Goal: Communication & Community: Answer question/provide support

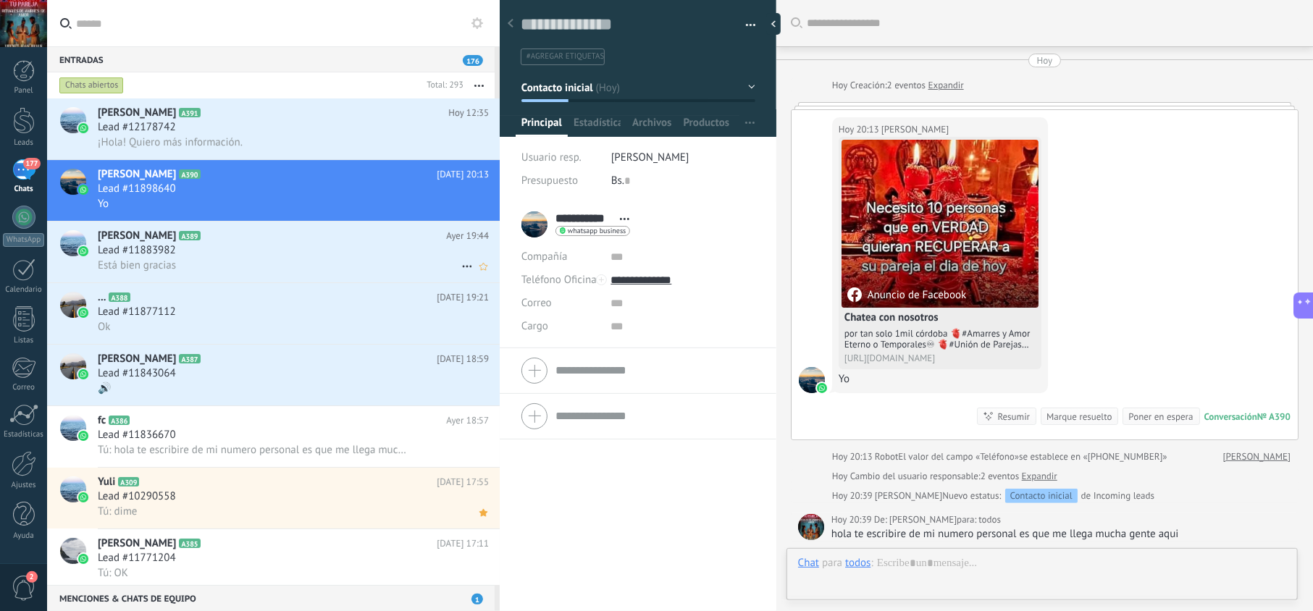
scroll to position [21, 0]
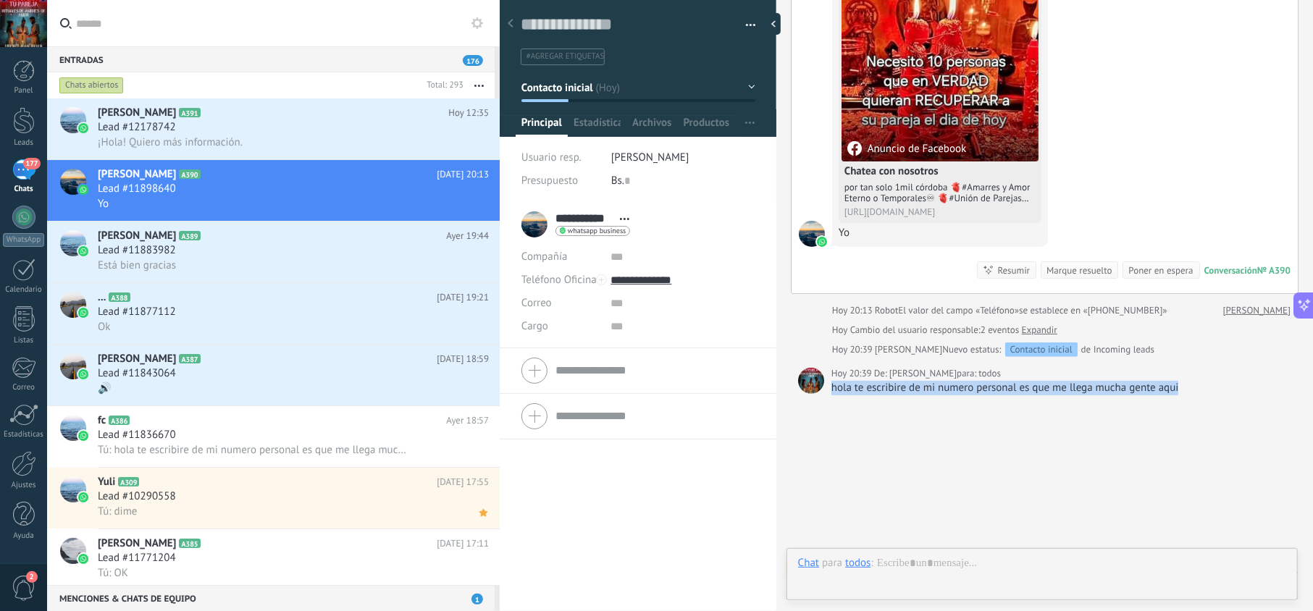
drag, startPoint x: 1166, startPoint y: 387, endPoint x: 766, endPoint y: 365, distance: 400.4
click at [829, 391] on div "Hoy 20:39 De: jesus hernandez para: todos hola te escribire de mi numero person…" at bounding box center [1045, 380] width 508 height 29
copy div "hola te escribire de mi numero personal es que me llega mucha gente aqui"
click at [285, 123] on div "Lead #12178742" at bounding box center [293, 127] width 391 height 14
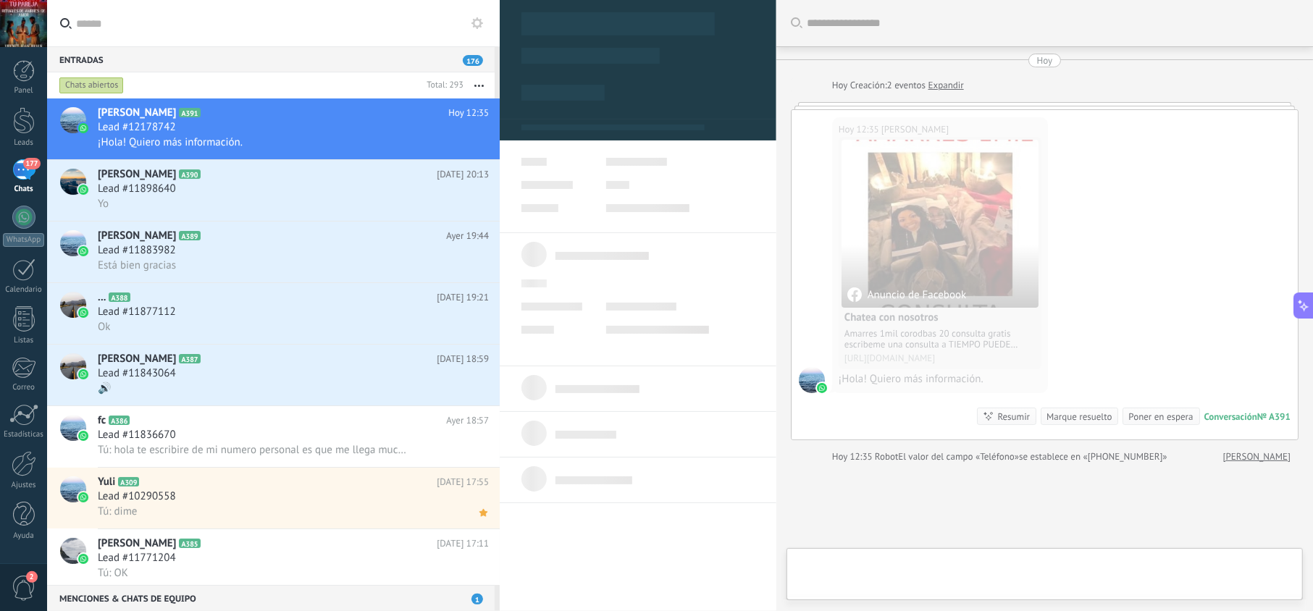
scroll to position [21, 0]
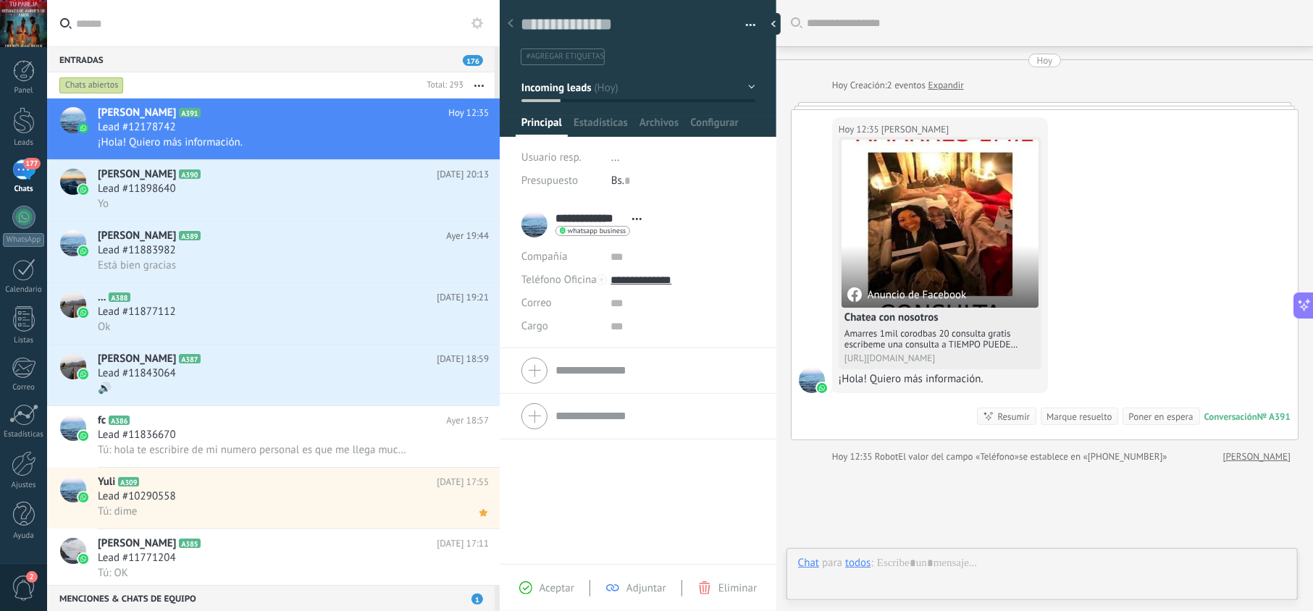
click at [550, 584] on span "Aceptar" at bounding box center [557, 589] width 35 height 14
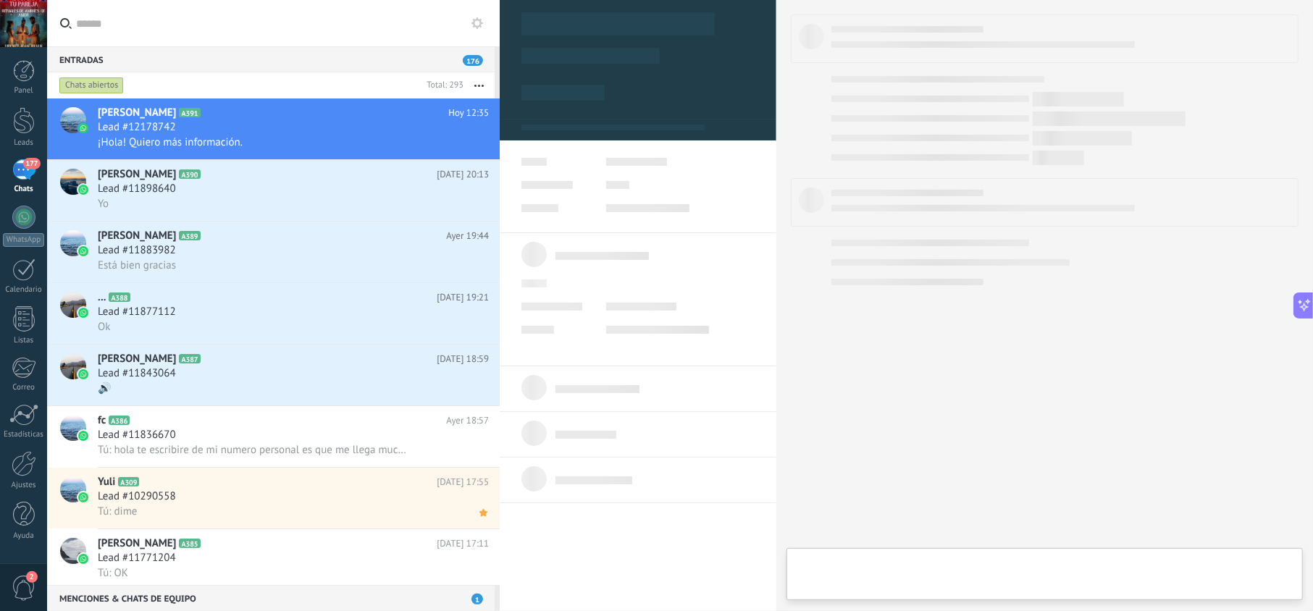
type textarea "**********"
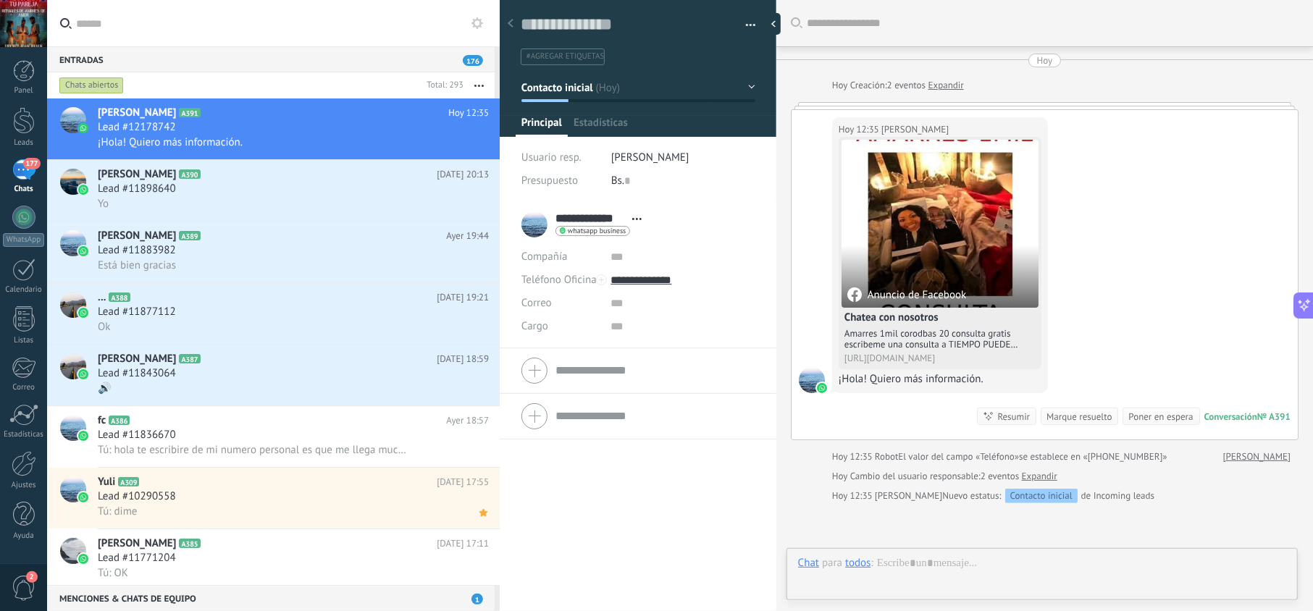
scroll to position [21, 0]
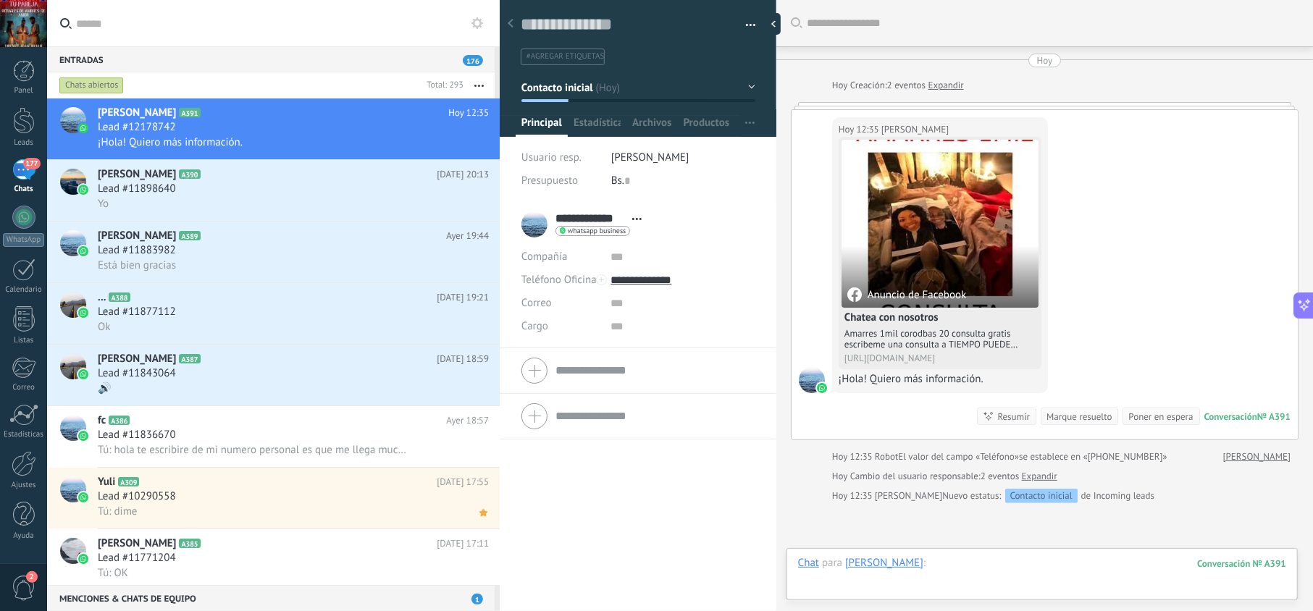
click at [980, 557] on div at bounding box center [1042, 577] width 488 height 43
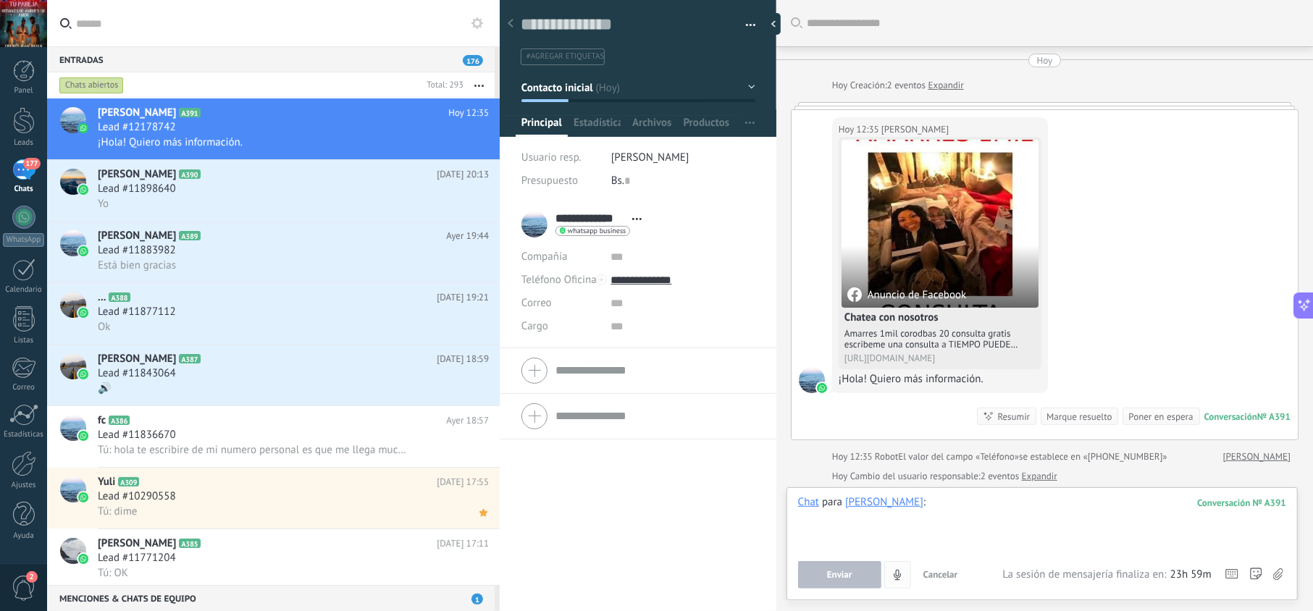
paste div
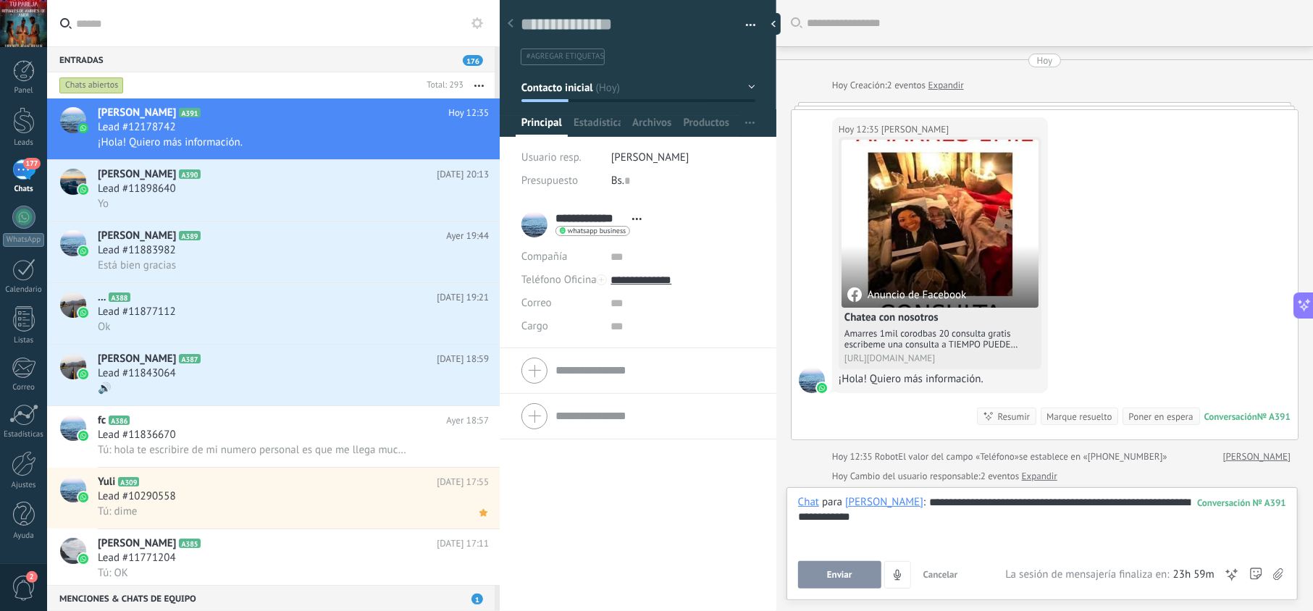
click at [847, 571] on span "Enviar" at bounding box center [839, 575] width 25 height 10
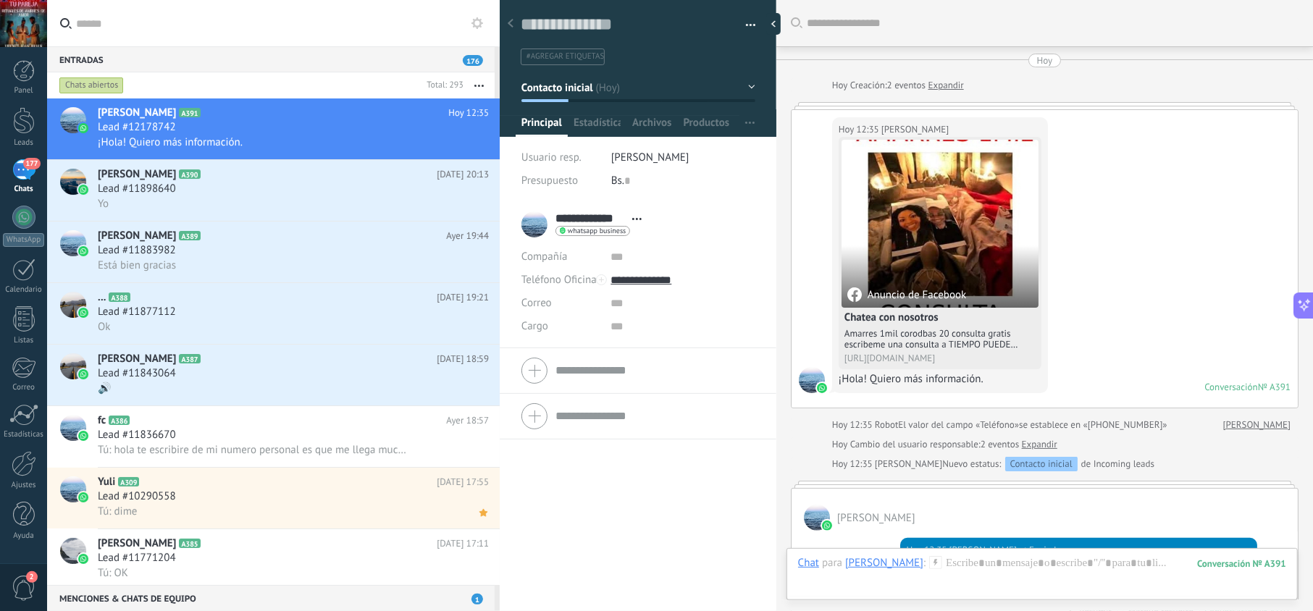
scroll to position [105, 0]
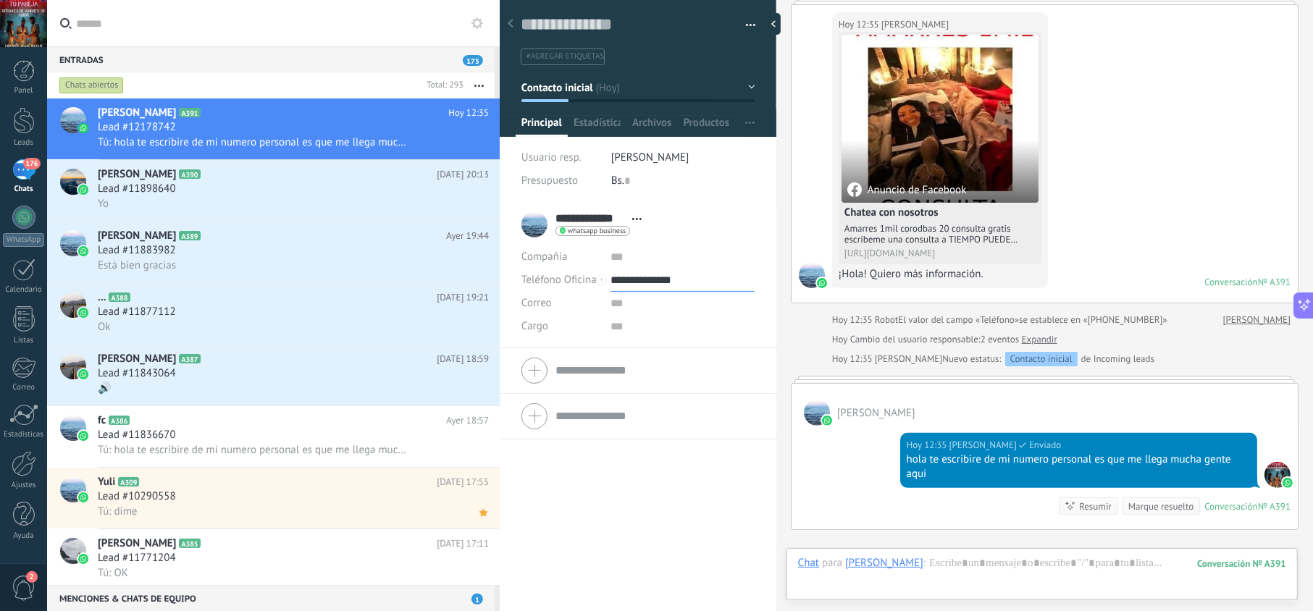
click at [639, 281] on input "**********" at bounding box center [682, 280] width 143 height 23
type input "**********"
drag, startPoint x: 655, startPoint y: 352, endPoint x: 630, endPoint y: 381, distance: 38.0
click at [653, 352] on div "Copiar" at bounding box center [682, 354] width 142 height 25
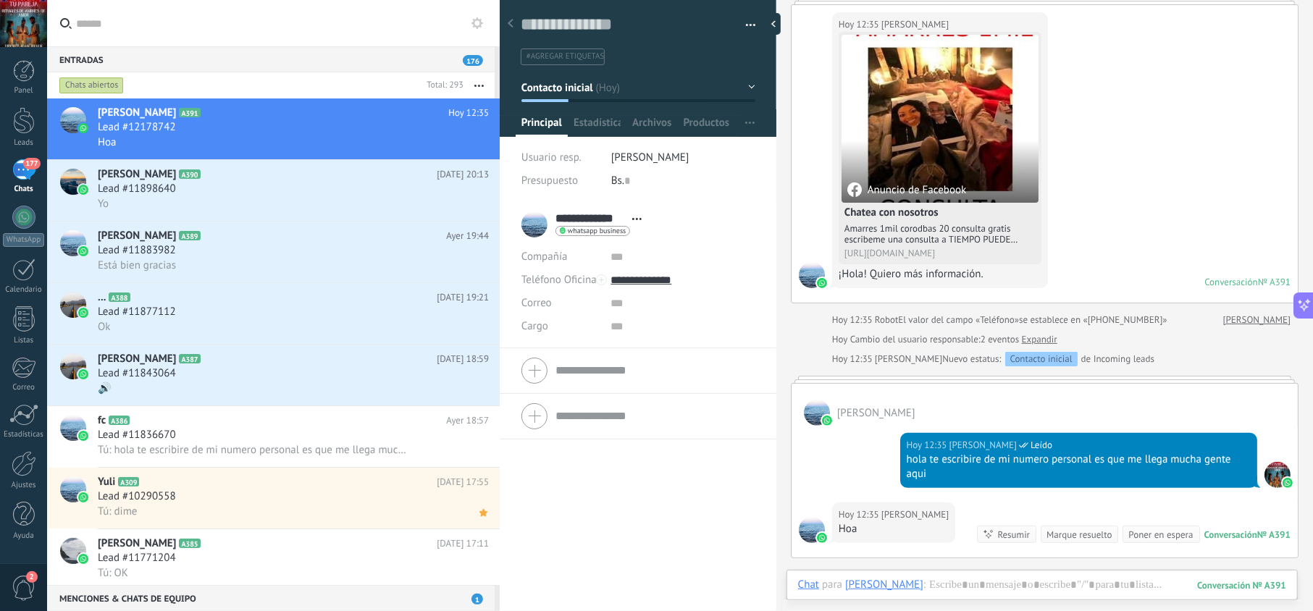
scroll to position [138, 0]
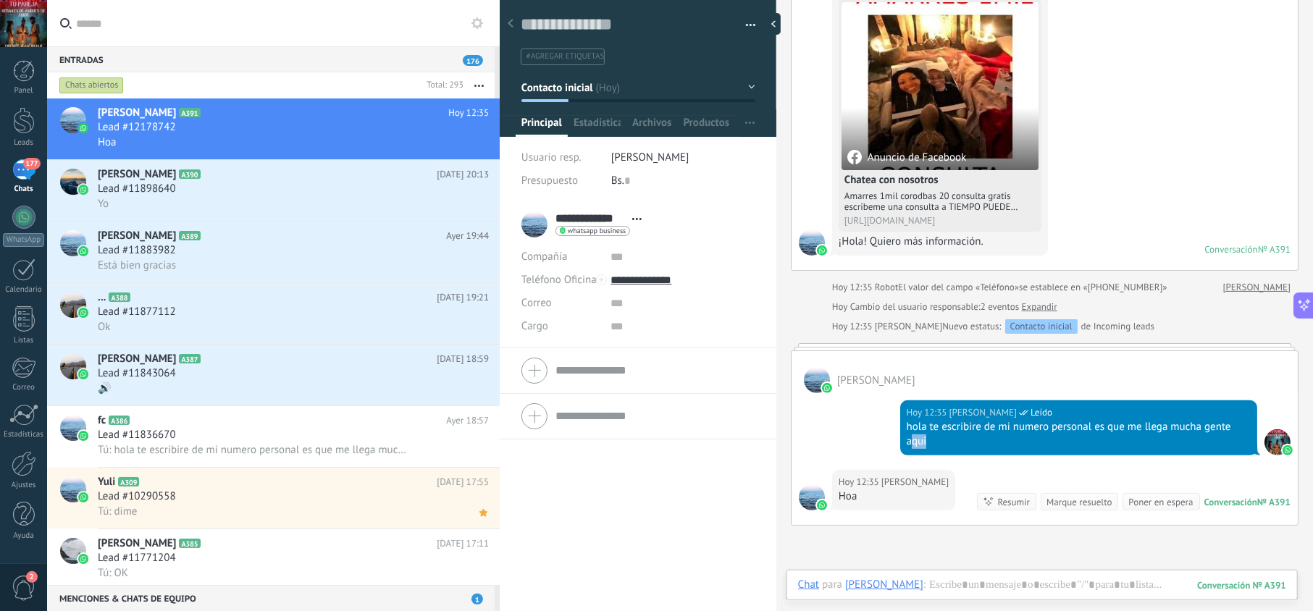
click at [913, 440] on div "hola te escribire de mi numero personal es que me llega mucha gente aqui" at bounding box center [1079, 434] width 344 height 29
click at [476, 148] on icon at bounding box center [483, 143] width 15 height 17
click at [275, 209] on div "Yo" at bounding box center [293, 203] width 391 height 15
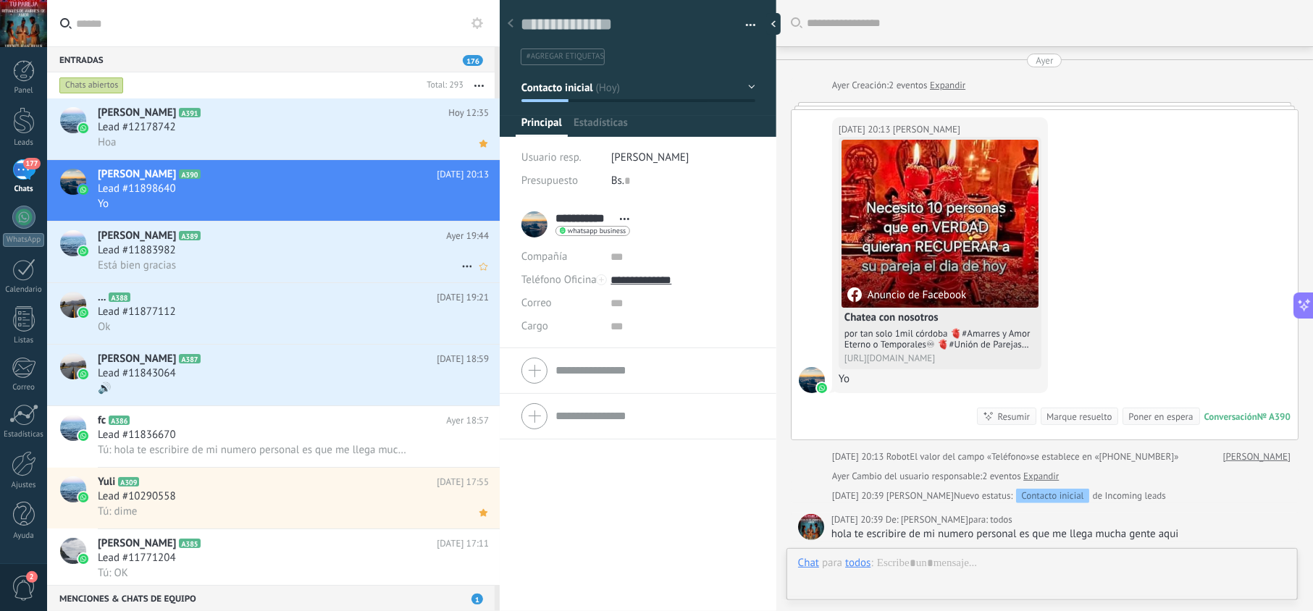
scroll to position [21, 0]
drag, startPoint x: 478, startPoint y: 204, endPoint x: 481, endPoint y: 229, distance: 24.8
click at [0, 0] on use at bounding box center [0, 0] width 0 height 0
drag, startPoint x: 474, startPoint y: 275, endPoint x: 477, endPoint y: 294, distance: 19.1
click at [0, 0] on icon at bounding box center [0, 0] width 0 height 0
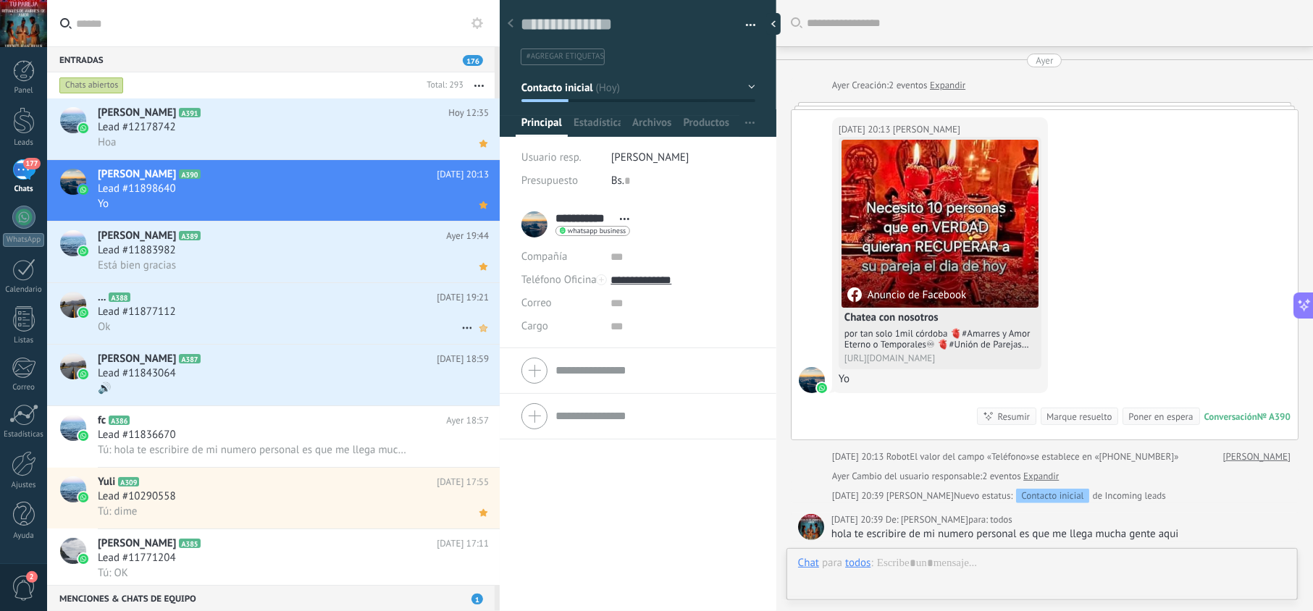
click at [476, 332] on icon at bounding box center [483, 327] width 15 height 17
click at [476, 395] on icon at bounding box center [483, 389] width 15 height 17
click at [476, 452] on icon at bounding box center [483, 450] width 15 height 17
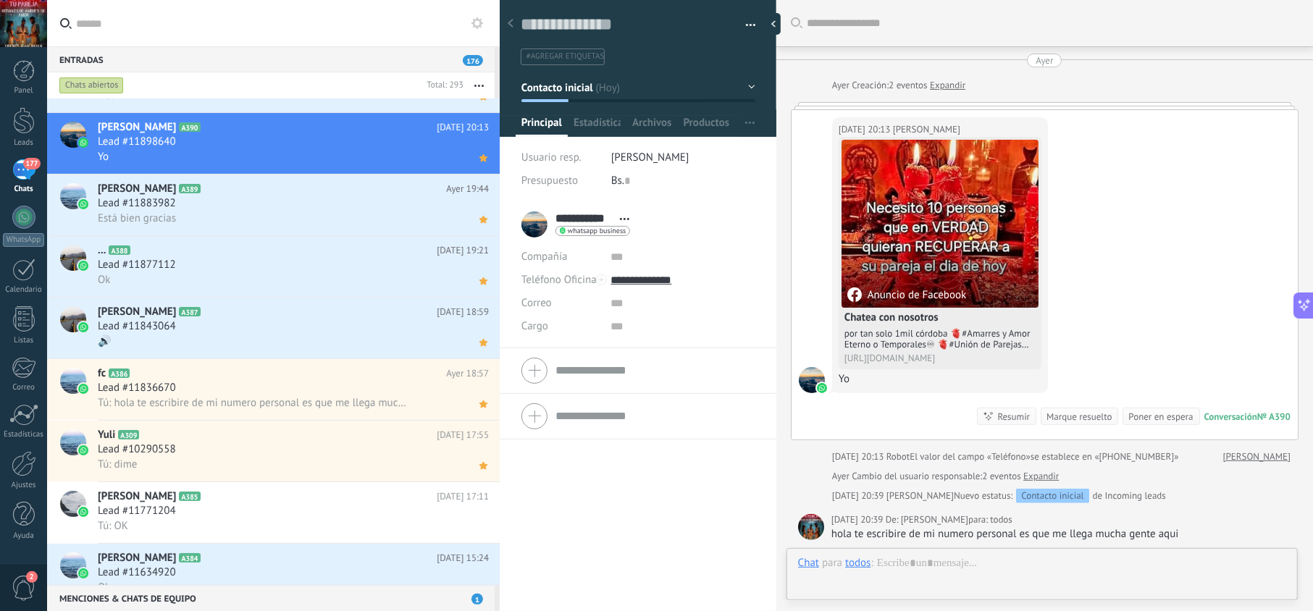
scroll to position [0, 0]
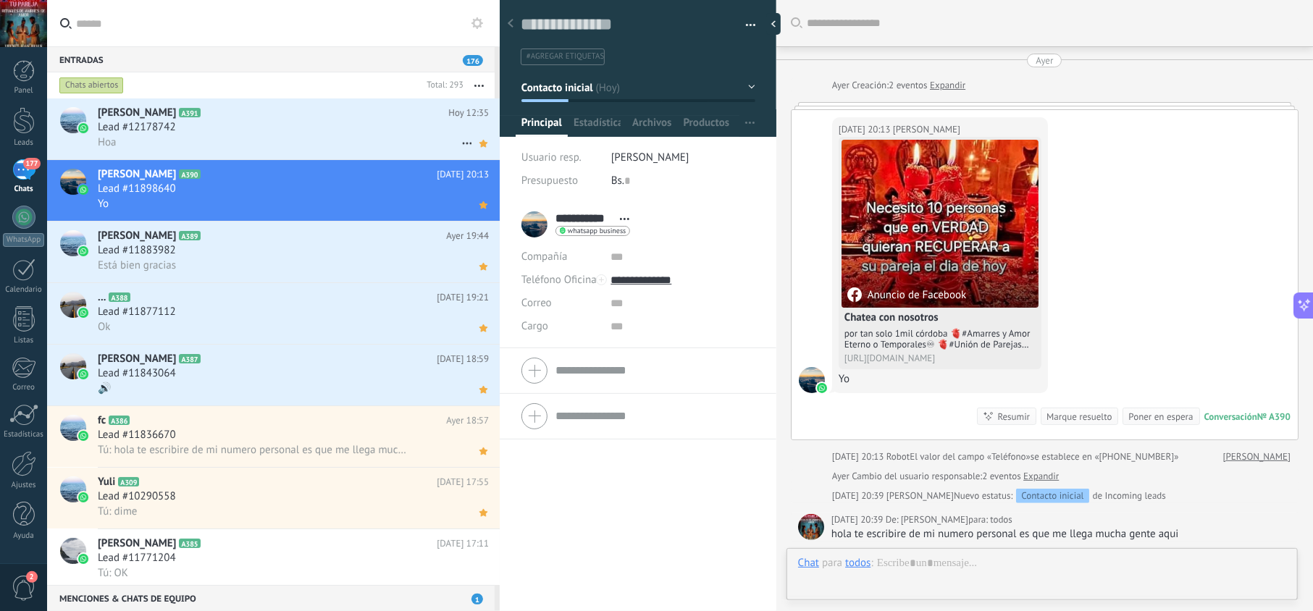
click at [291, 130] on div "Lead #12178742" at bounding box center [293, 127] width 391 height 14
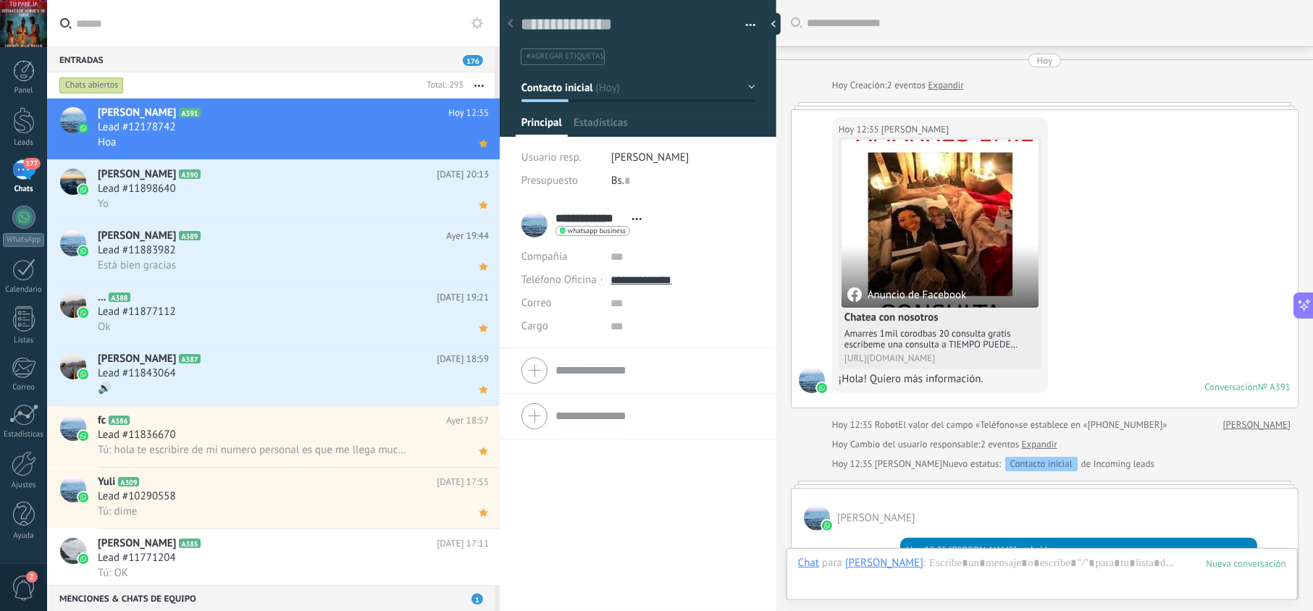
scroll to position [308, 0]
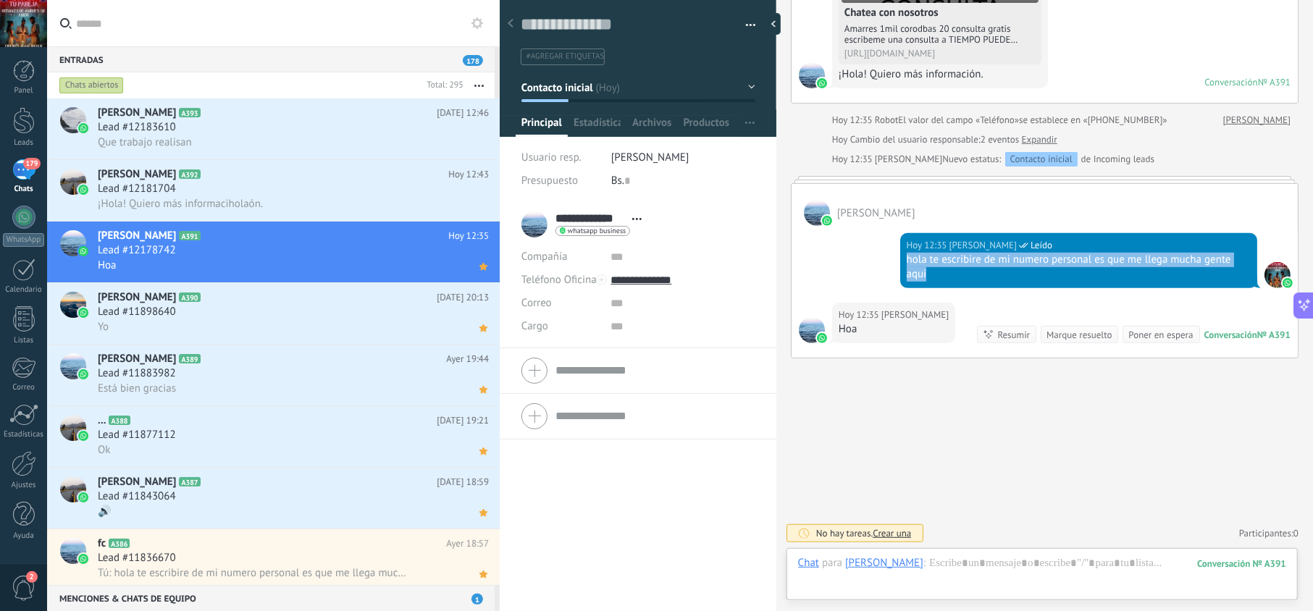
drag, startPoint x: 952, startPoint y: 276, endPoint x: 899, endPoint y: 262, distance: 54.6
click at [900, 262] on div "Hoy 12:35 jesus hernandez Leído hola te escribire de mi numero personal es que …" at bounding box center [1078, 260] width 357 height 55
copy div "hola te escribire de mi numero personal es que me llega mucha gente aqui"
click at [359, 190] on div "Lead #12181704" at bounding box center [293, 189] width 391 height 14
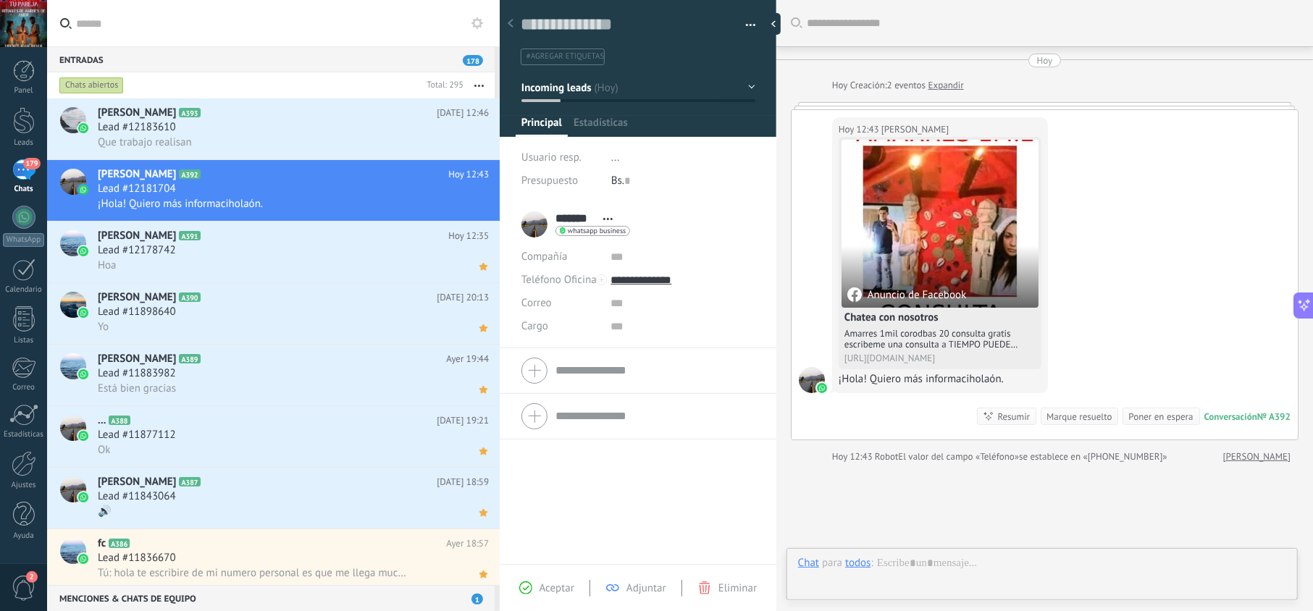
scroll to position [21, 0]
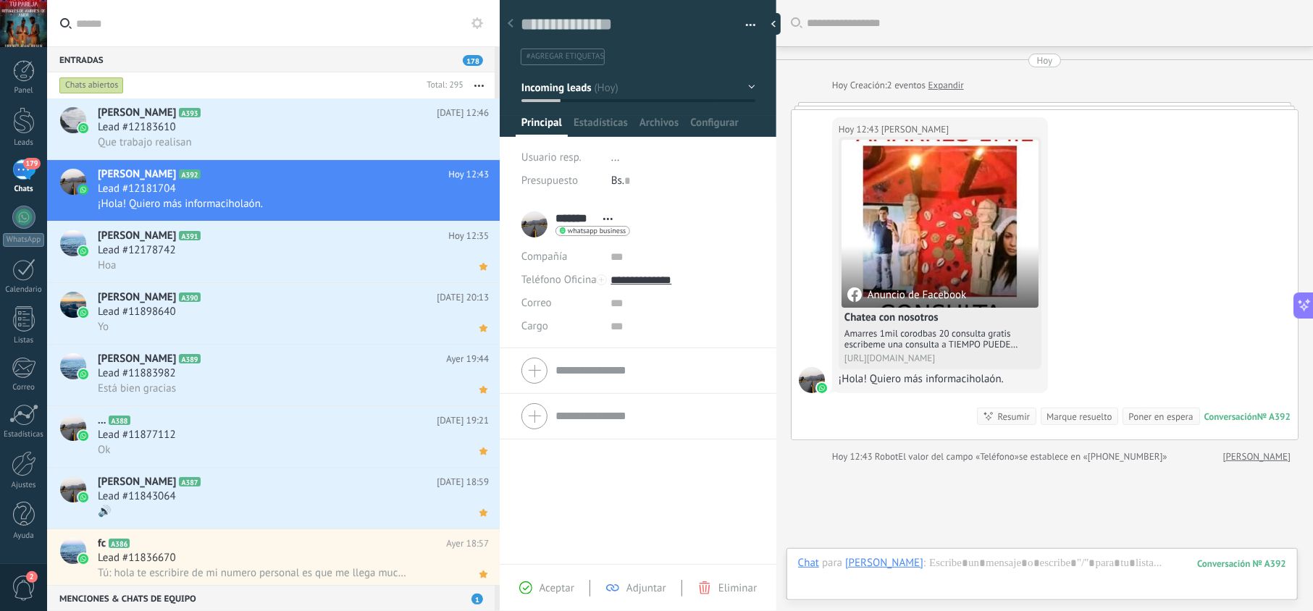
click at [561, 592] on span "Aceptar" at bounding box center [557, 589] width 35 height 14
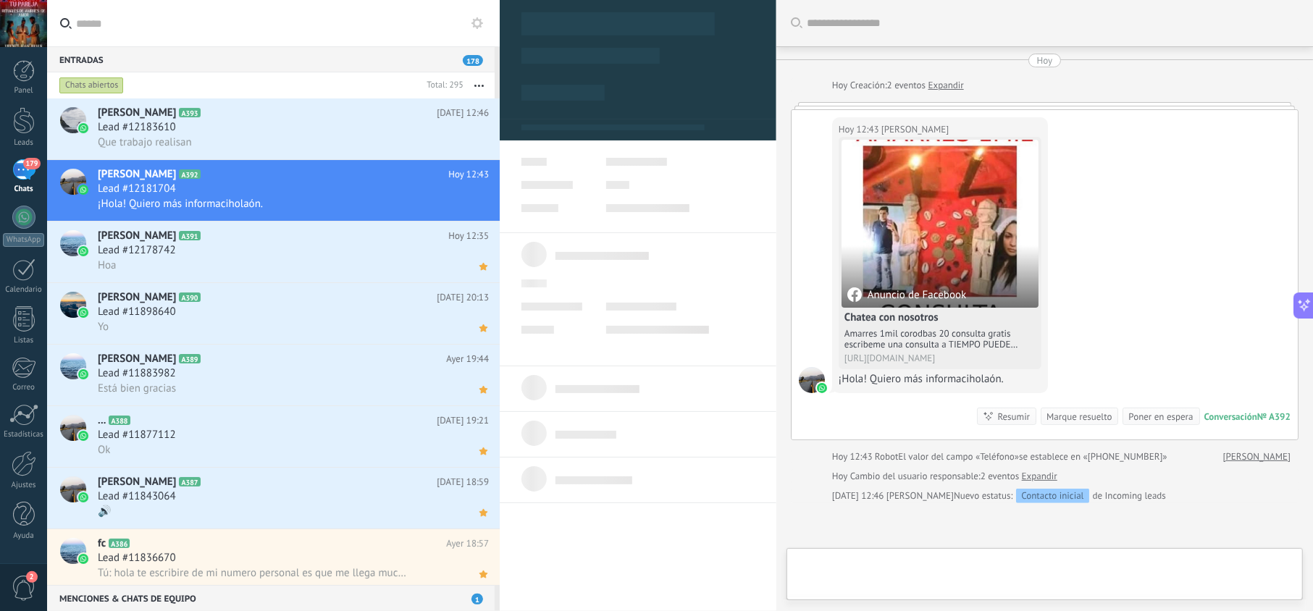
type textarea "**********"
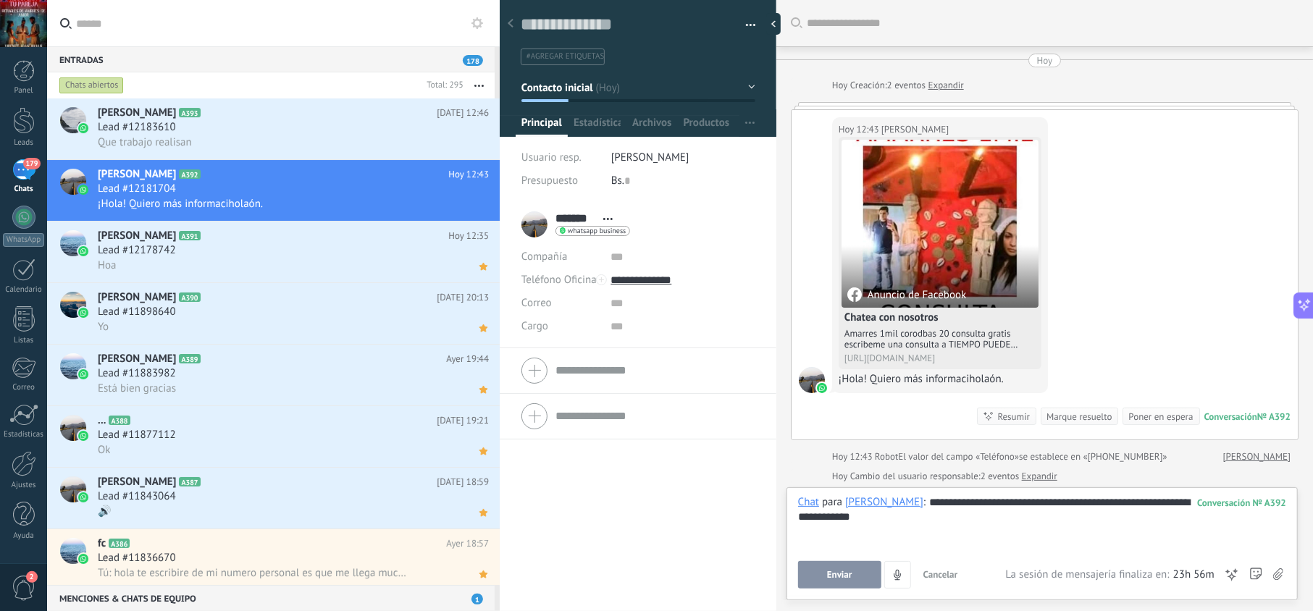
drag, startPoint x: 841, startPoint y: 578, endPoint x: 843, endPoint y: 557, distance: 21.1
click at [842, 578] on span "Enviar" at bounding box center [839, 575] width 25 height 10
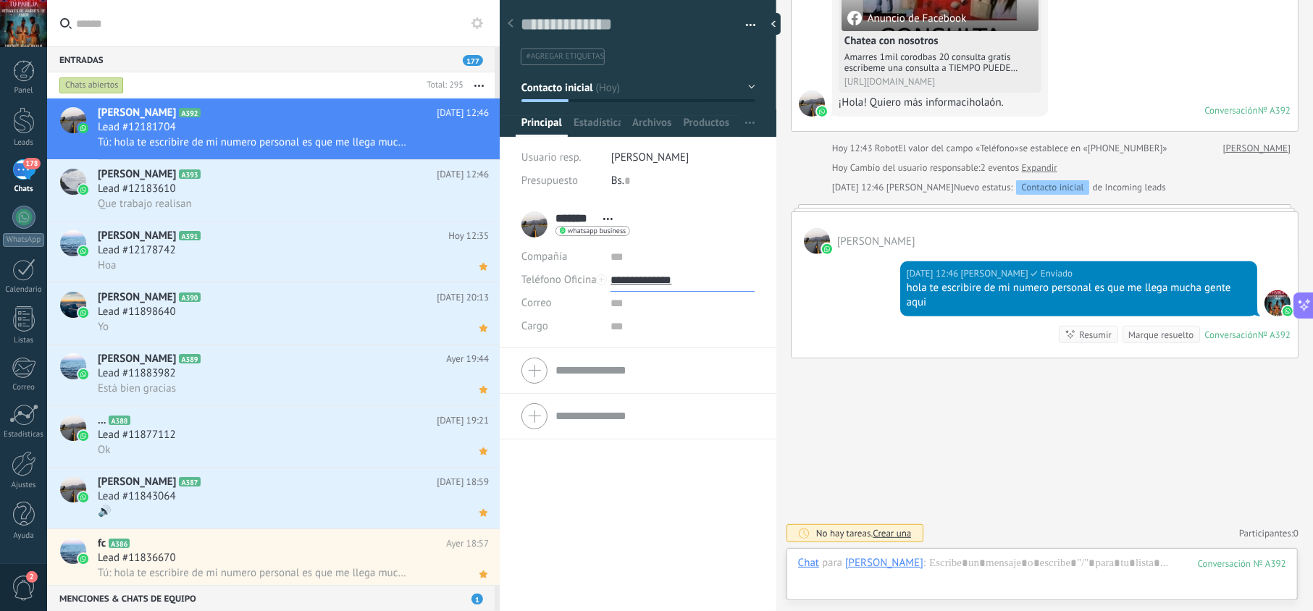
click at [647, 279] on input "**********" at bounding box center [682, 280] width 143 height 23
type input "**********"
click at [655, 357] on div "Copiar" at bounding box center [682, 354] width 142 height 25
click at [479, 148] on icon at bounding box center [483, 143] width 15 height 17
click at [230, 206] on div "Que trabajo realisan" at bounding box center [293, 203] width 391 height 15
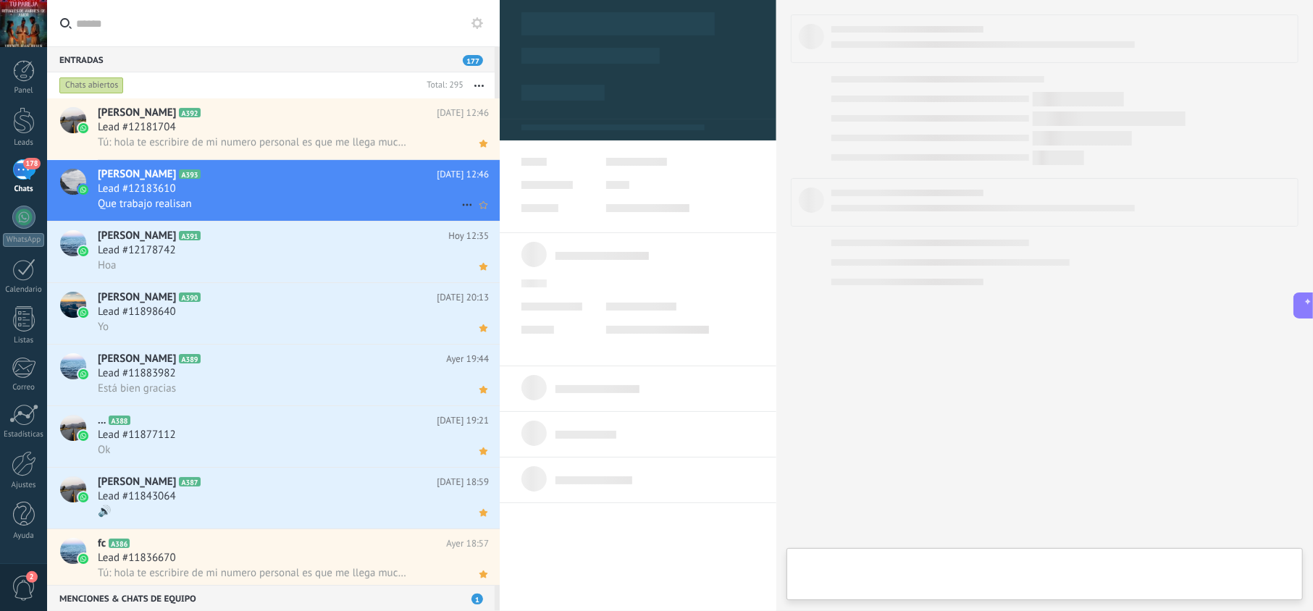
type textarea "**********"
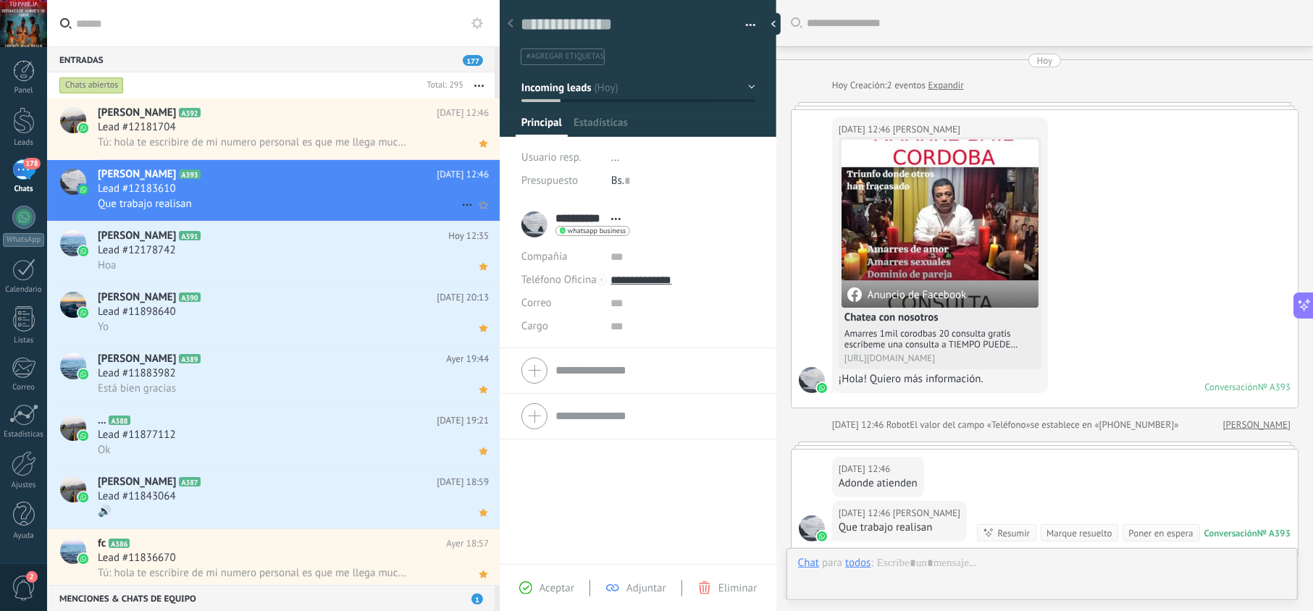
scroll to position [201, 0]
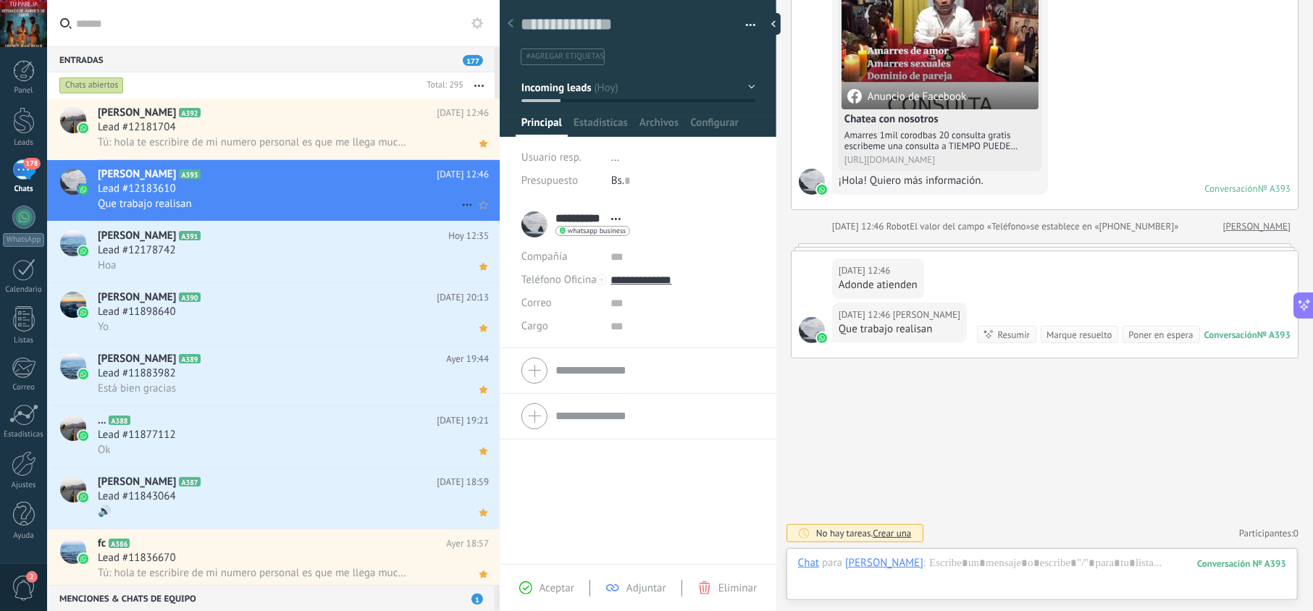
click at [470, 204] on icon at bounding box center [466, 204] width 17 height 17
click at [647, 282] on input "**********" at bounding box center [682, 280] width 143 height 23
type input "**********"
click at [671, 348] on div "Copiar" at bounding box center [682, 354] width 142 height 25
drag, startPoint x: 349, startPoint y: 149, endPoint x: 424, endPoint y: 171, distance: 77.7
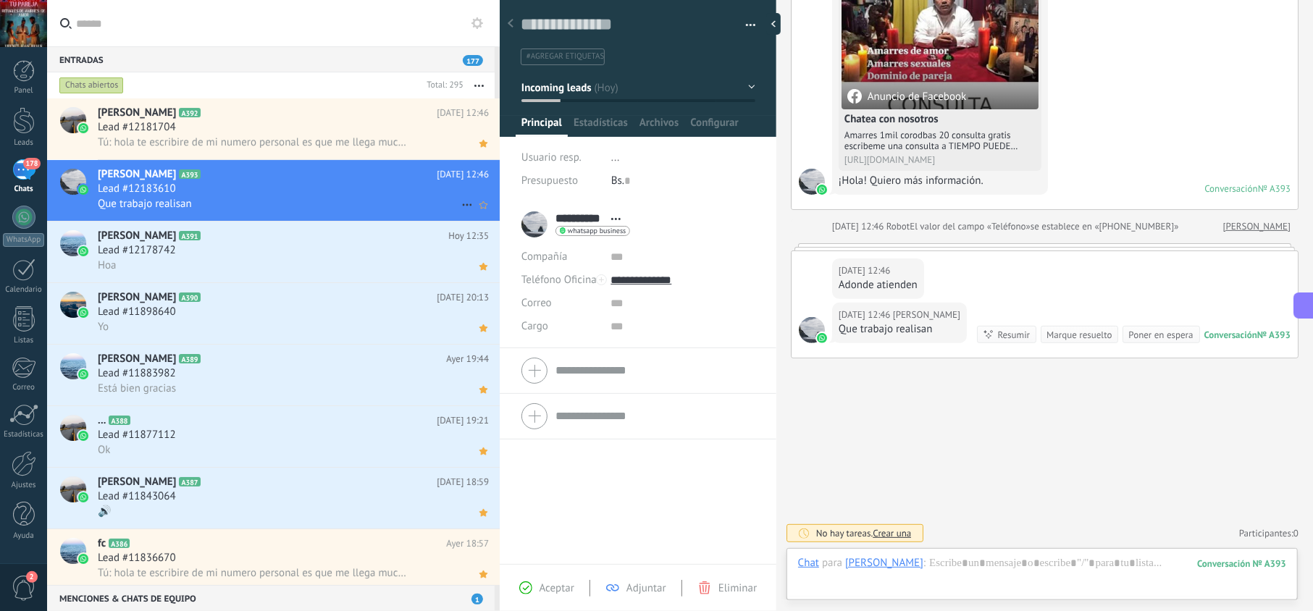
click at [349, 151] on div "Damaris A392 Hoy 12:46 Lead #12181704 Tú: hola te escribire de mi numero person…" at bounding box center [299, 128] width 402 height 61
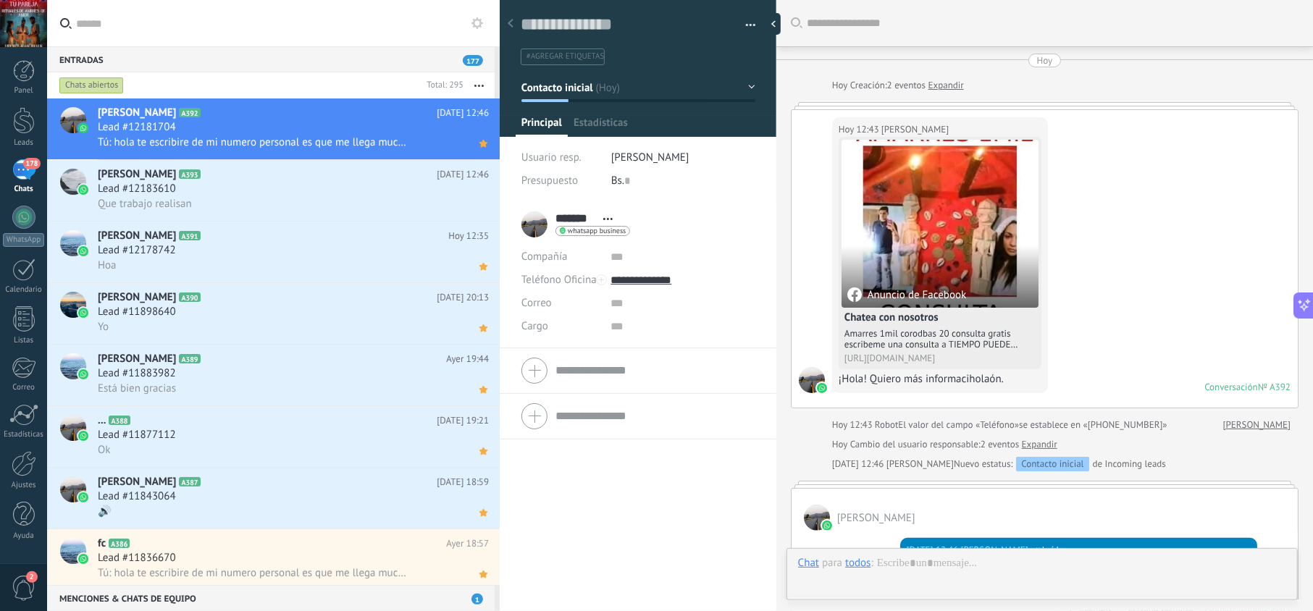
scroll to position [280, 0]
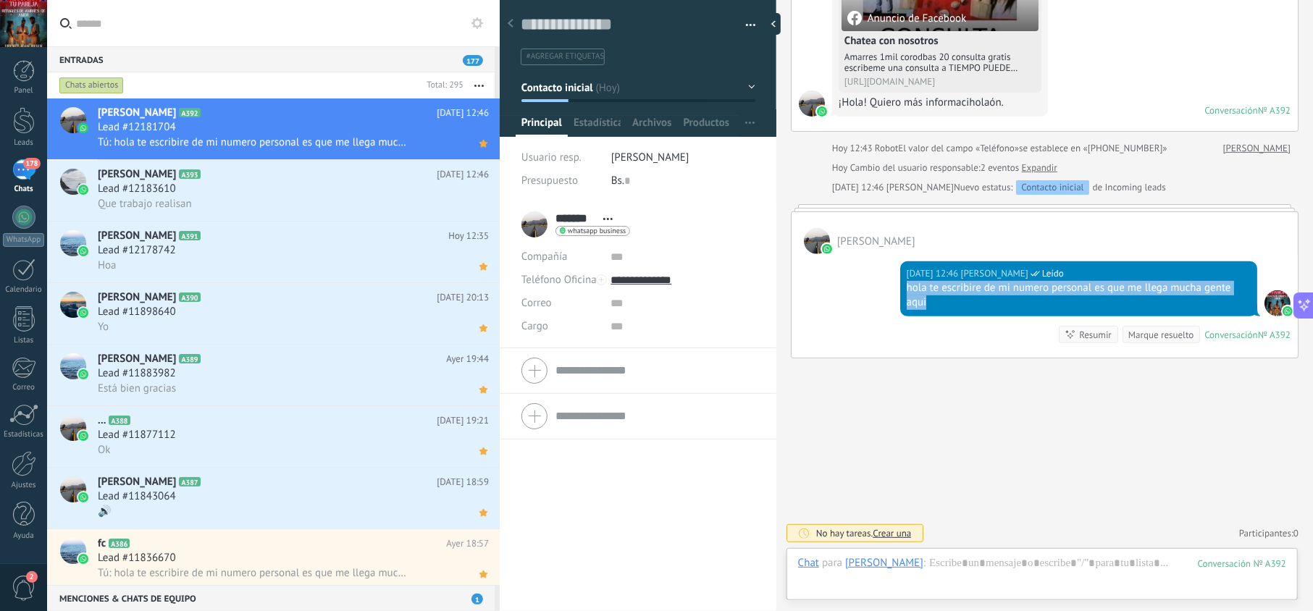
drag, startPoint x: 953, startPoint y: 307, endPoint x: 904, endPoint y: 293, distance: 51.3
click at [904, 293] on div "Hoy 12:46 jesus hernandez Leído hola te escribire de mi numero personal es que …" at bounding box center [1078, 288] width 357 height 55
copy div "hola te escribire de mi numero personal es que me llega mucha gente aqui"
click at [346, 209] on div "Que trabajo realisan" at bounding box center [293, 203] width 391 height 15
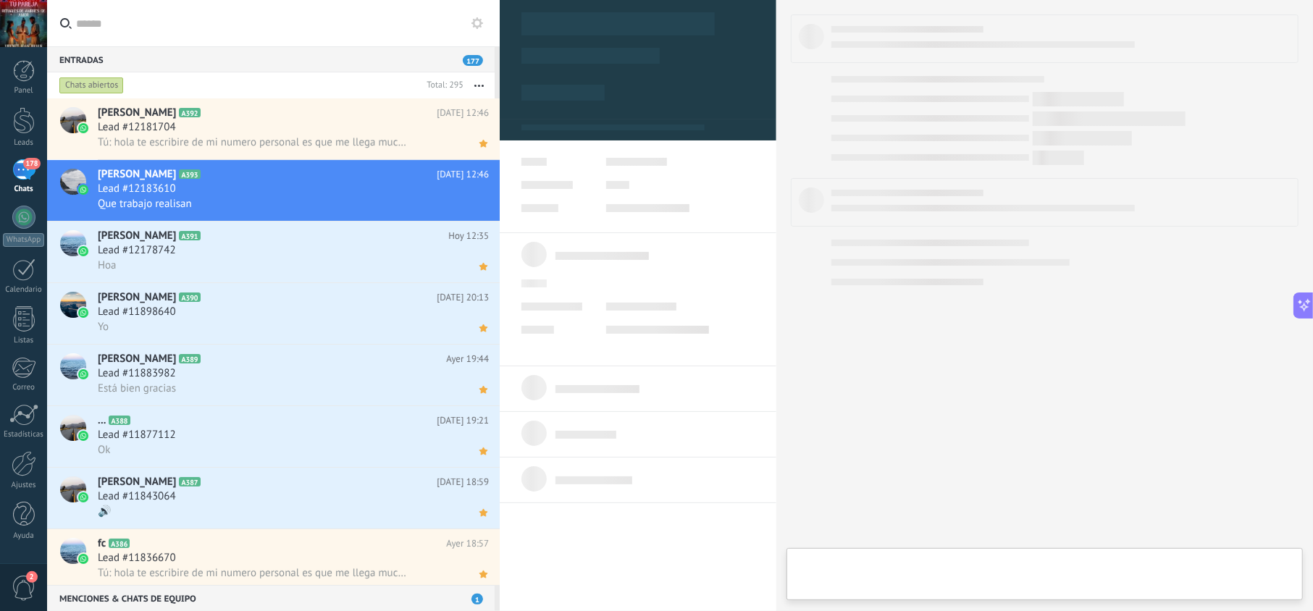
type textarea "**********"
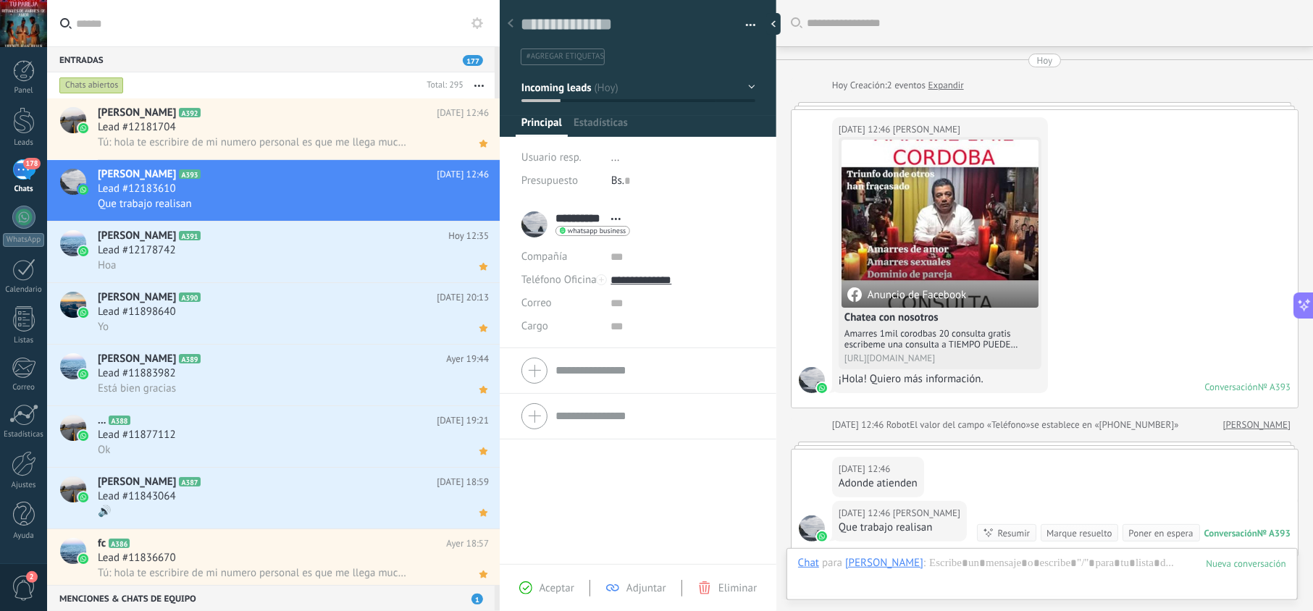
scroll to position [201, 0]
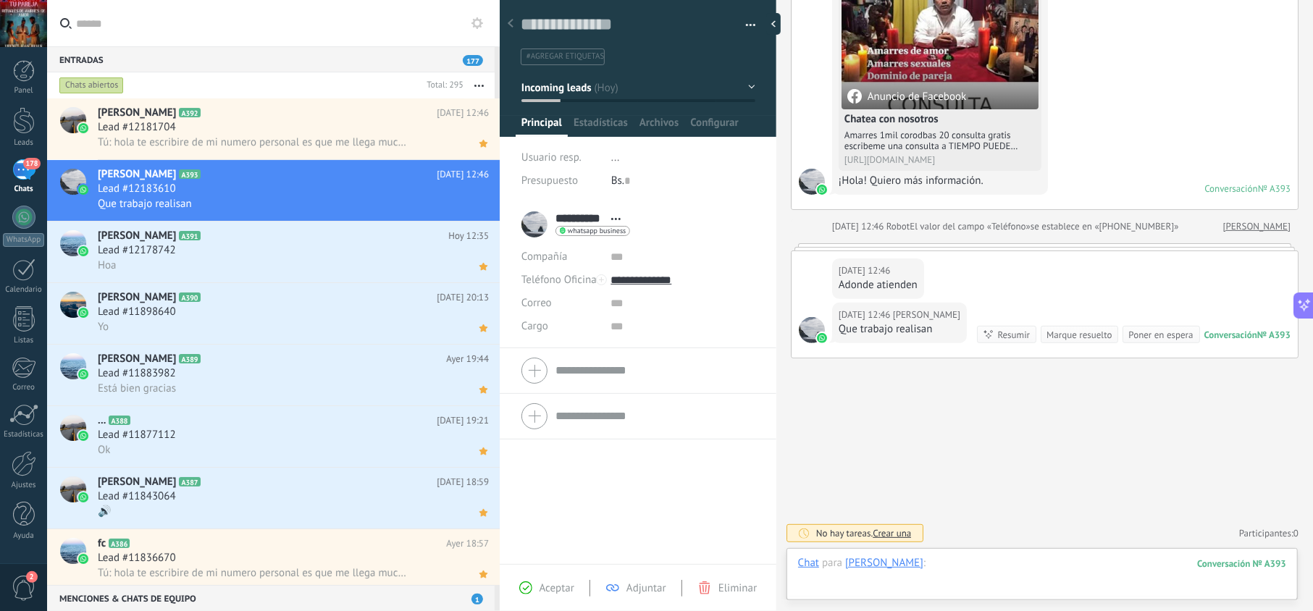
click at [966, 561] on div at bounding box center [1042, 577] width 488 height 43
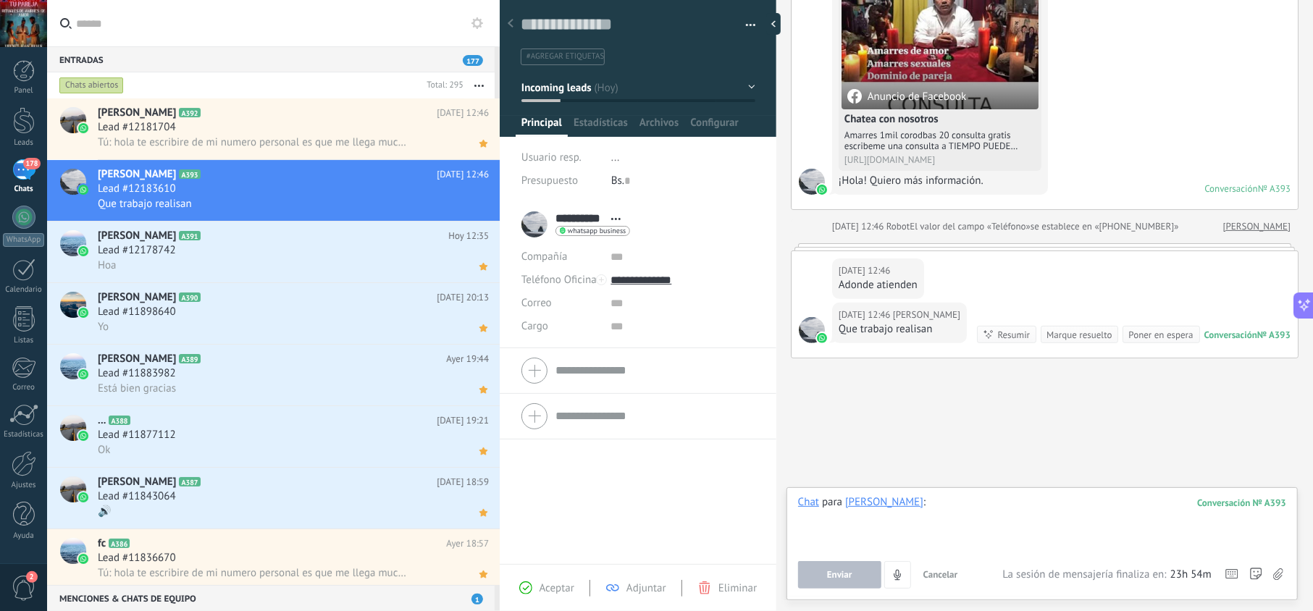
paste div
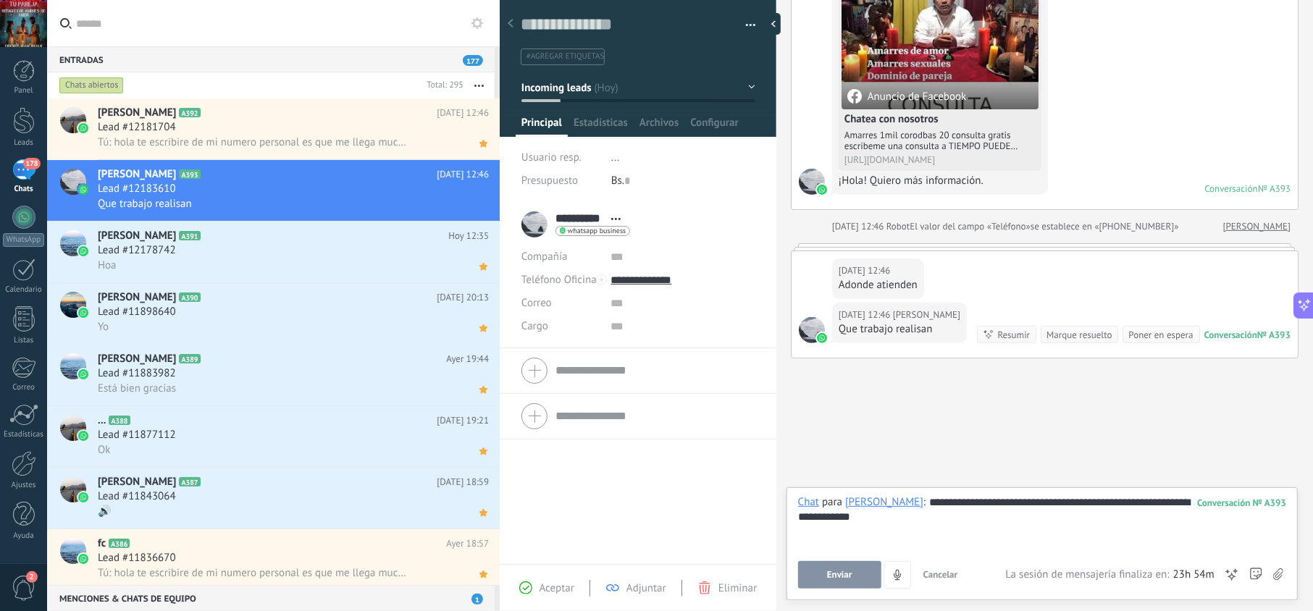
drag, startPoint x: 561, startPoint y: 588, endPoint x: 660, endPoint y: 588, distance: 99.9
click at [562, 588] on span "Aceptar" at bounding box center [557, 589] width 35 height 14
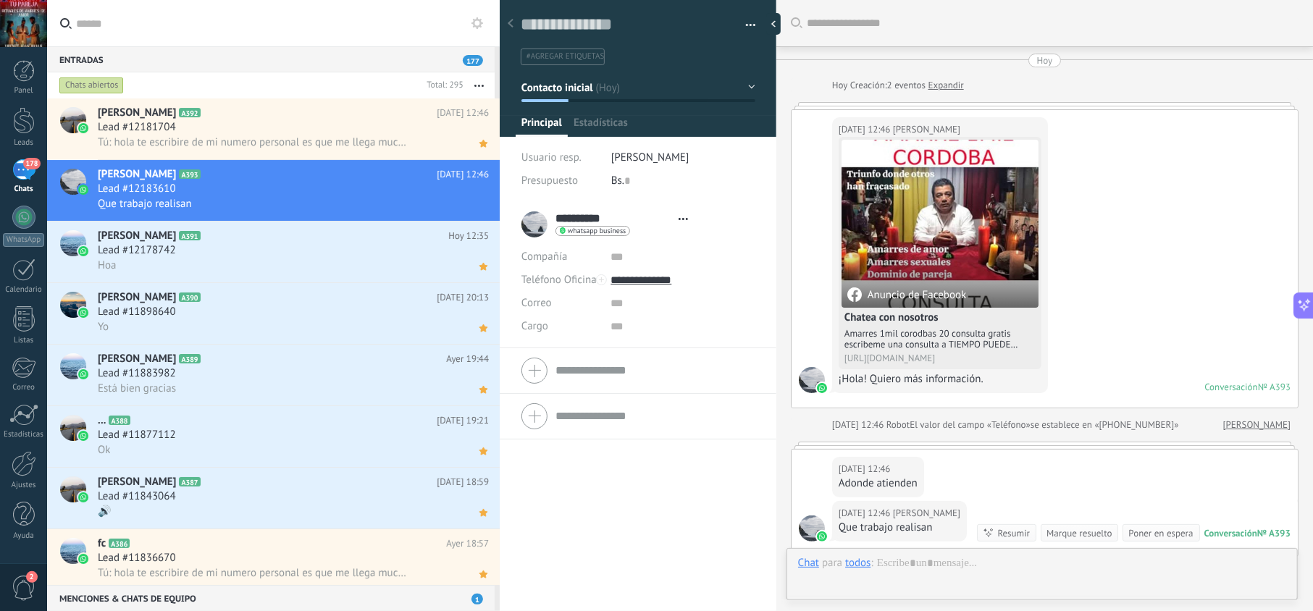
type textarea "**********"
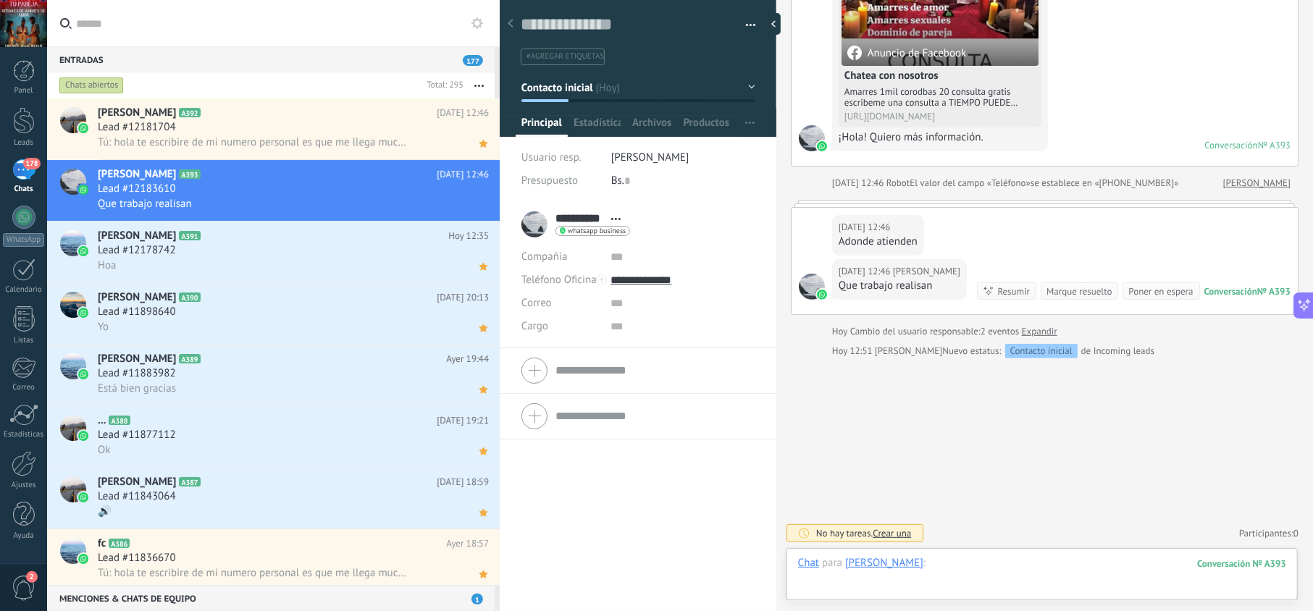
click at [962, 569] on div at bounding box center [1042, 577] width 488 height 43
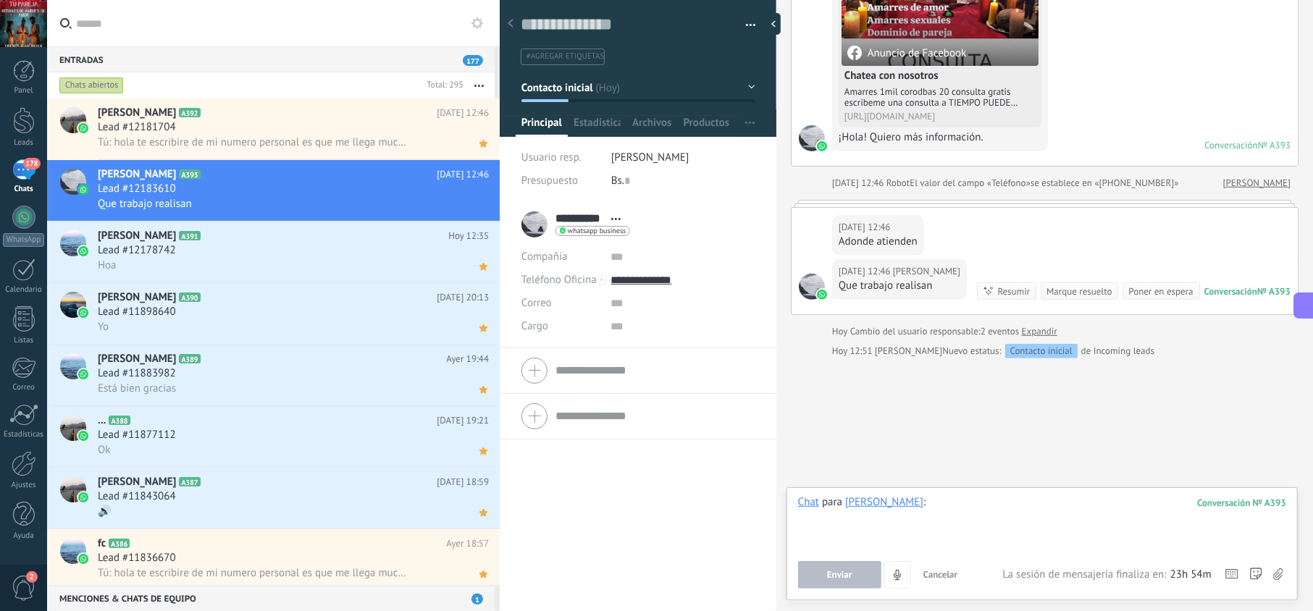
paste div
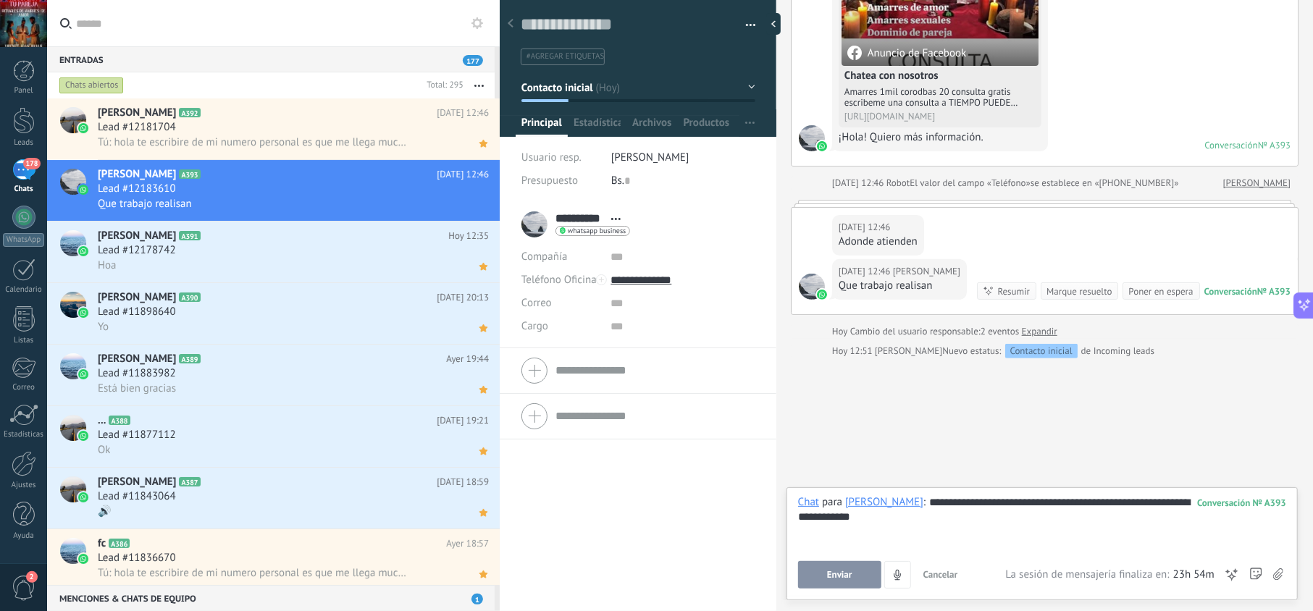
drag, startPoint x: 855, startPoint y: 563, endPoint x: 801, endPoint y: 490, distance: 91.1
click at [855, 563] on button "Enviar" at bounding box center [839, 575] width 83 height 28
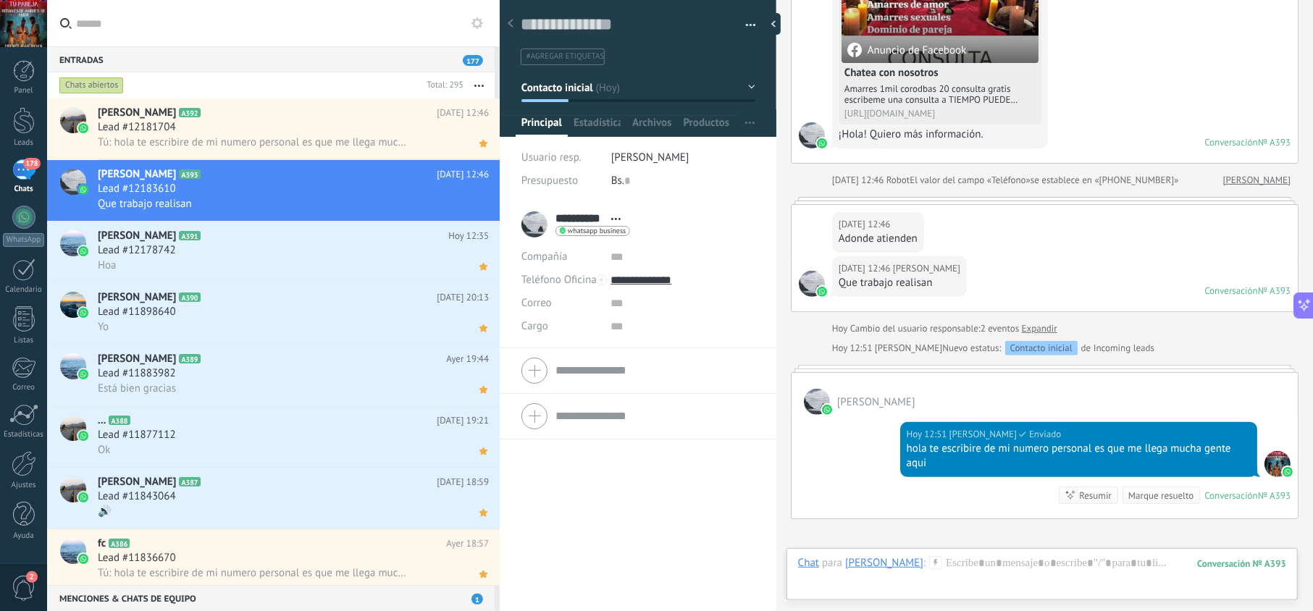
scroll to position [235, 0]
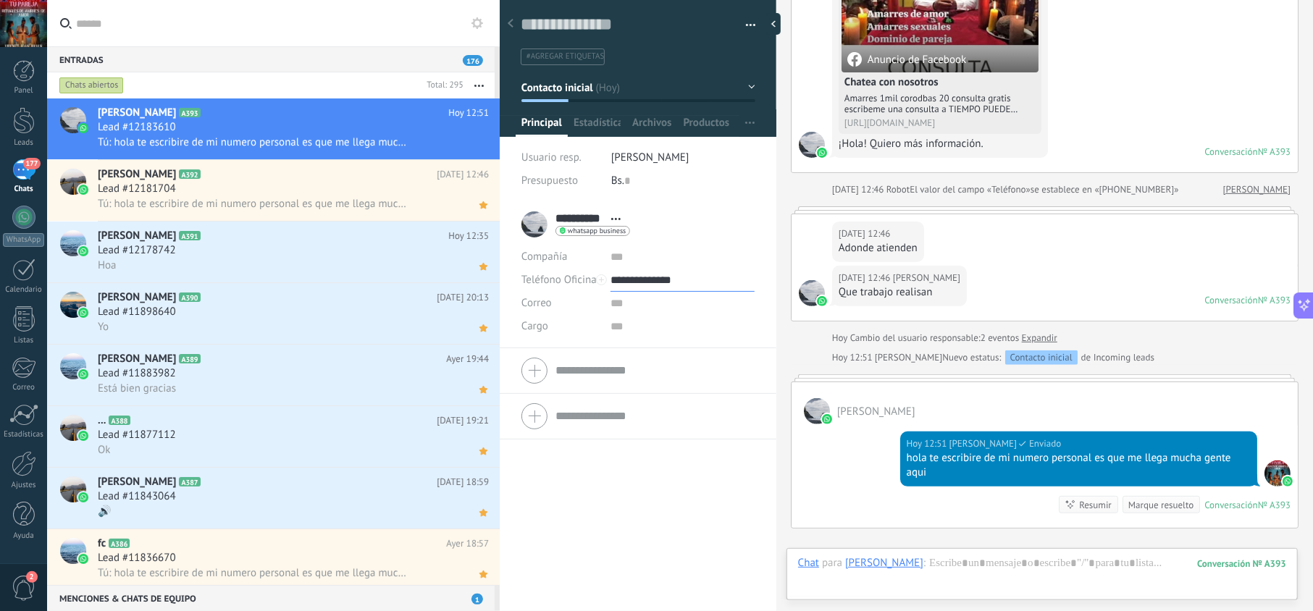
click at [653, 287] on input "**********" at bounding box center [682, 280] width 143 height 23
type input "**********"
click at [670, 348] on div "Copiar" at bounding box center [682, 354] width 142 height 25
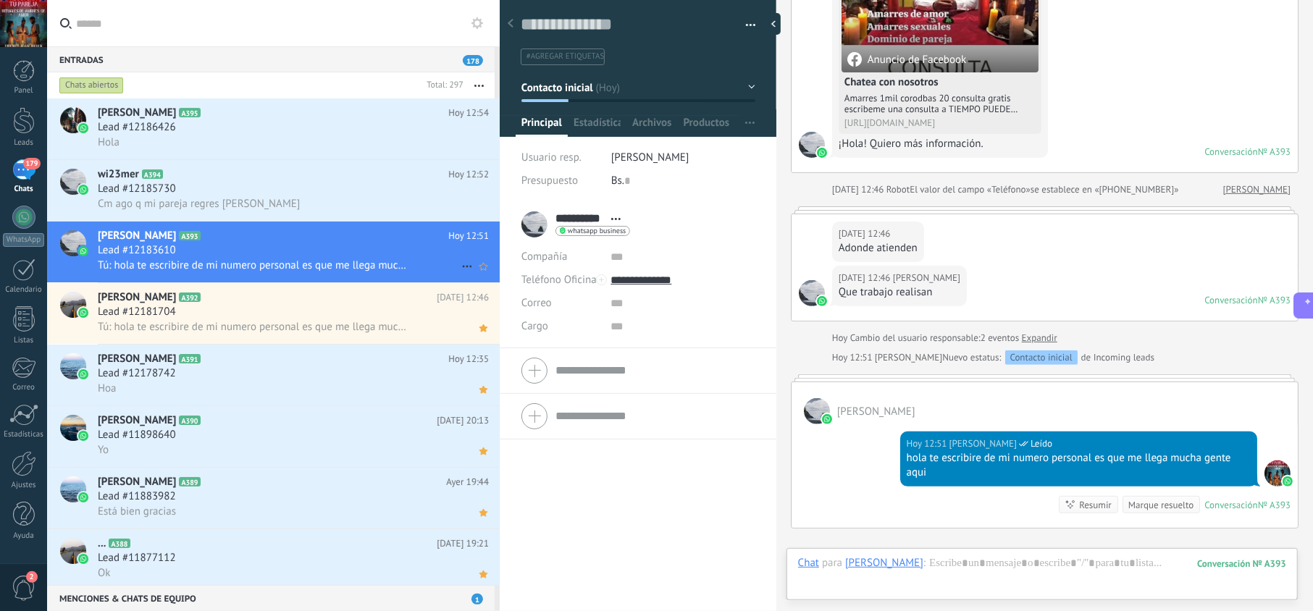
click at [309, 255] on div "Lead #12183610" at bounding box center [293, 250] width 391 height 14
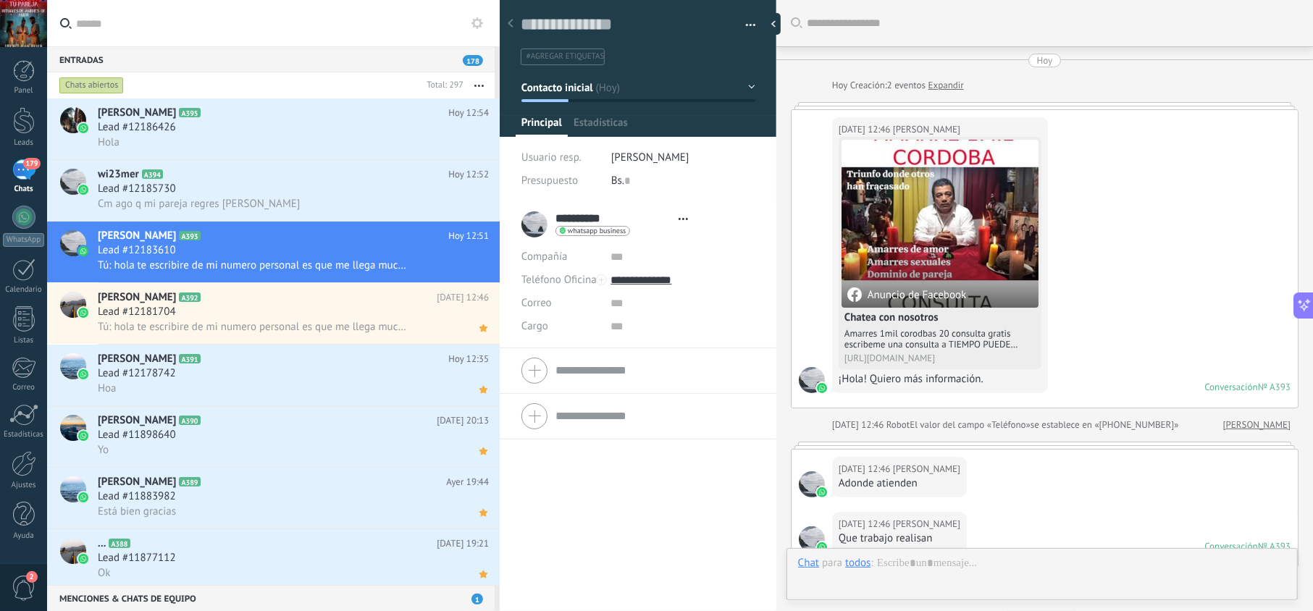
scroll to position [395, 0]
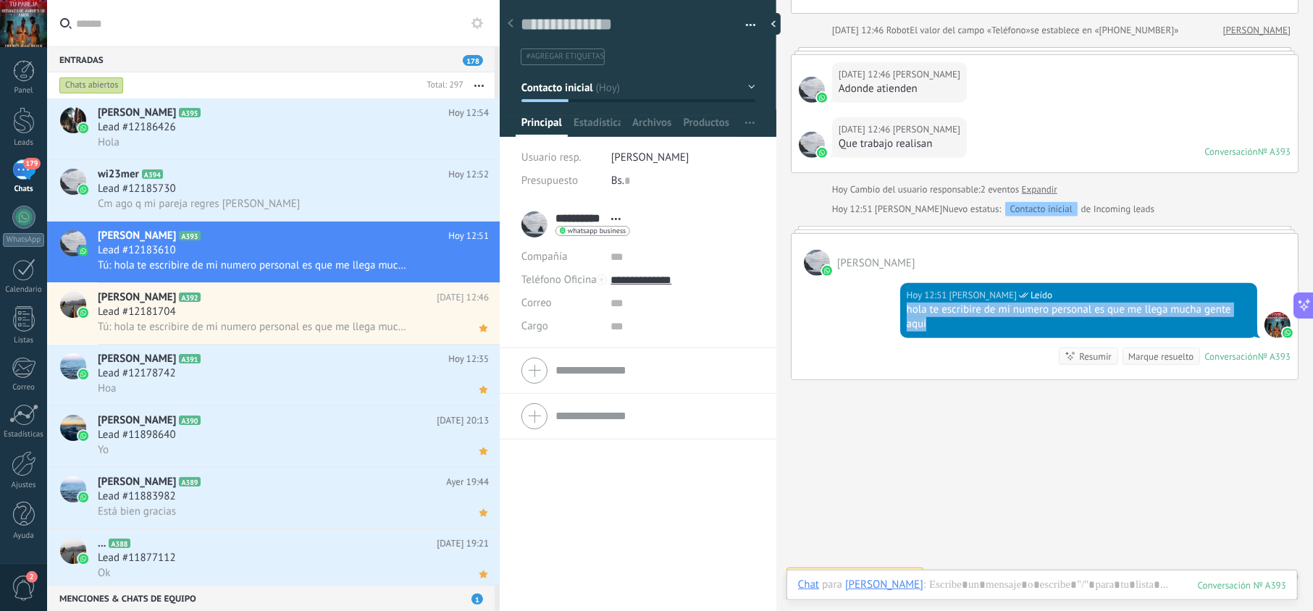
drag, startPoint x: 937, startPoint y: 329, endPoint x: 895, endPoint y: 313, distance: 44.9
click at [895, 313] on div "Hoy 12:51 jesus hernandez Leído hola te escribire de mi numero personal es que …" at bounding box center [1045, 328] width 506 height 104
copy div "hola te escribire de mi numero personal es que me llega mucha gente aqui"
click at [477, 272] on icon at bounding box center [483, 266] width 15 height 17
click at [1052, 482] on div "Buscar Carga más Hoy Hoy Creación: 2 eventos Expandir Hoy 12:46 José Ortiz Anun…" at bounding box center [1044, 119] width 537 height 1028
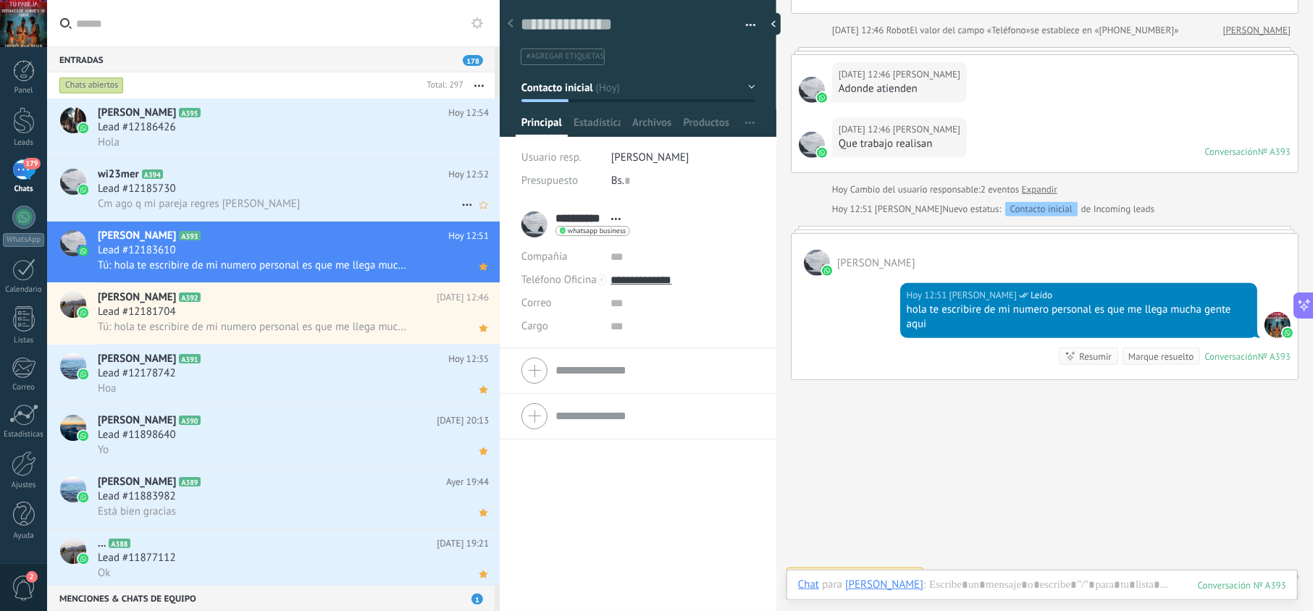
click at [314, 201] on div "Cm ago q mi pareja regres Ami" at bounding box center [293, 203] width 391 height 15
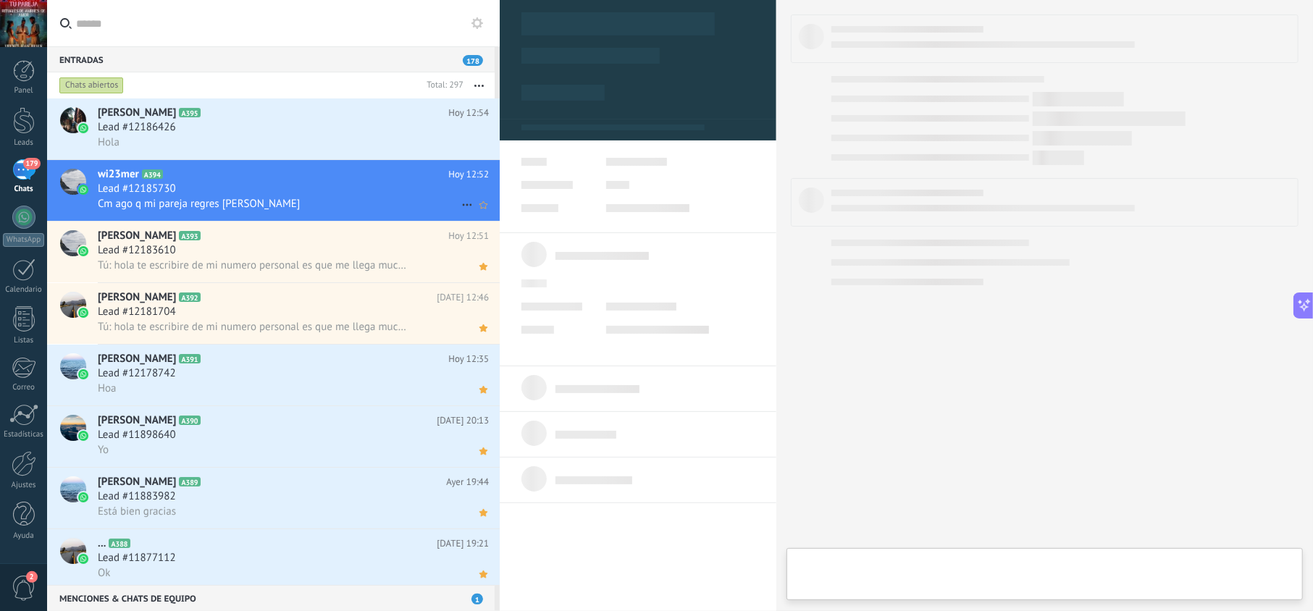
scroll to position [21, 0]
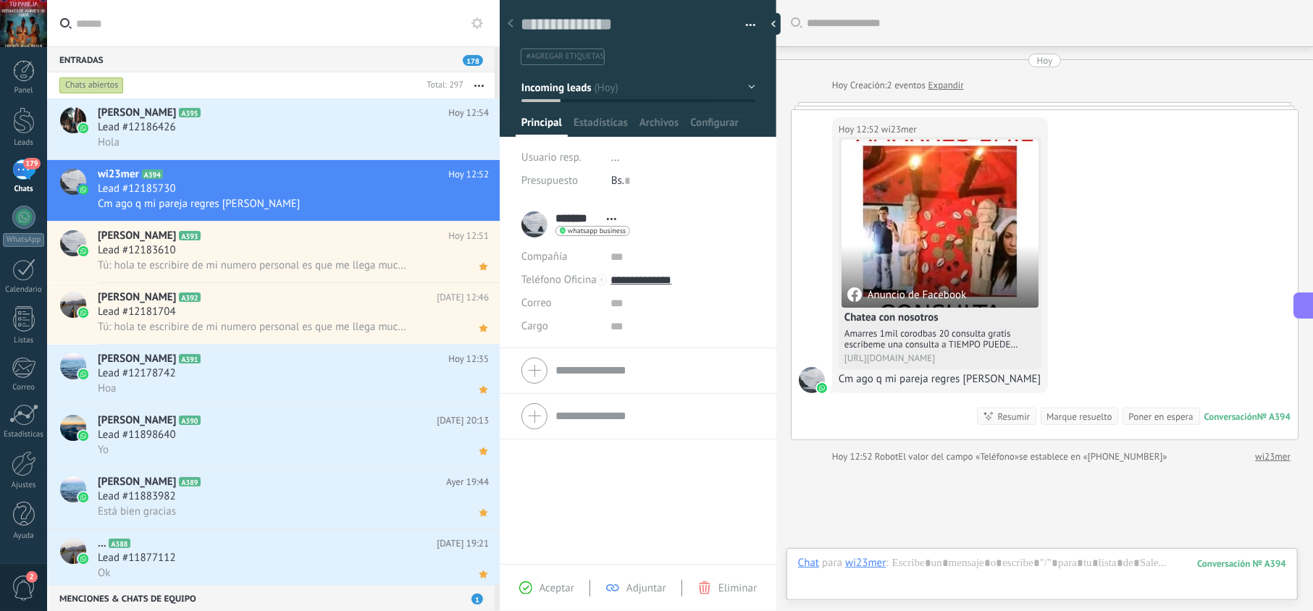
click at [546, 588] on span "Aceptar" at bounding box center [557, 589] width 35 height 14
click at [557, 590] on span "Aceptar" at bounding box center [557, 589] width 35 height 14
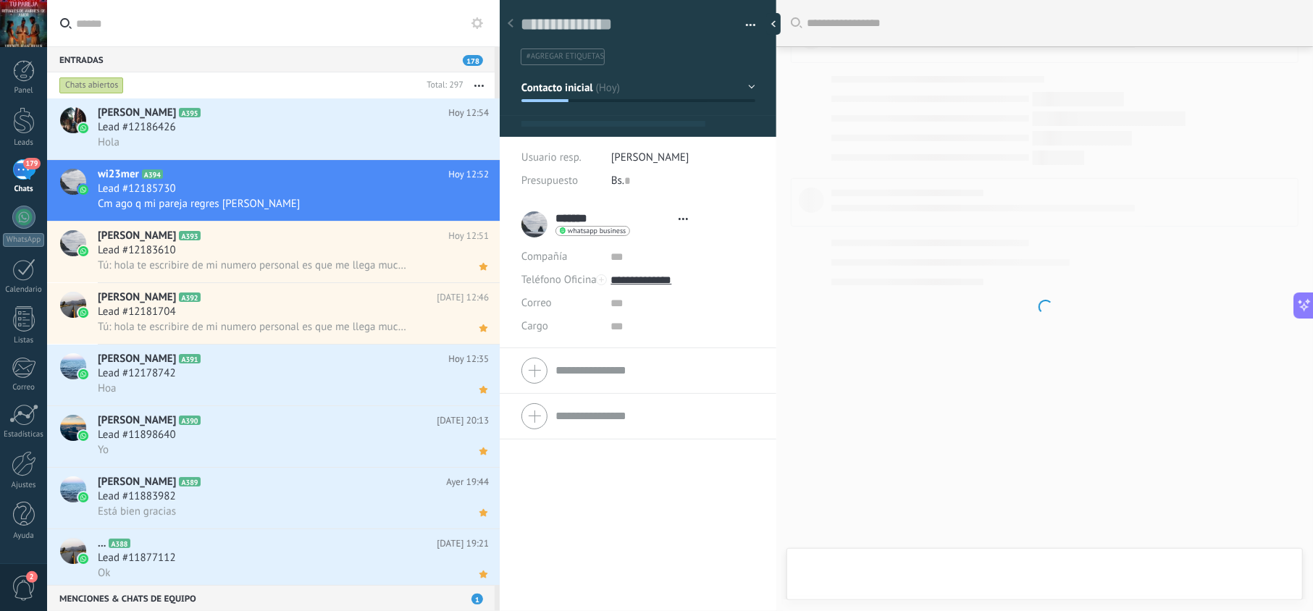
type textarea "**********"
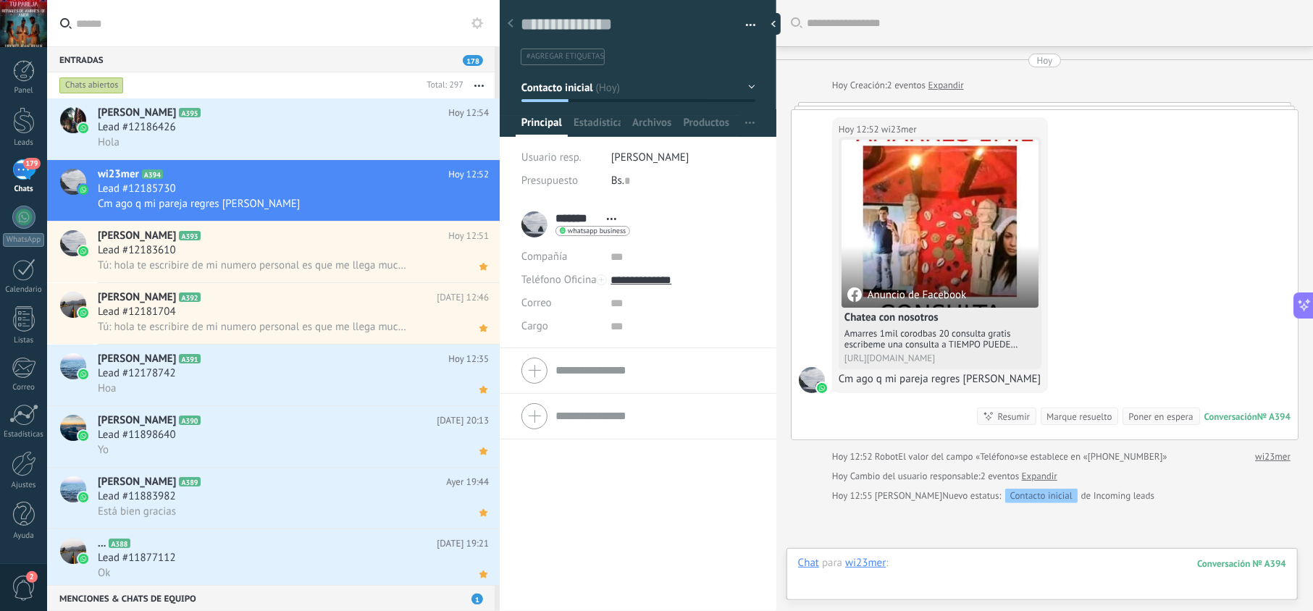
click at [979, 574] on div at bounding box center [1042, 577] width 488 height 43
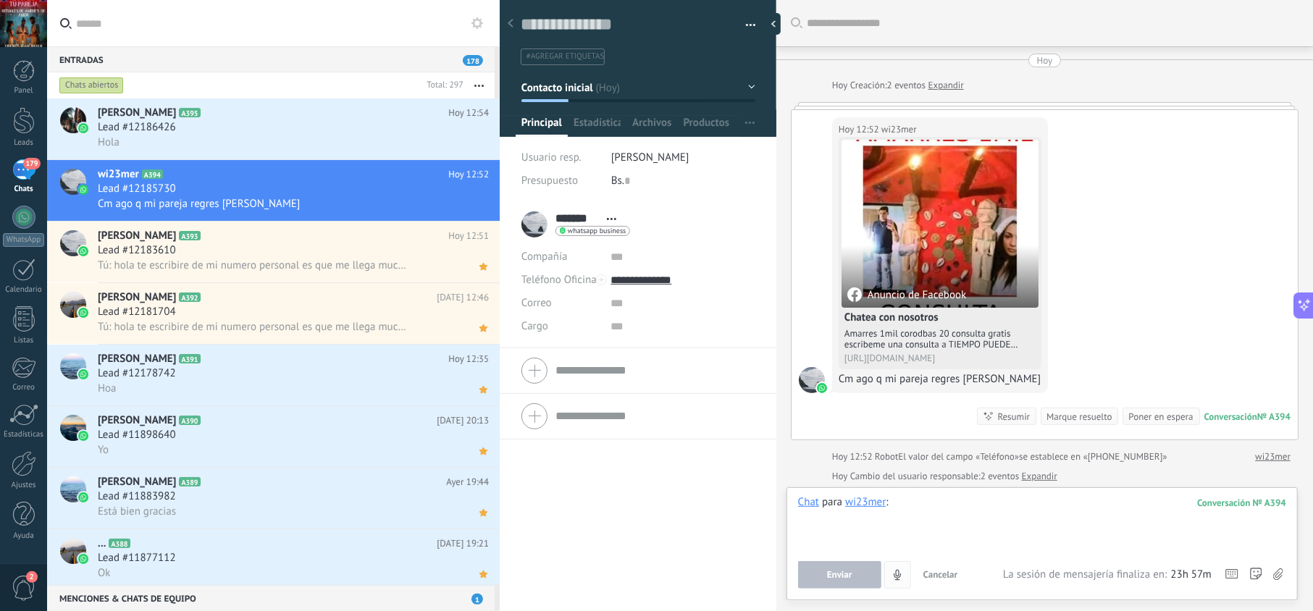
paste div
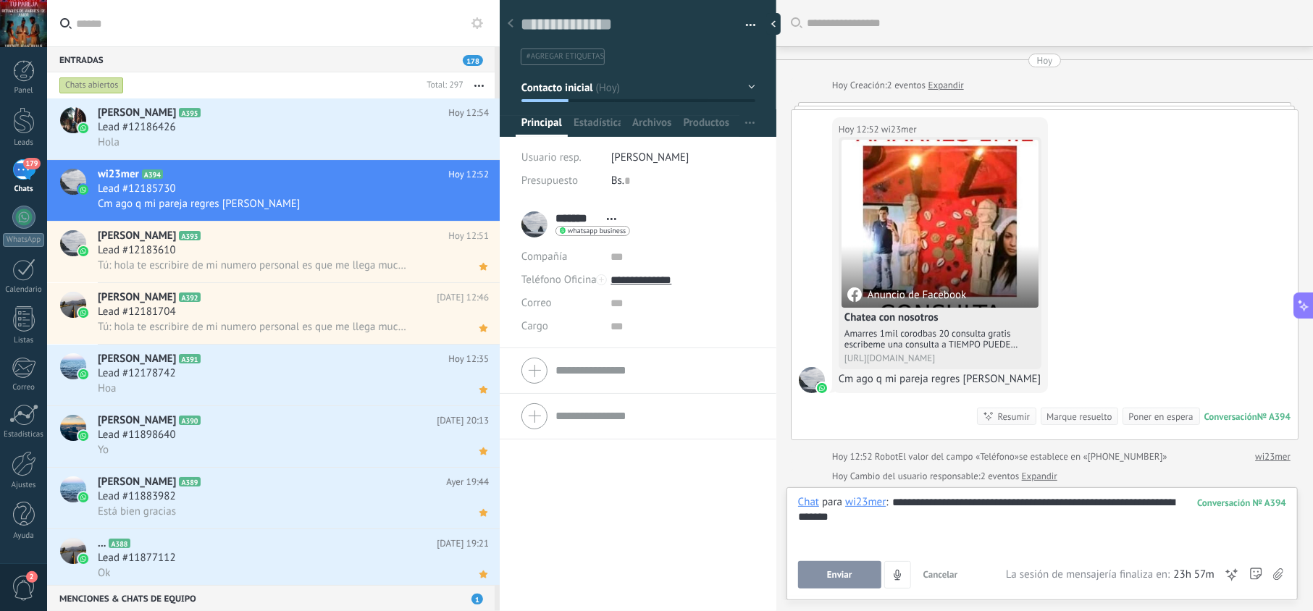
click at [844, 576] on span "Enviar" at bounding box center [839, 575] width 25 height 10
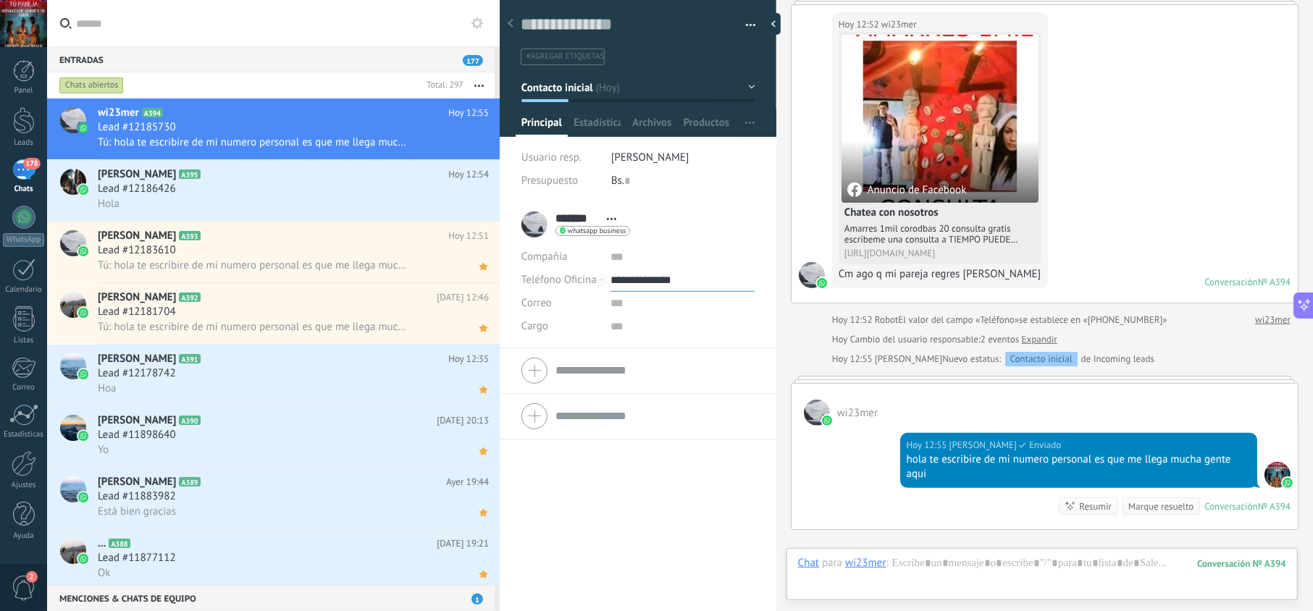
click at [656, 273] on input "**********" at bounding box center [682, 280] width 143 height 23
type input "**********"
click at [660, 348] on div "Copiar" at bounding box center [682, 354] width 142 height 25
click at [487, 146] on div "wi23mer A394 Hoy 12:55 Lead #12185730 Tú: hola te escribire de mi numero person…" at bounding box center [299, 128] width 402 height 61
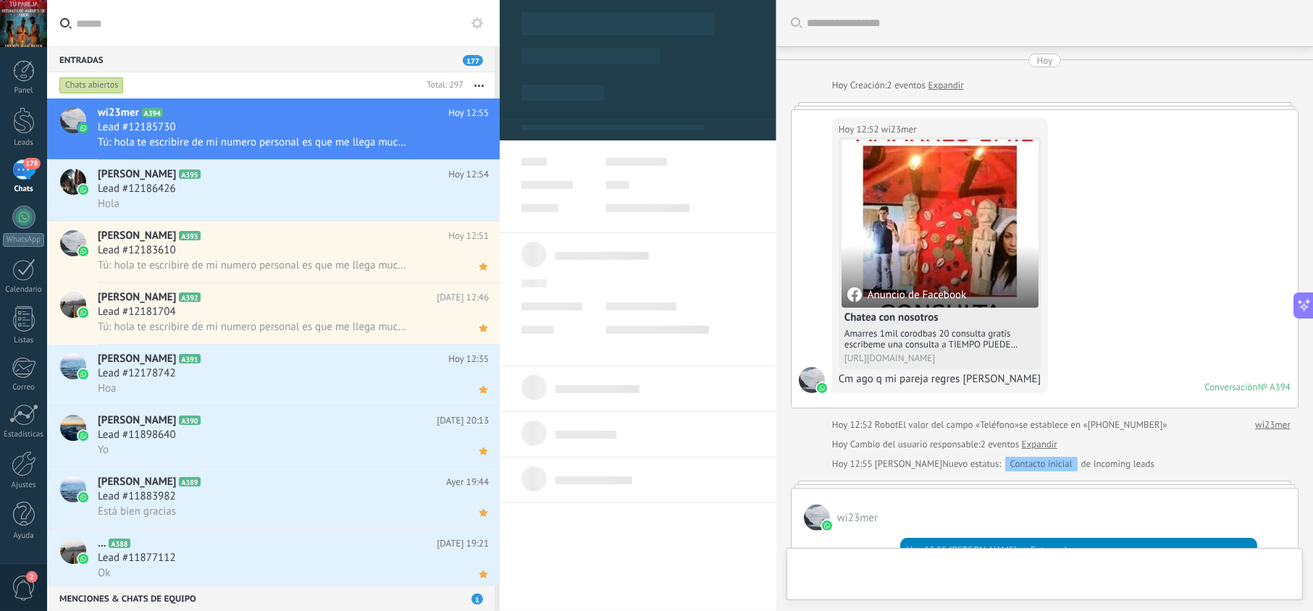
scroll to position [21, 0]
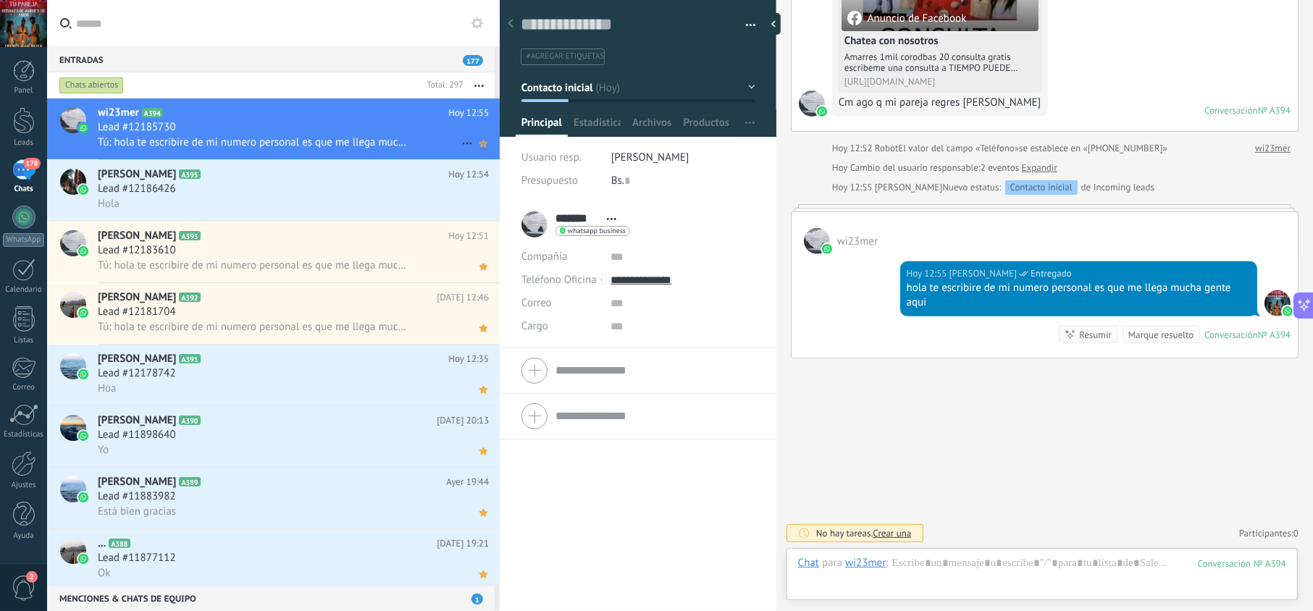
click at [481, 146] on use at bounding box center [483, 143] width 8 height 7
drag, startPoint x: 959, startPoint y: 298, endPoint x: 907, endPoint y: 290, distance: 52.1
click at [907, 290] on div "hola te escribire de mi numero personal es que me llega mucha gente aqui" at bounding box center [1079, 295] width 344 height 29
copy div "hola te escribire de mi numero personal es que me llega mucha gente aqui"
click at [300, 177] on h2 "Lenin A395" at bounding box center [273, 174] width 351 height 14
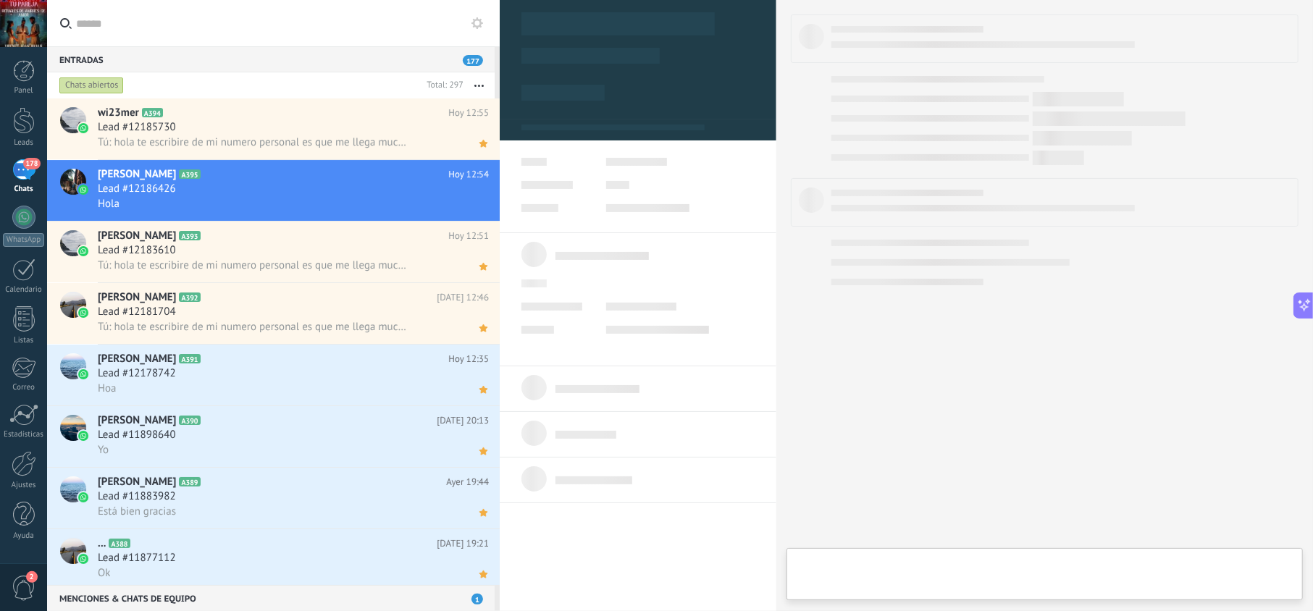
scroll to position [21, 0]
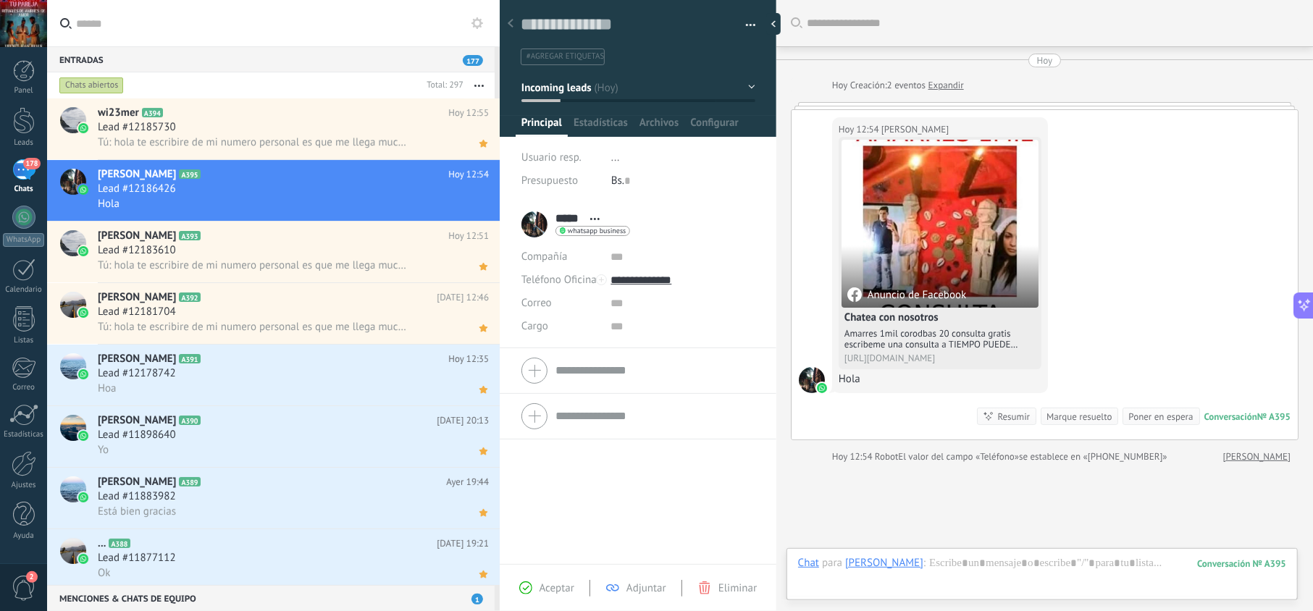
drag, startPoint x: 568, startPoint y: 586, endPoint x: 574, endPoint y: 590, distance: 7.5
click at [568, 587] on span "Aceptar" at bounding box center [557, 589] width 35 height 14
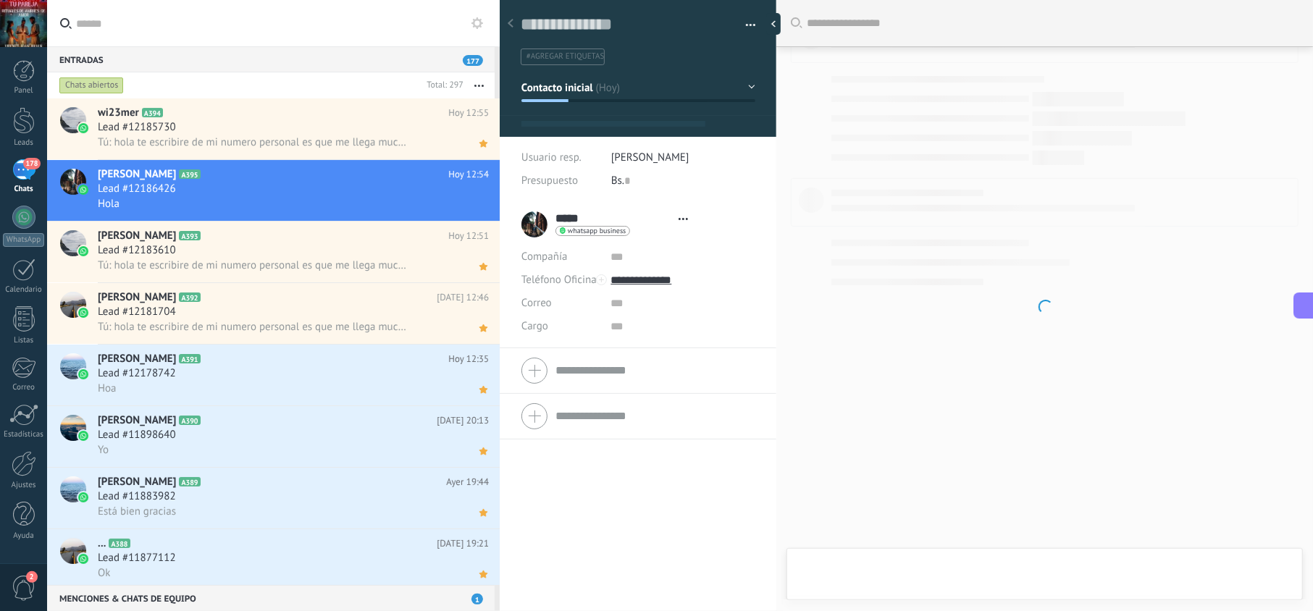
type textarea "**********"
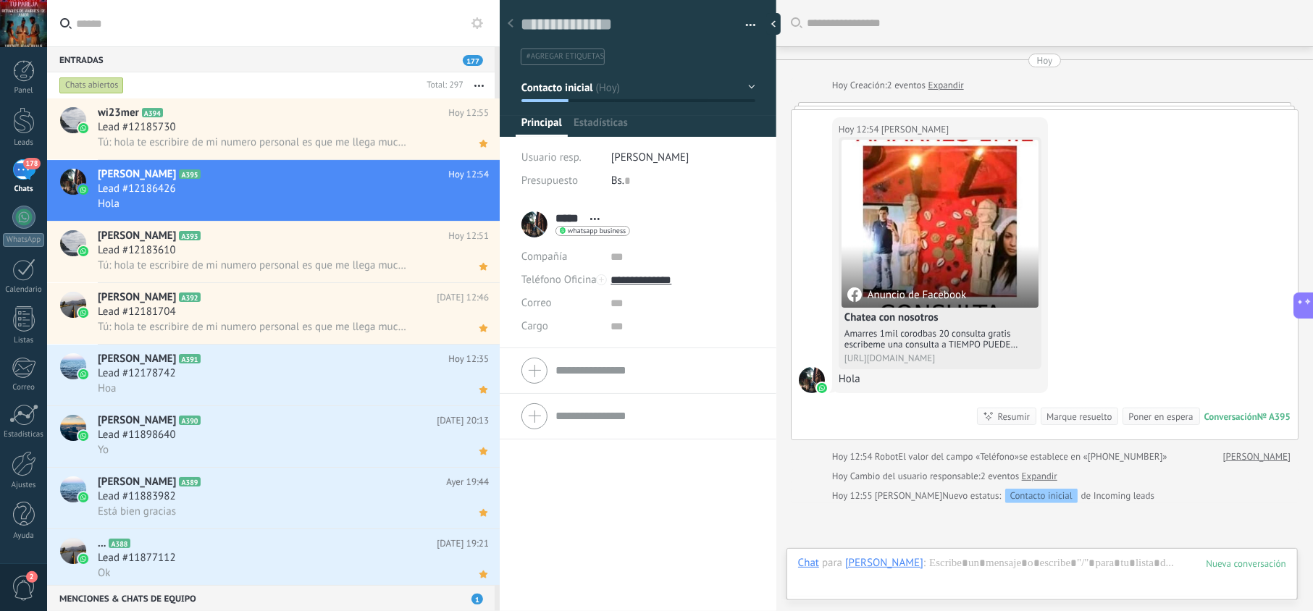
scroll to position [21, 0]
drag, startPoint x: 939, startPoint y: 565, endPoint x: 946, endPoint y: 566, distance: 7.3
click at [944, 566] on div at bounding box center [1042, 577] width 488 height 43
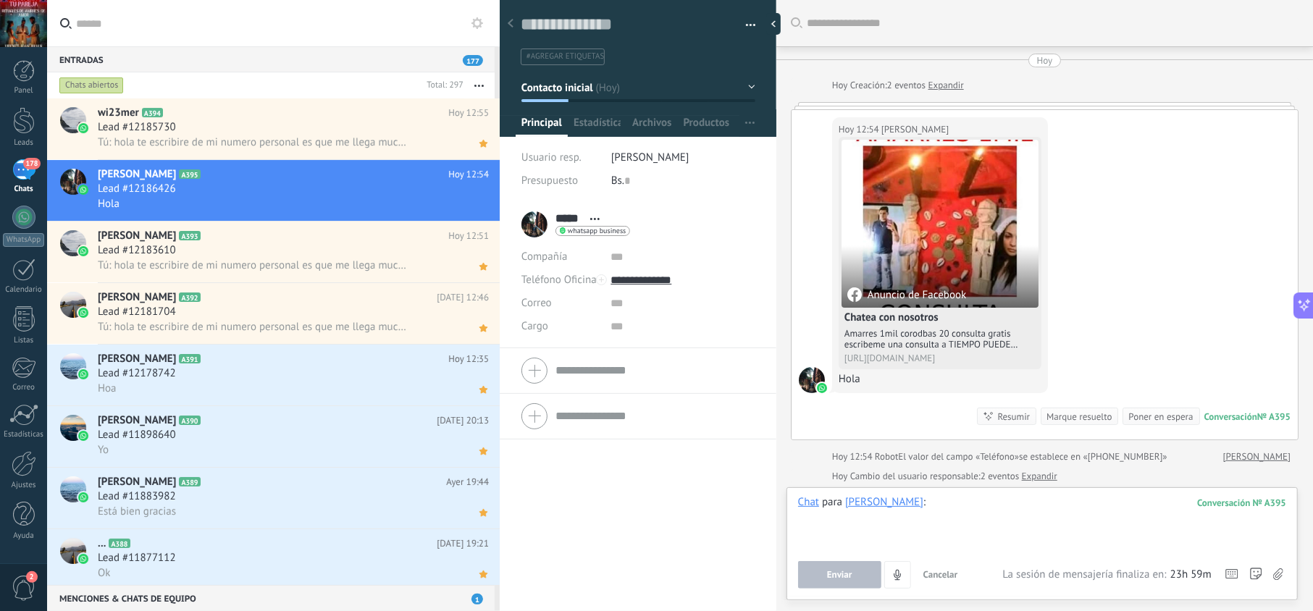
paste div
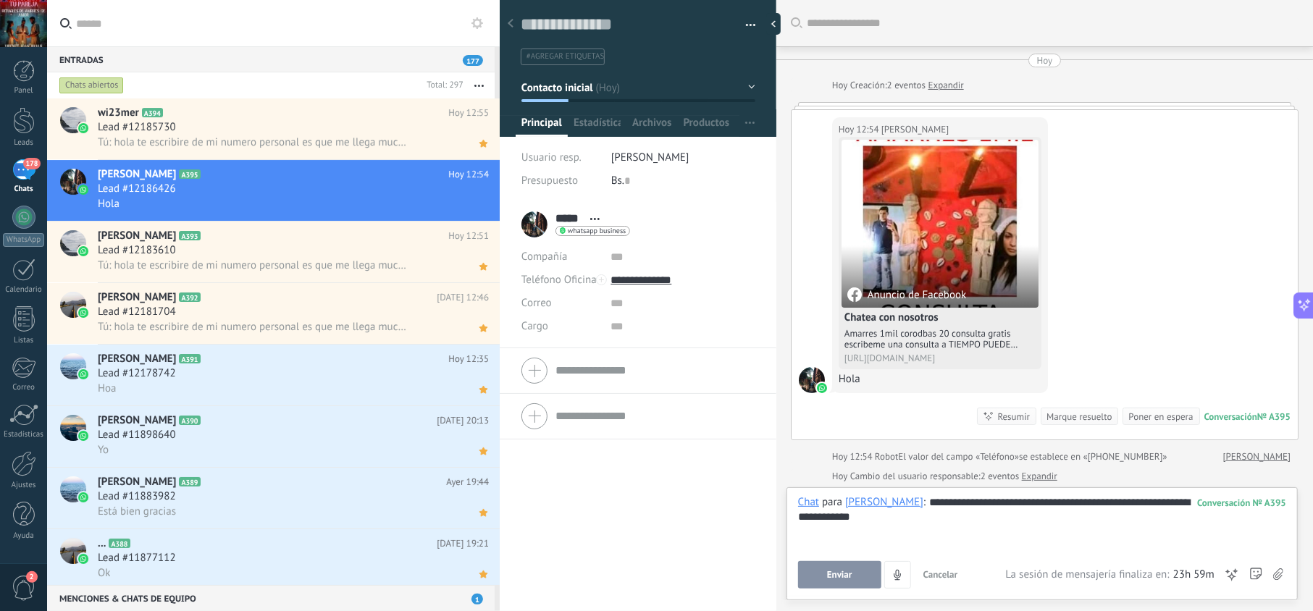
click at [860, 569] on button "Enviar" at bounding box center [839, 575] width 83 height 28
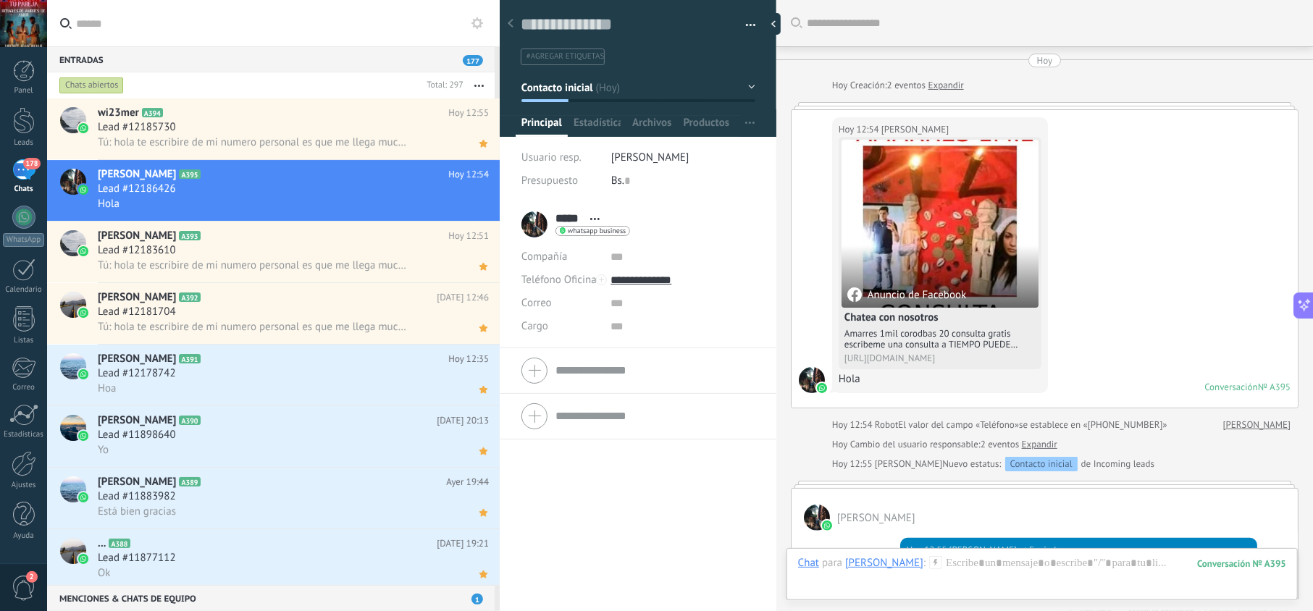
scroll to position [105, 0]
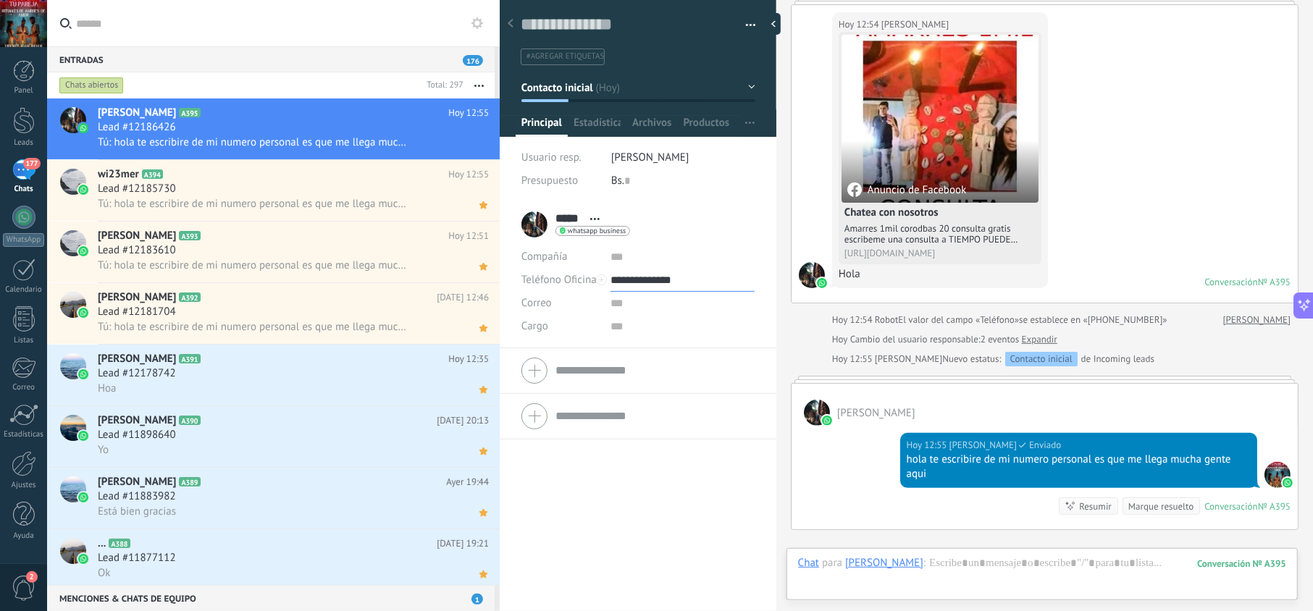
click at [649, 279] on input "**********" at bounding box center [682, 280] width 143 height 23
type input "**********"
click at [661, 353] on div "Copiar" at bounding box center [682, 354] width 142 height 25
click at [476, 148] on icon at bounding box center [483, 143] width 15 height 17
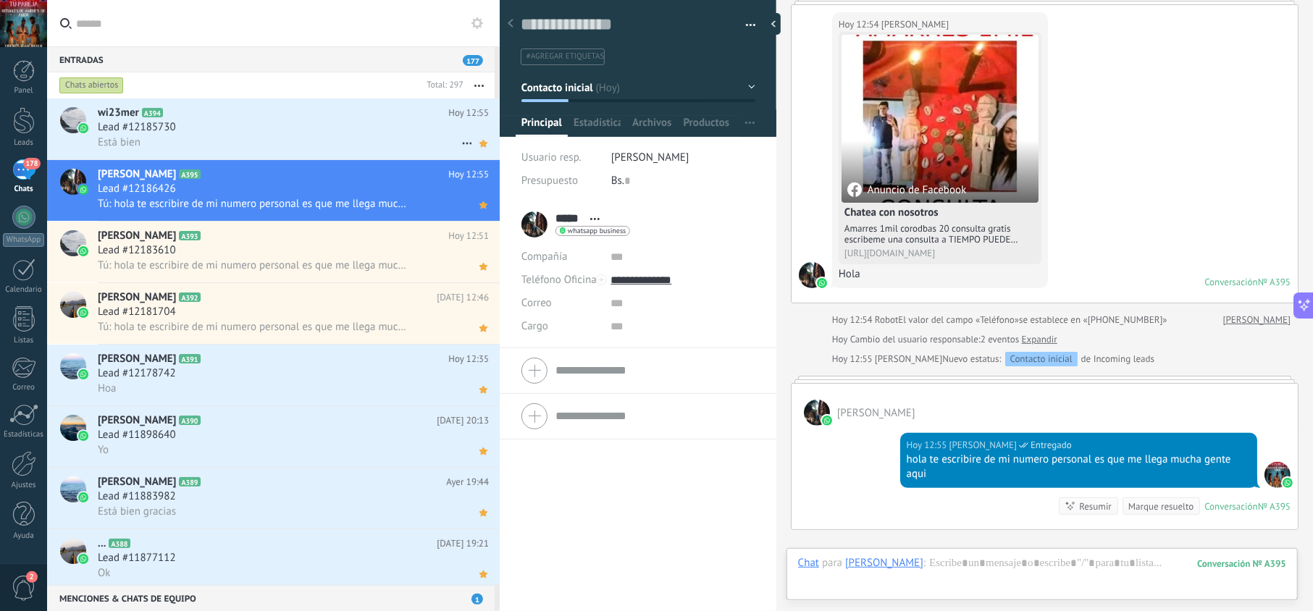
click at [294, 138] on div "Está bien" at bounding box center [293, 142] width 391 height 15
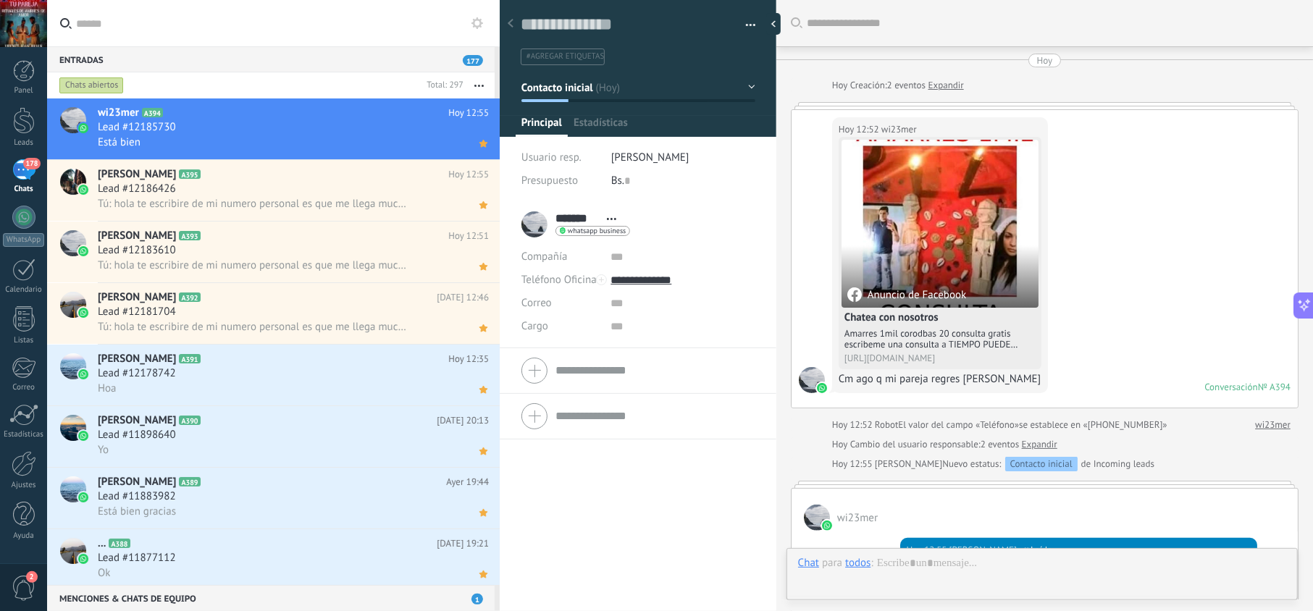
scroll to position [308, 0]
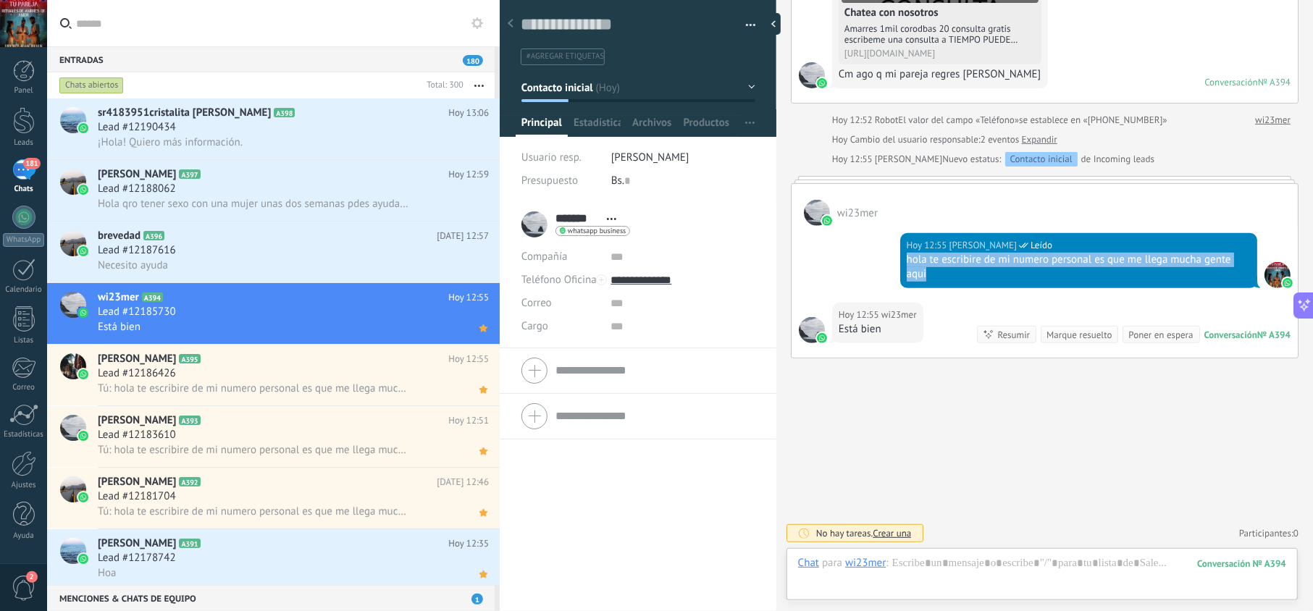
drag, startPoint x: 942, startPoint y: 268, endPoint x: 902, endPoint y: 264, distance: 40.1
click at [902, 264] on div "Hoy 12:55 jesus hernandez Leído hola te escribire de mi numero personal es que …" at bounding box center [1078, 260] width 357 height 55
copy div "hola te escribire de mi numero personal es que me llega mucha gente aqui"
click at [355, 249] on div "Lead #12187616" at bounding box center [293, 250] width 391 height 14
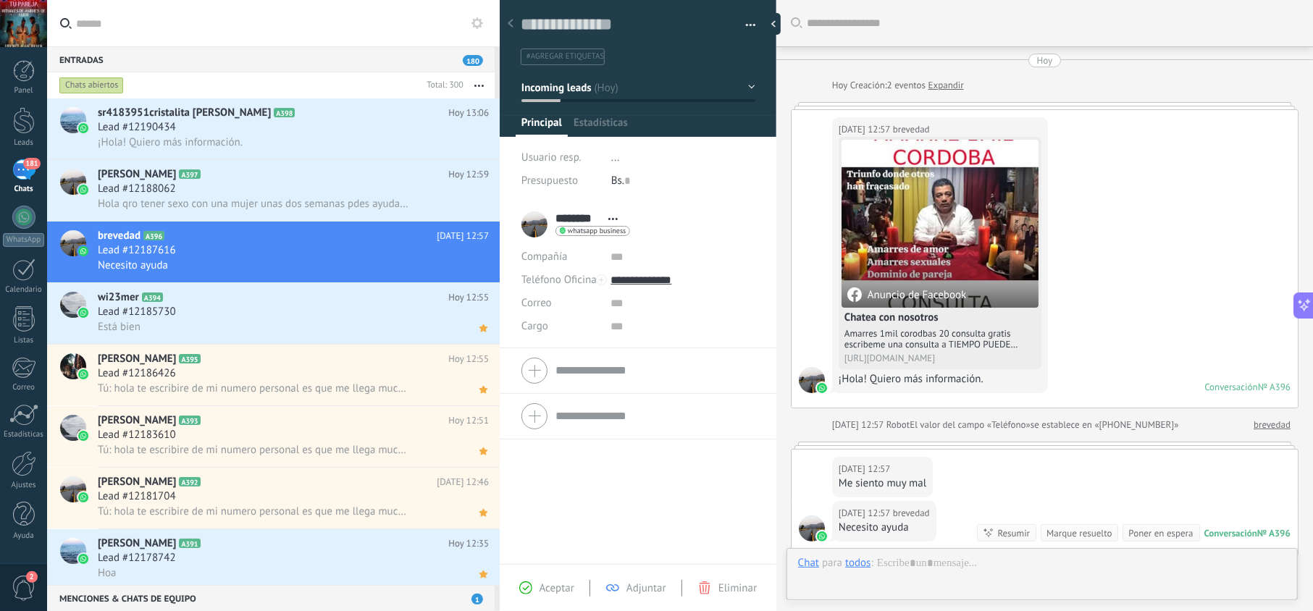
scroll to position [201, 0]
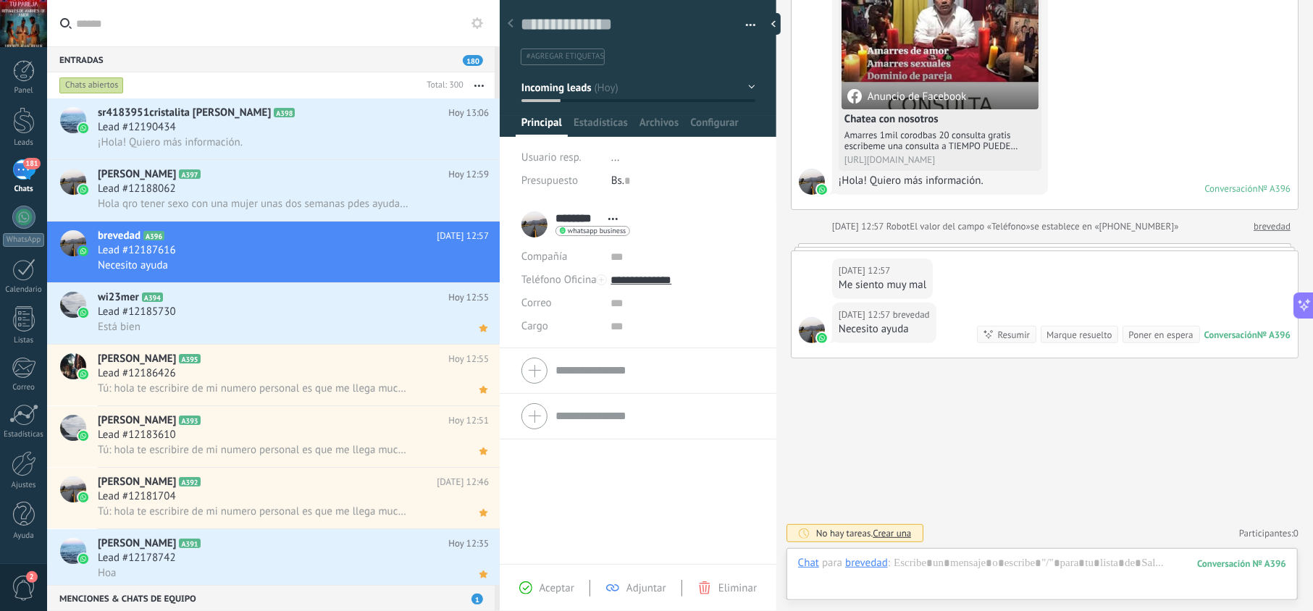
click at [546, 595] on div "Aceptar Adjuntar Eliminar" at bounding box center [637, 588] width 269 height 17
drag, startPoint x: 560, startPoint y: 589, endPoint x: 588, endPoint y: 577, distance: 30.5
click at [560, 587] on span "Aceptar" at bounding box center [557, 589] width 35 height 14
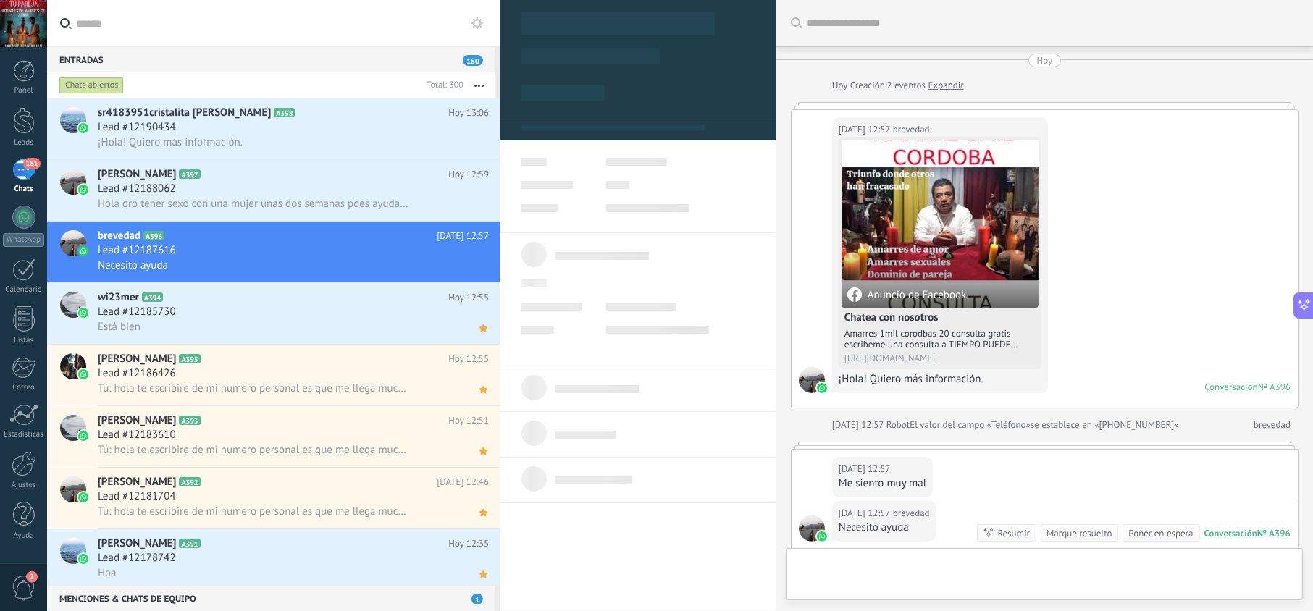
type textarea "**********"
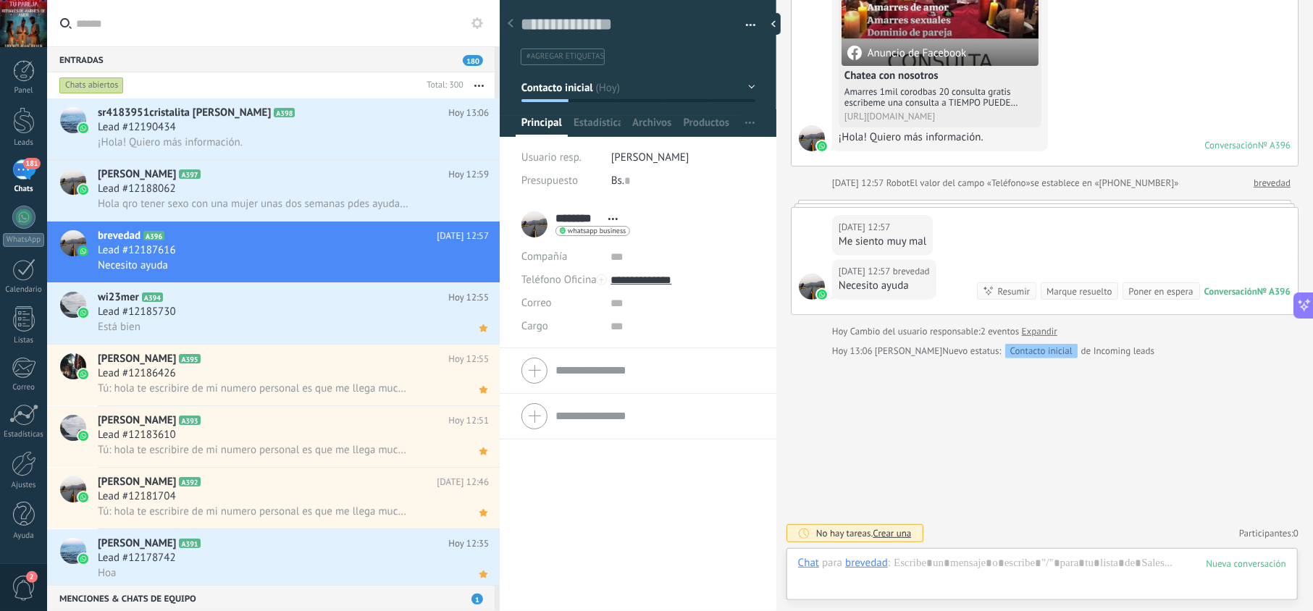
scroll to position [21, 0]
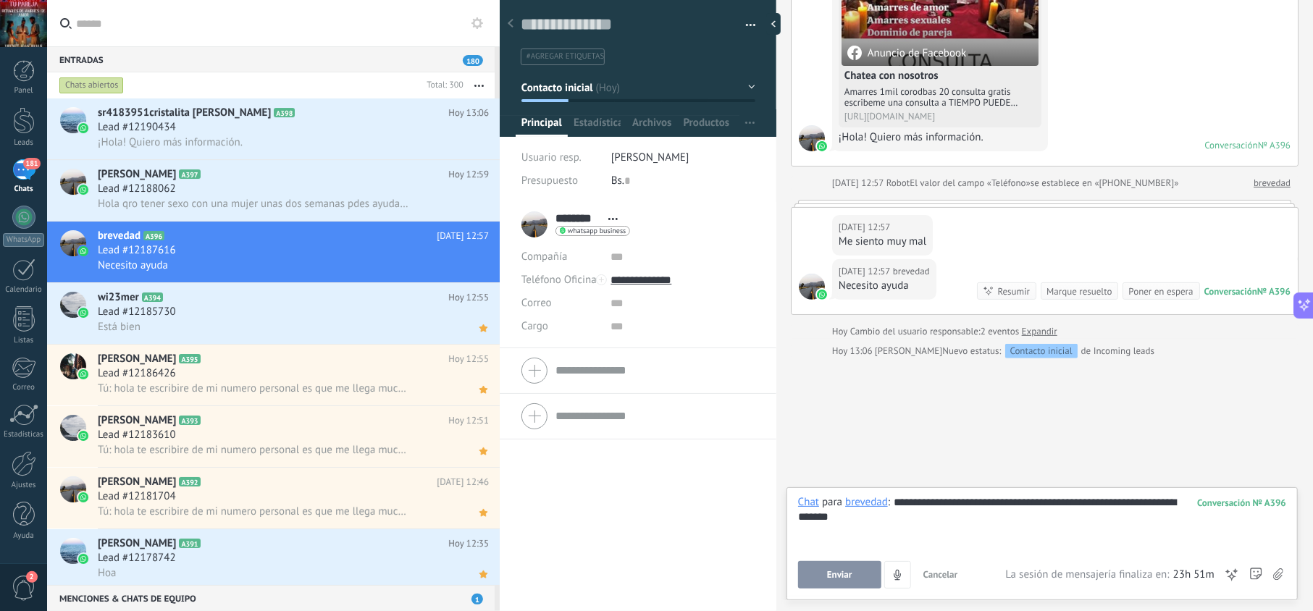
click at [818, 571] on button "Enviar" at bounding box center [839, 575] width 83 height 28
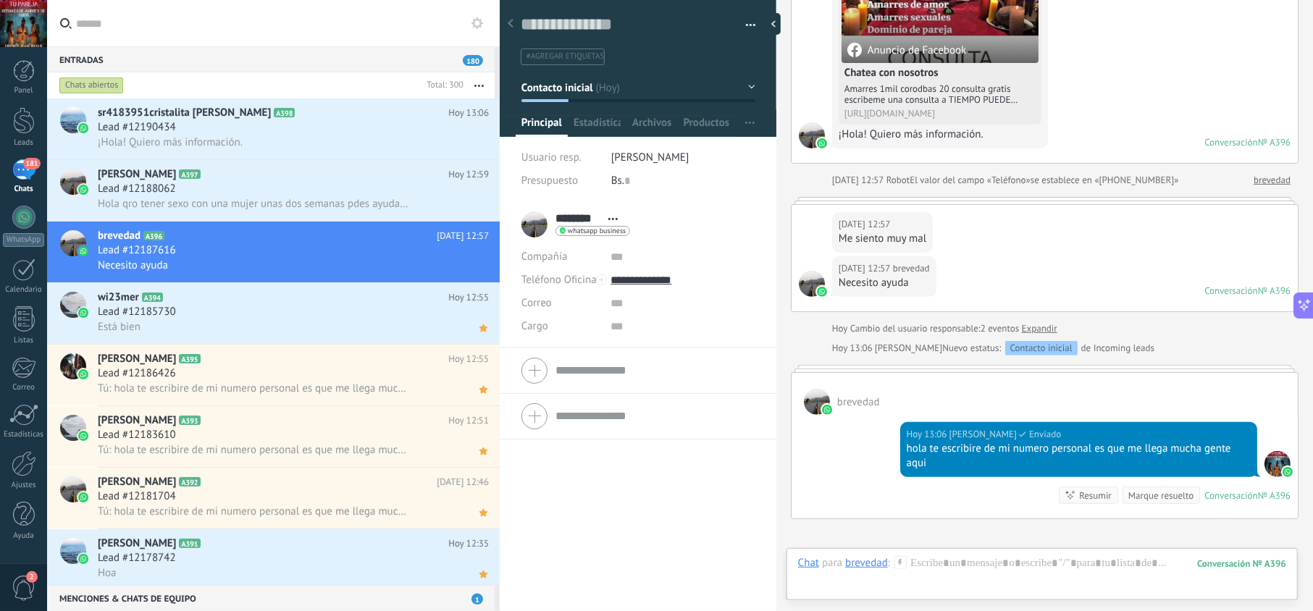
scroll to position [235, 0]
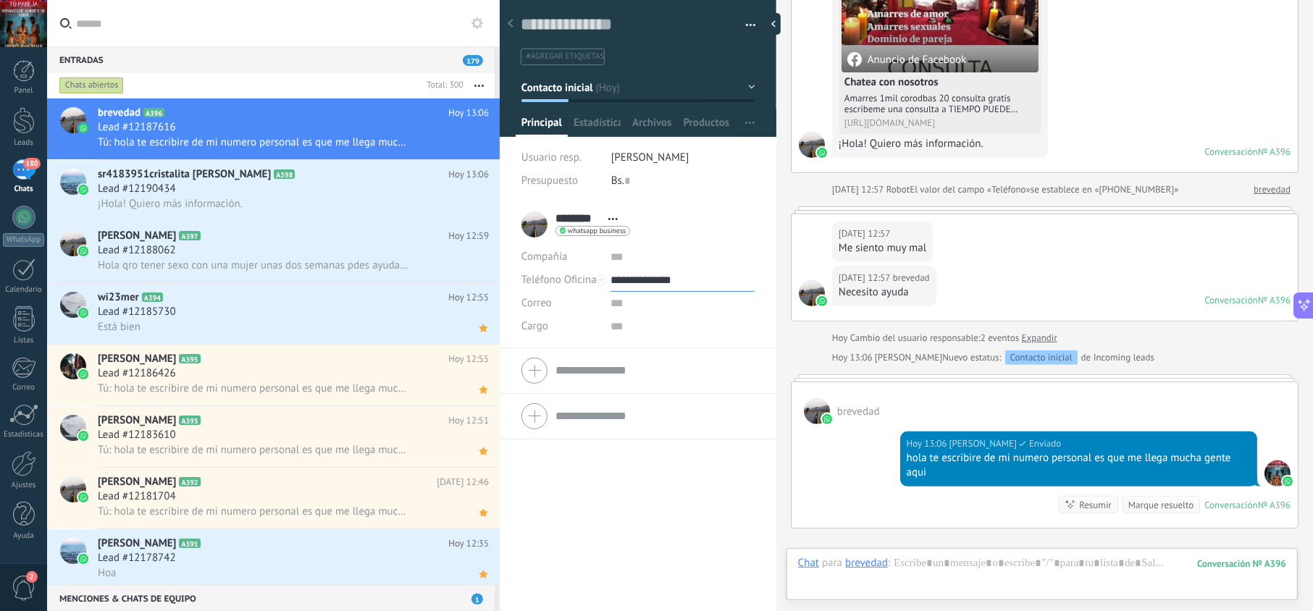
click at [650, 281] on input "**********" at bounding box center [682, 280] width 143 height 23
type input "**********"
click at [658, 352] on div "Copiar" at bounding box center [682, 354] width 142 height 25
drag, startPoint x: 934, startPoint y: 479, endPoint x: 899, endPoint y: 456, distance: 41.8
click at [900, 456] on div "Hoy 13:06 jesus hernandez Entregado hola te escribire de mi numero personal es …" at bounding box center [1078, 459] width 357 height 55
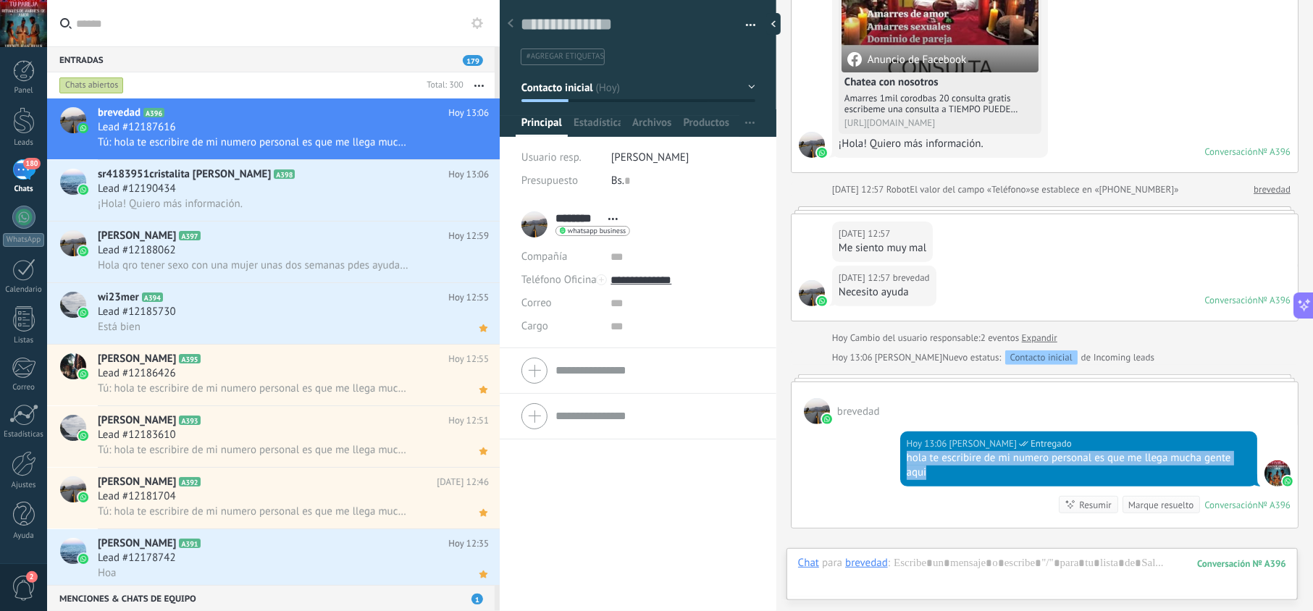
copy div "hola te escribire de mi numero personal es que me llega mucha gente aqui"
click at [476, 140] on icon at bounding box center [483, 143] width 15 height 17
click at [261, 198] on div "¡Hola! Quiero más información." at bounding box center [293, 203] width 391 height 15
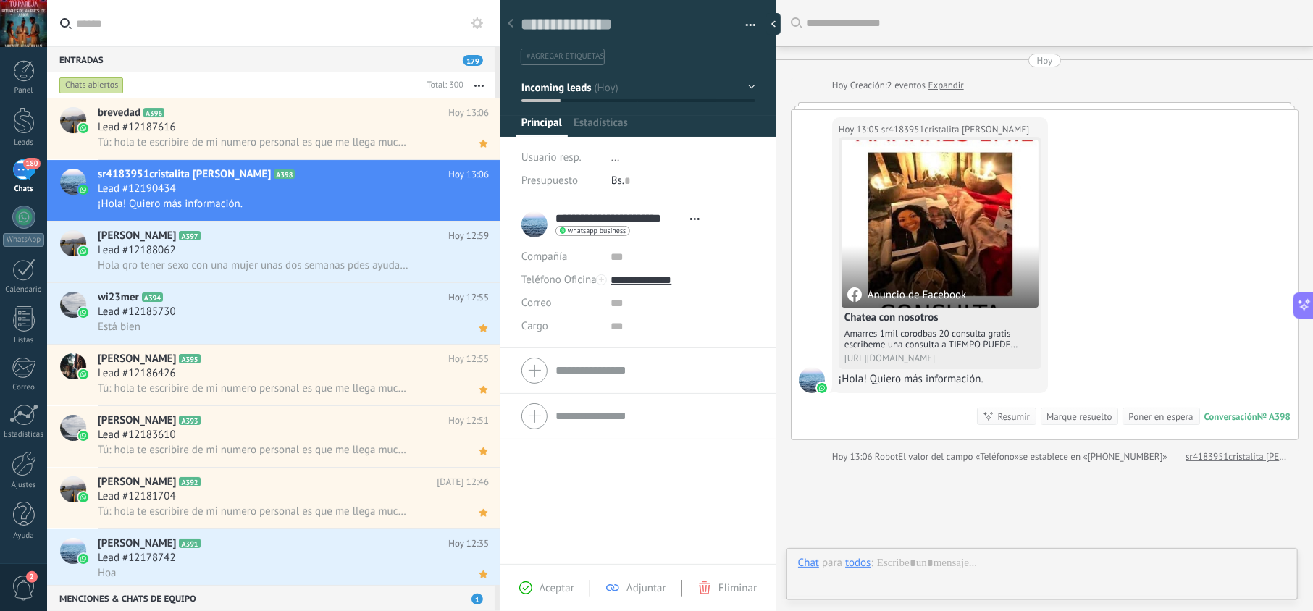
scroll to position [21, 0]
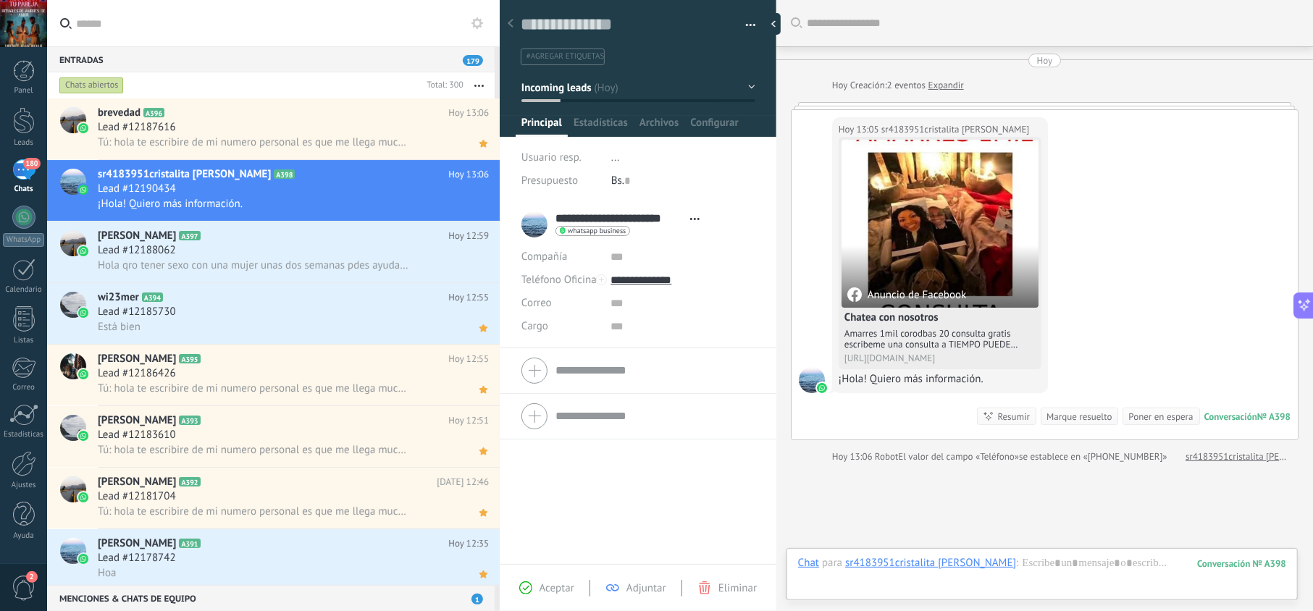
click at [550, 583] on span "Aceptar" at bounding box center [557, 589] width 35 height 14
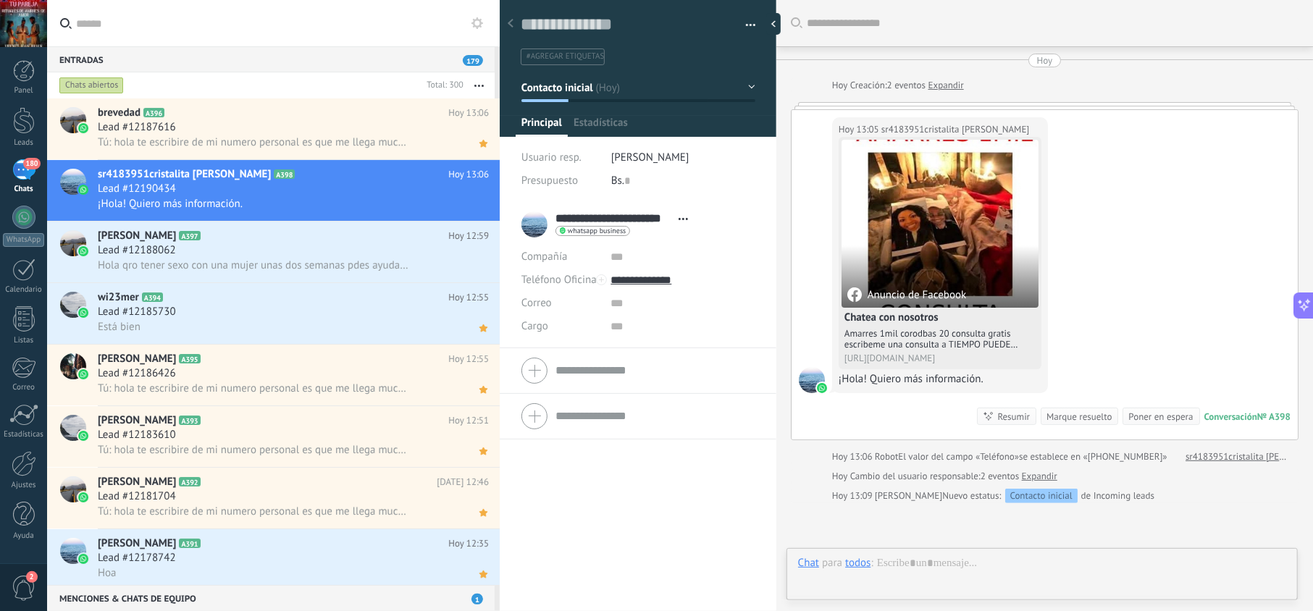
type textarea "**********"
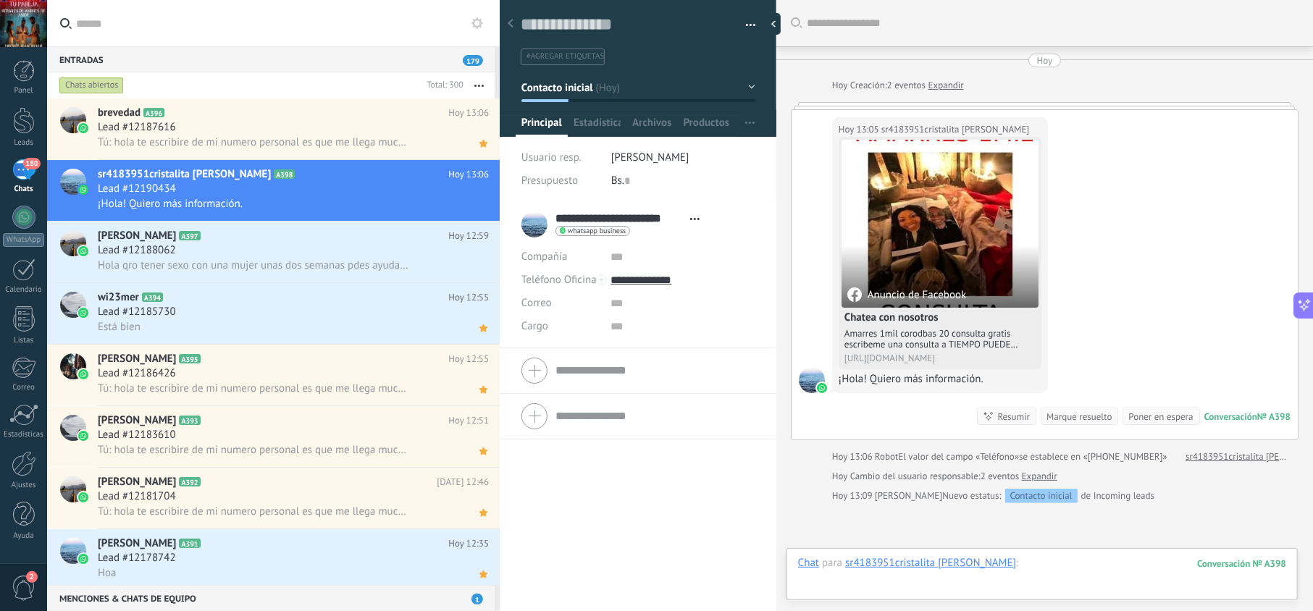
click at [1006, 566] on div at bounding box center [1042, 577] width 488 height 43
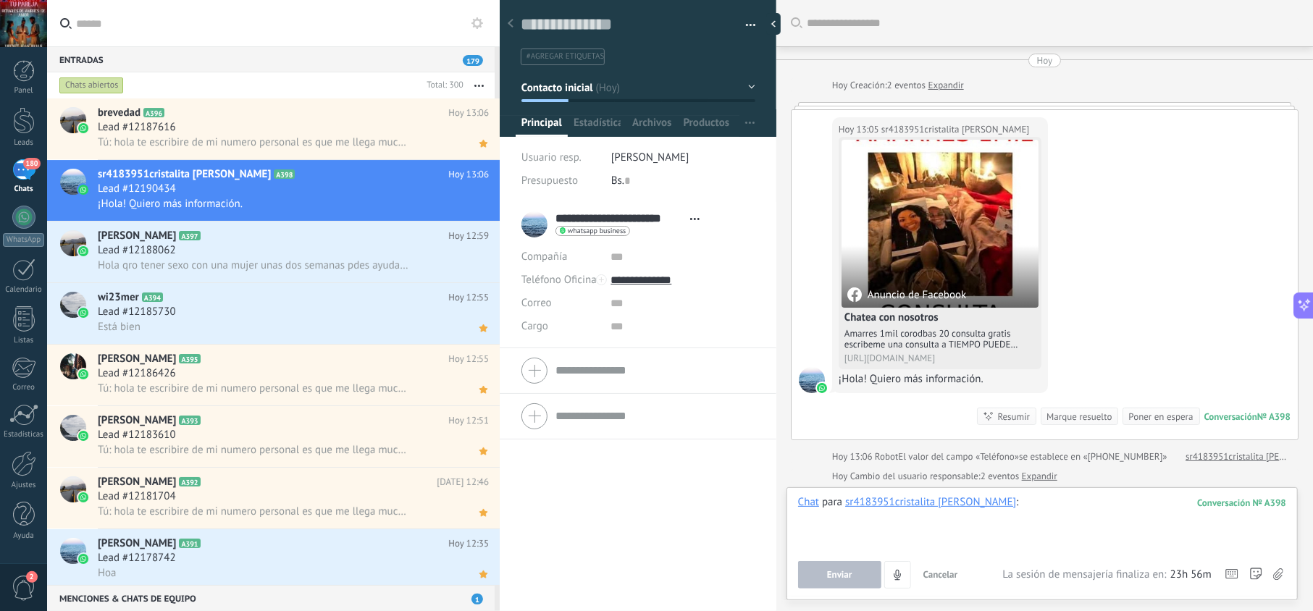
paste div
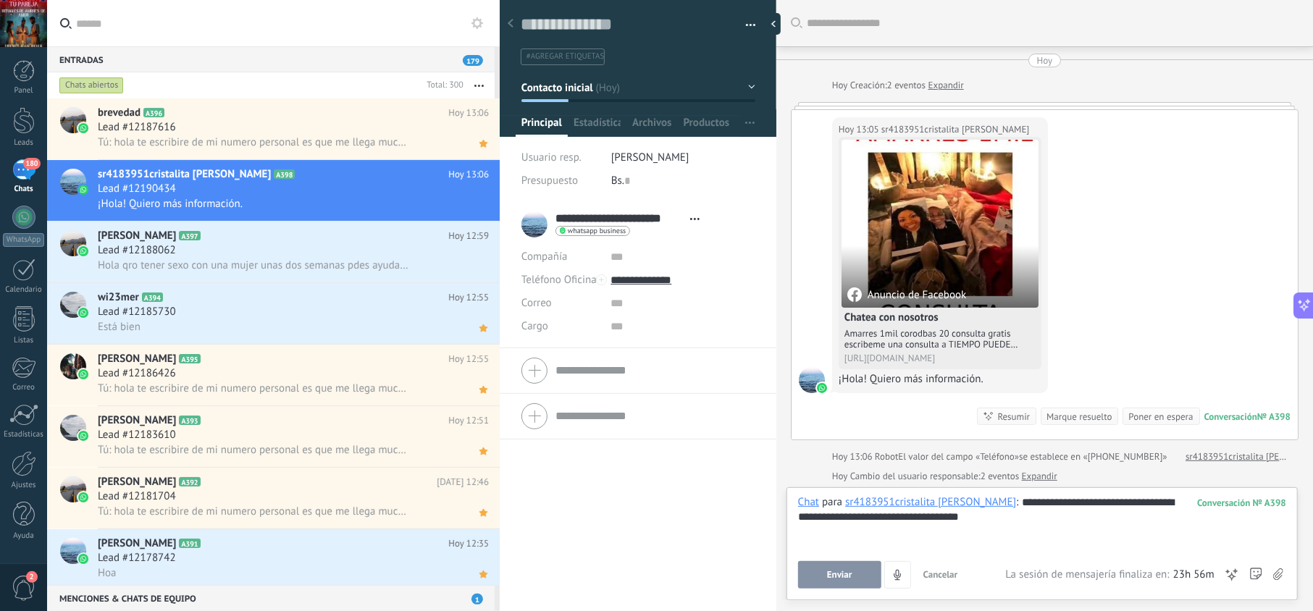
click at [839, 574] on span "Enviar" at bounding box center [839, 575] width 25 height 10
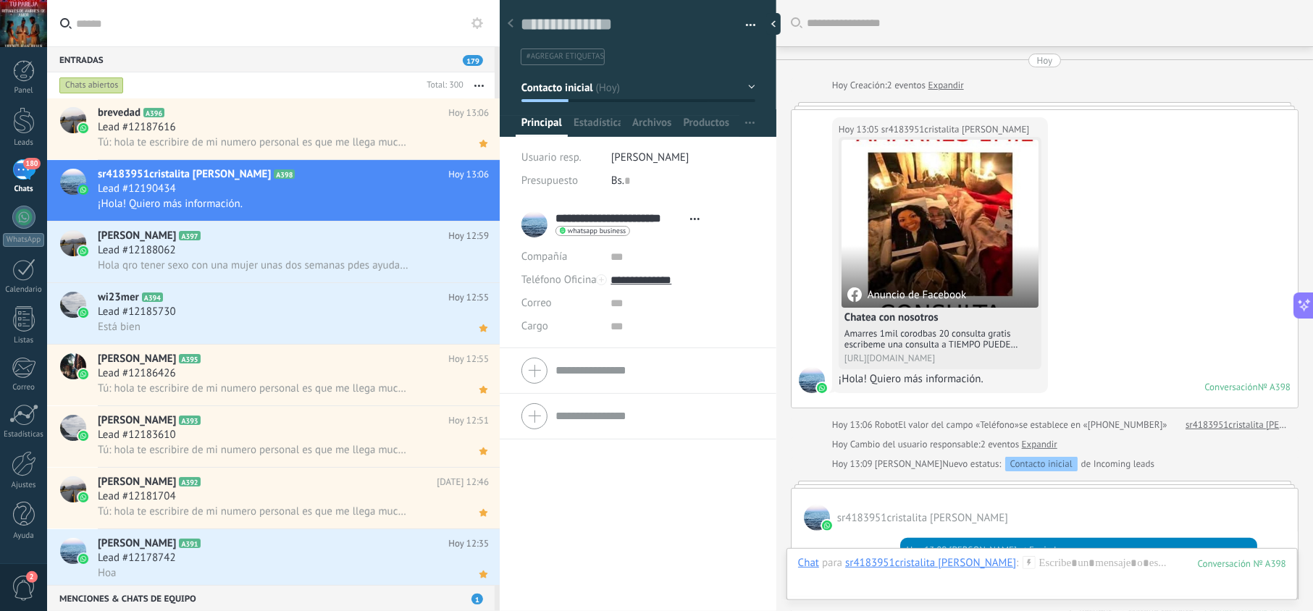
scroll to position [280, 0]
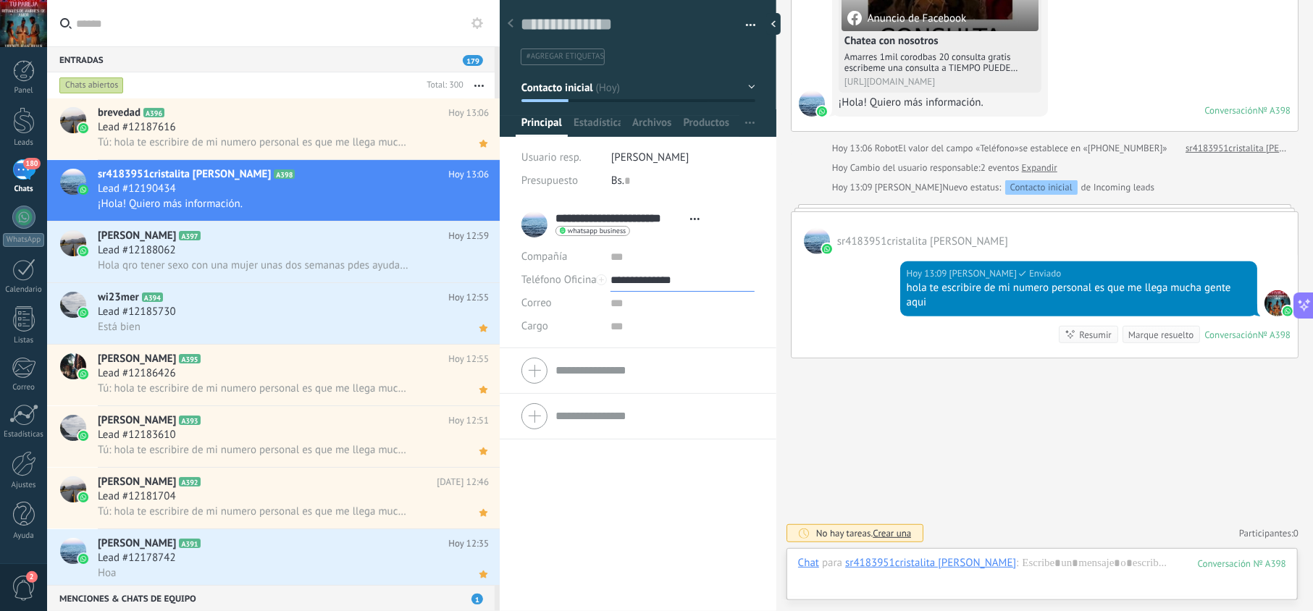
click at [662, 282] on input "**********" at bounding box center [682, 280] width 143 height 23
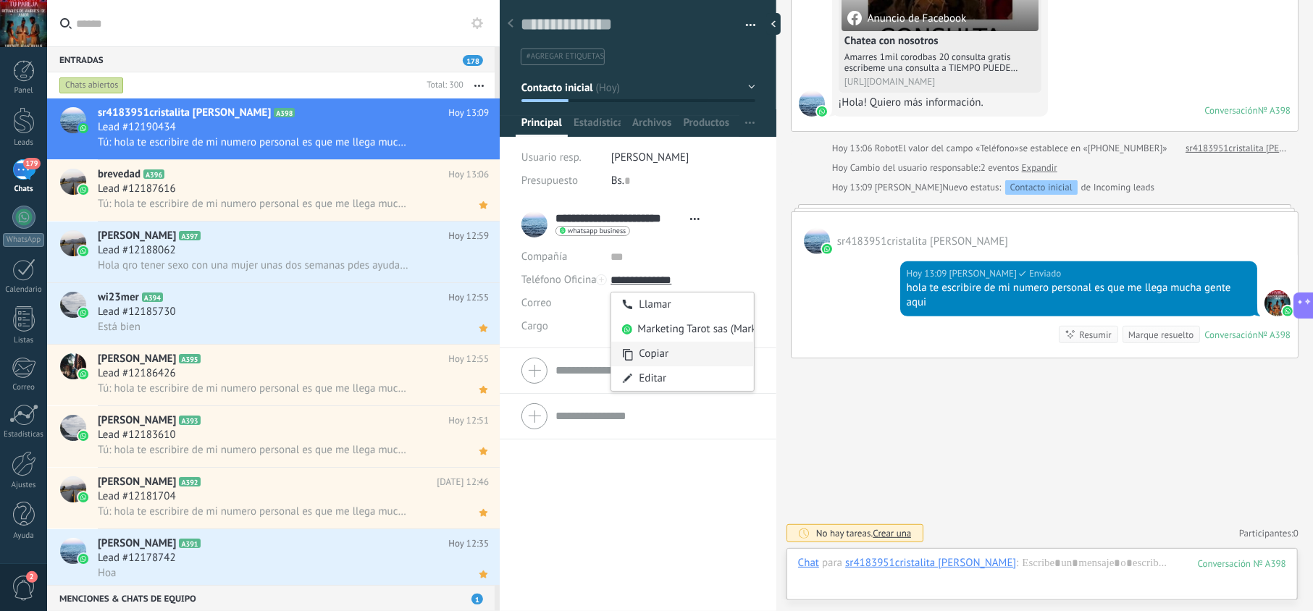
type input "**********"
click at [660, 349] on div "Copiar" at bounding box center [682, 354] width 142 height 25
drag, startPoint x: 479, startPoint y: 146, endPoint x: 472, endPoint y: 156, distance: 12.7
click at [479, 145] on use at bounding box center [483, 143] width 8 height 7
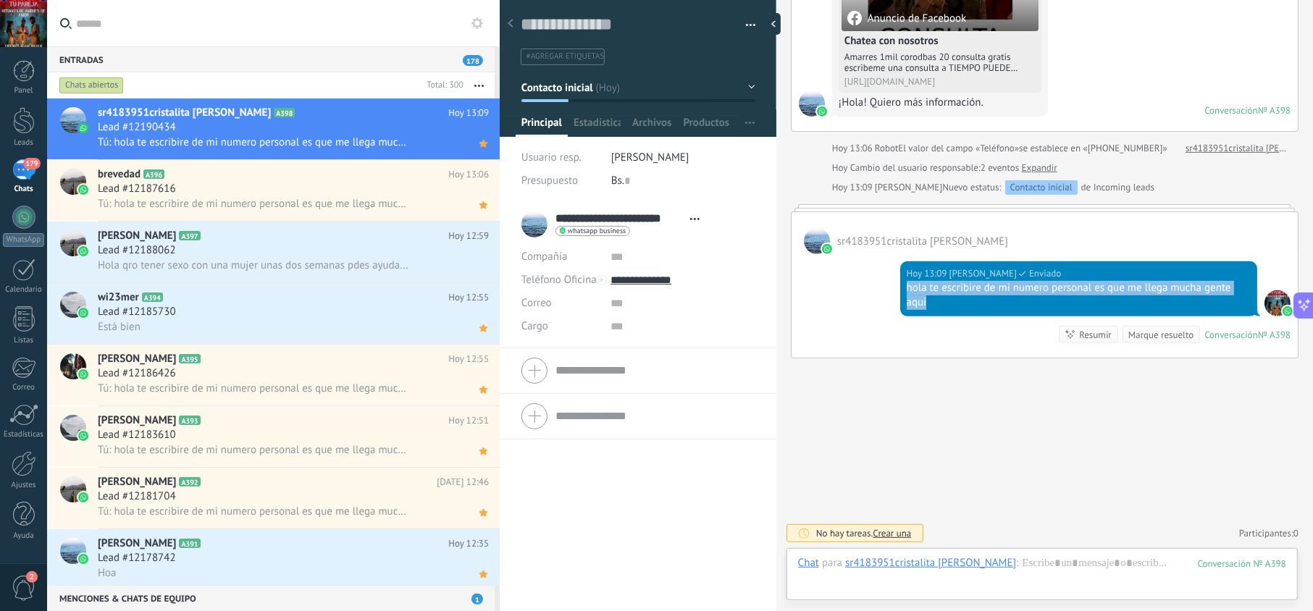
drag, startPoint x: 970, startPoint y: 313, endPoint x: 891, endPoint y: 282, distance: 85.5
click at [891, 282] on div "Hoy 13:09 jesus hernandez Enviado hola te escribire de mi numero personal es qu…" at bounding box center [1045, 306] width 506 height 104
copy div "hola te escribire de mi numero personal es que me llega mucha gente aqui"
click at [319, 242] on h2 "Fabio antonio Salgado moran A397" at bounding box center [273, 236] width 351 height 14
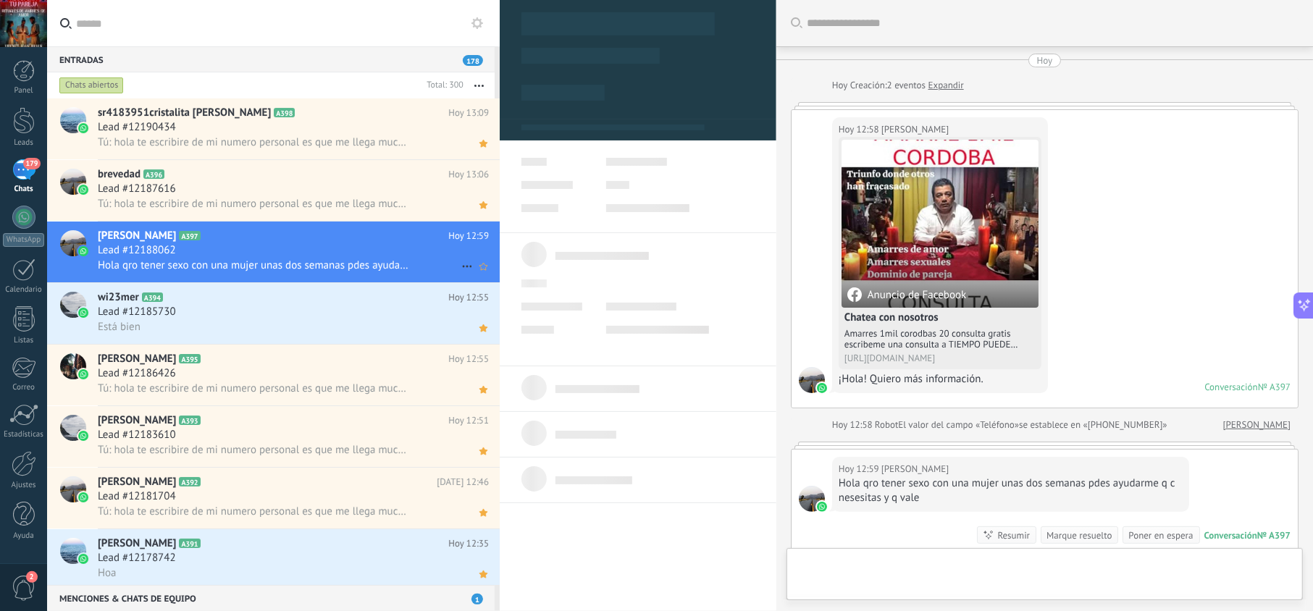
scroll to position [204, 0]
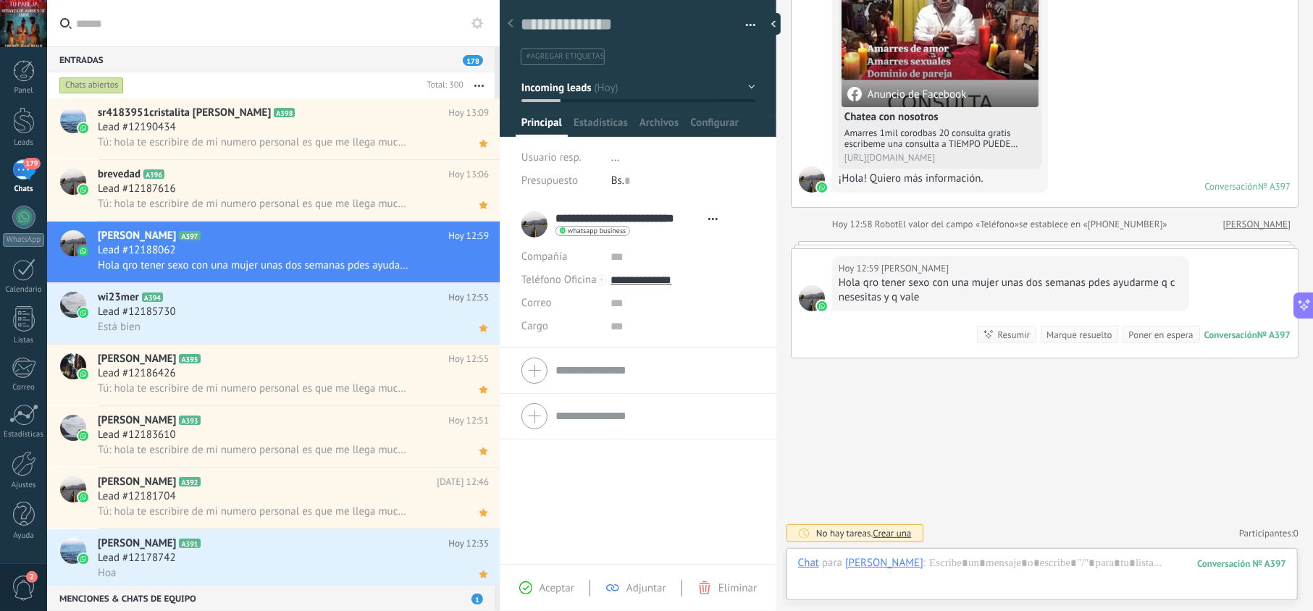
click at [568, 595] on span "Aceptar" at bounding box center [557, 589] width 35 height 14
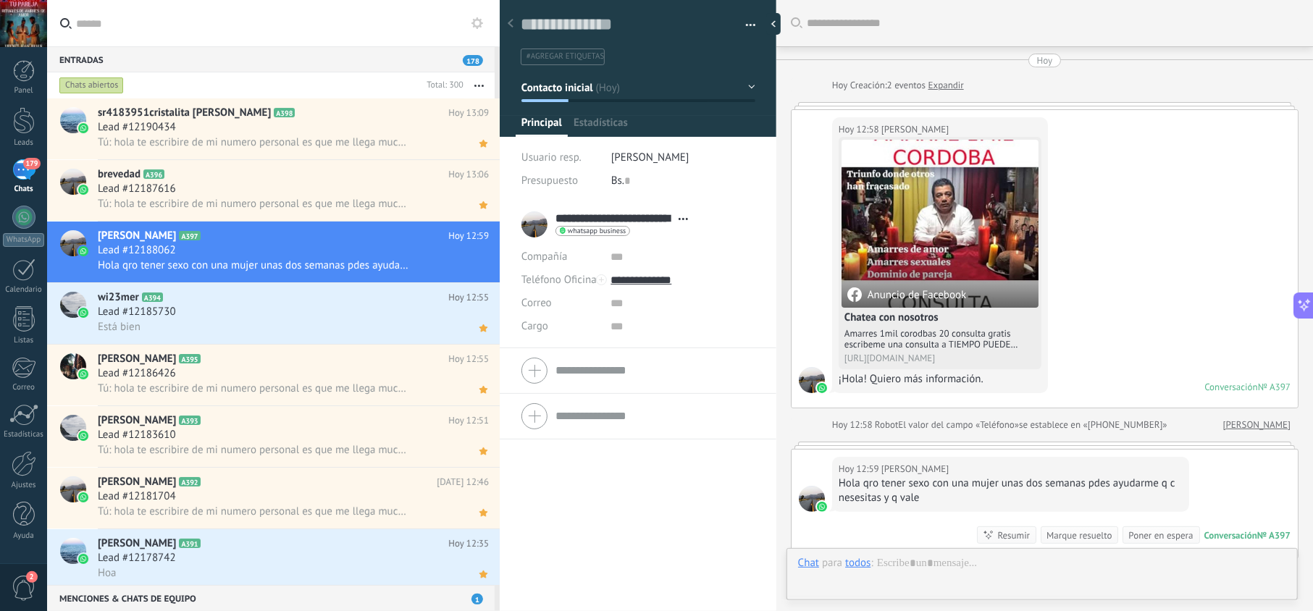
type textarea "**********"
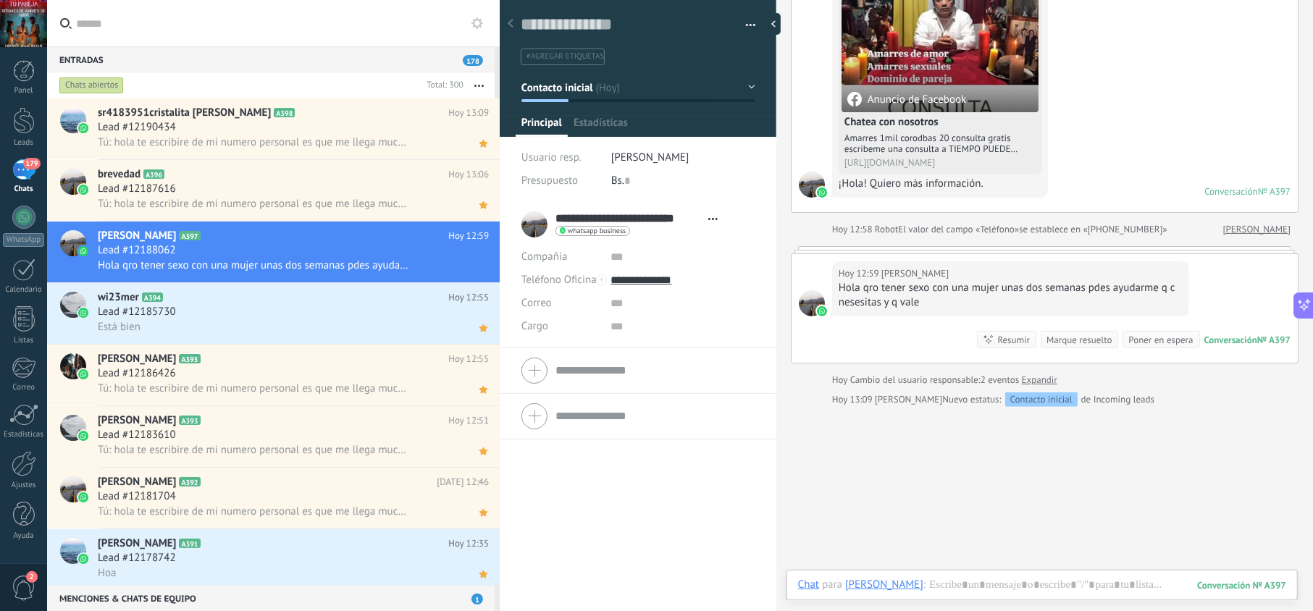
click at [992, 559] on div "Buscar Carga más Hoy Hoy Creación: 2 eventos Expandir Hoy 12:58 Fabio antonio S…" at bounding box center [1044, 231] width 537 height 855
click at [1004, 582] on div at bounding box center [1042, 599] width 488 height 43
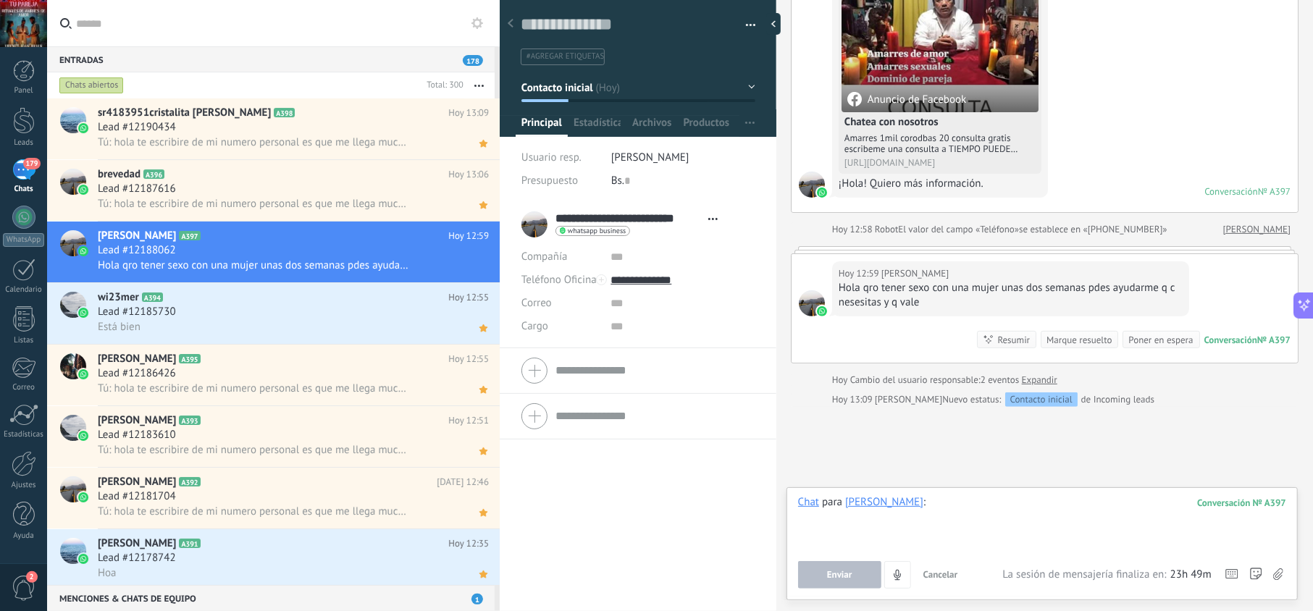
paste div
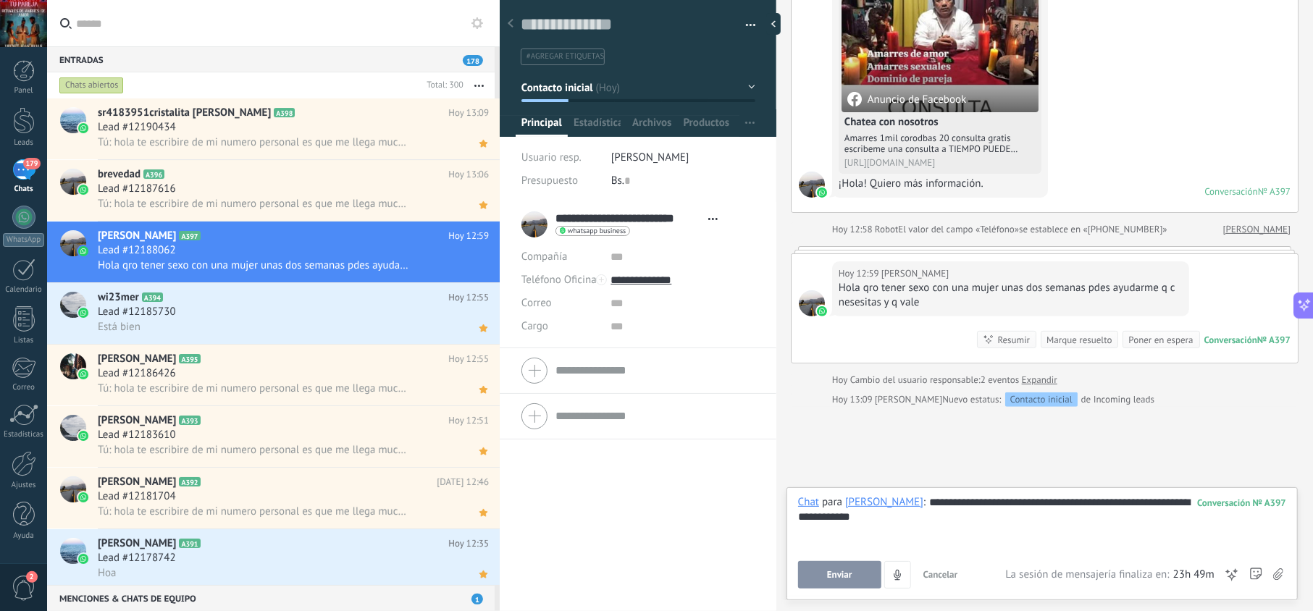
click at [839, 576] on span "Enviar" at bounding box center [839, 575] width 25 height 10
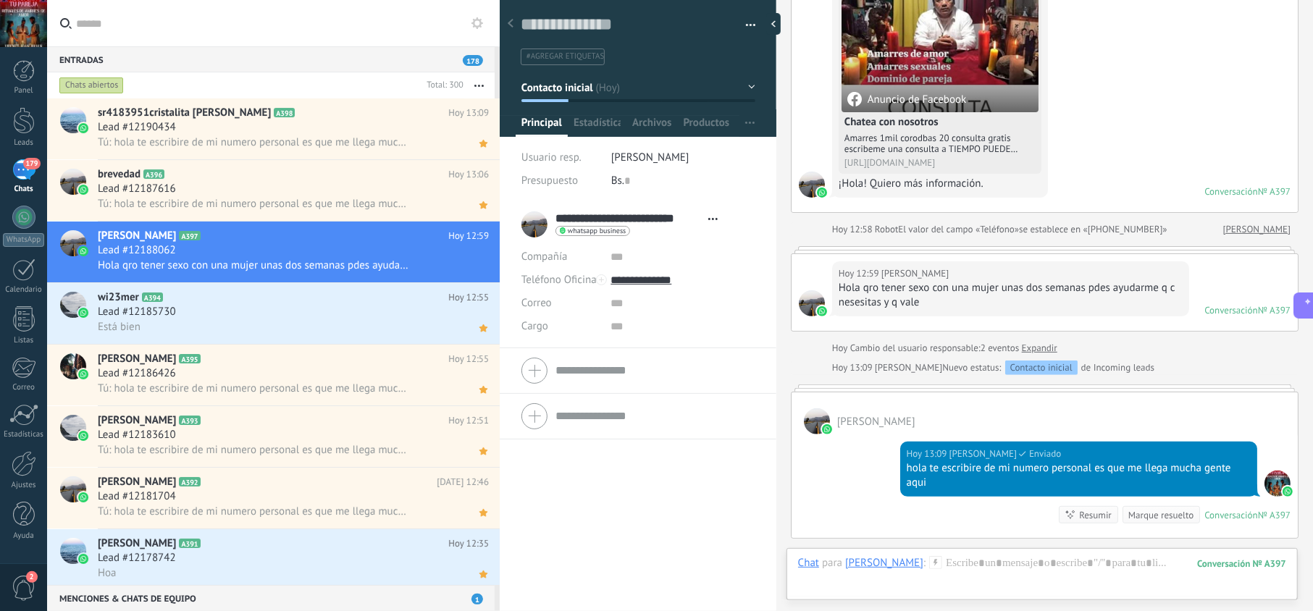
scroll to position [206, 0]
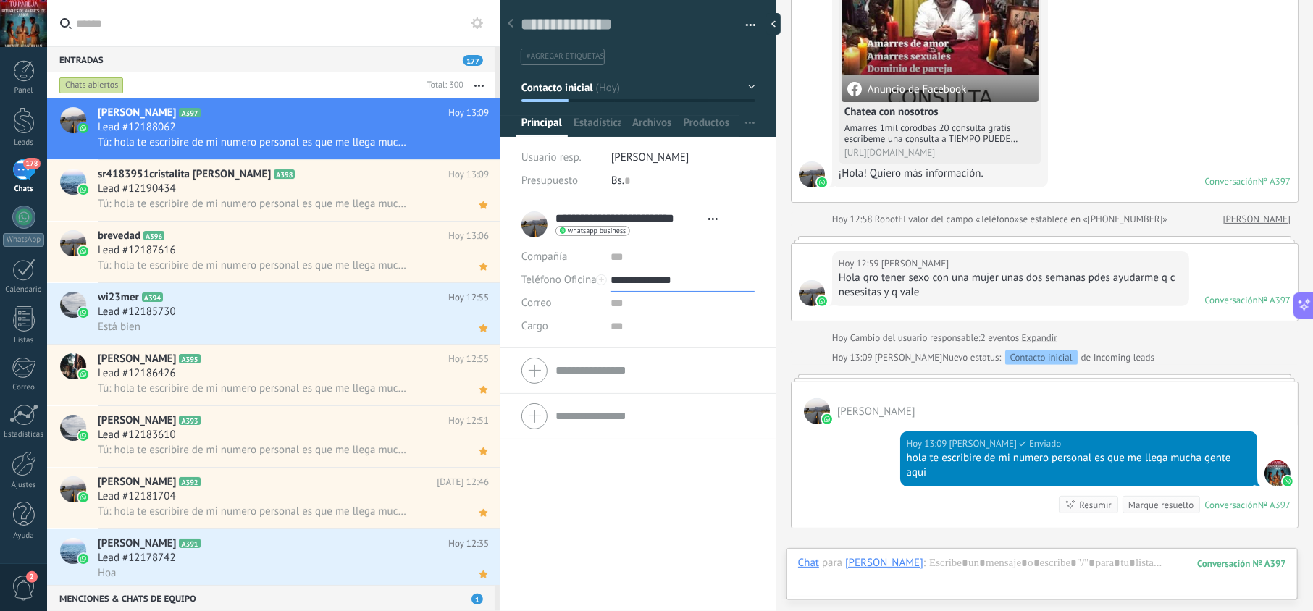
click at [658, 282] on input "**********" at bounding box center [682, 280] width 143 height 23
type input "**********"
drag, startPoint x: 653, startPoint y: 351, endPoint x: 643, endPoint y: 335, distance: 18.5
click at [652, 349] on div "Copiar" at bounding box center [682, 354] width 142 height 25
click at [476, 143] on icon at bounding box center [483, 143] width 15 height 17
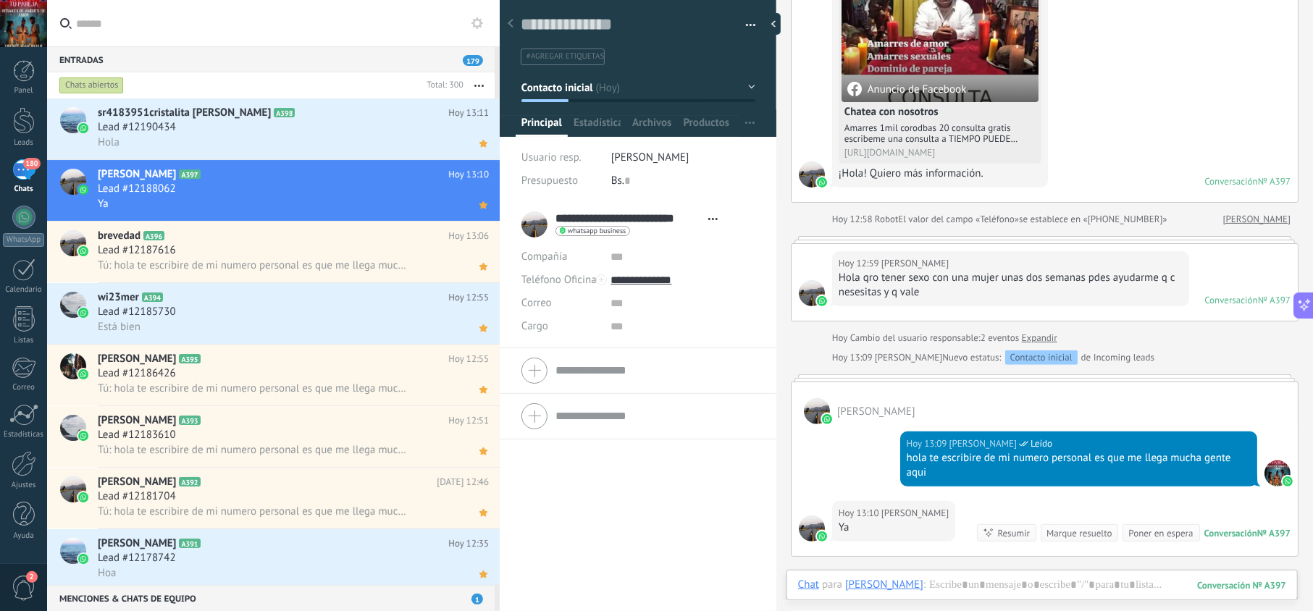
scroll to position [268, 0]
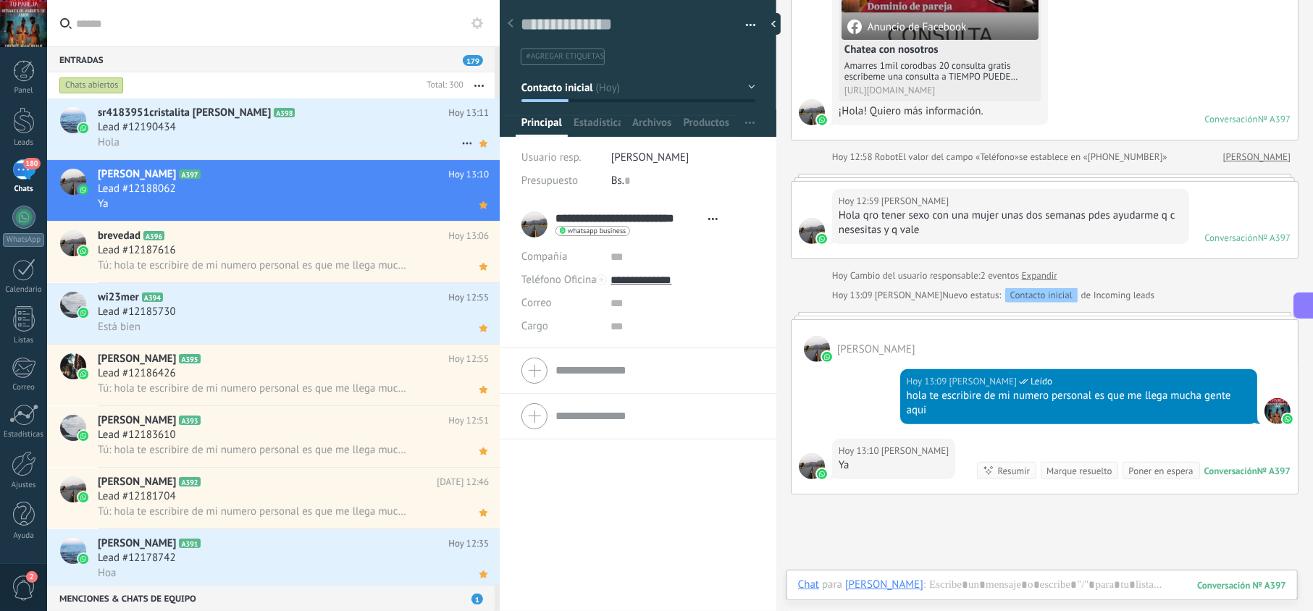
click at [351, 143] on div "Hola" at bounding box center [293, 142] width 391 height 15
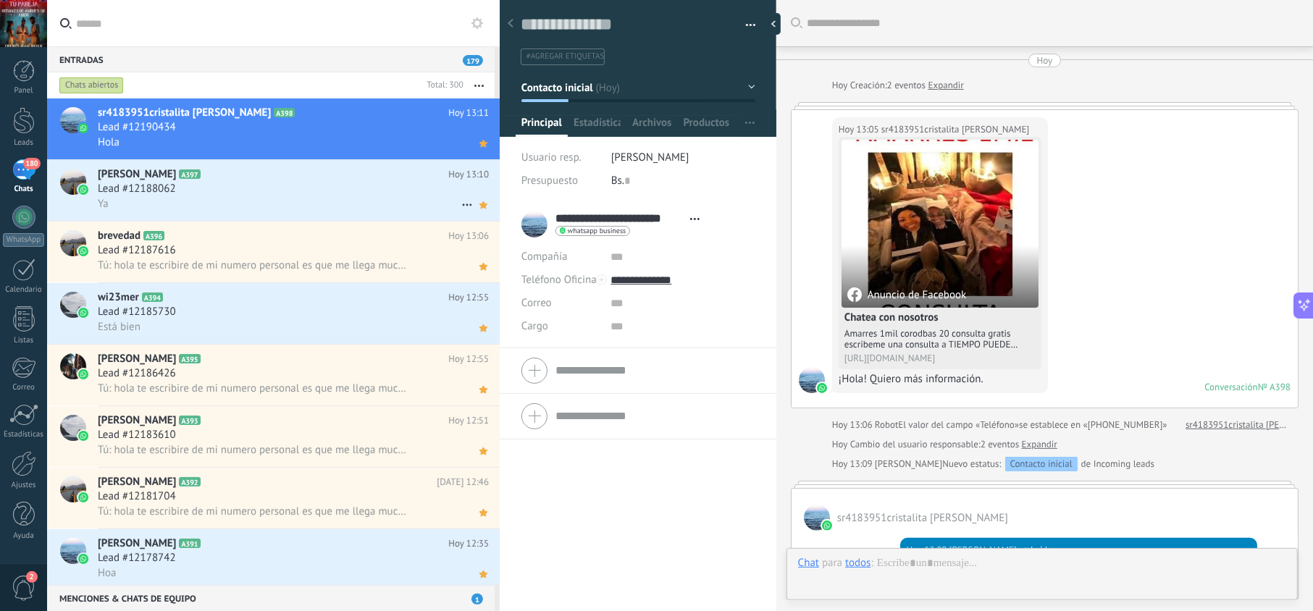
scroll to position [383, 0]
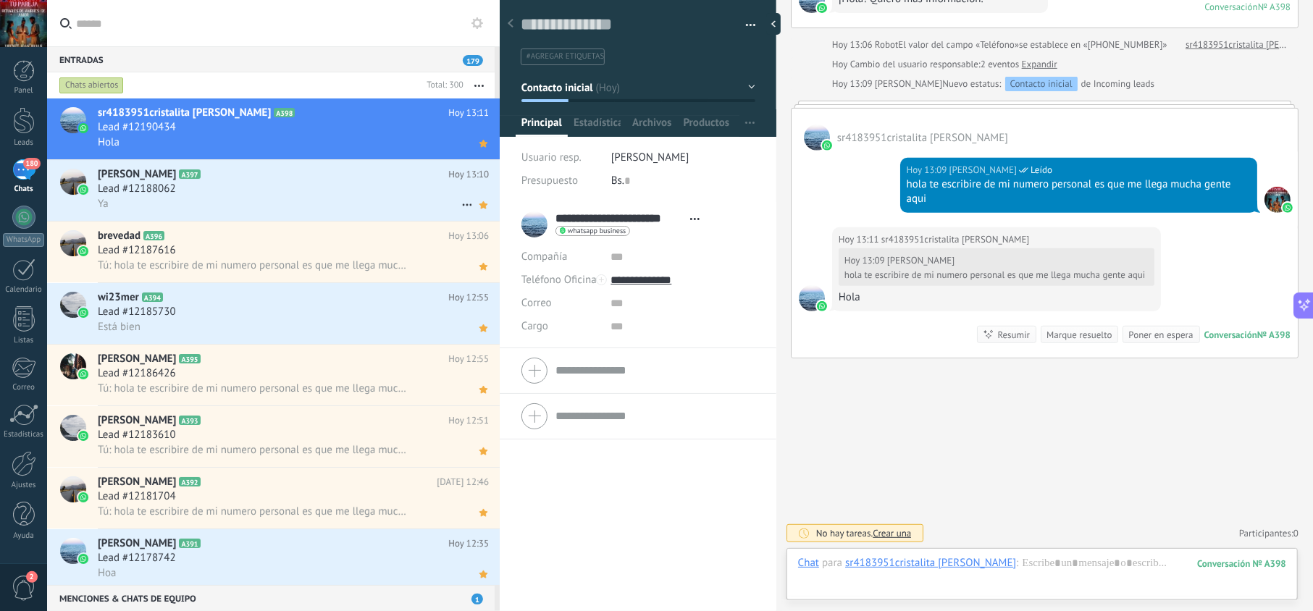
click at [342, 193] on div "Lead #12188062" at bounding box center [293, 189] width 391 height 14
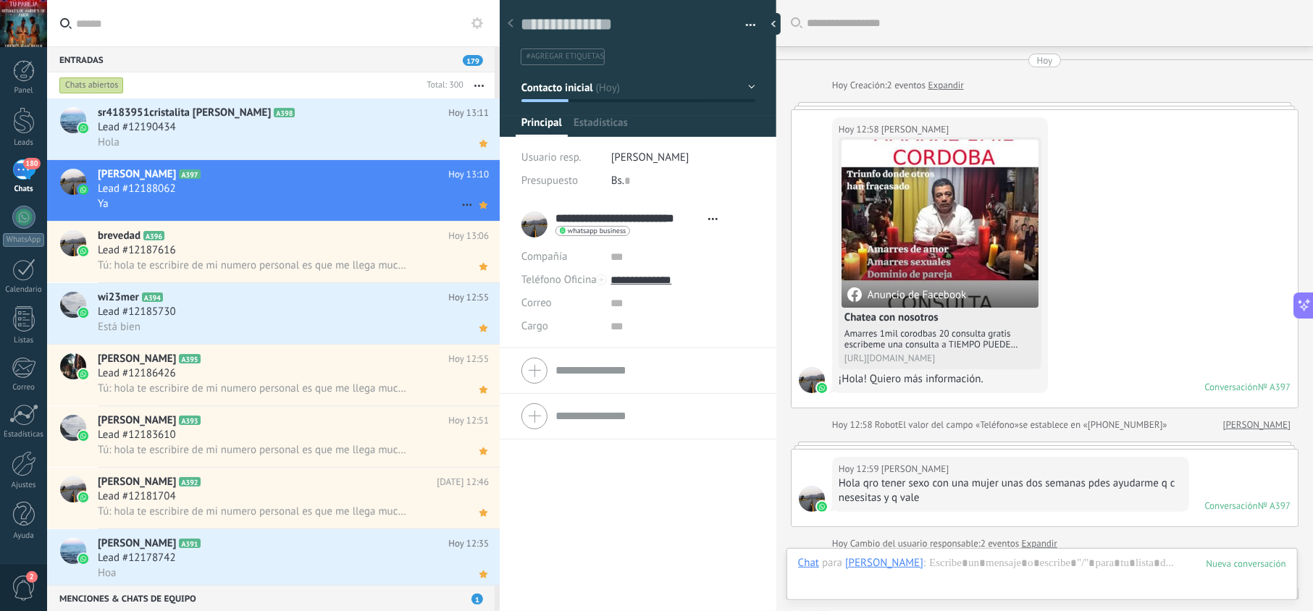
scroll to position [21, 0]
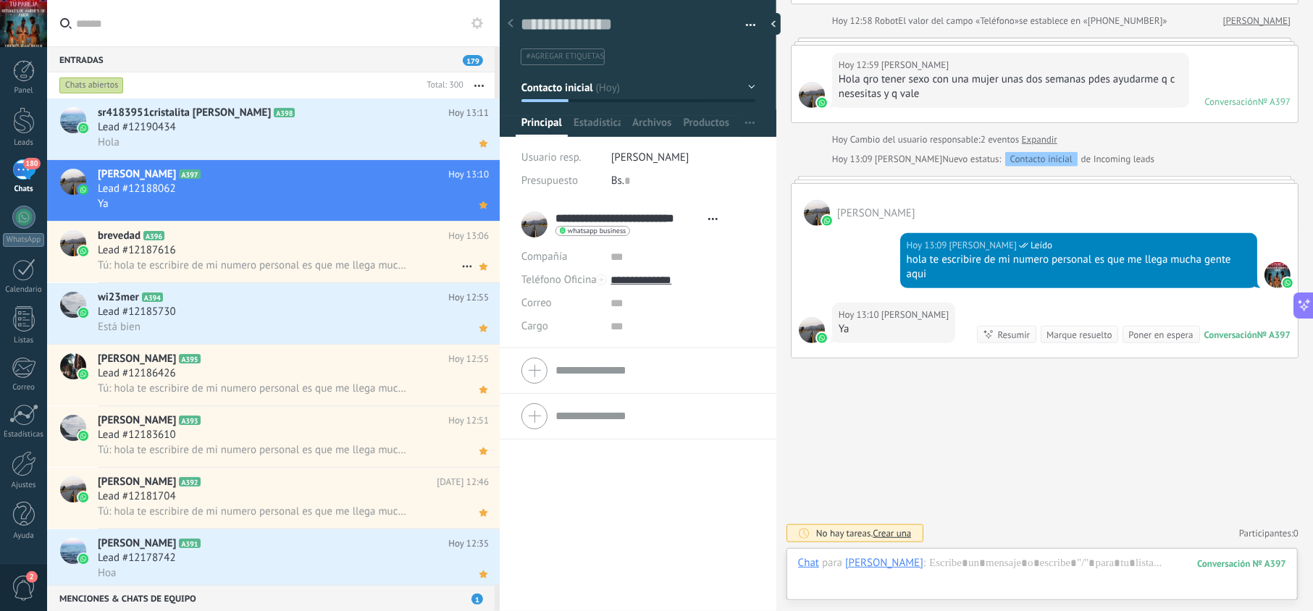
click at [330, 238] on h2 "brevedad A396" at bounding box center [273, 236] width 351 height 14
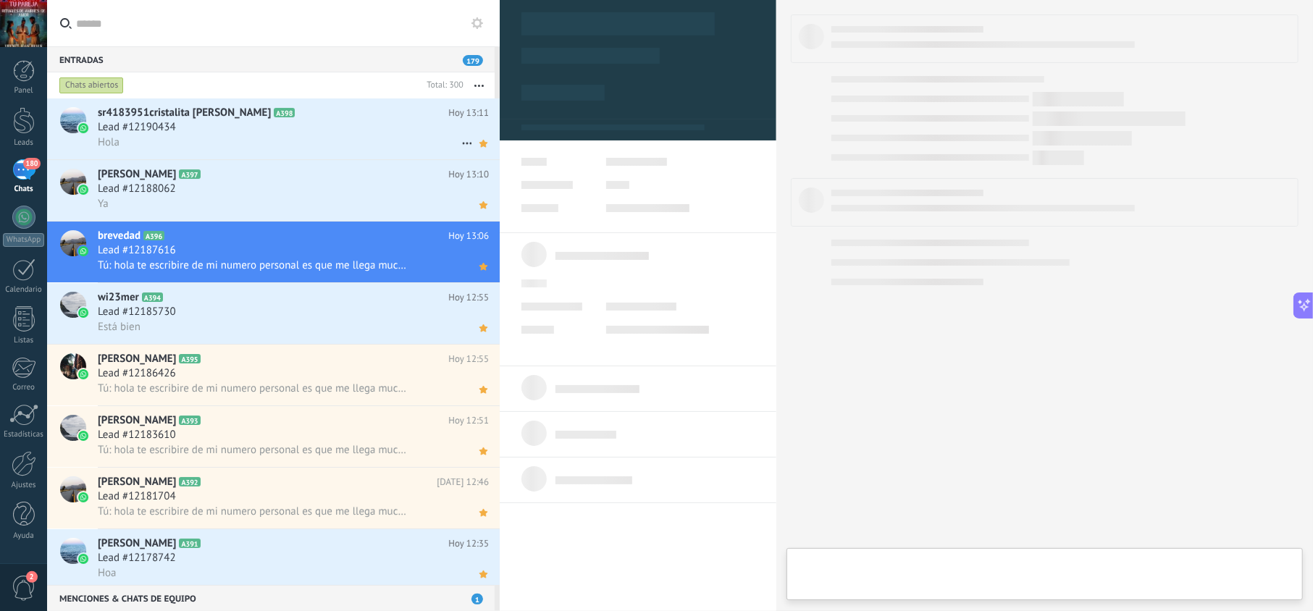
click at [337, 135] on div "Hola" at bounding box center [293, 142] width 391 height 15
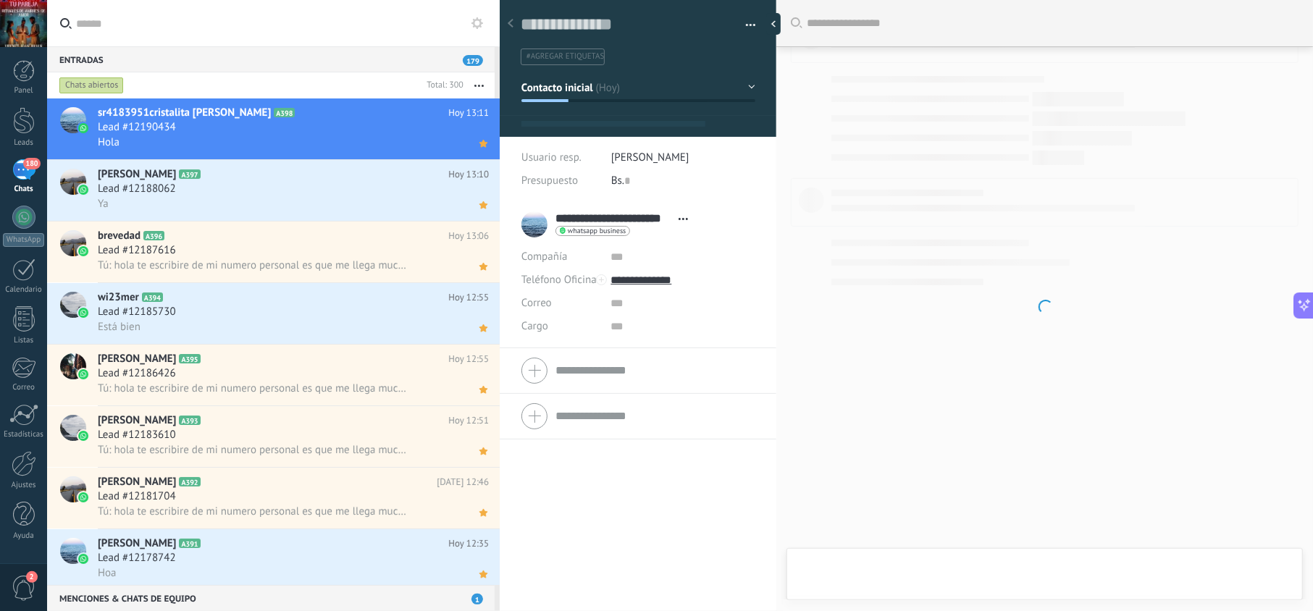
scroll to position [21, 0]
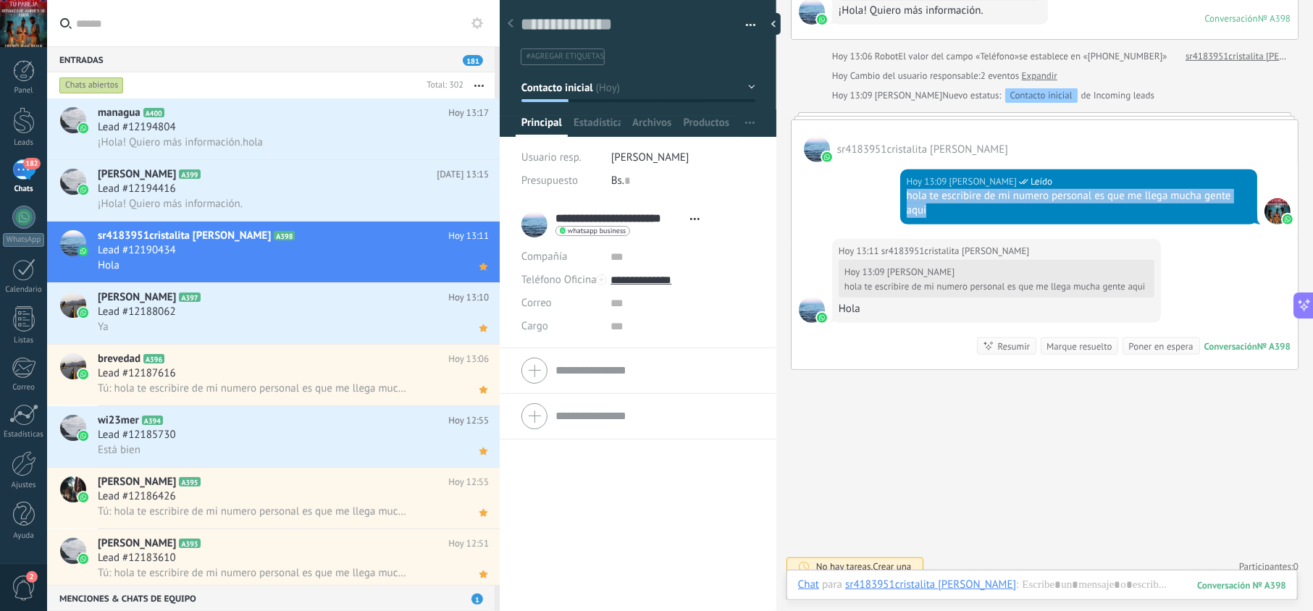
drag, startPoint x: 960, startPoint y: 219, endPoint x: 904, endPoint y: 200, distance: 59.5
click at [904, 200] on div "Hoy 13:09 jesus hernandez Leído hola te escribire de mi numero personal es que …" at bounding box center [1078, 196] width 357 height 55
copy div "hola te escribire de mi numero personal es que me llega mucha gente aqui"
click at [346, 194] on div "Lead #12194416" at bounding box center [293, 189] width 391 height 14
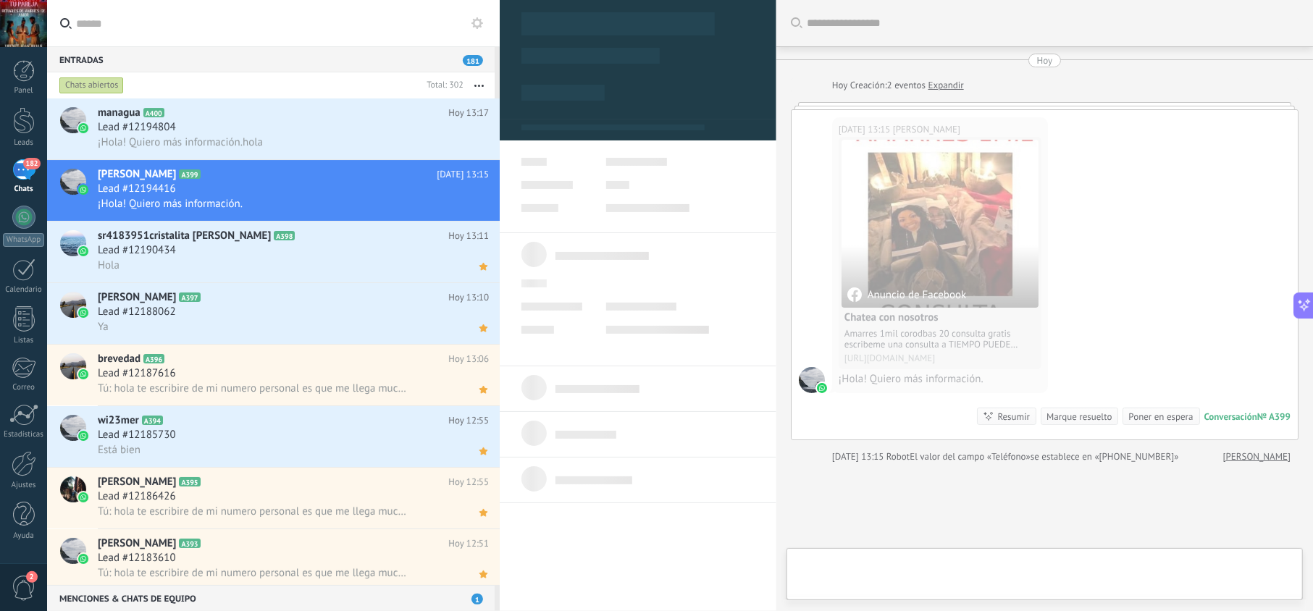
scroll to position [21, 0]
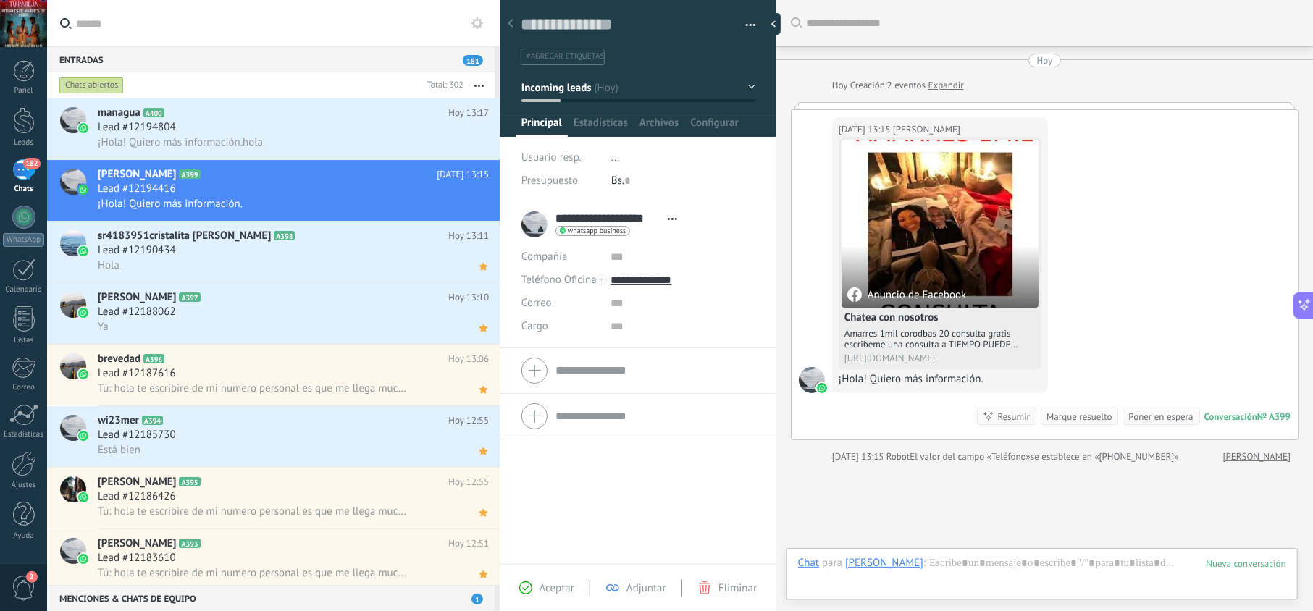
drag, startPoint x: 545, startPoint y: 583, endPoint x: 577, endPoint y: 589, distance: 33.1
click at [545, 583] on span "Aceptar" at bounding box center [557, 589] width 35 height 14
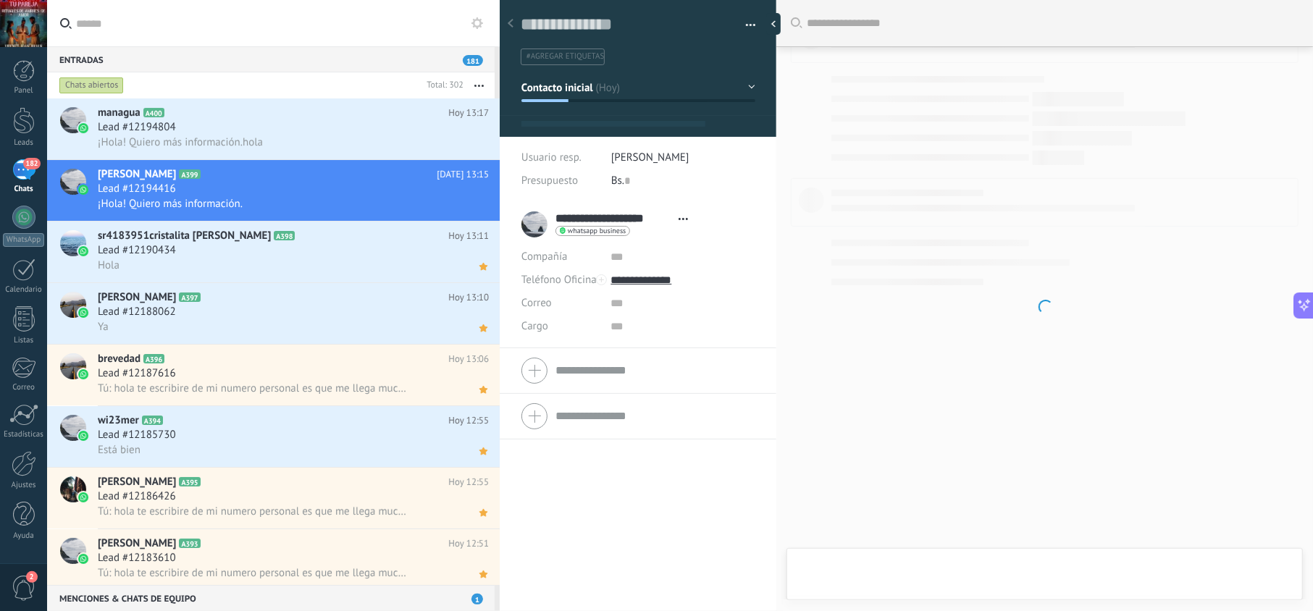
type textarea "**********"
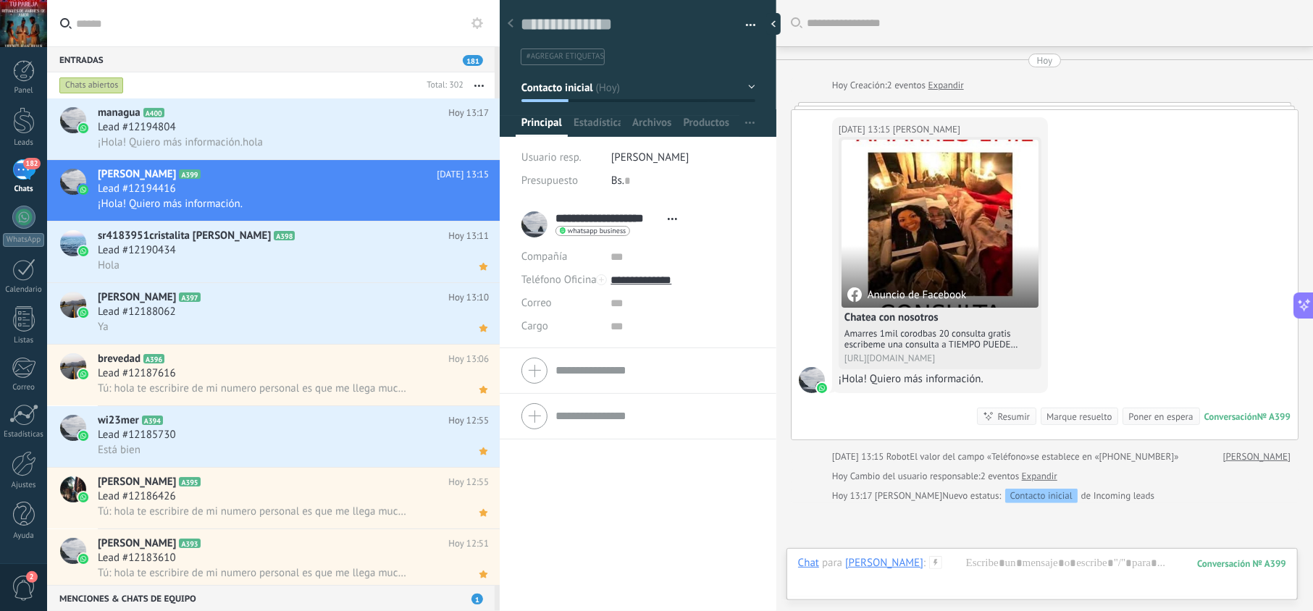
click at [1020, 566] on div at bounding box center [1042, 577] width 488 height 43
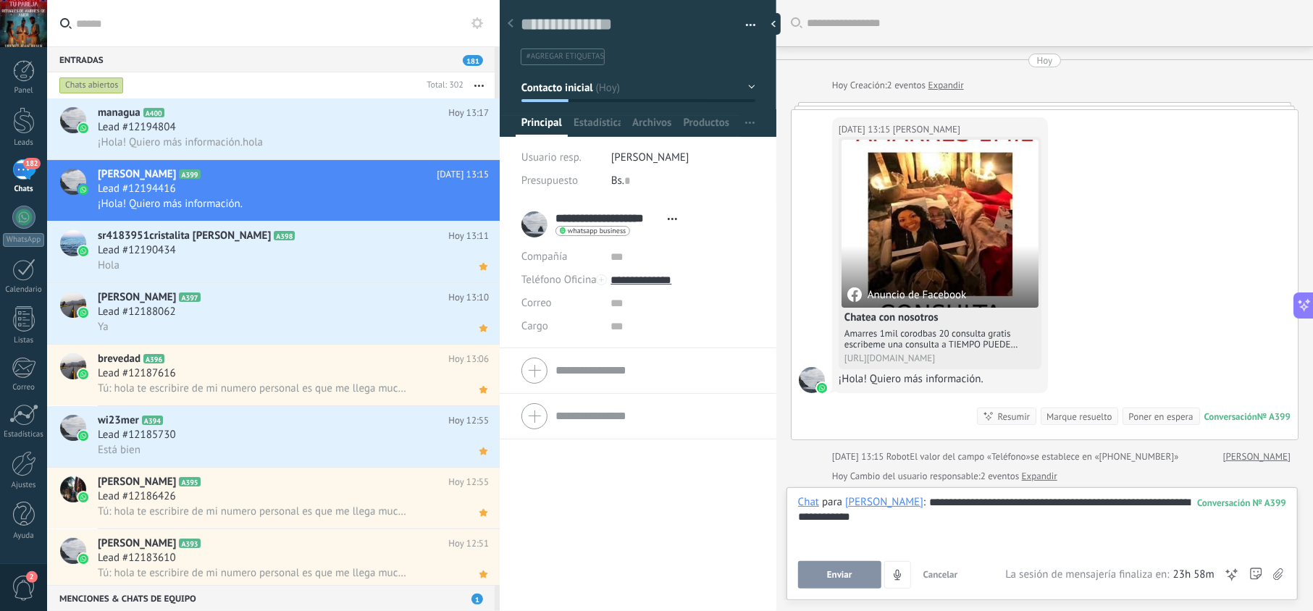
click at [847, 574] on span "Enviar" at bounding box center [839, 575] width 25 height 10
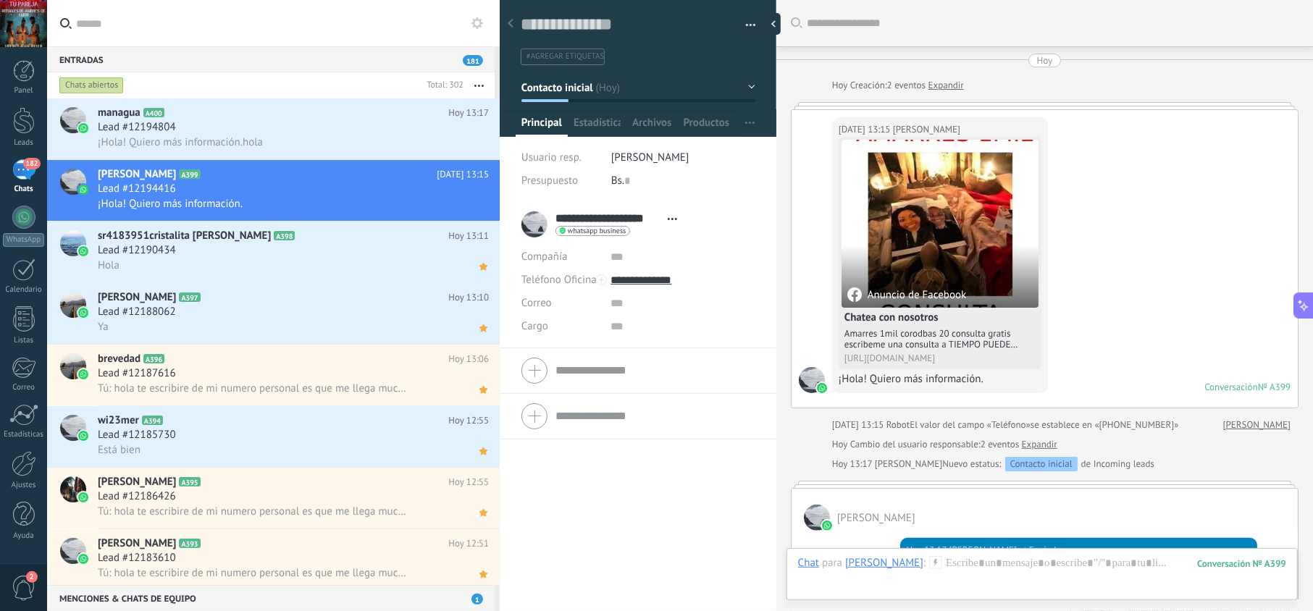
scroll to position [105, 0]
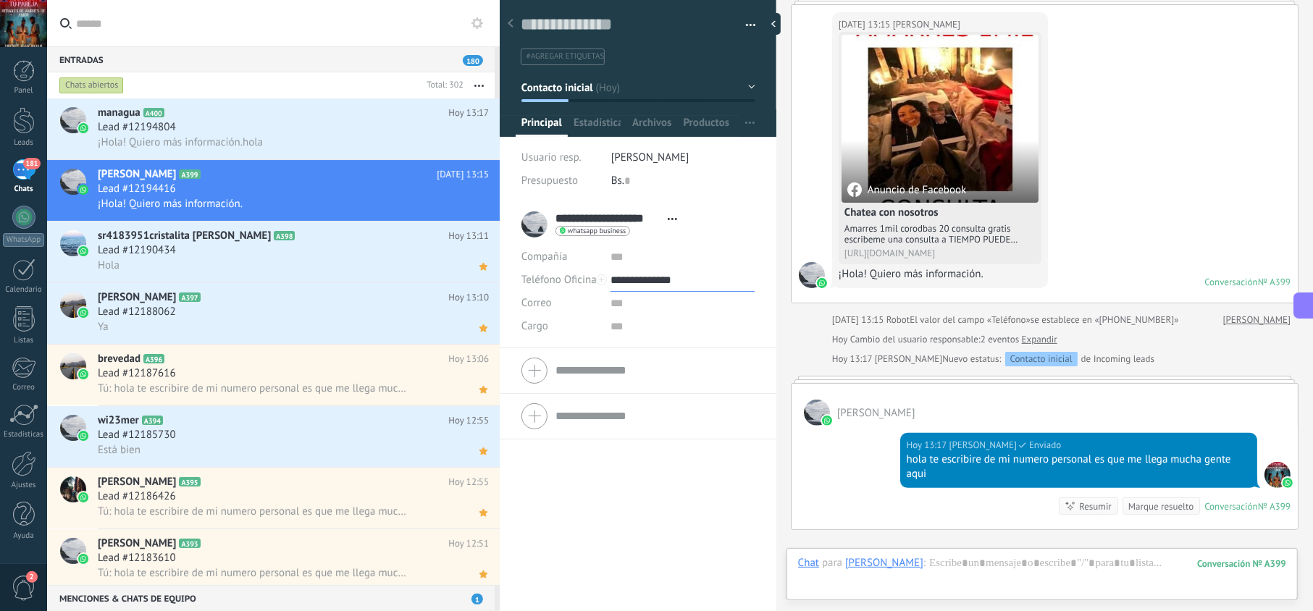
click at [653, 284] on input "**********" at bounding box center [682, 280] width 143 height 23
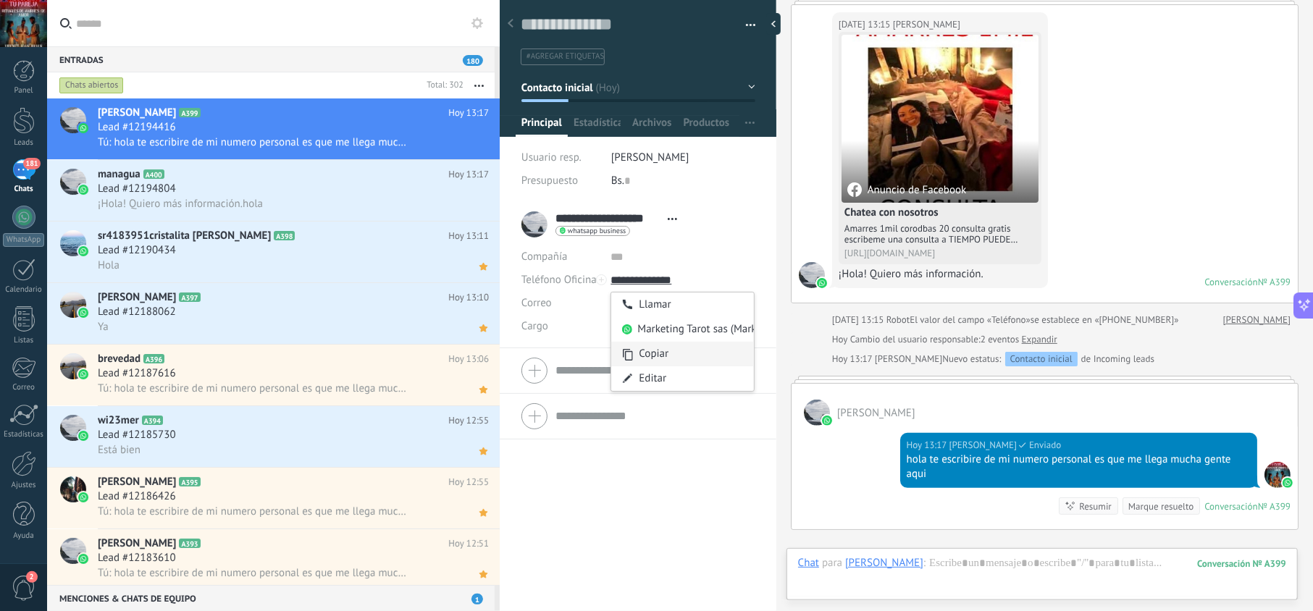
type input "**********"
click at [649, 353] on div "Copiar" at bounding box center [682, 354] width 142 height 25
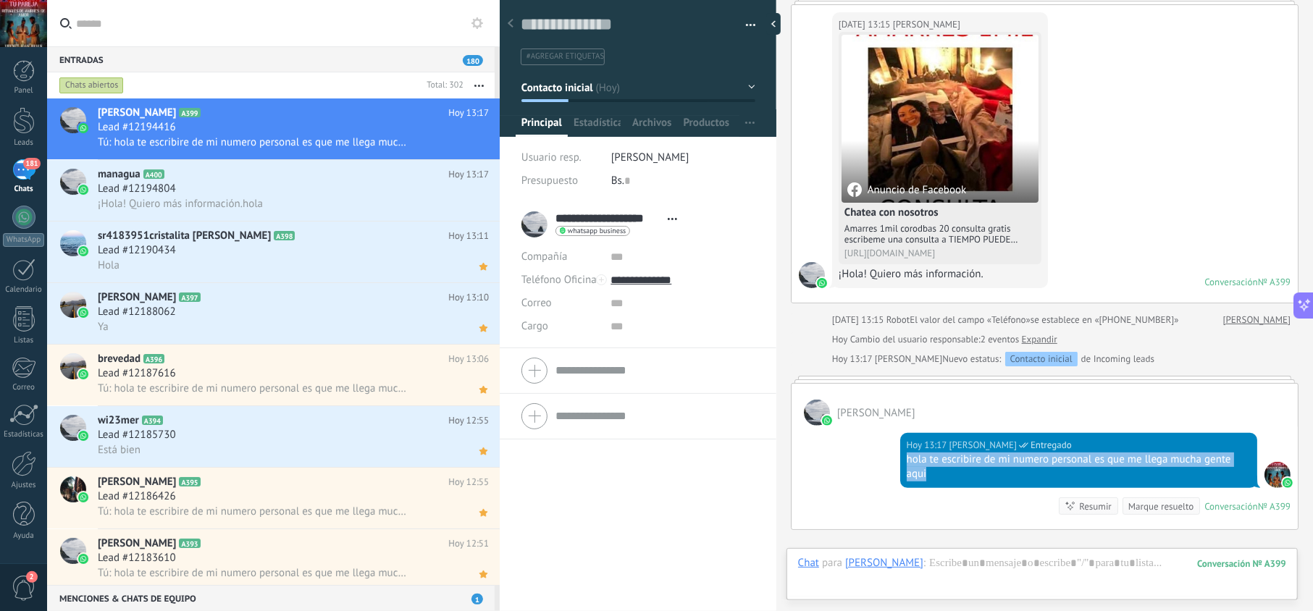
drag, startPoint x: 942, startPoint y: 482, endPoint x: 899, endPoint y: 461, distance: 47.6
click at [894, 461] on div "Hoy 13:17 jesus hernandez Entregado hola te escribire de mi numero personal es …" at bounding box center [1045, 478] width 506 height 104
drag, startPoint x: 941, startPoint y: 475, endPoint x: 939, endPoint y: 485, distance: 10.4
click at [940, 475] on div "hola te escribire de mi numero personal es que me llega mucha gente aqui" at bounding box center [1079, 467] width 344 height 29
click at [936, 488] on div "Hoy 13:17 jesus hernandez Entregado hola te escribire de mi numero personal es …" at bounding box center [1078, 460] width 357 height 55
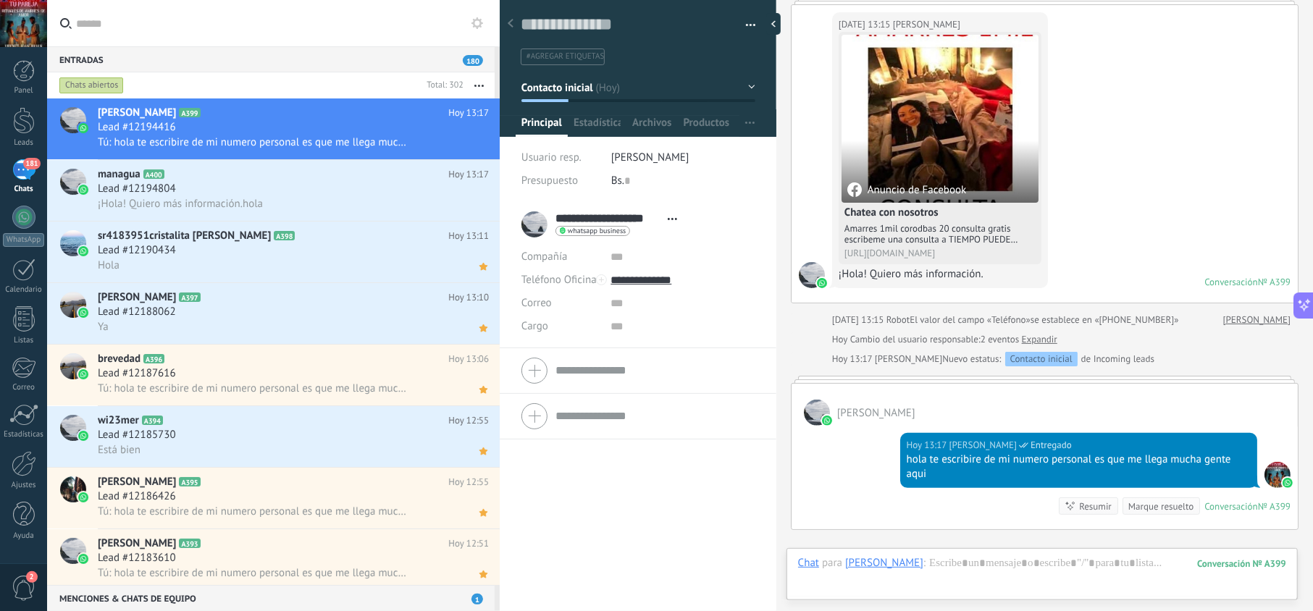
click at [940, 479] on div "hola te escribire de mi numero personal es que me llega mucha gente aqui" at bounding box center [1079, 467] width 344 height 29
drag, startPoint x: 936, startPoint y: 487, endPoint x: 901, endPoint y: 463, distance: 41.8
click at [901, 463] on div "Hoy 13:17 jesus hernandez Entregado hola te escribire de mi numero personal es …" at bounding box center [1078, 460] width 357 height 55
copy div "hola te escribire de mi numero personal es que me llega mucha gente aqui"
click at [479, 146] on use at bounding box center [483, 143] width 8 height 7
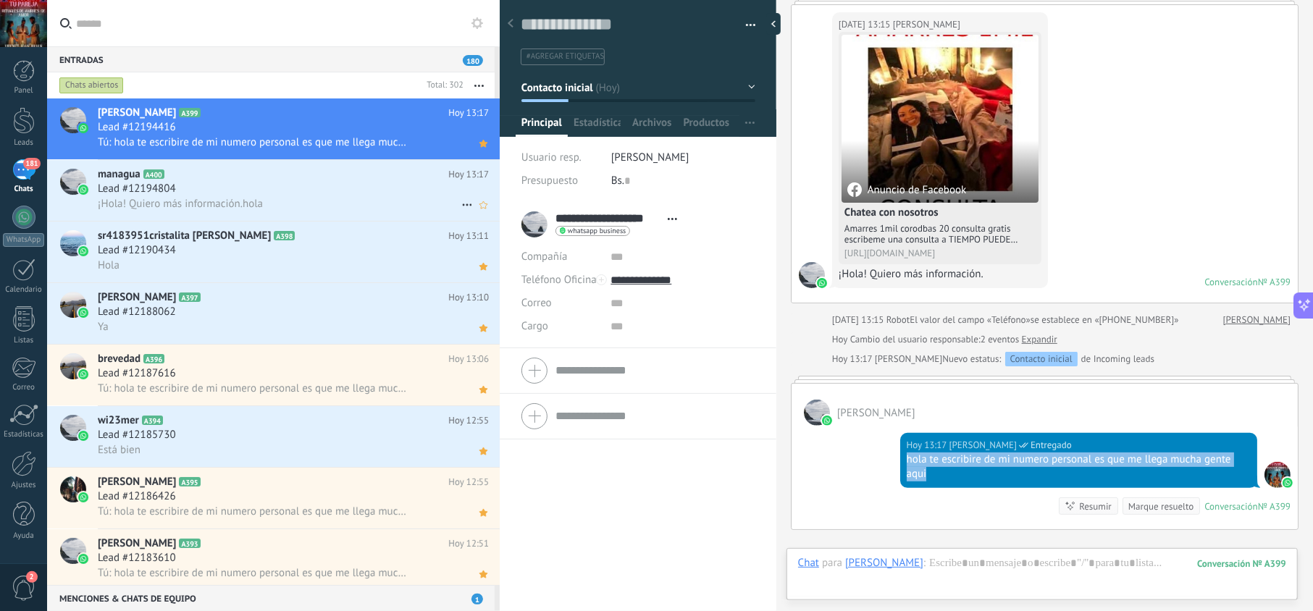
click at [252, 201] on span "¡Hola! Quiero más información.hola" at bounding box center [180, 204] width 165 height 14
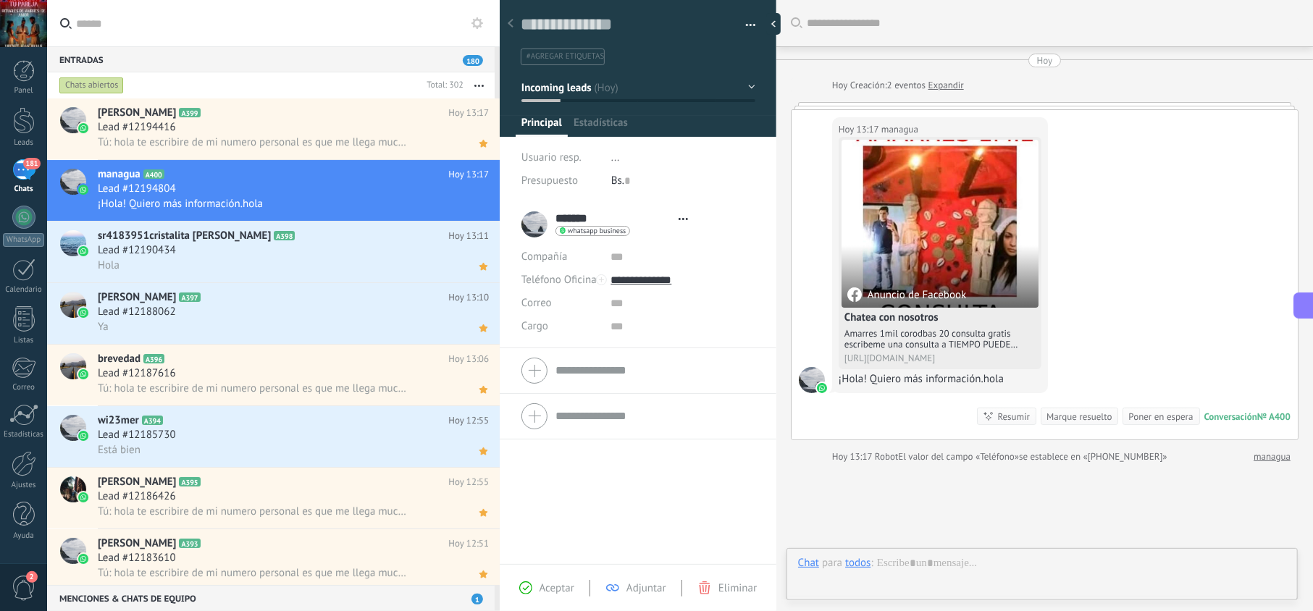
scroll to position [21, 0]
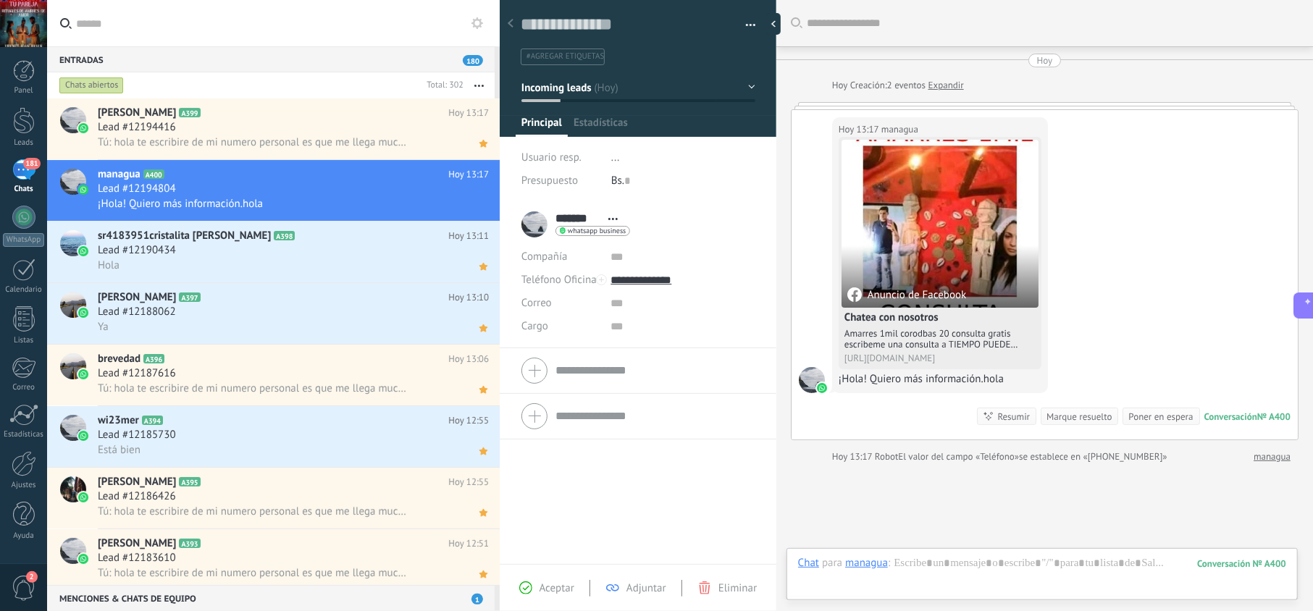
click at [542, 590] on span "Aceptar" at bounding box center [557, 589] width 35 height 14
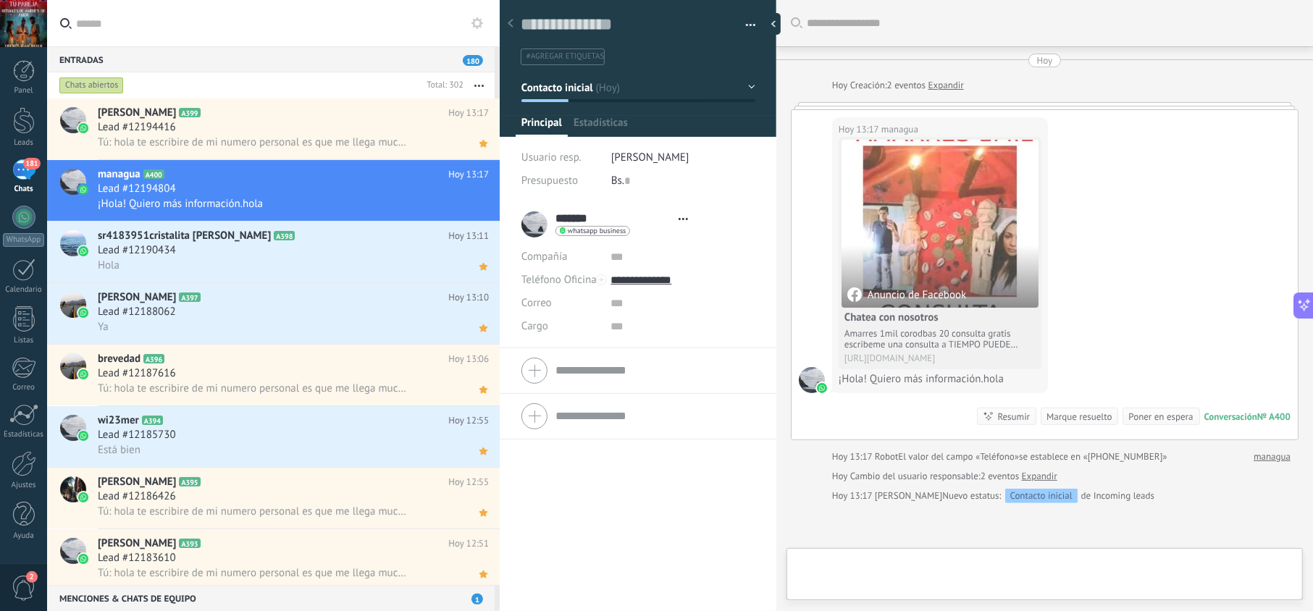
type textarea "**********"
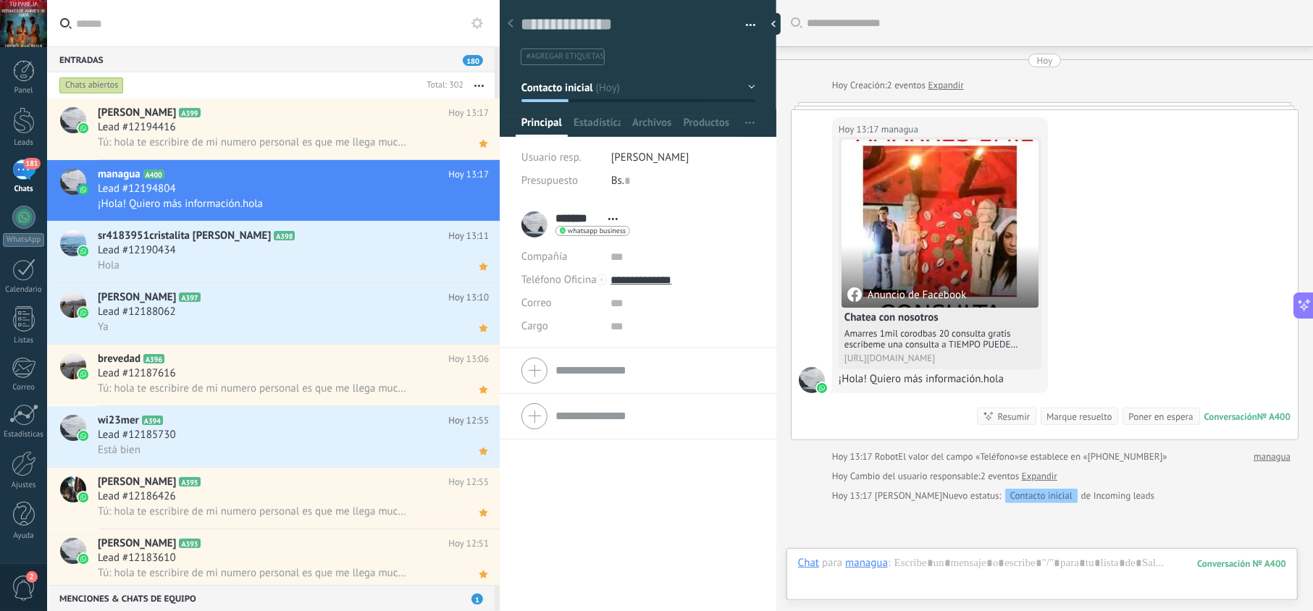
click at [960, 565] on div at bounding box center [1042, 577] width 488 height 43
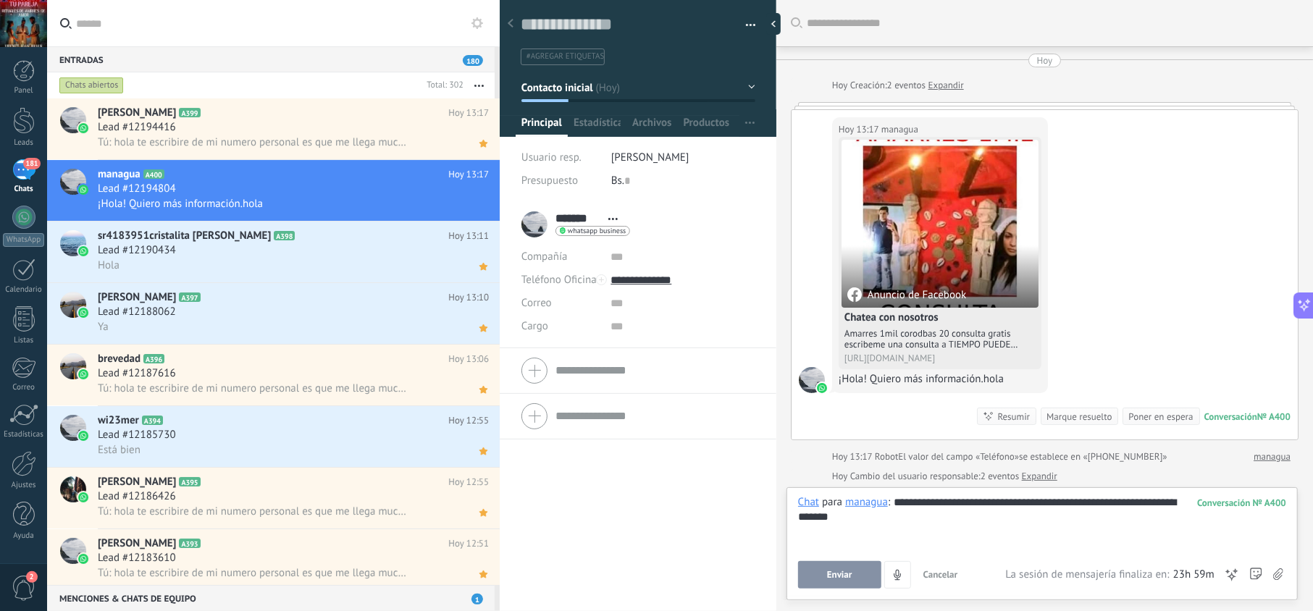
click at [833, 582] on button "Enviar" at bounding box center [839, 575] width 83 height 28
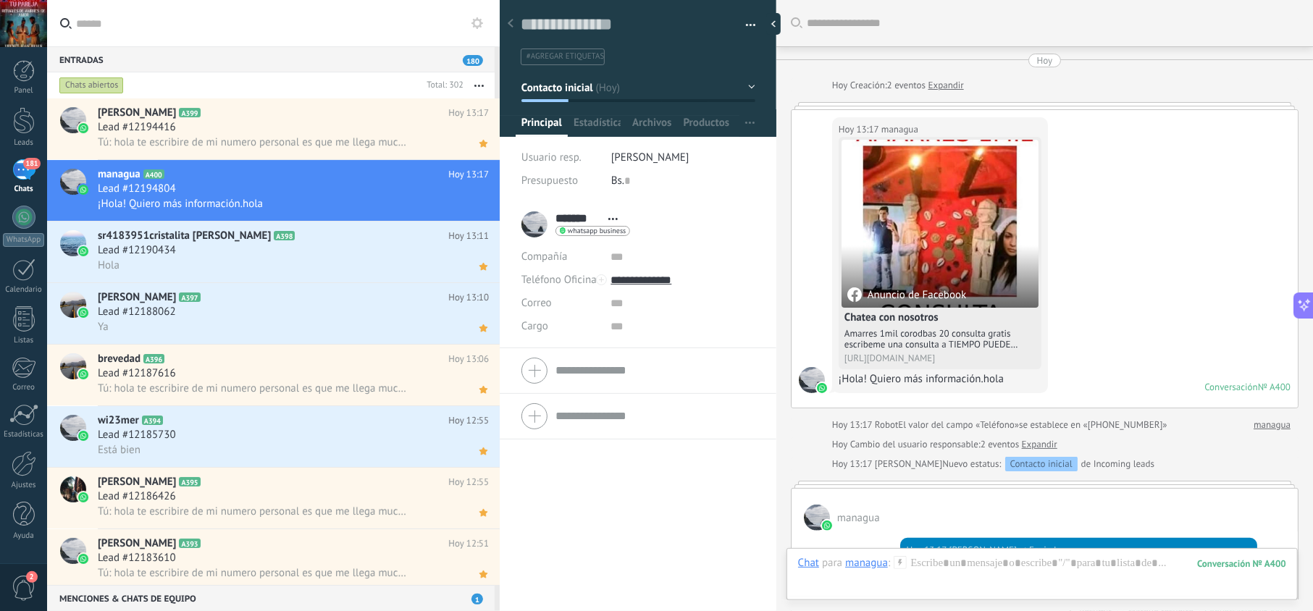
scroll to position [105, 0]
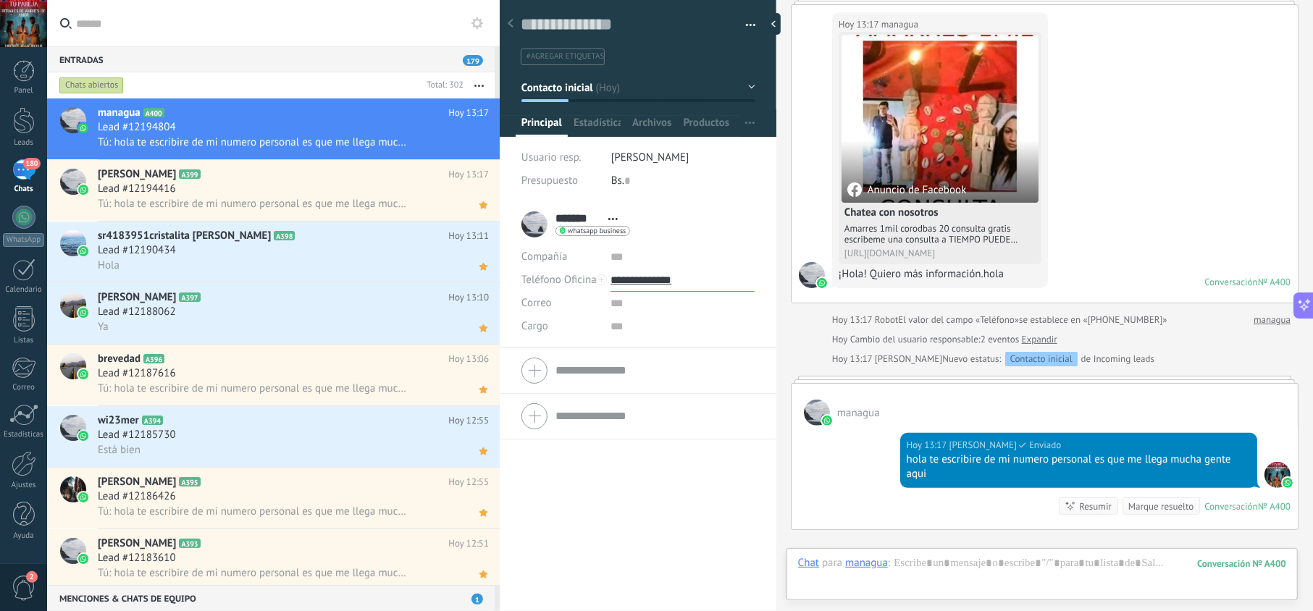
click at [649, 282] on input "**********" at bounding box center [682, 280] width 143 height 23
type input "**********"
click at [652, 348] on div "Copiar" at bounding box center [682, 354] width 142 height 25
click at [470, 145] on icon at bounding box center [466, 143] width 17 height 17
click at [465, 116] on div at bounding box center [656, 305] width 1313 height 611
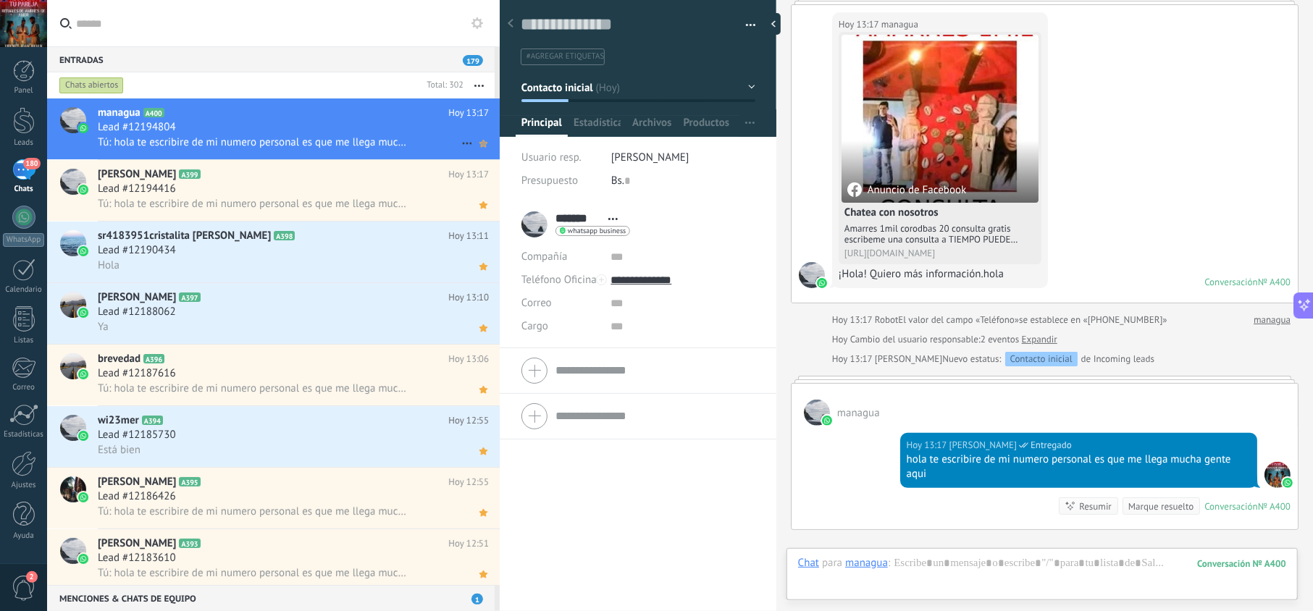
click at [481, 140] on icon at bounding box center [483, 143] width 15 height 17
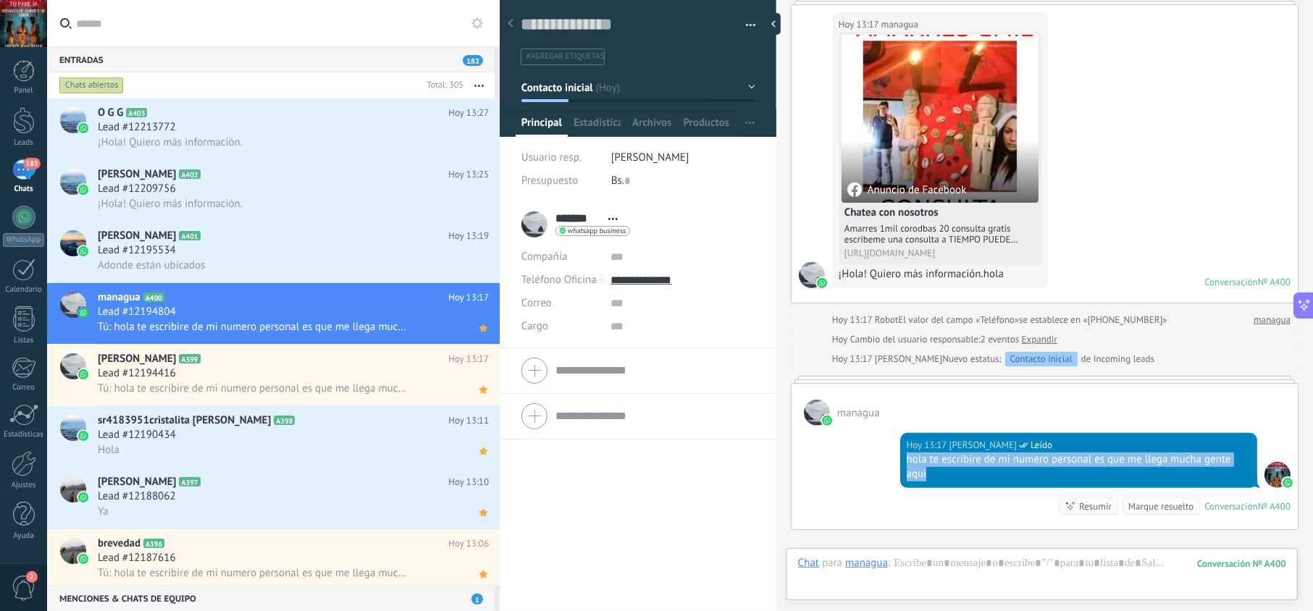
drag, startPoint x: 943, startPoint y: 482, endPoint x: 889, endPoint y: 456, distance: 59.6
click at [889, 456] on div "Hoy 13:17 jesus hernandez Leído hola te escribire de mi numero personal es que …" at bounding box center [1045, 478] width 506 height 104
click at [313, 259] on div "Adonde están ubicados" at bounding box center [293, 265] width 391 height 15
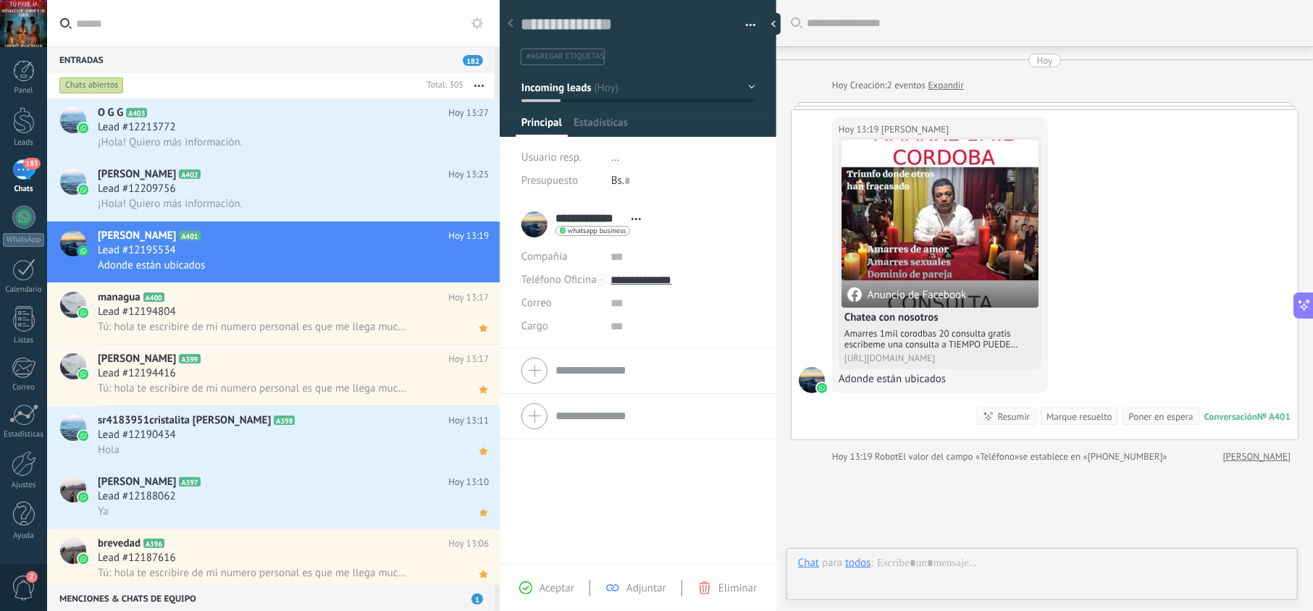
scroll to position [21, 0]
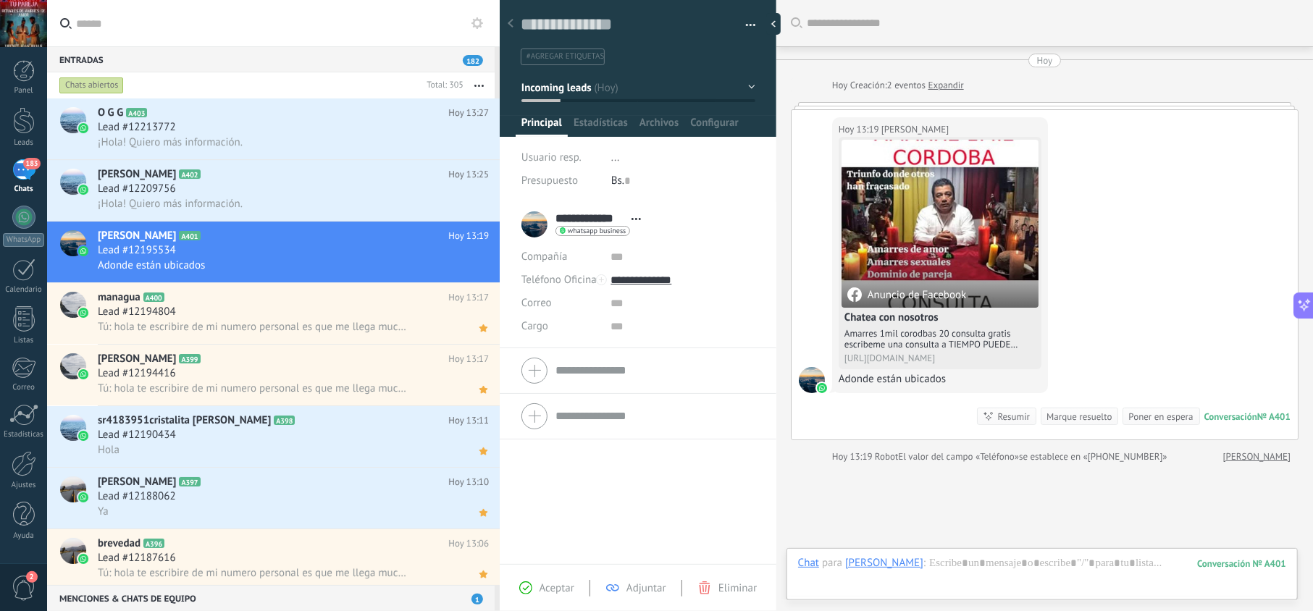
click at [553, 585] on span "Aceptar" at bounding box center [557, 589] width 35 height 14
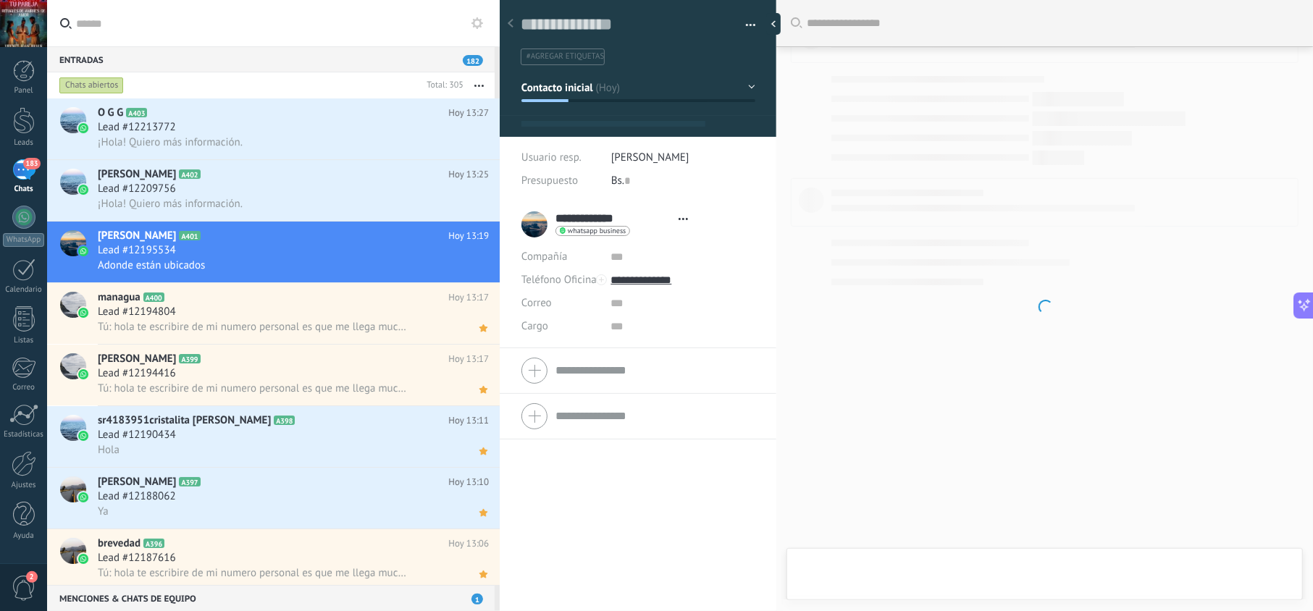
type textarea "**********"
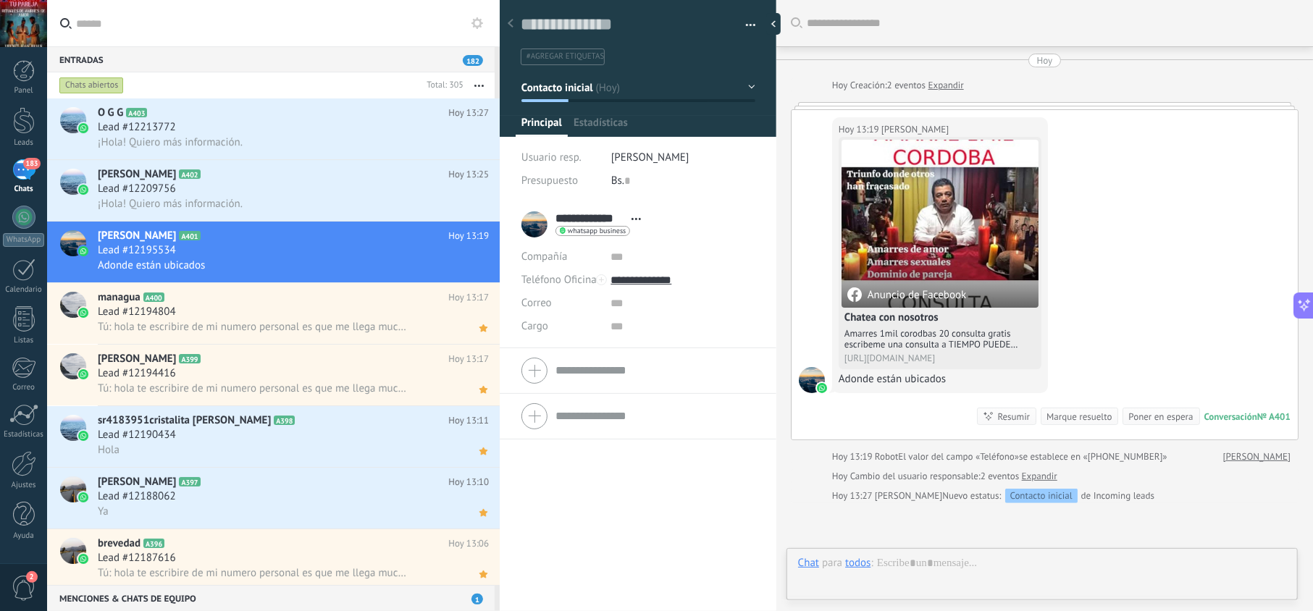
scroll to position [21, 0]
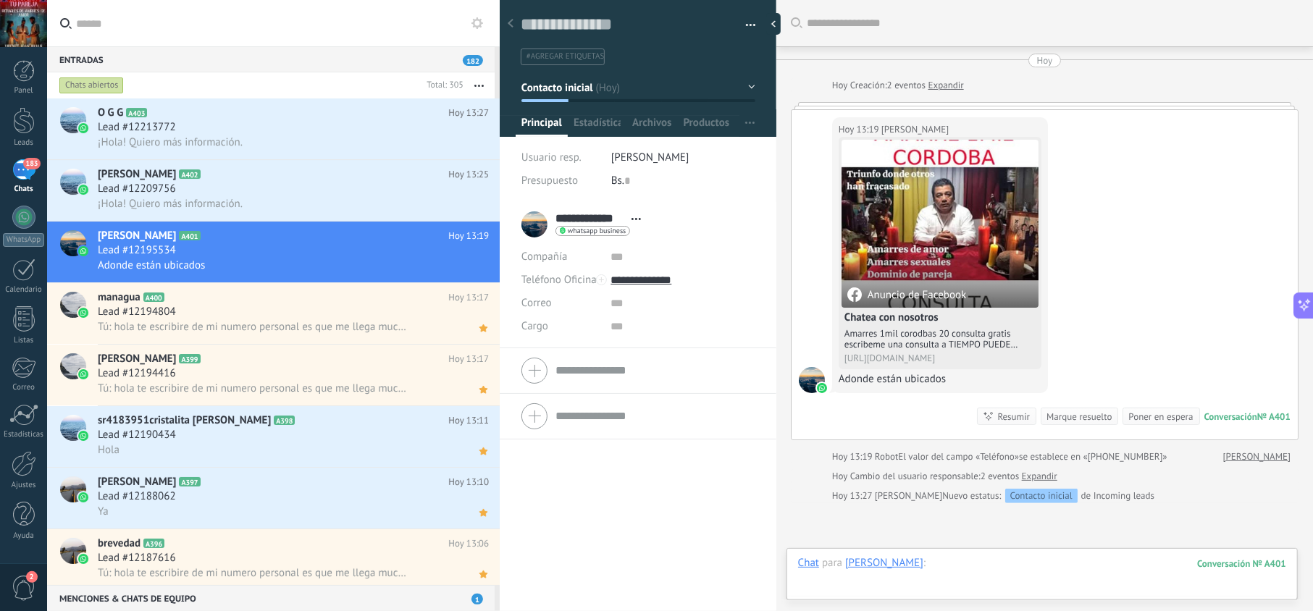
click at [962, 569] on div at bounding box center [1042, 577] width 488 height 43
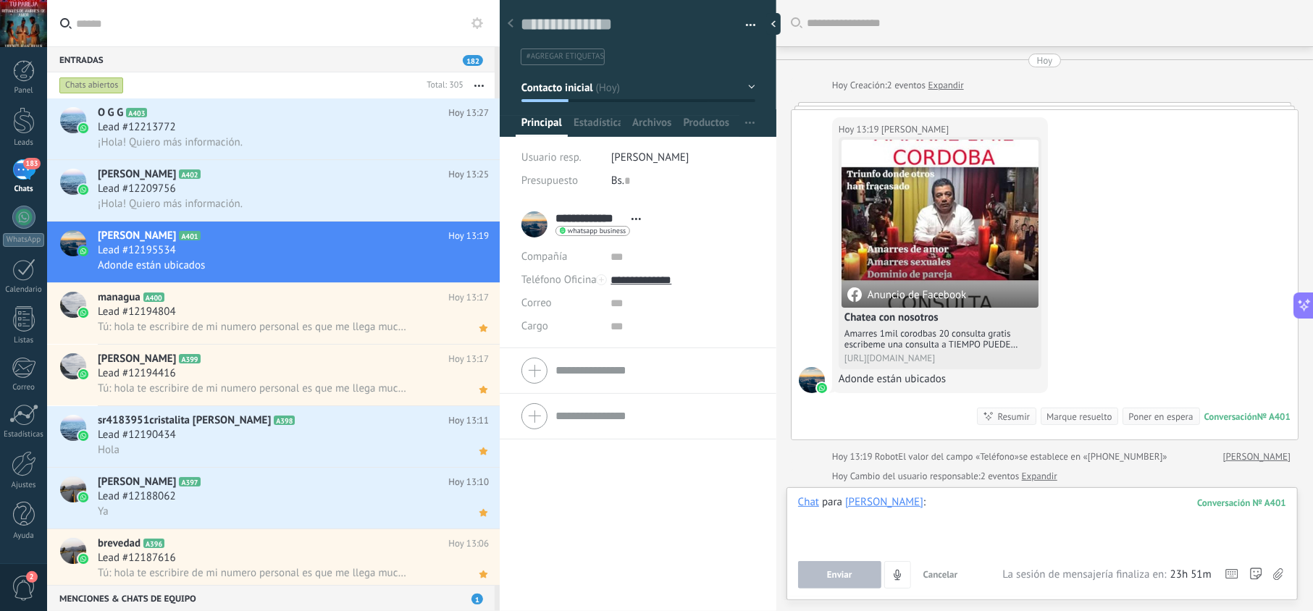
paste div
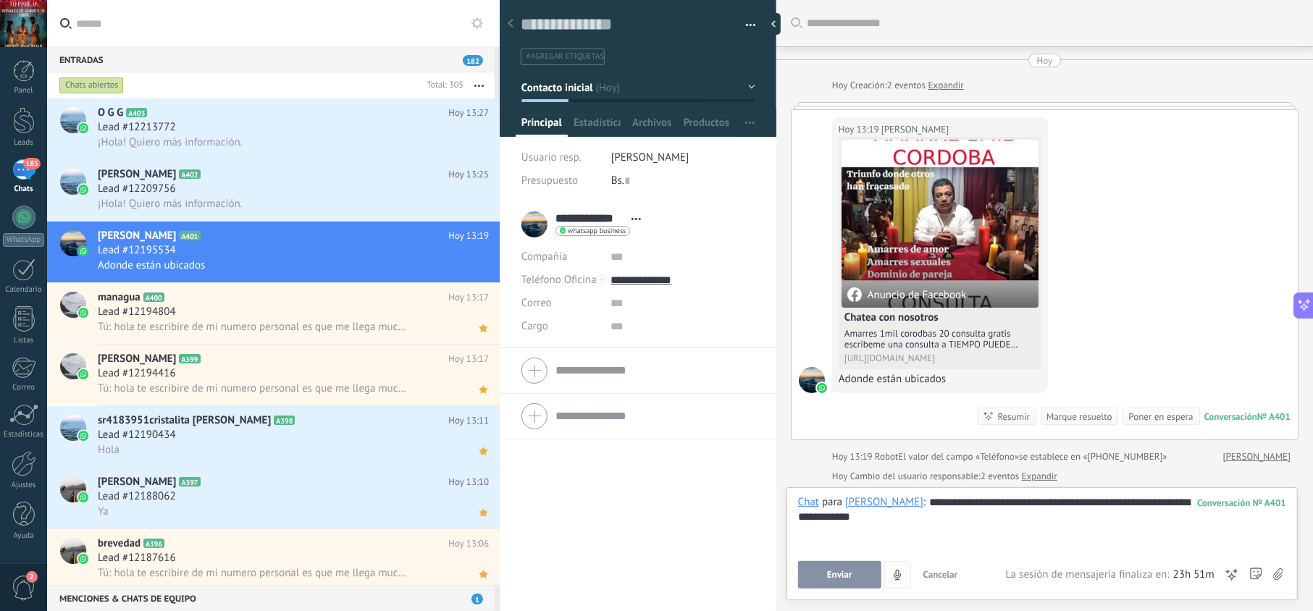
click at [859, 581] on button "Enviar" at bounding box center [839, 575] width 83 height 28
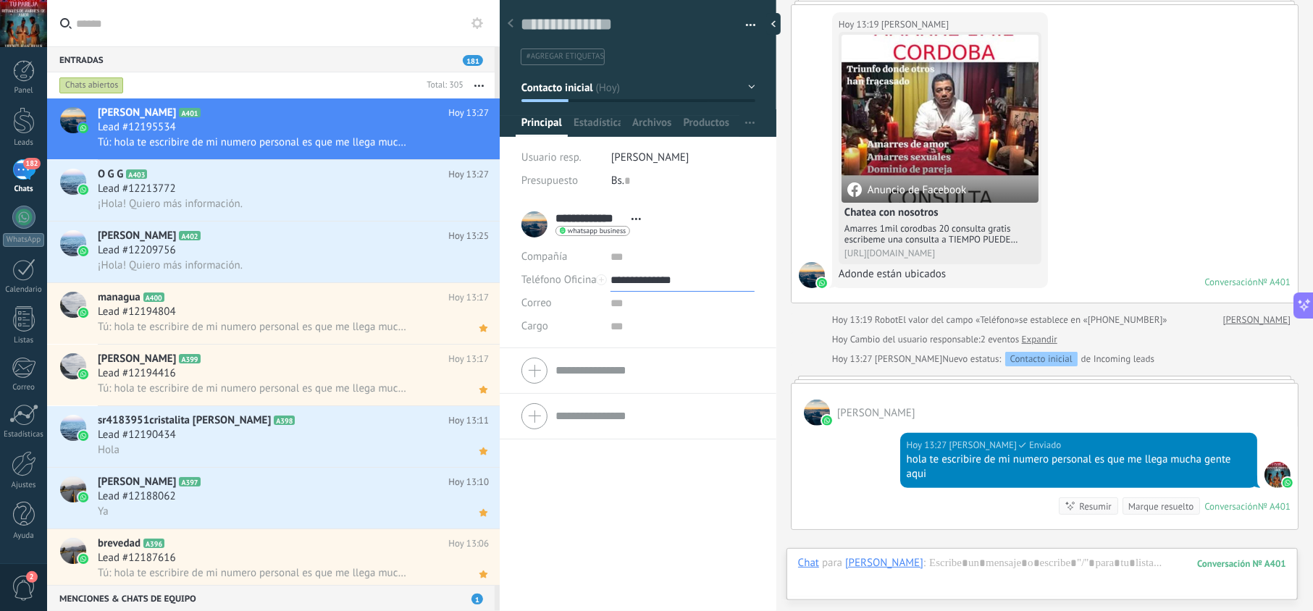
click at [650, 278] on input "**********" at bounding box center [682, 280] width 143 height 23
type input "**********"
click at [647, 357] on div "Copiar" at bounding box center [682, 354] width 142 height 25
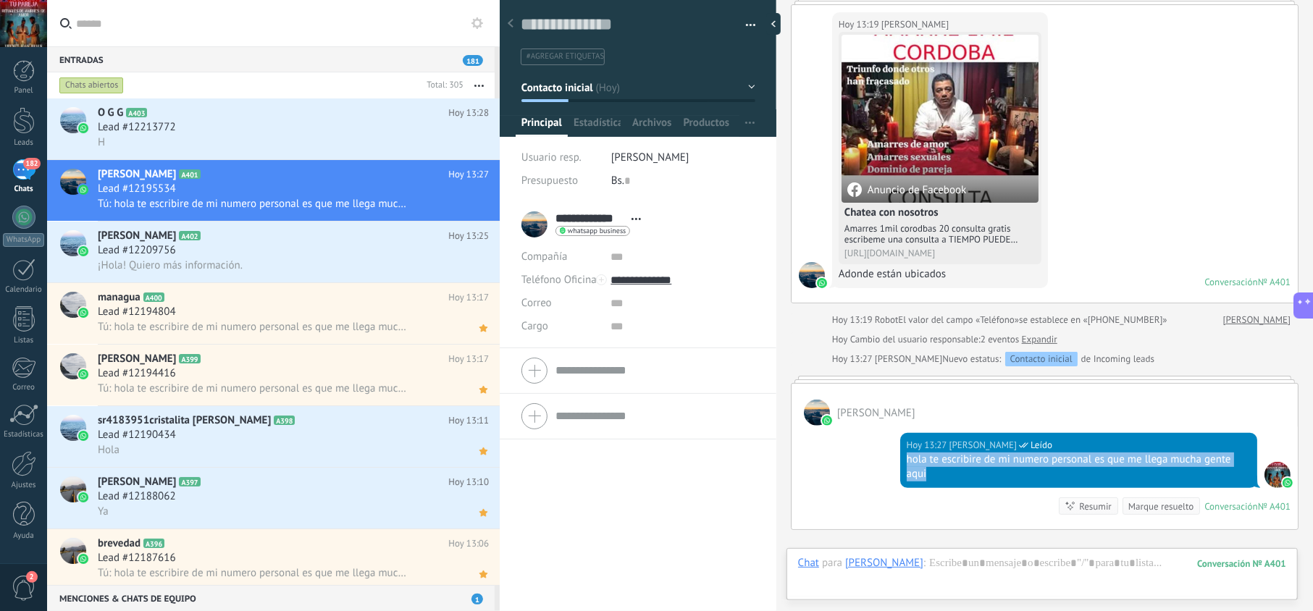
drag, startPoint x: 980, startPoint y: 479, endPoint x: 902, endPoint y: 464, distance: 79.0
click at [902, 464] on div "Hoy 13:27 jesus hernandez Leído hola te escribire de mi numero personal es que …" at bounding box center [1078, 460] width 357 height 55
click at [479, 206] on use at bounding box center [483, 204] width 8 height 7
click at [322, 119] on h2 "O G G A403" at bounding box center [273, 113] width 351 height 14
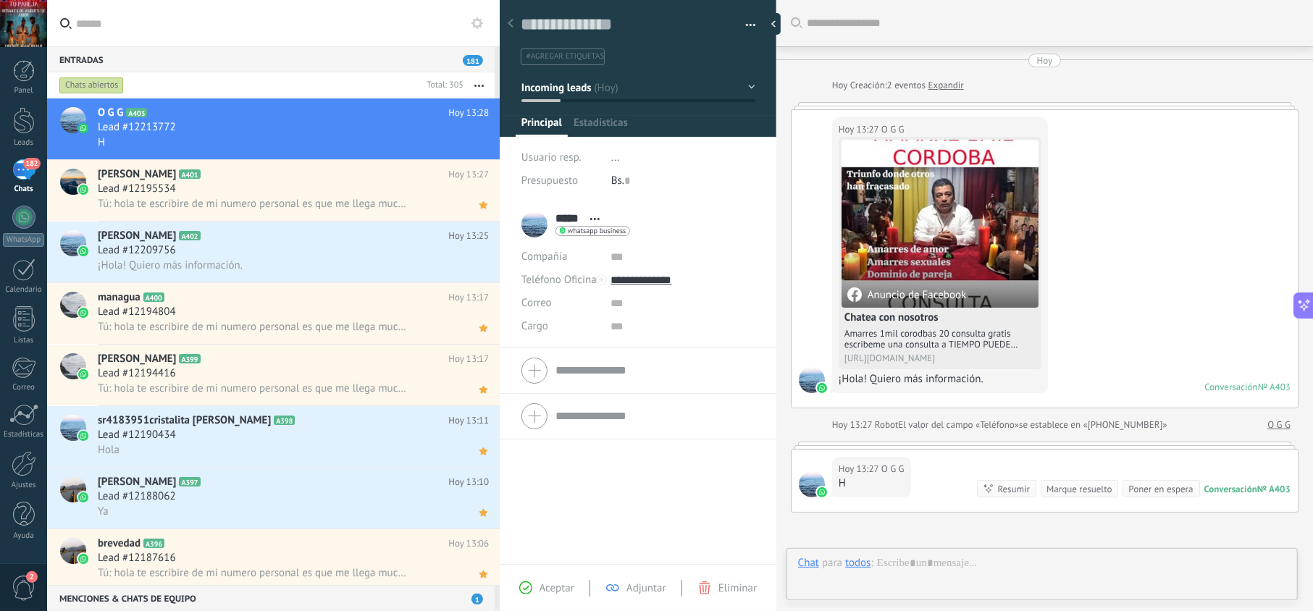
scroll to position [157, 0]
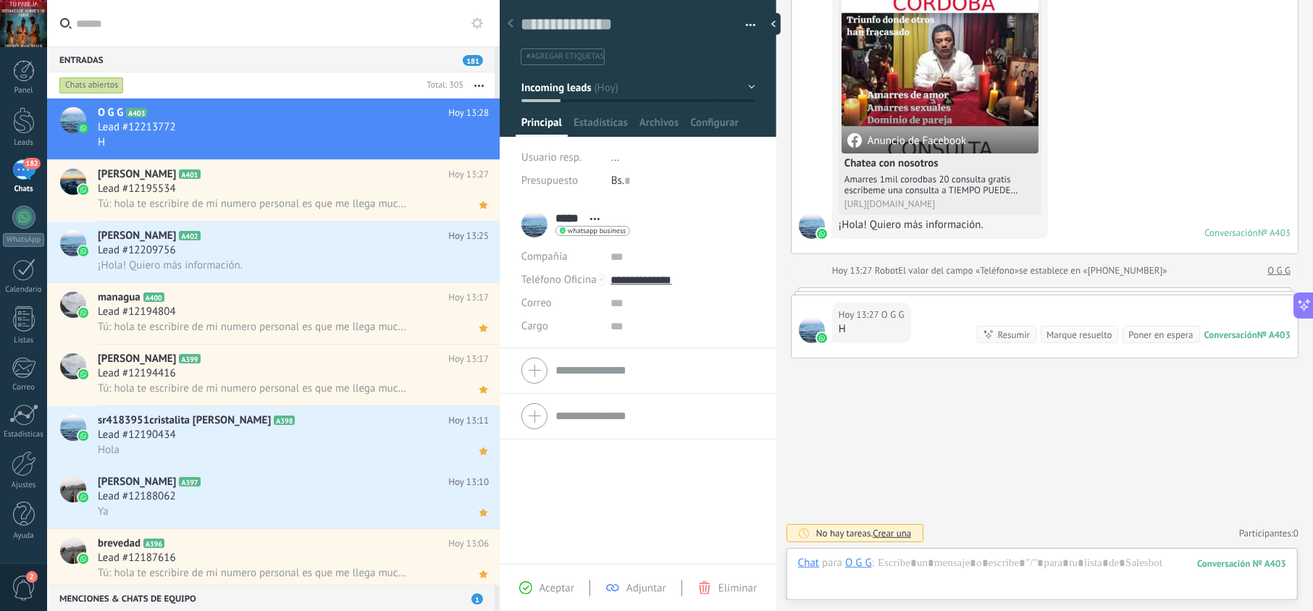
click at [562, 587] on span "Aceptar" at bounding box center [557, 589] width 35 height 14
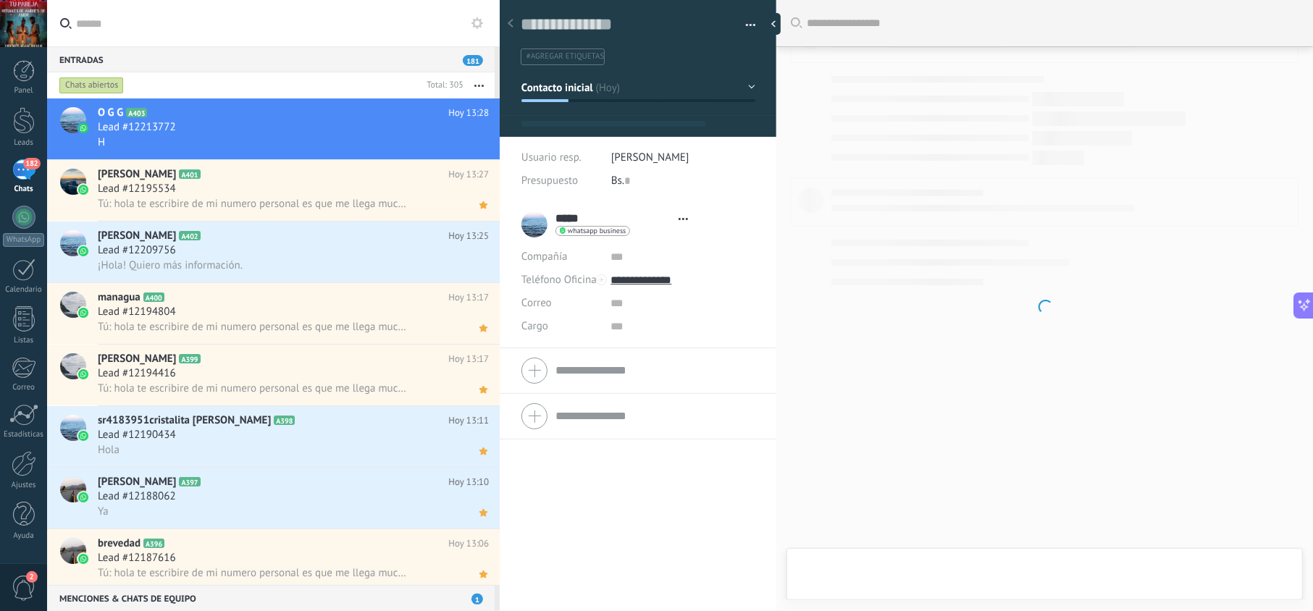
type textarea "**********"
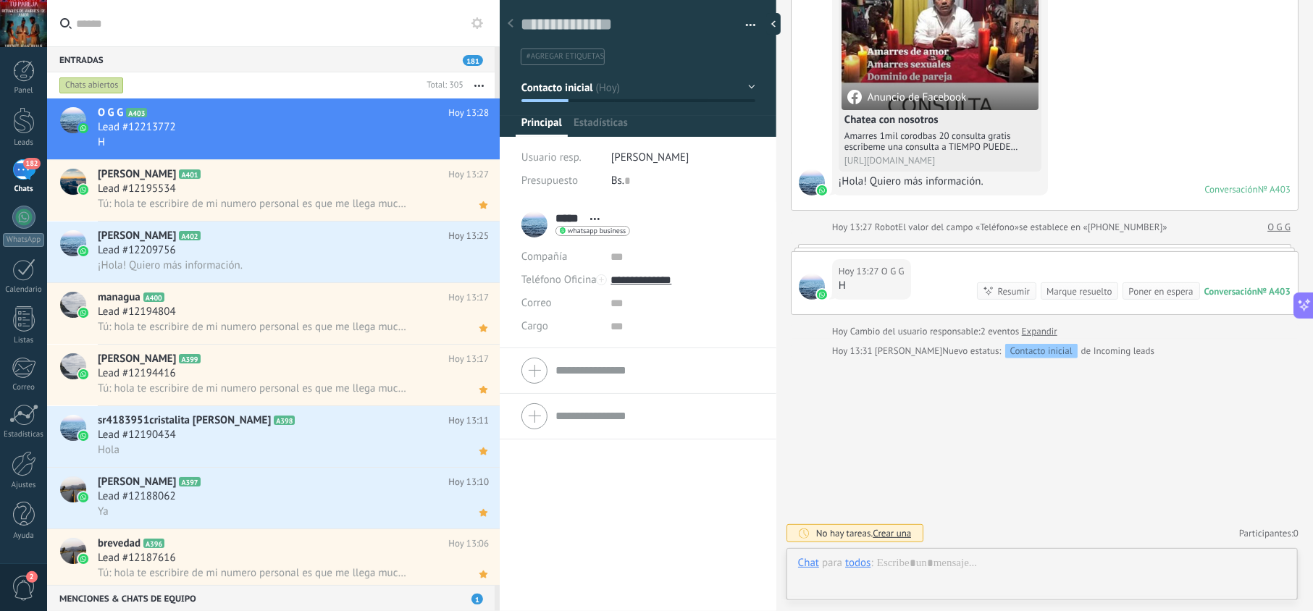
scroll to position [21, 0]
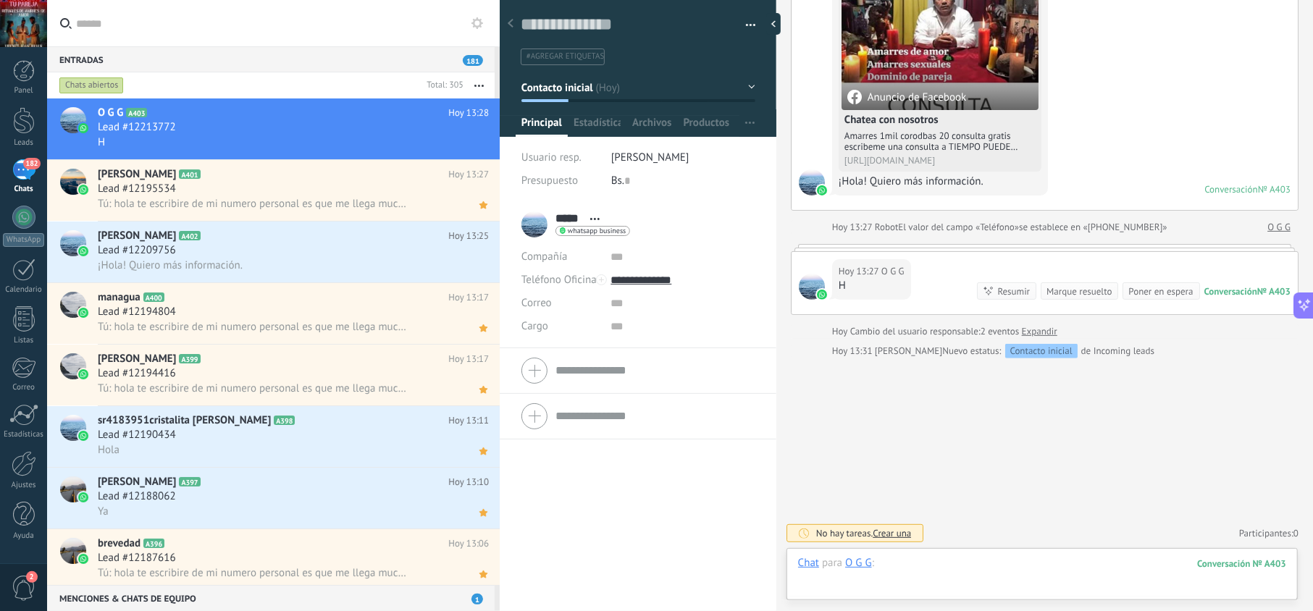
click at [941, 571] on div at bounding box center [1042, 577] width 488 height 43
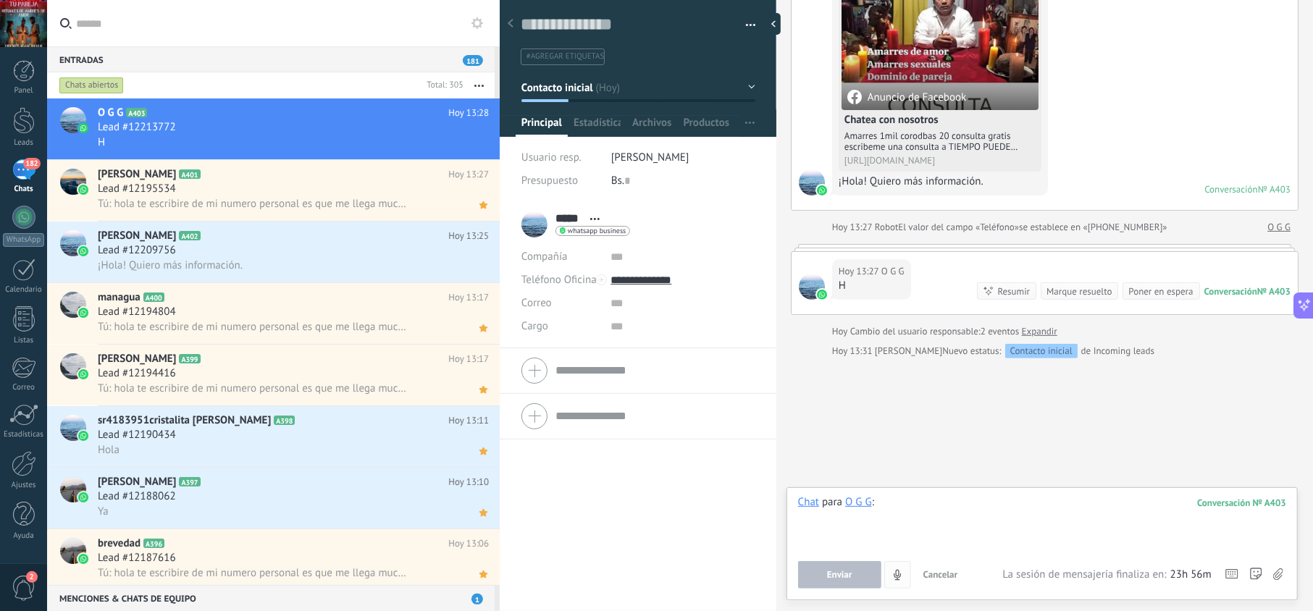
paste div
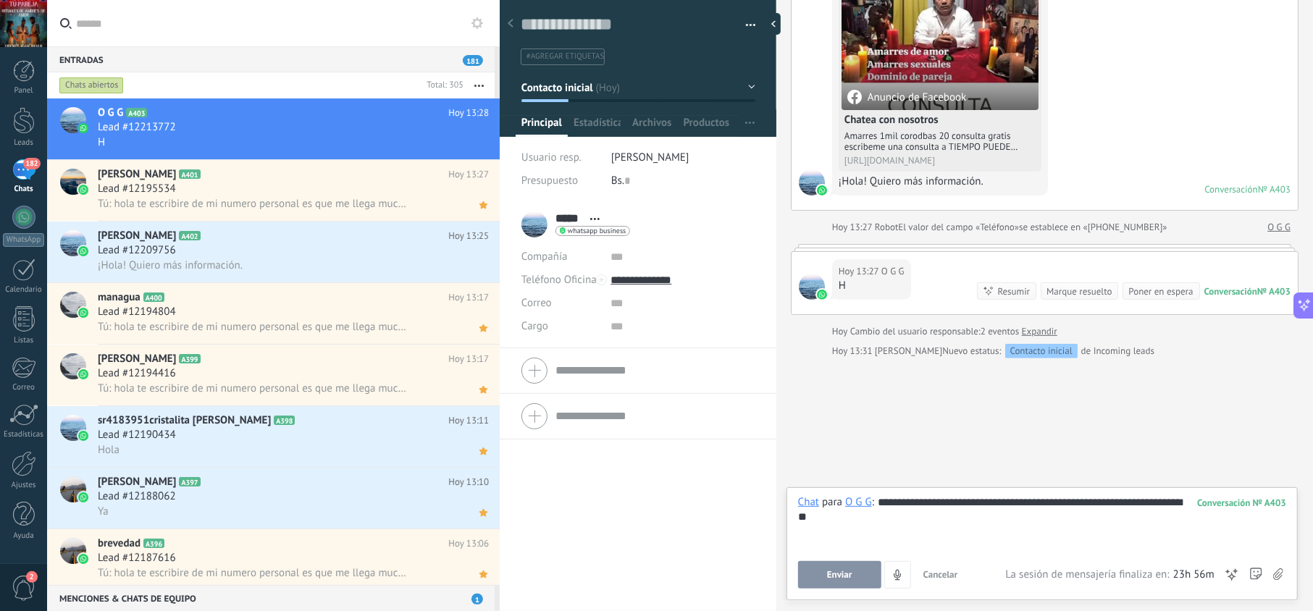
drag, startPoint x: 858, startPoint y: 582, endPoint x: 882, endPoint y: 472, distance: 112.6
click at [858, 581] on button "Enviar" at bounding box center [839, 575] width 83 height 28
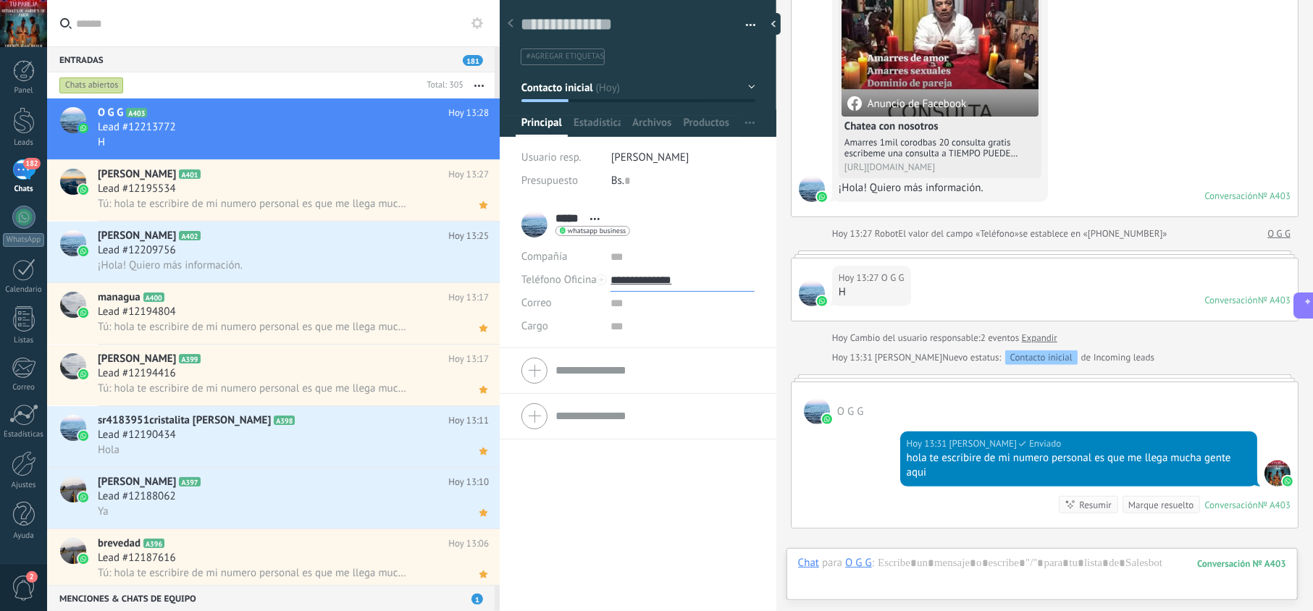
click at [649, 279] on input "**********" at bounding box center [682, 280] width 143 height 23
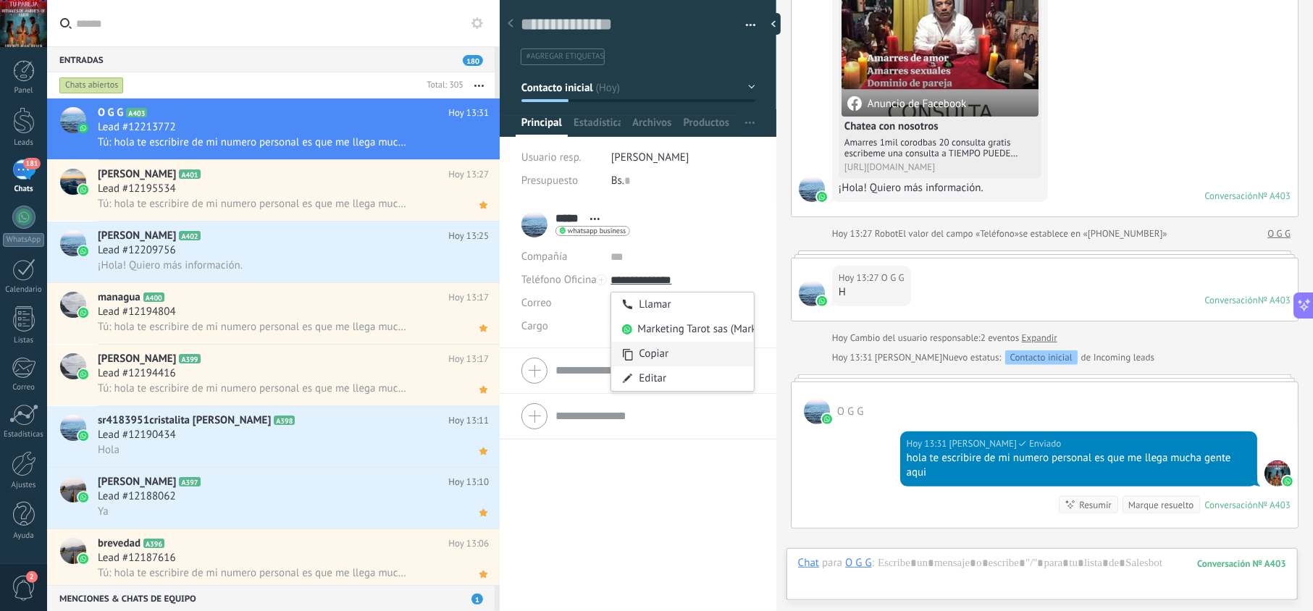
type input "**********"
click at [655, 349] on div "Copiar" at bounding box center [682, 354] width 142 height 25
click at [931, 569] on div at bounding box center [1042, 577] width 488 height 43
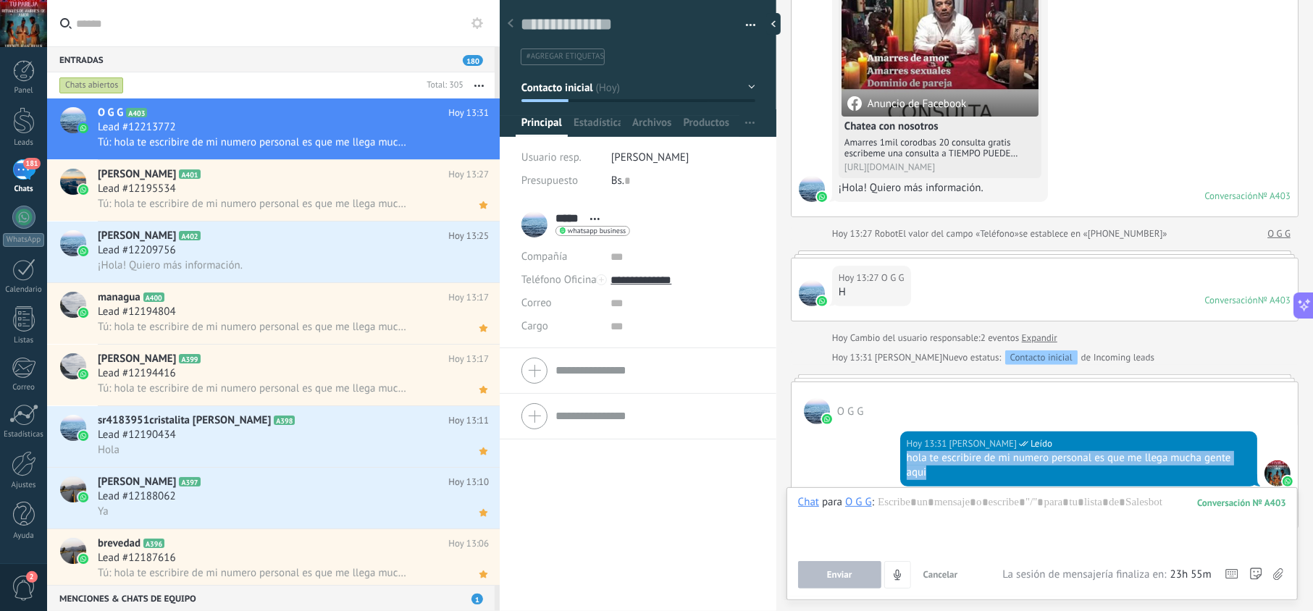
drag, startPoint x: 933, startPoint y: 479, endPoint x: 905, endPoint y: 461, distance: 32.5
click at [907, 461] on div "hola te escribire de mi numero personal es que me llega mucha gente aqui" at bounding box center [1079, 465] width 344 height 29
click at [476, 149] on icon at bounding box center [483, 143] width 15 height 17
click at [356, 258] on div "¡Hola! Quiero más información." at bounding box center [293, 265] width 391 height 15
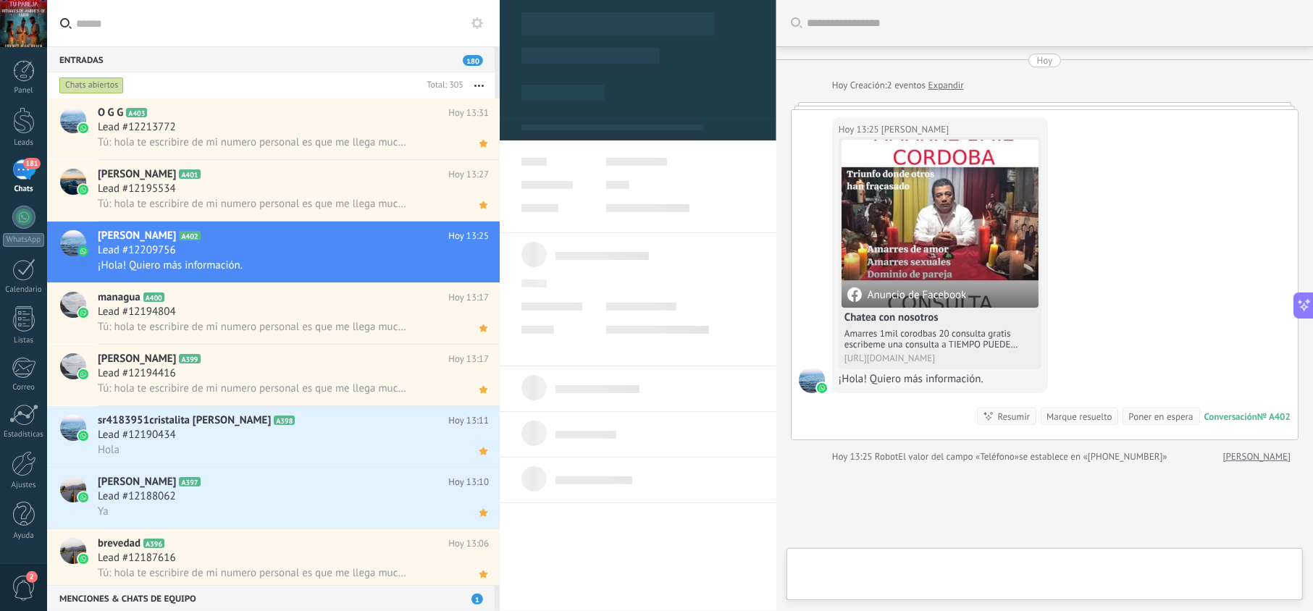
scroll to position [21, 0]
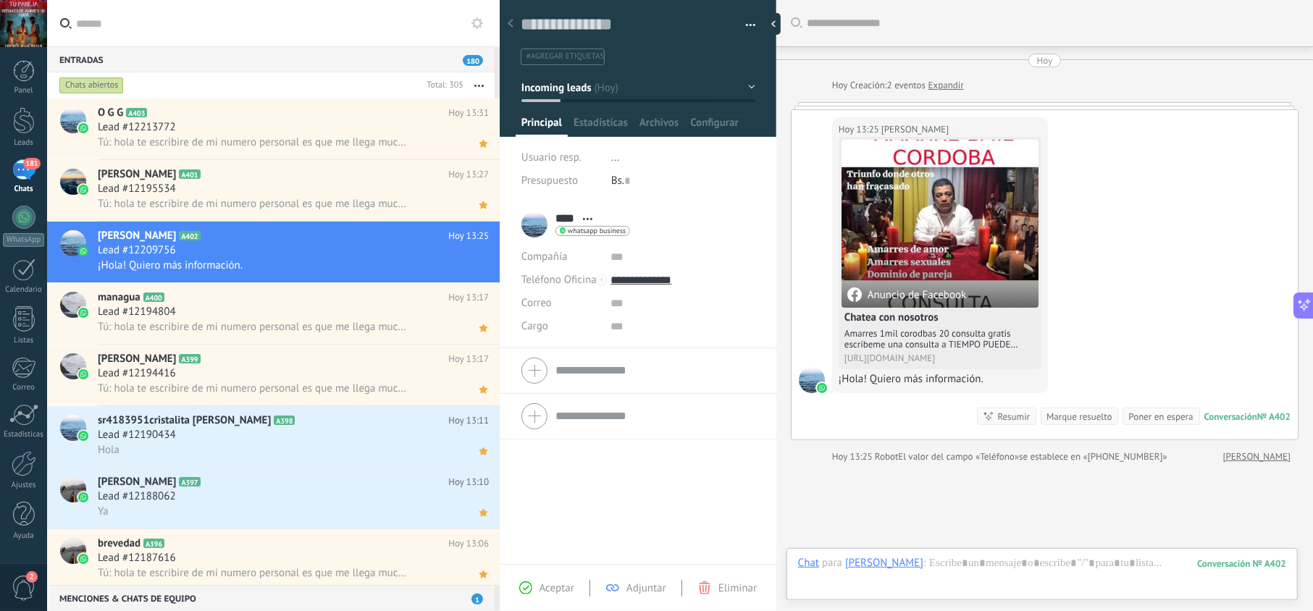
click at [550, 587] on span "Aceptar" at bounding box center [557, 589] width 35 height 14
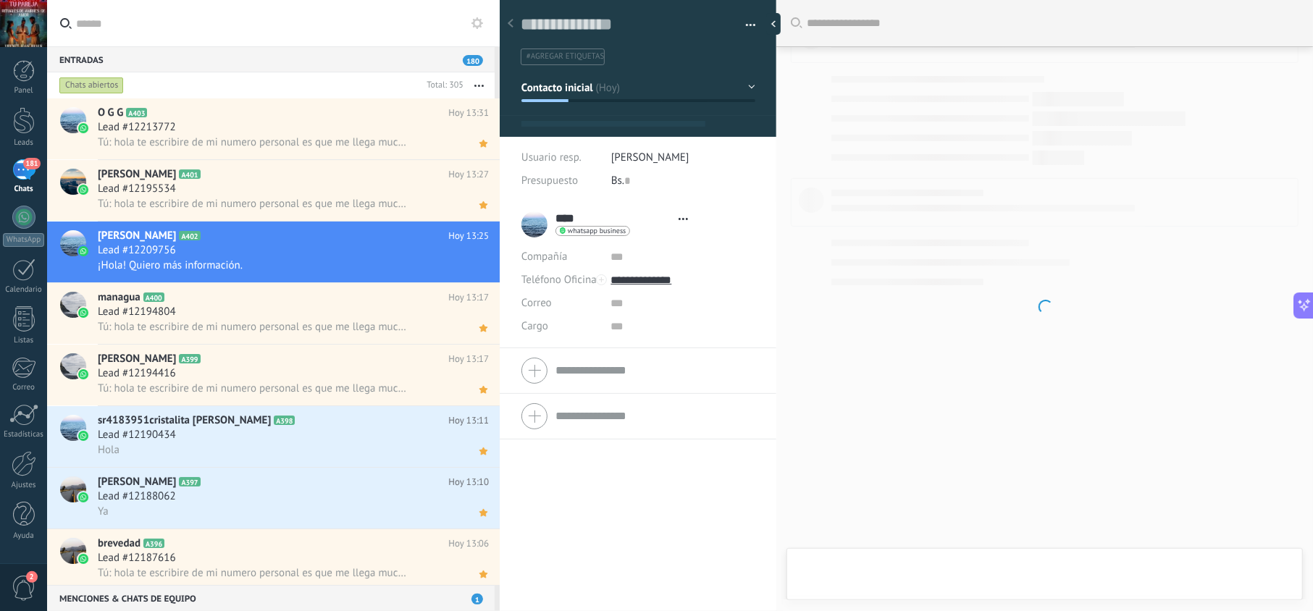
type textarea "**********"
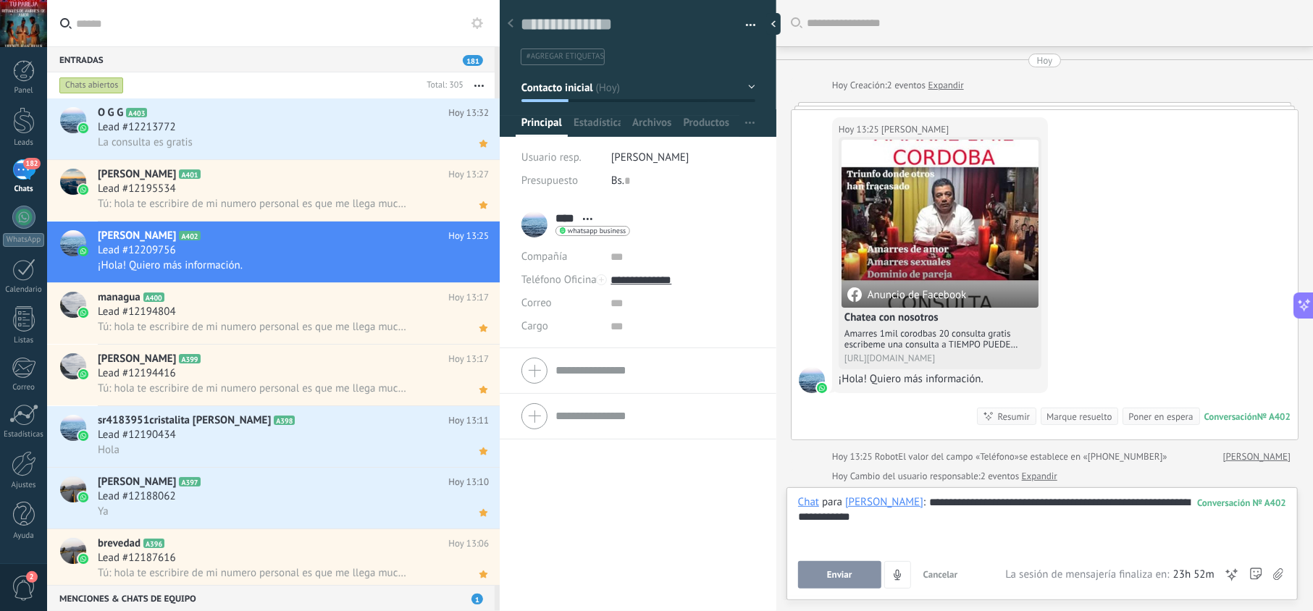
click at [847, 576] on span "Enviar" at bounding box center [839, 575] width 25 height 10
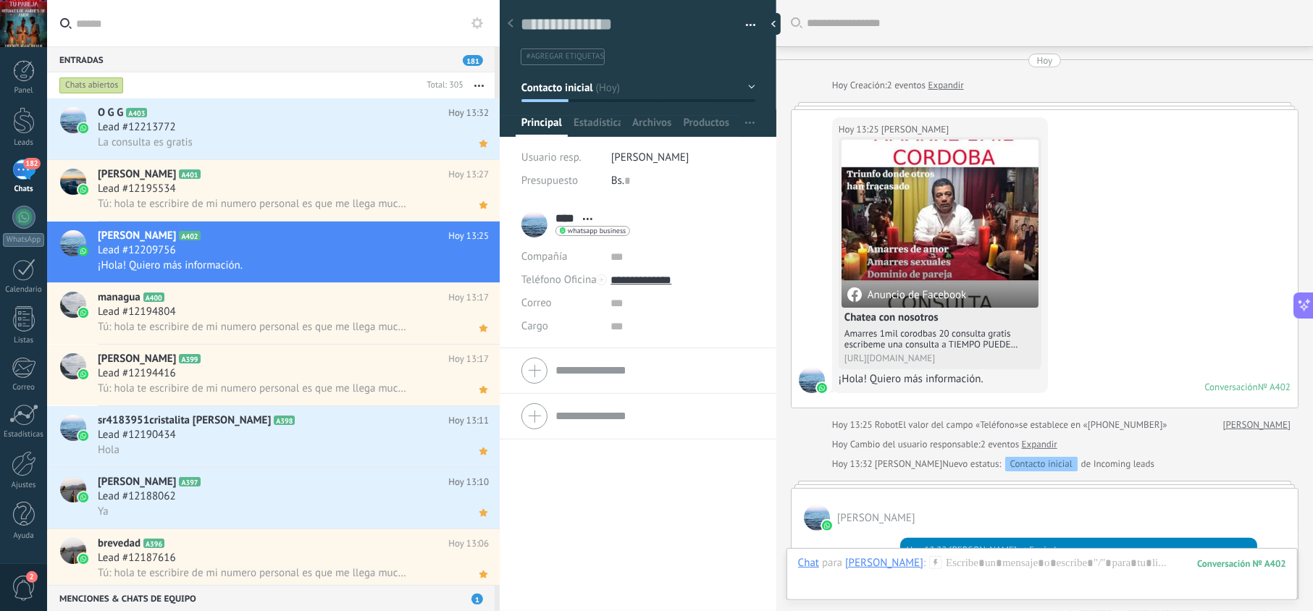
scroll to position [105, 0]
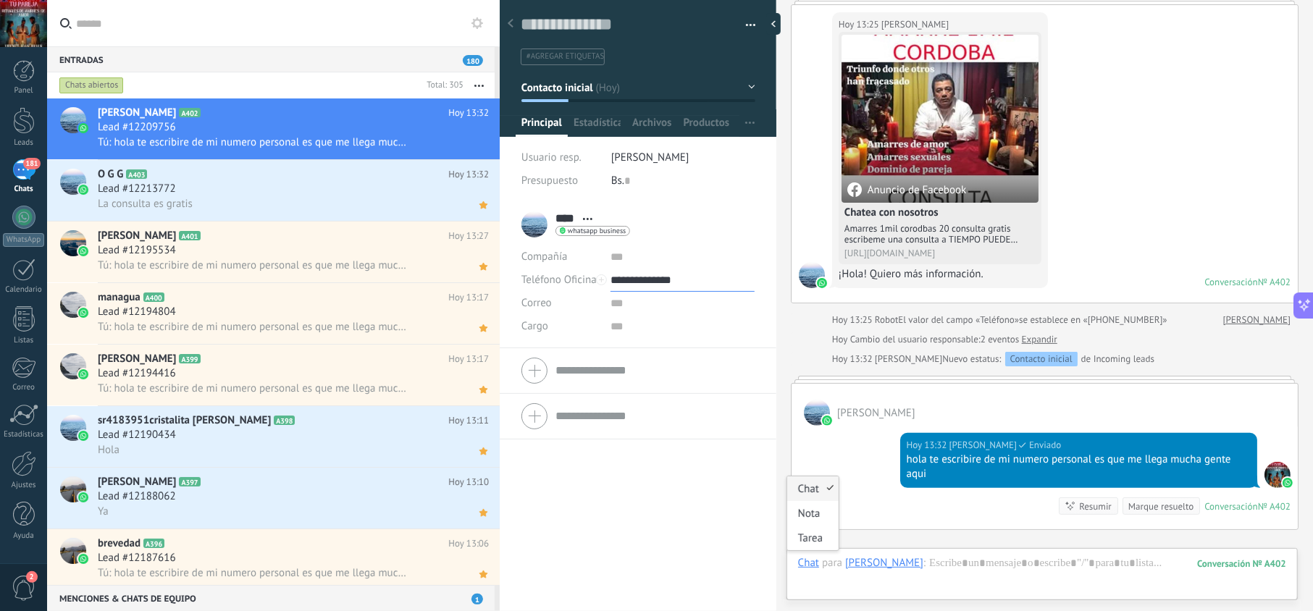
click at [667, 285] on input "**********" at bounding box center [682, 280] width 143 height 23
type input "**********"
click at [668, 358] on div "Copiar" at bounding box center [682, 354] width 142 height 25
click at [484, 138] on icon at bounding box center [483, 143] width 15 height 17
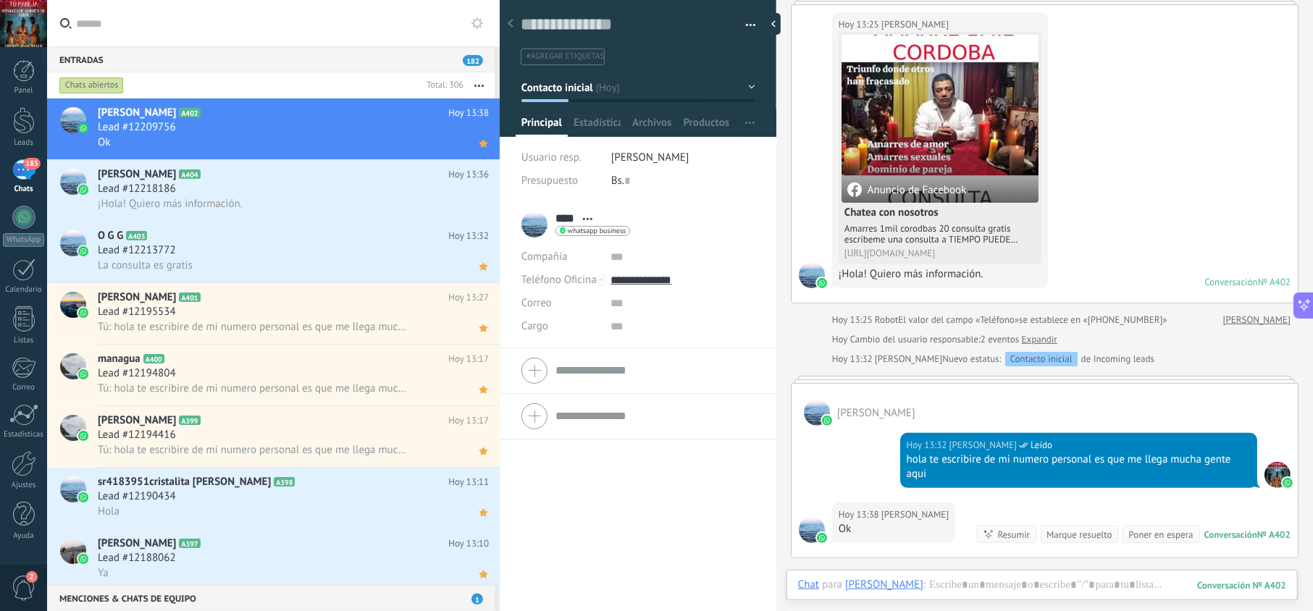
scroll to position [138, 0]
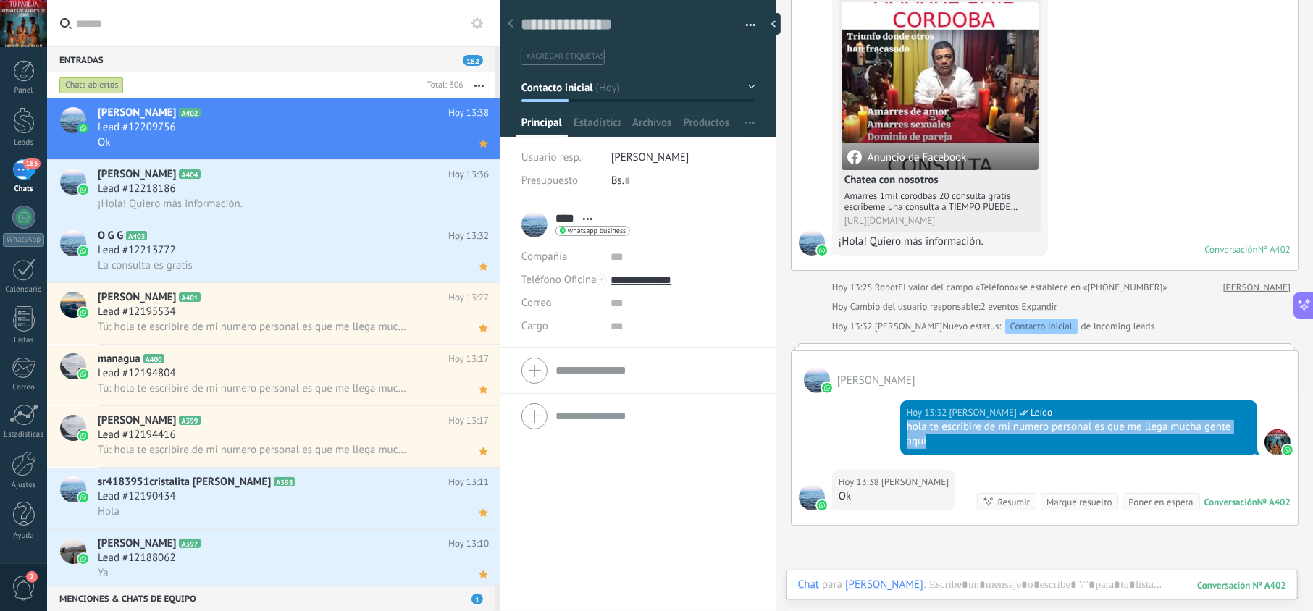
drag, startPoint x: 931, startPoint y: 442, endPoint x: 902, endPoint y: 432, distance: 31.4
click at [902, 432] on div "Hoy 13:32 jesus hernandez Leído hola te escribire de mi numero personal es que …" at bounding box center [1078, 427] width 357 height 55
copy div "hola te escribire de mi numero personal es que me llega mucha gente aqui"
click at [372, 148] on div "Ok" at bounding box center [293, 142] width 391 height 15
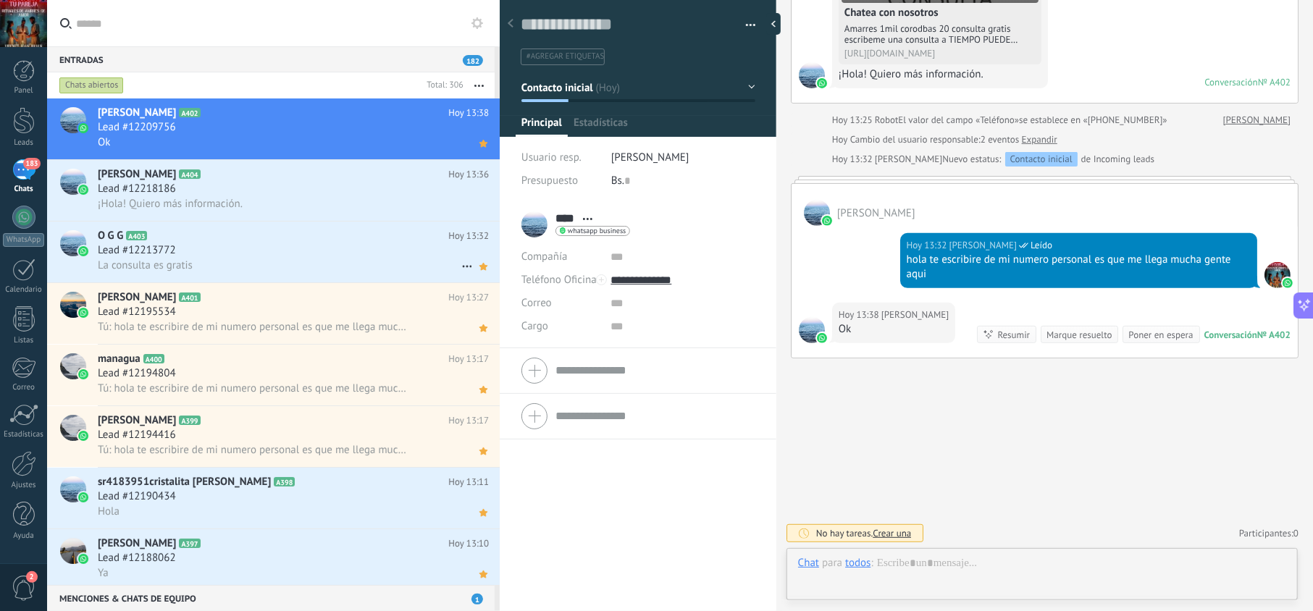
scroll to position [21, 0]
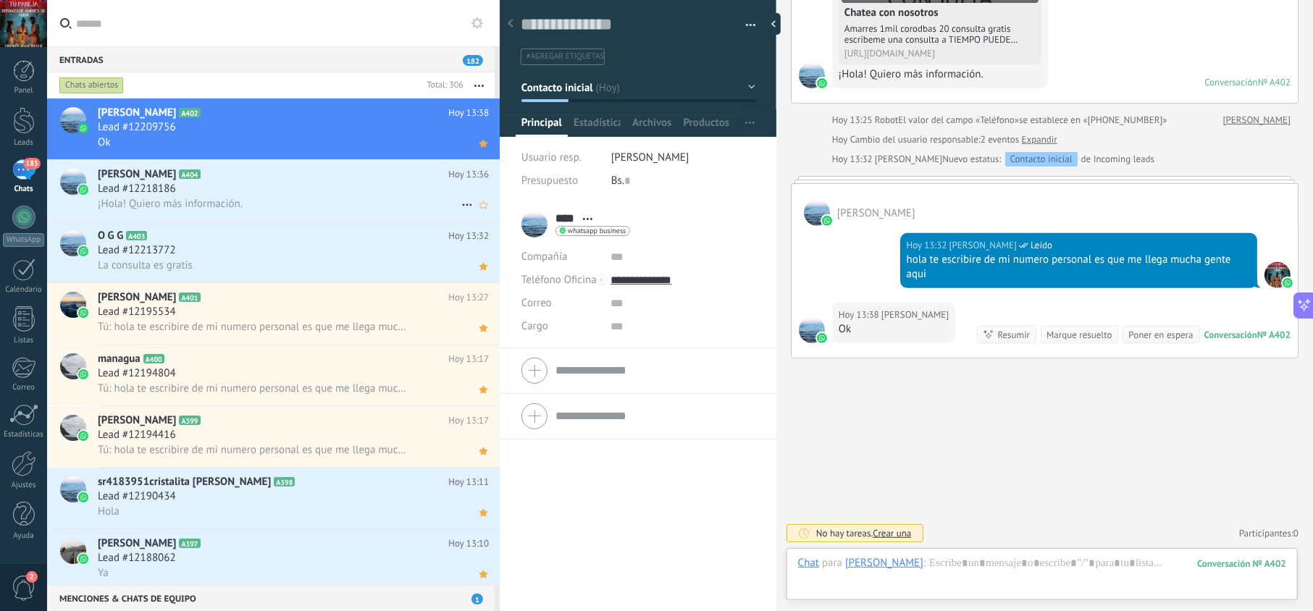
click at [282, 193] on div "Lead #12218186" at bounding box center [293, 189] width 391 height 14
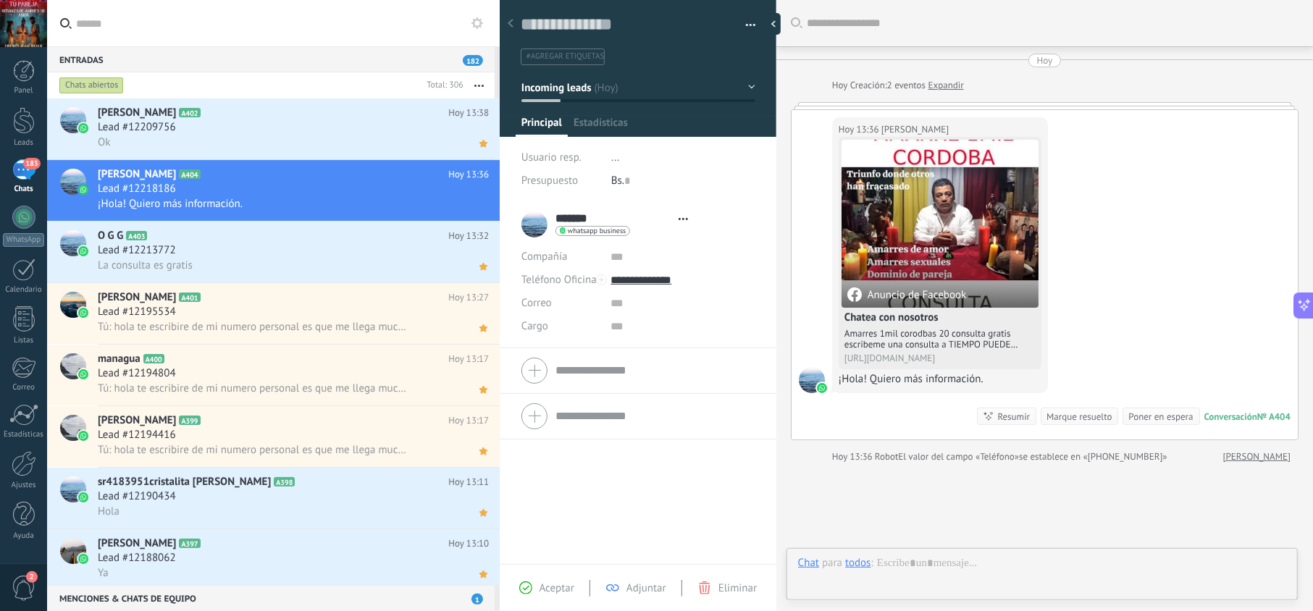
scroll to position [21, 0]
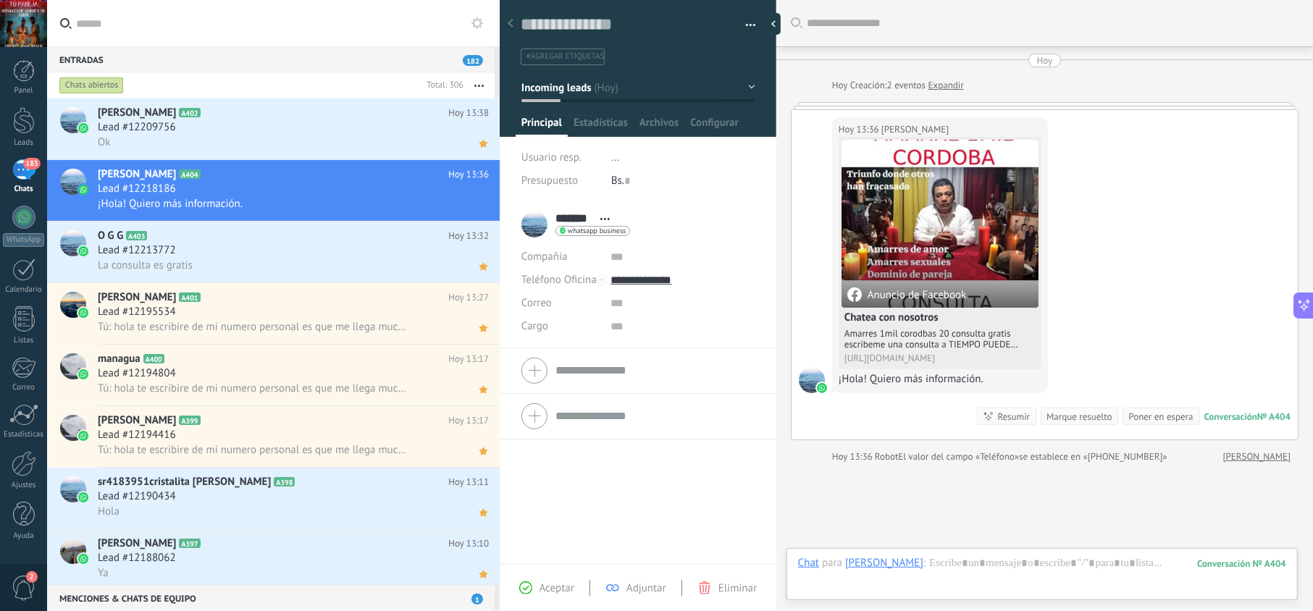
click at [553, 588] on span "Aceptar" at bounding box center [557, 589] width 35 height 14
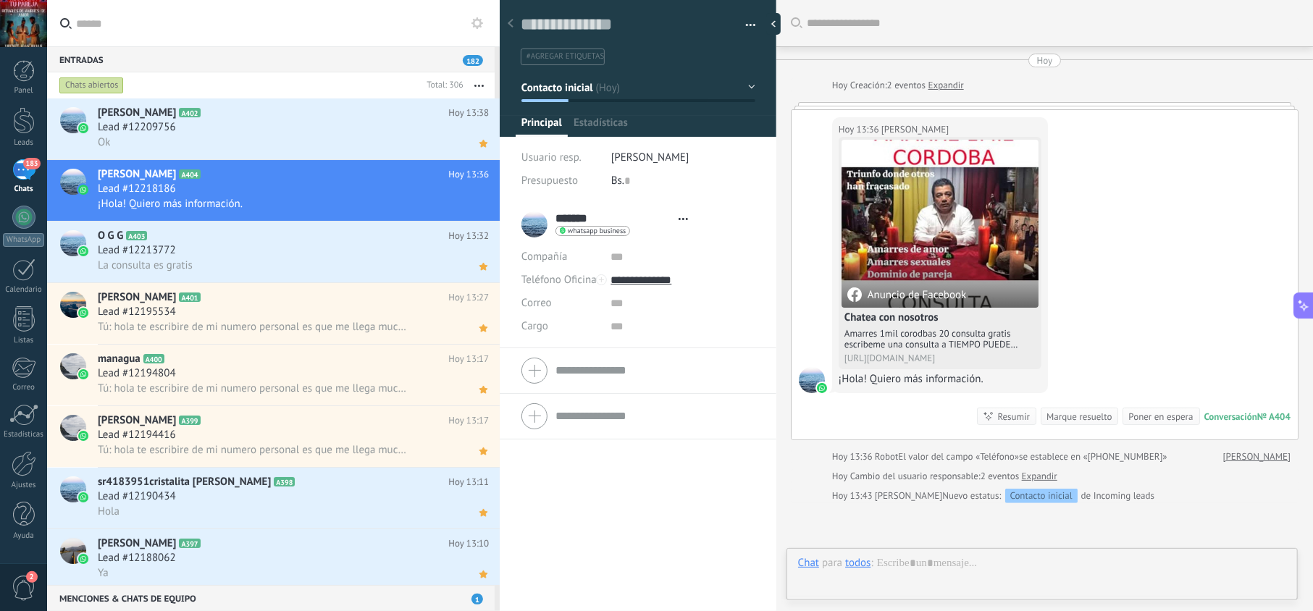
type textarea "**********"
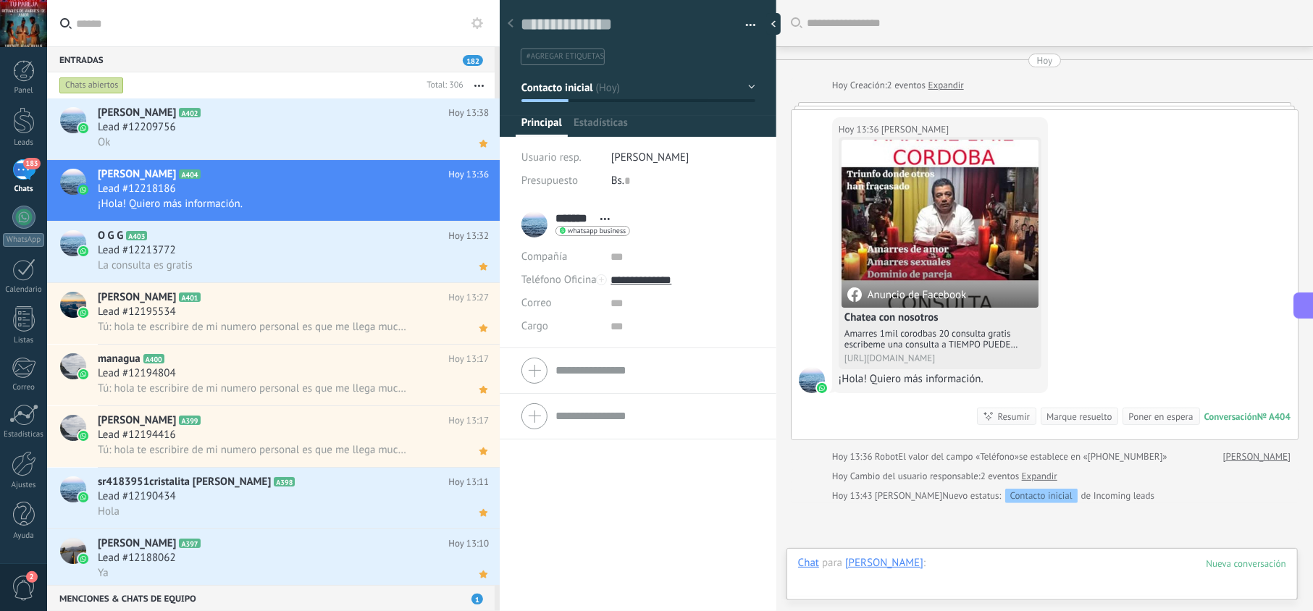
click at [991, 563] on div at bounding box center [1042, 577] width 488 height 43
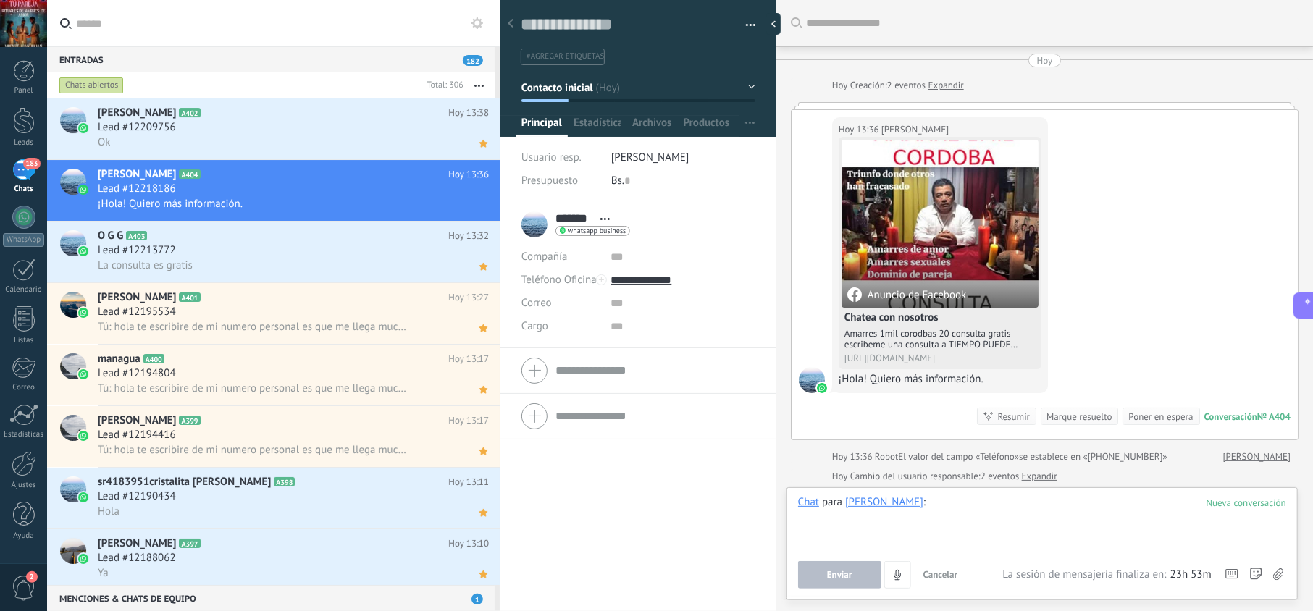
paste div
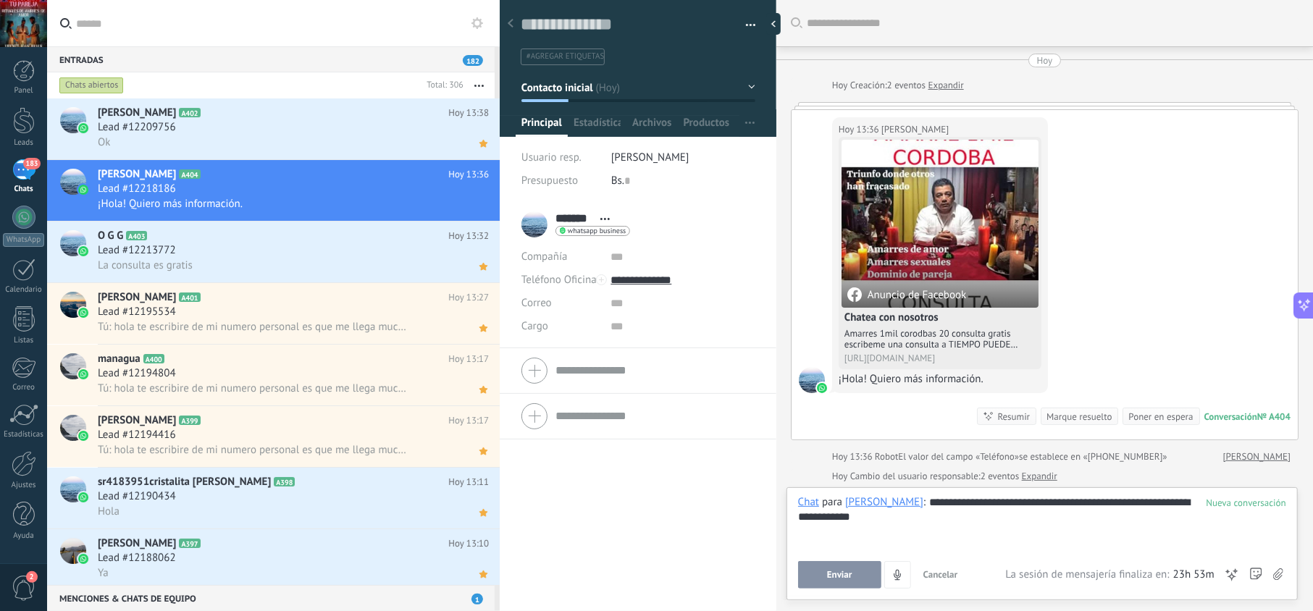
click at [818, 574] on button "Enviar" at bounding box center [839, 575] width 83 height 28
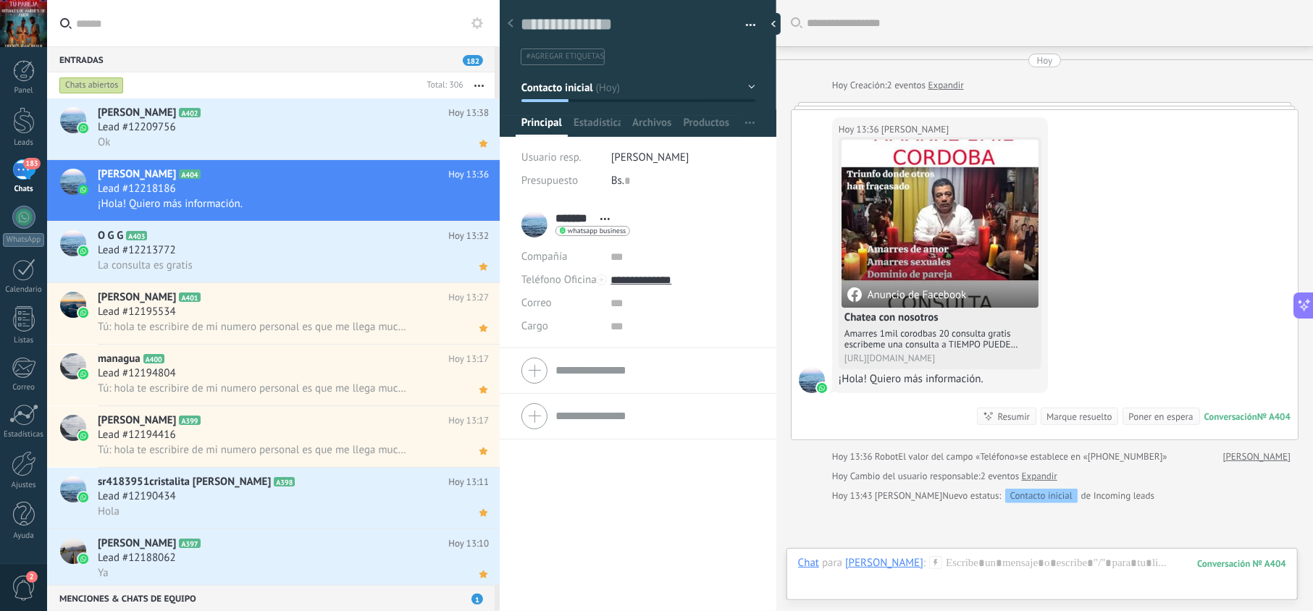
scroll to position [105, 0]
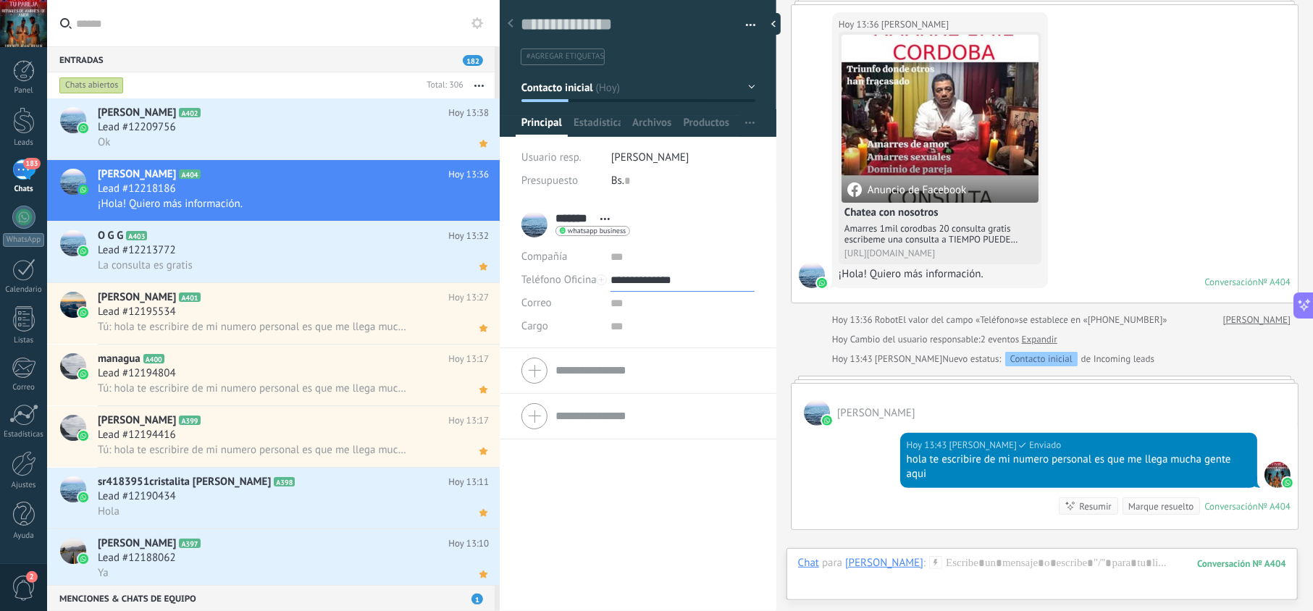
click at [649, 277] on input "**********" at bounding box center [682, 280] width 143 height 23
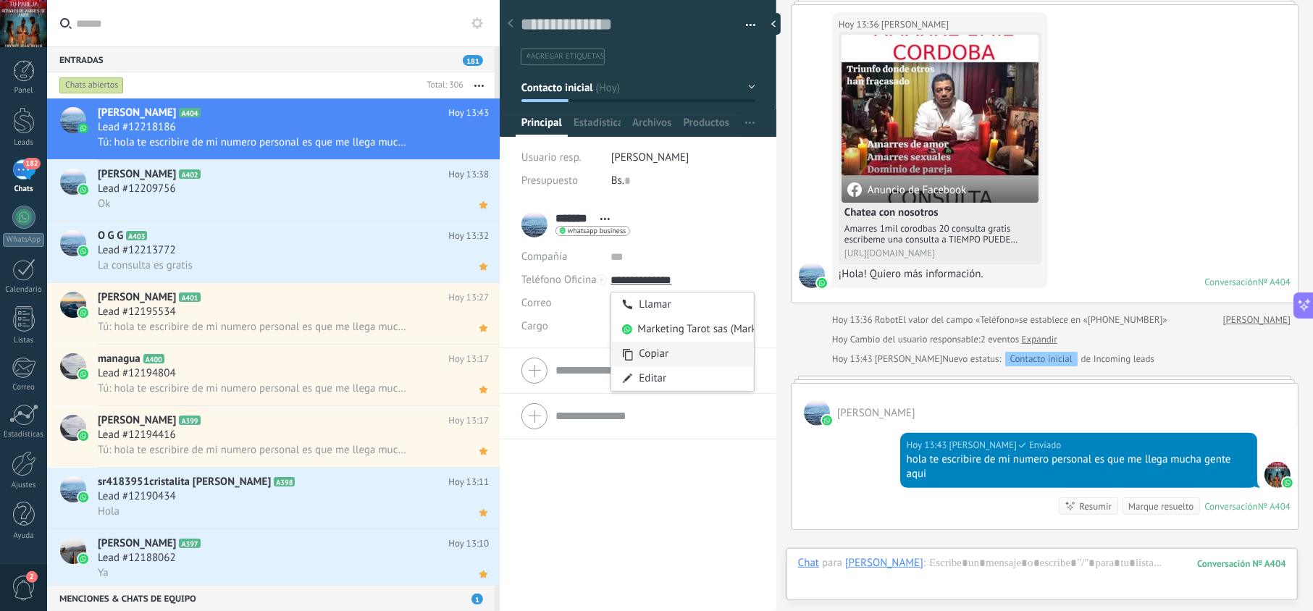
type input "**********"
click at [640, 355] on div "Copiar" at bounding box center [682, 354] width 142 height 25
click at [479, 146] on use at bounding box center [483, 143] width 8 height 7
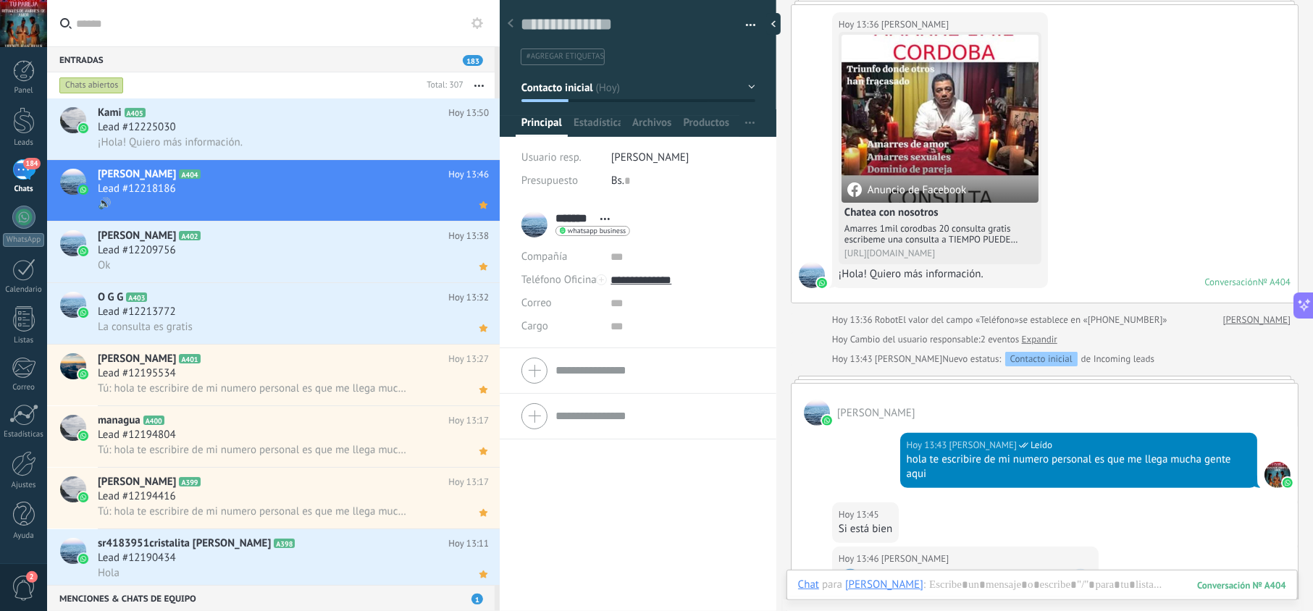
scroll to position [232, 0]
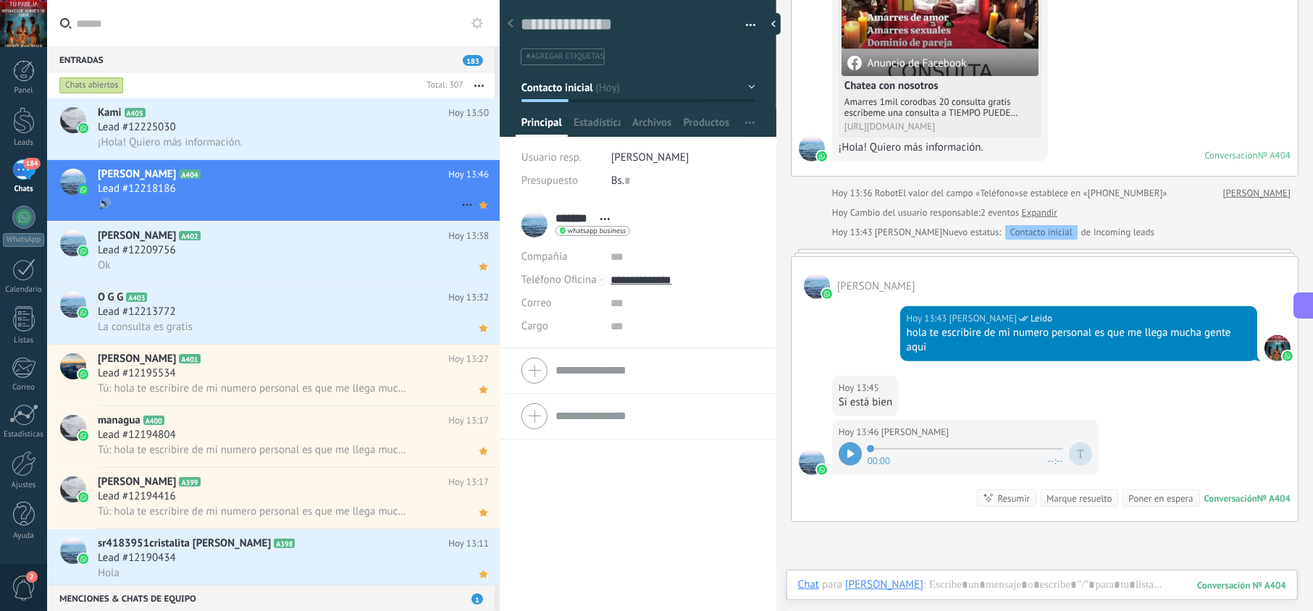
drag, startPoint x: 374, startPoint y: 191, endPoint x: 430, endPoint y: 209, distance: 59.3
click at [374, 191] on div "Lead #12218186" at bounding box center [293, 189] width 391 height 14
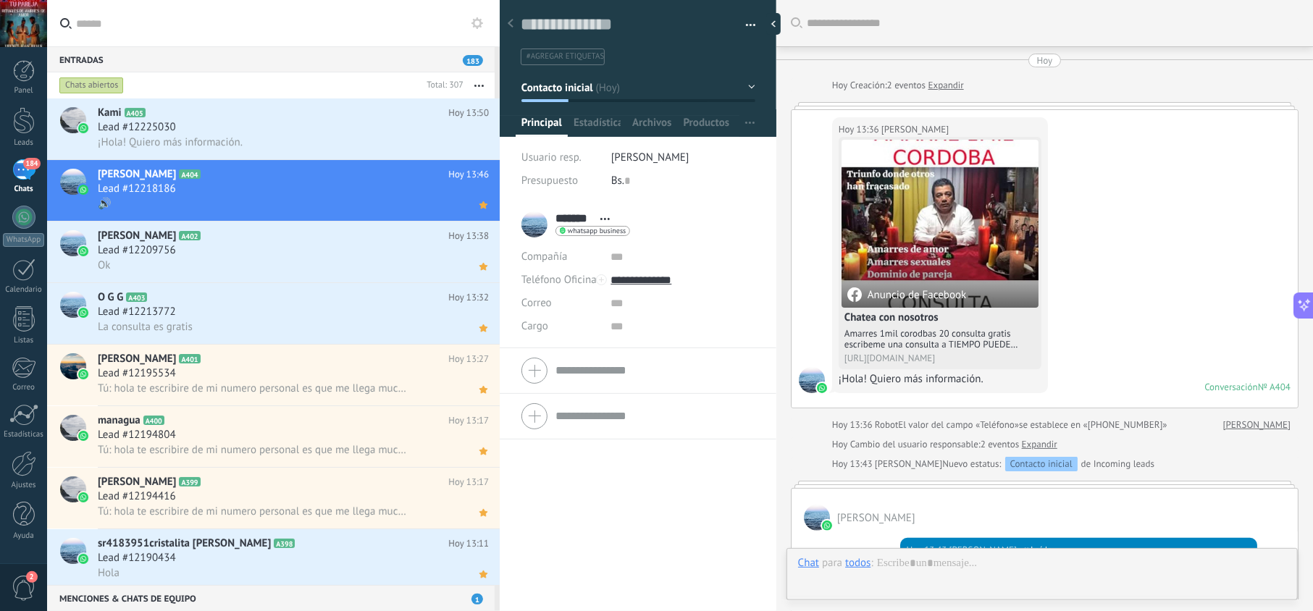
scroll to position [398, 0]
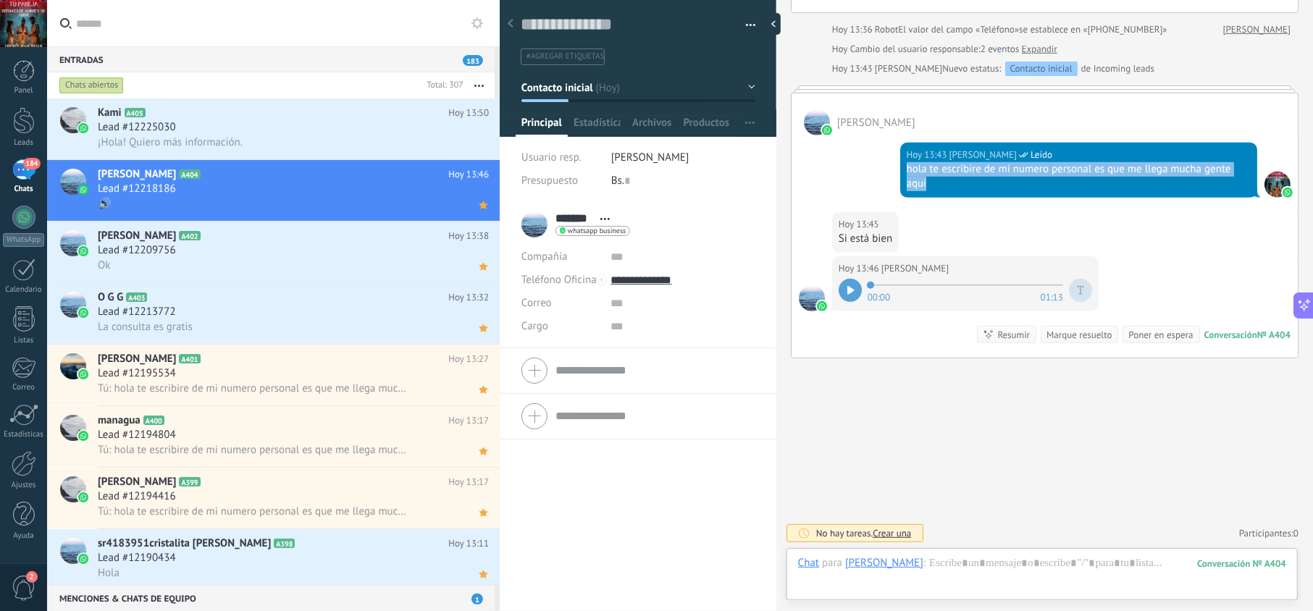
drag, startPoint x: 953, startPoint y: 190, endPoint x: 885, endPoint y: 163, distance: 73.2
click at [885, 163] on div "Hoy 13:43 jesus hernandez Leído hola te escribire de mi numero personal es que …" at bounding box center [1045, 173] width 506 height 77
copy div "hola te escribire de mi numero personal es que me llega mucha gente aqui"
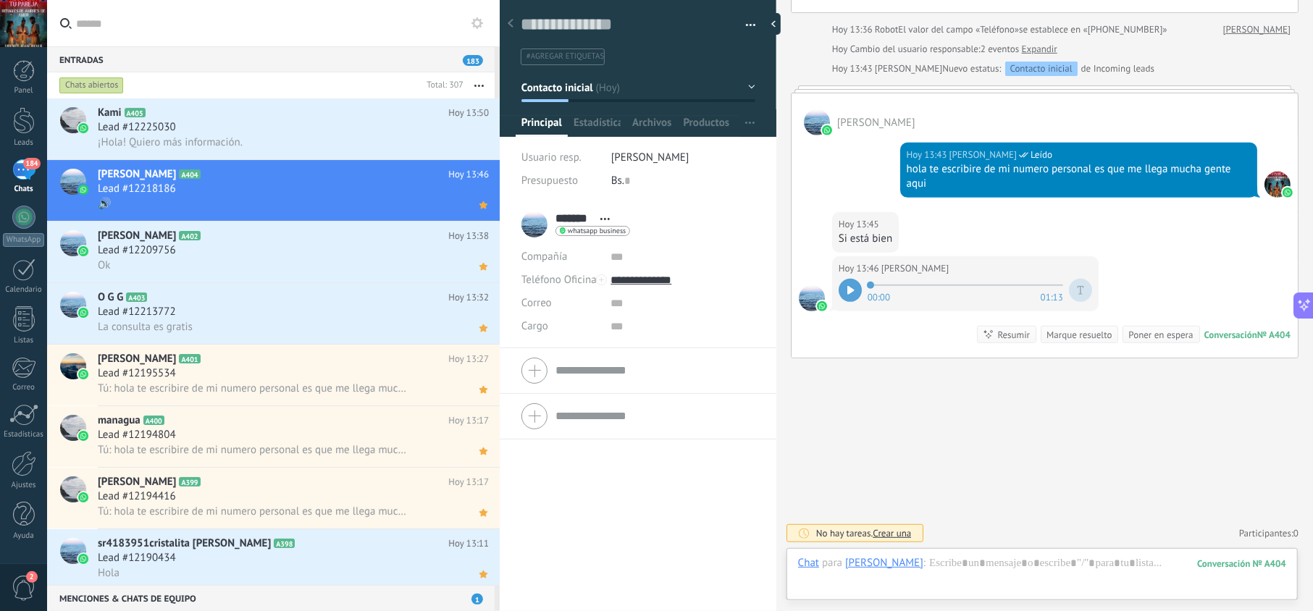
click at [847, 282] on div at bounding box center [850, 290] width 23 height 23
click at [284, 131] on div "Lead #12225030" at bounding box center [293, 127] width 391 height 14
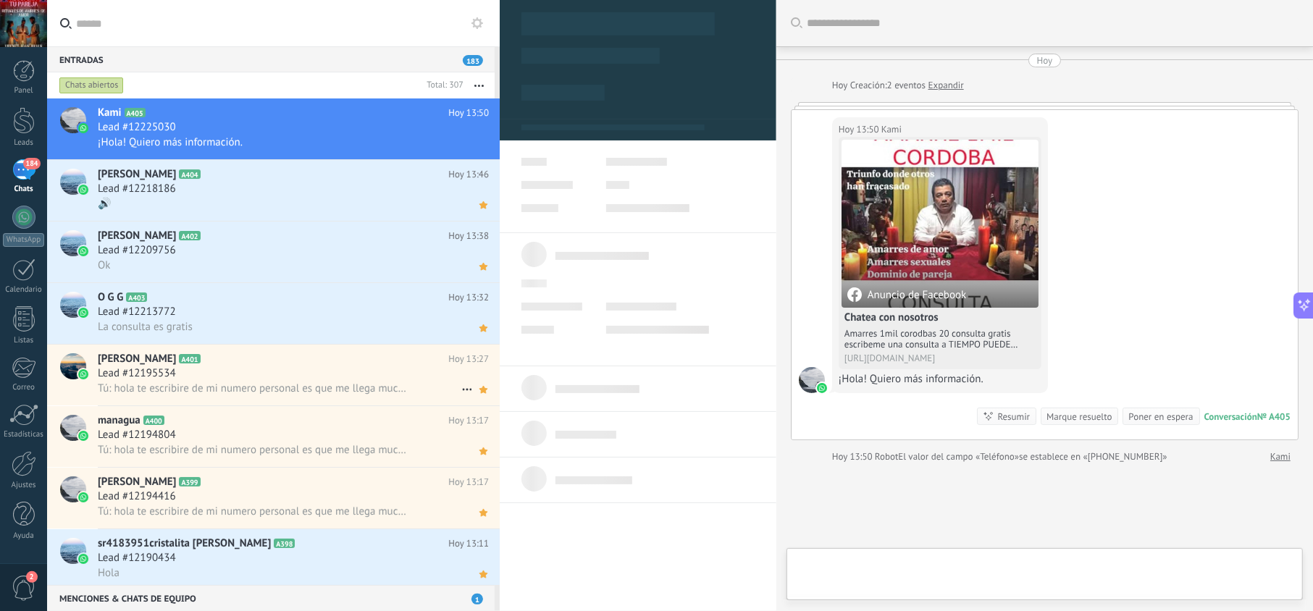
scroll to position [21, 0]
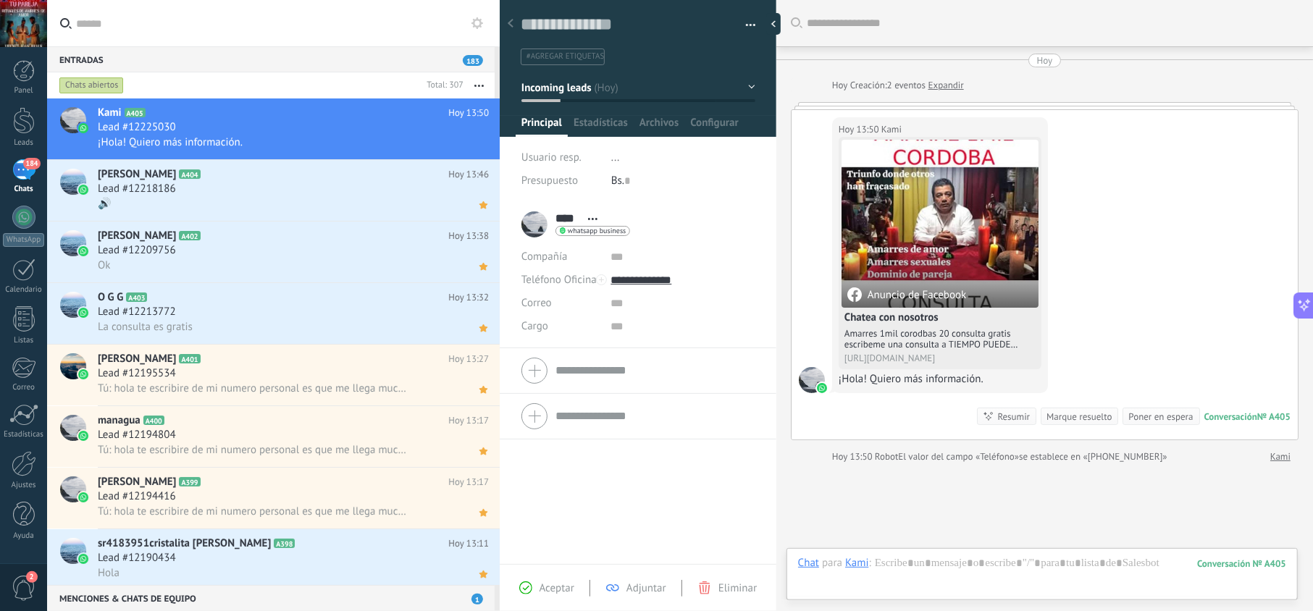
click at [542, 580] on div "Aceptar Adjuntar Eliminar" at bounding box center [637, 588] width 269 height 17
click at [562, 591] on span "Aceptar" at bounding box center [557, 589] width 35 height 14
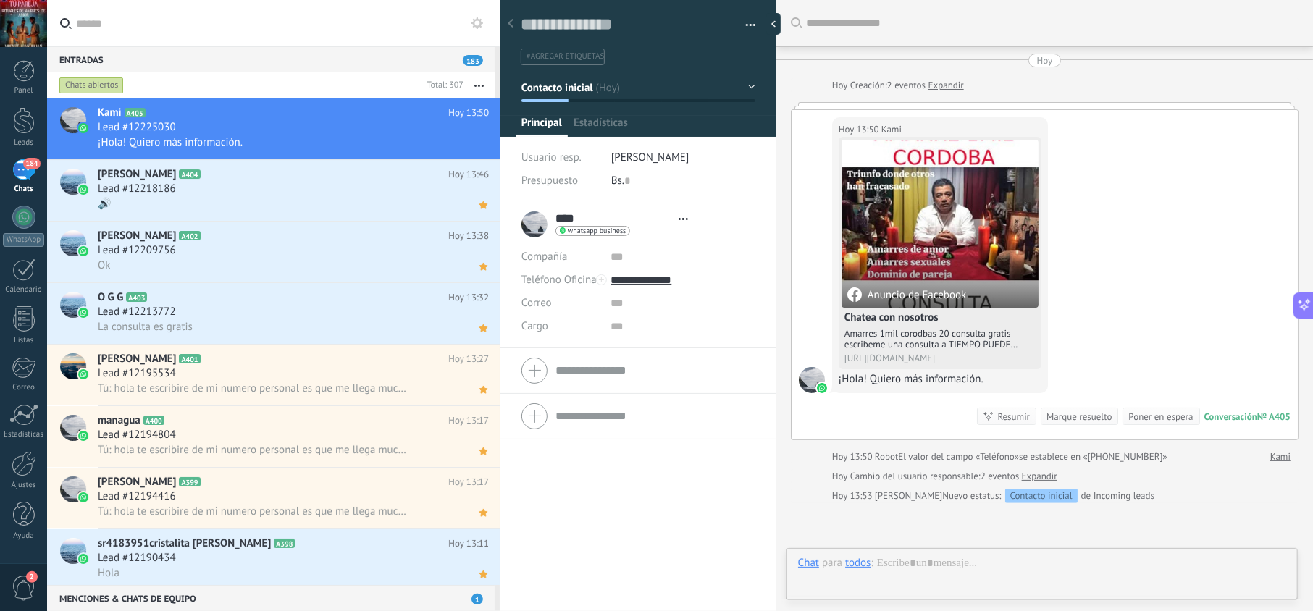
type textarea "**********"
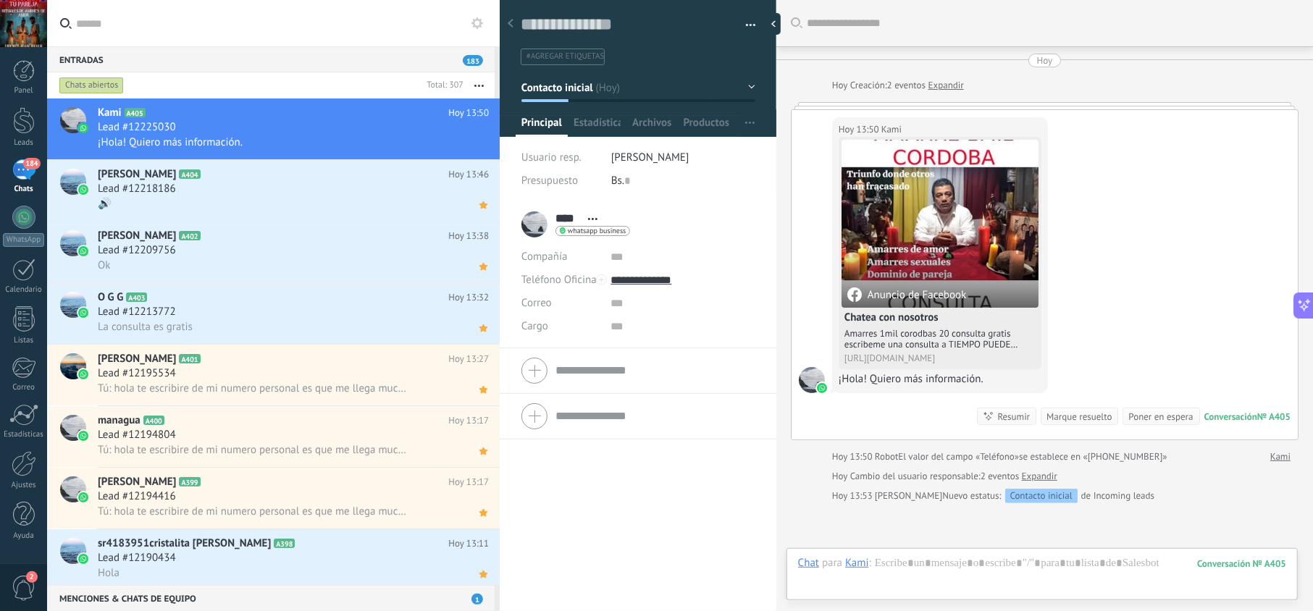
click at [942, 558] on div at bounding box center [1042, 577] width 488 height 43
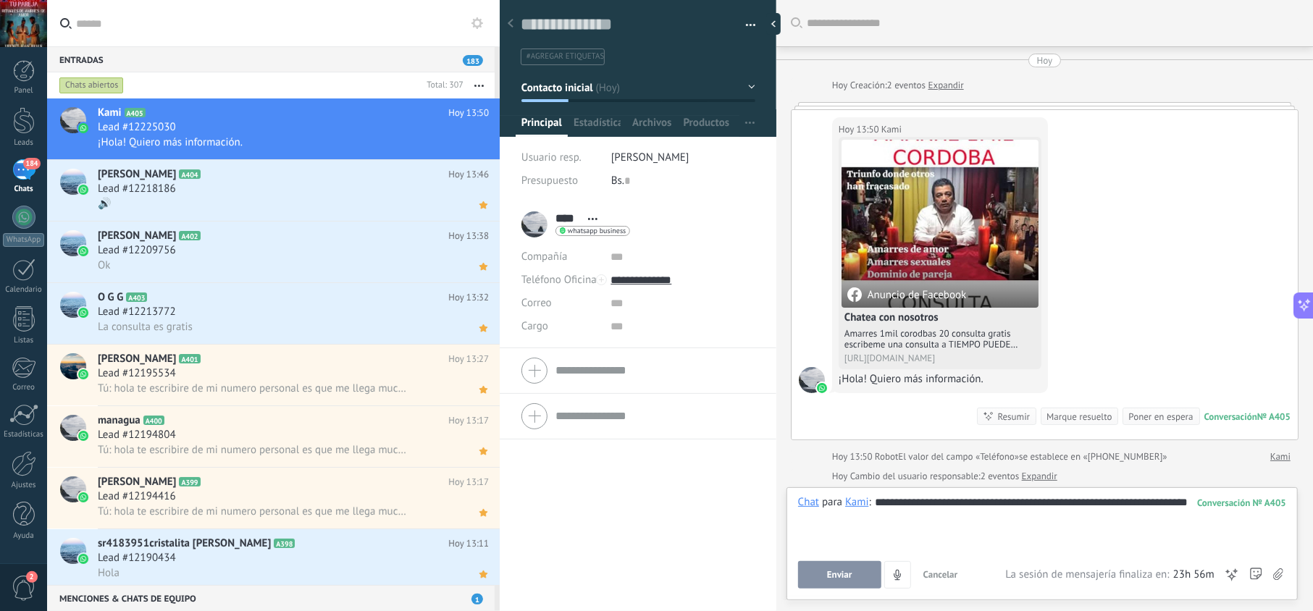
drag, startPoint x: 838, startPoint y: 575, endPoint x: 797, endPoint y: 487, distance: 96.6
click at [839, 575] on span "Enviar" at bounding box center [839, 575] width 25 height 10
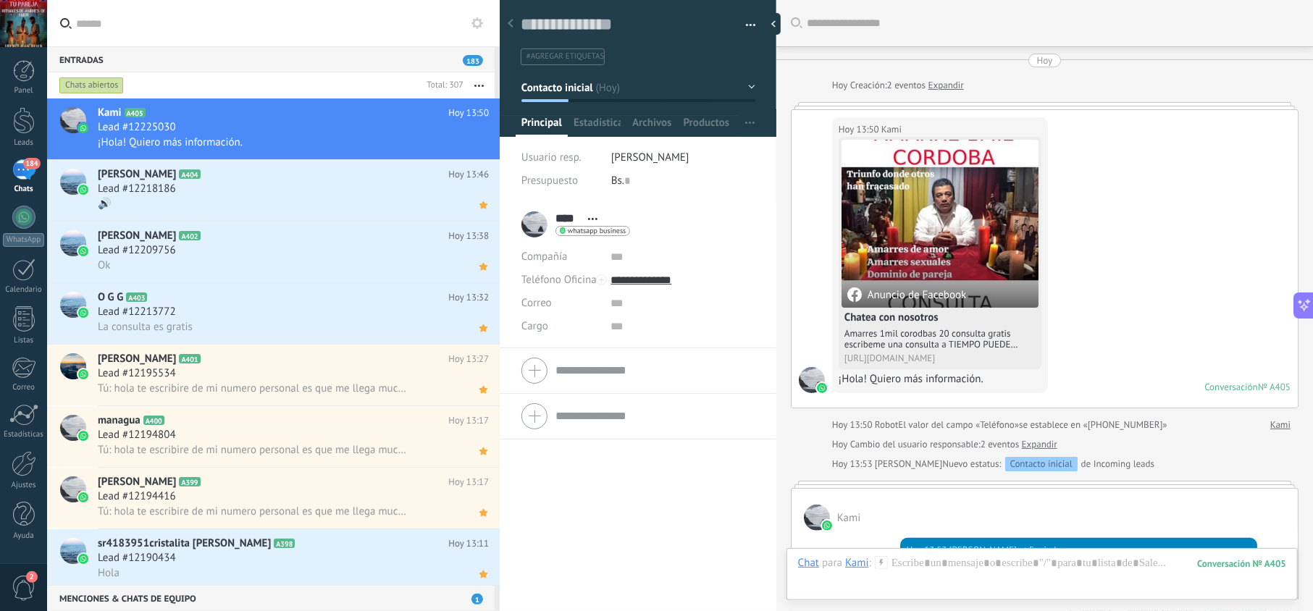
scroll to position [105, 0]
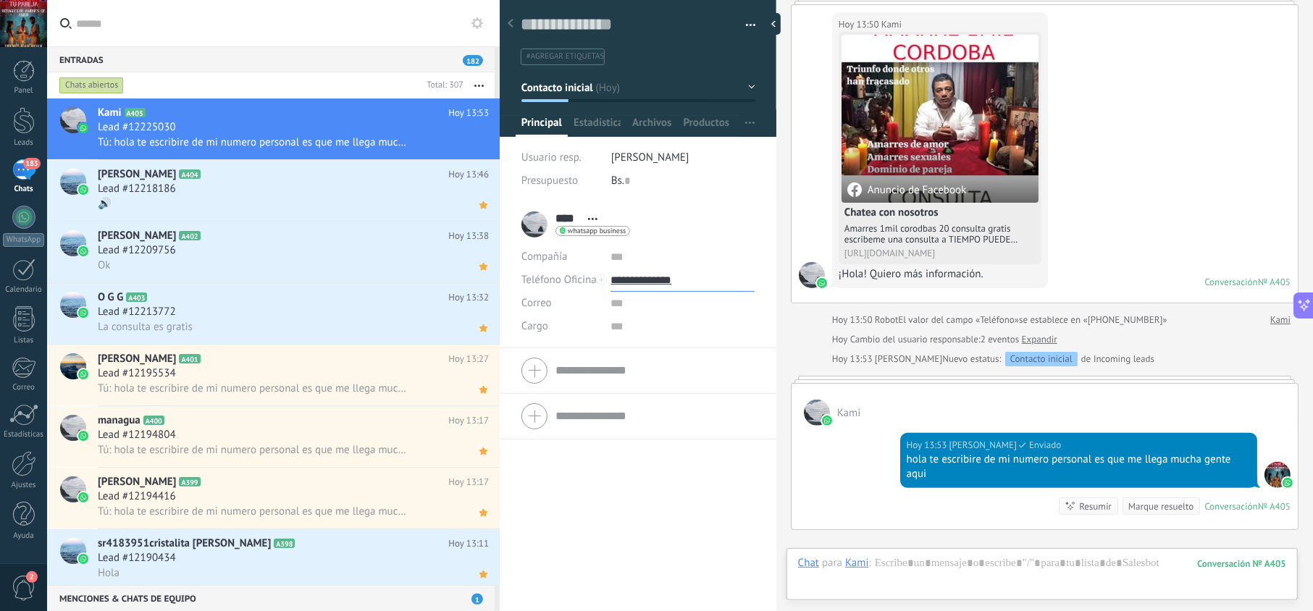
click at [650, 277] on input "**********" at bounding box center [682, 280] width 143 height 23
type input "**********"
click at [668, 356] on div "Copiar" at bounding box center [682, 354] width 142 height 25
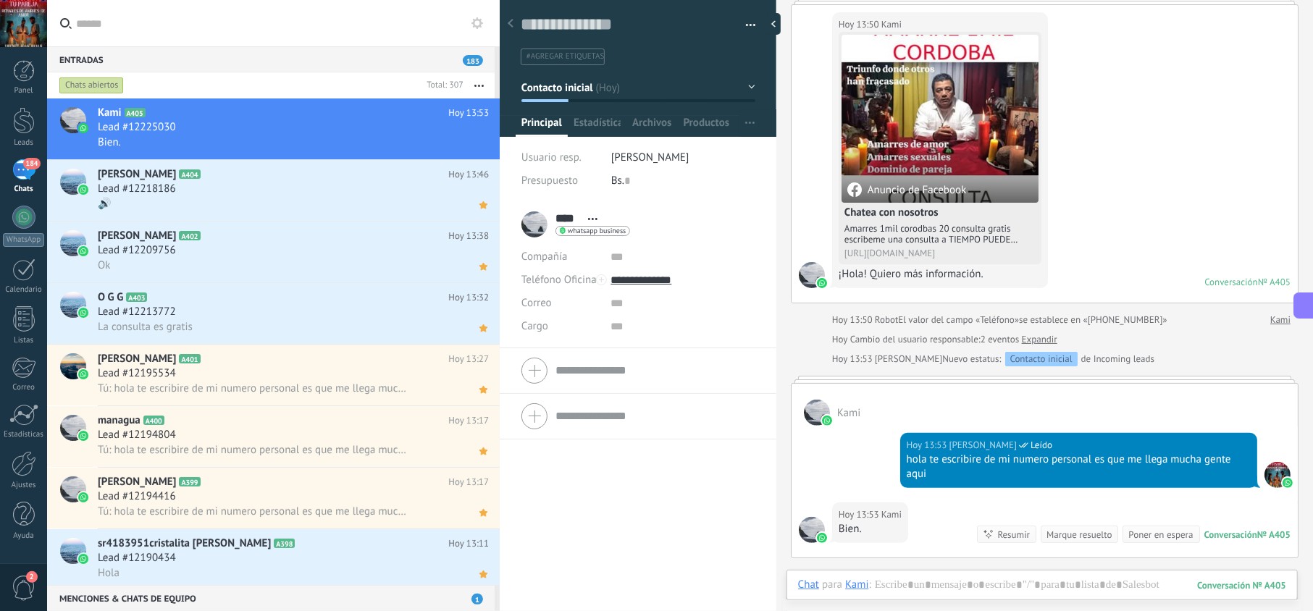
scroll to position [138, 0]
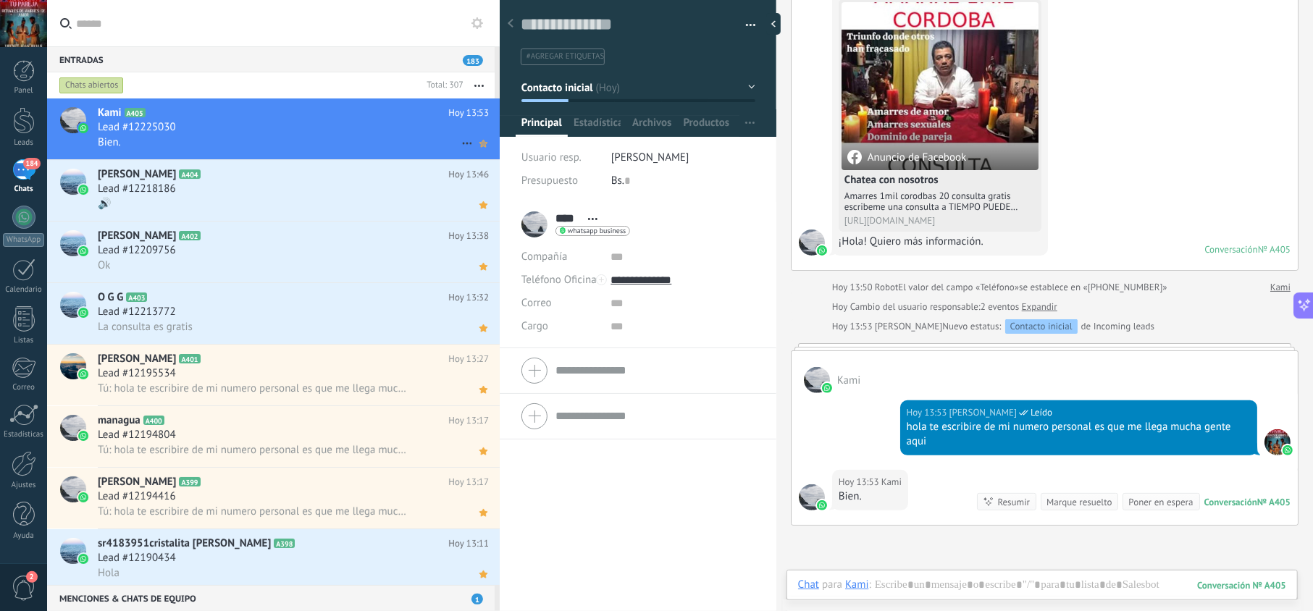
click at [482, 146] on icon at bounding box center [483, 143] width 15 height 17
click at [349, 122] on div "Lead #12225030" at bounding box center [293, 127] width 391 height 14
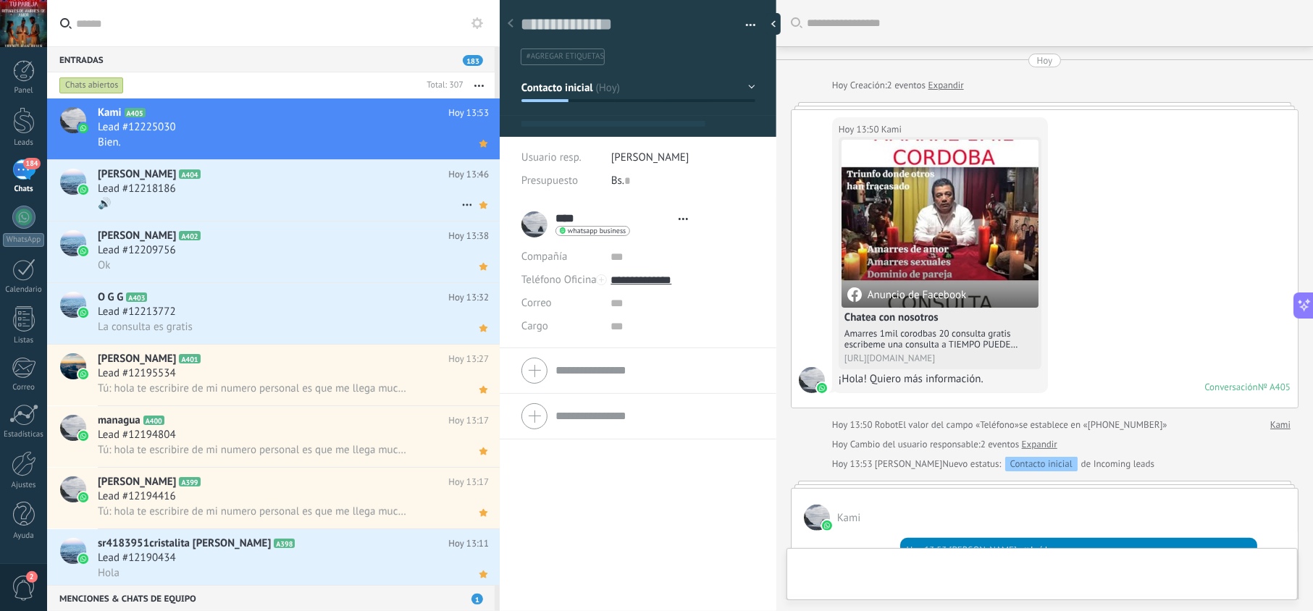
click at [345, 197] on div "🔊" at bounding box center [293, 203] width 391 height 15
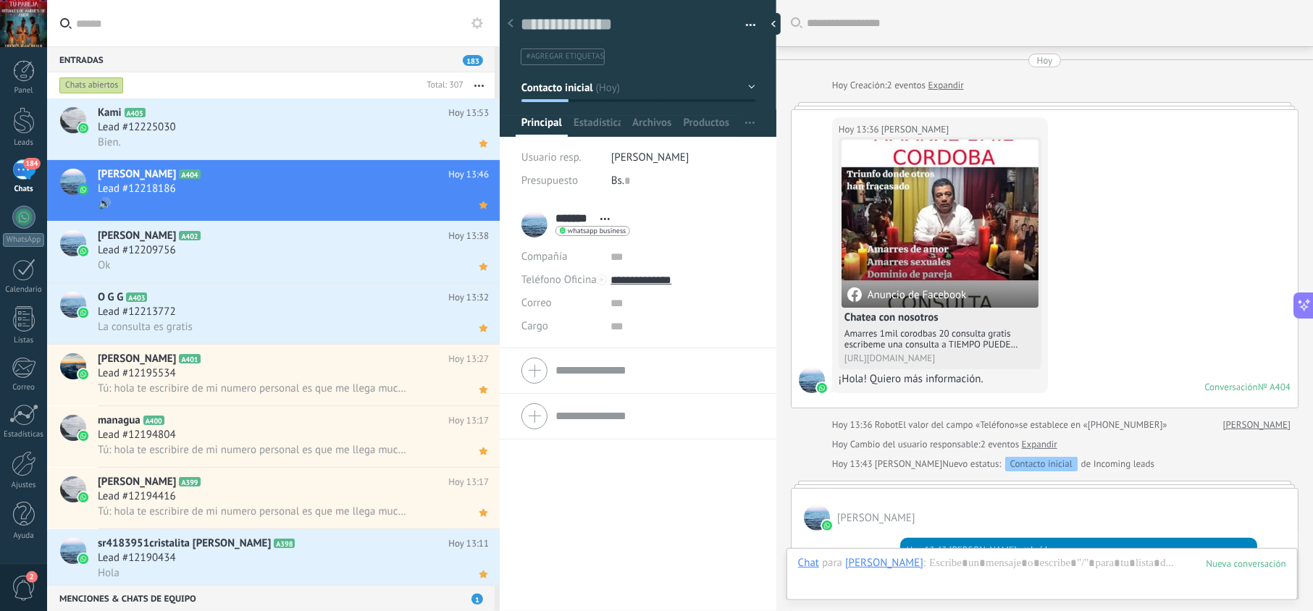
scroll to position [398, 0]
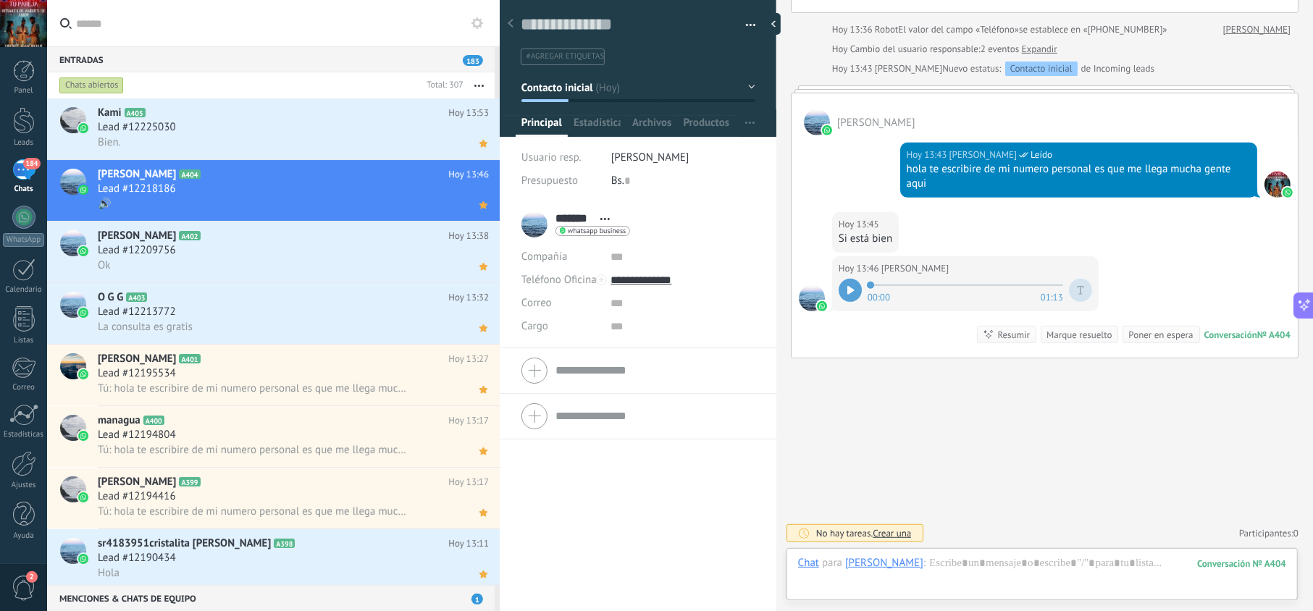
click at [852, 286] on icon at bounding box center [850, 290] width 7 height 9
click at [855, 290] on div at bounding box center [850, 290] width 23 height 23
click at [293, 138] on div "Bien." at bounding box center [293, 142] width 391 height 15
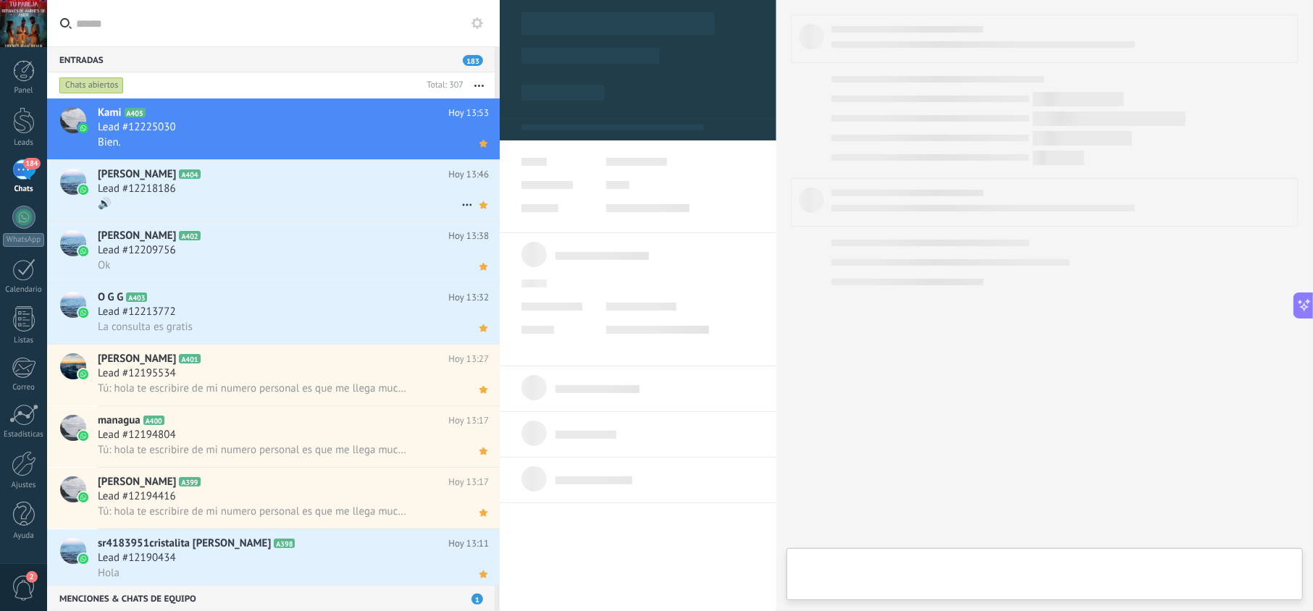
click at [281, 185] on div "Lead #12218186" at bounding box center [293, 189] width 391 height 14
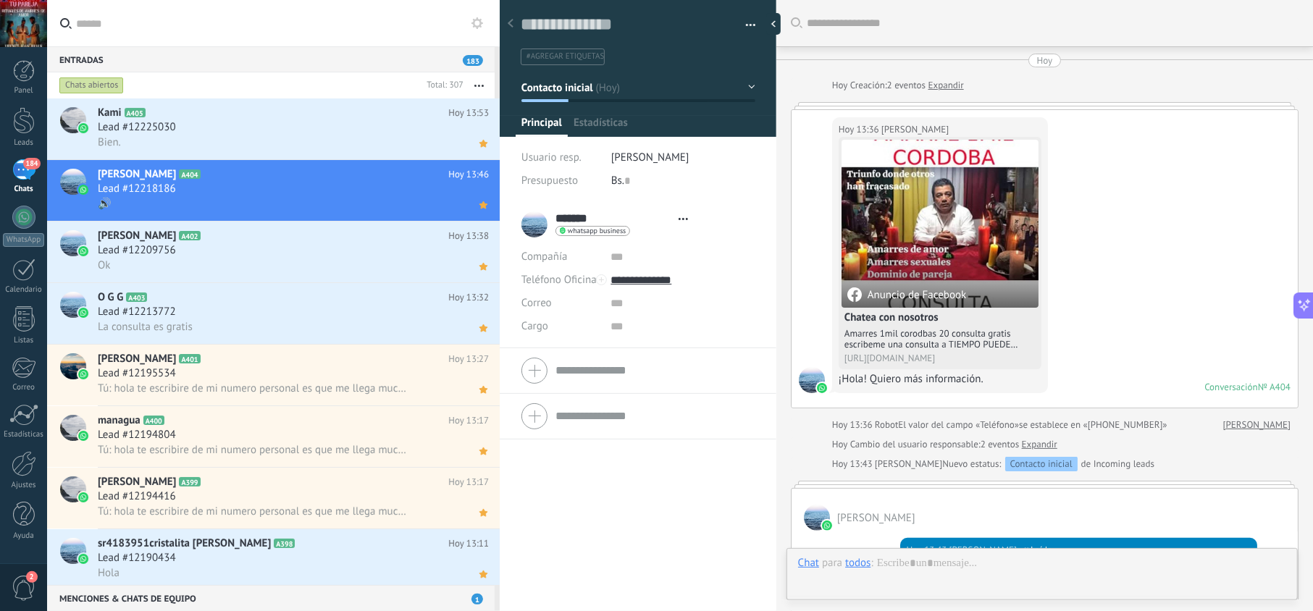
scroll to position [398, 0]
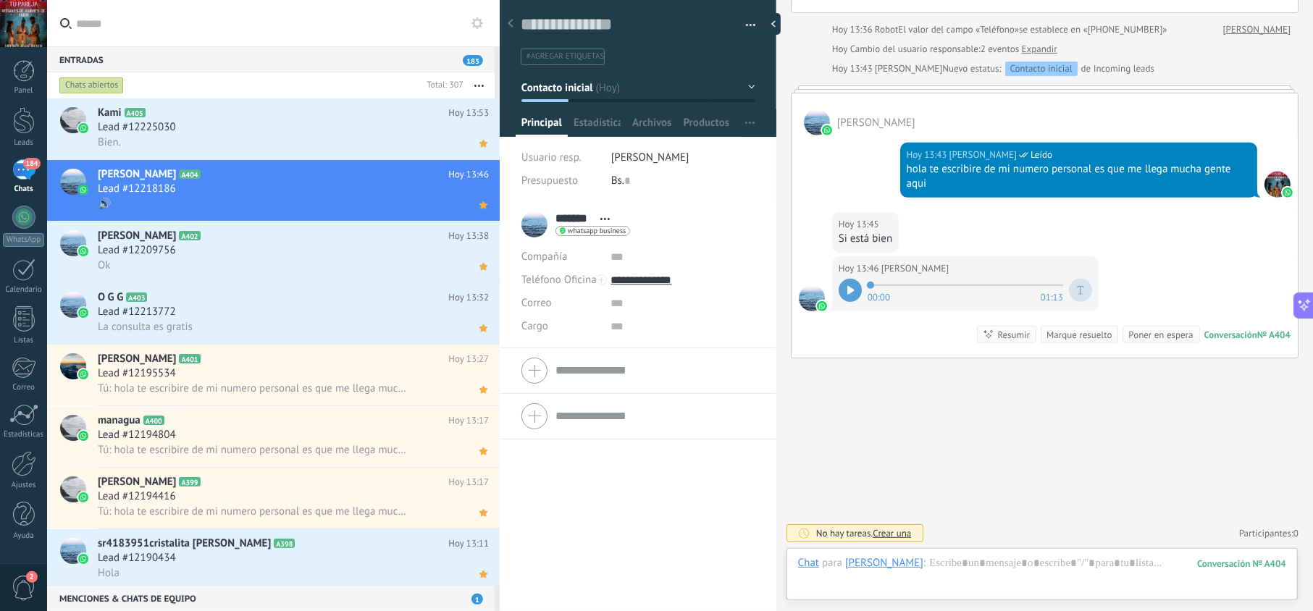
click at [856, 294] on div at bounding box center [850, 290] width 23 height 23
click at [855, 290] on div at bounding box center [850, 290] width 23 height 23
drag, startPoint x: 885, startPoint y: 282, endPoint x: 894, endPoint y: 285, distance: 9.2
click at [886, 282] on span at bounding box center [966, 286] width 196 height 12
click at [352, 146] on div "Bien." at bounding box center [293, 142] width 391 height 15
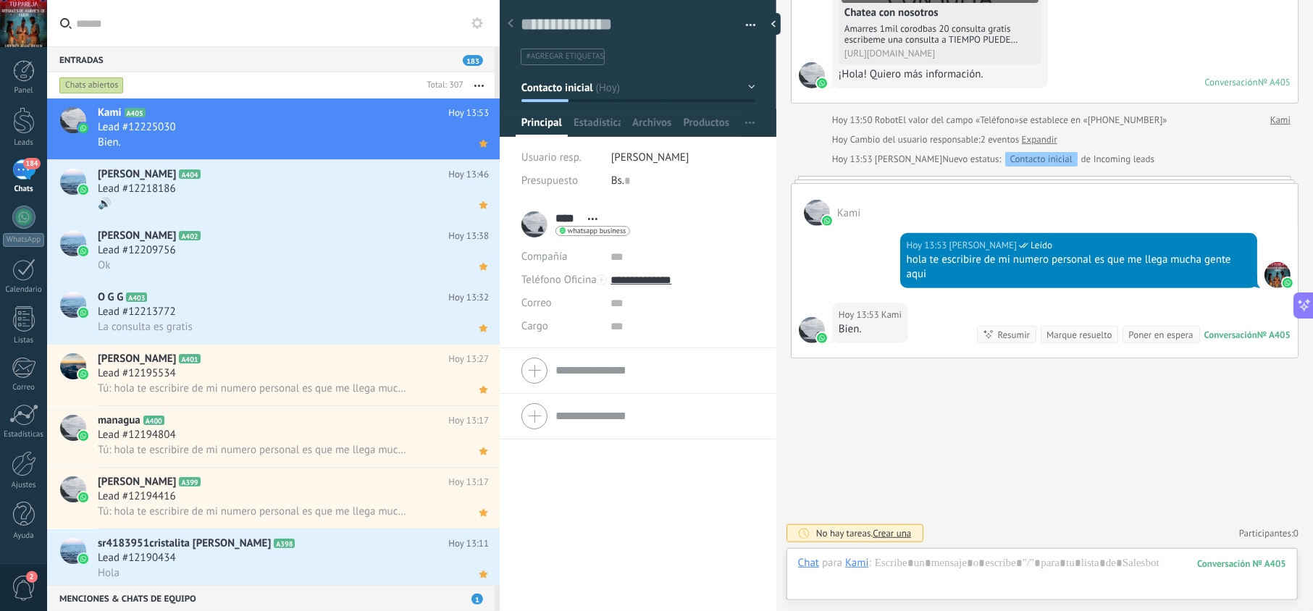
scroll to position [21, 0]
click at [298, 140] on div "Bien." at bounding box center [293, 142] width 391 height 15
click at [288, 187] on div "Lead #12218186" at bounding box center [293, 189] width 391 height 14
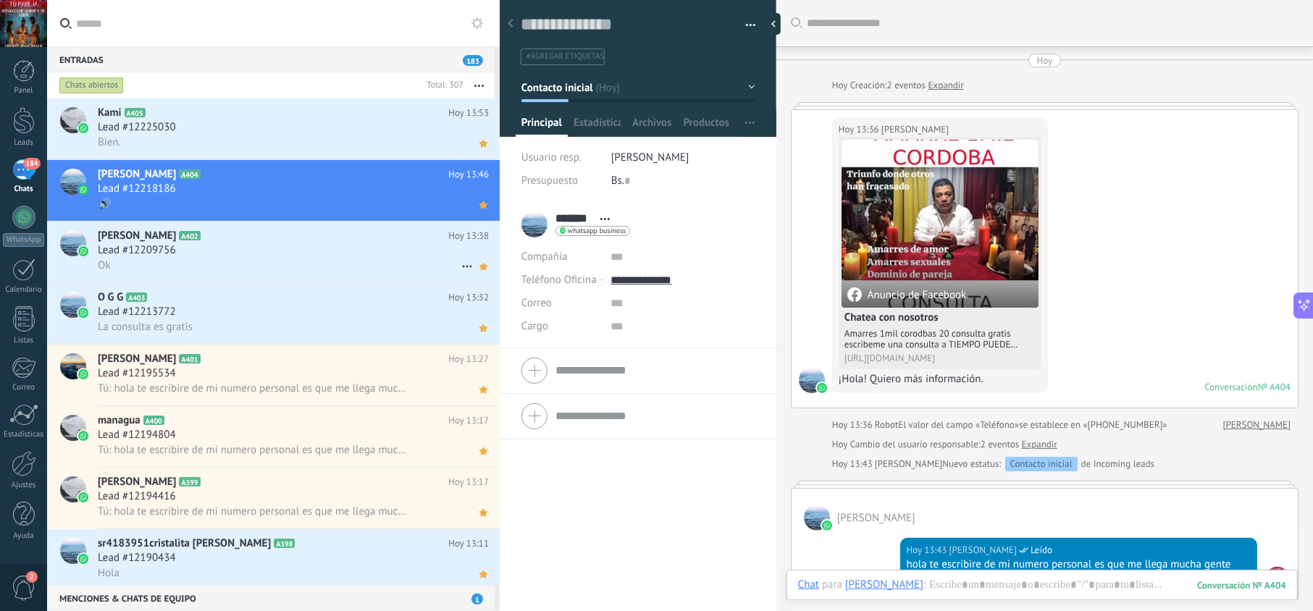
click at [255, 253] on div "Lead #12209756" at bounding box center [293, 250] width 391 height 14
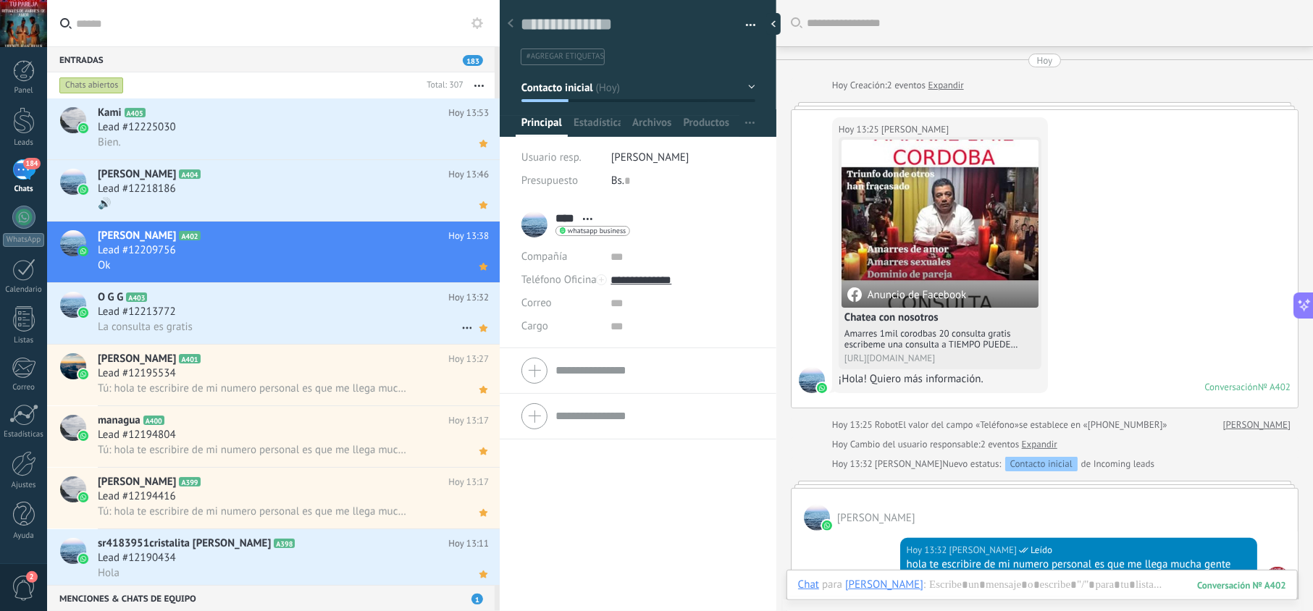
drag, startPoint x: 242, startPoint y: 340, endPoint x: 273, endPoint y: 343, distance: 31.4
click at [243, 340] on div "O G G A403 Hoy 13:32 Lead #12213772 La consulta es gratis" at bounding box center [299, 313] width 402 height 61
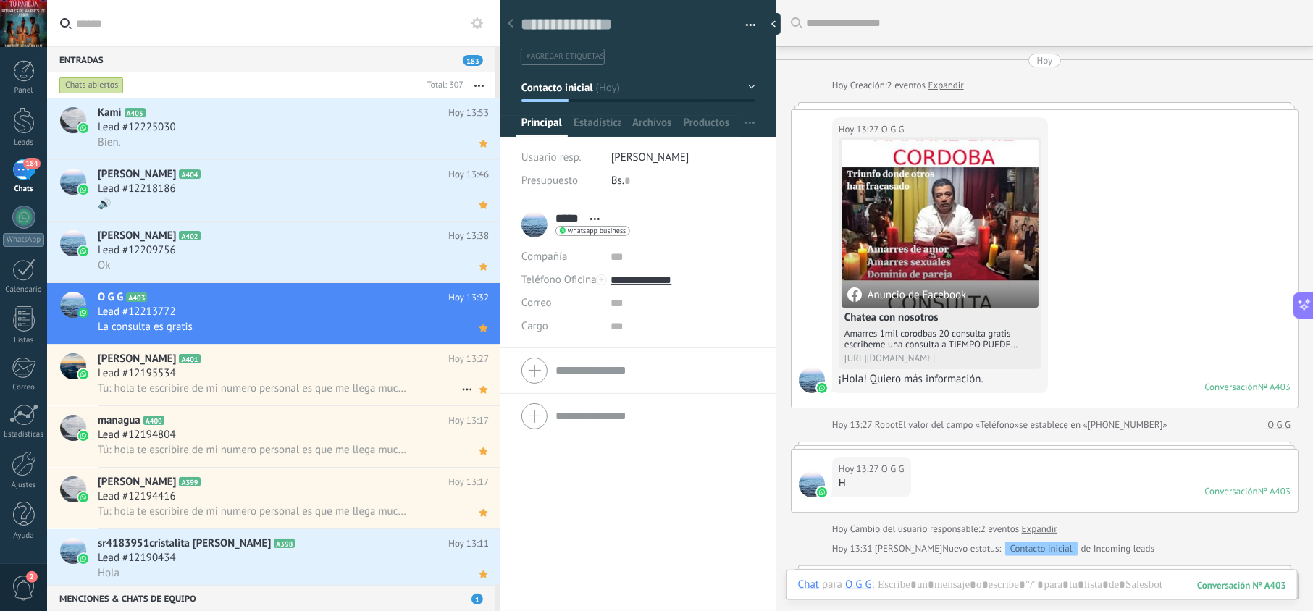
click at [306, 382] on span "Tú: hola te escribire de mi numero personal es que me llega mucha gente aqui" at bounding box center [253, 389] width 311 height 14
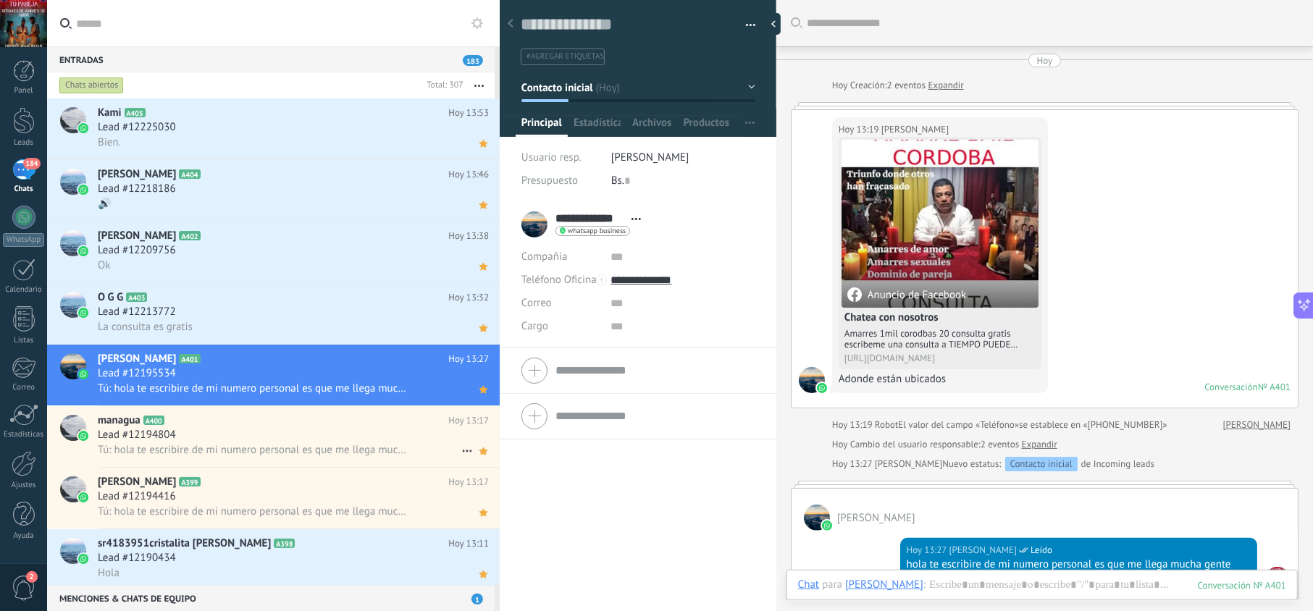
click at [300, 427] on h2 "managua A400" at bounding box center [273, 421] width 351 height 14
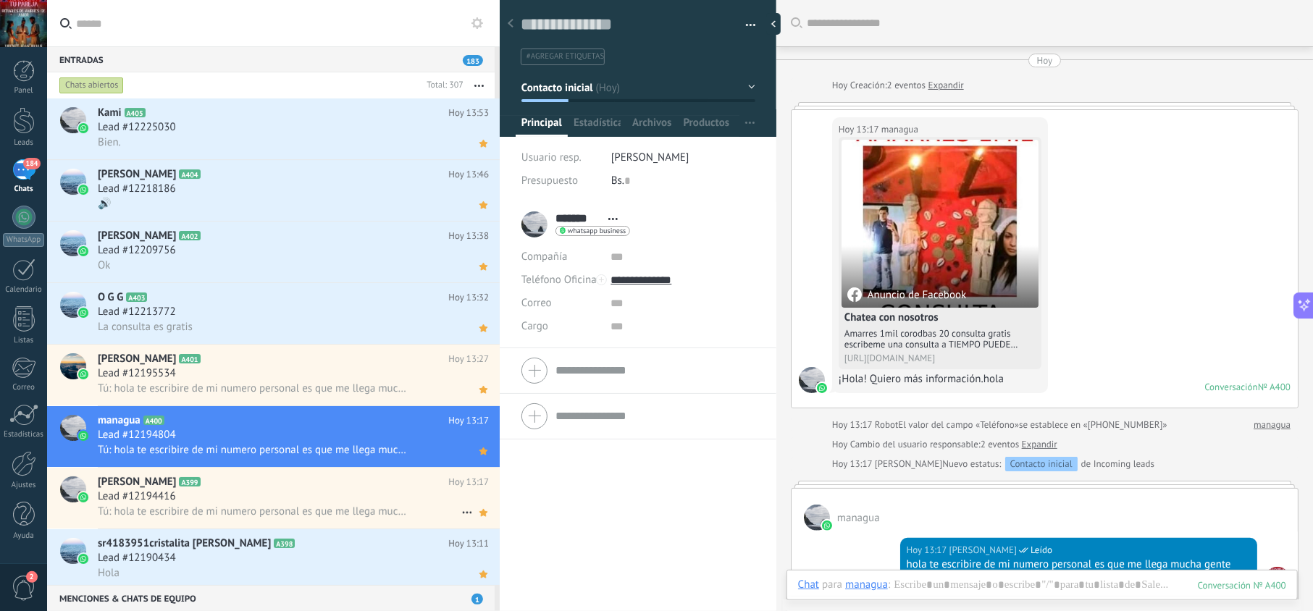
click at [249, 491] on div "Lead #12194416" at bounding box center [293, 497] width 391 height 14
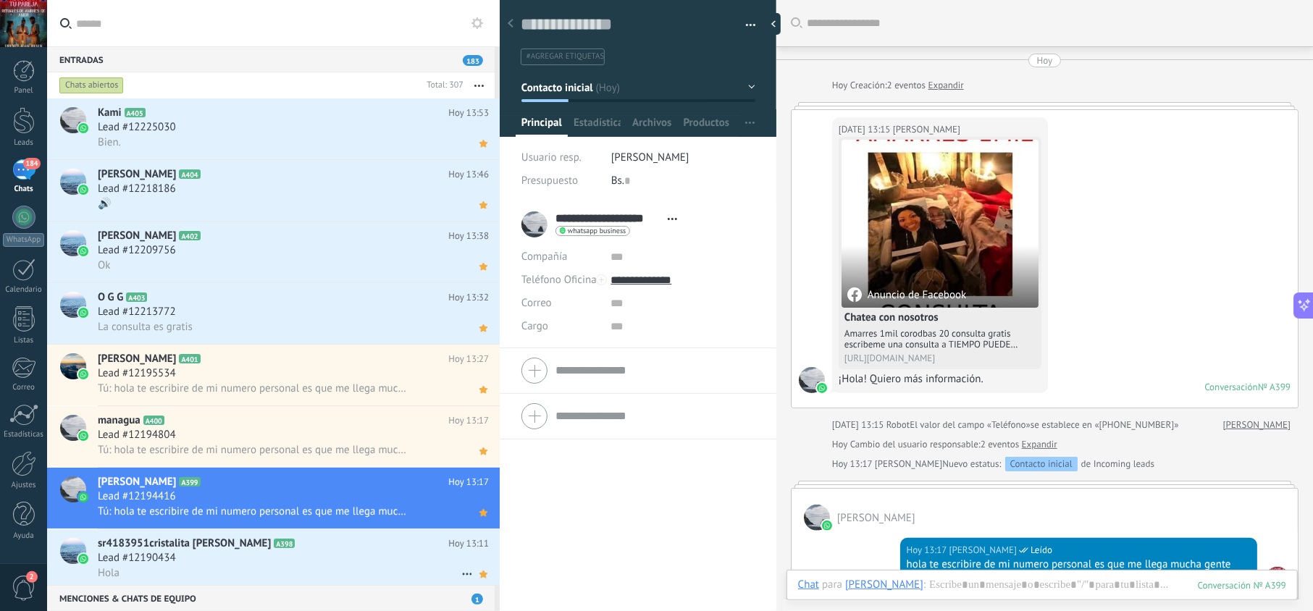
click at [295, 549] on h2 "sr4183951cristalita Meza A398" at bounding box center [273, 544] width 351 height 14
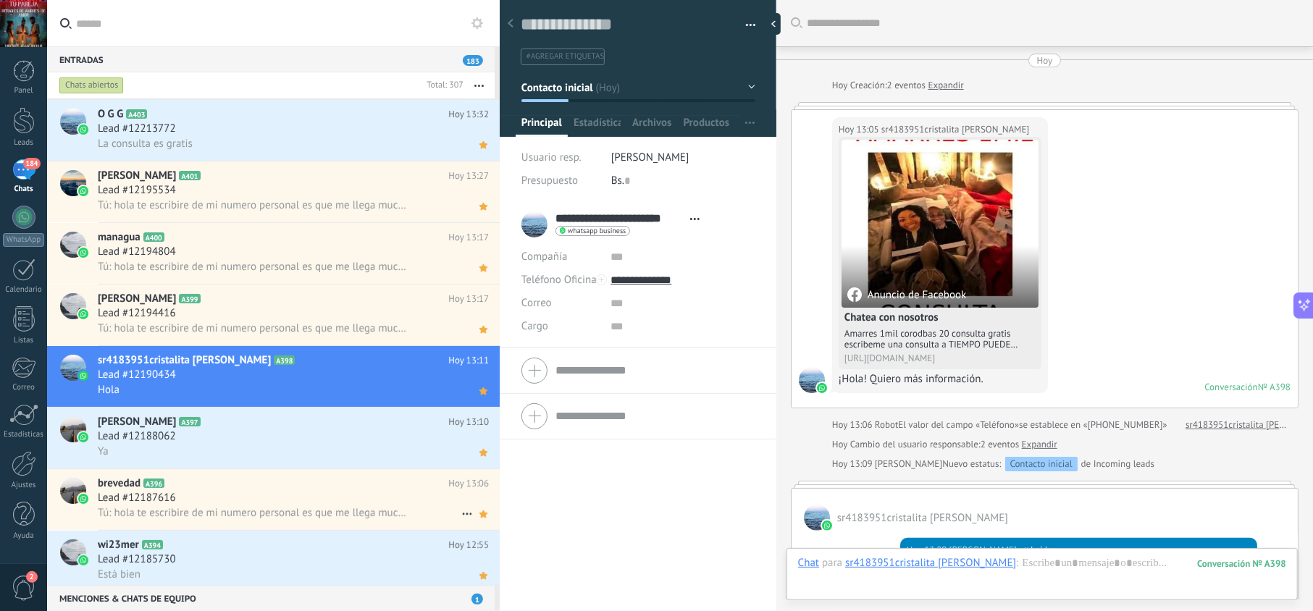
scroll to position [259, 0]
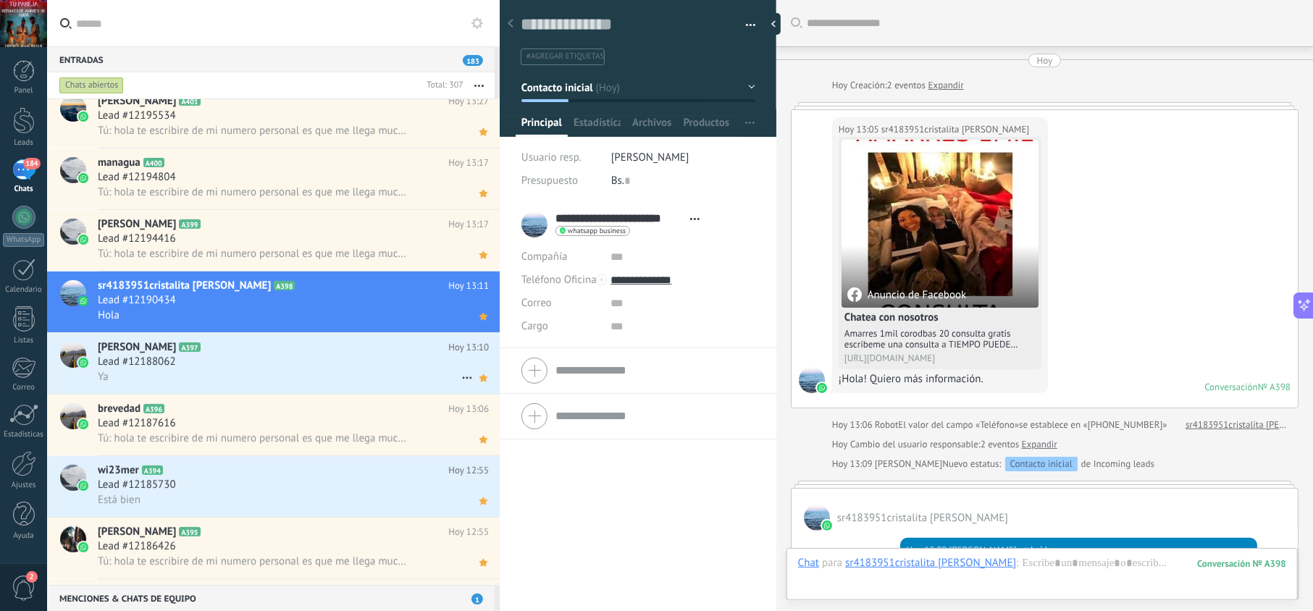
drag, startPoint x: 290, startPoint y: 371, endPoint x: 372, endPoint y: 385, distance: 83.8
click at [290, 371] on div "Ya" at bounding box center [293, 376] width 391 height 15
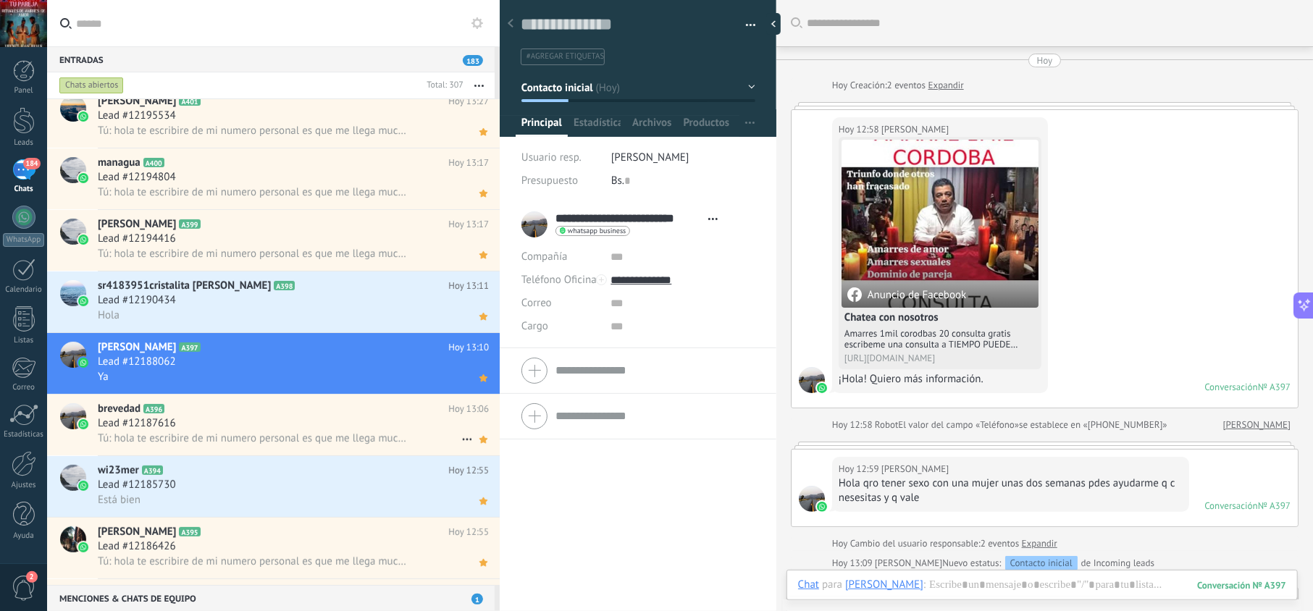
drag, startPoint x: 287, startPoint y: 408, endPoint x: 297, endPoint y: 419, distance: 14.3
click at [288, 407] on h2 "brevedad A396" at bounding box center [273, 409] width 351 height 14
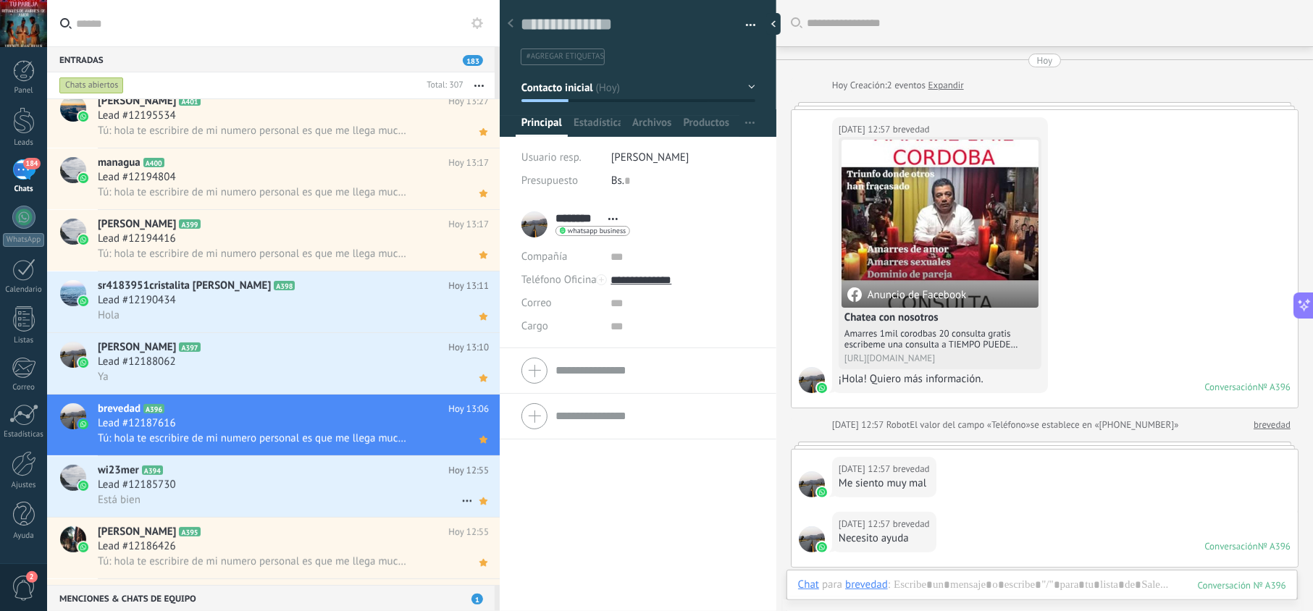
click at [221, 504] on div "Está bien" at bounding box center [293, 499] width 391 height 15
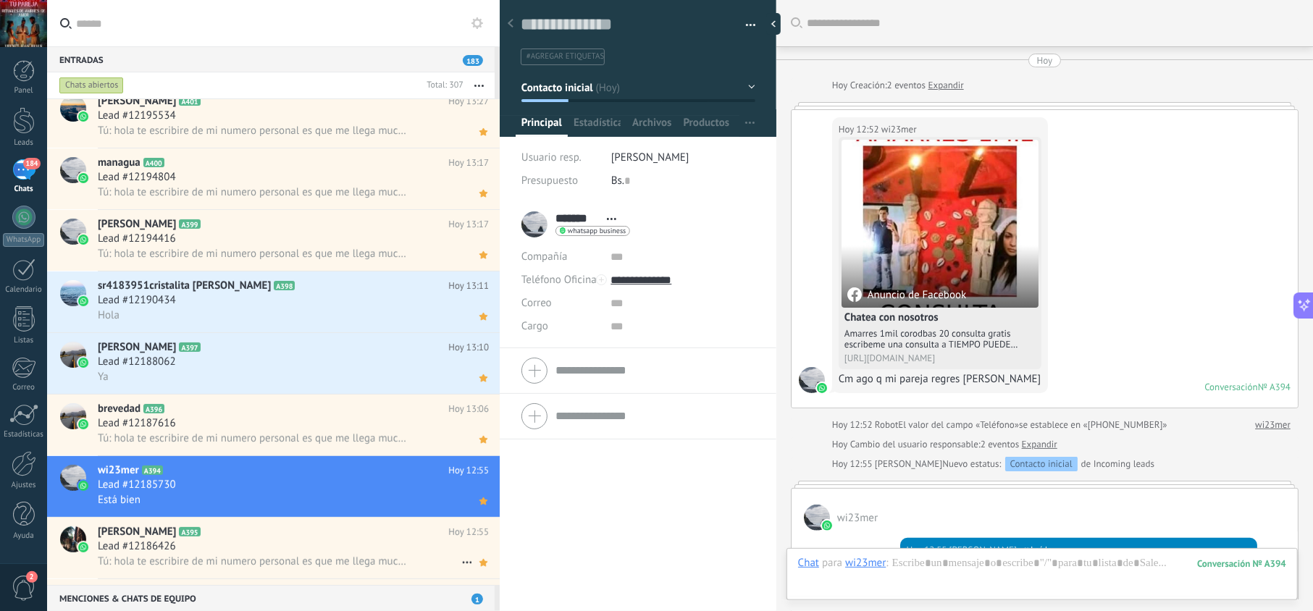
click at [276, 534] on h2 "Lenin A395" at bounding box center [273, 532] width 351 height 14
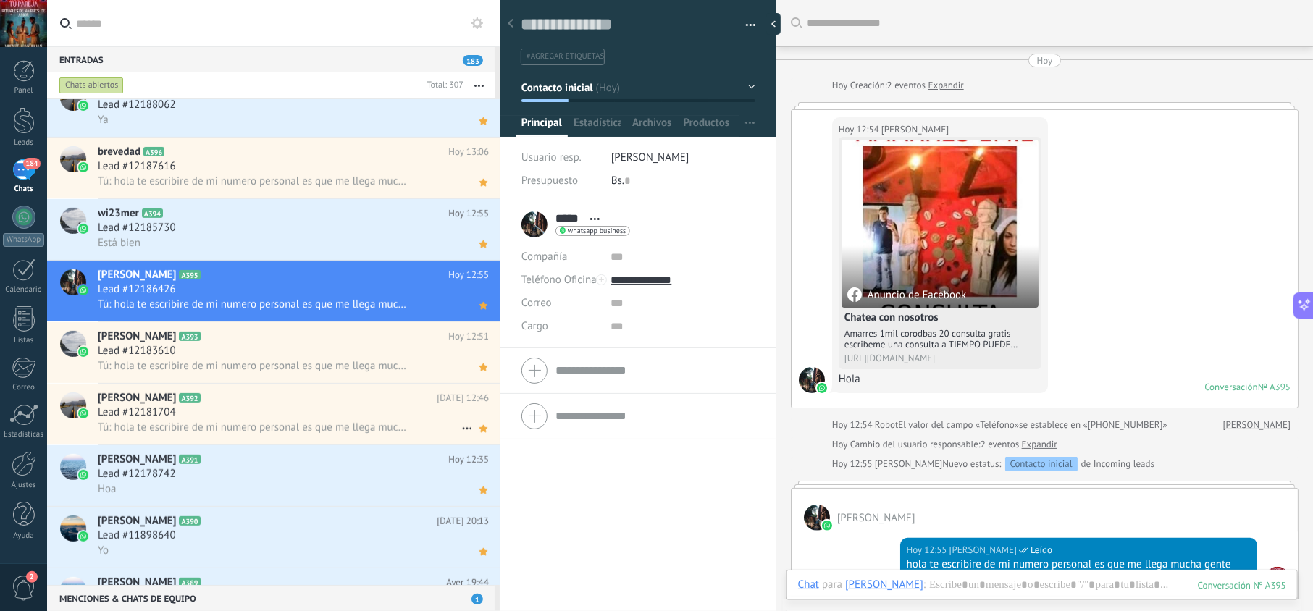
click at [362, 403] on h2 "Damaris A392" at bounding box center [267, 398] width 339 height 14
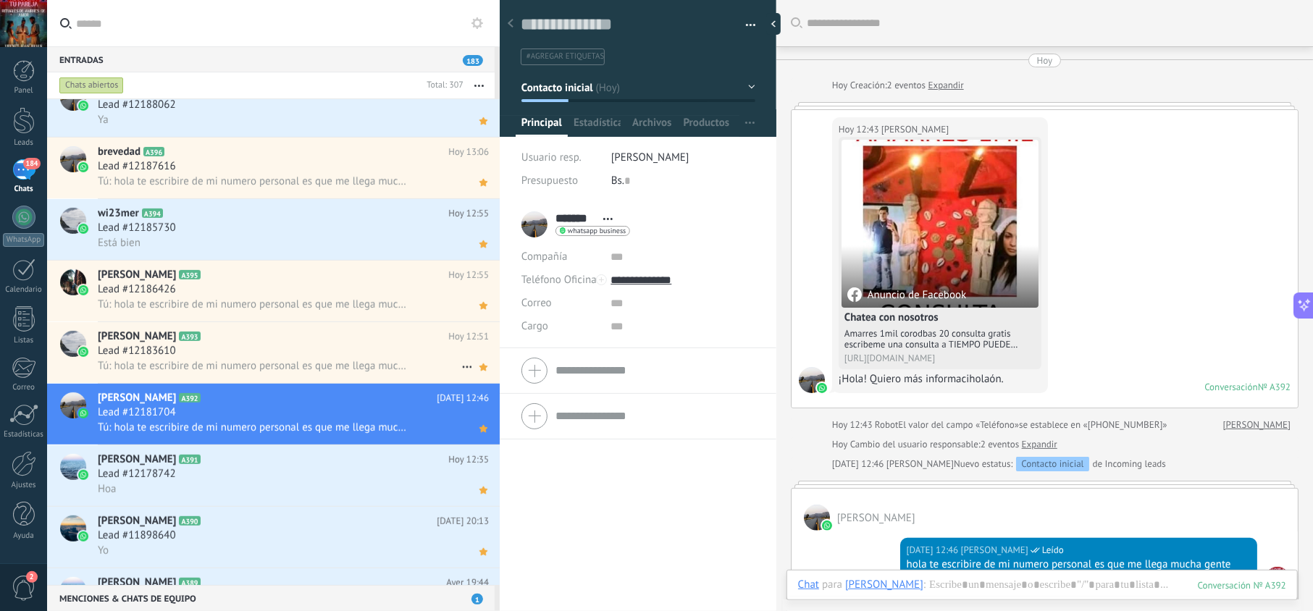
click at [324, 348] on div "Lead #12183610" at bounding box center [293, 351] width 391 height 14
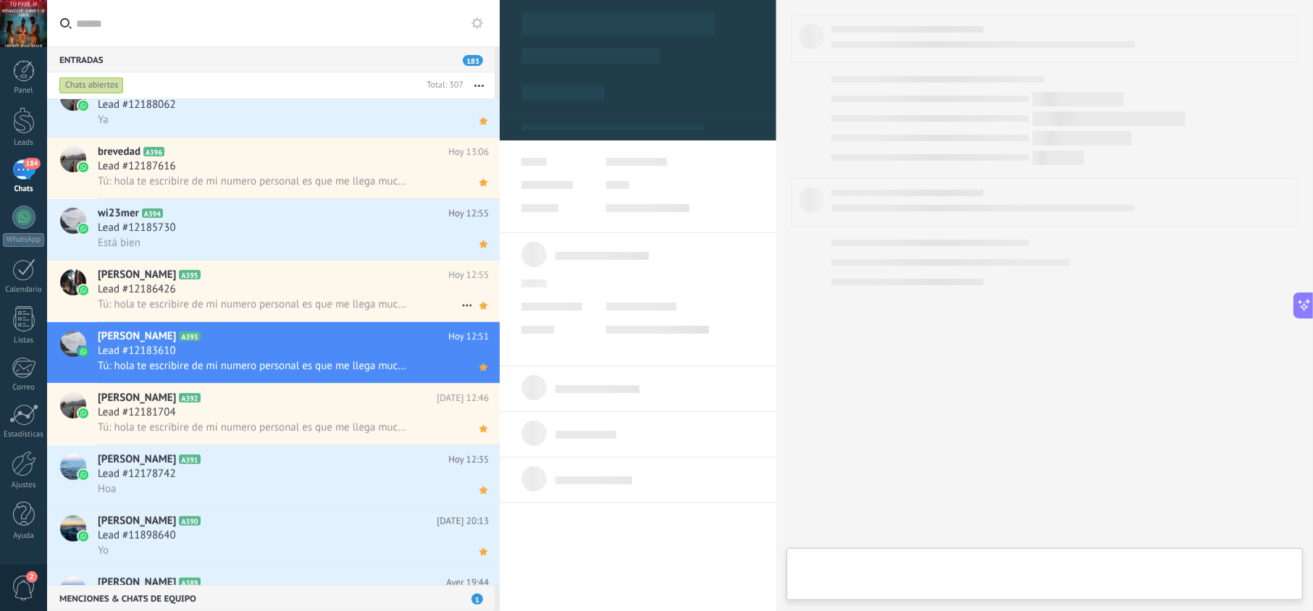
click at [327, 303] on span "Tú: hola te escribire de mi numero personal es que me llega mucha gente aqui" at bounding box center [253, 305] width 311 height 14
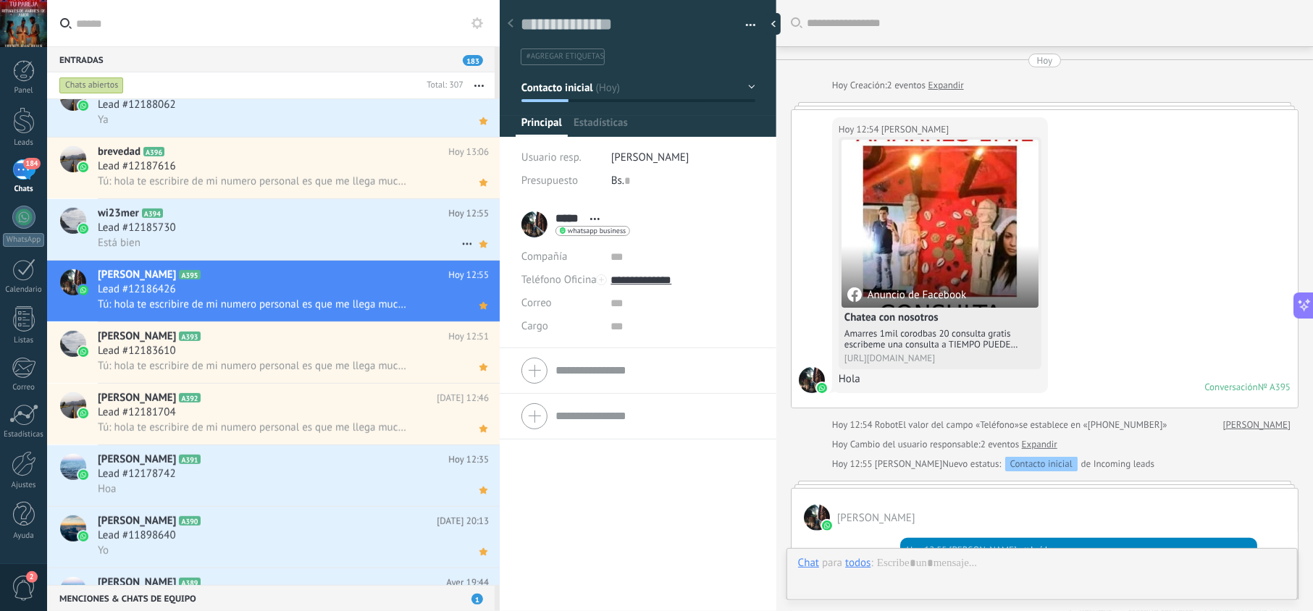
click at [308, 241] on div "Está bien" at bounding box center [293, 242] width 391 height 15
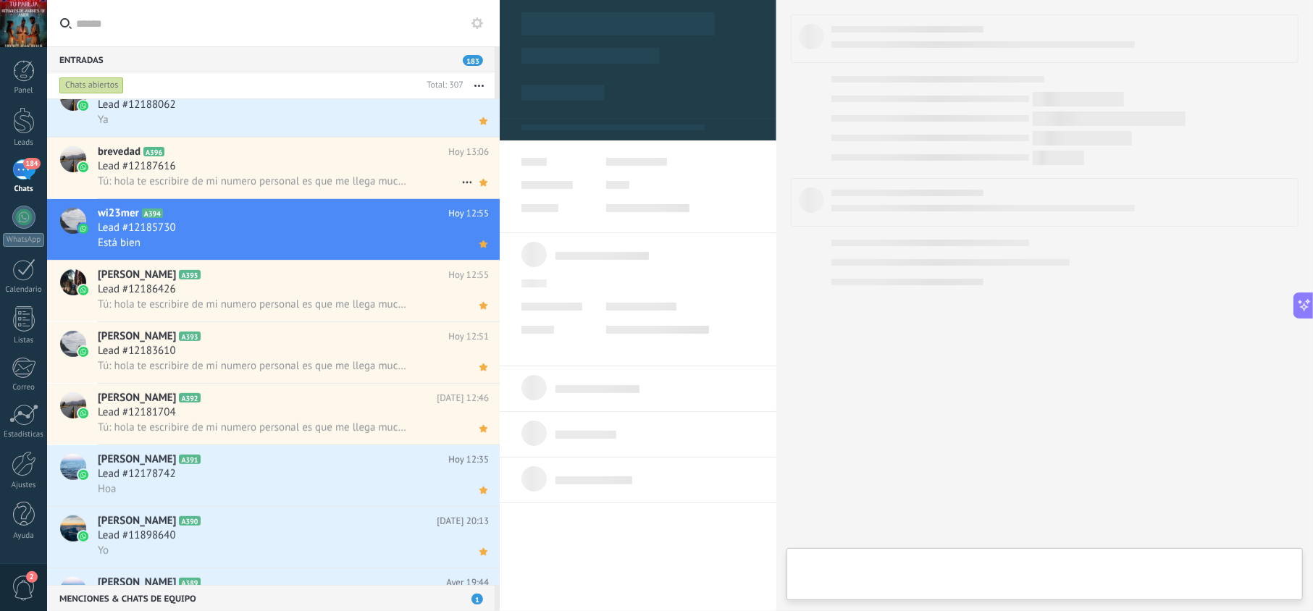
click at [303, 175] on div "Tú: hola te escribire de mi numero personal es que me llega mucha gente aqui" at bounding box center [293, 181] width 391 height 15
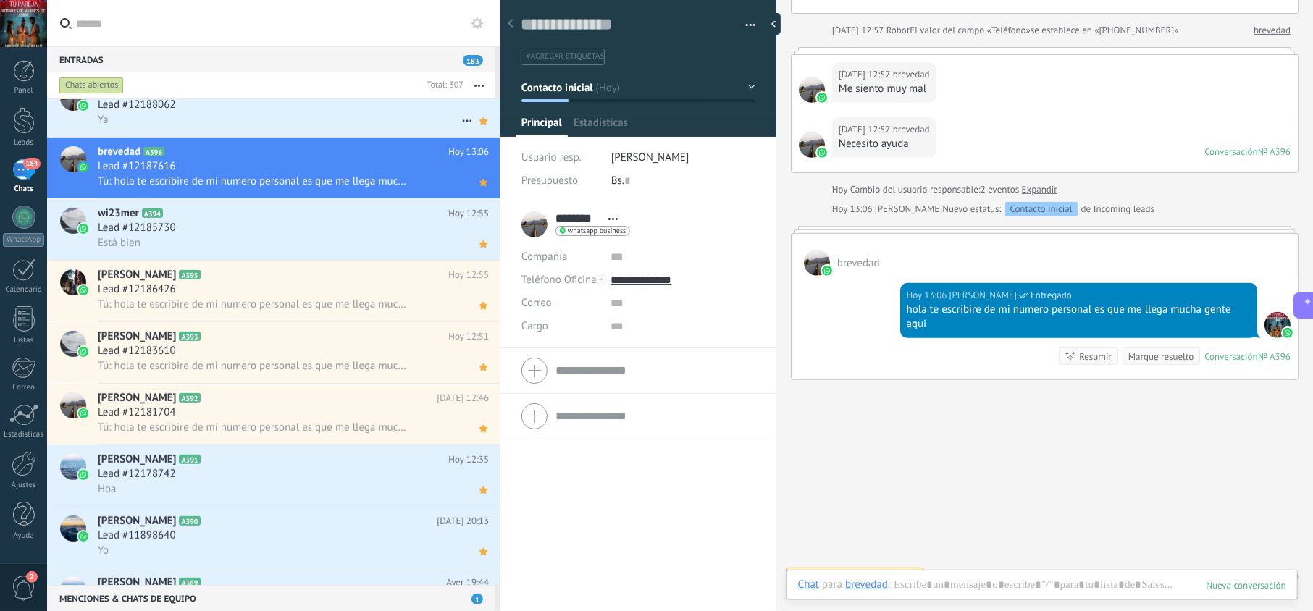
click at [304, 127] on div "Ya" at bounding box center [293, 119] width 391 height 15
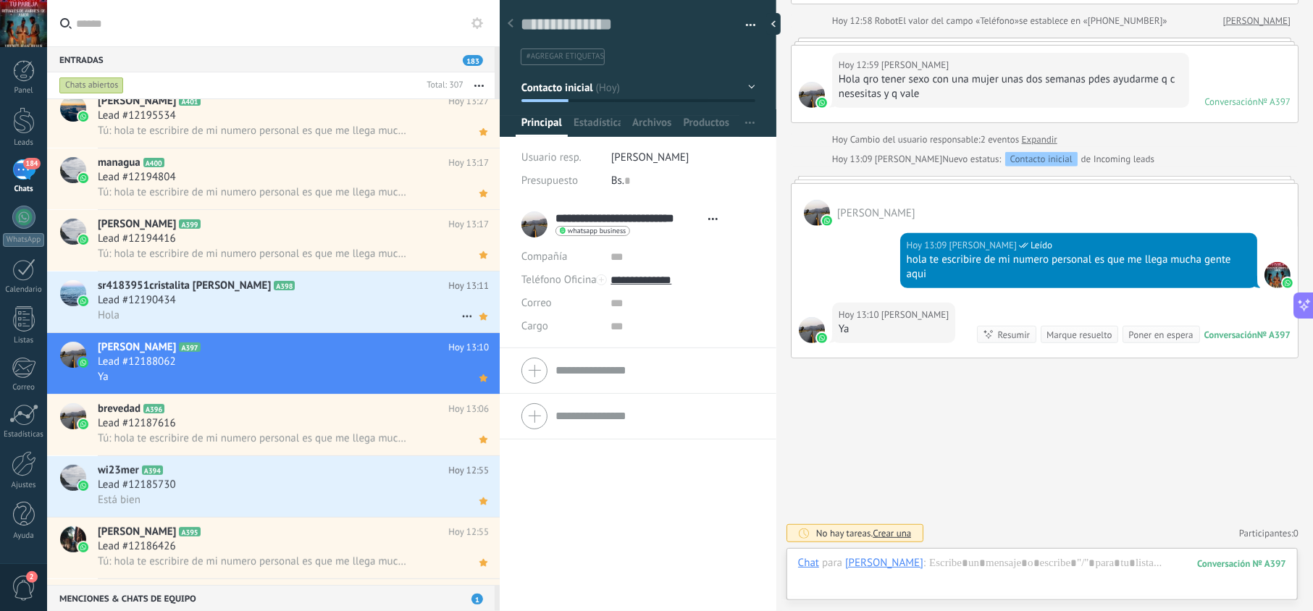
click at [303, 302] on div "Lead #12190434" at bounding box center [293, 300] width 391 height 14
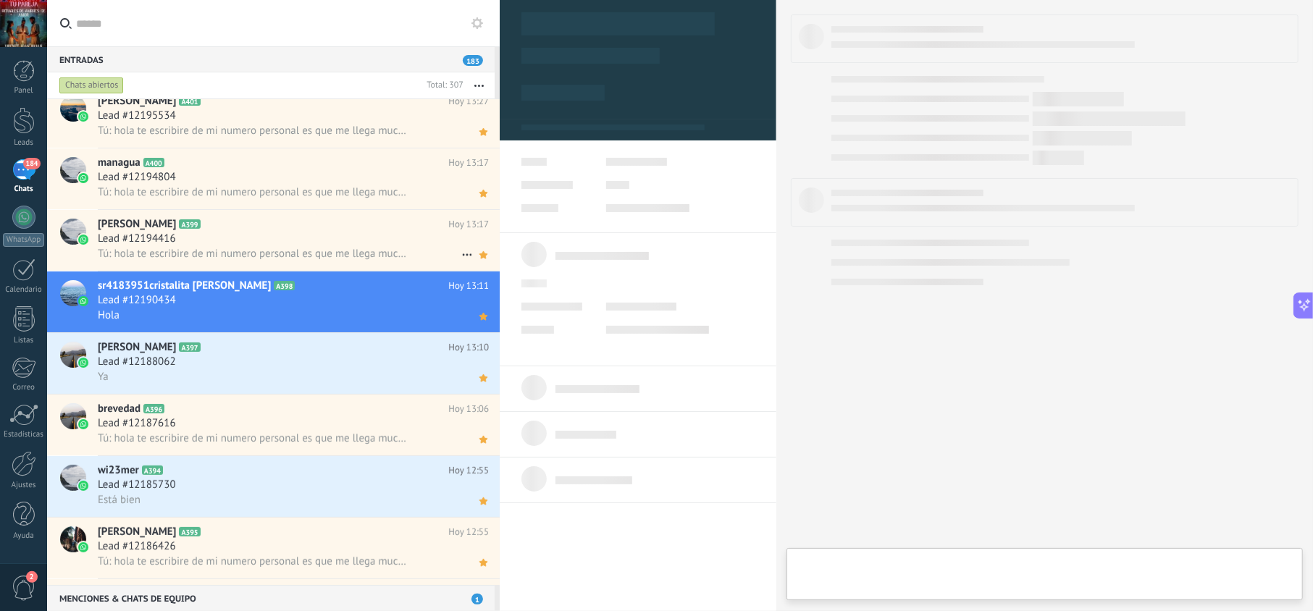
click at [301, 249] on span "Tú: hola te escribire de mi numero personal es que me llega mucha gente aqui" at bounding box center [253, 254] width 311 height 14
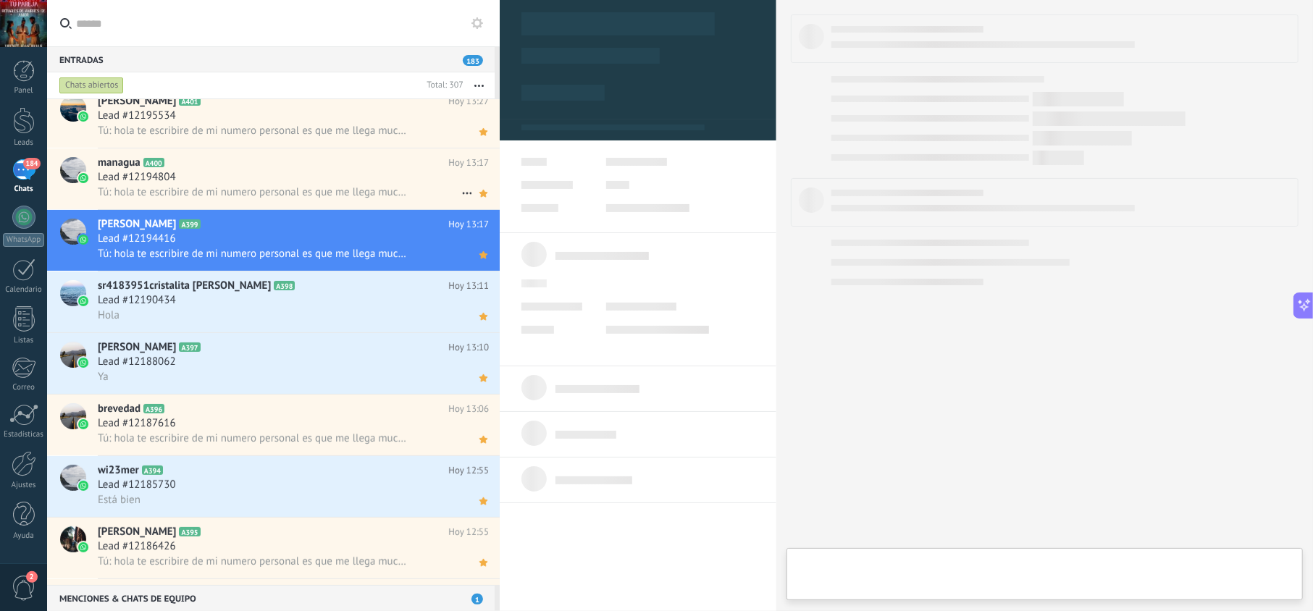
click at [301, 190] on span "Tú: hola te escribire de mi numero personal es que me llega mucha gente aqui" at bounding box center [253, 192] width 311 height 14
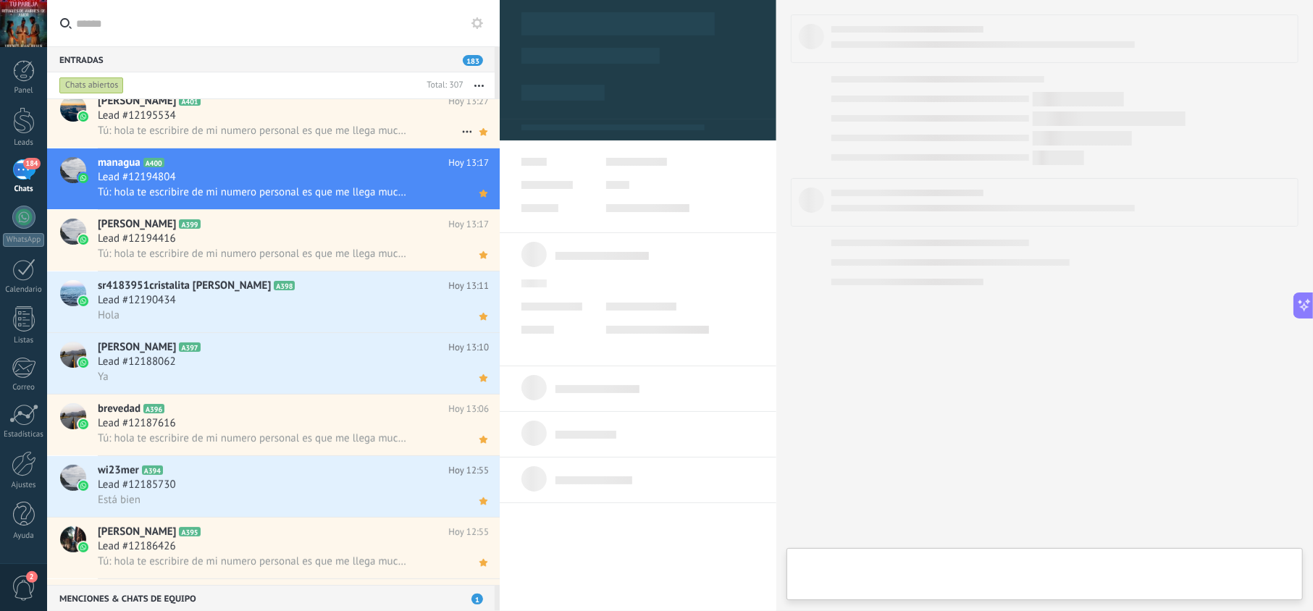
click at [306, 130] on span "Tú: hola te escribire de mi numero personal es que me llega mucha gente aqui" at bounding box center [253, 131] width 311 height 14
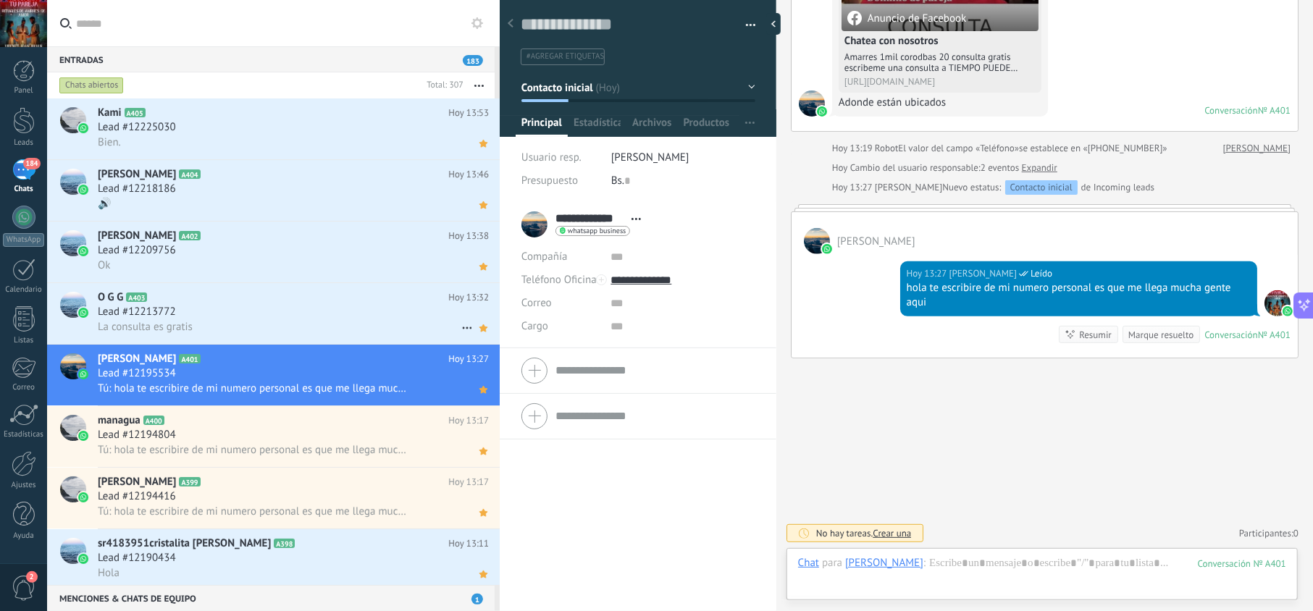
drag, startPoint x: 311, startPoint y: 325, endPoint x: 309, endPoint y: 273, distance: 52.2
click at [313, 325] on div "La consulta es gratis" at bounding box center [293, 326] width 391 height 15
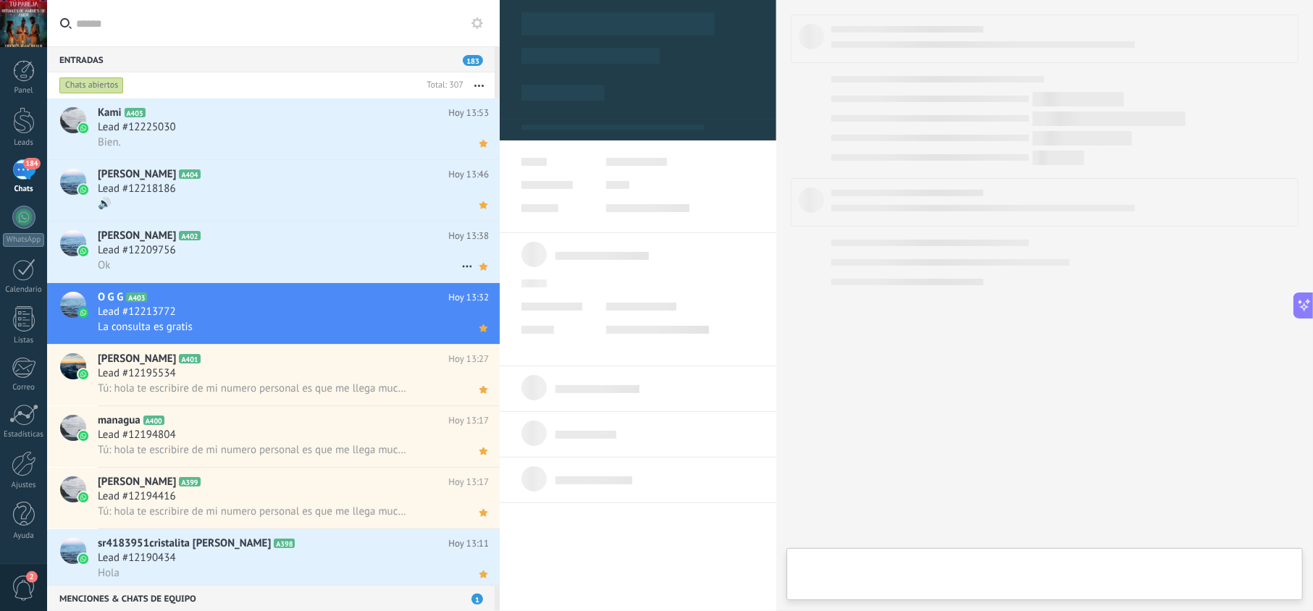
click at [297, 258] on div "Ok" at bounding box center [293, 265] width 391 height 15
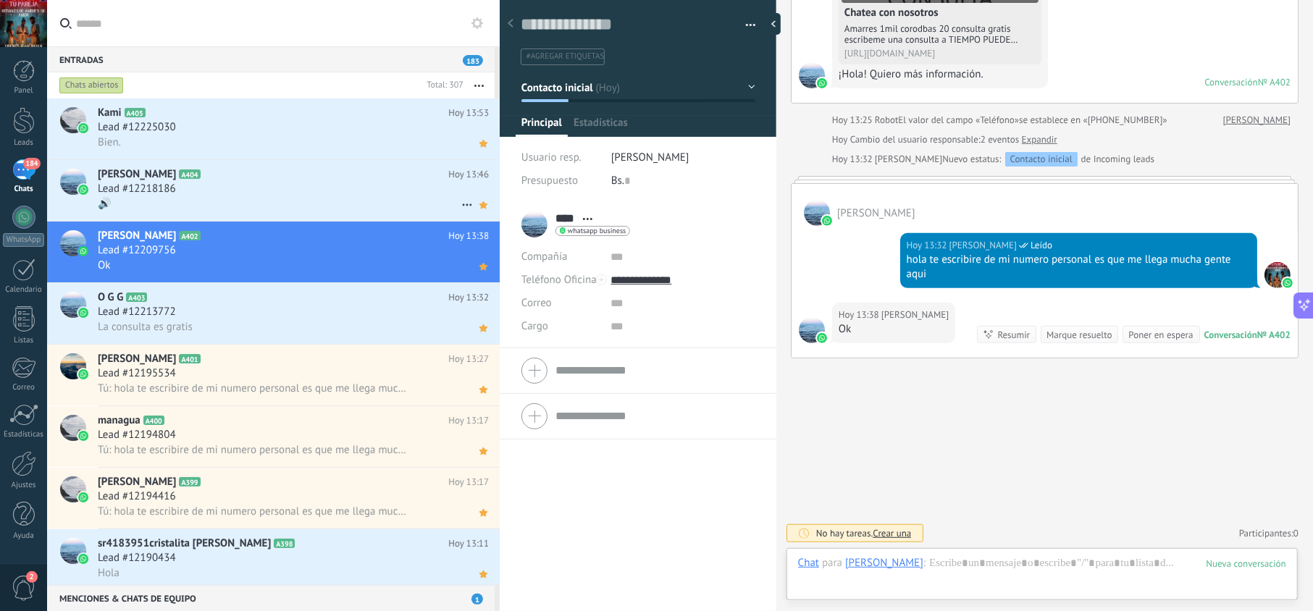
click at [287, 177] on h2 "Cornejo A404" at bounding box center [273, 174] width 351 height 14
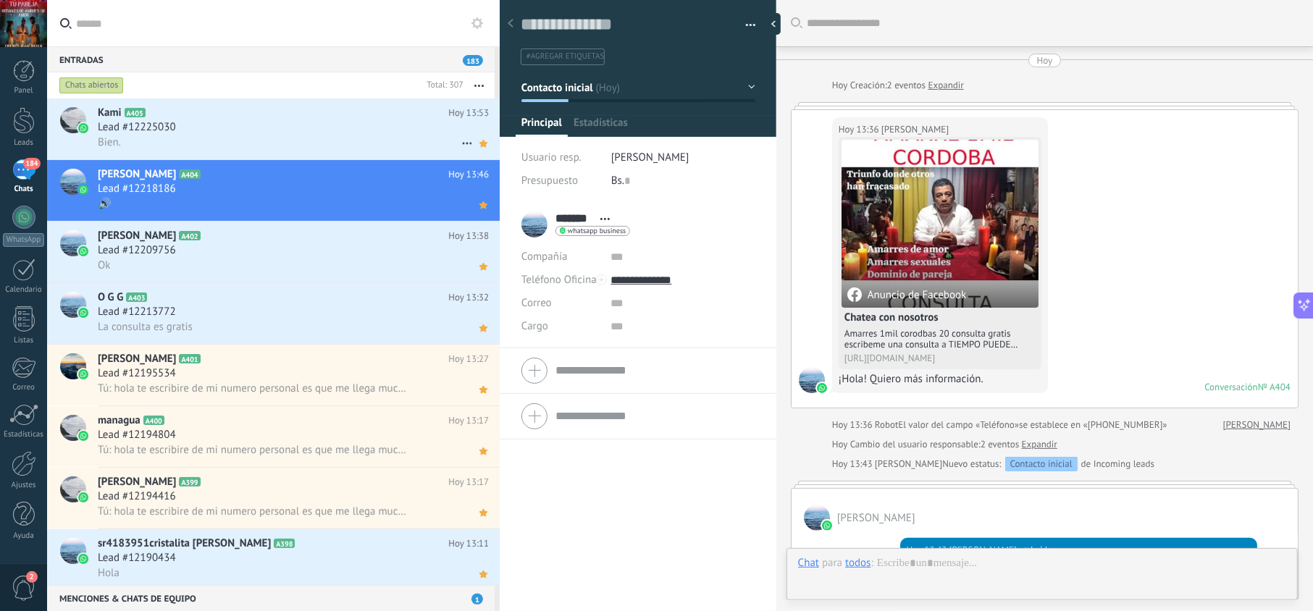
click at [290, 126] on div "Lead #12225030" at bounding box center [293, 127] width 391 height 14
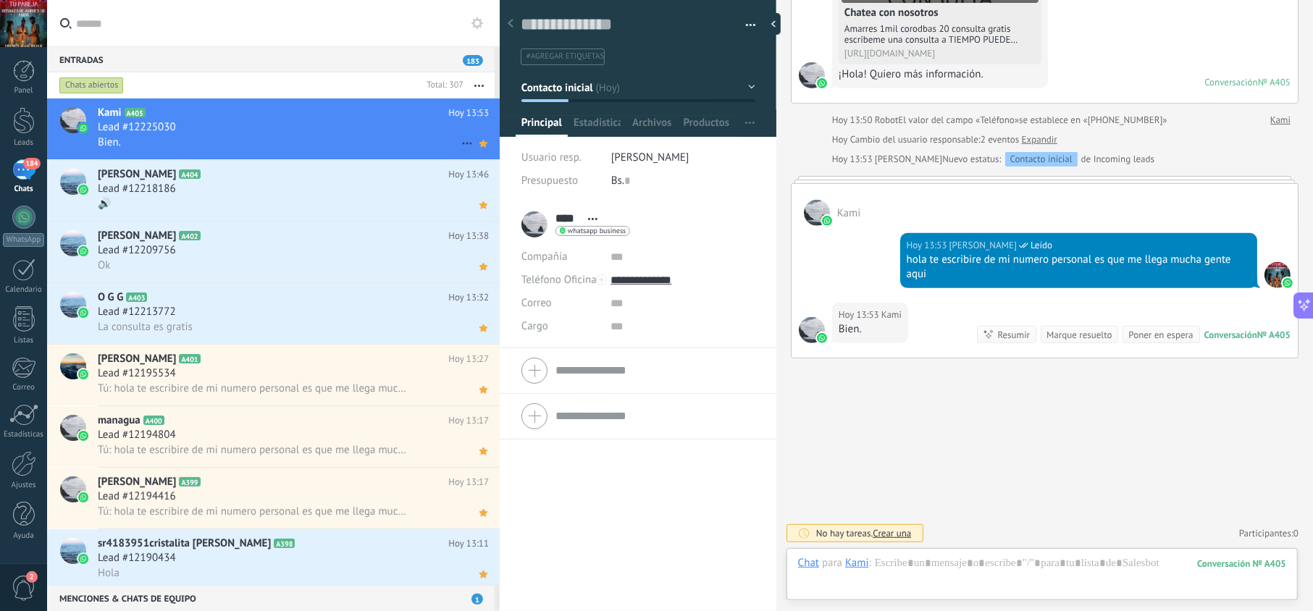
click at [297, 119] on h2 "Kami A405" at bounding box center [273, 113] width 351 height 14
click at [355, 138] on div "Bien." at bounding box center [293, 142] width 391 height 15
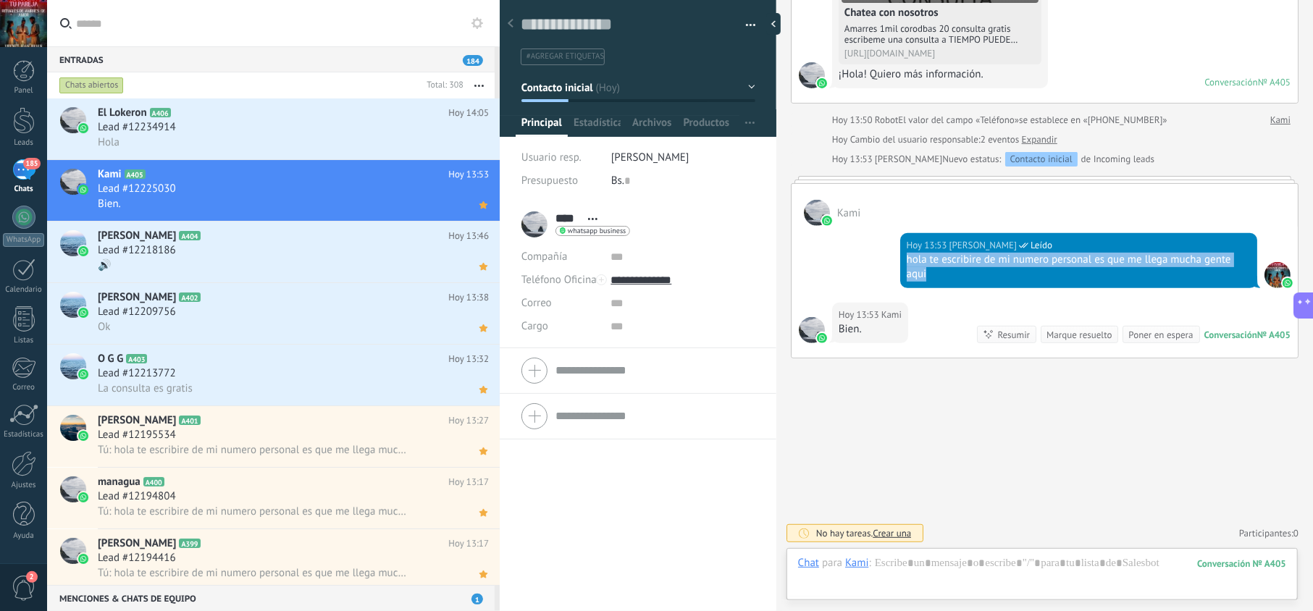
drag, startPoint x: 941, startPoint y: 269, endPoint x: 896, endPoint y: 258, distance: 47.1
click at [896, 258] on div "Hoy 13:53 jesus hernandez Leído hola te escribire de mi numero personal es que …" at bounding box center [1045, 264] width 506 height 77
copy div "hola te escribire de mi numero personal es que me llega mucha gente aqui"
click at [357, 142] on div "Hola" at bounding box center [293, 142] width 391 height 15
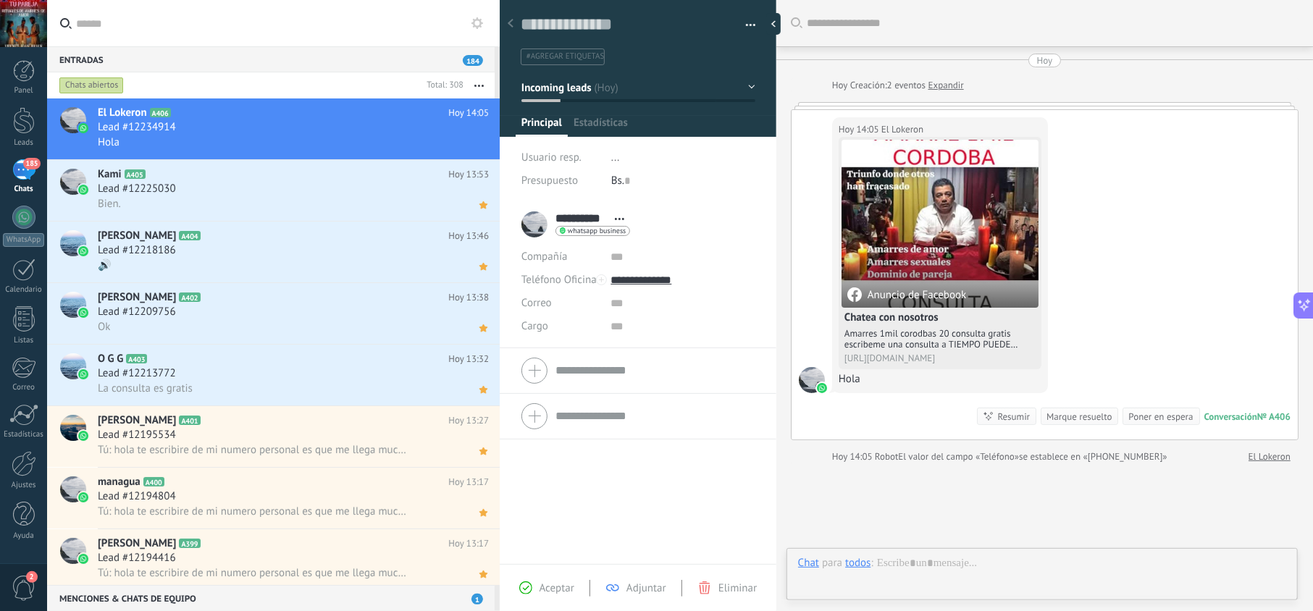
scroll to position [21, 0]
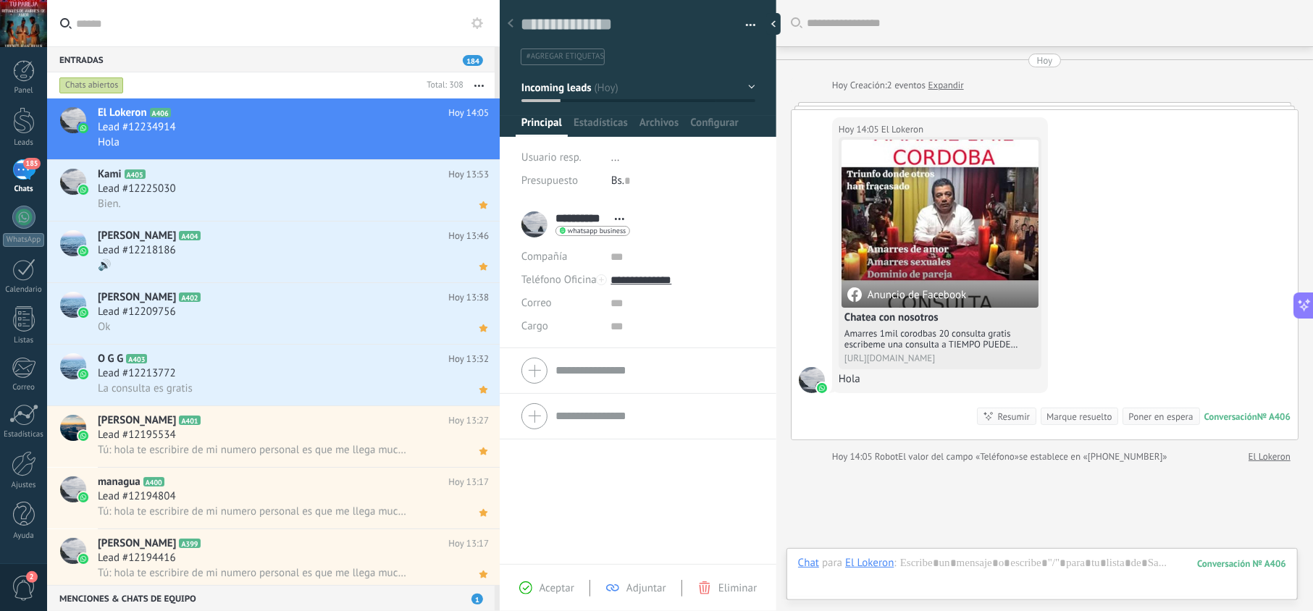
click at [529, 584] on icon at bounding box center [525, 588] width 13 height 13
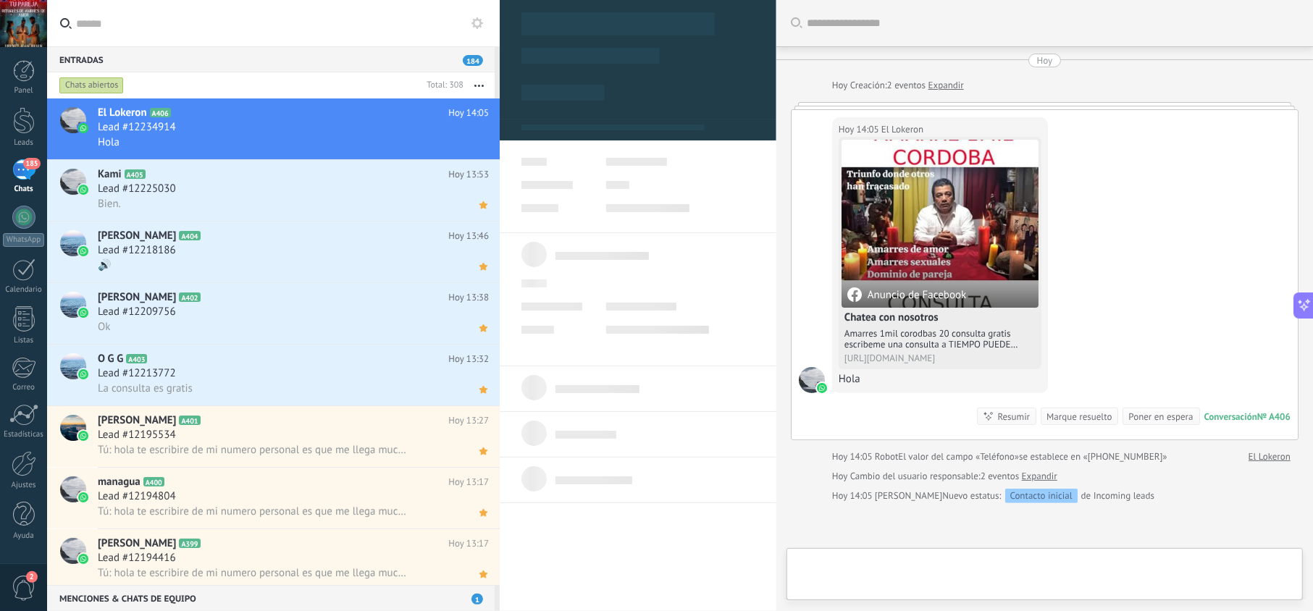
type textarea "**********"
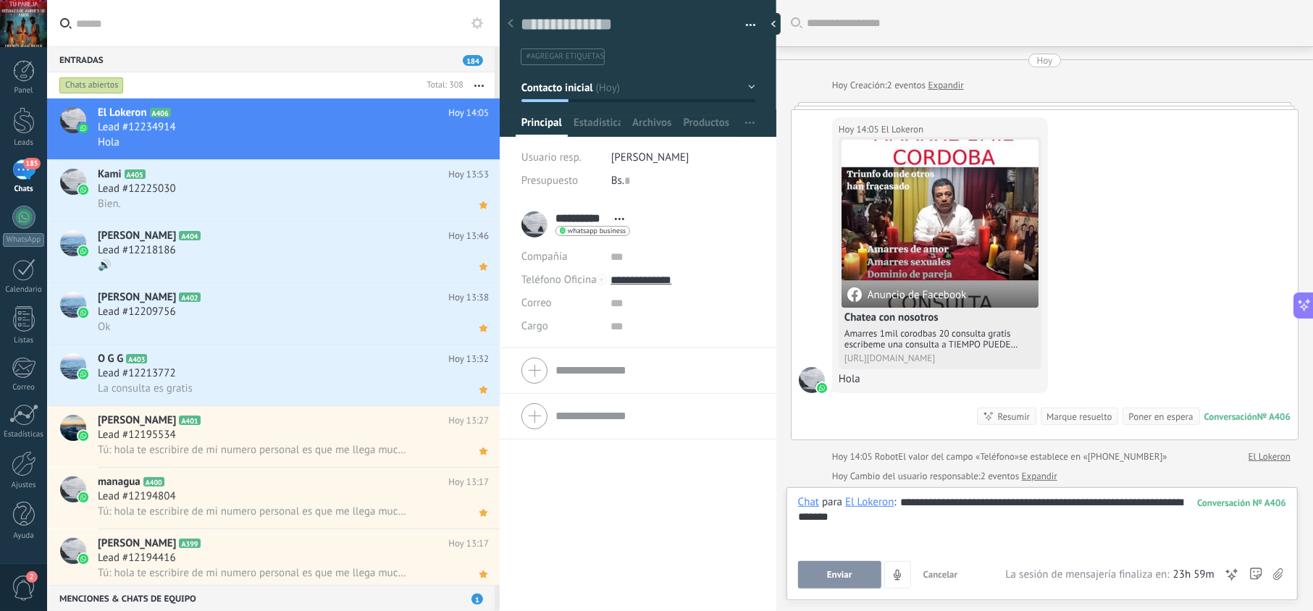
drag, startPoint x: 834, startPoint y: 580, endPoint x: 815, endPoint y: 448, distance: 134.0
click at [836, 580] on button "Enviar" at bounding box center [839, 575] width 83 height 28
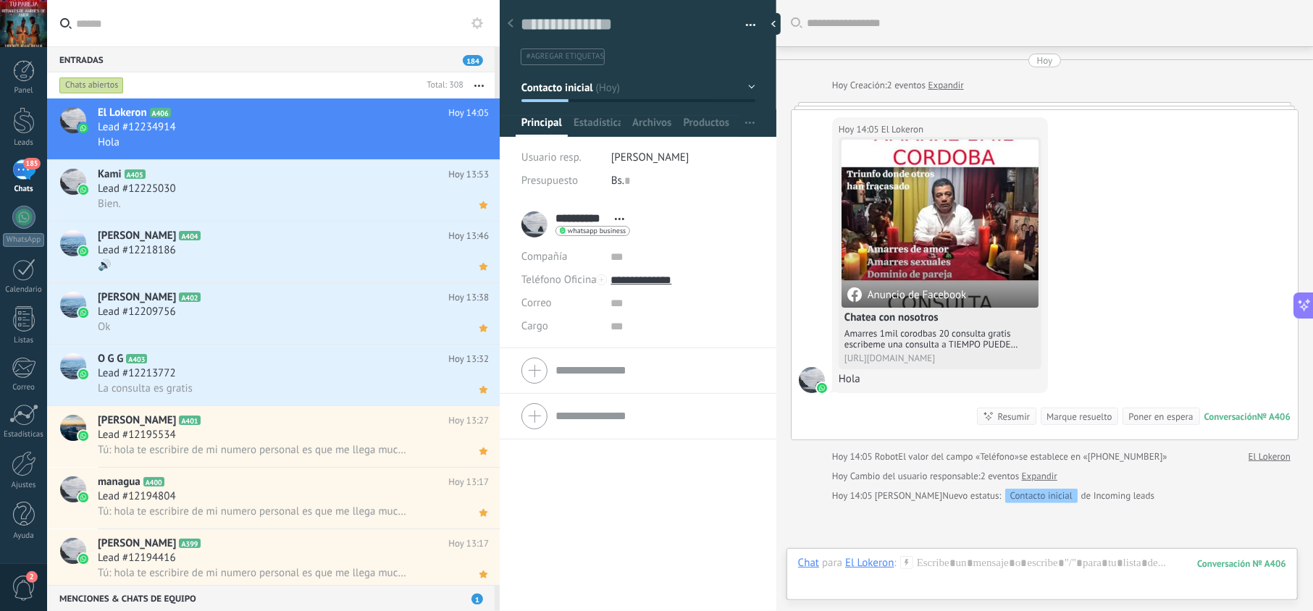
scroll to position [105, 0]
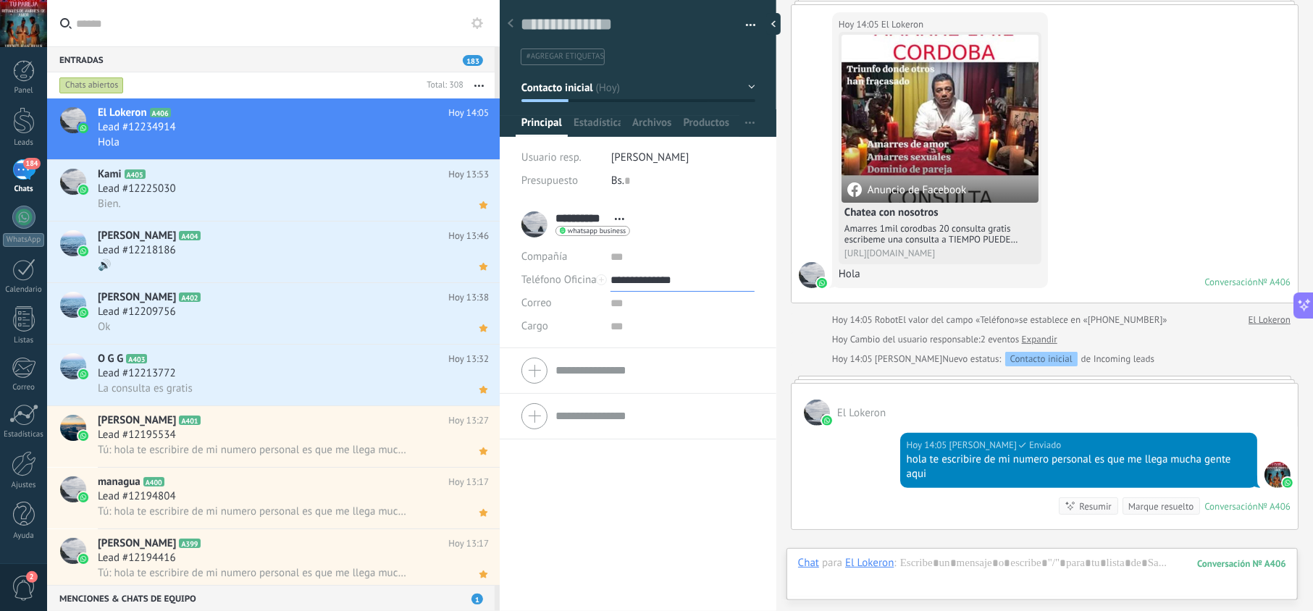
click at [660, 284] on input "**********" at bounding box center [682, 280] width 143 height 23
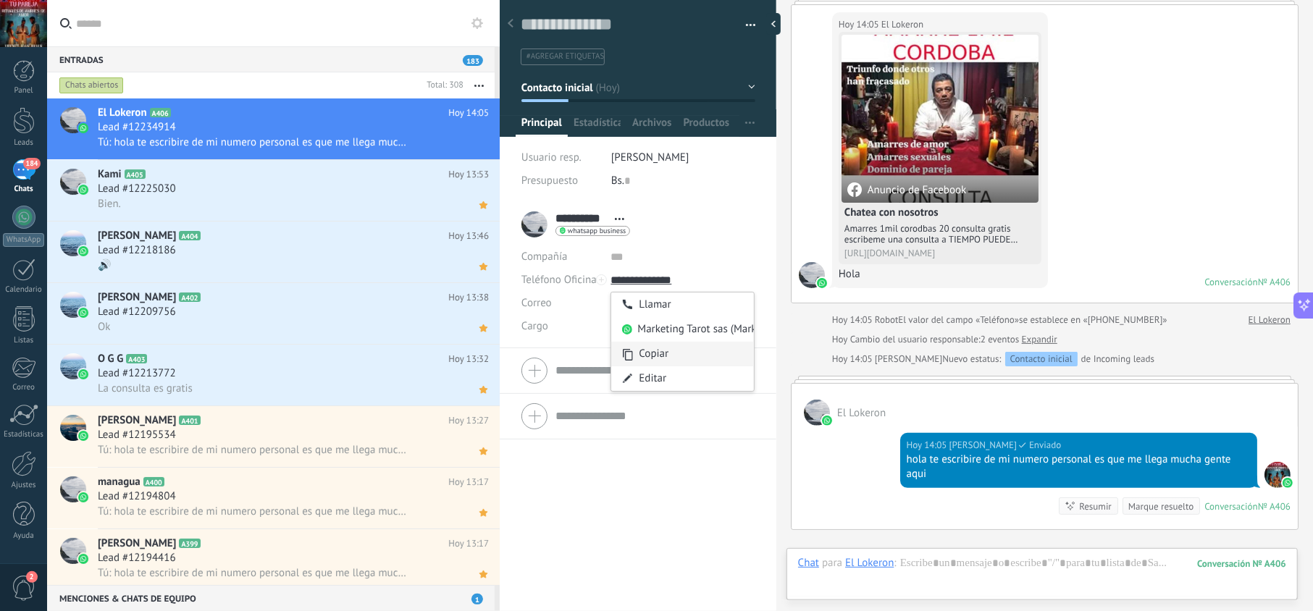
type input "**********"
click at [650, 352] on div "Copiar" at bounding box center [682, 354] width 142 height 25
click at [477, 151] on icon at bounding box center [483, 143] width 15 height 17
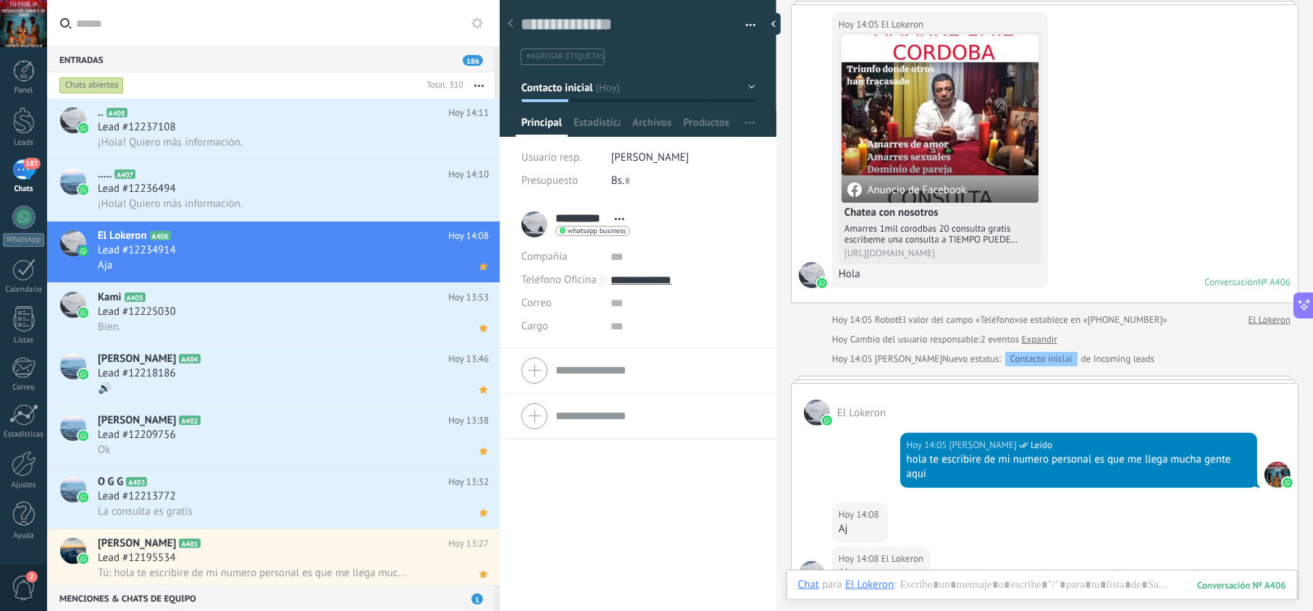
scroll to position [185, 0]
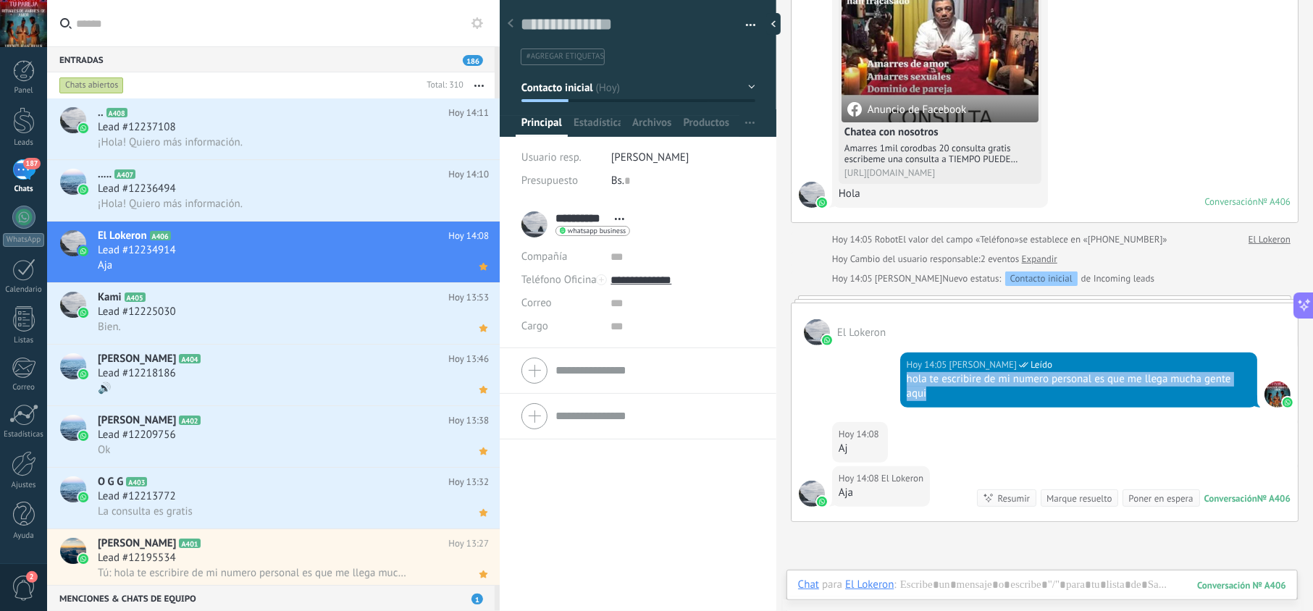
drag, startPoint x: 965, startPoint y: 393, endPoint x: 899, endPoint y: 385, distance: 65.6
click at [900, 385] on div "Hoy 14:05 jesus hernandez Leído hola te escribire de mi numero personal es que …" at bounding box center [1078, 380] width 357 height 55
copy div "hola te escribire de mi numero personal es que me llega mucha gente aqui"
click at [328, 194] on div "Lead #12236494" at bounding box center [293, 189] width 391 height 14
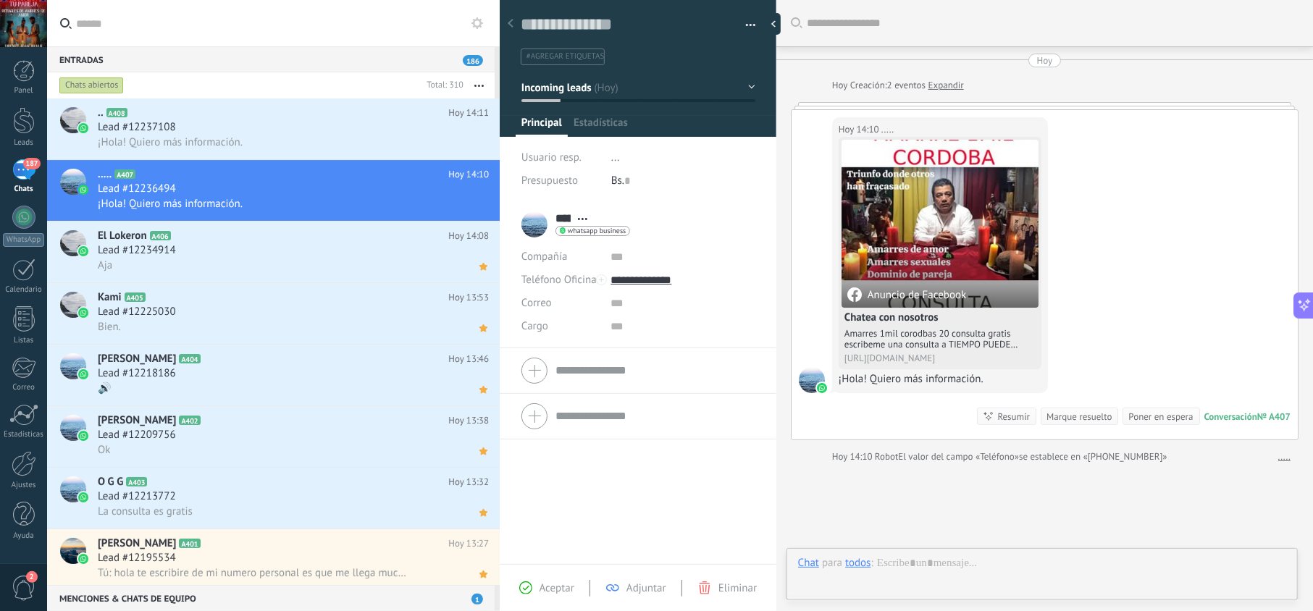
scroll to position [21, 0]
click at [560, 585] on span "Aceptar" at bounding box center [557, 589] width 35 height 14
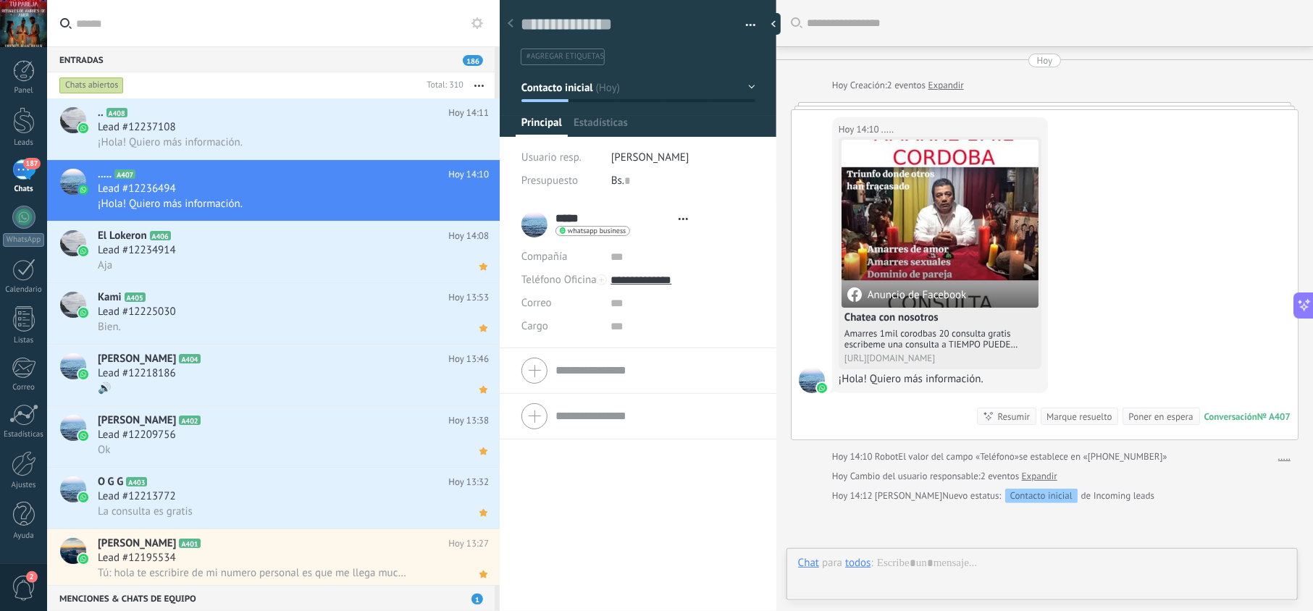
type textarea "**********"
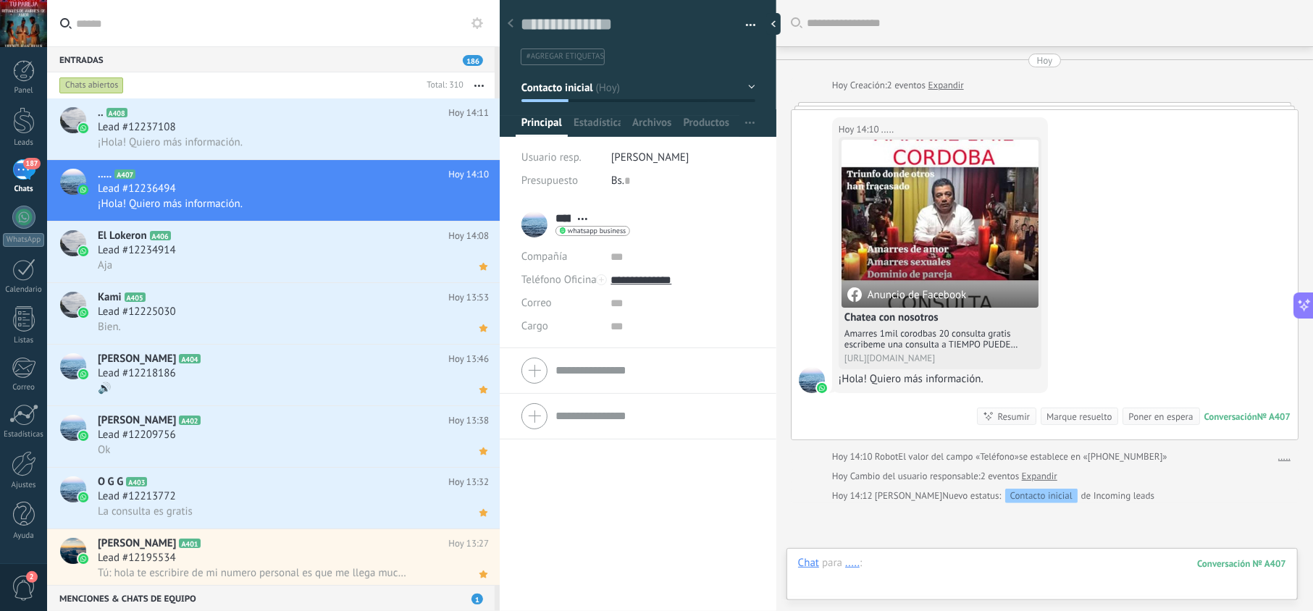
click at [963, 568] on div at bounding box center [1042, 577] width 488 height 43
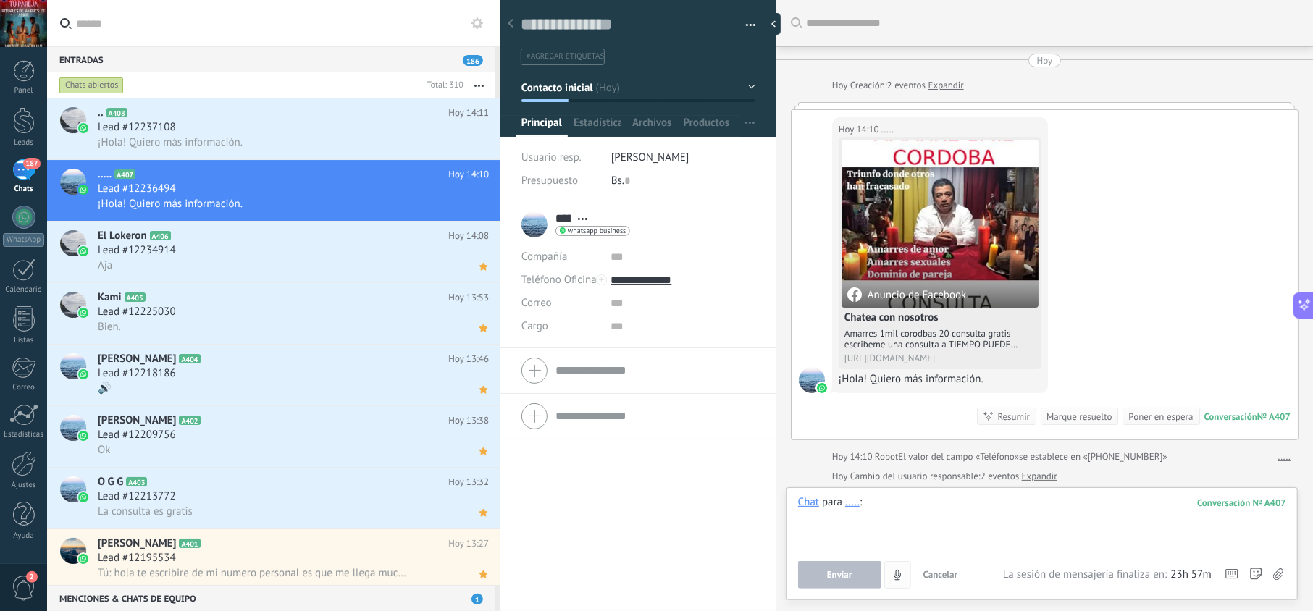
paste div
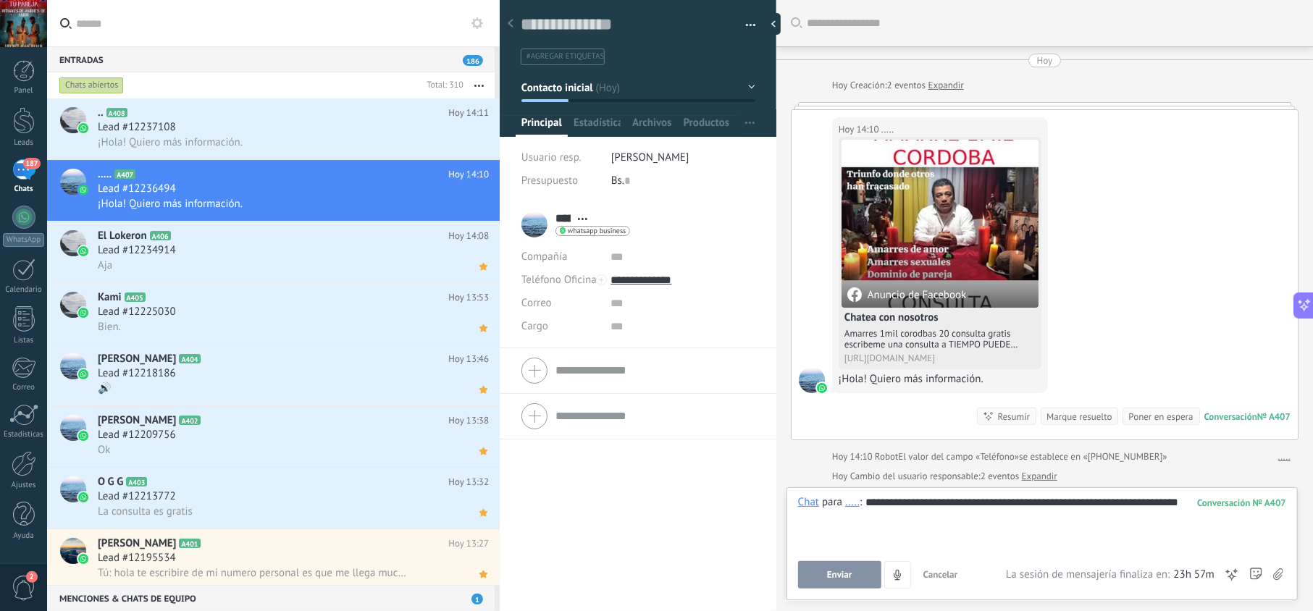
click at [855, 575] on button "Enviar" at bounding box center [839, 575] width 83 height 28
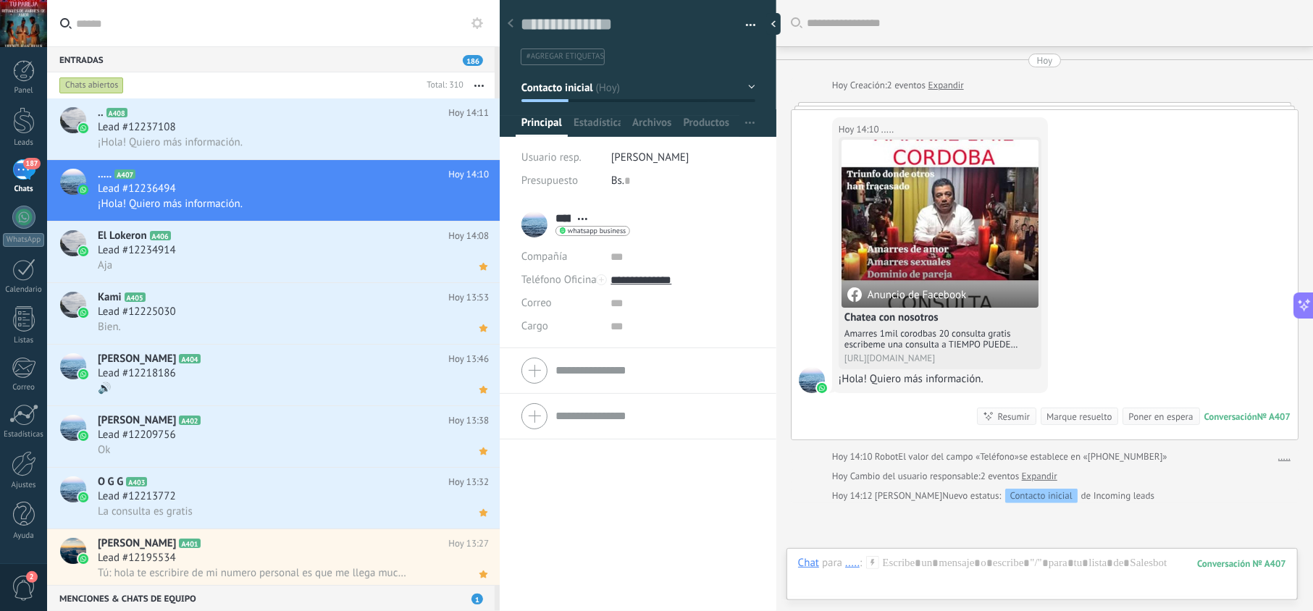
scroll to position [105, 0]
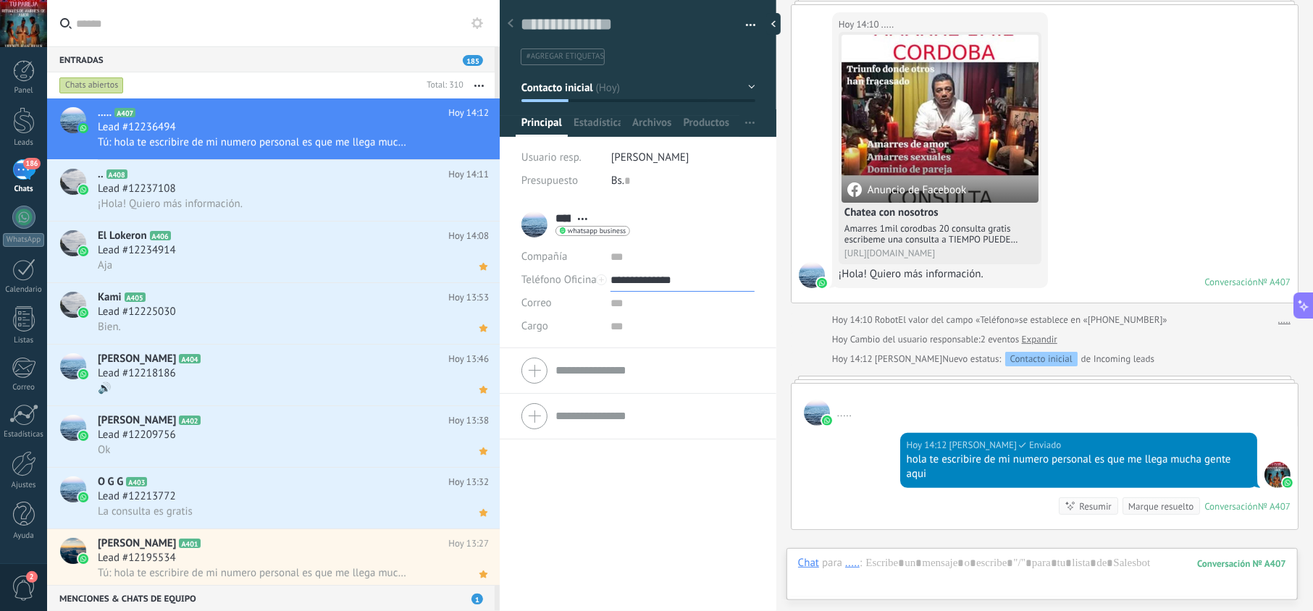
drag, startPoint x: 641, startPoint y: 284, endPoint x: 647, endPoint y: 297, distance: 14.3
click at [641, 282] on input "**********" at bounding box center [682, 280] width 143 height 23
type input "**********"
click at [656, 346] on div "Copiar" at bounding box center [682, 354] width 142 height 25
click at [482, 146] on icon at bounding box center [483, 143] width 15 height 17
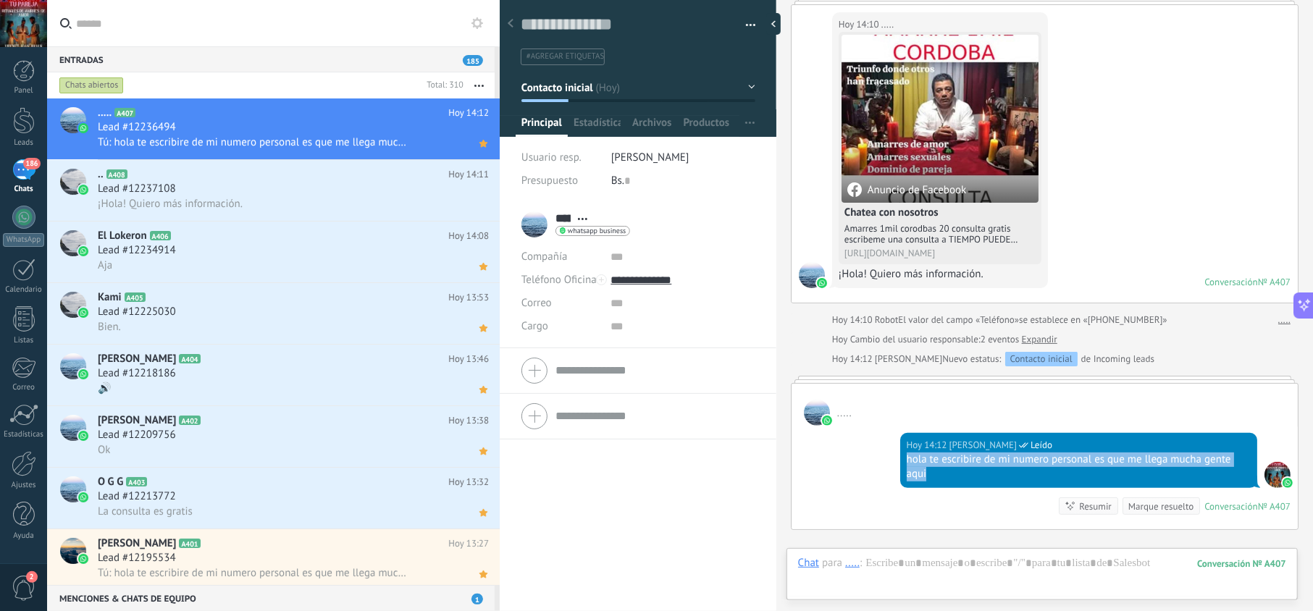
drag, startPoint x: 960, startPoint y: 484, endPoint x: 907, endPoint y: 459, distance: 59.0
click at [907, 461] on div "Hoy 14:12 jesus hernandez Leído hola te escribire de mi numero personal es que …" at bounding box center [1078, 460] width 357 height 55
copy div "hola te escribire de mi numero personal es que me llega mucha gente aqui"
click at [337, 203] on div "¡Hola! Quiero más información." at bounding box center [293, 203] width 391 height 15
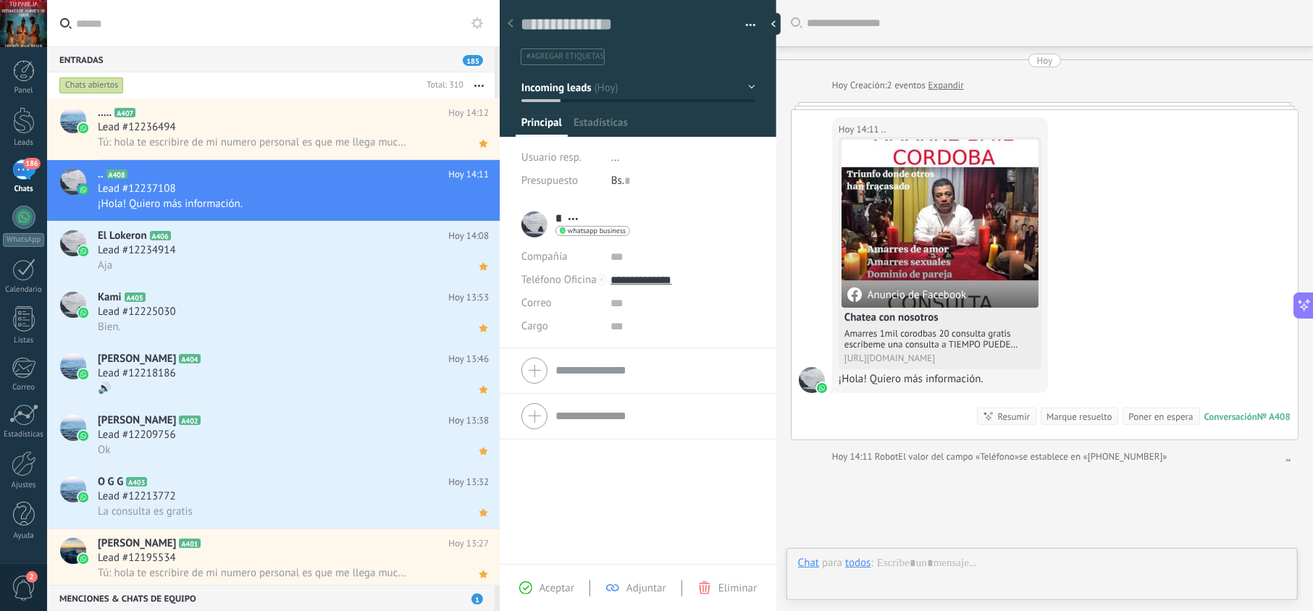
scroll to position [21, 0]
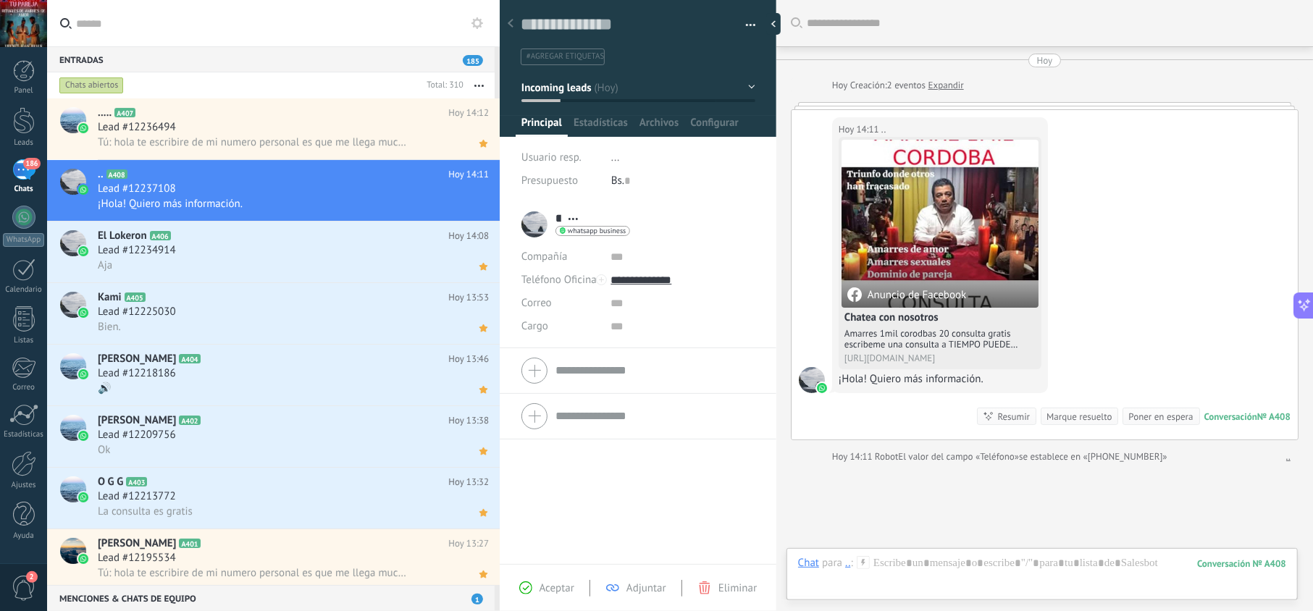
click at [561, 590] on span "Aceptar" at bounding box center [557, 589] width 35 height 14
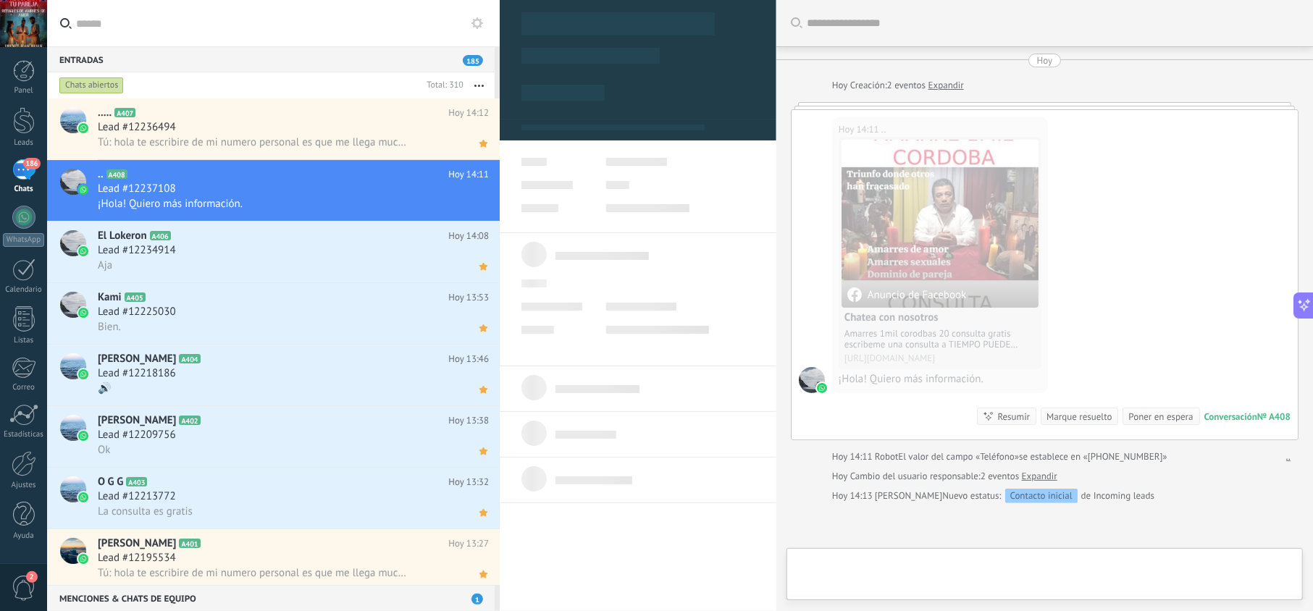
type textarea "**********"
click at [968, 569] on div at bounding box center [1044, 577] width 493 height 43
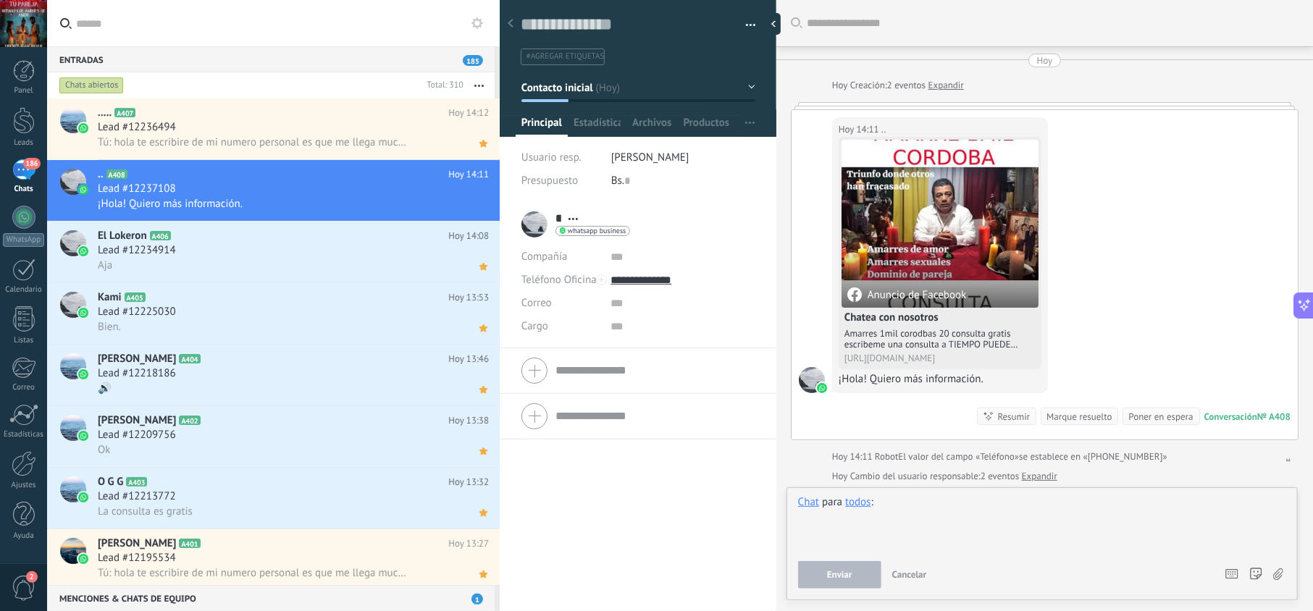
drag, startPoint x: 986, startPoint y: 539, endPoint x: 985, endPoint y: 522, distance: 16.7
click at [985, 532] on div at bounding box center [1042, 522] width 488 height 55
paste div
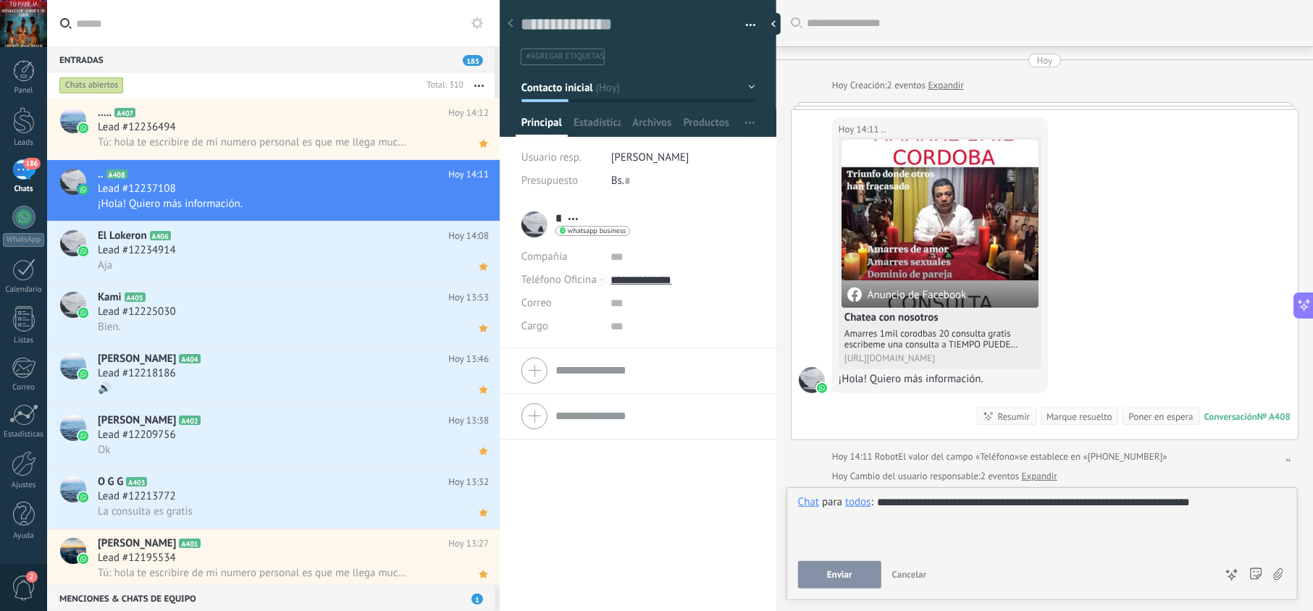
click at [857, 581] on button "Enviar" at bounding box center [839, 575] width 83 height 28
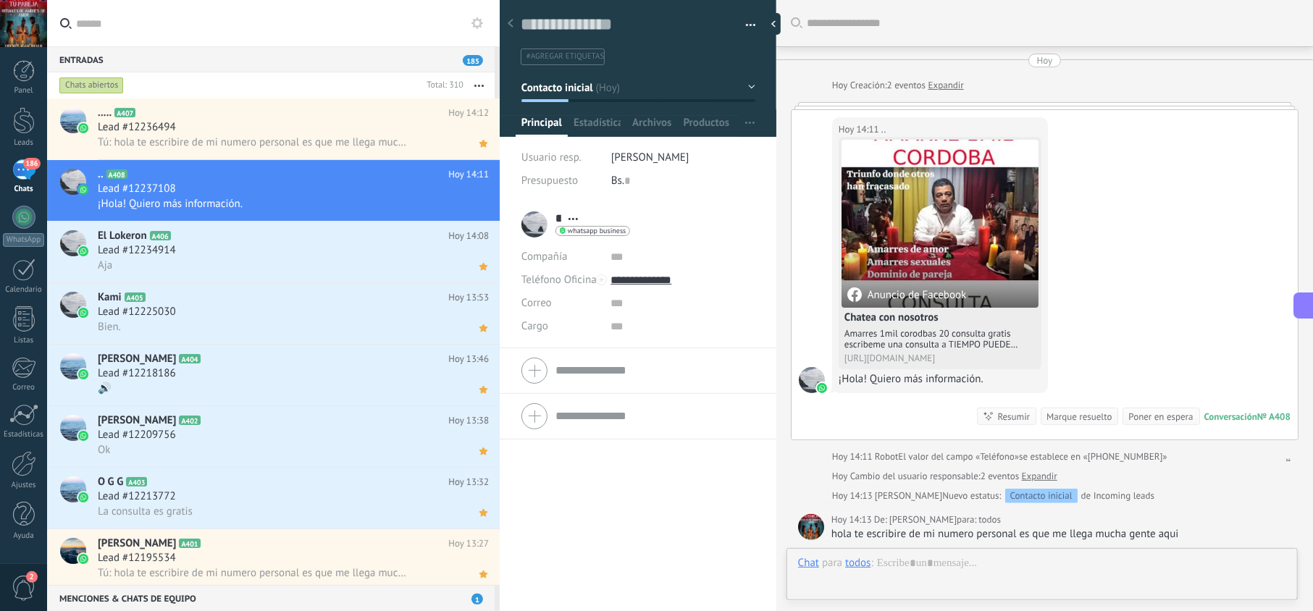
scroll to position [146, 0]
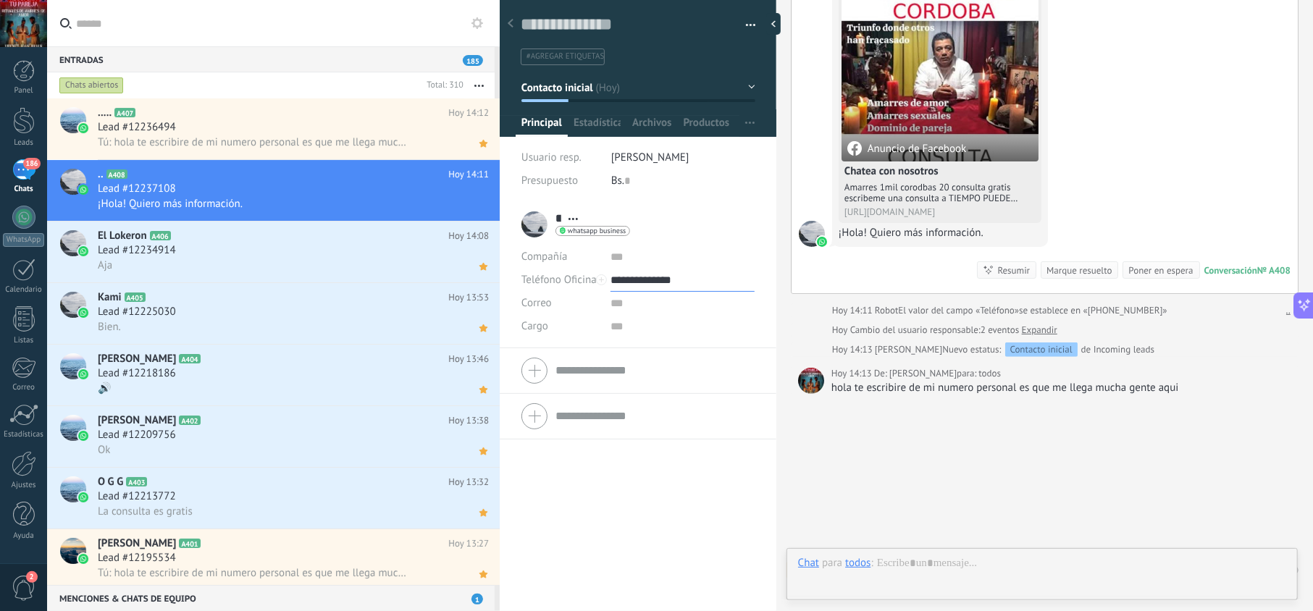
click at [671, 282] on input "**********" at bounding box center [682, 280] width 143 height 23
type input "**********"
click at [670, 354] on div "Copiar" at bounding box center [682, 354] width 142 height 25
click at [477, 201] on icon at bounding box center [483, 204] width 15 height 17
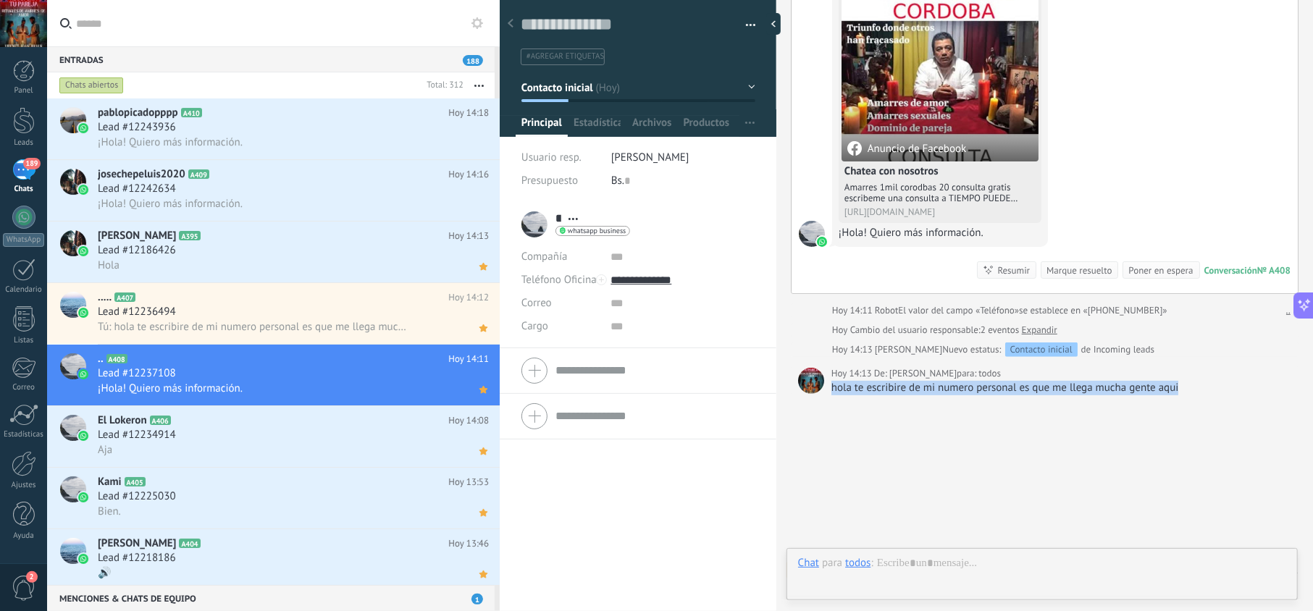
drag, startPoint x: 1180, startPoint y: 390, endPoint x: 833, endPoint y: 403, distance: 347.9
click at [833, 403] on div "Buscar Carga más Hoy Hoy Creación: 2 eventos Expandir Hoy 14:11 .. Anuncio de F…" at bounding box center [1044, 251] width 537 height 794
copy div "hola te escribire de mi numero personal es que me llega mucha gente aqui"
click at [351, 201] on div "¡Hola! Quiero más información." at bounding box center [293, 203] width 391 height 15
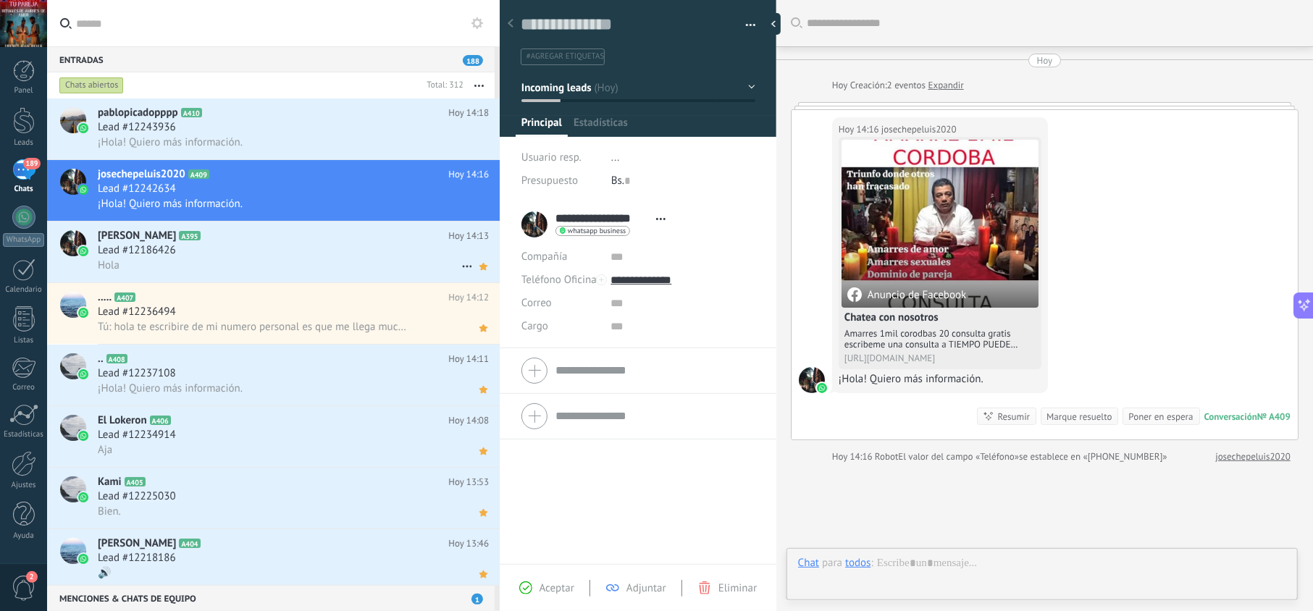
scroll to position [21, 0]
click at [319, 250] on div "Lead #12186426" at bounding box center [293, 250] width 391 height 14
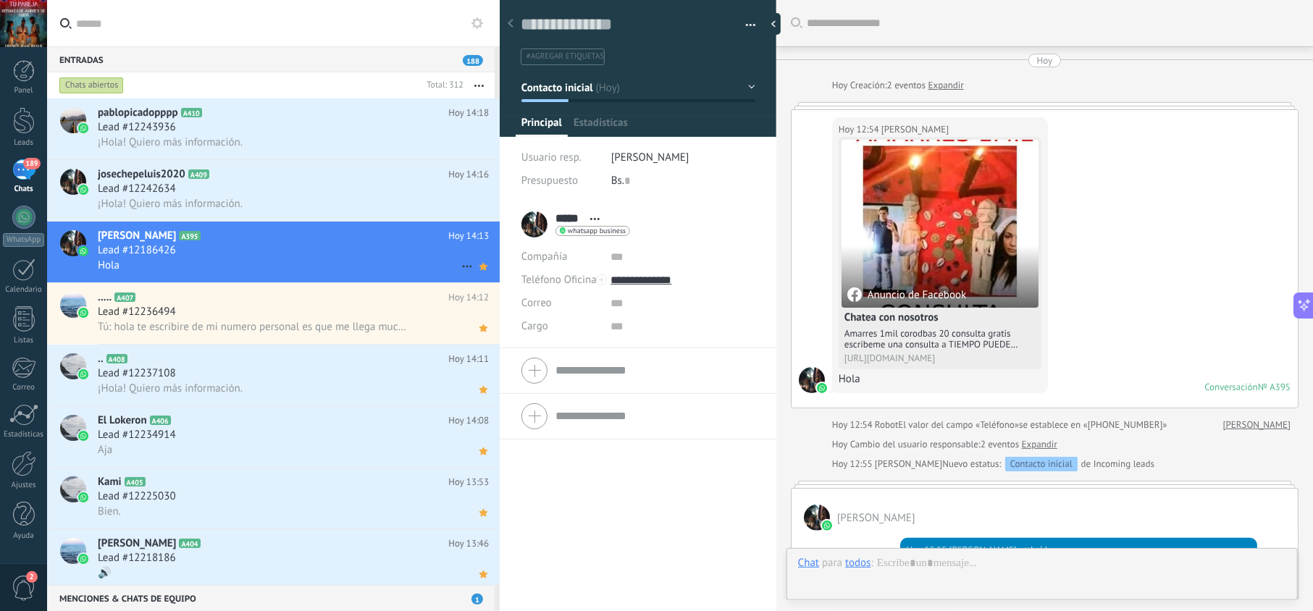
scroll to position [21, 0]
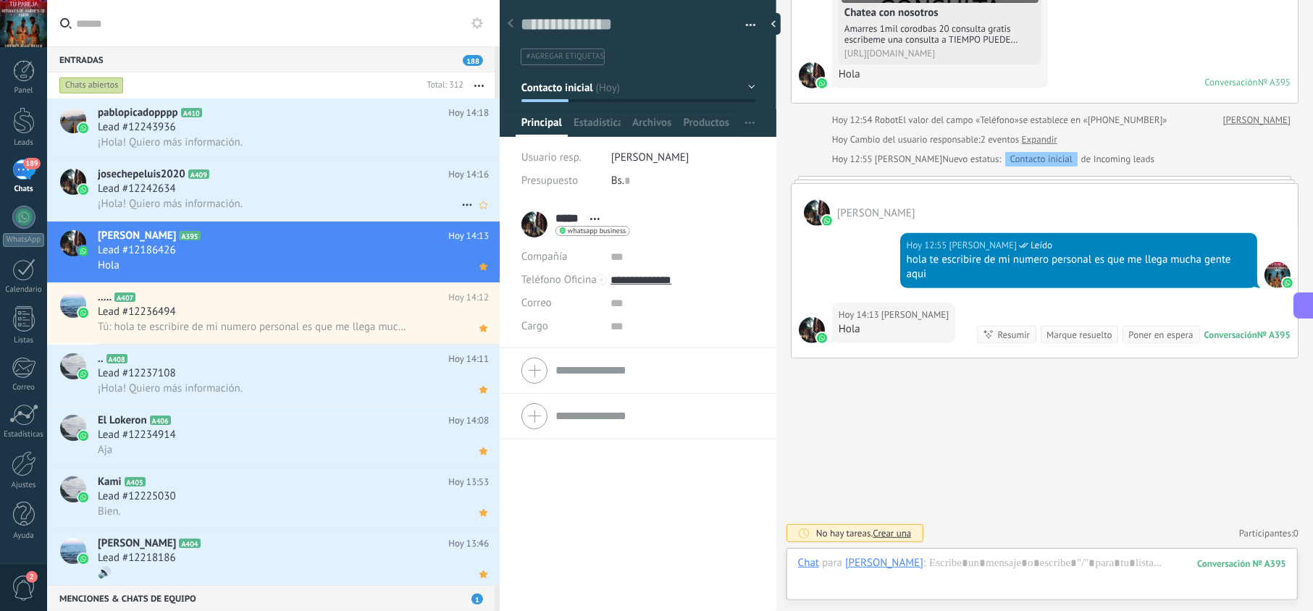
click at [317, 206] on div "¡Hola! Quiero más información." at bounding box center [293, 203] width 391 height 15
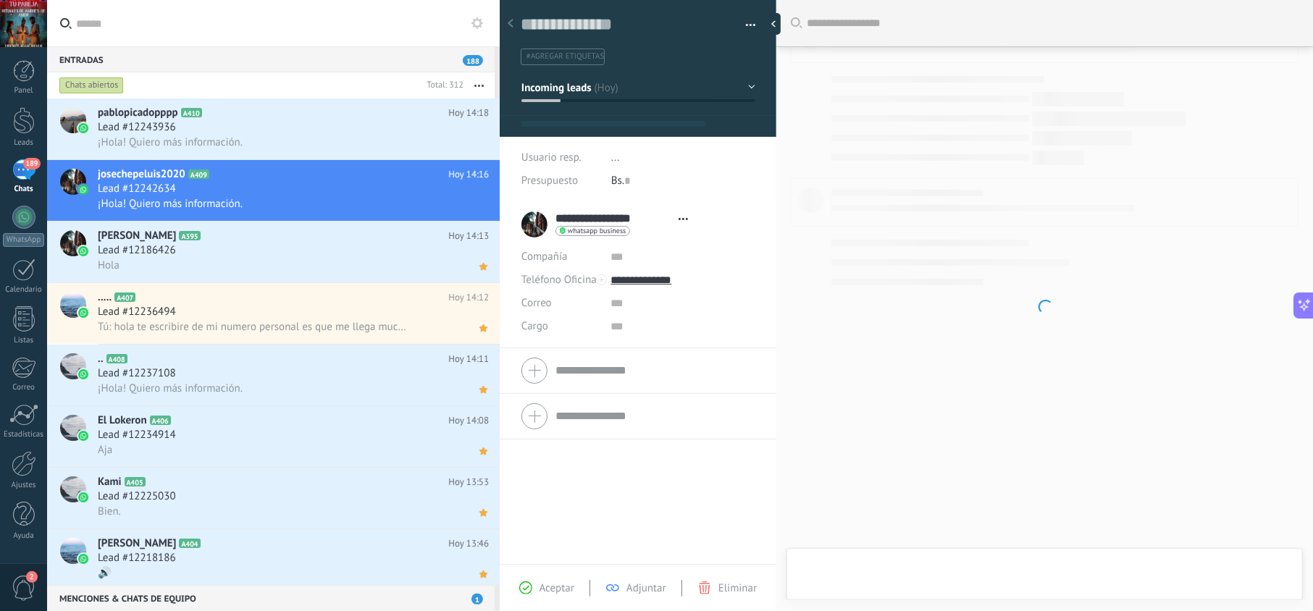
scroll to position [21, 0]
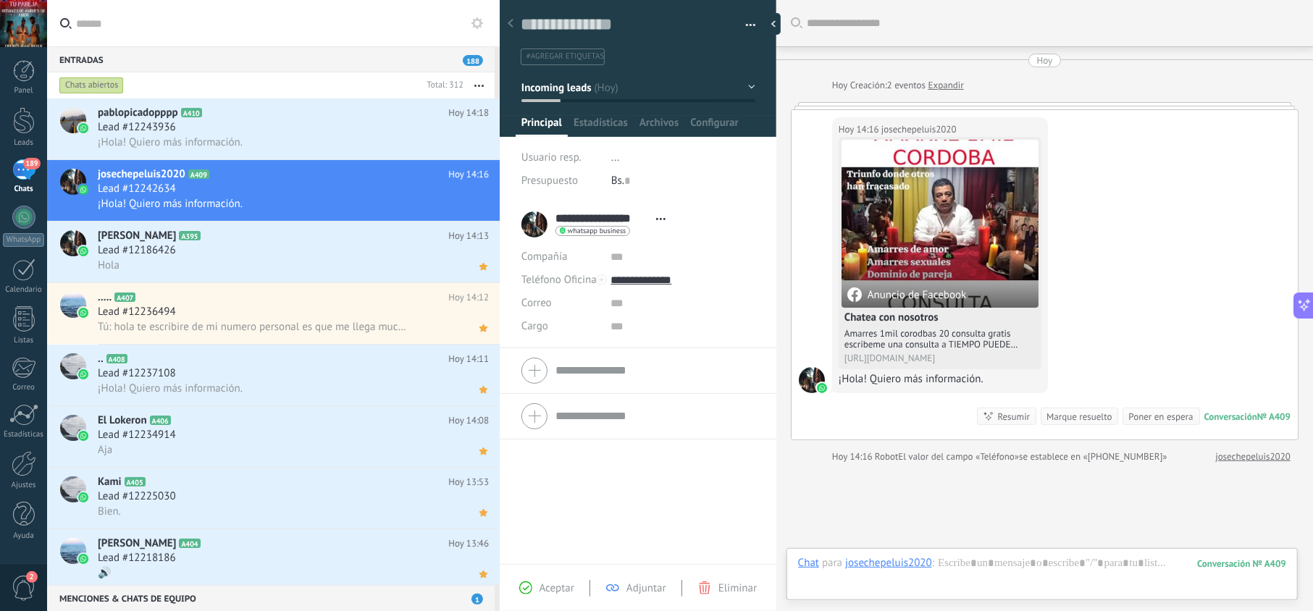
click at [519, 586] on use at bounding box center [525, 588] width 13 height 13
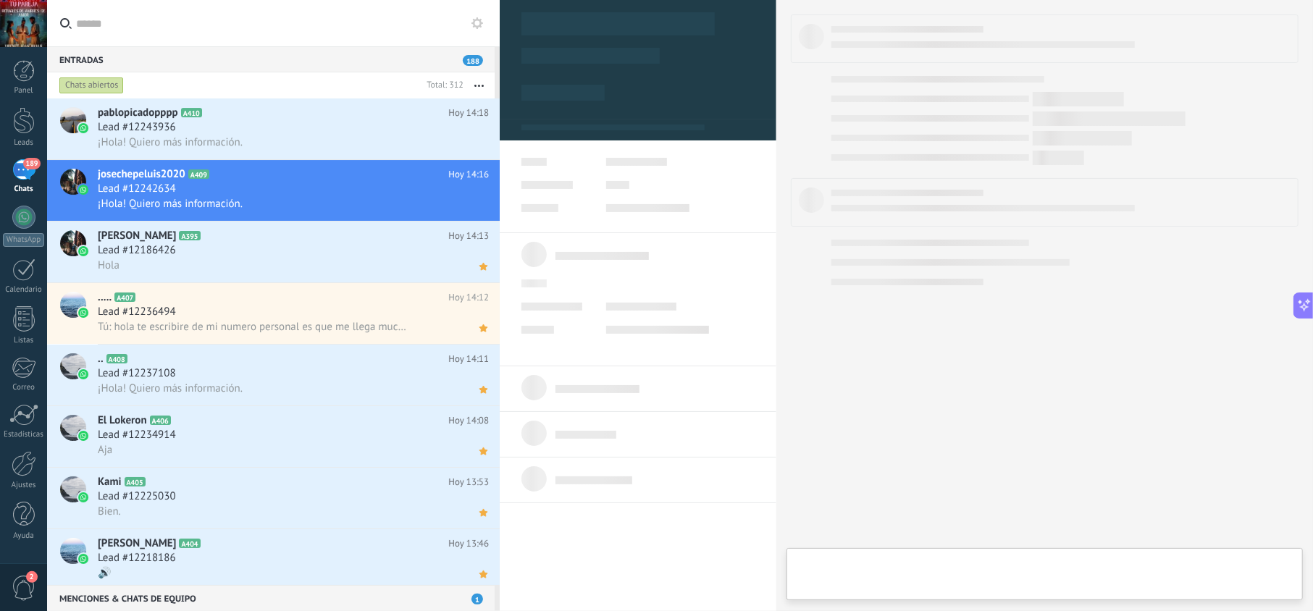
type textarea "**********"
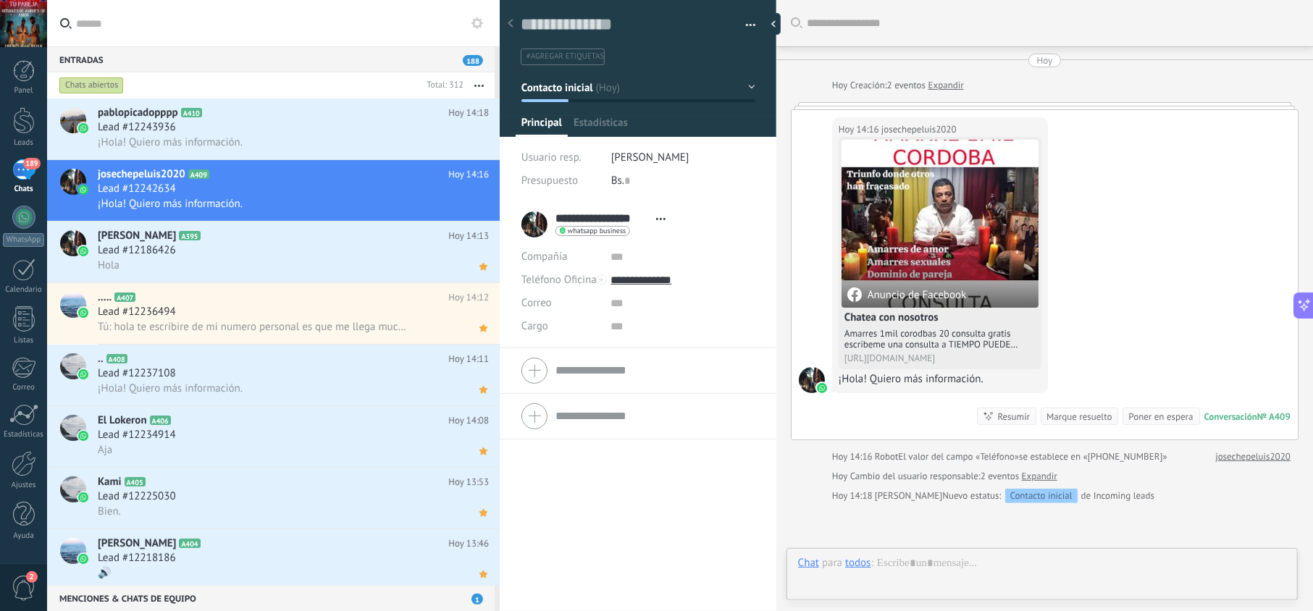
scroll to position [21, 0]
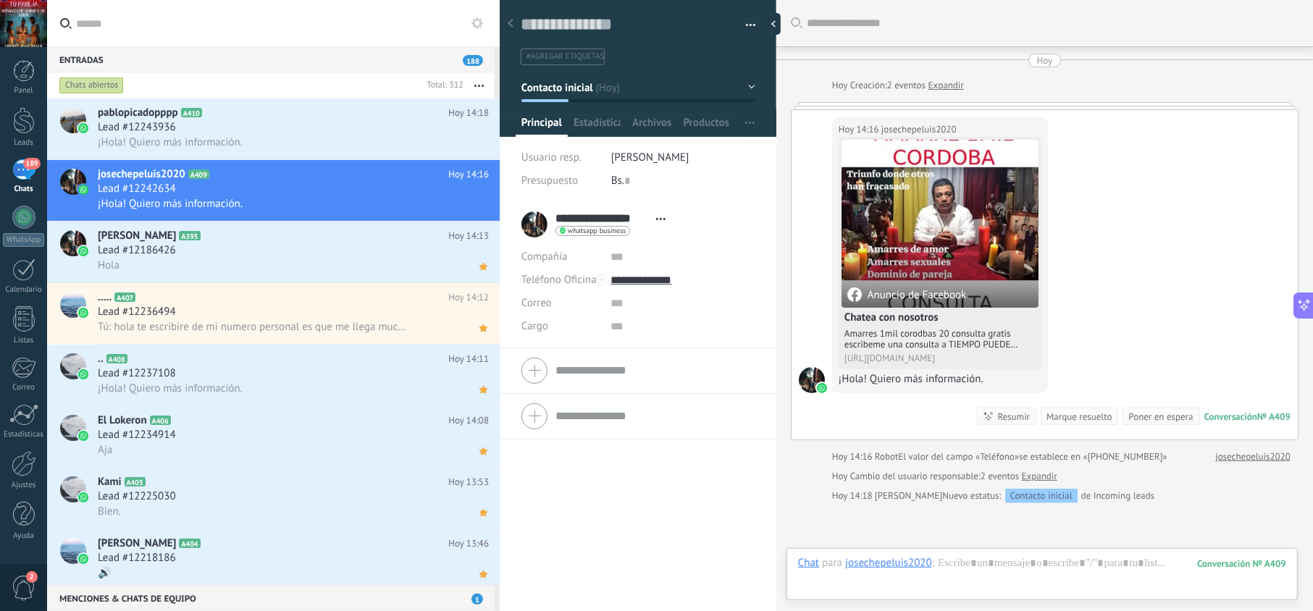
click at [985, 563] on div at bounding box center [1042, 577] width 488 height 43
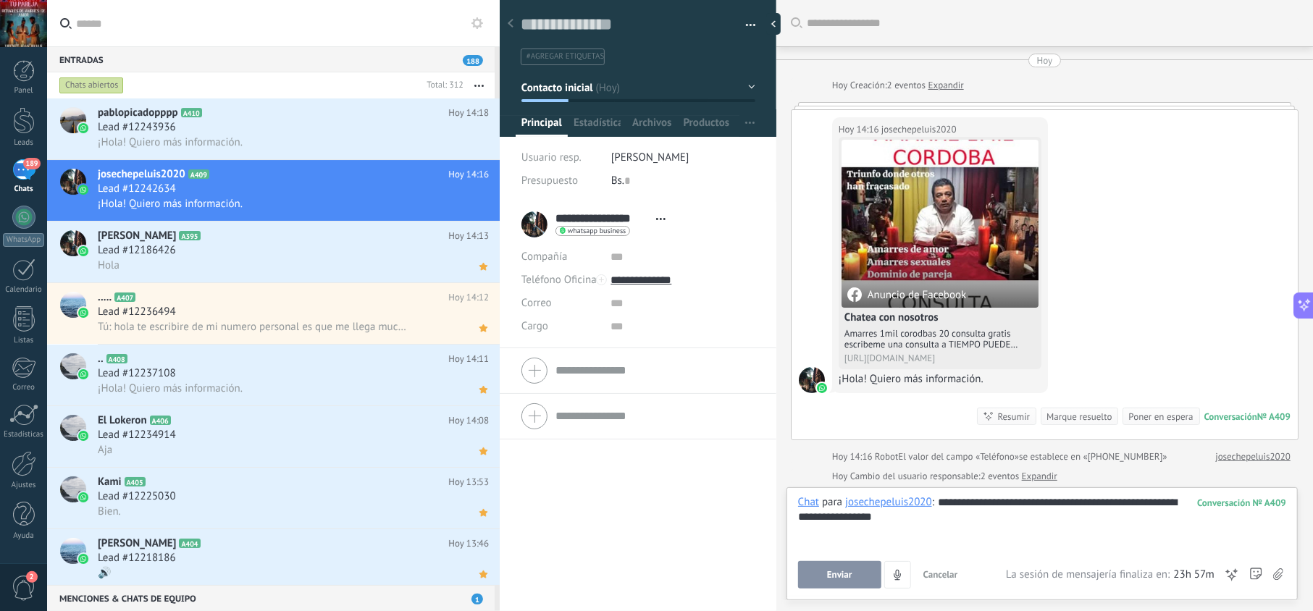
drag, startPoint x: 853, startPoint y: 577, endPoint x: 852, endPoint y: 553, distance: 23.9
click at [853, 575] on button "Enviar" at bounding box center [839, 575] width 83 height 28
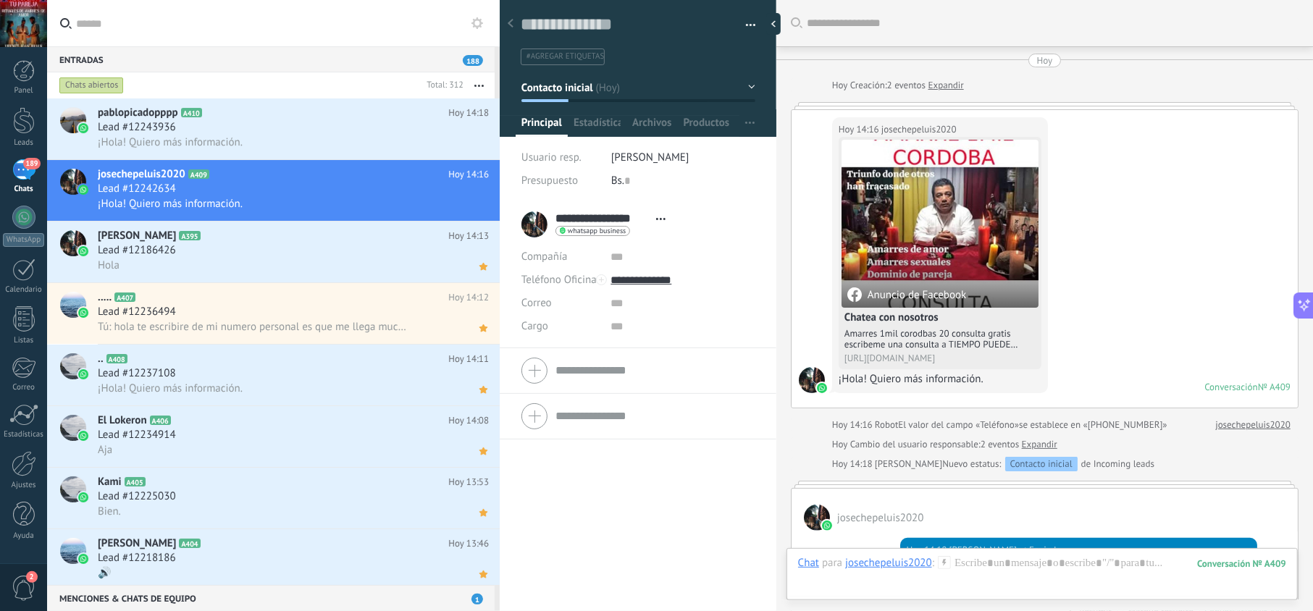
scroll to position [105, 0]
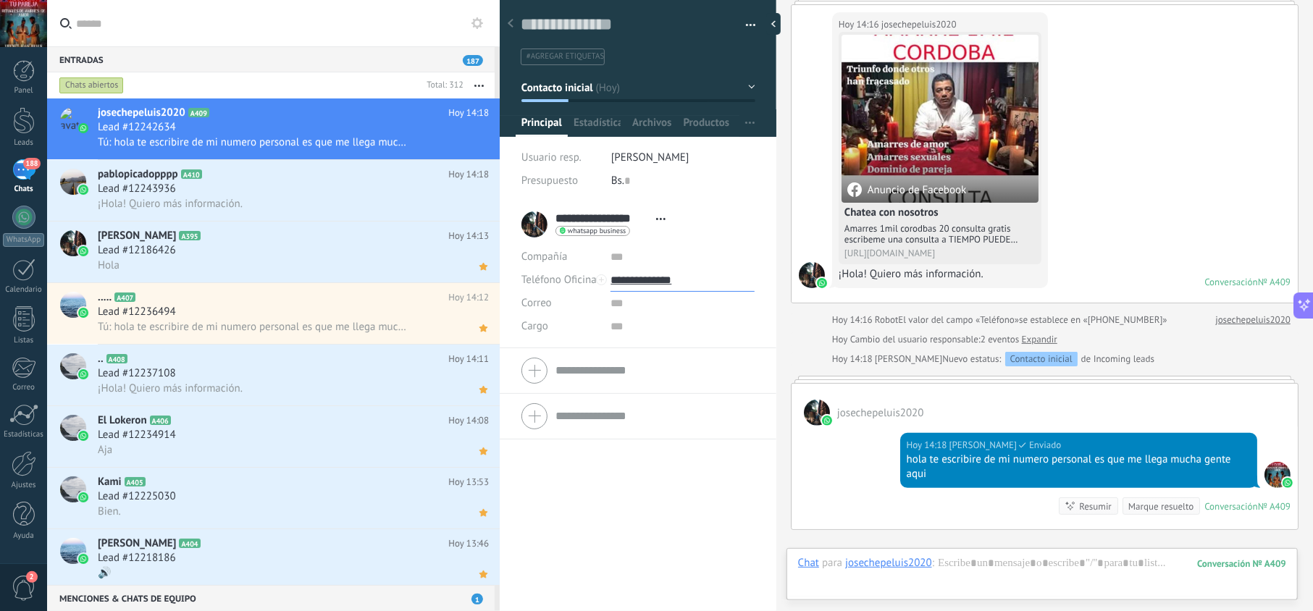
click at [659, 277] on input "**********" at bounding box center [682, 280] width 143 height 23
type input "**********"
click at [667, 343] on div "Copiar" at bounding box center [682, 354] width 142 height 25
click at [484, 146] on icon at bounding box center [483, 143] width 15 height 17
click at [306, 198] on div "¡Hola! Quiero más información." at bounding box center [293, 203] width 391 height 15
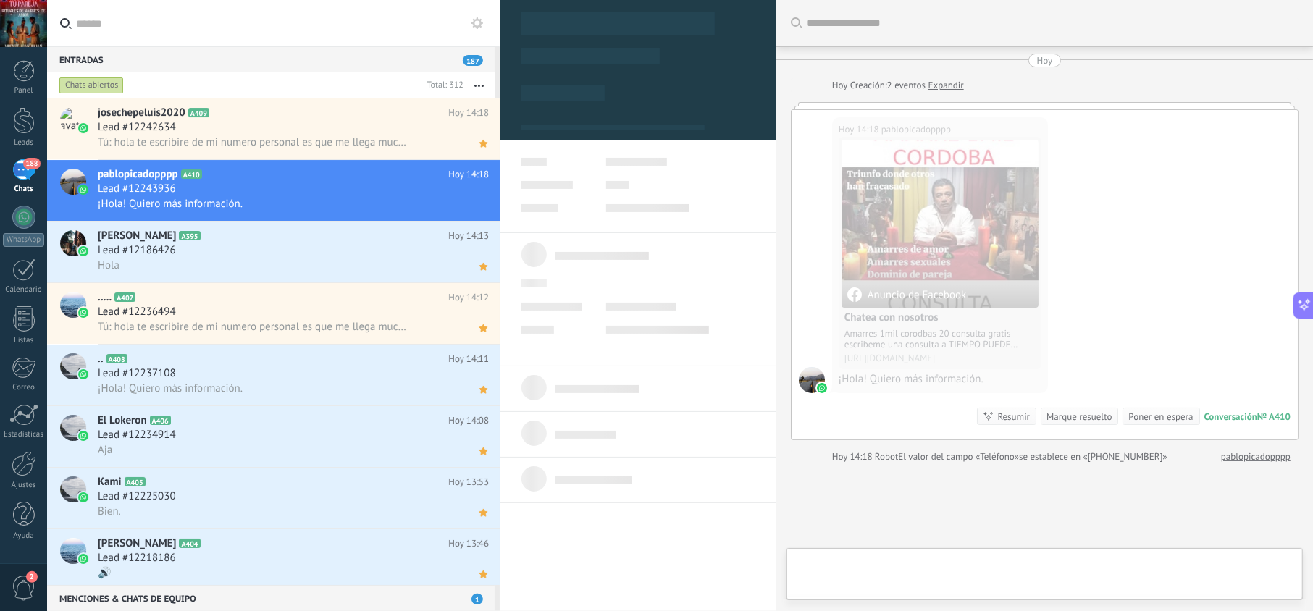
scroll to position [21, 0]
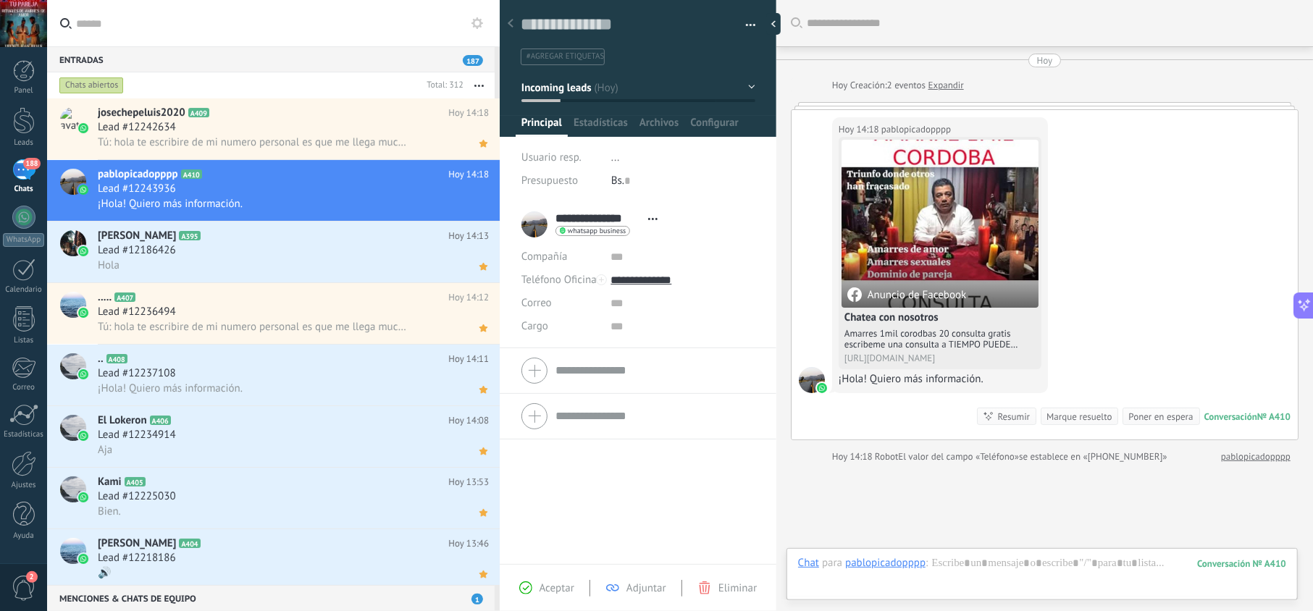
click at [565, 582] on span "Aceptar" at bounding box center [557, 589] width 35 height 14
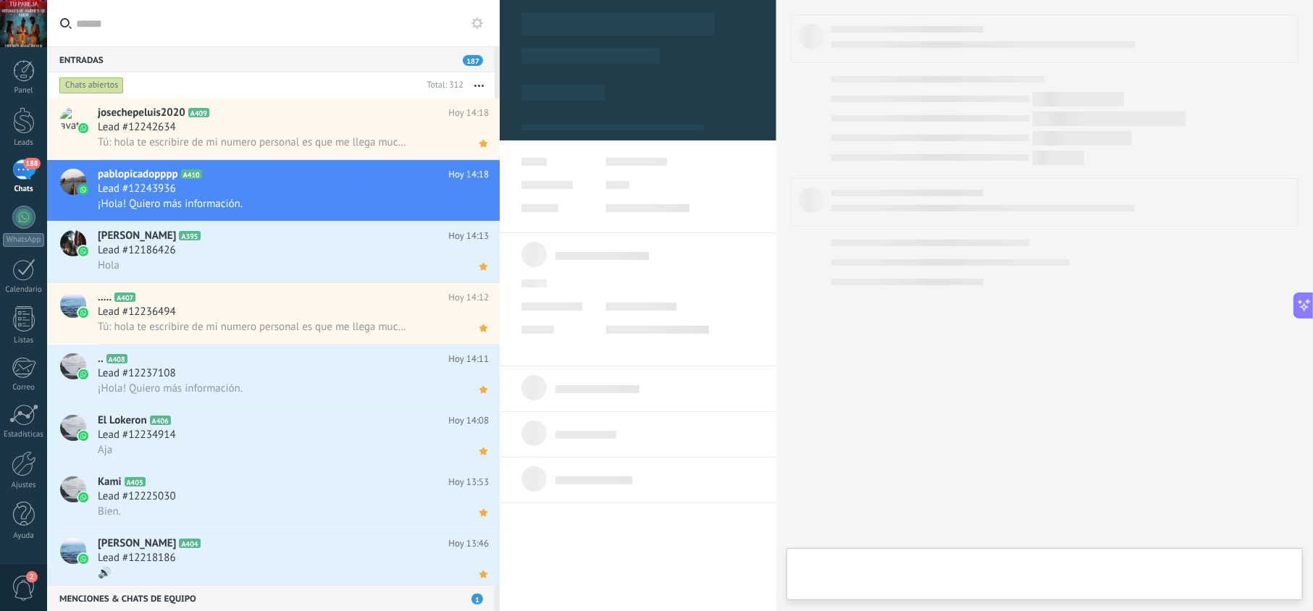
type textarea "**********"
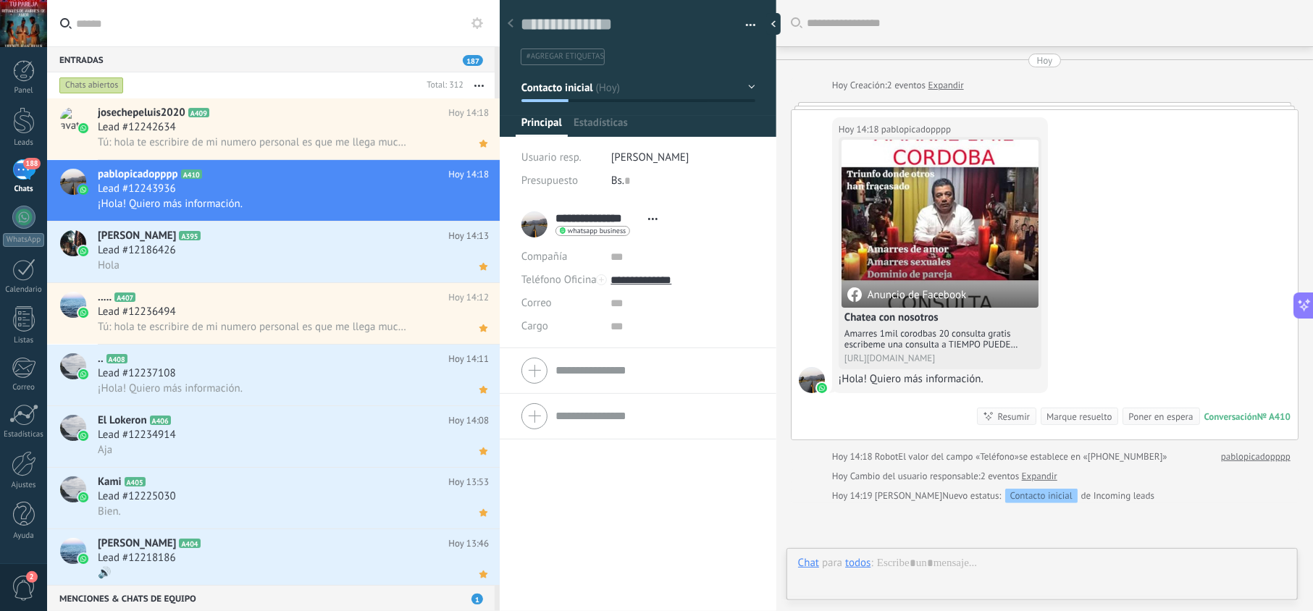
scroll to position [21, 0]
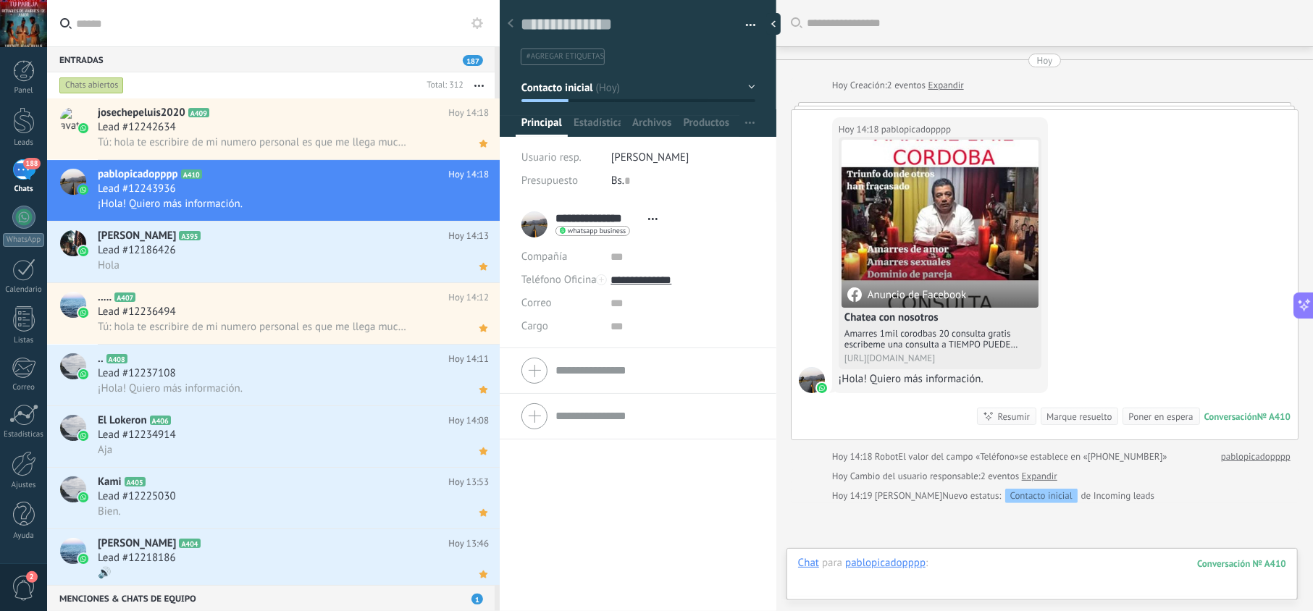
click at [982, 575] on div at bounding box center [1042, 577] width 488 height 43
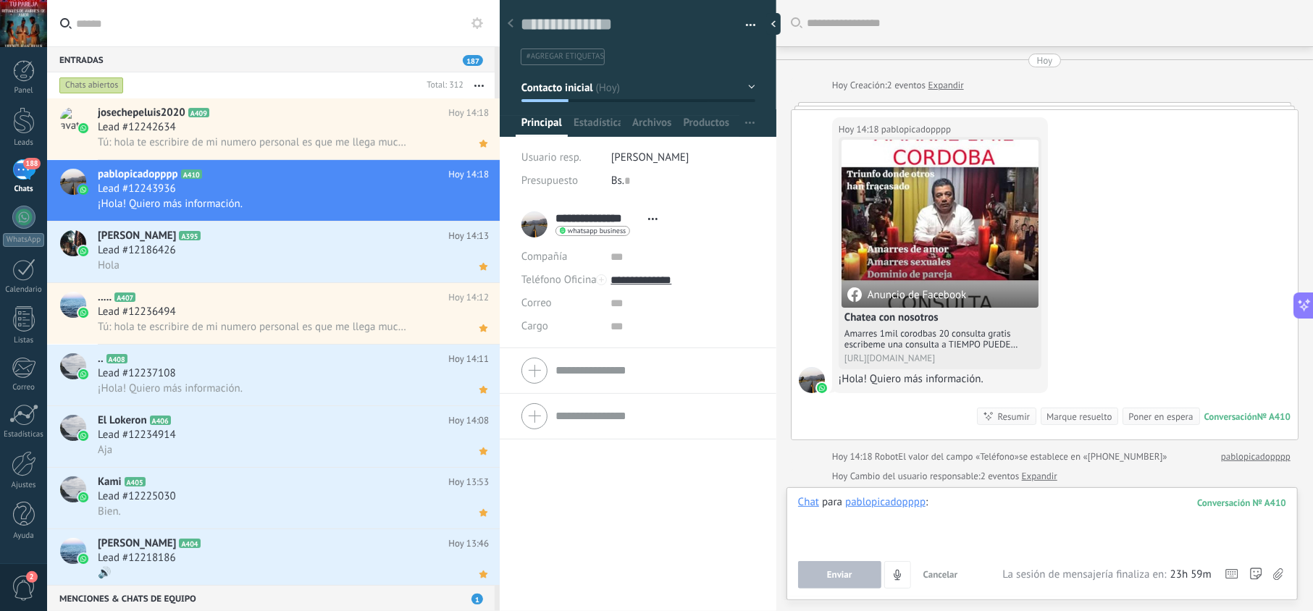
paste div
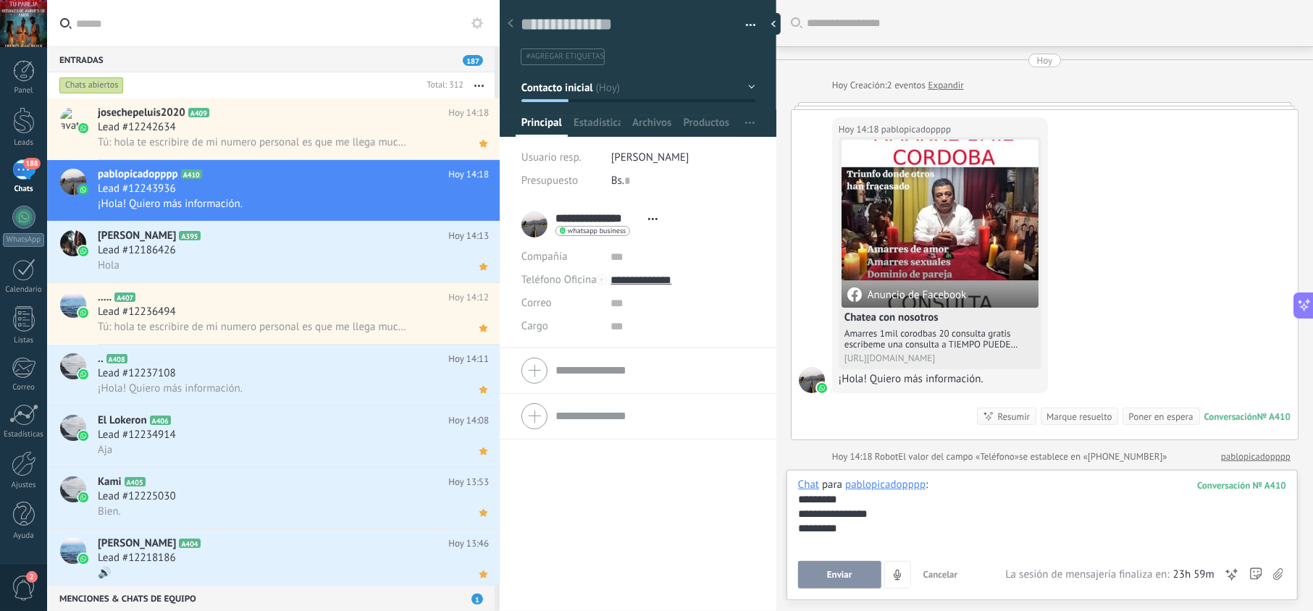
click at [828, 571] on span "Enviar" at bounding box center [839, 575] width 25 height 10
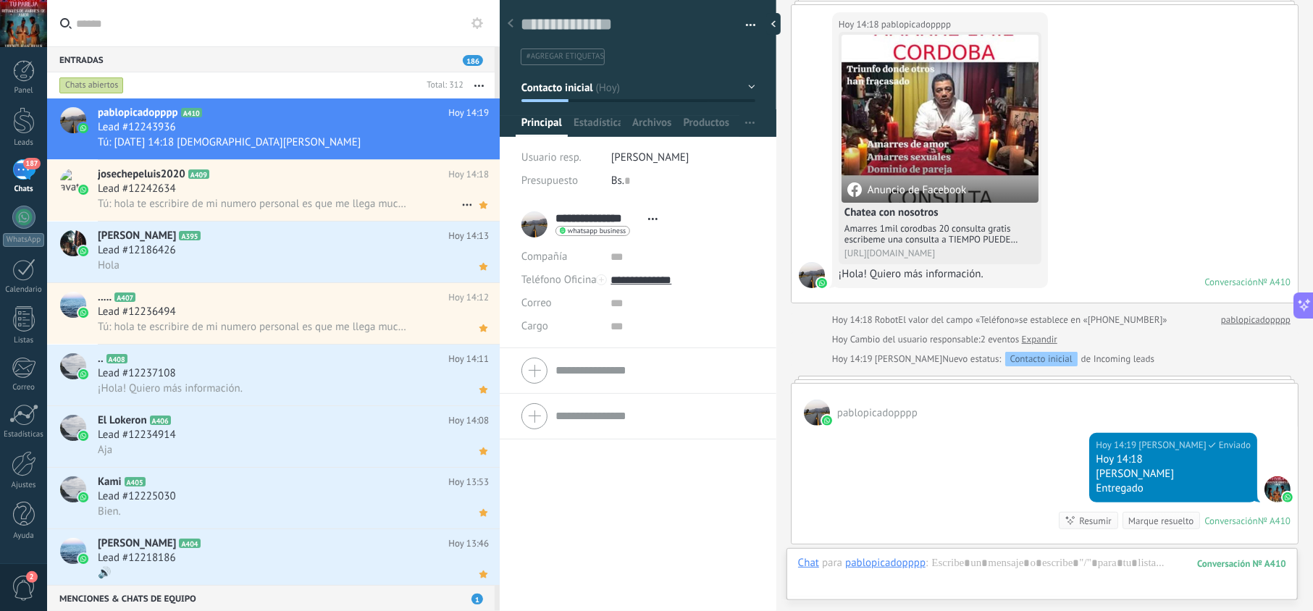
click at [322, 195] on div "Lead #12242634" at bounding box center [293, 189] width 391 height 14
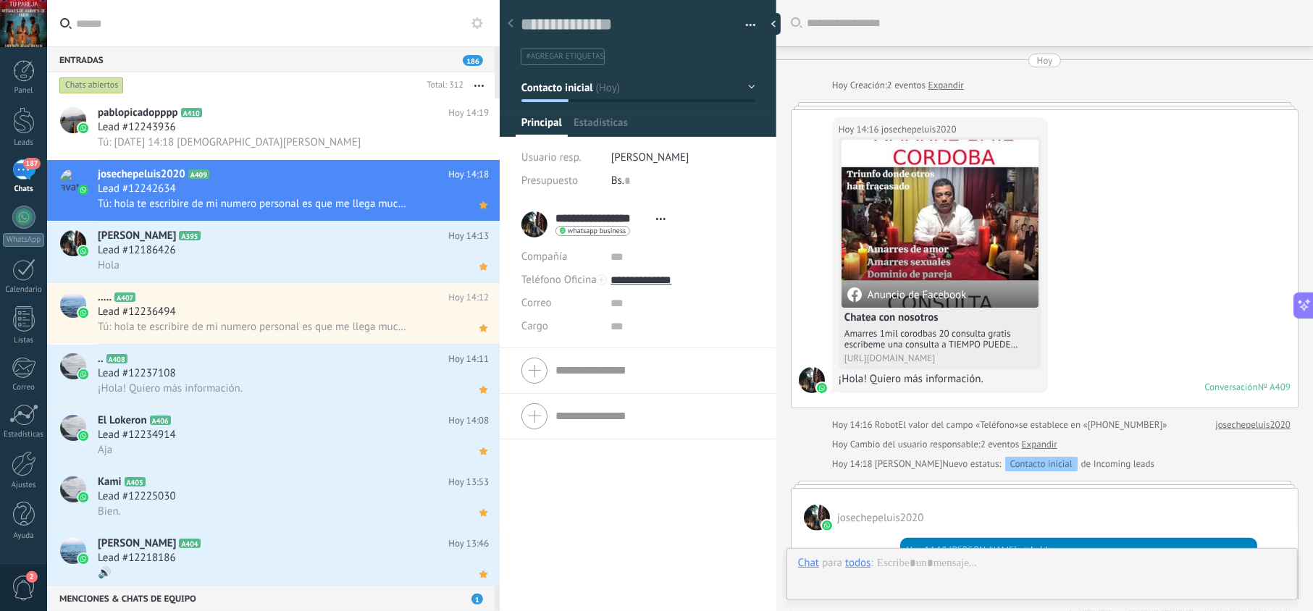
scroll to position [280, 0]
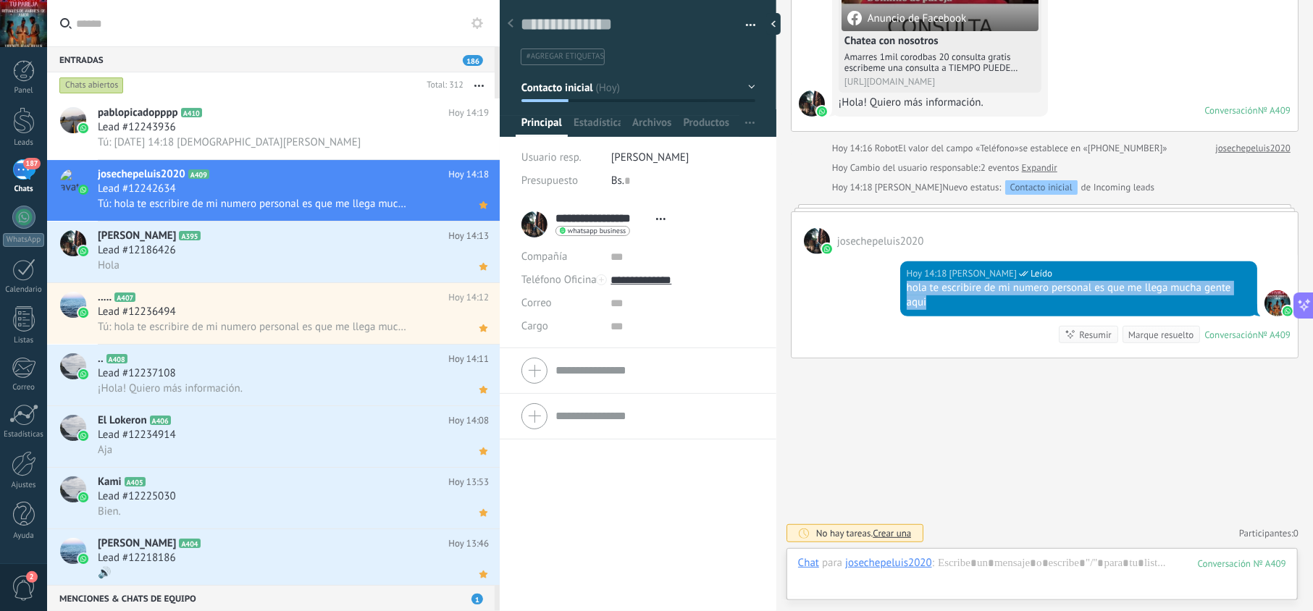
drag, startPoint x: 933, startPoint y: 305, endPoint x: 714, endPoint y: 256, distance: 224.0
click at [900, 293] on div "Hoy 14:18 jesus hernandez Leído hola te escribire de mi numero personal es que …" at bounding box center [1078, 288] width 357 height 55
copy div "hola te escribire de mi numero personal es que me llega mucha gente aqui"
click at [294, 139] on h3 "Tú: Hoy 14:18 jesus hernandez Entregado" at bounding box center [233, 142] width 270 height 14
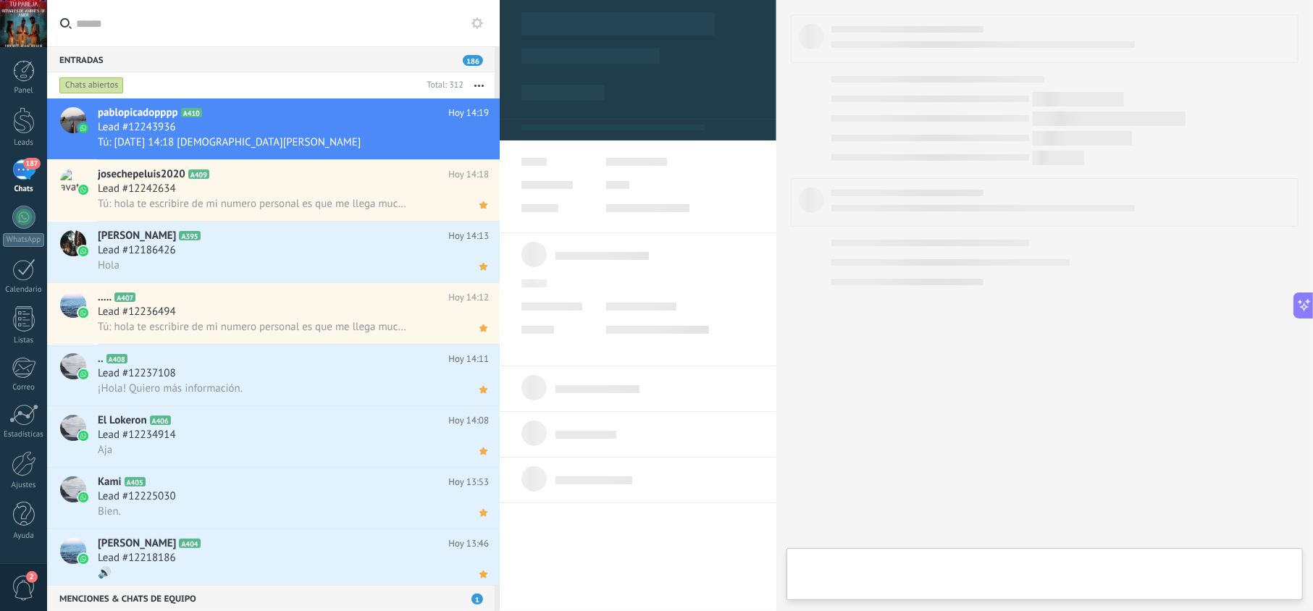
type textarea "**********"
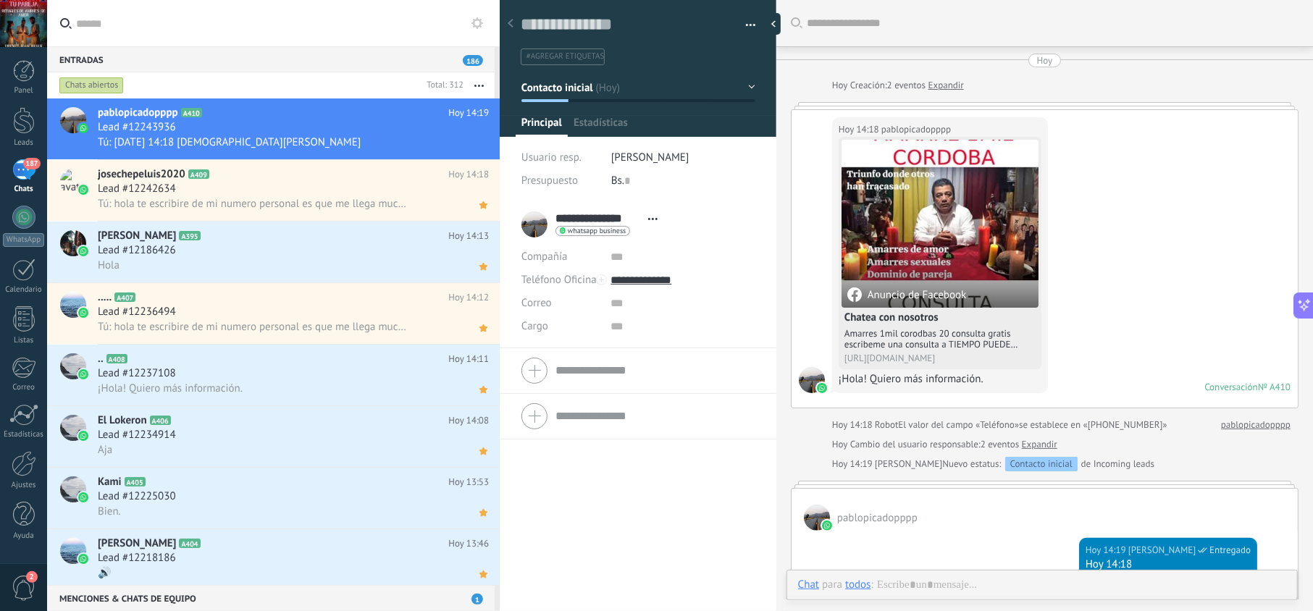
scroll to position [261, 0]
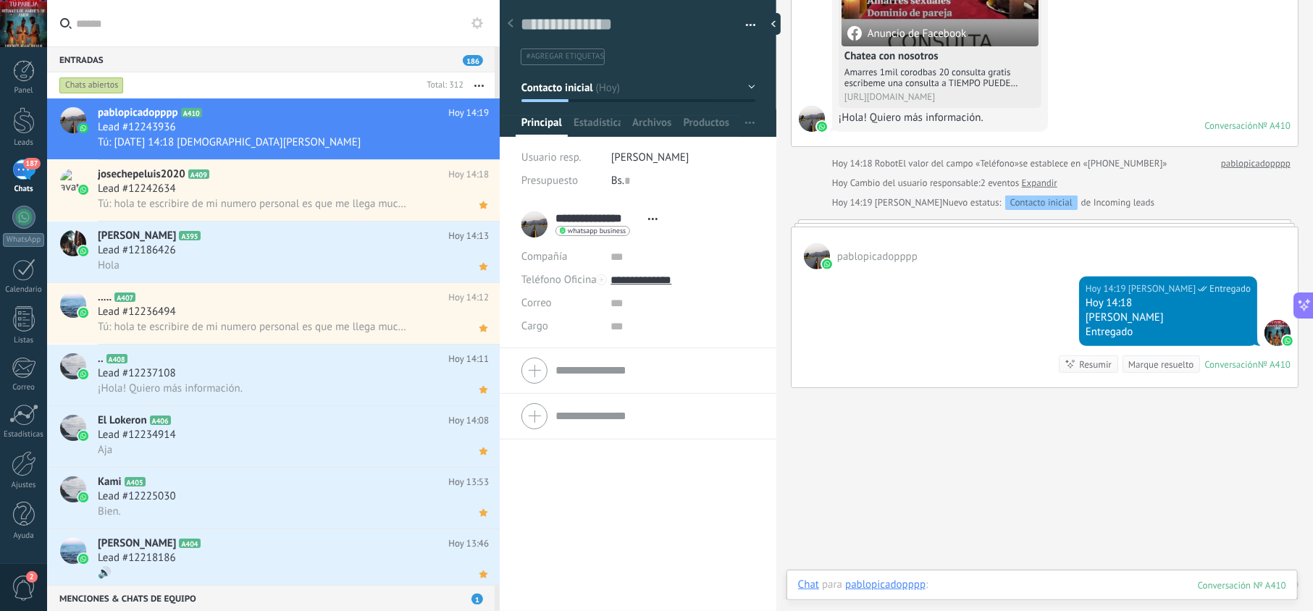
click at [976, 578] on div at bounding box center [1042, 599] width 488 height 43
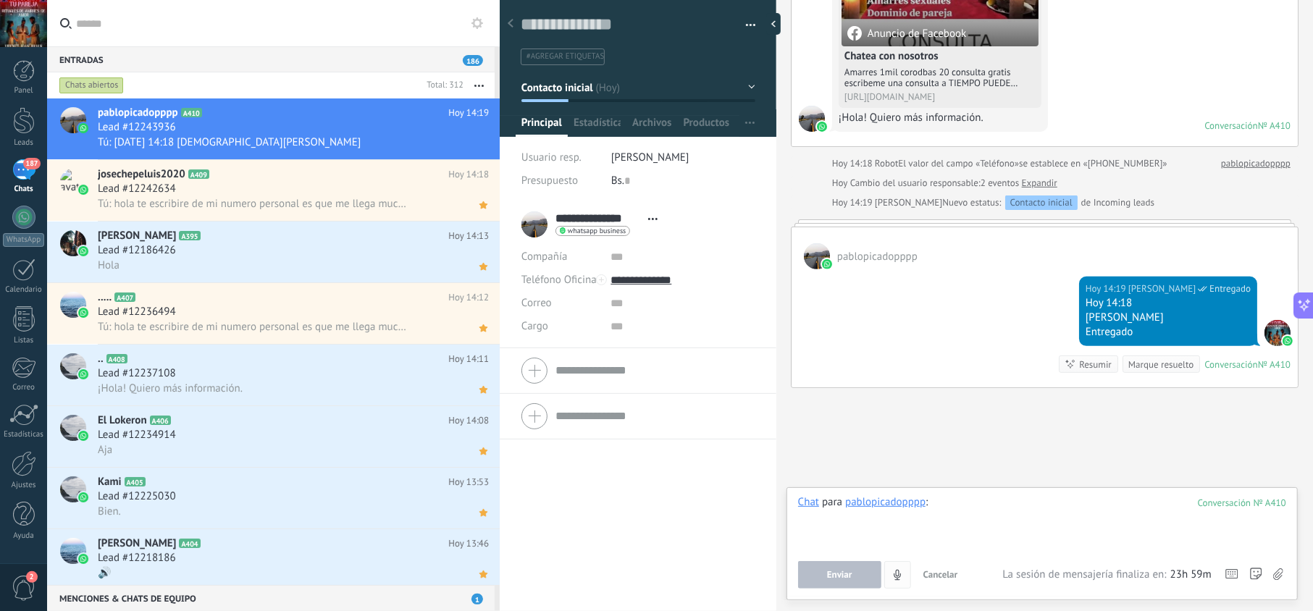
paste div
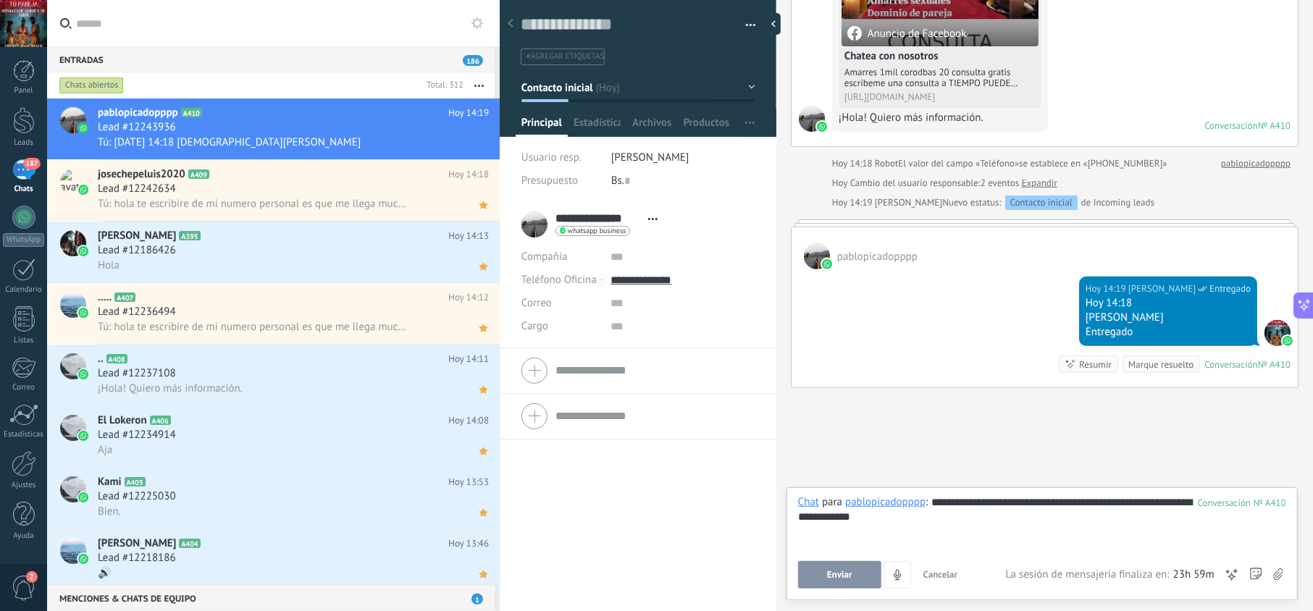
click at [834, 571] on span "Enviar" at bounding box center [839, 575] width 25 height 10
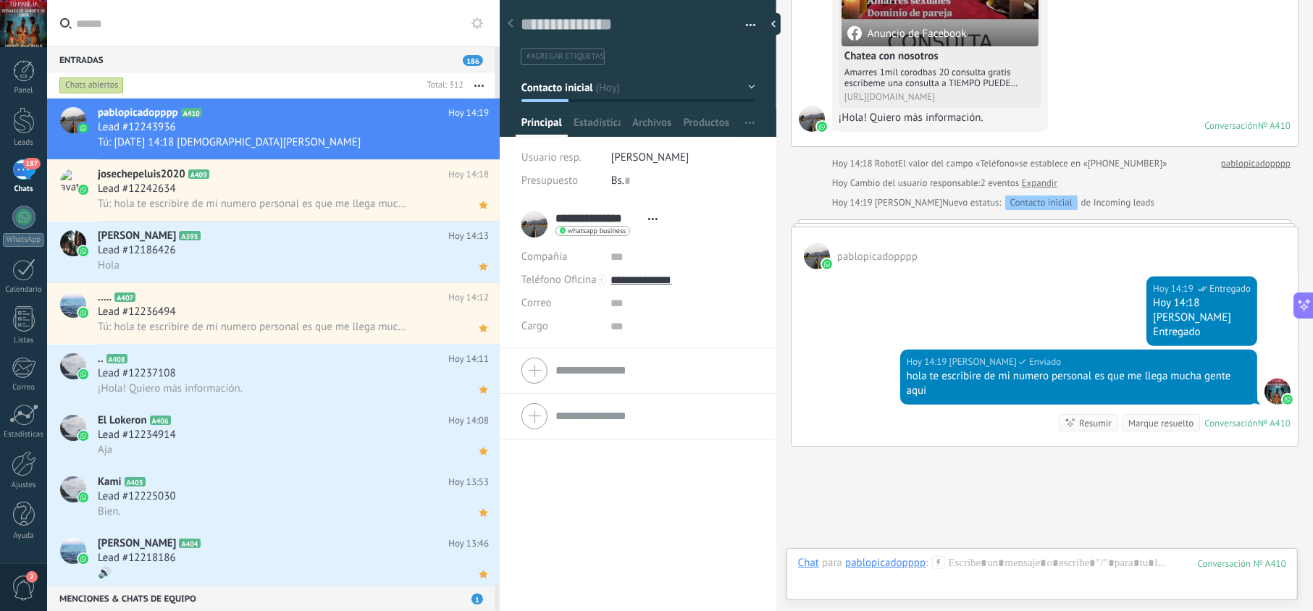
scroll to position [352, 0]
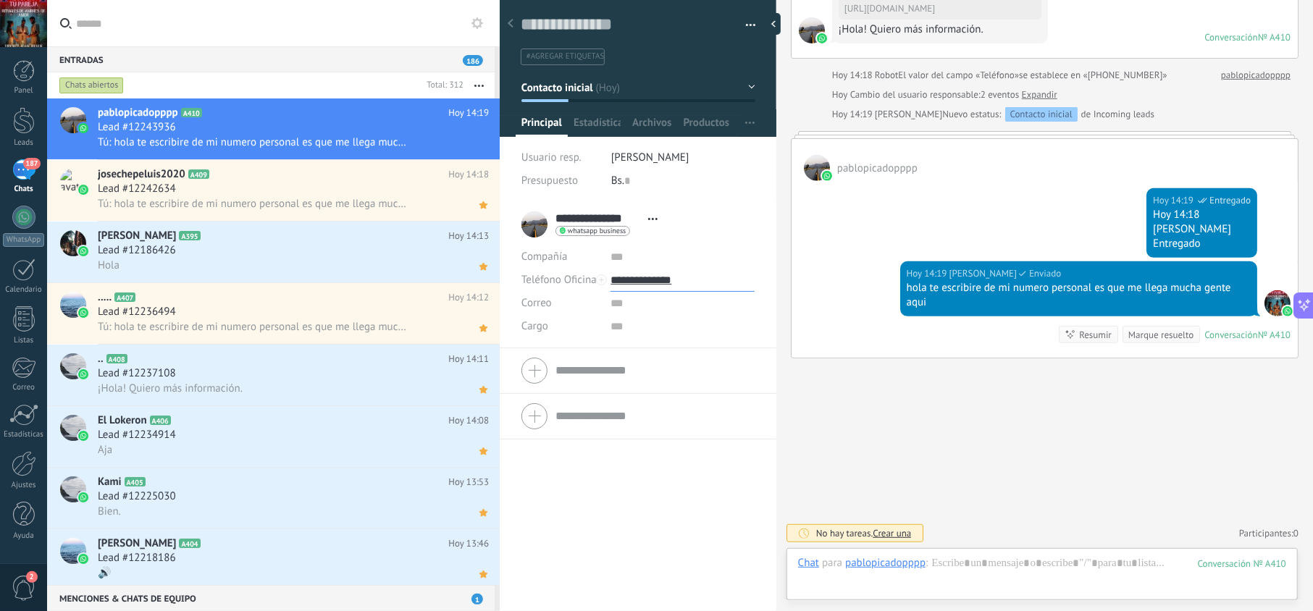
click at [649, 278] on input "**********" at bounding box center [682, 280] width 143 height 23
type input "**********"
click at [663, 351] on div "Copiar" at bounding box center [682, 354] width 142 height 25
click at [484, 143] on icon at bounding box center [483, 143] width 15 height 17
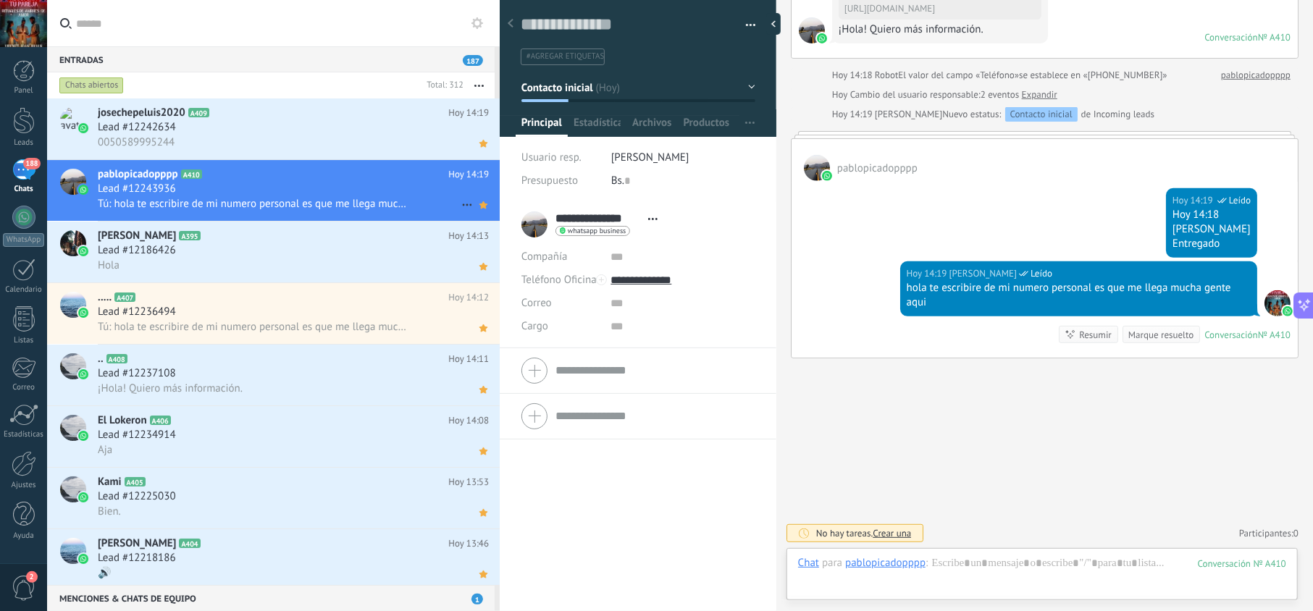
click at [337, 186] on div "Lead #12243936" at bounding box center [293, 189] width 391 height 14
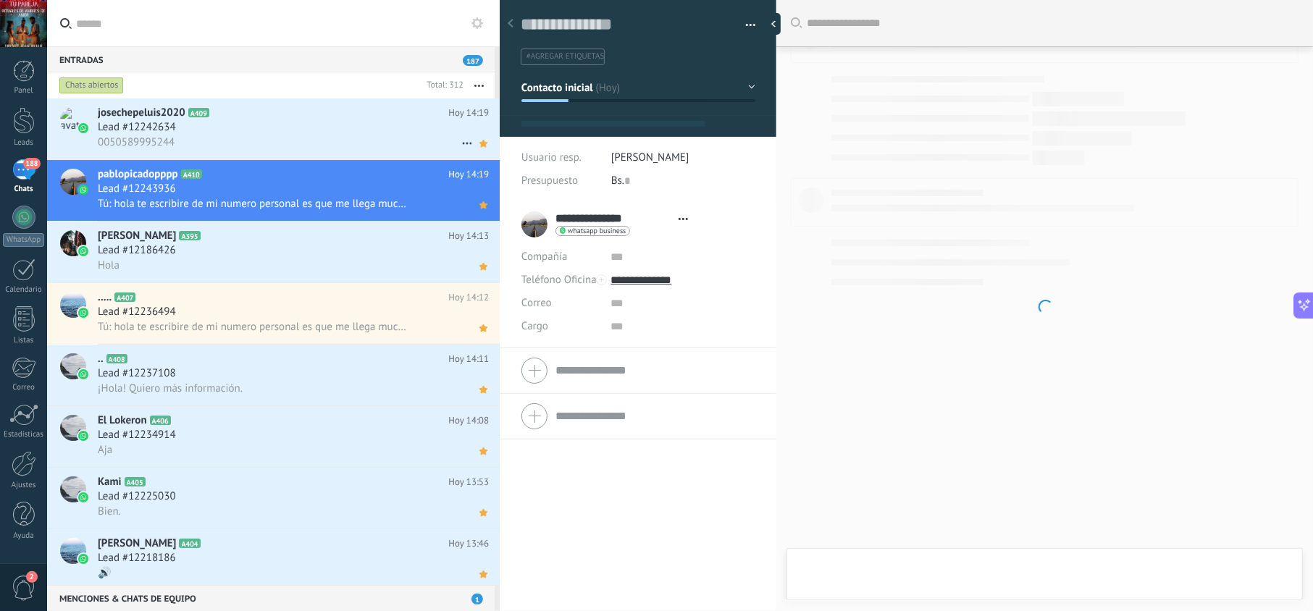
click at [337, 146] on div "0050589995244" at bounding box center [293, 142] width 391 height 15
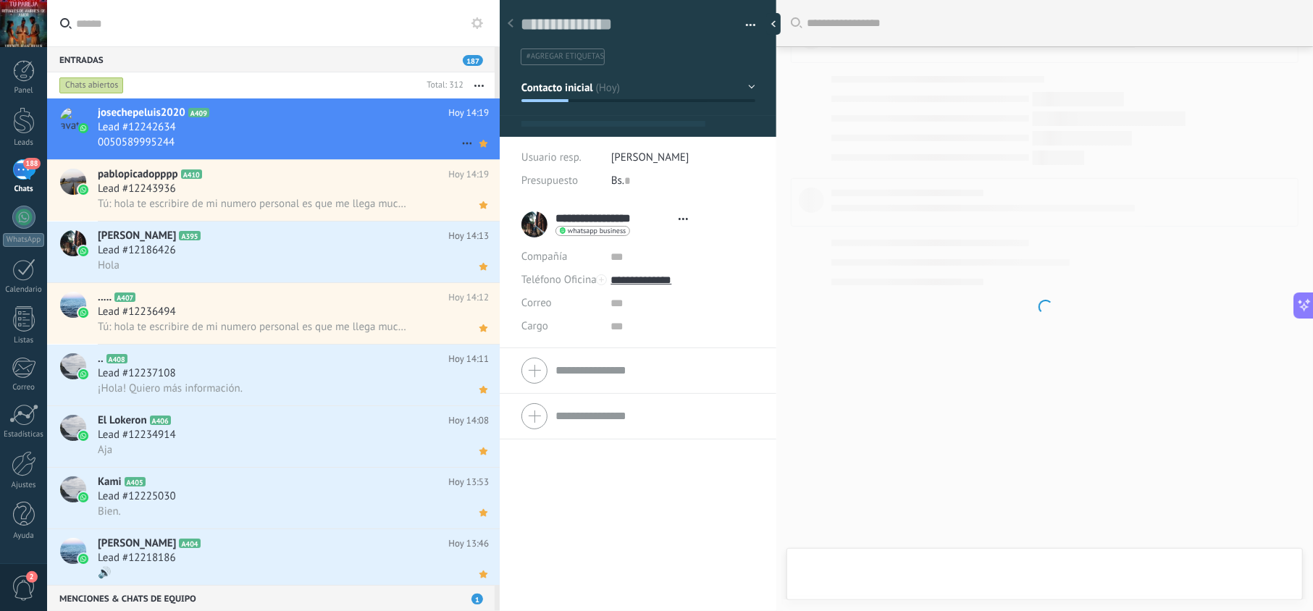
type textarea "**********"
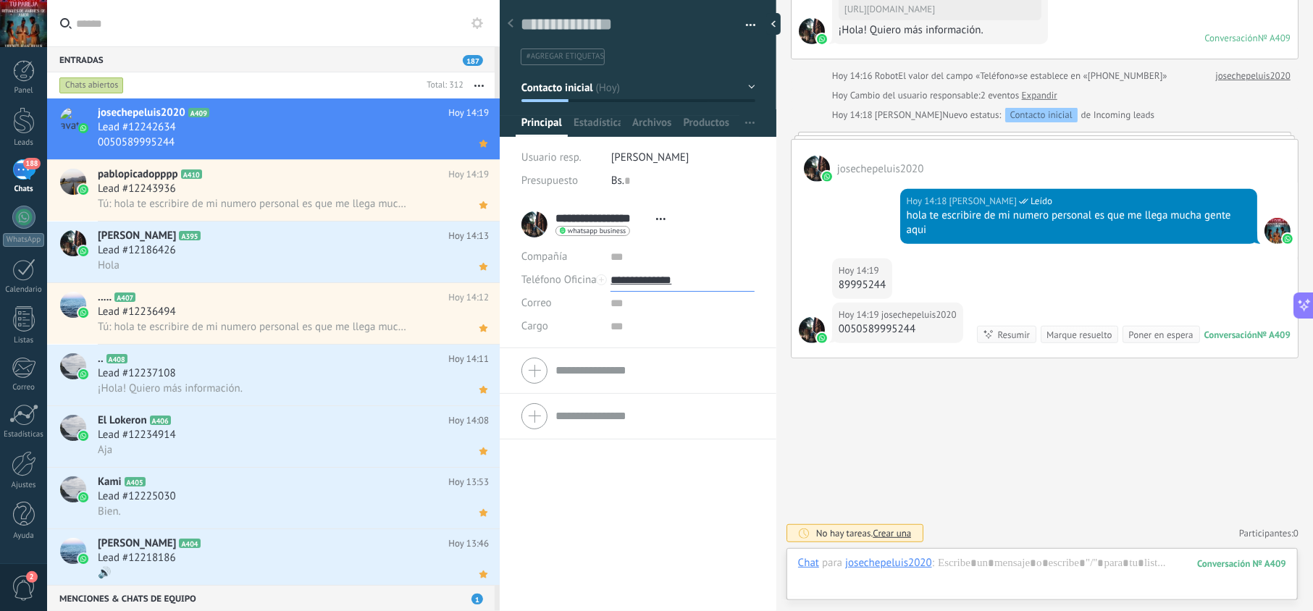
click at [682, 281] on input "**********" at bounding box center [682, 280] width 143 height 23
type input "**********"
click at [665, 359] on div "Copiar" at bounding box center [682, 354] width 142 height 25
click at [965, 560] on div at bounding box center [1042, 577] width 488 height 43
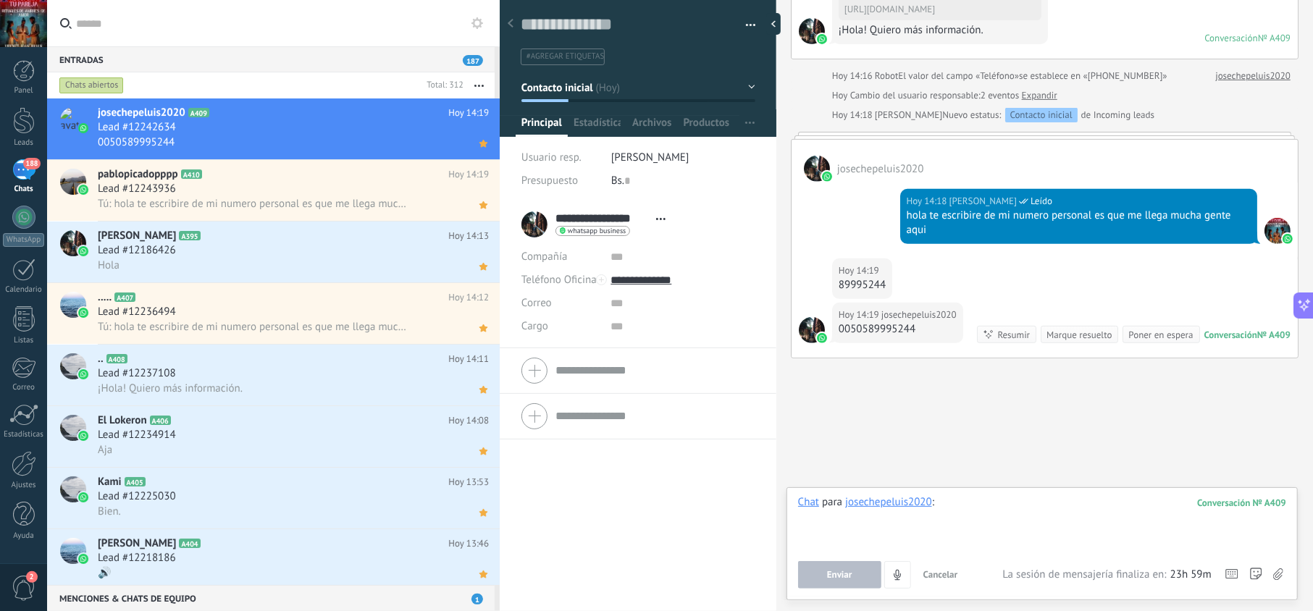
click at [992, 517] on div at bounding box center [1042, 522] width 488 height 55
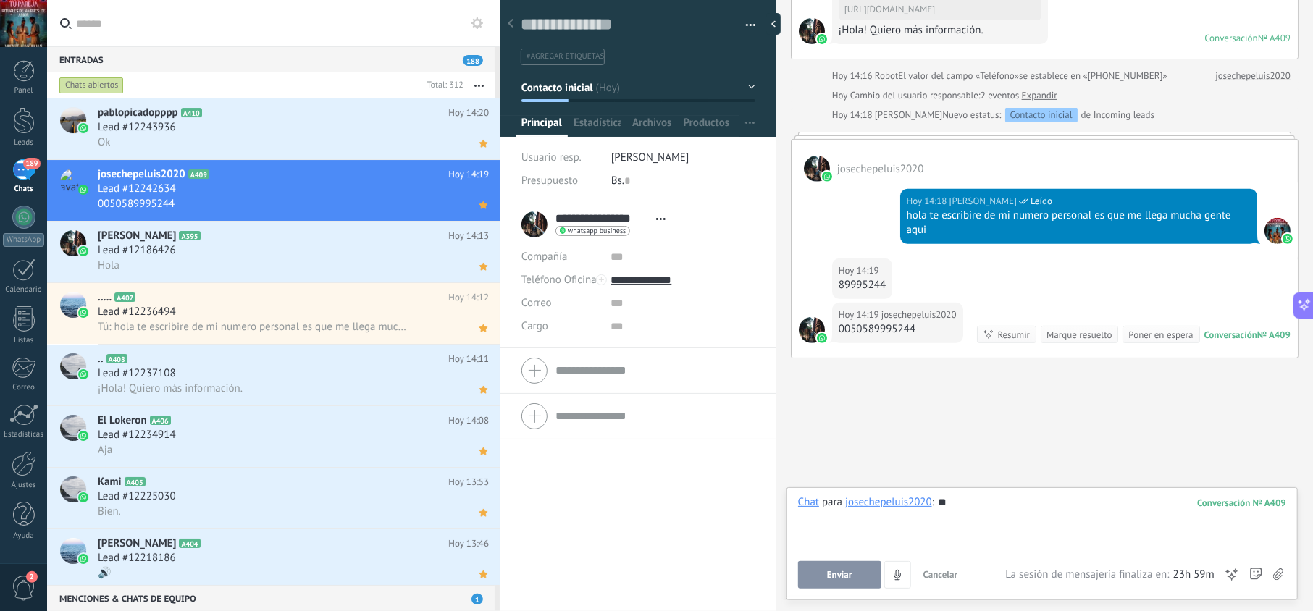
click at [844, 581] on button "Enviar" at bounding box center [839, 575] width 83 height 28
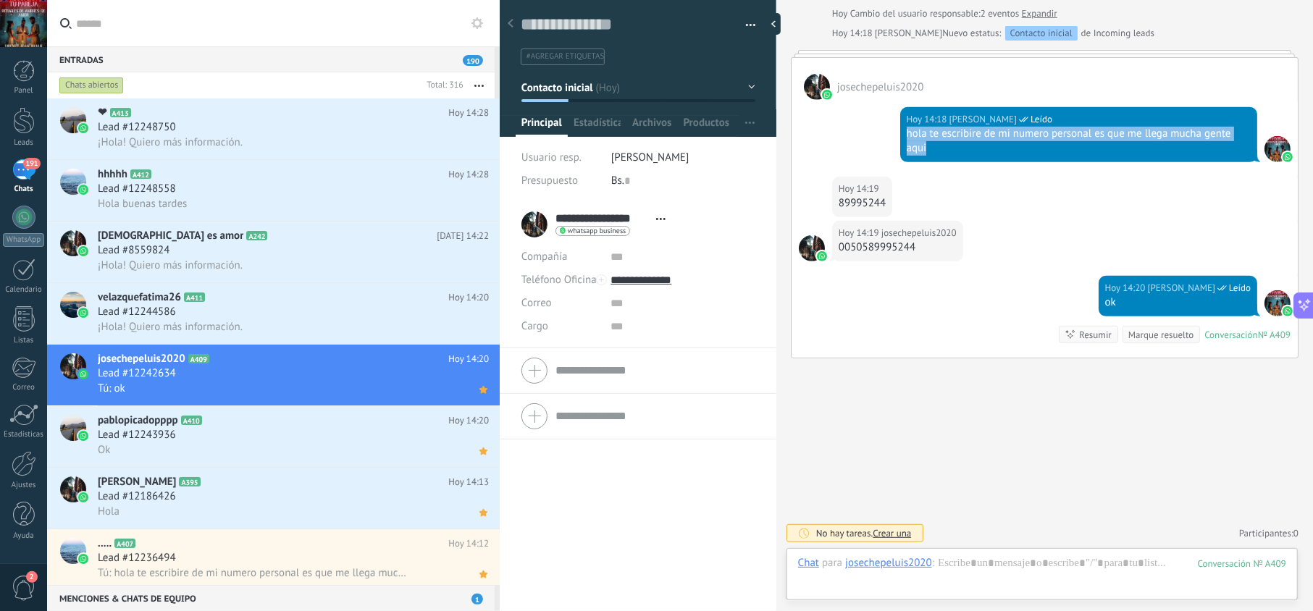
drag, startPoint x: 952, startPoint y: 142, endPoint x: 898, endPoint y: 139, distance: 53.7
click at [900, 139] on div "Hoy 14:18 jesus hernandez Leído hola te escribire de mi numero personal es que …" at bounding box center [1078, 134] width 357 height 55
copy div "hola te escribire de mi numero personal es que me llega mucha gente aqui"
click at [271, 330] on div "¡Hola! Quiero más información." at bounding box center [293, 326] width 391 height 15
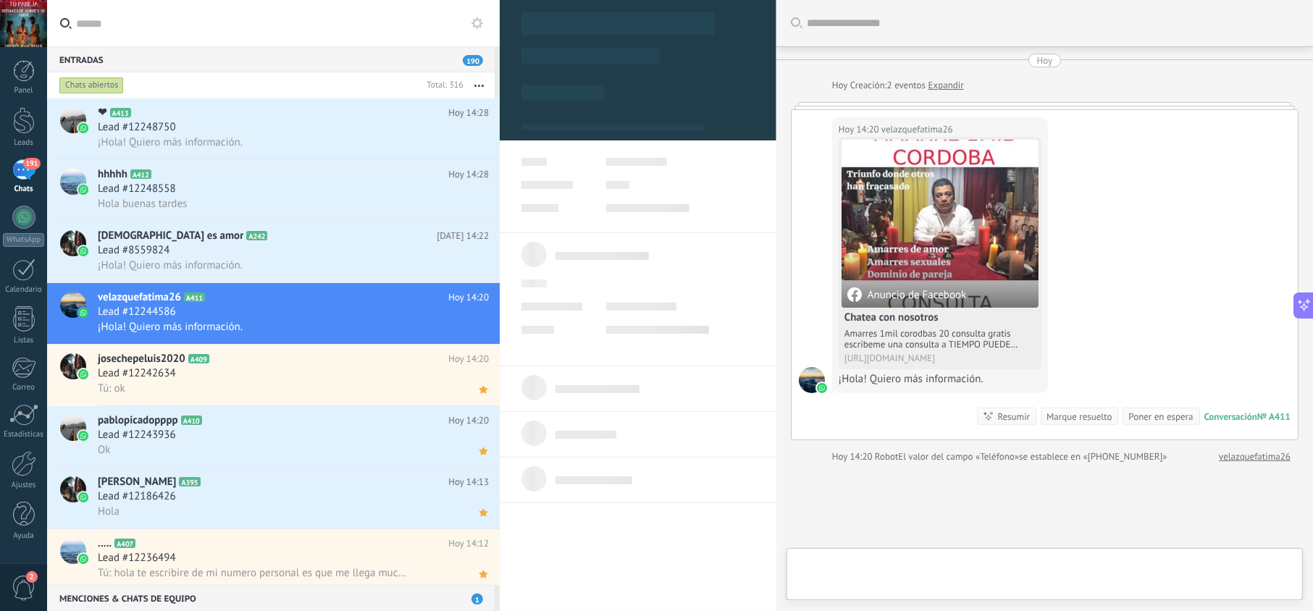
scroll to position [21, 0]
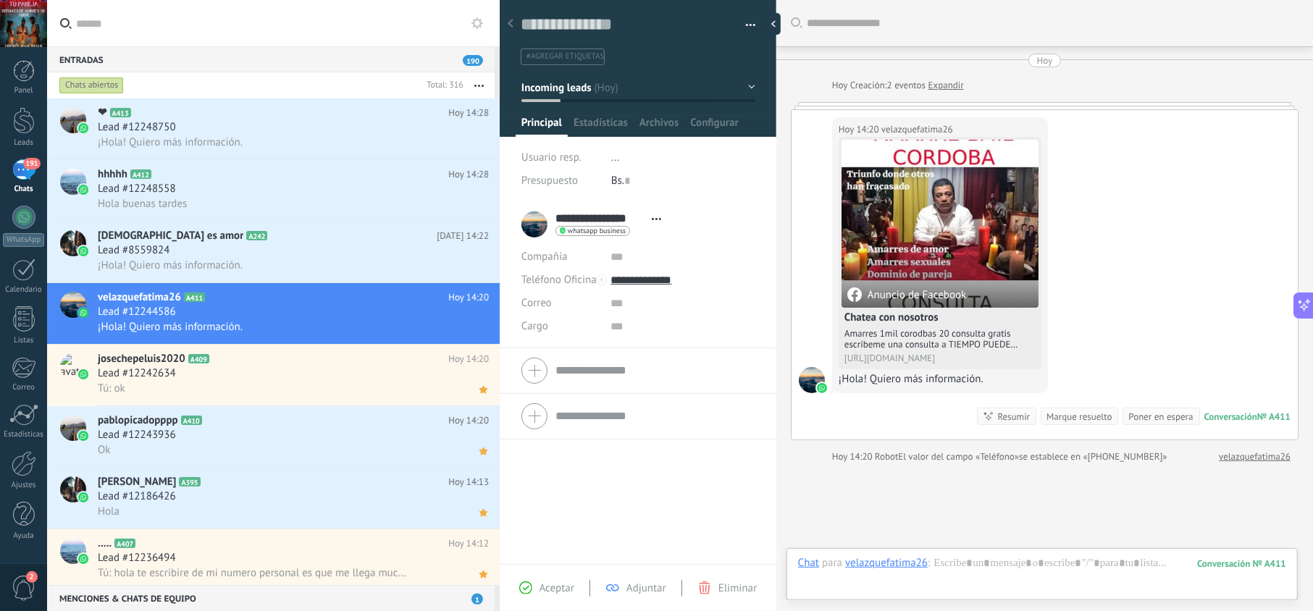
click at [546, 578] on div "Aceptar Adjuntar Eliminar" at bounding box center [638, 587] width 277 height 47
click at [546, 584] on span "Aceptar" at bounding box center [557, 589] width 35 height 14
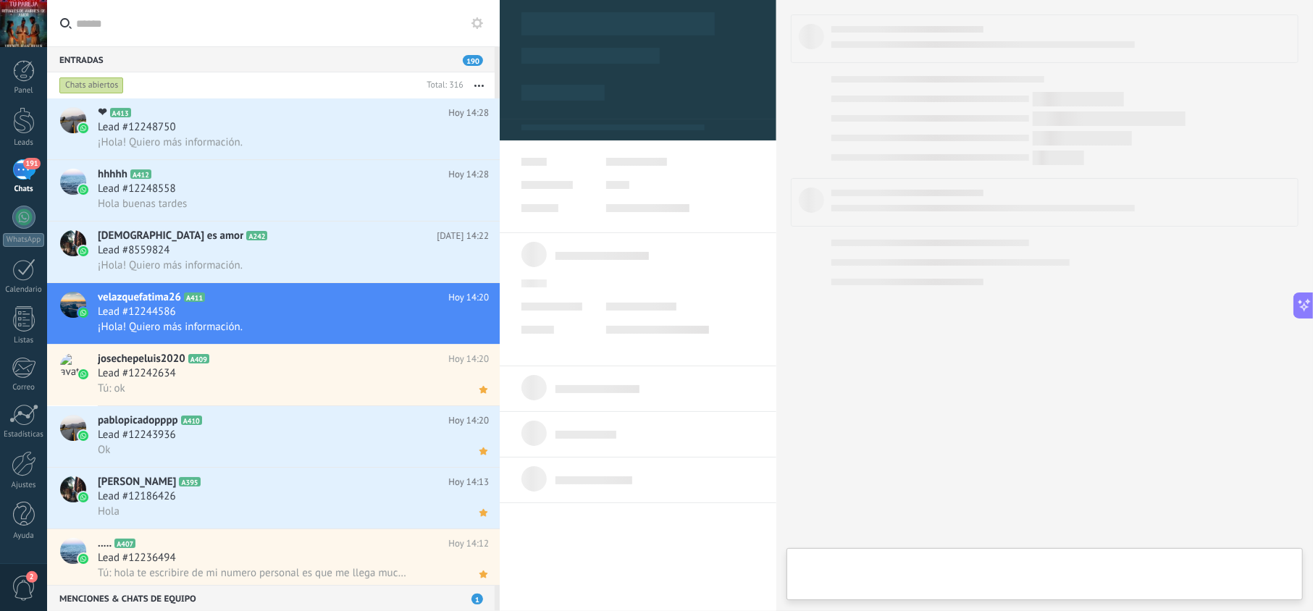
type textarea "**********"
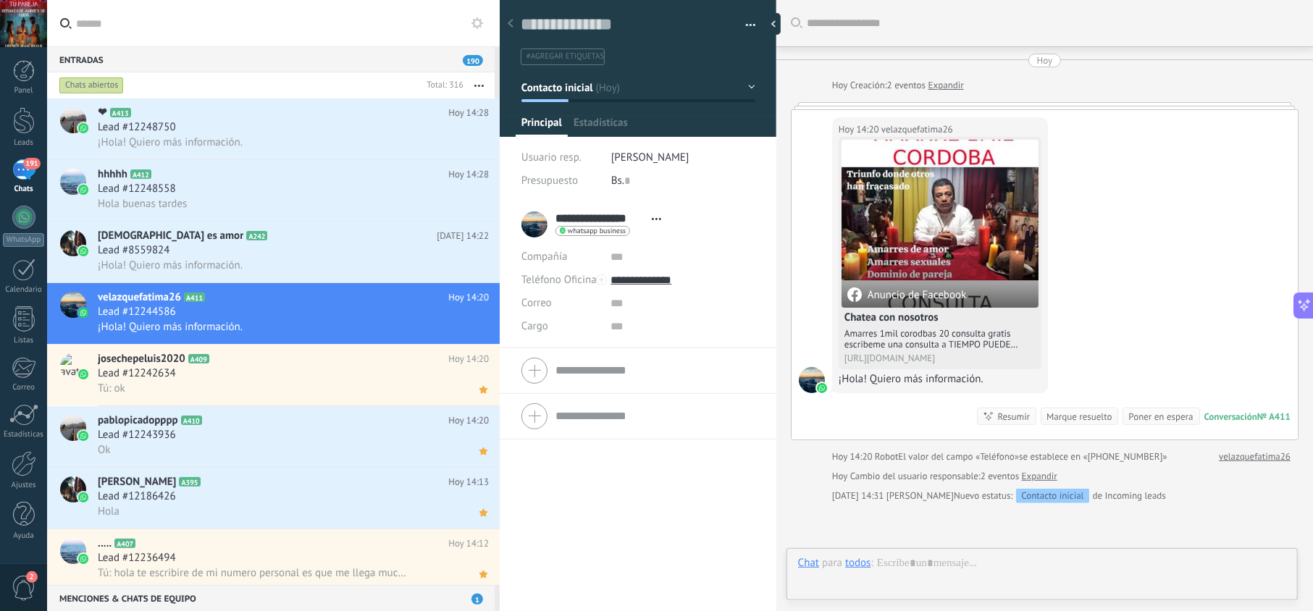
scroll to position [21, 0]
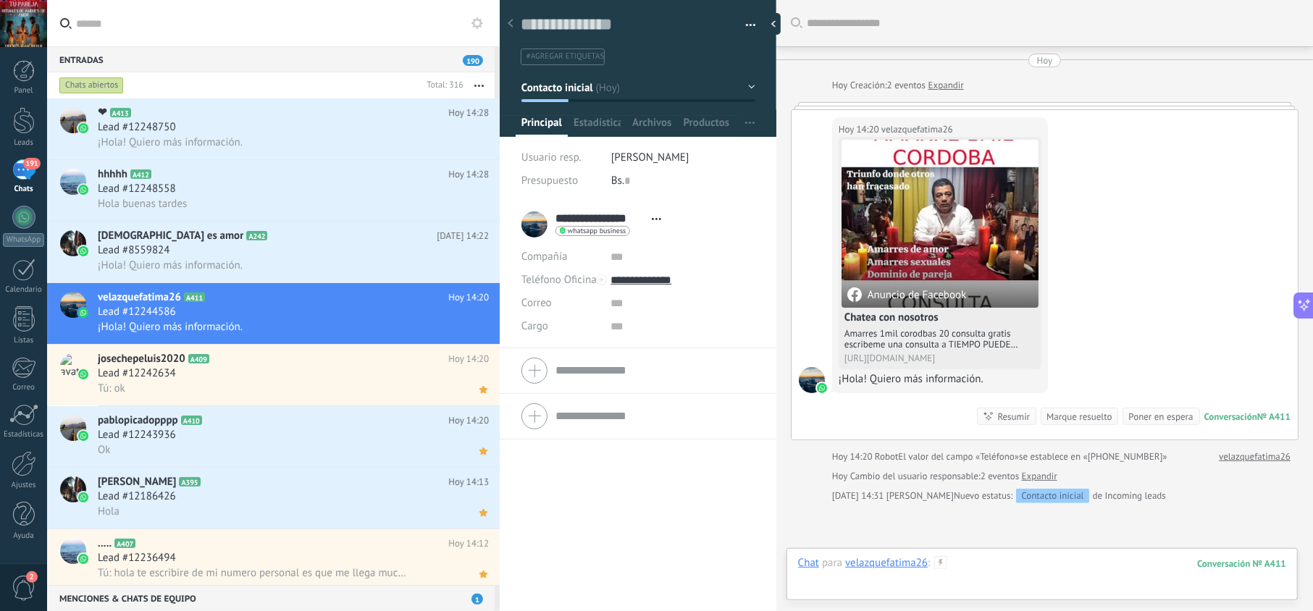
click at [955, 563] on div at bounding box center [1042, 577] width 488 height 43
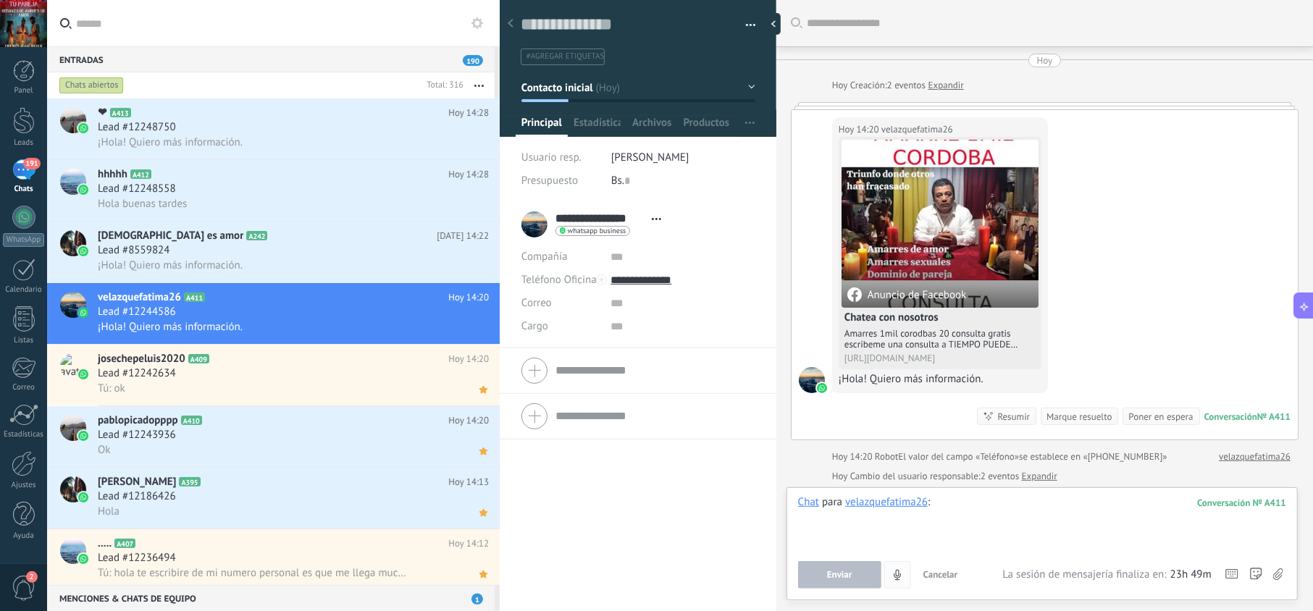
paste div
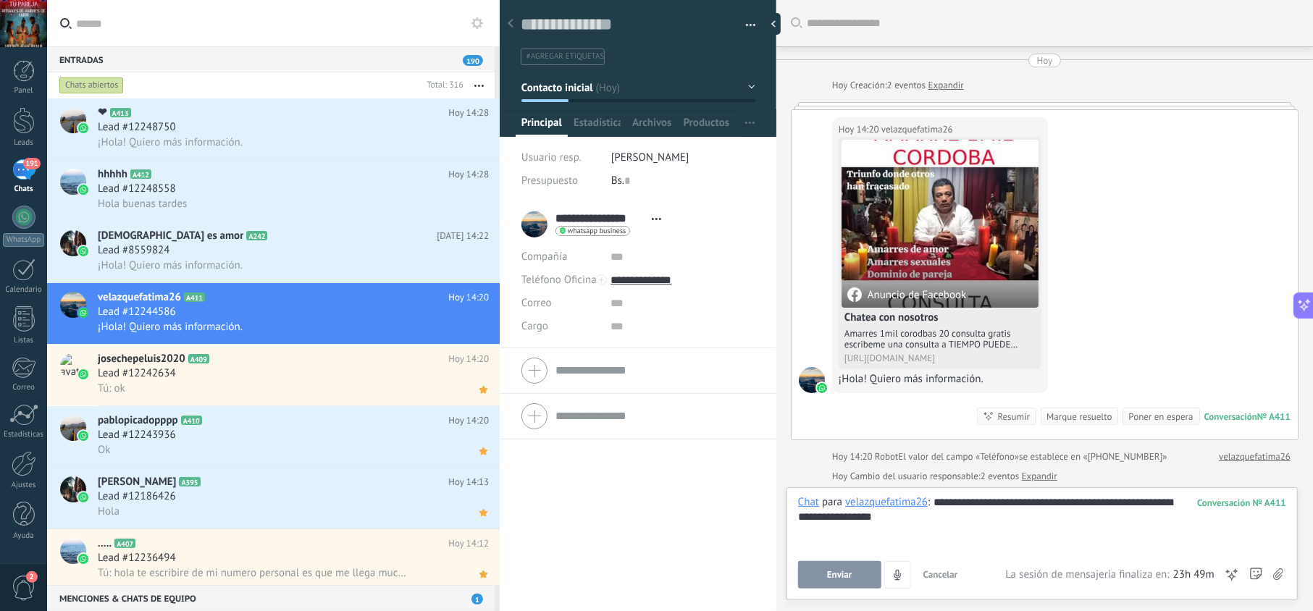
click at [865, 571] on button "Enviar" at bounding box center [839, 575] width 83 height 28
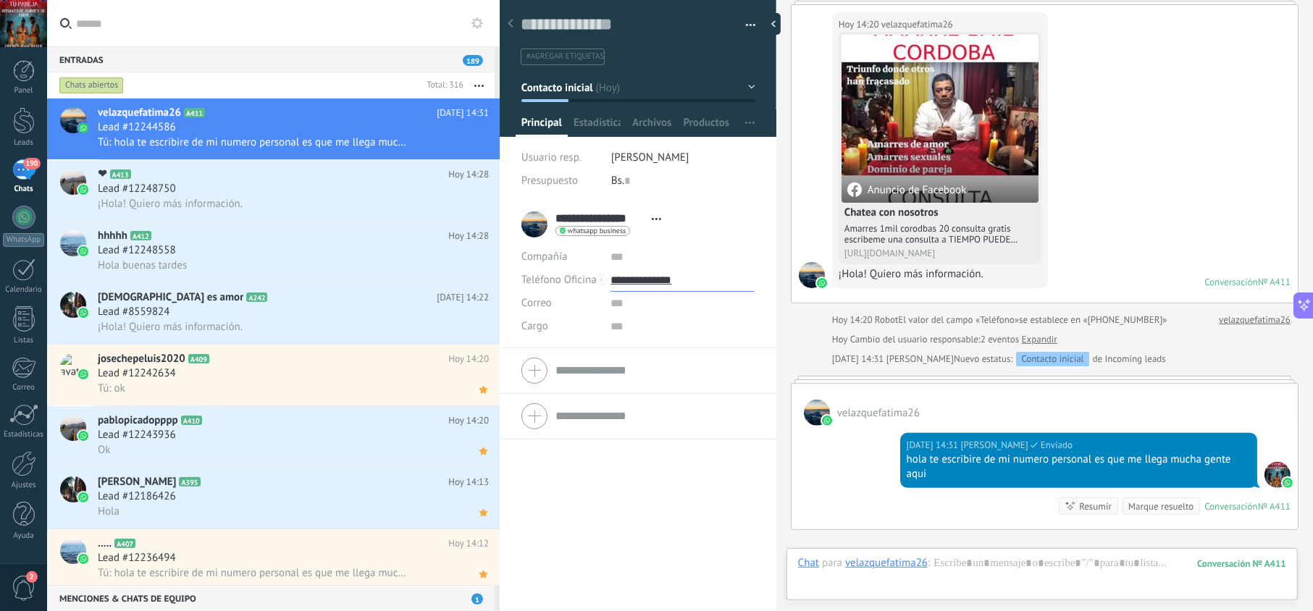
click at [671, 288] on input "**********" at bounding box center [682, 280] width 143 height 23
type input "**********"
click at [658, 358] on div "Copiar" at bounding box center [682, 354] width 142 height 25
click at [482, 145] on icon at bounding box center [483, 143] width 15 height 17
drag, startPoint x: 947, startPoint y: 482, endPoint x: 902, endPoint y: 466, distance: 47.6
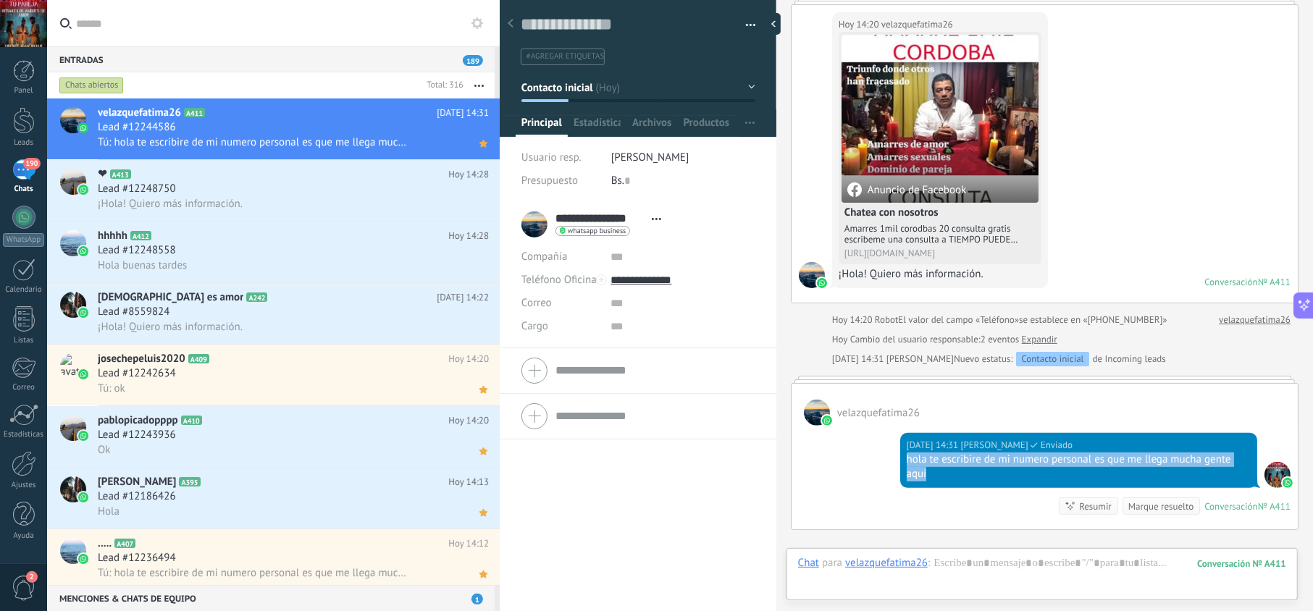
click at [902, 466] on div "Hoy 14:31 jesus hernandez Enviado hola te escribire de mi numero personal es qu…" at bounding box center [1078, 460] width 357 height 55
copy div "hola te escribire de mi numero personal es que me llega mucha gente aqui"
click at [340, 189] on div "Lead #12248750" at bounding box center [293, 189] width 391 height 14
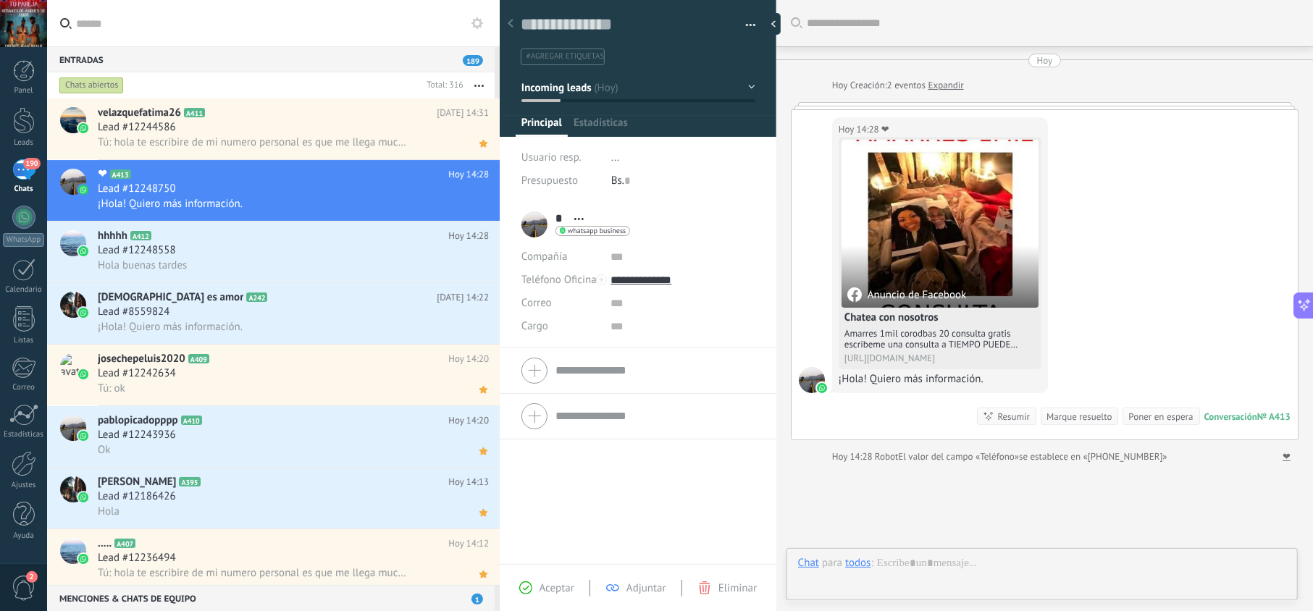
scroll to position [21, 0]
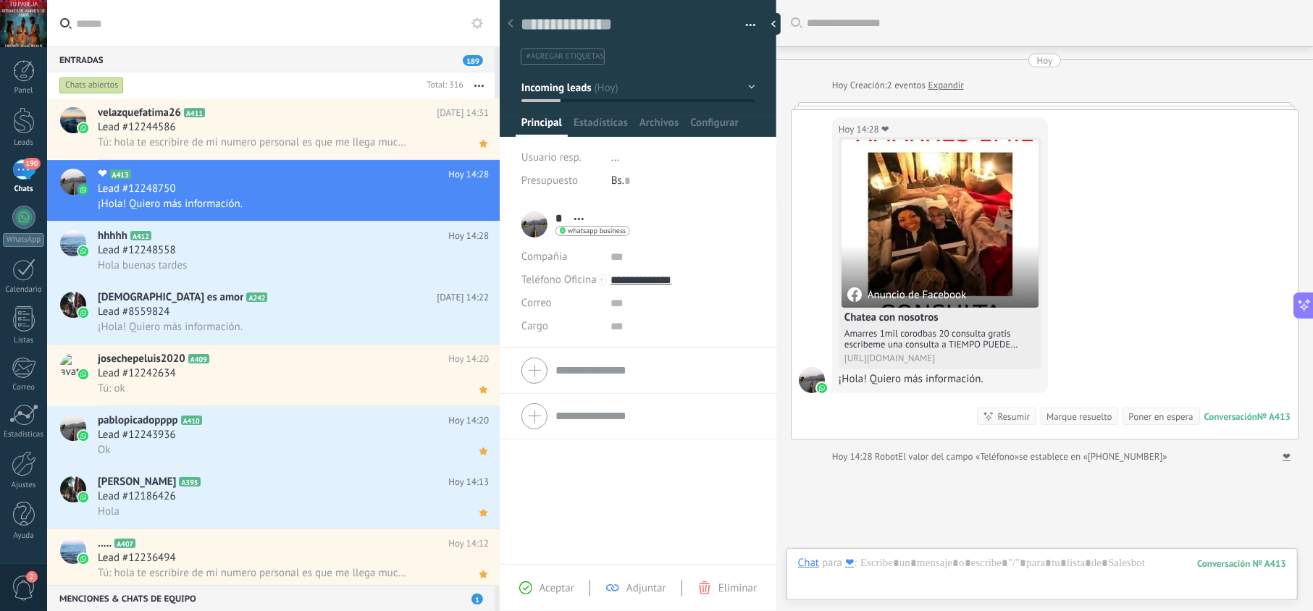
click at [546, 584] on span "Aceptar" at bounding box center [557, 589] width 35 height 14
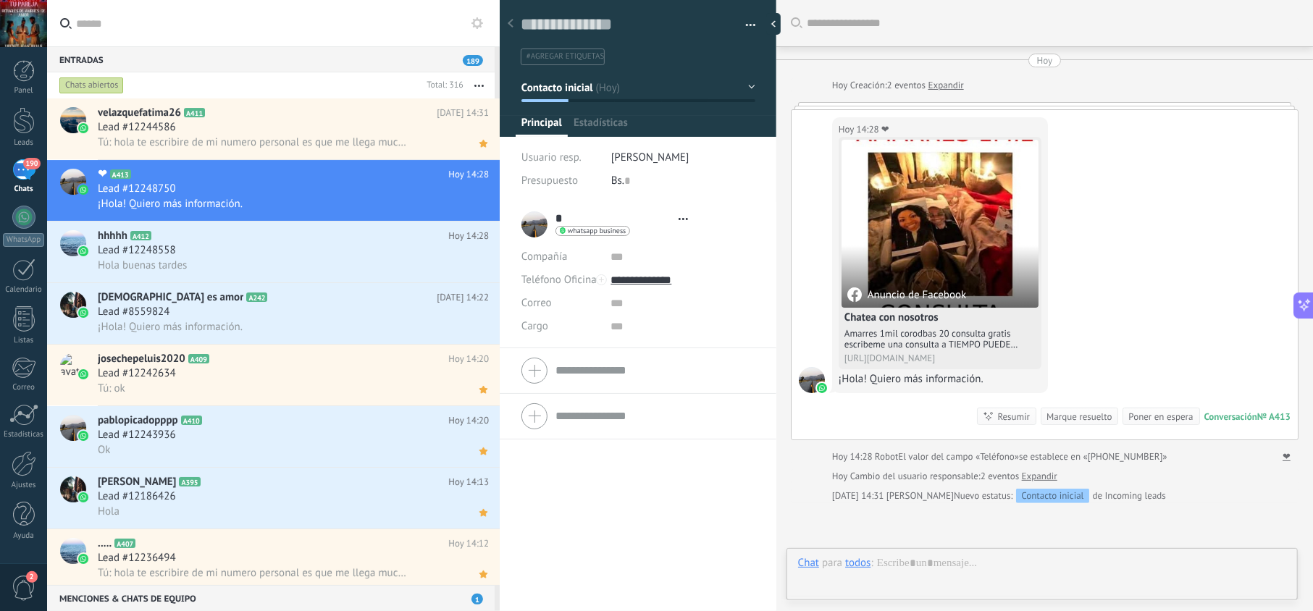
type textarea "**********"
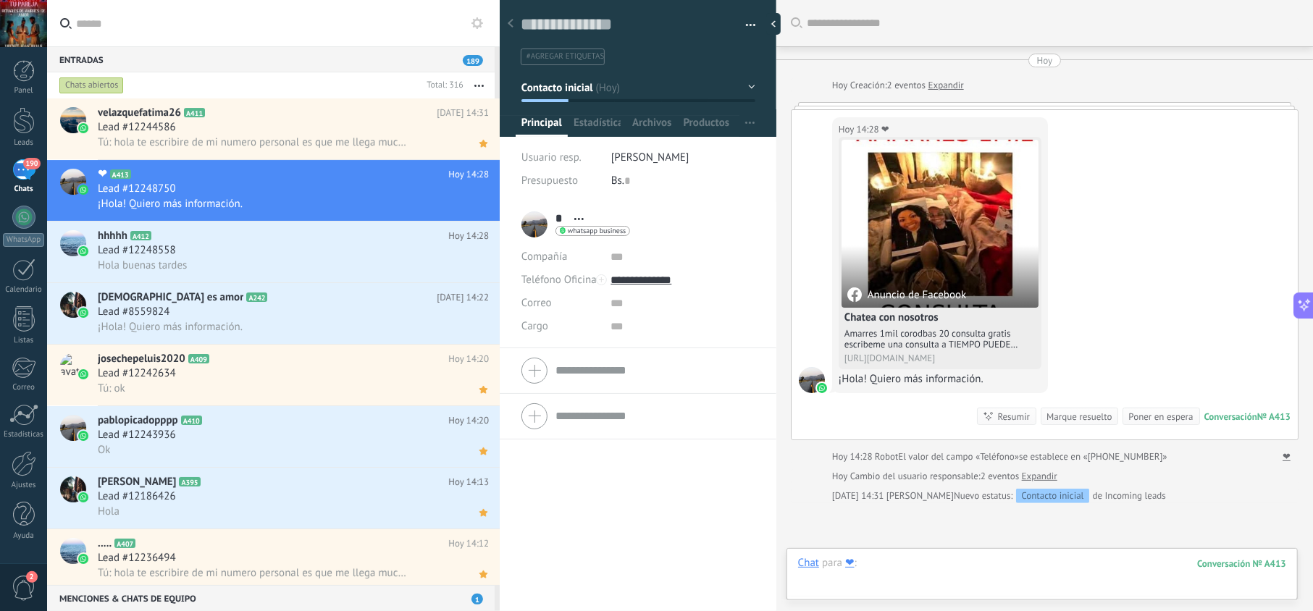
click at [923, 561] on div at bounding box center [1042, 577] width 488 height 43
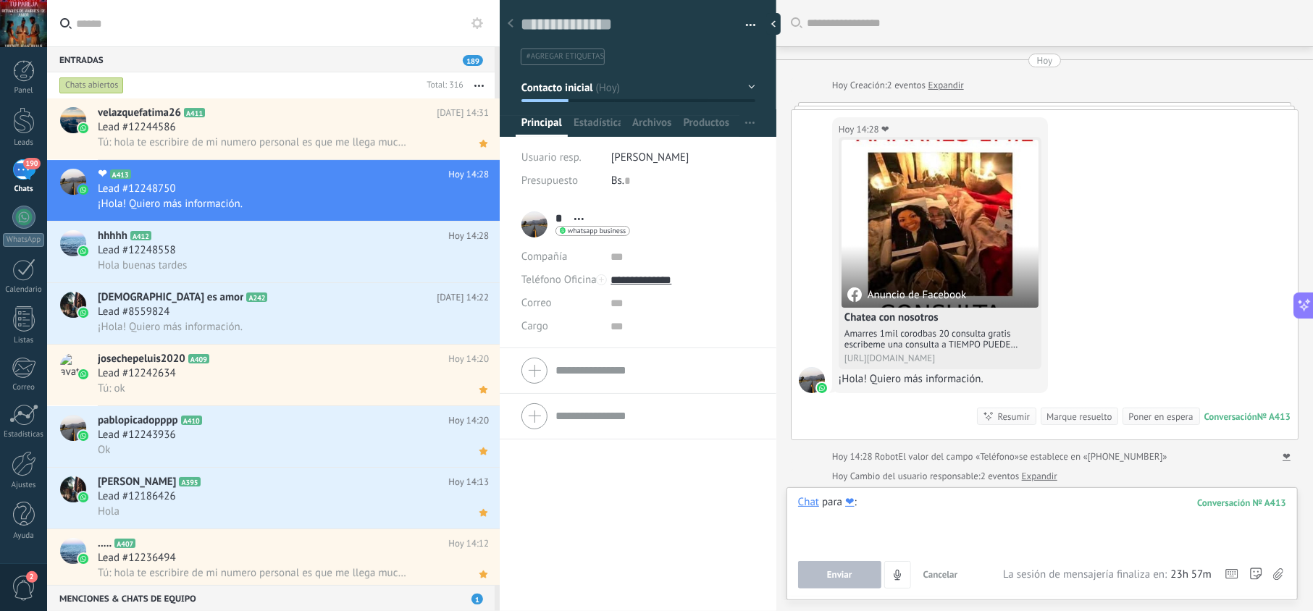
paste div
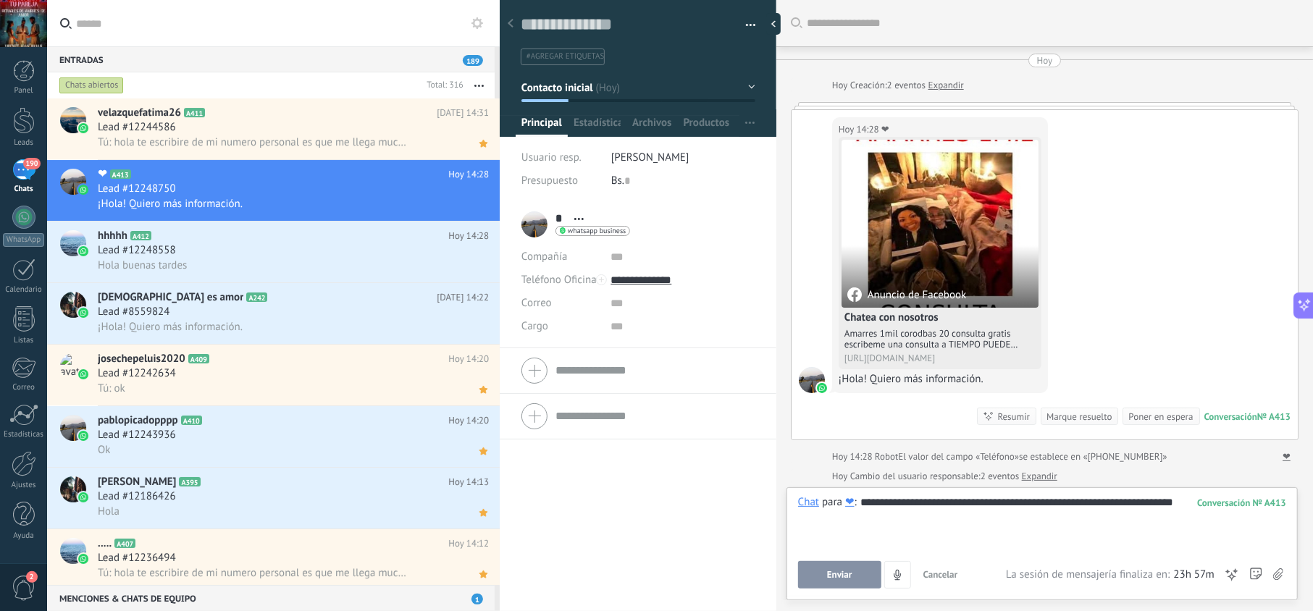
click at [843, 575] on span "Enviar" at bounding box center [839, 575] width 25 height 10
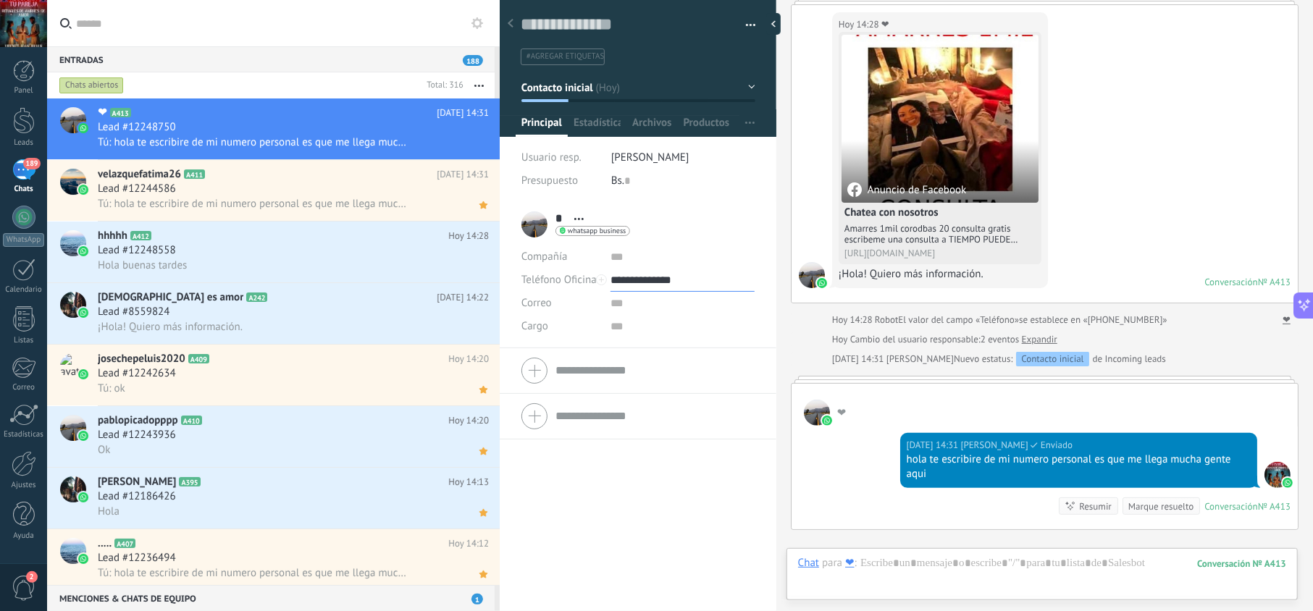
click at [655, 277] on input "**********" at bounding box center [682, 280] width 143 height 23
type input "**********"
click at [663, 348] on div "Copiar" at bounding box center [682, 354] width 142 height 25
click at [479, 142] on use at bounding box center [483, 143] width 8 height 7
drag, startPoint x: 966, startPoint y: 482, endPoint x: 910, endPoint y: 465, distance: 58.9
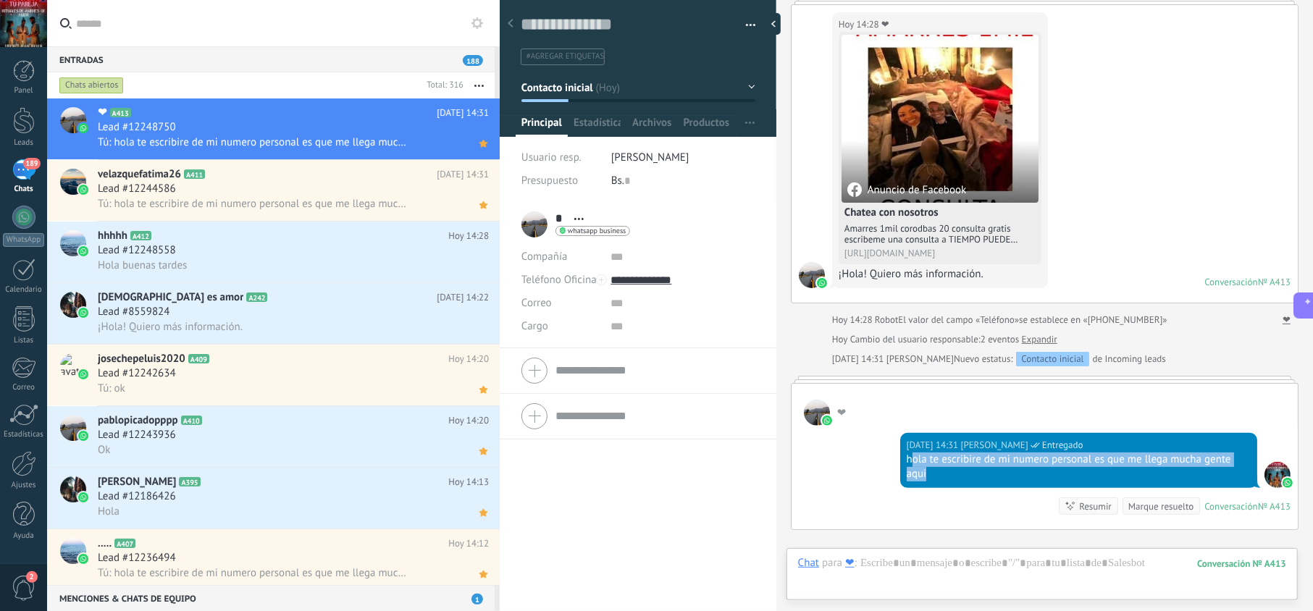
click at [910, 465] on div "hola te escribire de mi numero personal es que me llega mucha gente aqui" at bounding box center [1079, 467] width 344 height 29
click at [937, 475] on div "hola te escribire de mi numero personal es que me llega mucha gente aqui" at bounding box center [1079, 467] width 344 height 29
drag, startPoint x: 931, startPoint y: 479, endPoint x: 902, endPoint y: 467, distance: 31.5
click at [902, 467] on div "Hoy 14:31 jesus hernandez Entregado hola te escribire de mi numero personal es …" at bounding box center [1078, 460] width 357 height 55
copy div "hola te escribire de mi numero personal es que me llega mucha gente aqui"
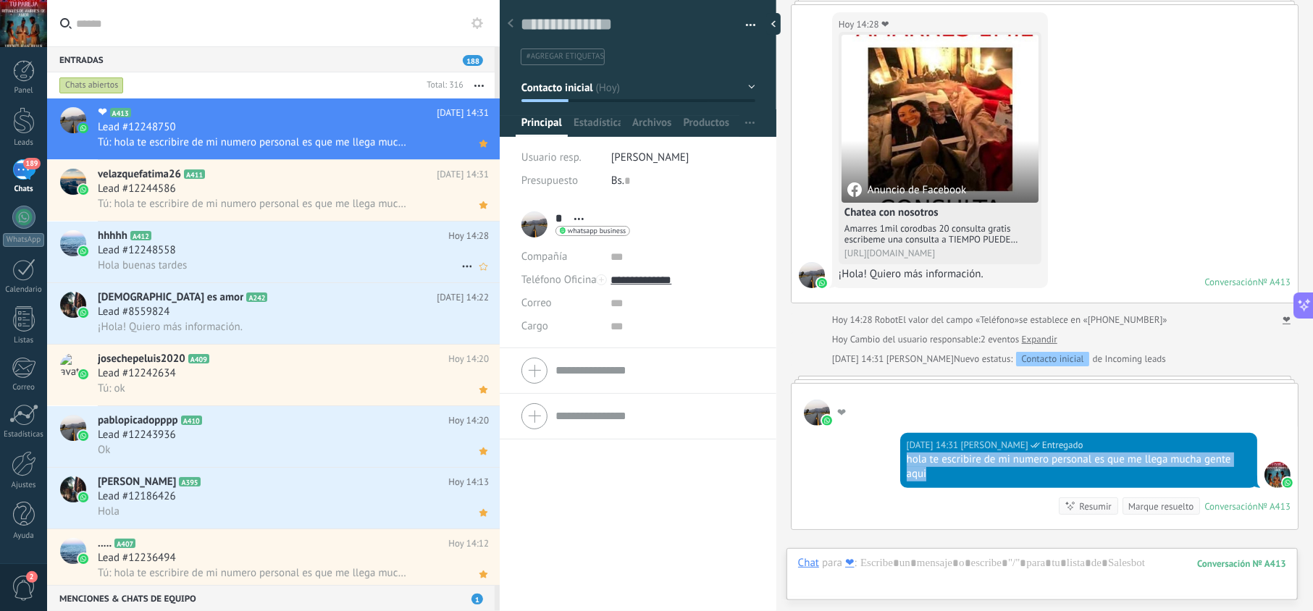
click at [374, 269] on div "Hola buenas tardes" at bounding box center [293, 265] width 391 height 15
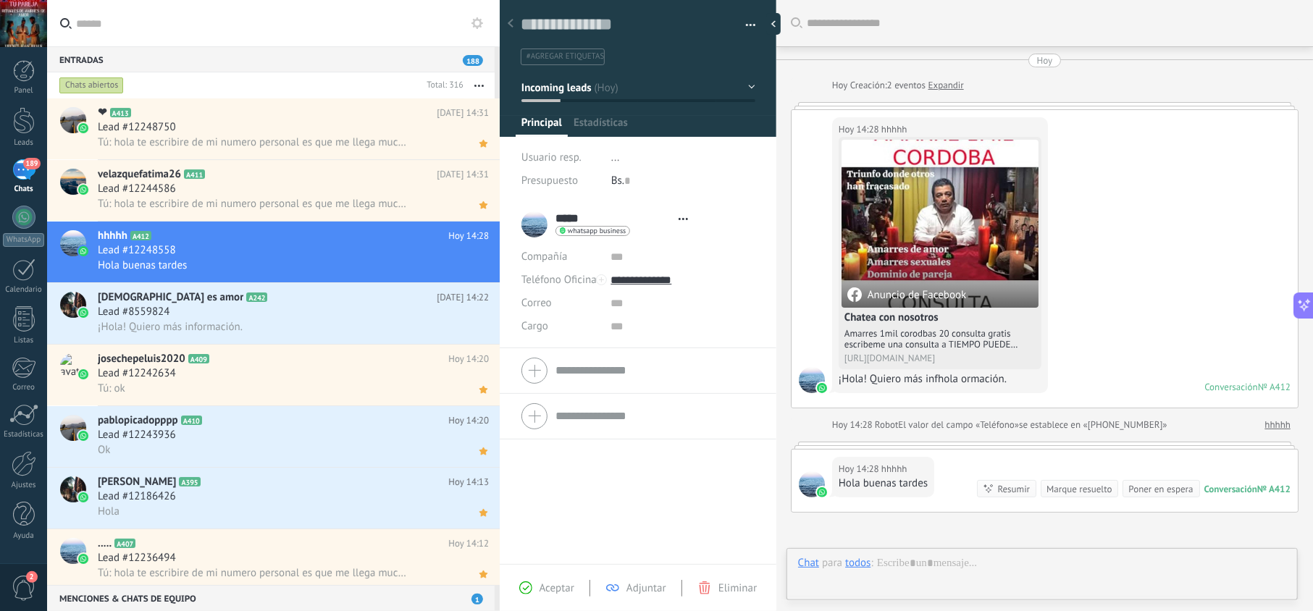
scroll to position [157, 0]
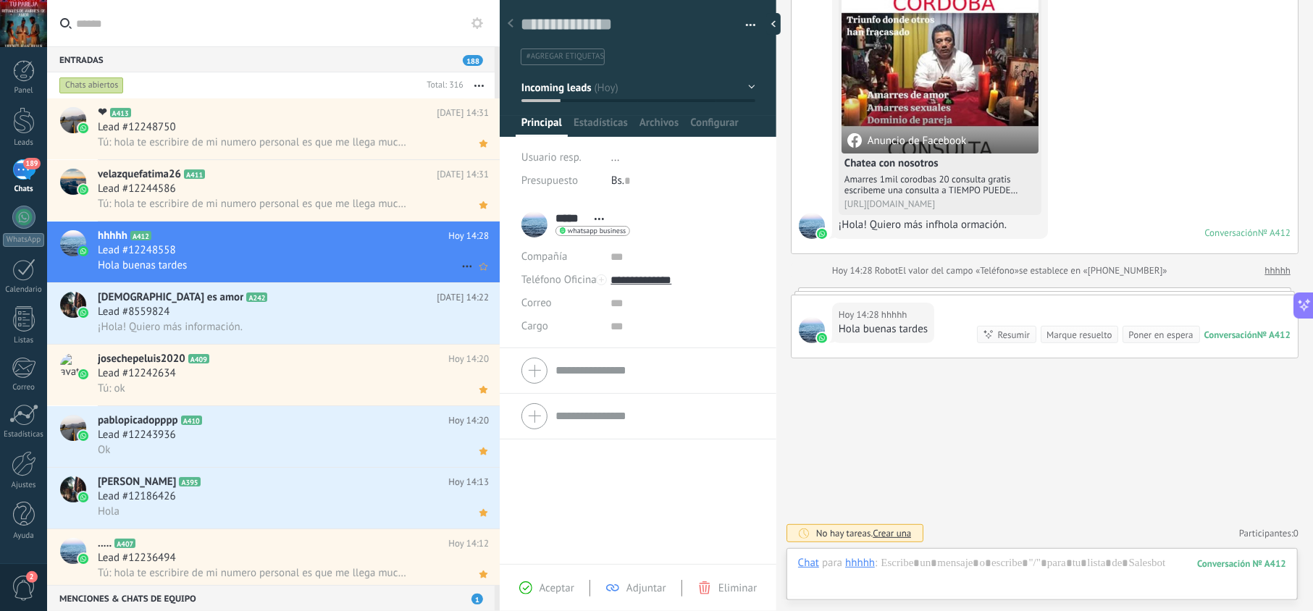
click at [307, 256] on div "Lead #12248558" at bounding box center [293, 250] width 391 height 14
click at [556, 590] on span "Aceptar" at bounding box center [557, 589] width 35 height 14
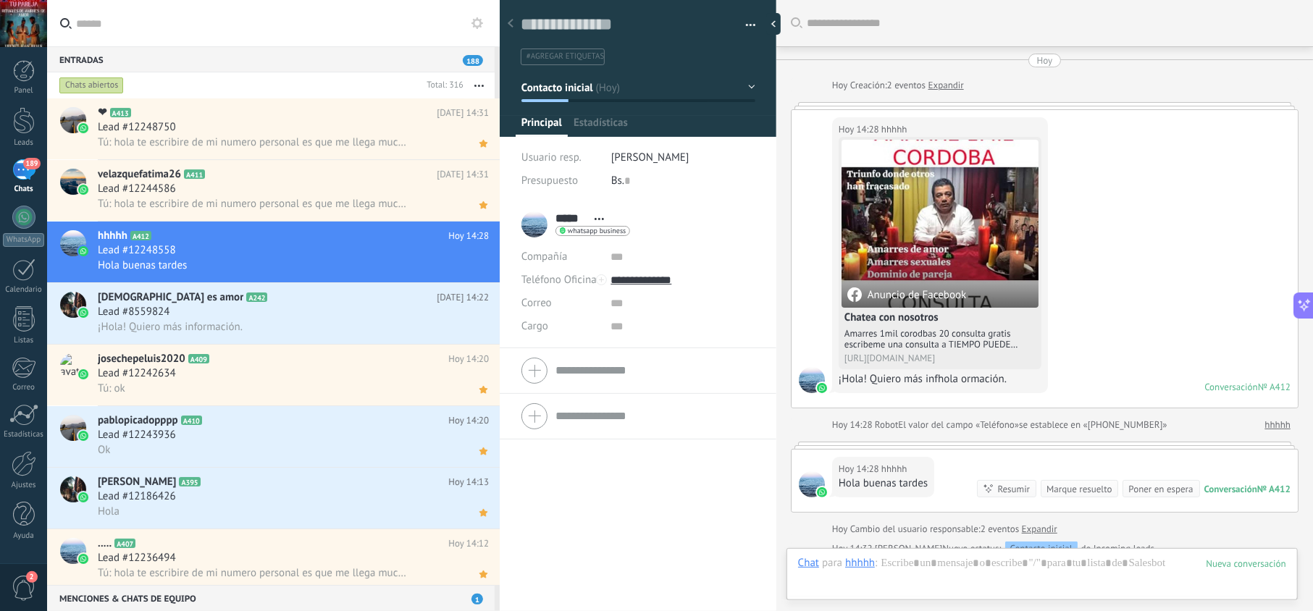
scroll to position [201, 0]
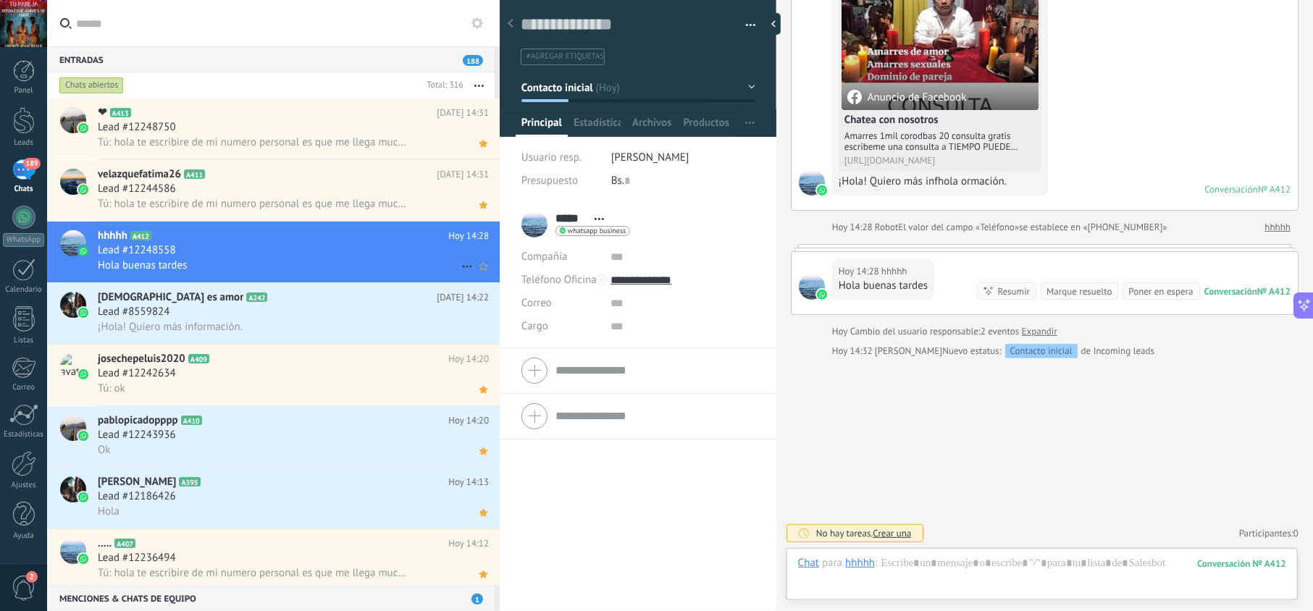
click at [320, 261] on div "Hola buenas tardes" at bounding box center [293, 265] width 391 height 15
click at [939, 452] on div "Buscar Carga más Hoy Hoy Creación: 2 eventos Expandir Hoy 14:28 hhhhh Anuncio d…" at bounding box center [1044, 206] width 537 height 809
click at [326, 140] on span "Tú: hola te escribire de mi numero personal es que me llega mucha gente aqui" at bounding box center [253, 142] width 311 height 14
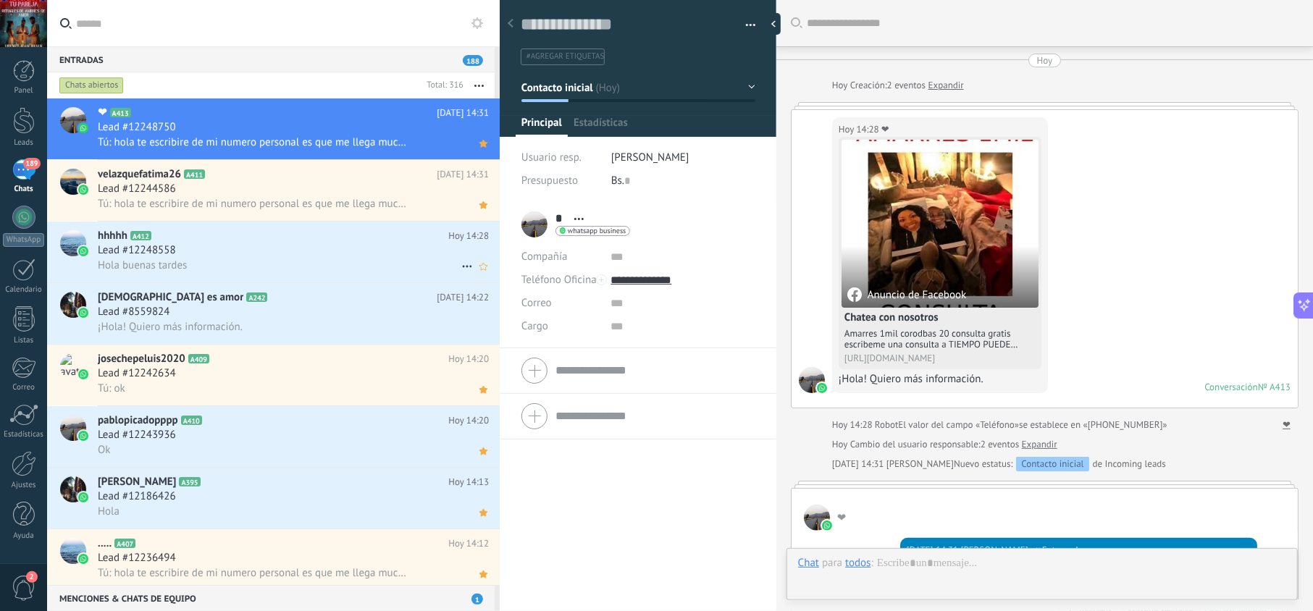
scroll to position [280, 0]
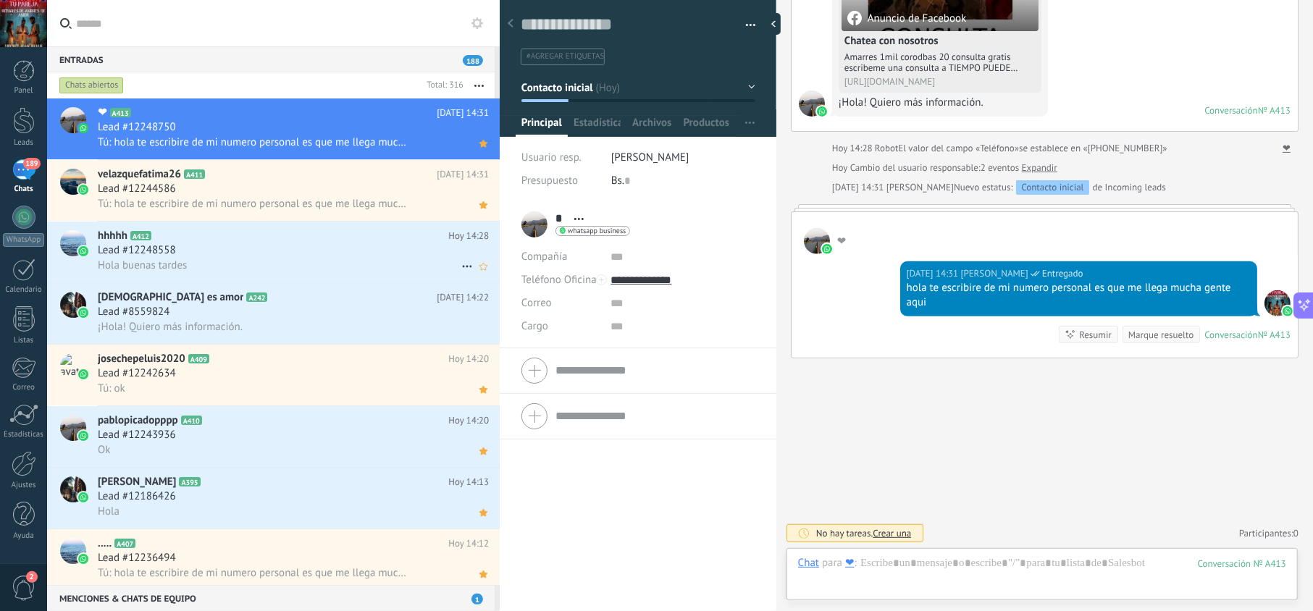
click at [343, 236] on h2 "hhhhh A412" at bounding box center [273, 236] width 351 height 14
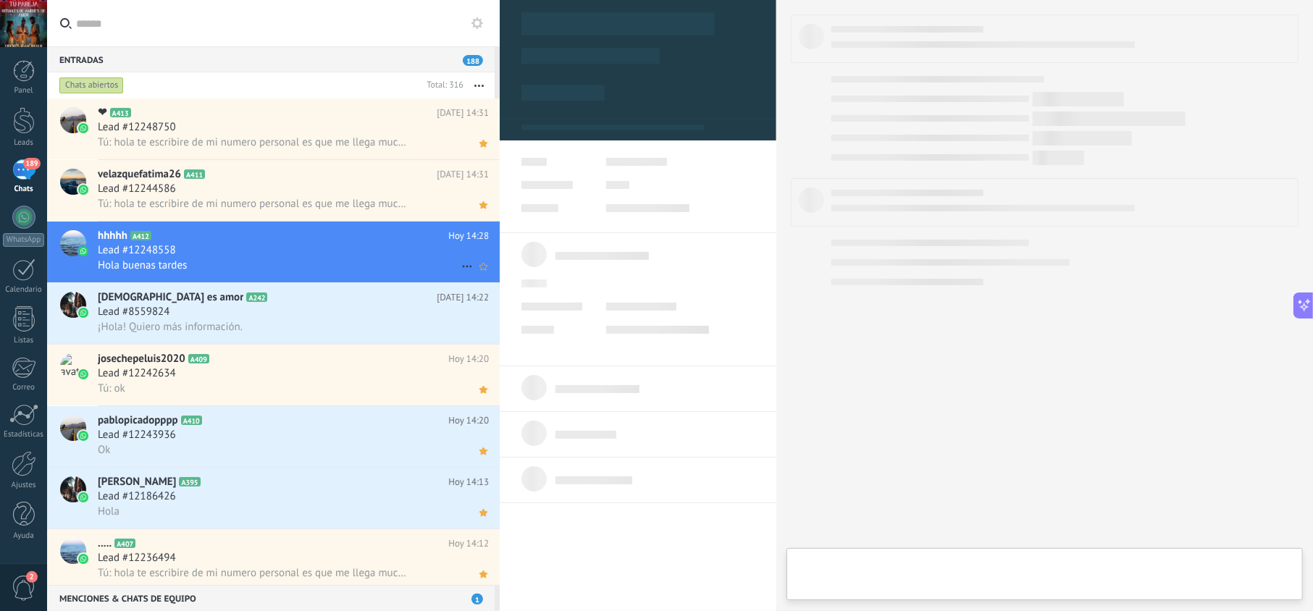
type textarea "**********"
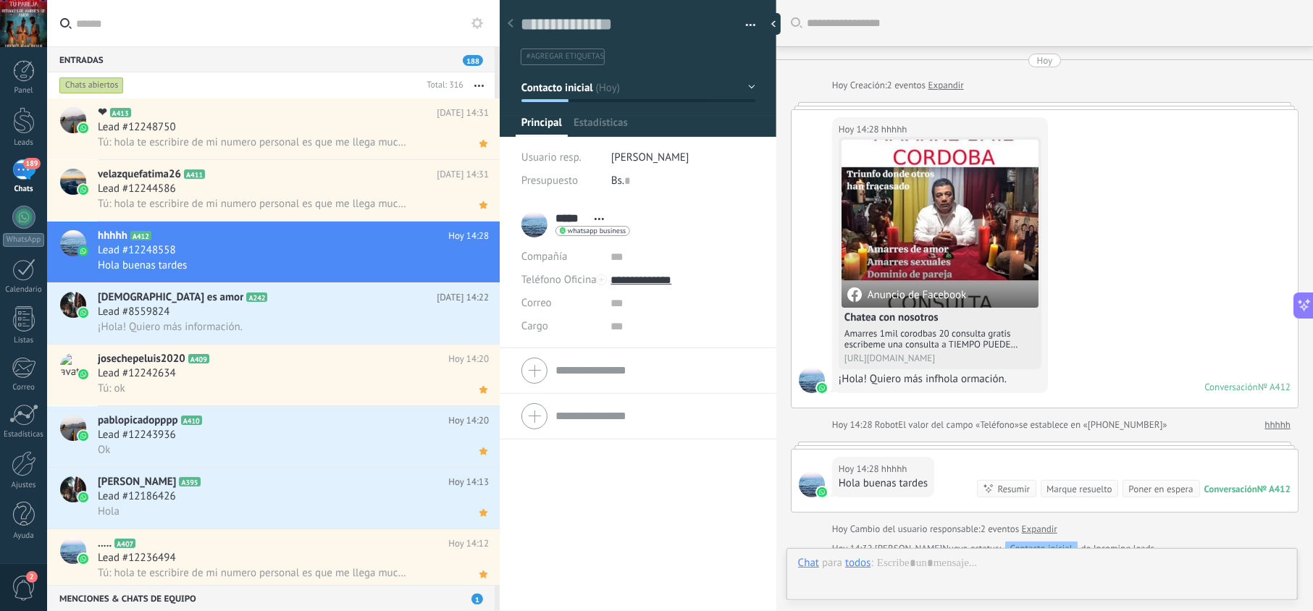
scroll to position [201, 0]
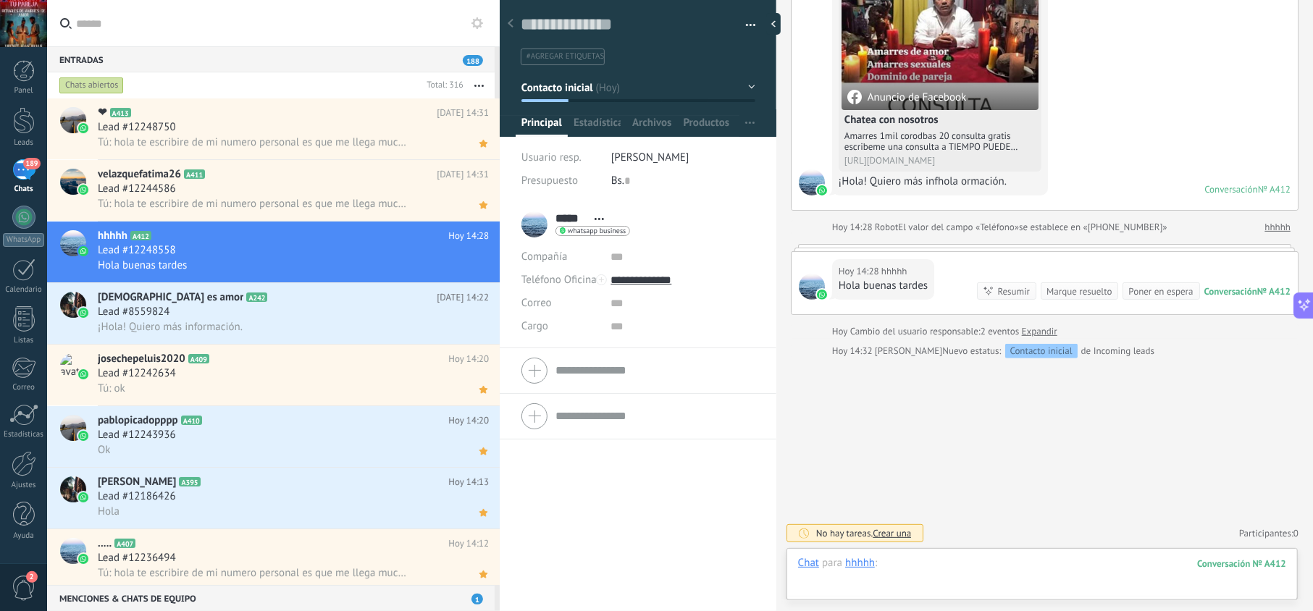
click at [957, 566] on div at bounding box center [1042, 577] width 488 height 43
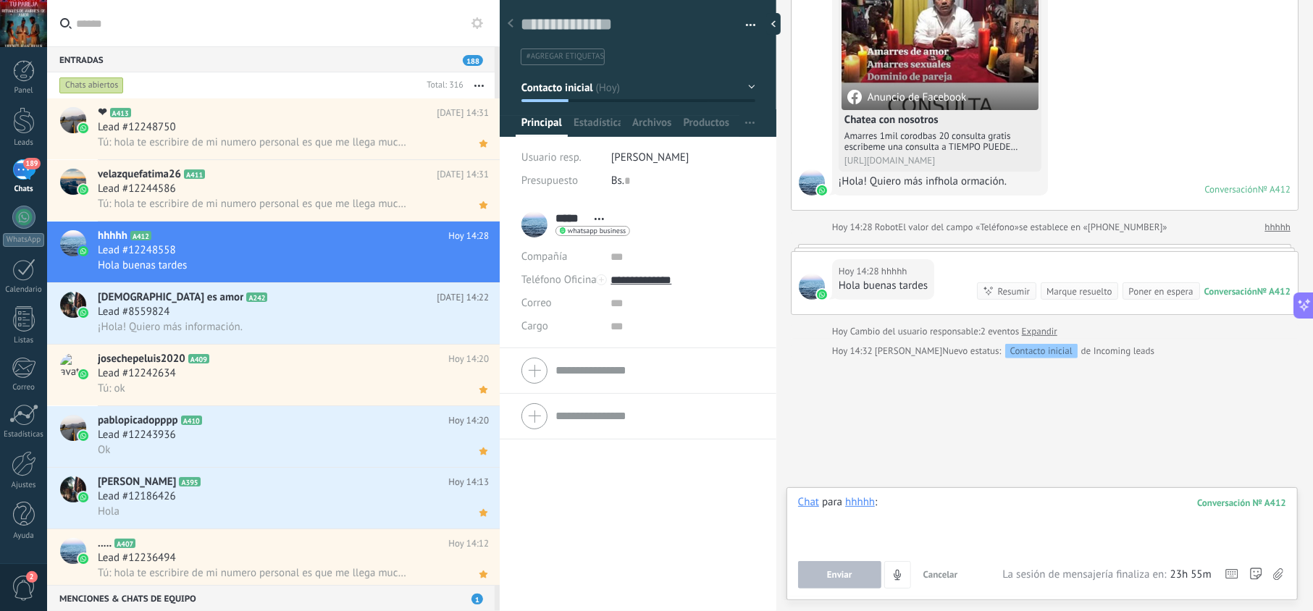
paste div
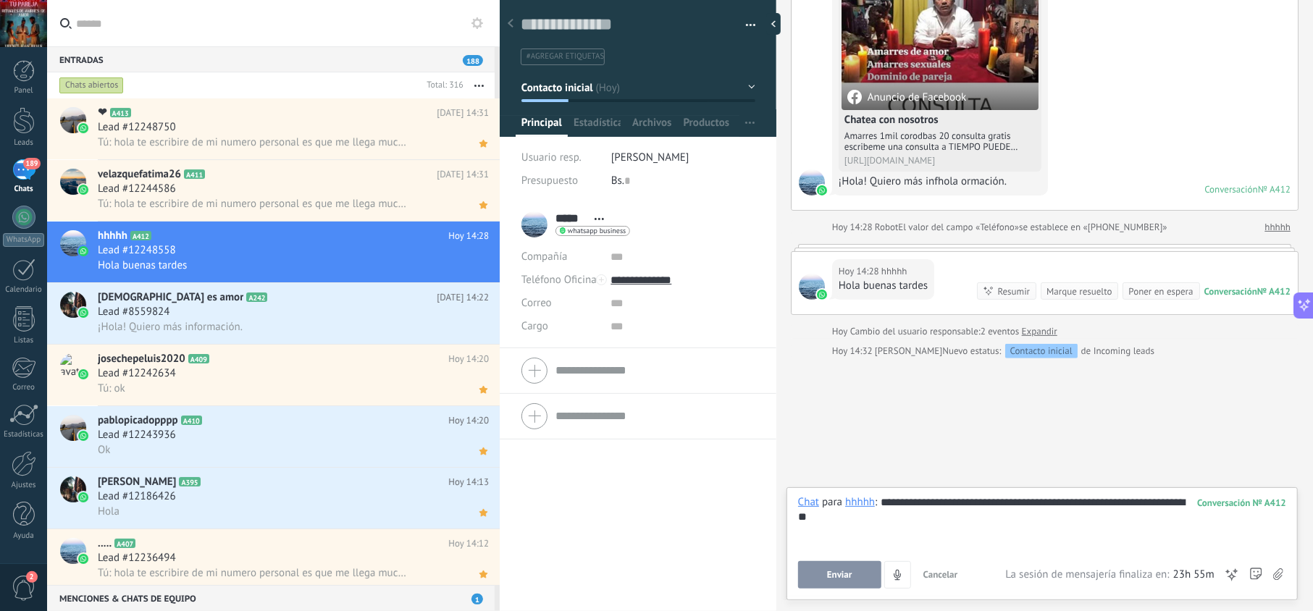
click at [864, 569] on button "Enviar" at bounding box center [839, 575] width 83 height 28
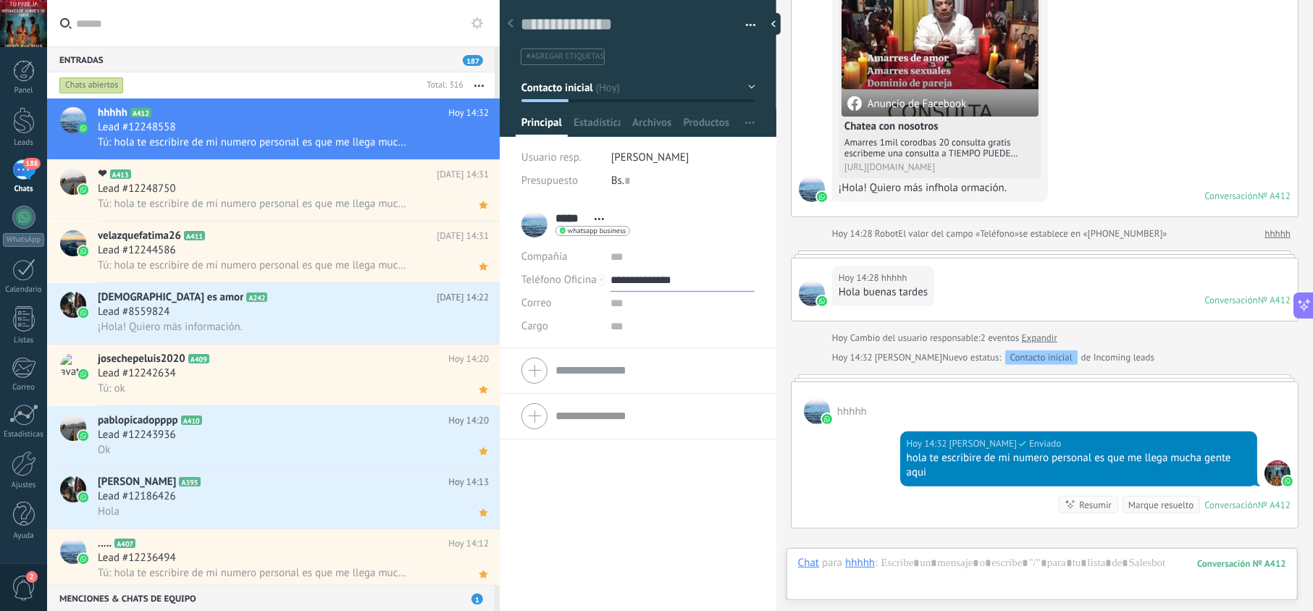
click at [643, 281] on input "**********" at bounding box center [682, 280] width 143 height 23
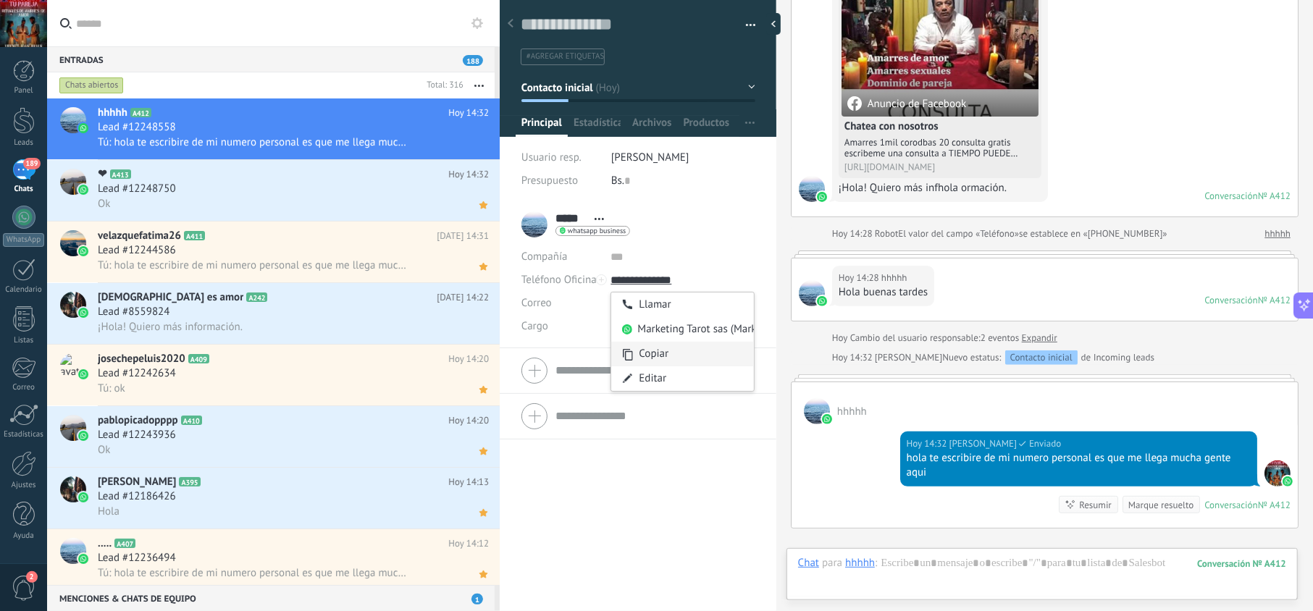
type input "**********"
click at [663, 351] on div "Copiar" at bounding box center [682, 354] width 142 height 25
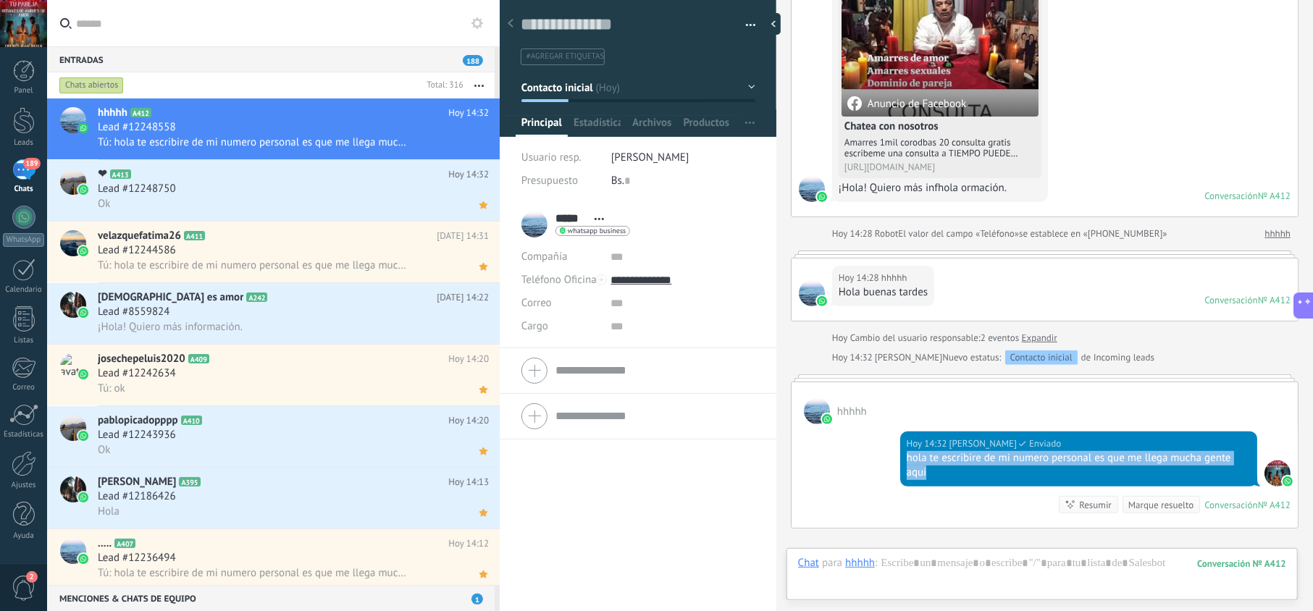
drag, startPoint x: 940, startPoint y: 476, endPoint x: 890, endPoint y: 466, distance: 50.8
click at [890, 466] on div "Hoy 14:32 jesus hernandez Enviado hola te escribire de mi numero personal es qu…" at bounding box center [1045, 476] width 506 height 104
copy div "hola te escribire de mi numero personal es que me llega mucha gente aqui"
click at [478, 151] on icon at bounding box center [483, 143] width 15 height 17
click at [329, 322] on div "¡Hola! Quiero más información." at bounding box center [293, 326] width 391 height 15
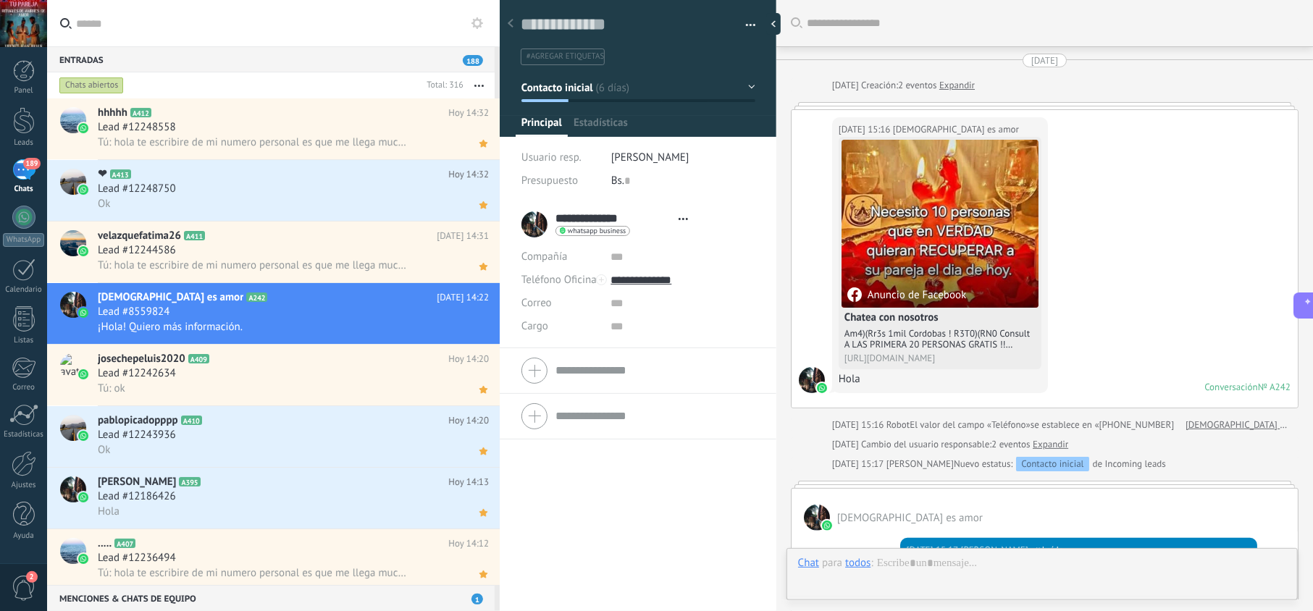
type textarea "**********"
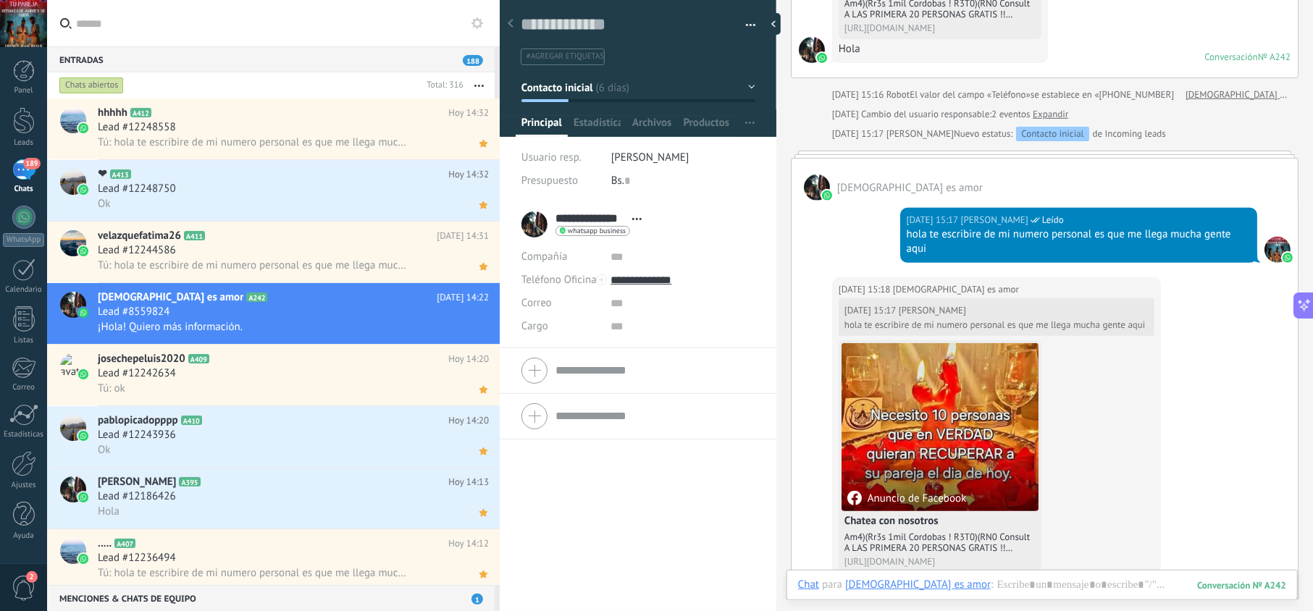
scroll to position [962, 0]
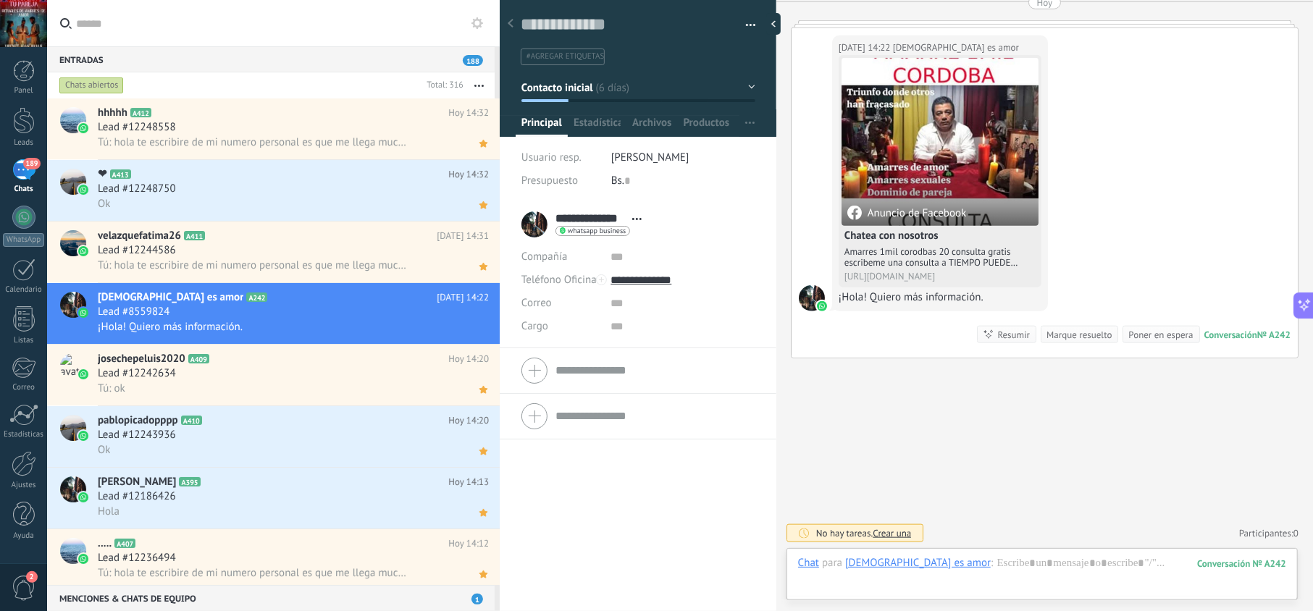
click at [1004, 554] on div "Chat Correo Nota Tarea Chat para cristo es amor : 242 Enviar Cancelar Rastrear …" at bounding box center [1041, 574] width 511 height 52
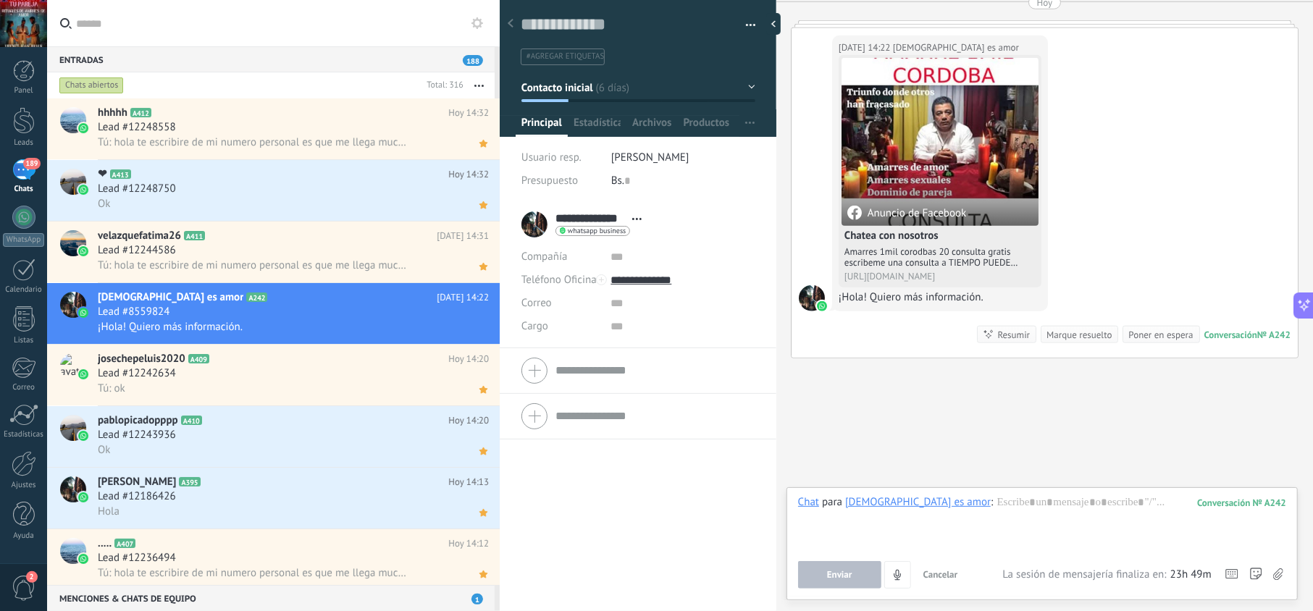
click at [1003, 559] on div "Chat para cristo es amor : 242 Enviar Cancelar Rastrear clics en links ? Reduci…" at bounding box center [1042, 541] width 488 height 93
click at [998, 490] on div "Chat Correo Nota Tarea Chat para cristo es amor : 242 Enviar Cancelar Rastrear …" at bounding box center [1041, 543] width 511 height 113
click at [991, 496] on div at bounding box center [1042, 522] width 488 height 55
paste div
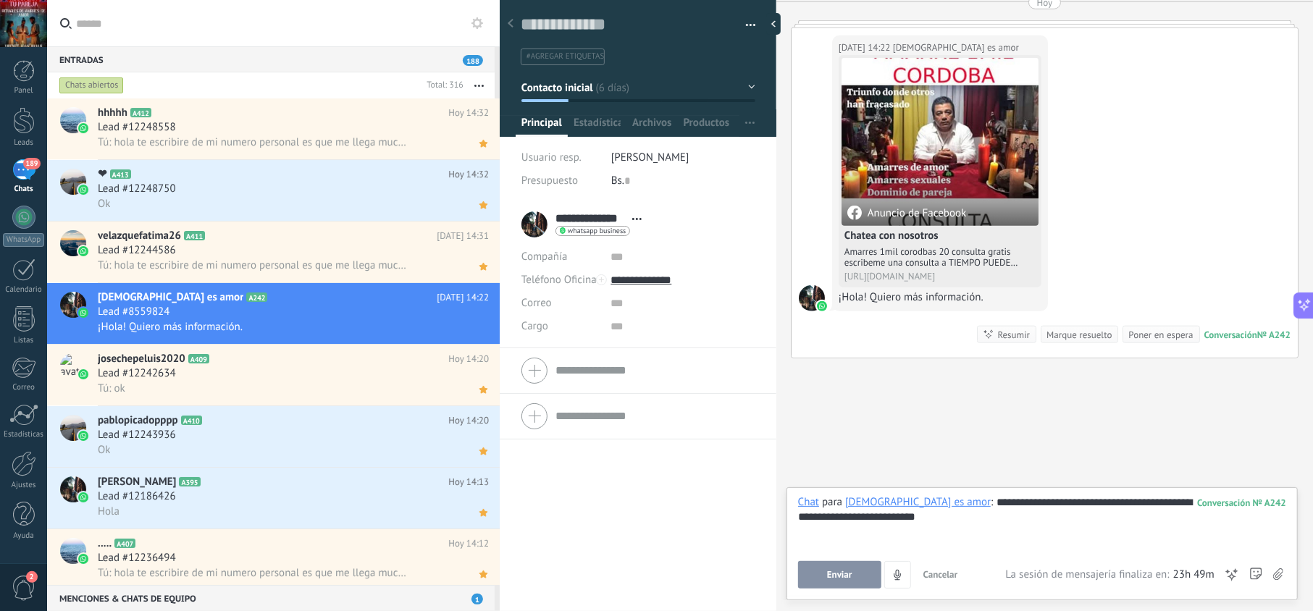
click at [859, 575] on button "Enviar" at bounding box center [839, 575] width 83 height 28
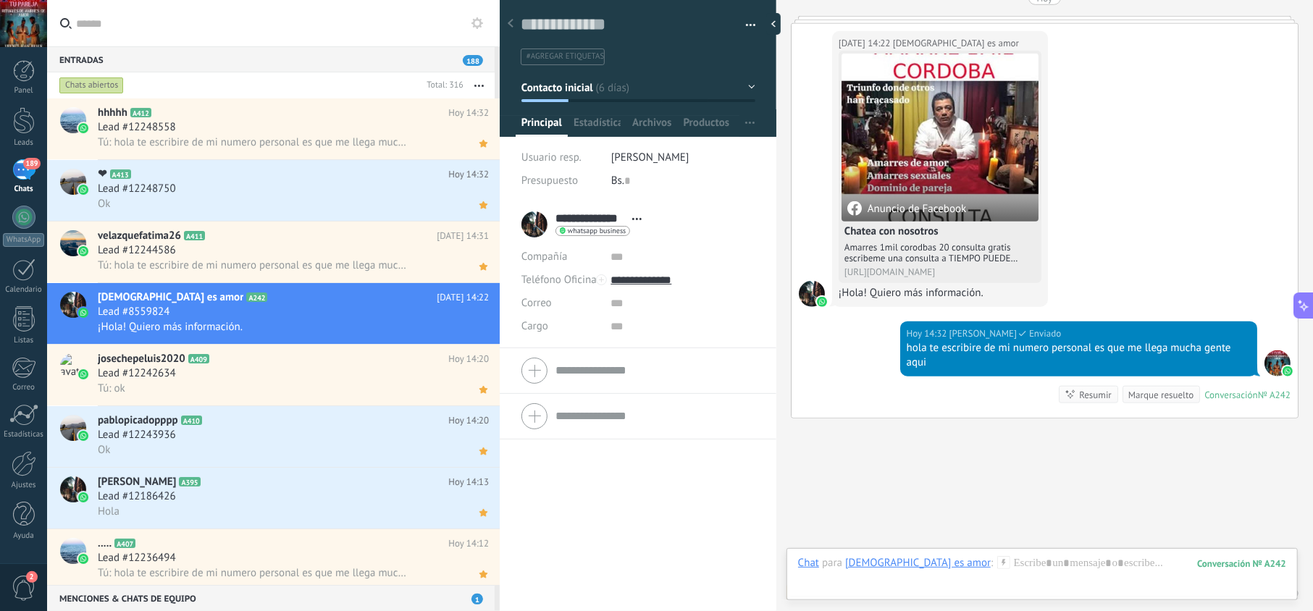
scroll to position [1026, 0]
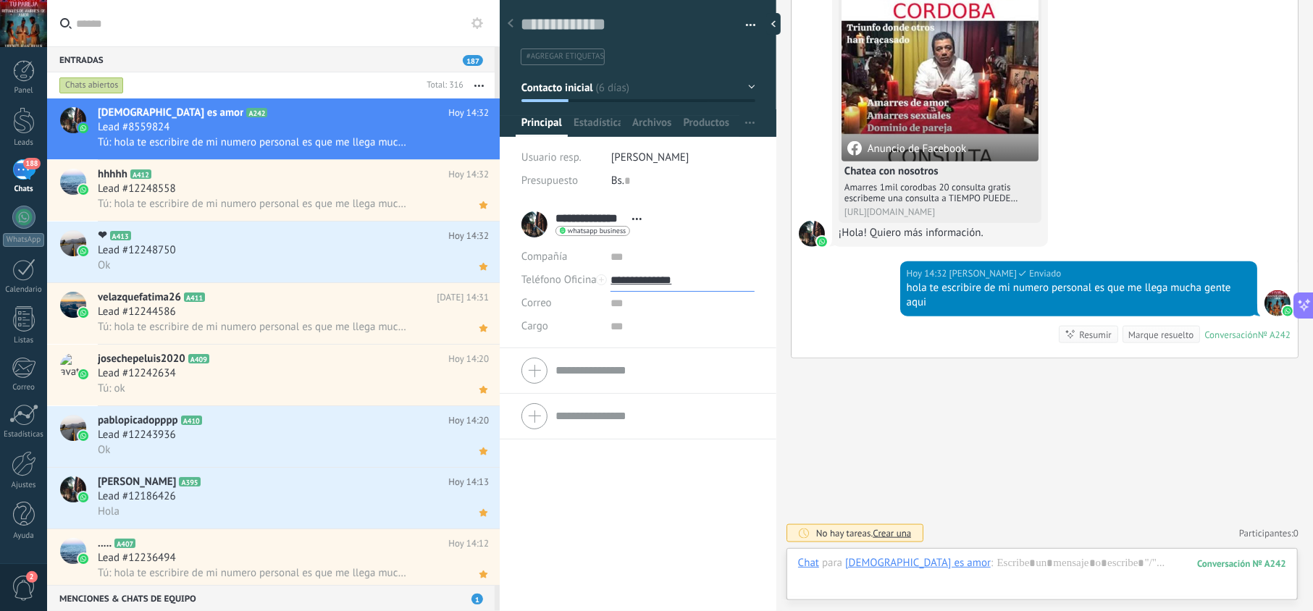
click at [663, 284] on input "**********" at bounding box center [682, 280] width 143 height 23
type input "**********"
click at [670, 358] on div "Copiar" at bounding box center [682, 354] width 142 height 25
click at [944, 562] on div at bounding box center [1042, 577] width 488 height 43
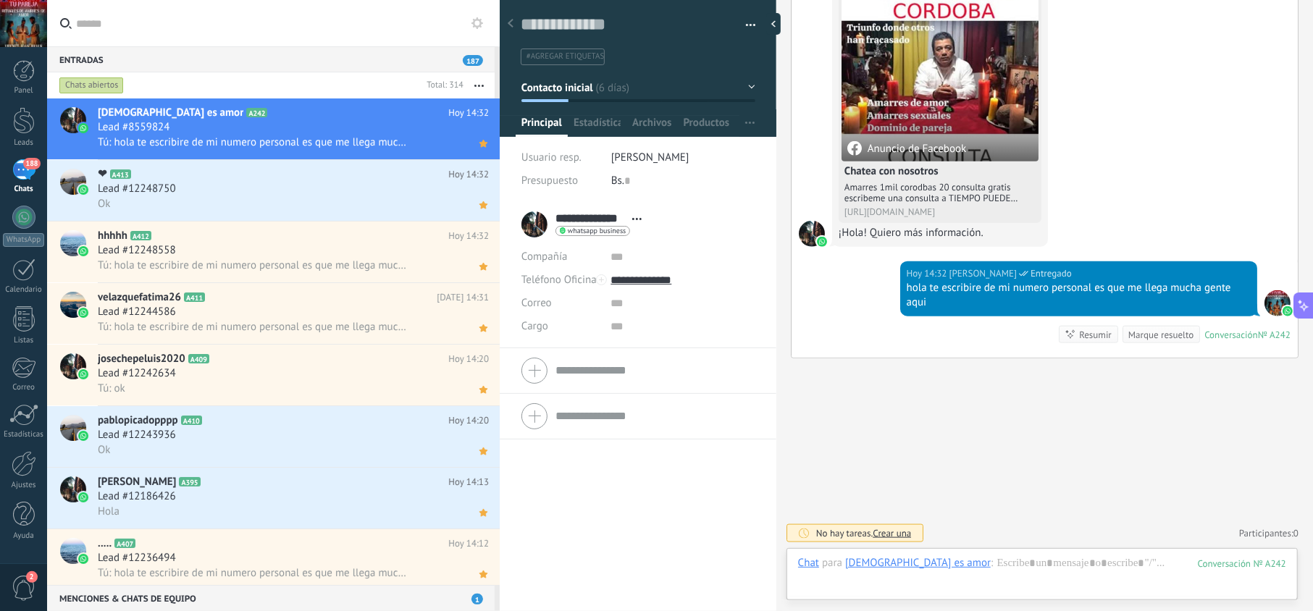
click at [359, 125] on div "Lead #8559824" at bounding box center [293, 127] width 391 height 14
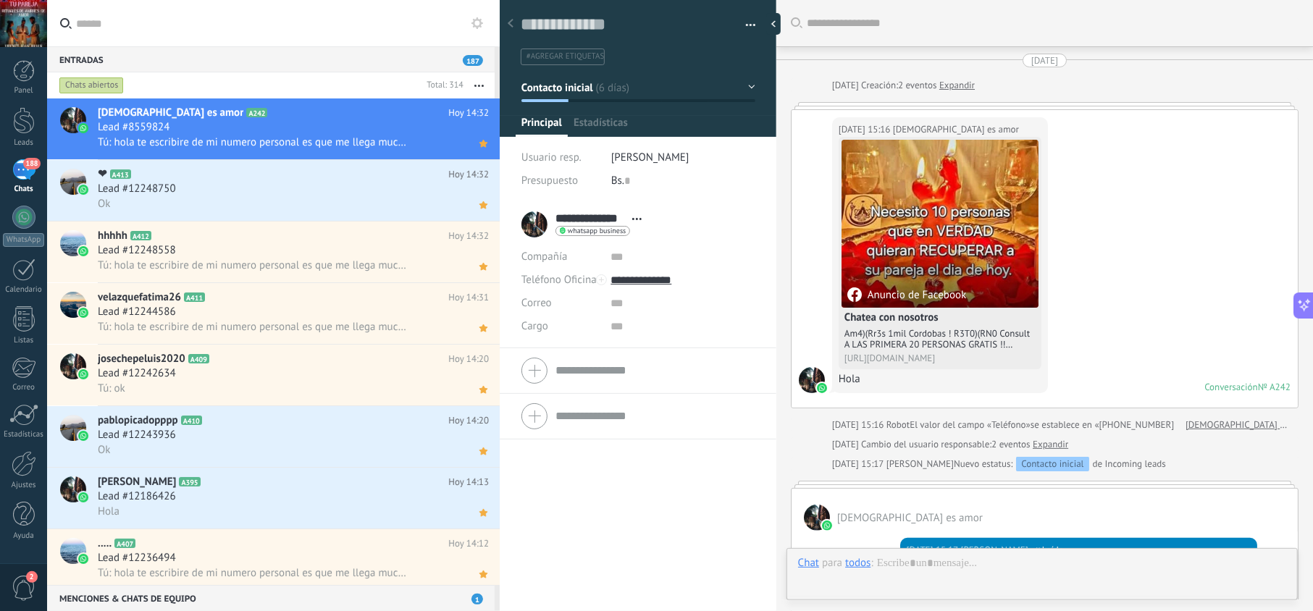
scroll to position [1026, 0]
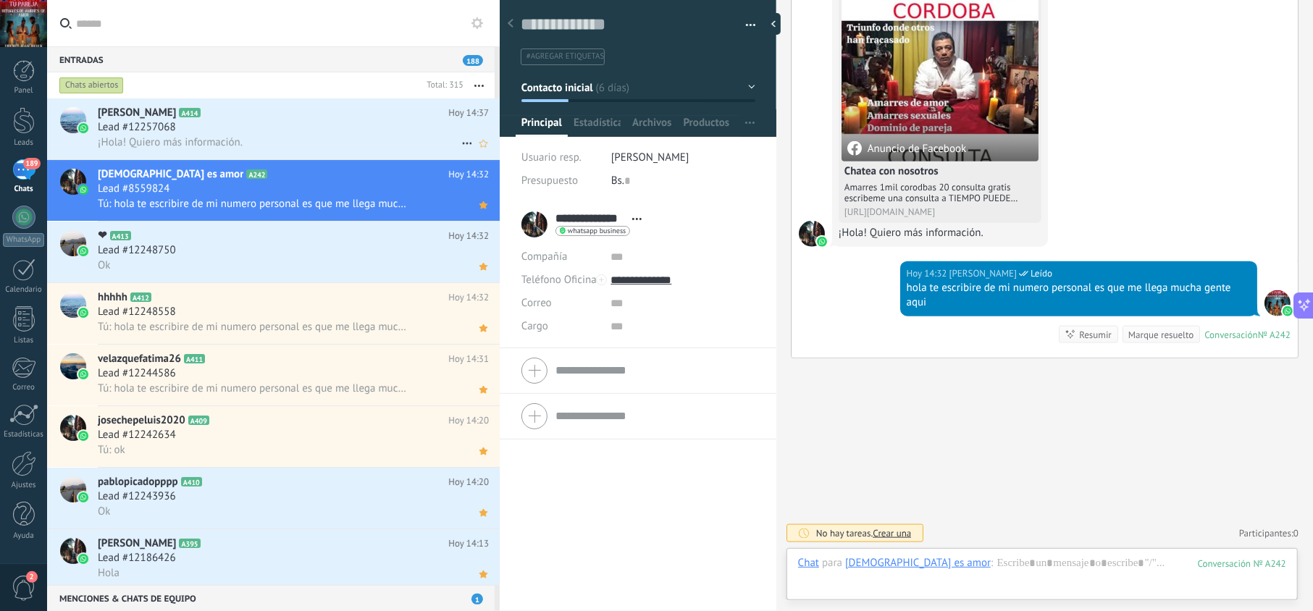
click at [297, 140] on div "¡Hola! Quiero más información." at bounding box center [293, 142] width 391 height 15
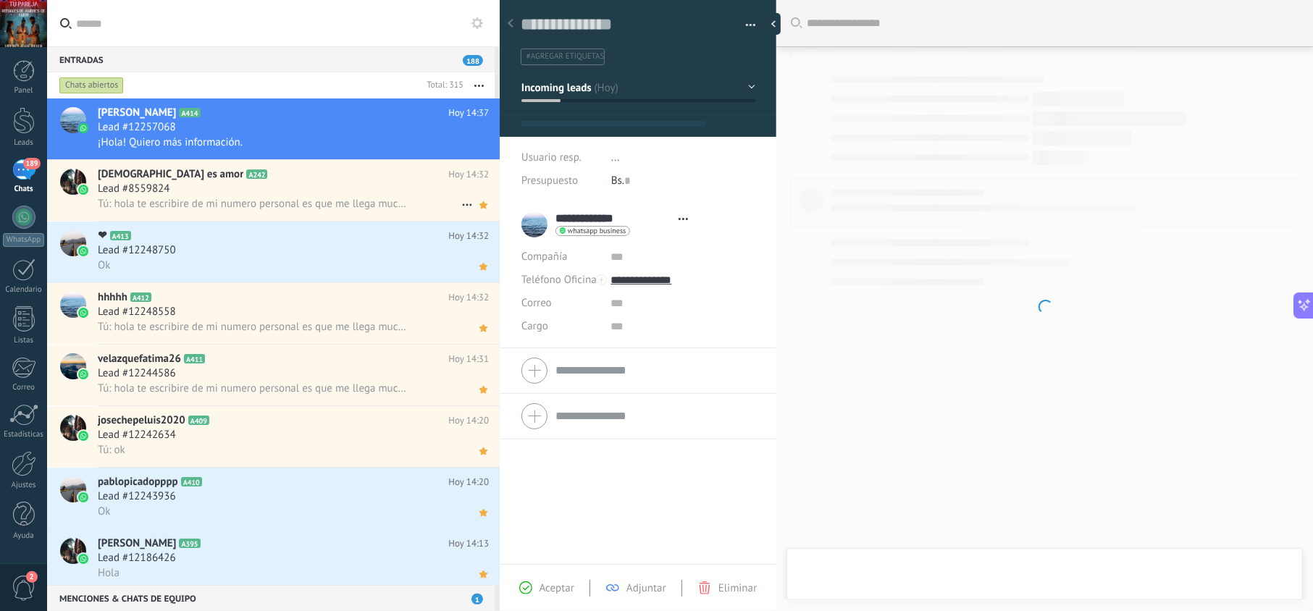
click at [337, 191] on div "Lead #8559824" at bounding box center [293, 189] width 391 height 14
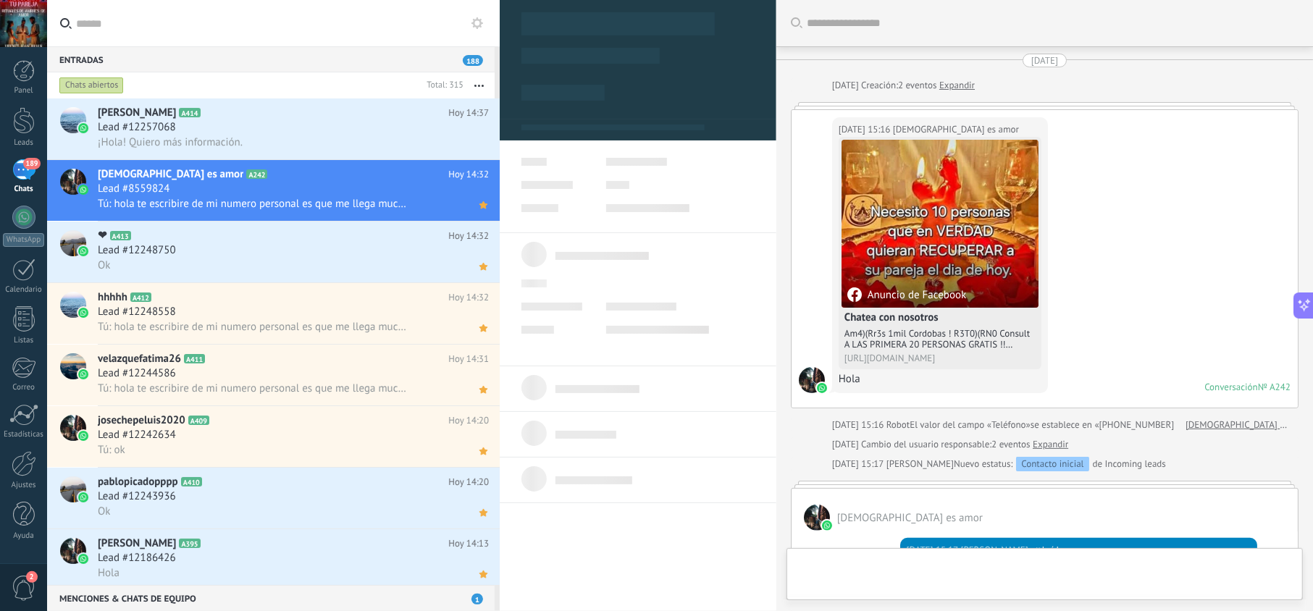
scroll to position [1026, 0]
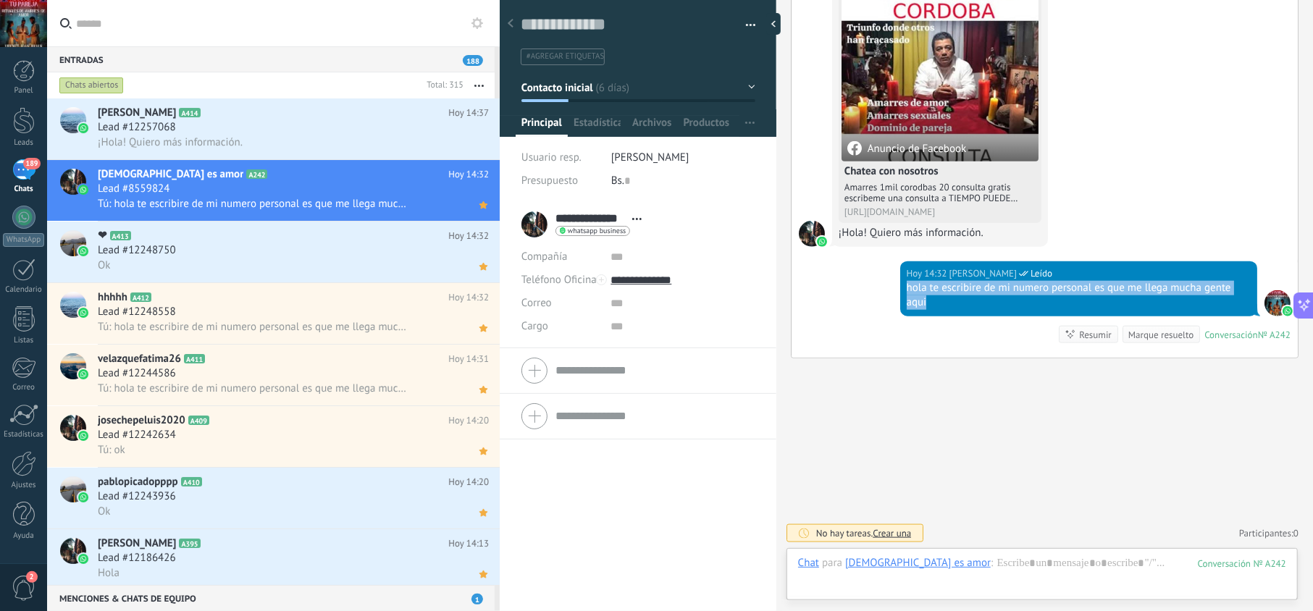
drag, startPoint x: 933, startPoint y: 295, endPoint x: 901, endPoint y: 290, distance: 32.3
click at [901, 290] on div "[DATE] 14:32 [PERSON_NAME] Leído hola te escribire de mi numero personal es que…" at bounding box center [1078, 288] width 357 height 55
copy div "hola te escribire de mi numero personal es que me llega mucha gente aqui"
click at [316, 132] on div "Lead #12257068" at bounding box center [293, 127] width 391 height 14
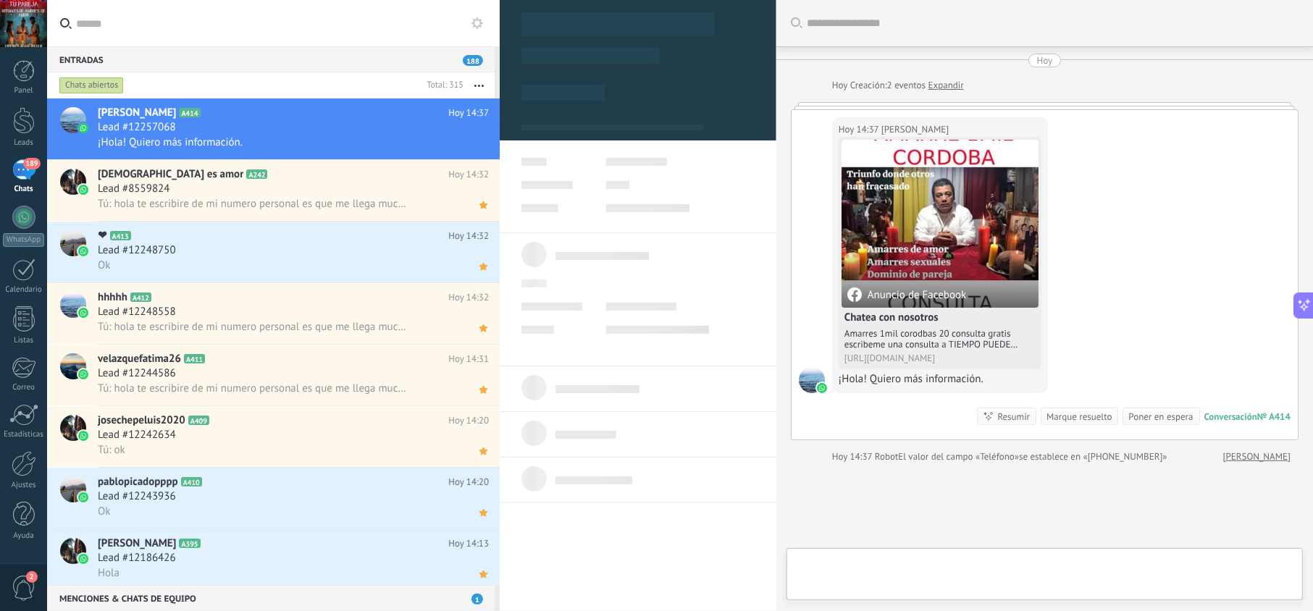
scroll to position [21, 0]
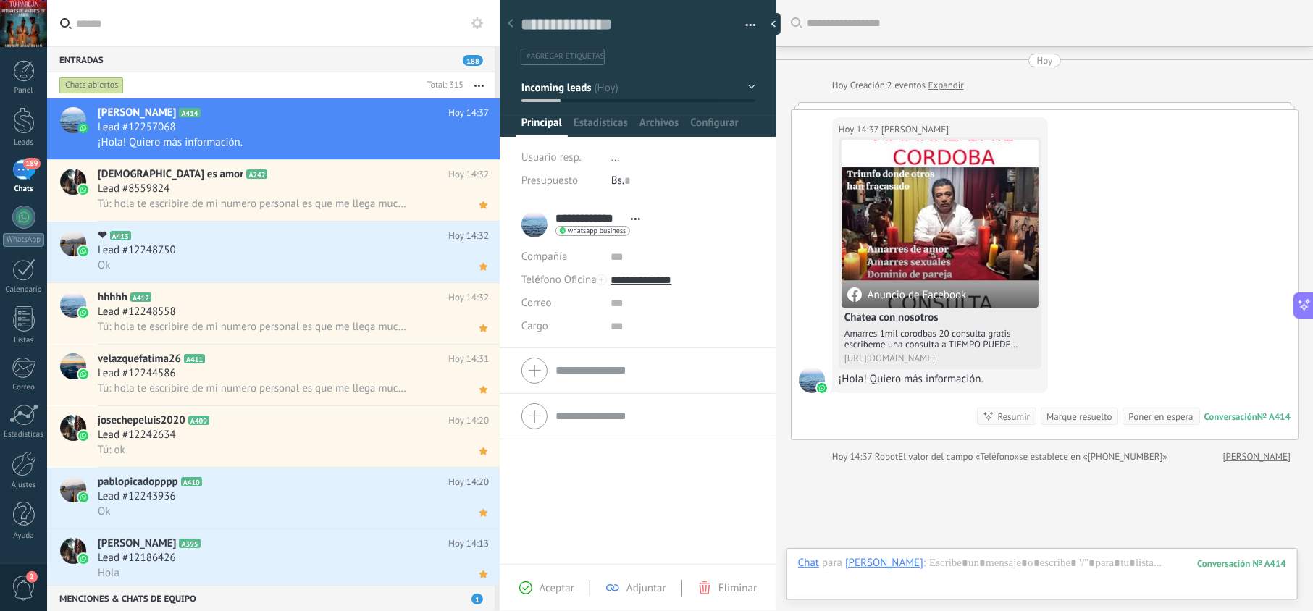
click at [566, 585] on span "Aceptar" at bounding box center [557, 589] width 35 height 14
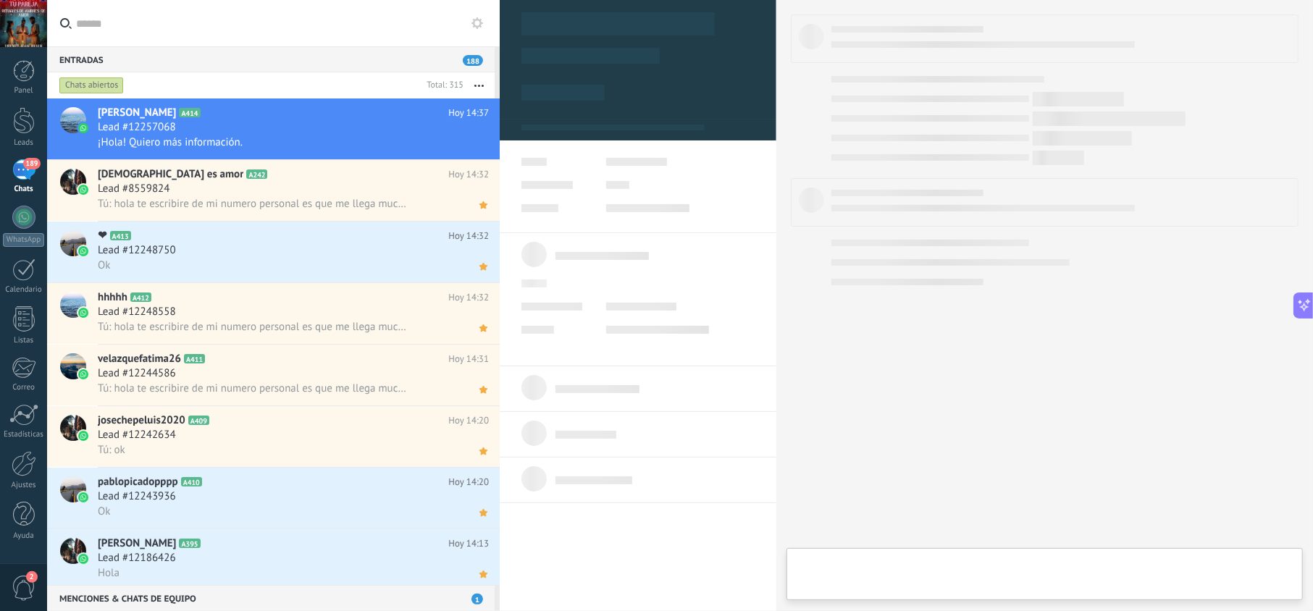
type textarea "**********"
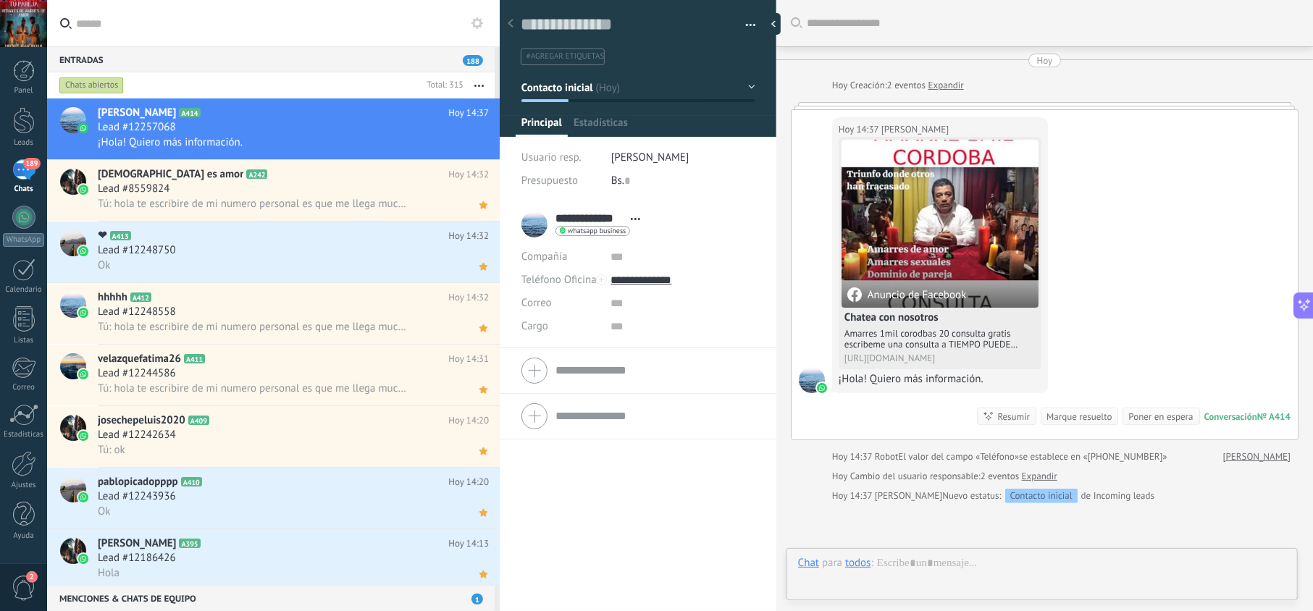
scroll to position [21, 0]
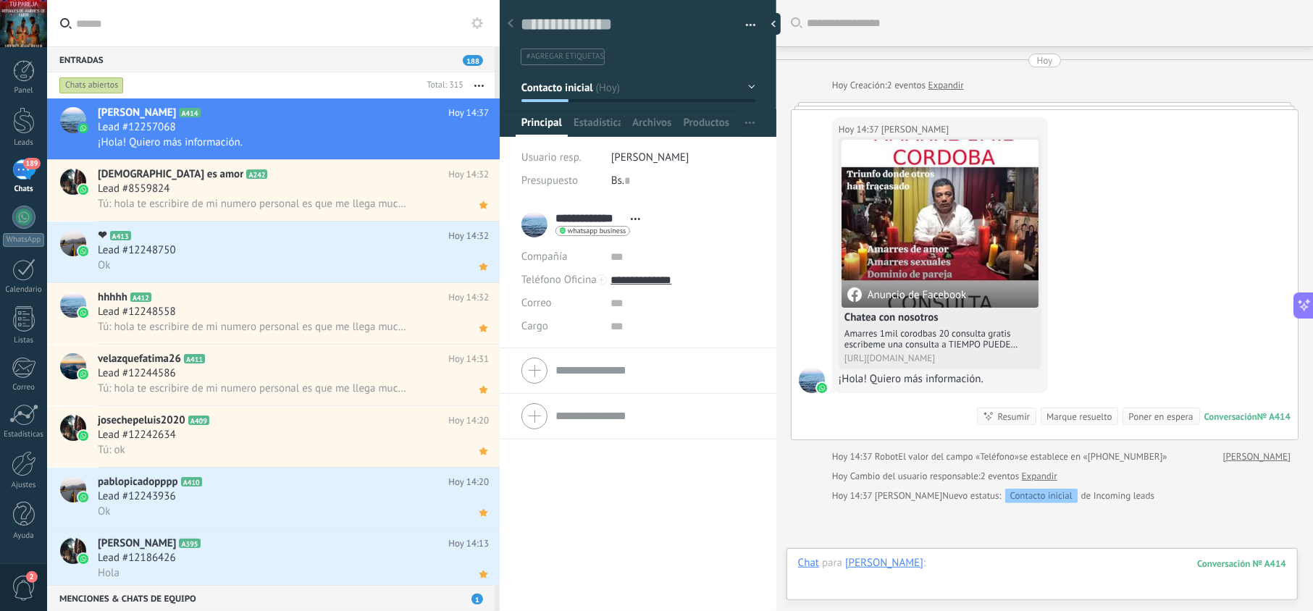
click at [902, 574] on div at bounding box center [1042, 577] width 488 height 43
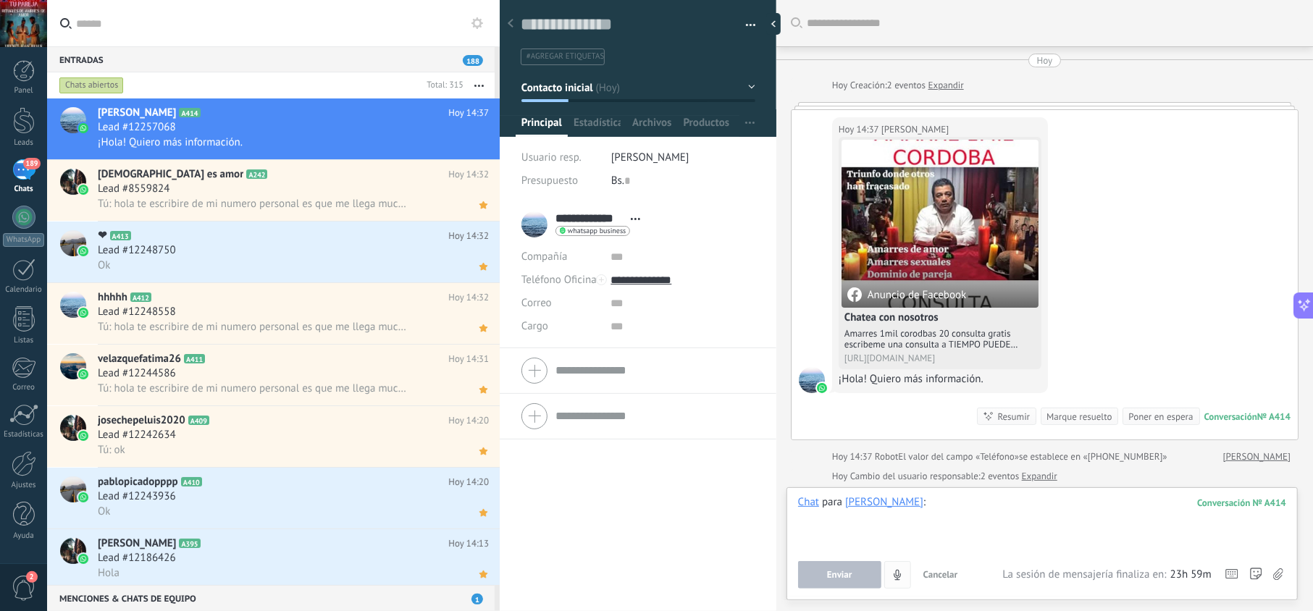
paste div
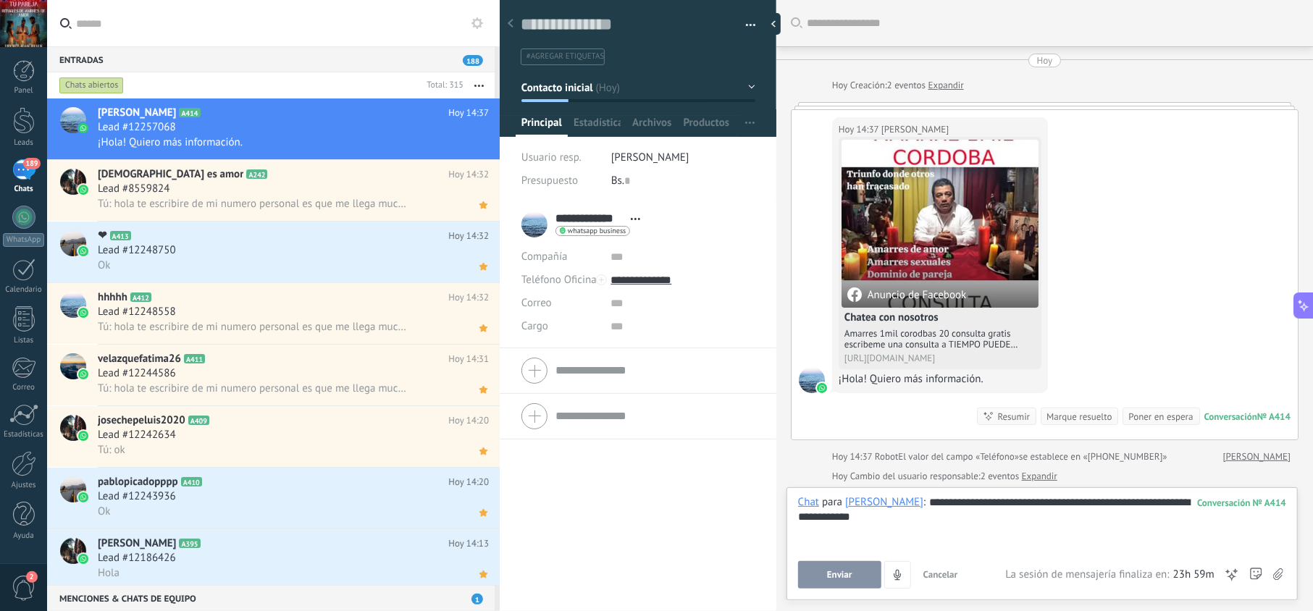
click at [841, 565] on button "Enviar" at bounding box center [839, 575] width 83 height 28
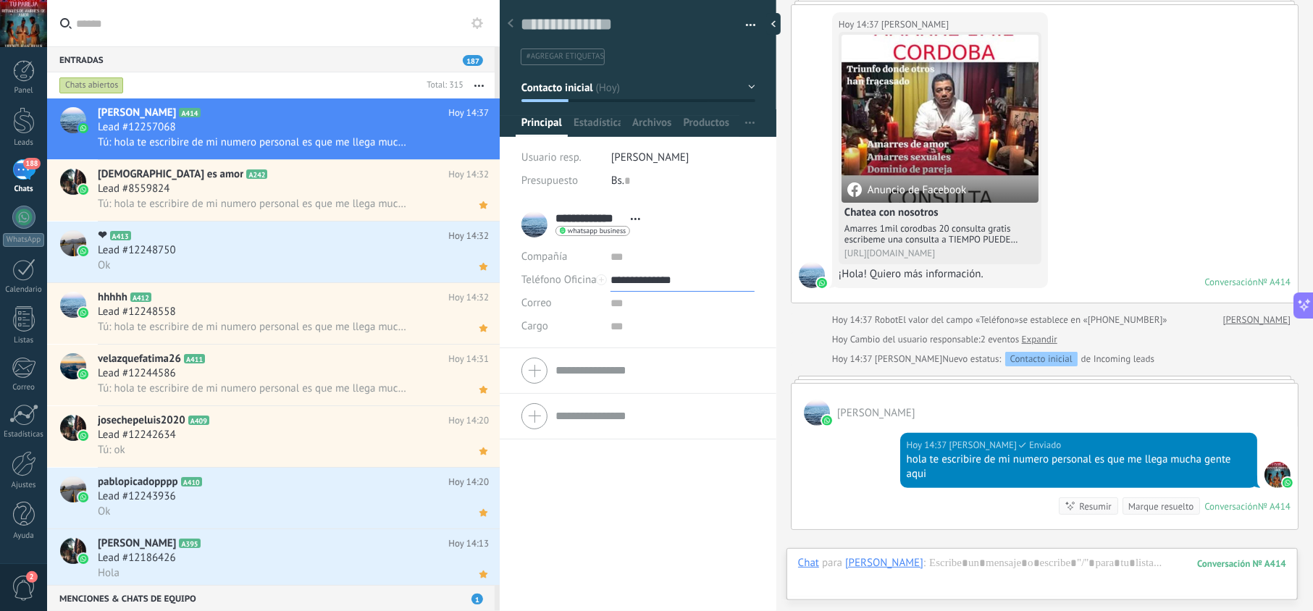
click at [655, 284] on input "**********" at bounding box center [682, 280] width 143 height 23
type input "**********"
click at [659, 351] on div "Copiar" at bounding box center [682, 354] width 142 height 25
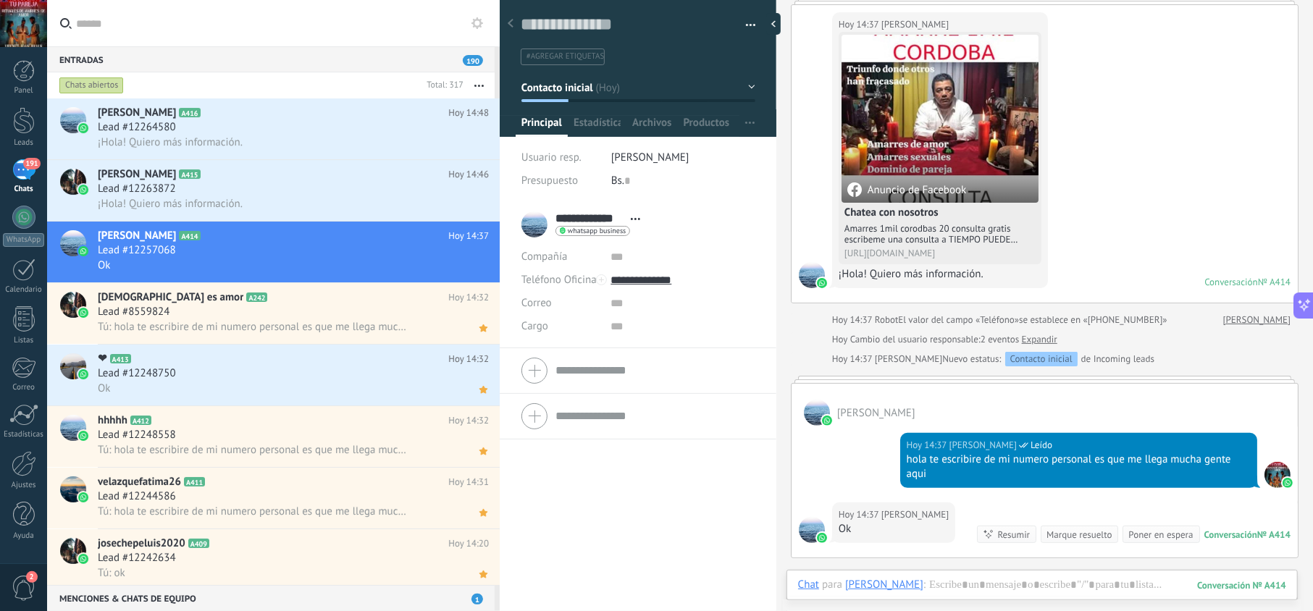
scroll to position [138, 0]
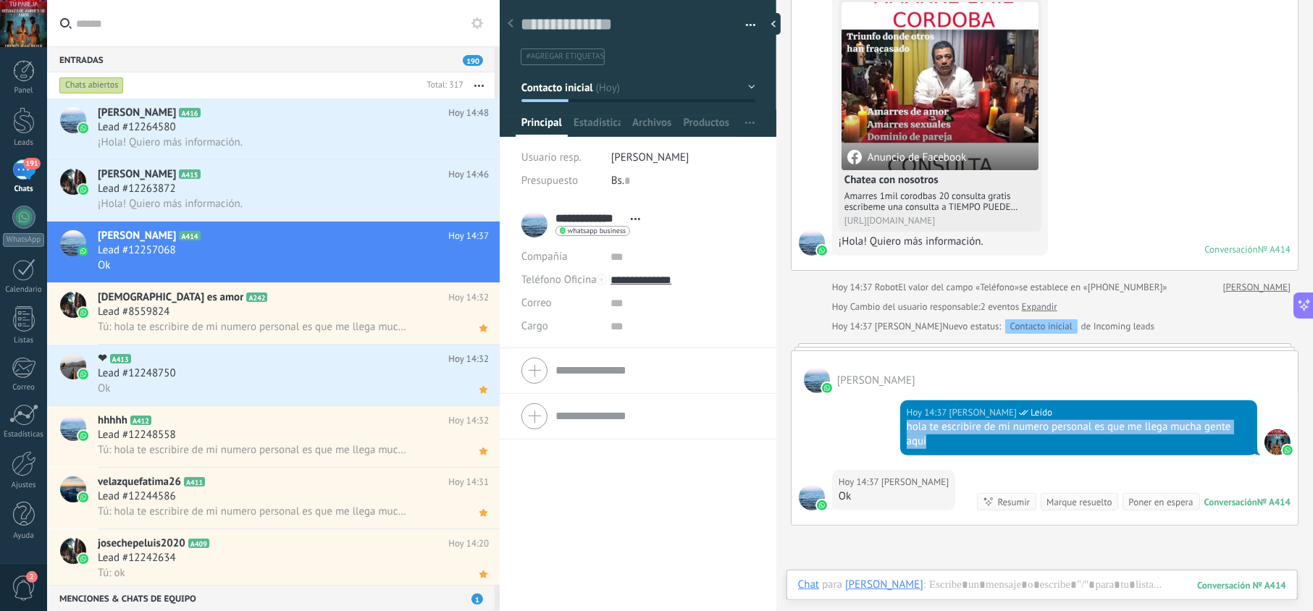
drag, startPoint x: 953, startPoint y: 455, endPoint x: 901, endPoint y: 435, distance: 55.7
click at [901, 435] on div "[DATE] 14:37 [PERSON_NAME] Leído hola te escribire de mi numero personal es que…" at bounding box center [1078, 427] width 357 height 55
copy div "hola te escribire de mi numero personal es que me llega mucha gente aqui"
drag, startPoint x: 482, startPoint y: 271, endPoint x: 458, endPoint y: 272, distance: 24.7
click at [482, 271] on icon at bounding box center [483, 266] width 15 height 17
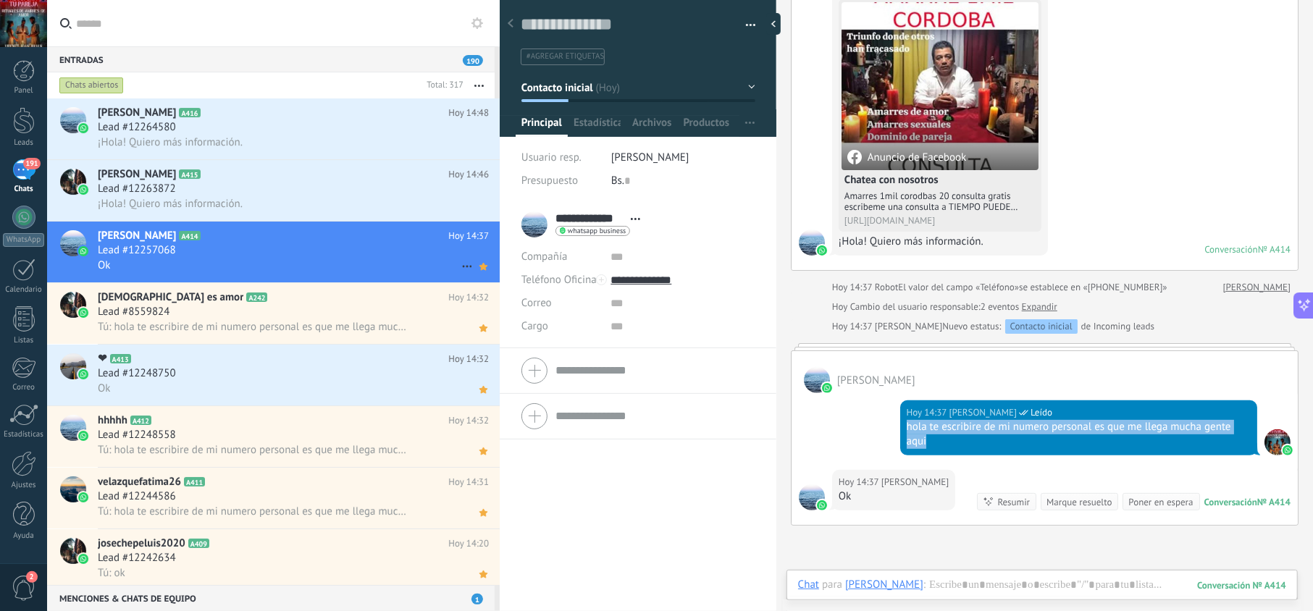
click at [355, 245] on div "Lead #12257068" at bounding box center [293, 250] width 391 height 14
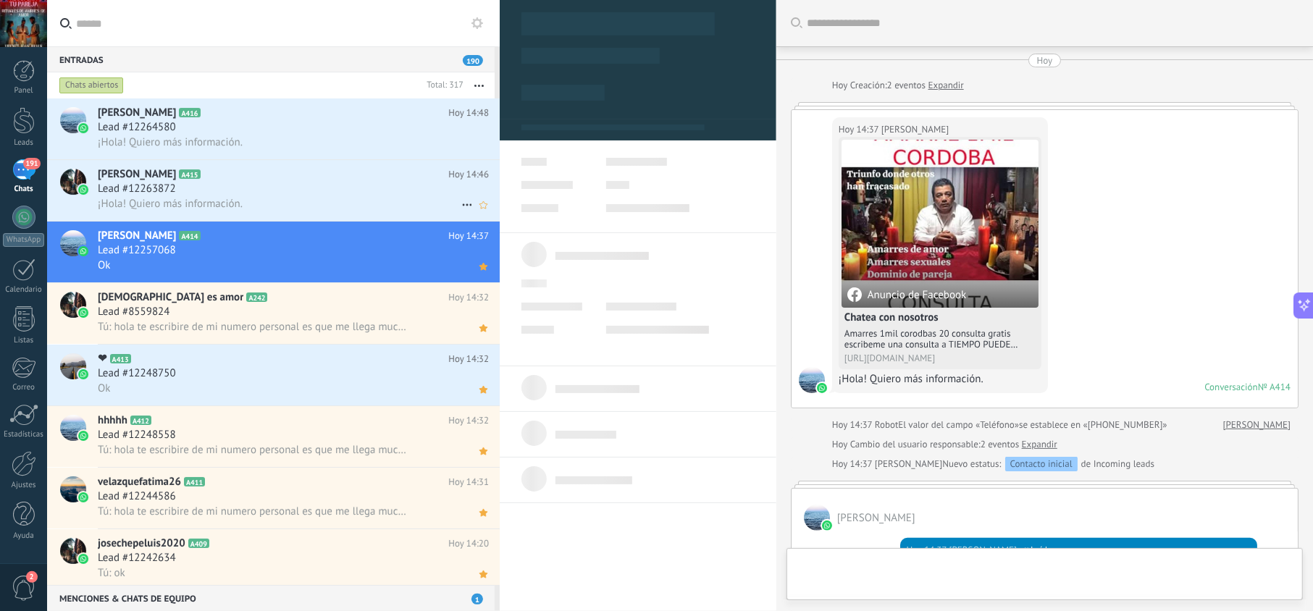
scroll to position [308, 0]
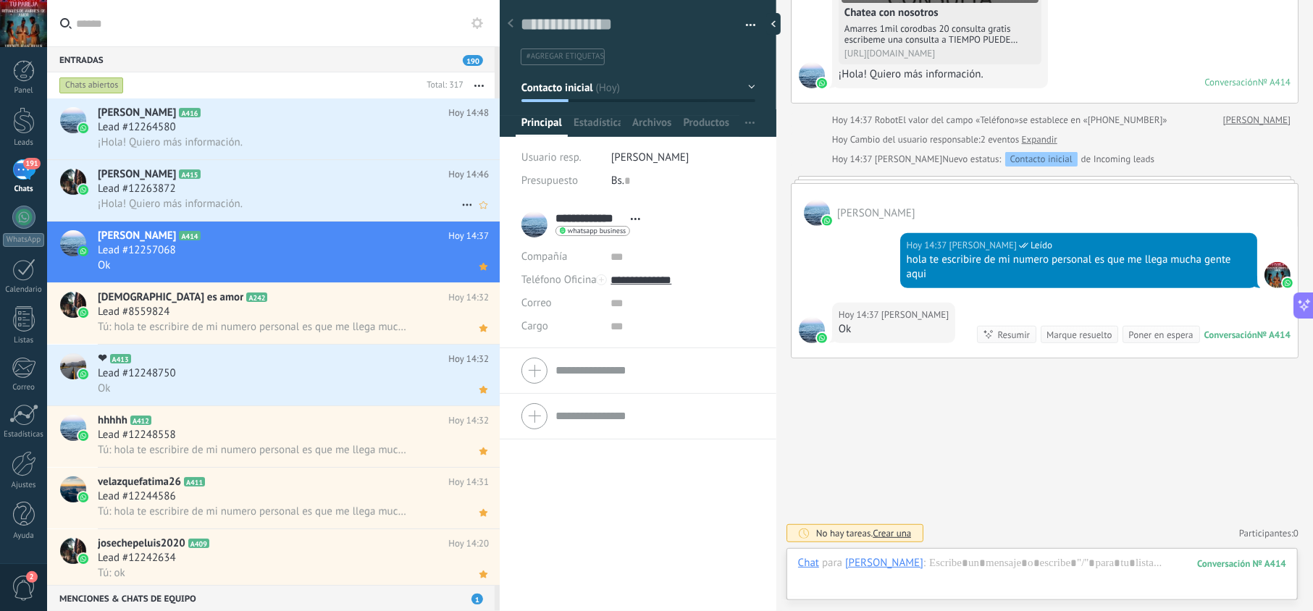
click at [297, 194] on div "Lead #12263872" at bounding box center [293, 189] width 391 height 14
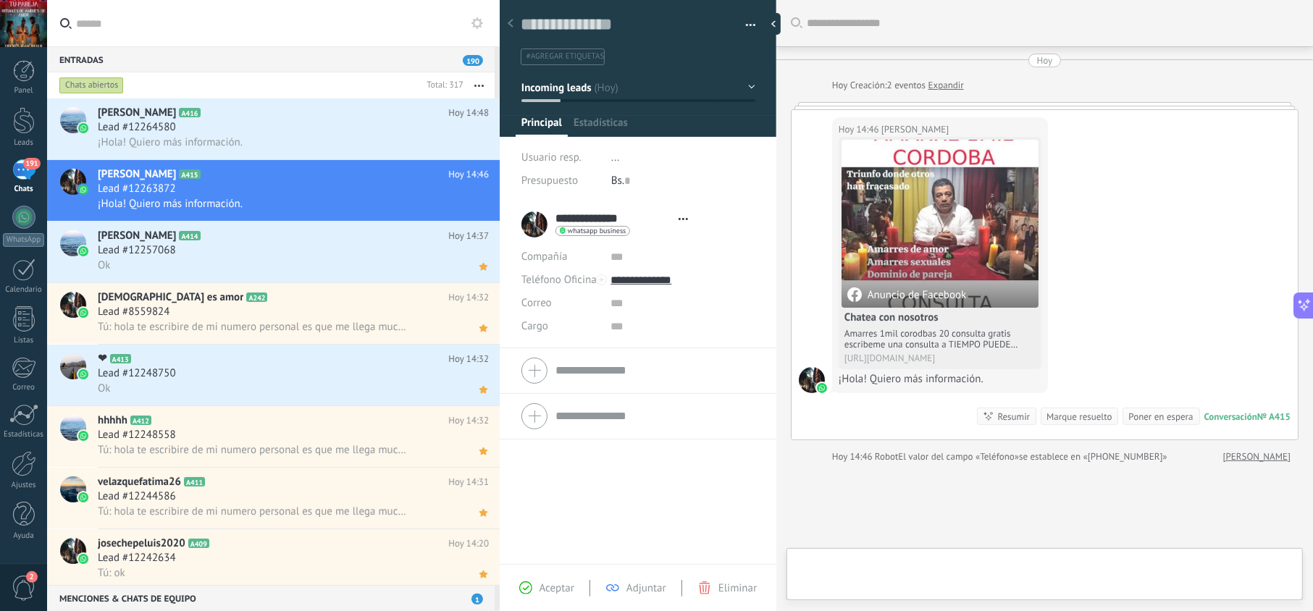
scroll to position [21, 0]
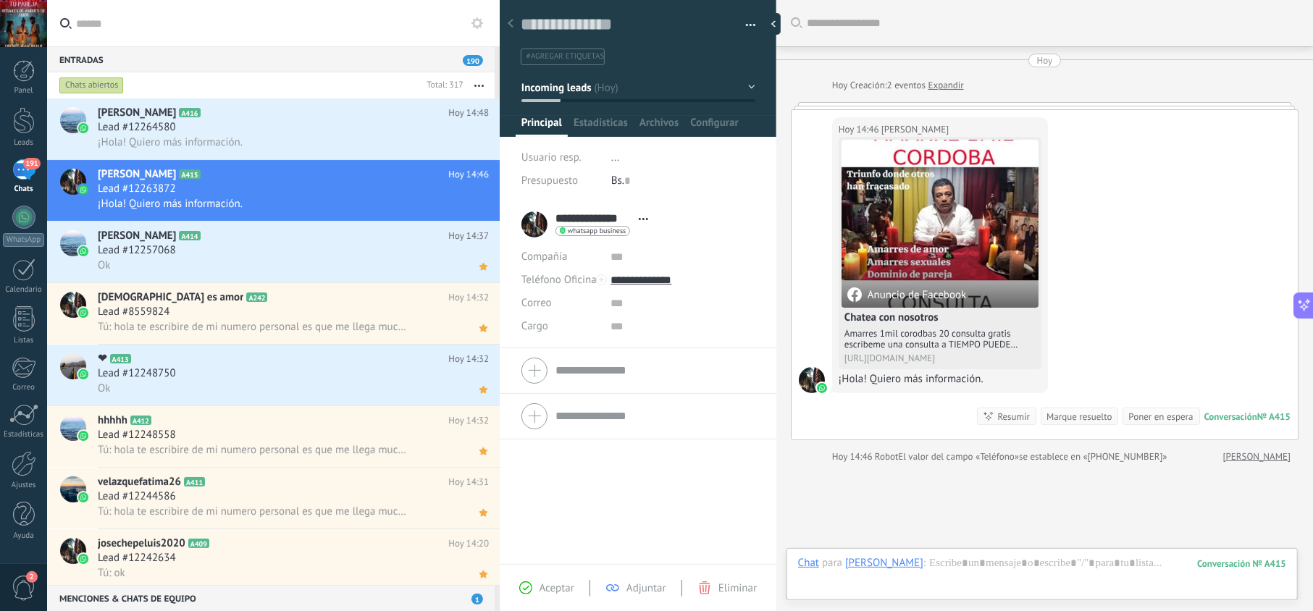
click at [555, 580] on div "Aceptar Adjuntar Eliminar" at bounding box center [637, 588] width 269 height 17
click at [560, 588] on span "Aceptar" at bounding box center [557, 589] width 35 height 14
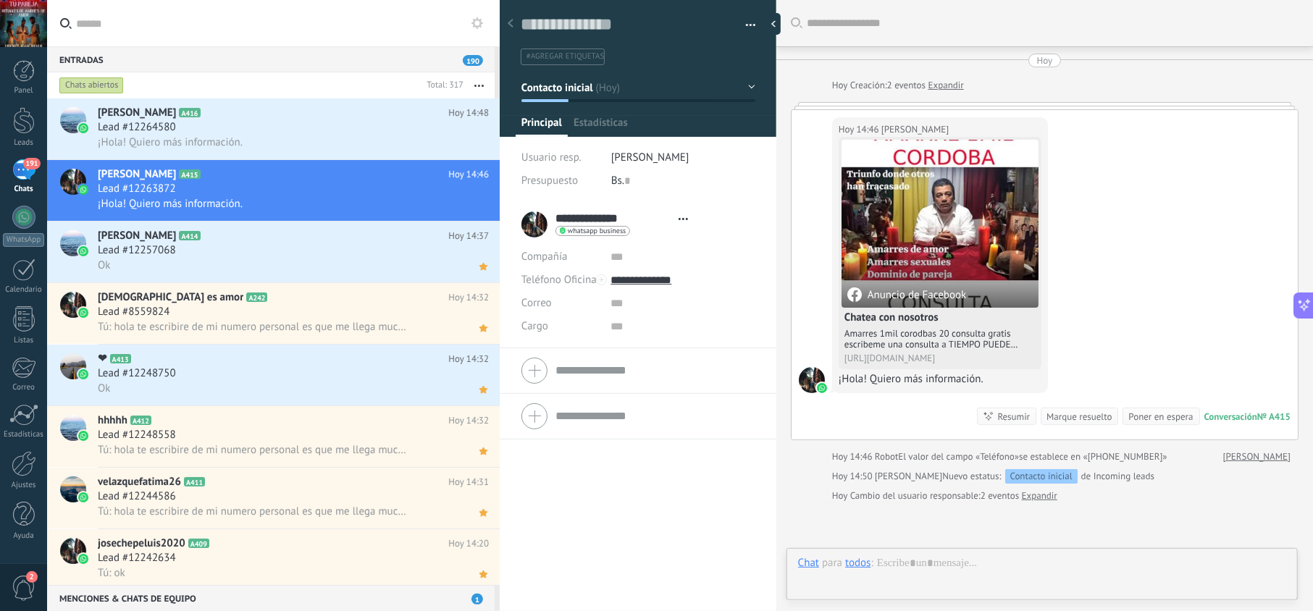
type textarea "**********"
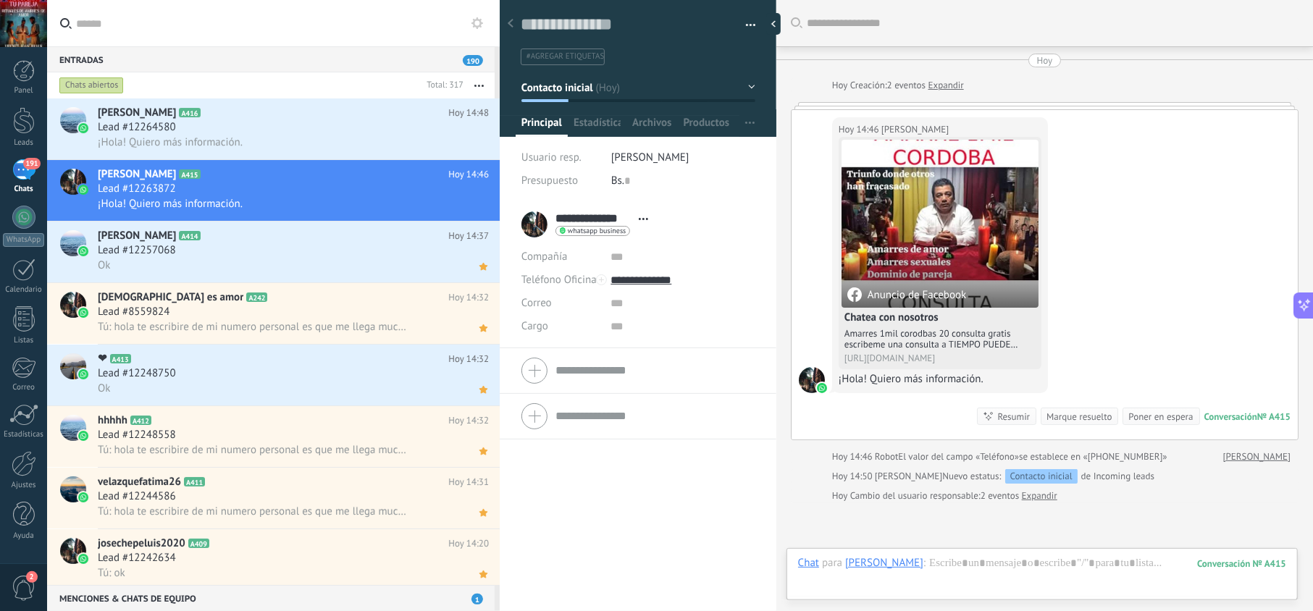
click at [937, 552] on div "Chat Correo Nota Tarea Chat para [PERSON_NAME] : 415 Enviar Cancelar Rastrear c…" at bounding box center [1041, 574] width 511 height 52
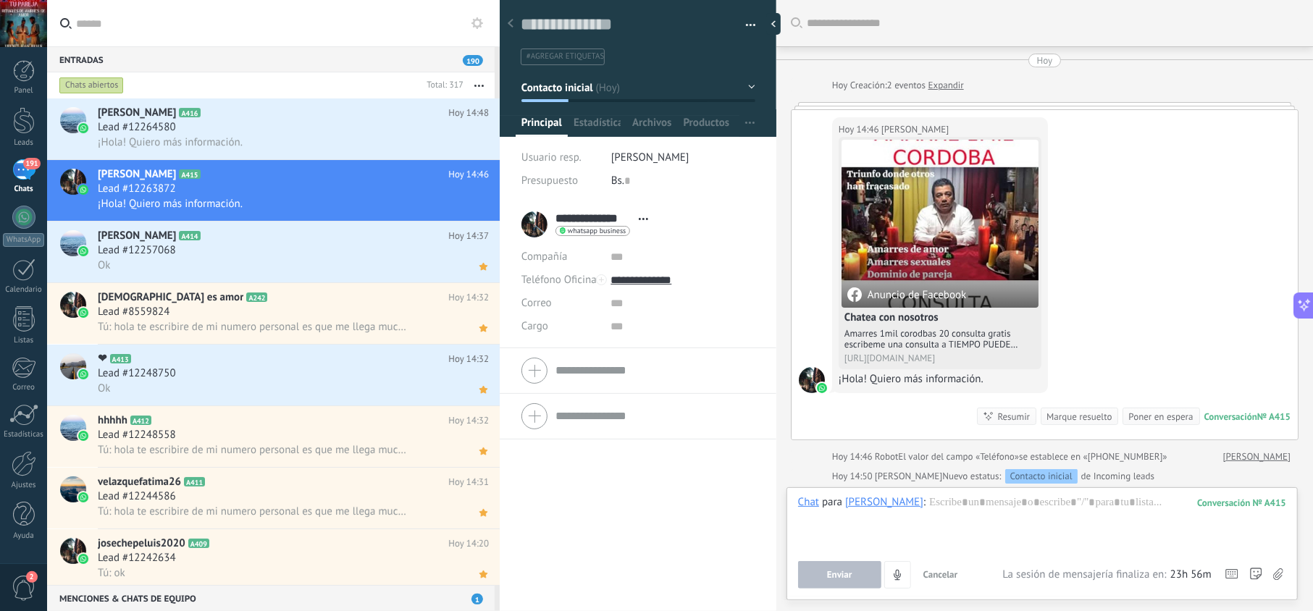
click at [941, 560] on div "Chat para [PERSON_NAME] : 415 Enviar Cancelar Rastrear clics en links ? Reducir…" at bounding box center [1042, 541] width 488 height 93
click at [957, 517] on div at bounding box center [1042, 522] width 488 height 55
paste div
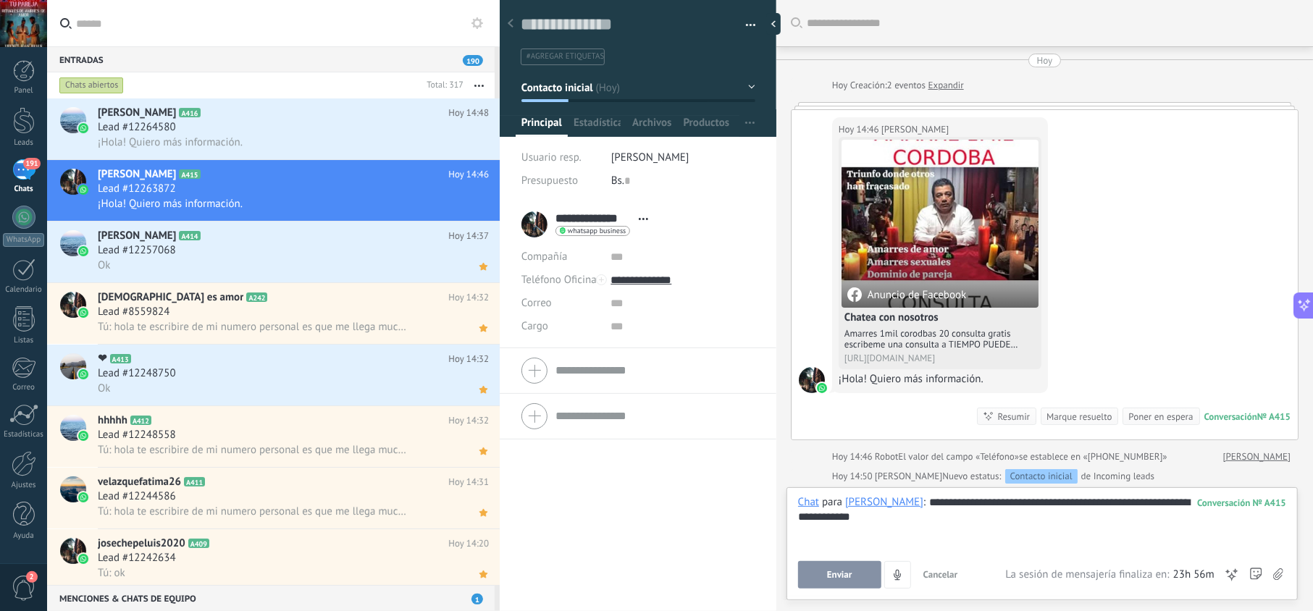
drag, startPoint x: 842, startPoint y: 566, endPoint x: 849, endPoint y: 560, distance: 10.3
click at [842, 566] on button "Enviar" at bounding box center [839, 575] width 83 height 28
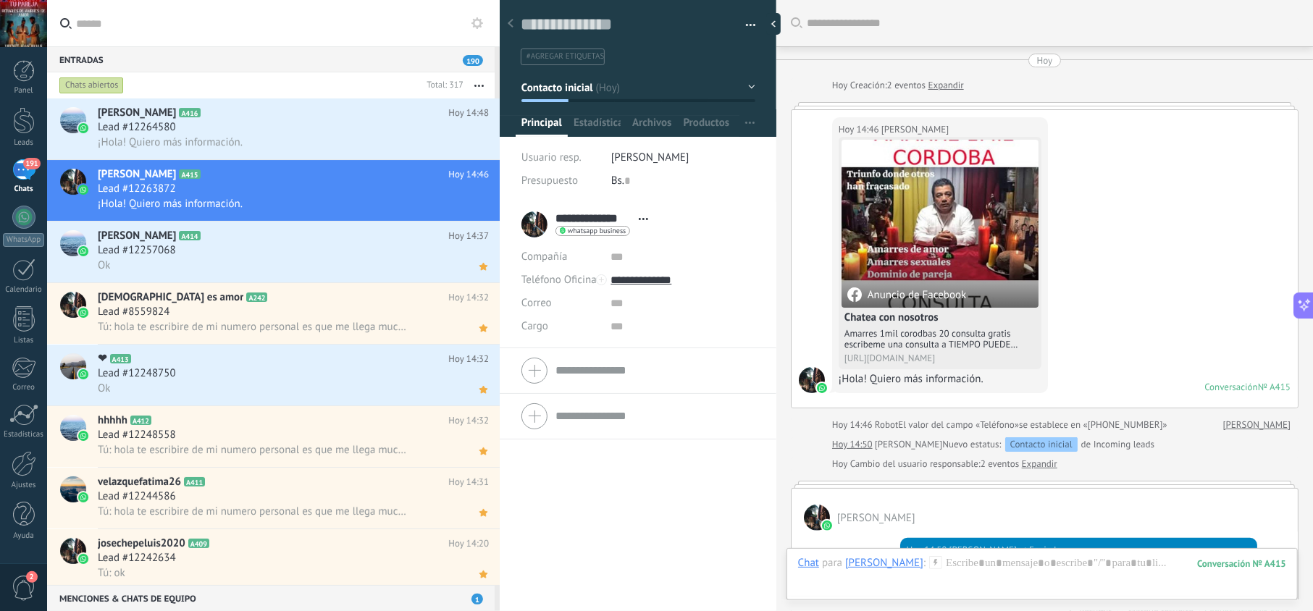
scroll to position [105, 0]
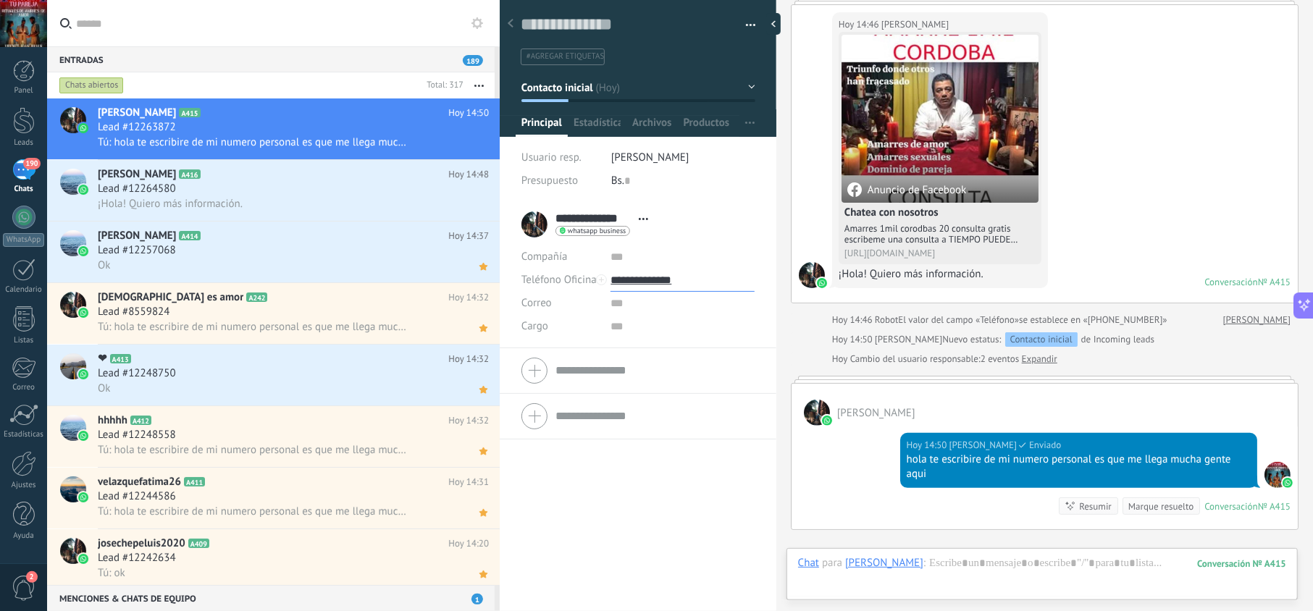
click at [647, 278] on input "**********" at bounding box center [682, 280] width 143 height 23
type input "**********"
click at [655, 351] on div "Copiar" at bounding box center [682, 354] width 142 height 25
drag, startPoint x: 924, startPoint y: 466, endPoint x: 902, endPoint y: 462, distance: 22.2
click at [902, 462] on div "[DATE] 14:50 [PERSON_NAME] Enviado hola te escribire de mi numero personal es q…" at bounding box center [1078, 460] width 357 height 55
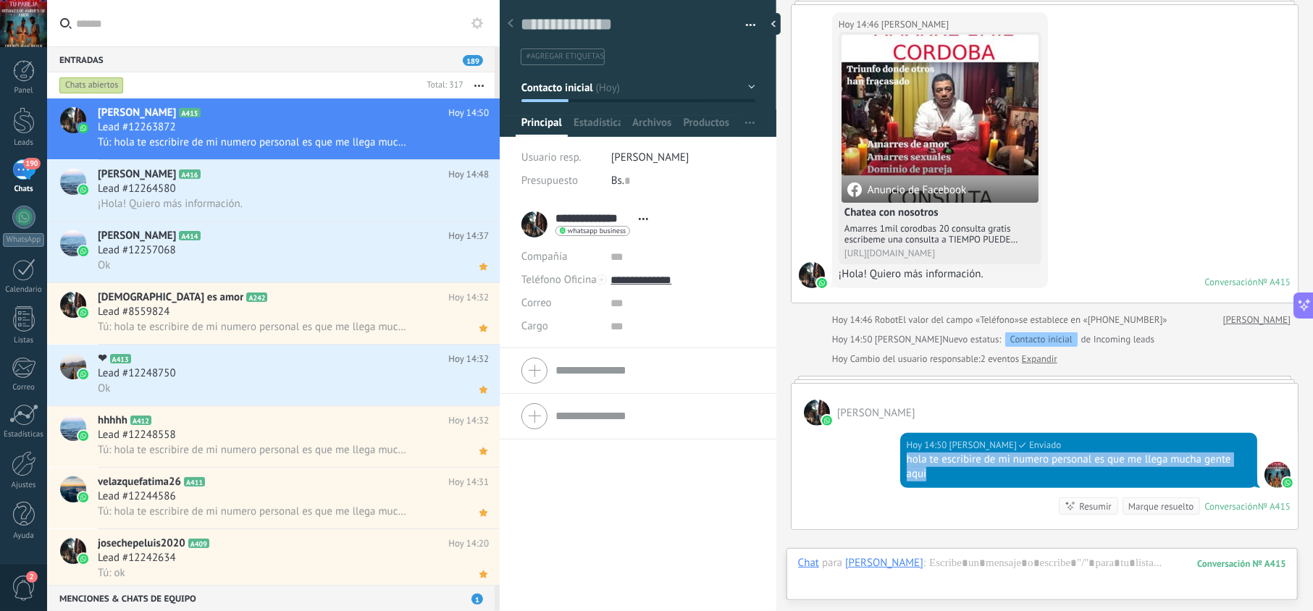
copy div "hola te escribire de mi numero personal es que me llega mucha gente aqui"
click at [948, 546] on div "Buscar Carga más [DATE] [DATE] Creación: 2 eventos Expandir [DATE] 14:46 [PERSO…" at bounding box center [1044, 339] width 537 height 888
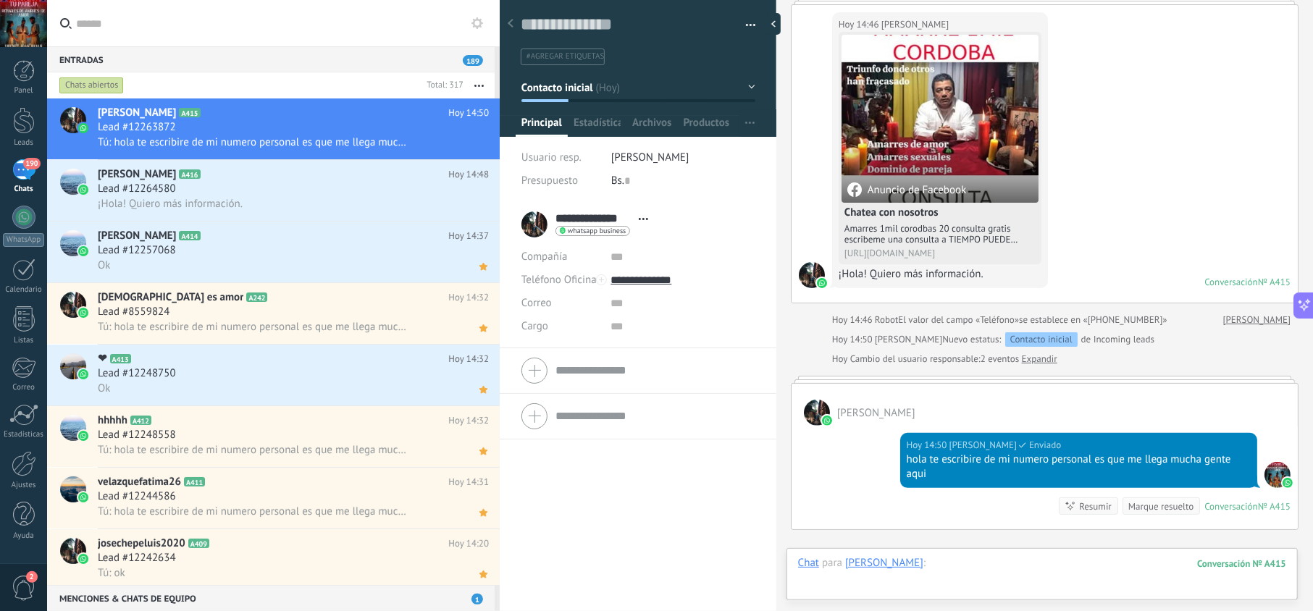
click at [949, 561] on div at bounding box center [1042, 577] width 488 height 43
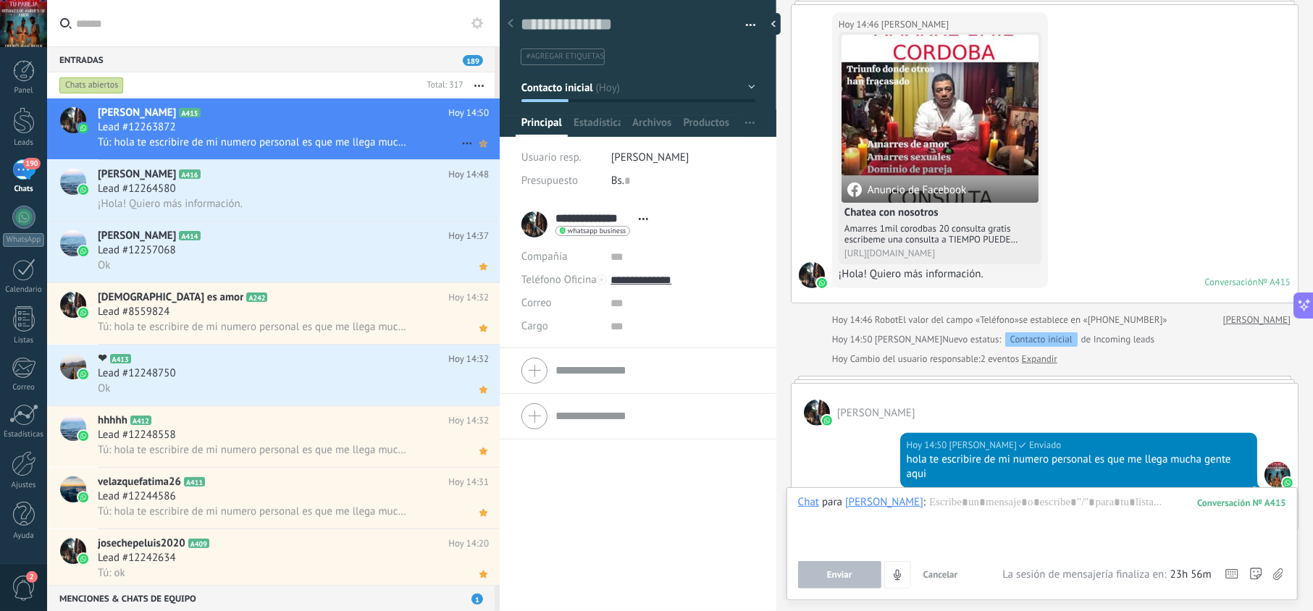
click at [476, 145] on icon at bounding box center [483, 143] width 15 height 17
click at [343, 180] on h2 "[PERSON_NAME] A416" at bounding box center [273, 174] width 351 height 14
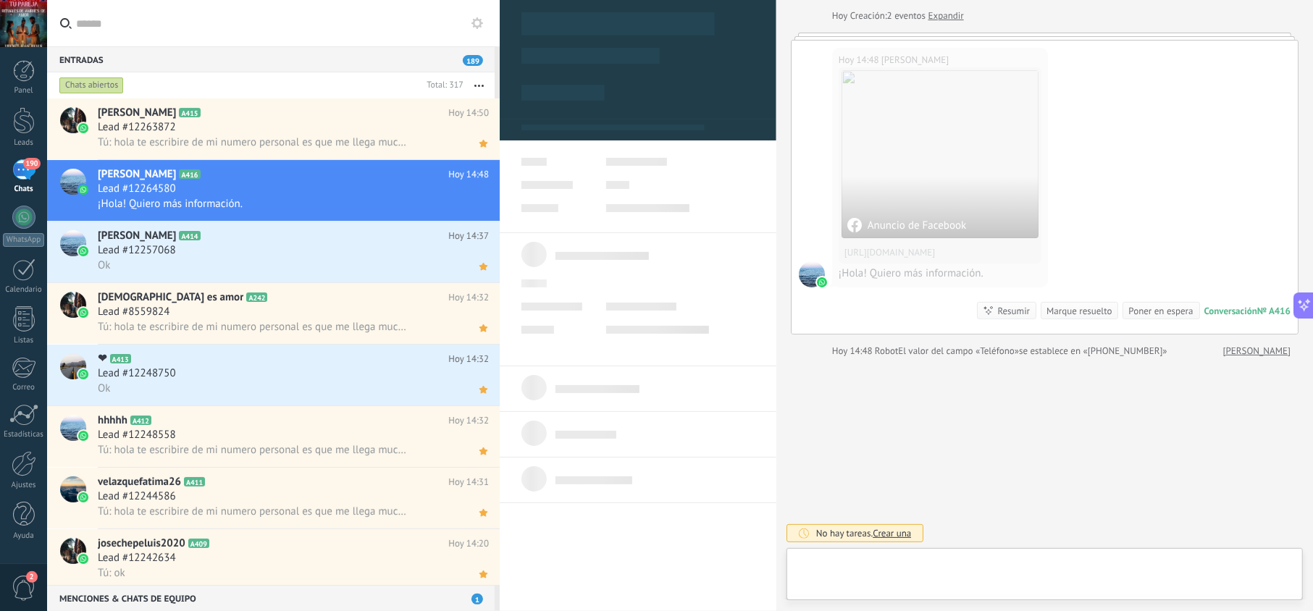
scroll to position [21, 0]
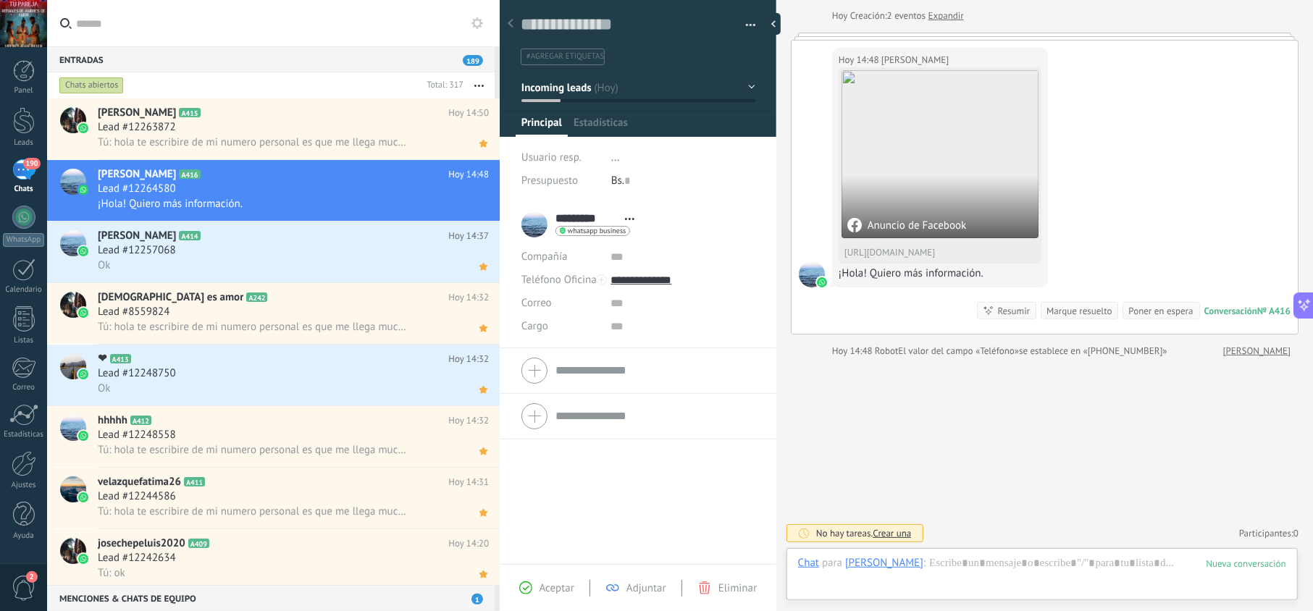
click at [563, 583] on span "Aceptar" at bounding box center [557, 589] width 35 height 14
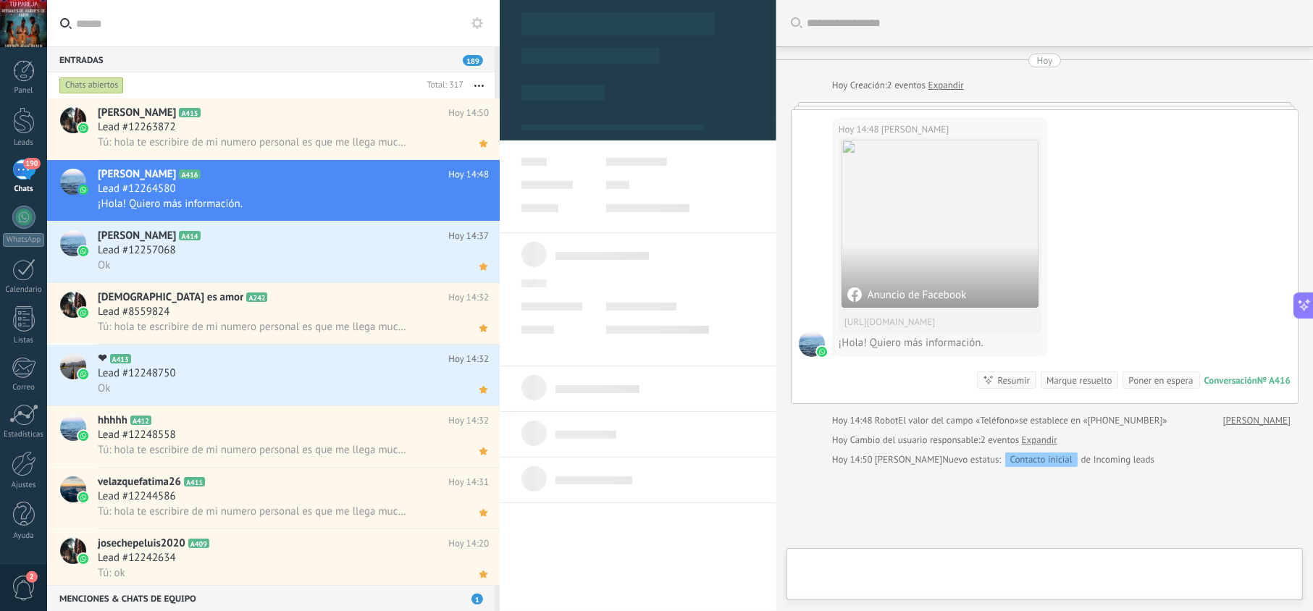
type textarea "**********"
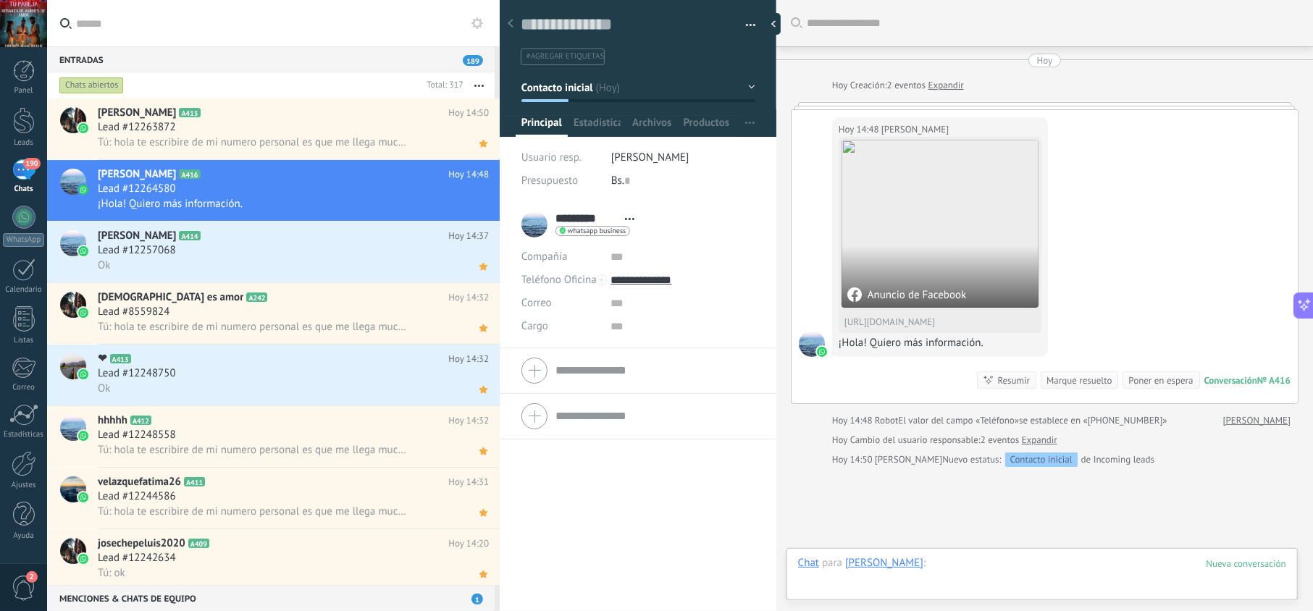
click at [959, 565] on div at bounding box center [1042, 577] width 488 height 43
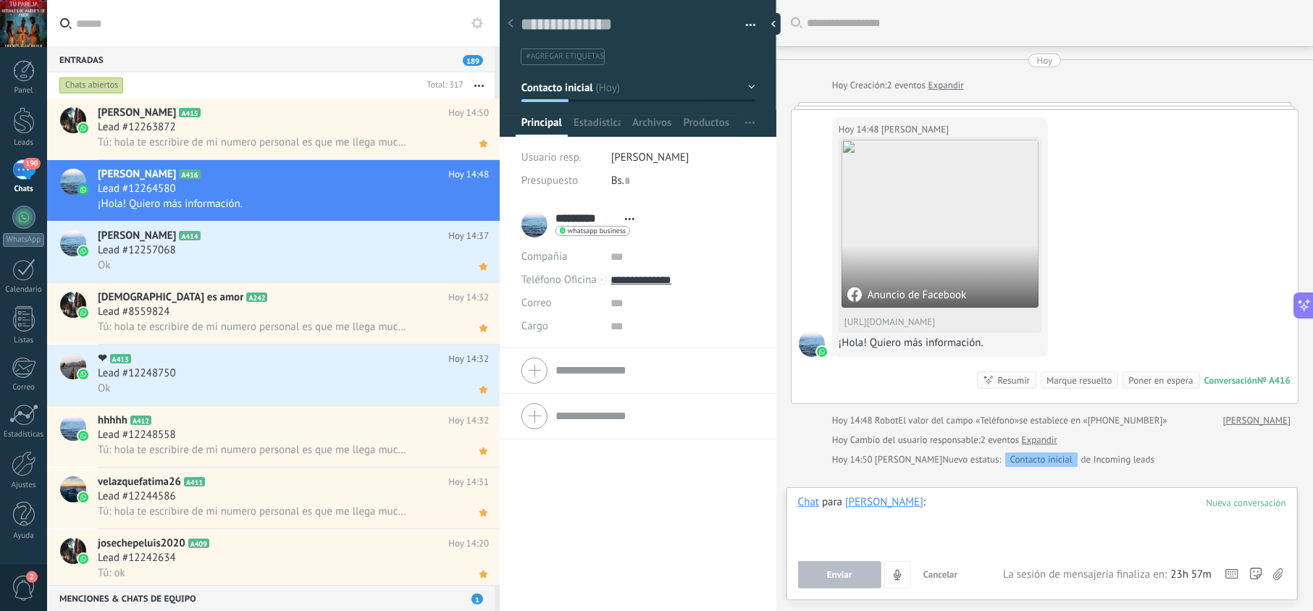
paste div
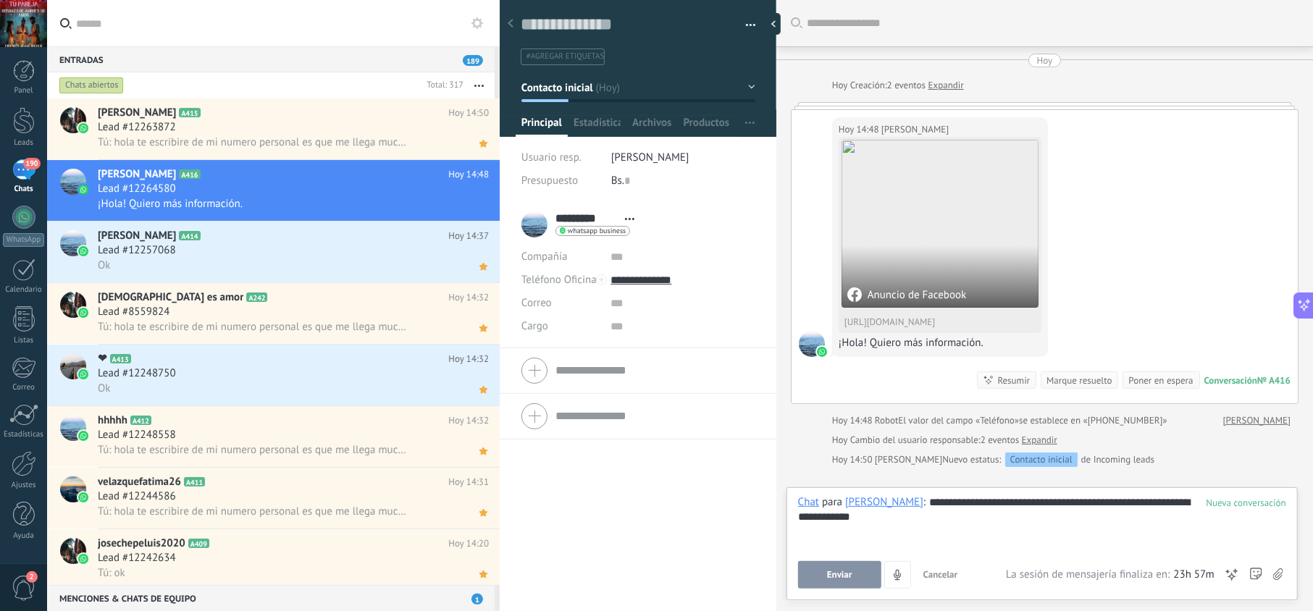
click at [833, 581] on button "Enviar" at bounding box center [839, 575] width 83 height 28
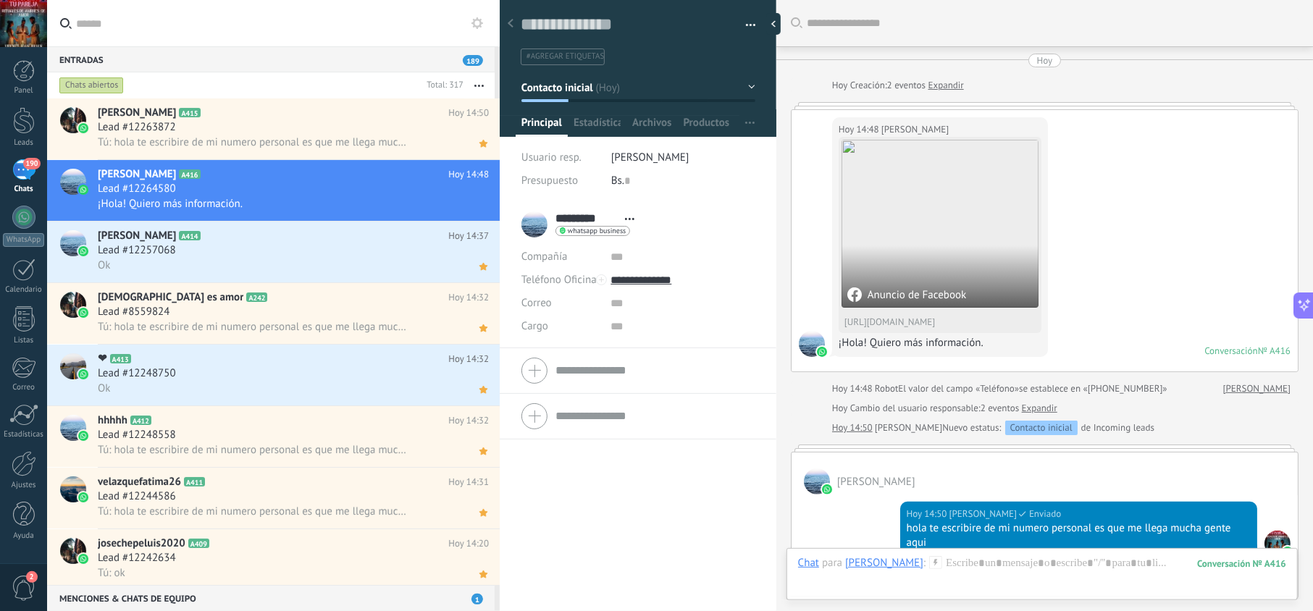
scroll to position [70, 0]
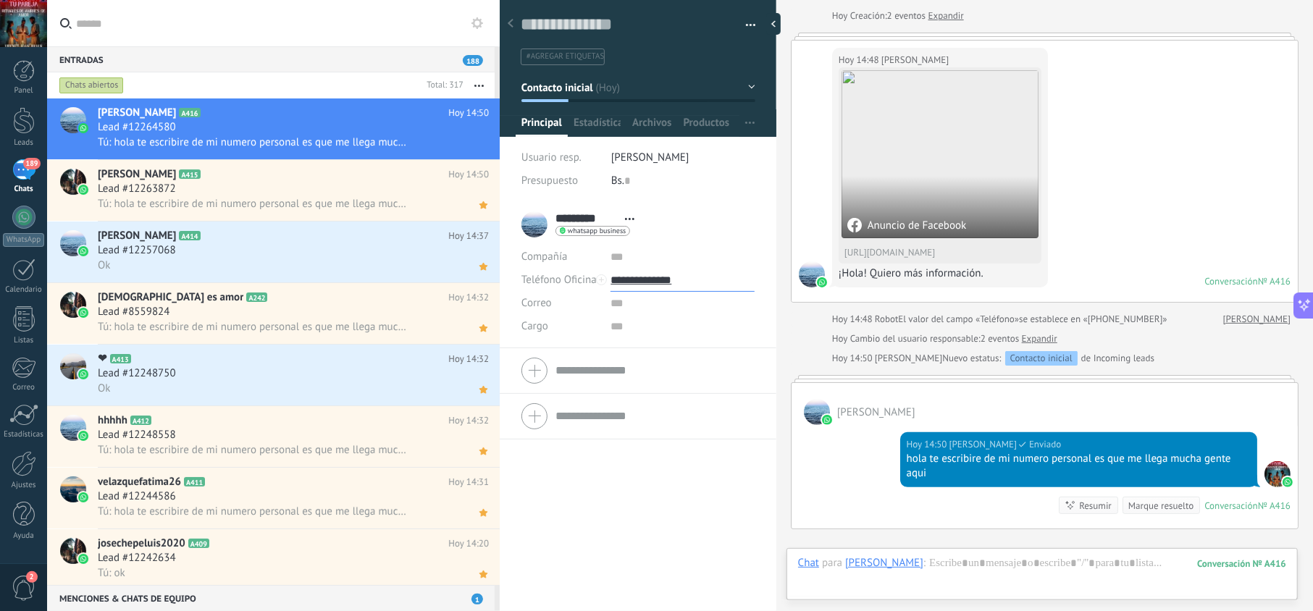
drag, startPoint x: 639, startPoint y: 282, endPoint x: 646, endPoint y: 310, distance: 29.2
click at [639, 281] on input "**********" at bounding box center [682, 280] width 143 height 23
type input "**********"
click at [636, 355] on div "Copiar" at bounding box center [682, 354] width 142 height 25
click at [973, 566] on div at bounding box center [1042, 577] width 488 height 43
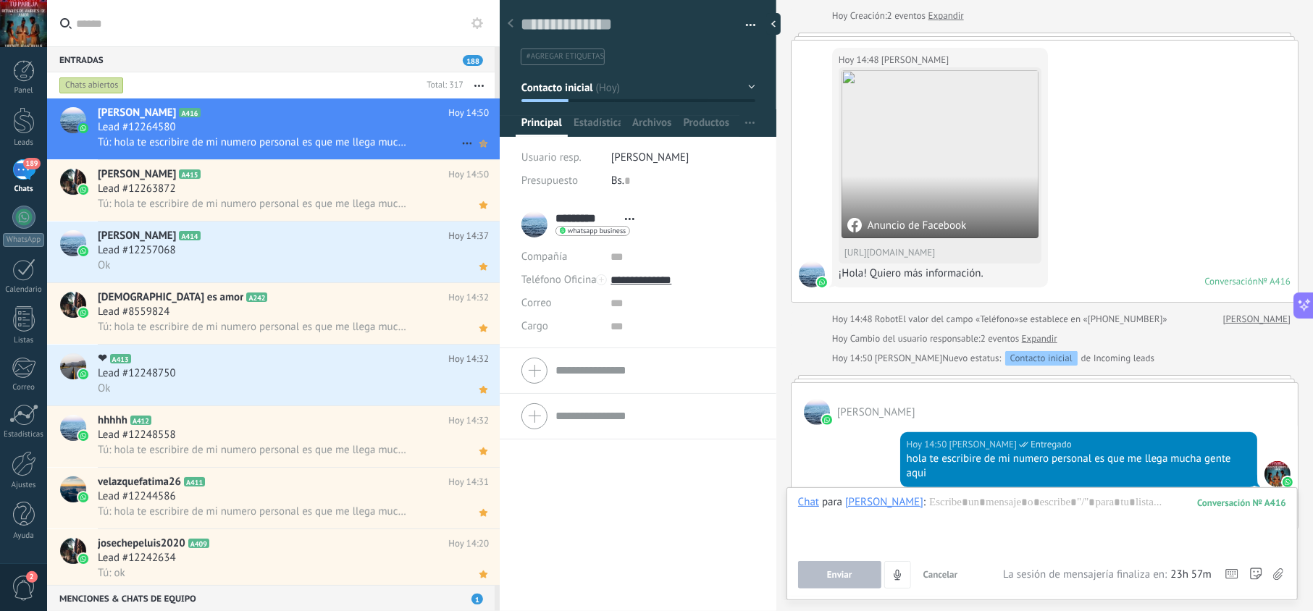
drag, startPoint x: 484, startPoint y: 148, endPoint x: 466, endPoint y: 138, distance: 20.5
click at [484, 148] on icon at bounding box center [483, 143] width 15 height 17
click at [377, 129] on div "Lead #12264580" at bounding box center [293, 127] width 391 height 14
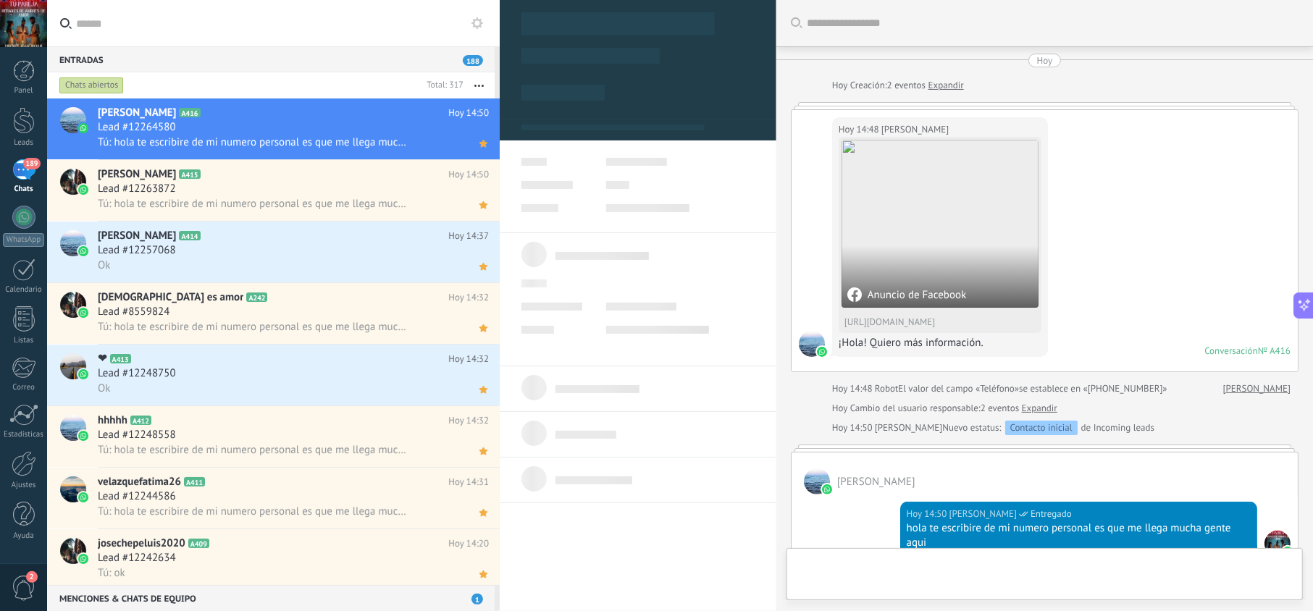
scroll to position [21, 0]
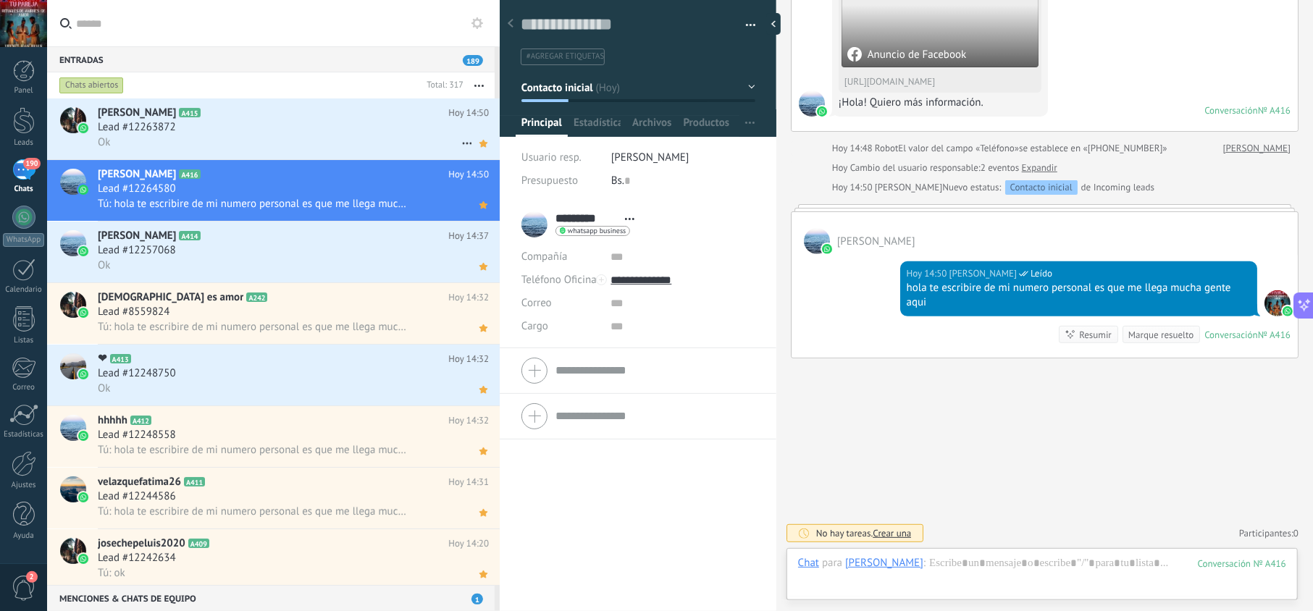
click at [311, 132] on div "Lead #12263872" at bounding box center [293, 127] width 391 height 14
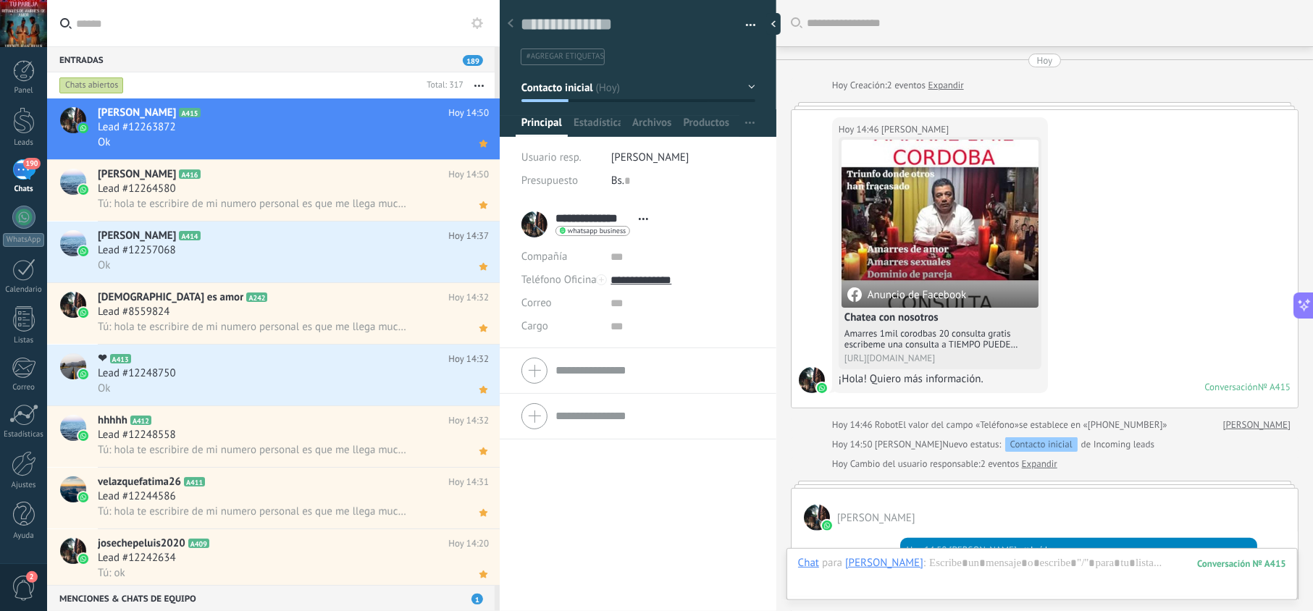
scroll to position [21, 0]
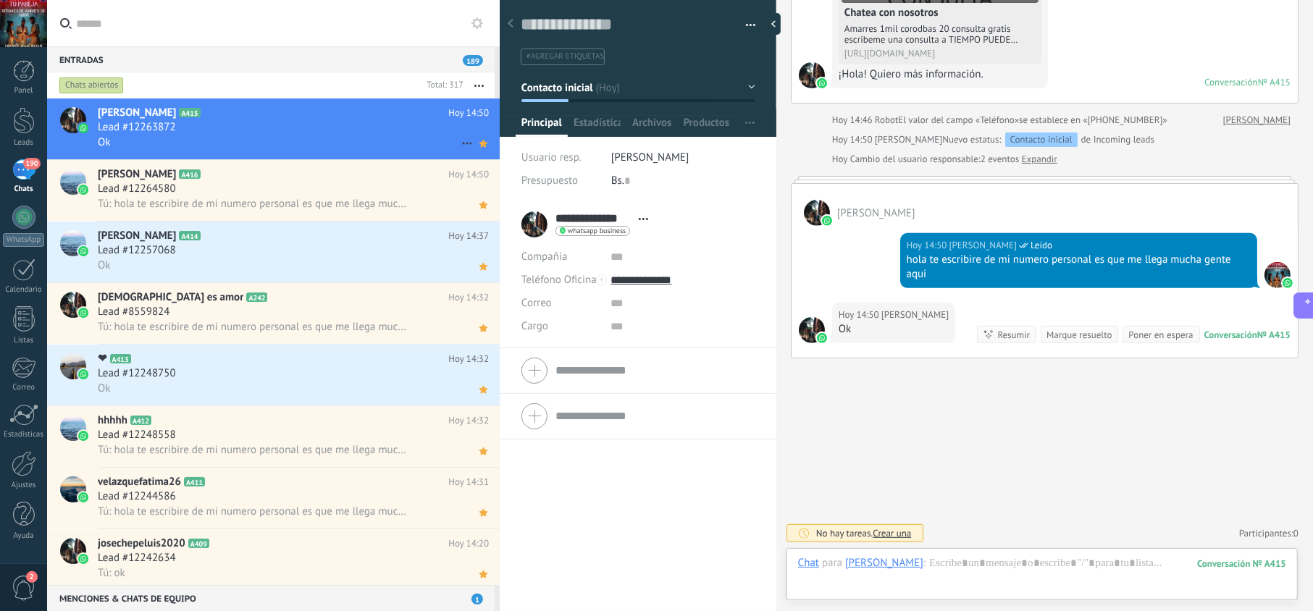
click at [311, 125] on div "Lead #12263872" at bounding box center [293, 127] width 391 height 14
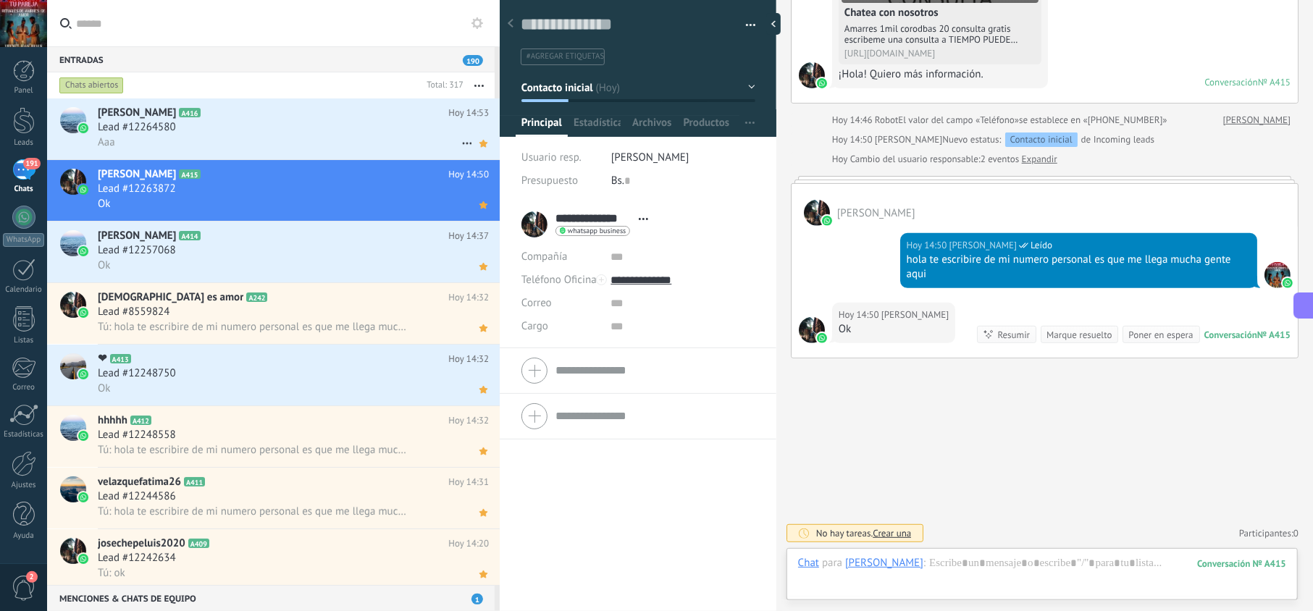
click at [332, 151] on div "HERNANDEZ A416 Hoy 14:53 Lead #12264580 Aaa" at bounding box center [299, 128] width 402 height 61
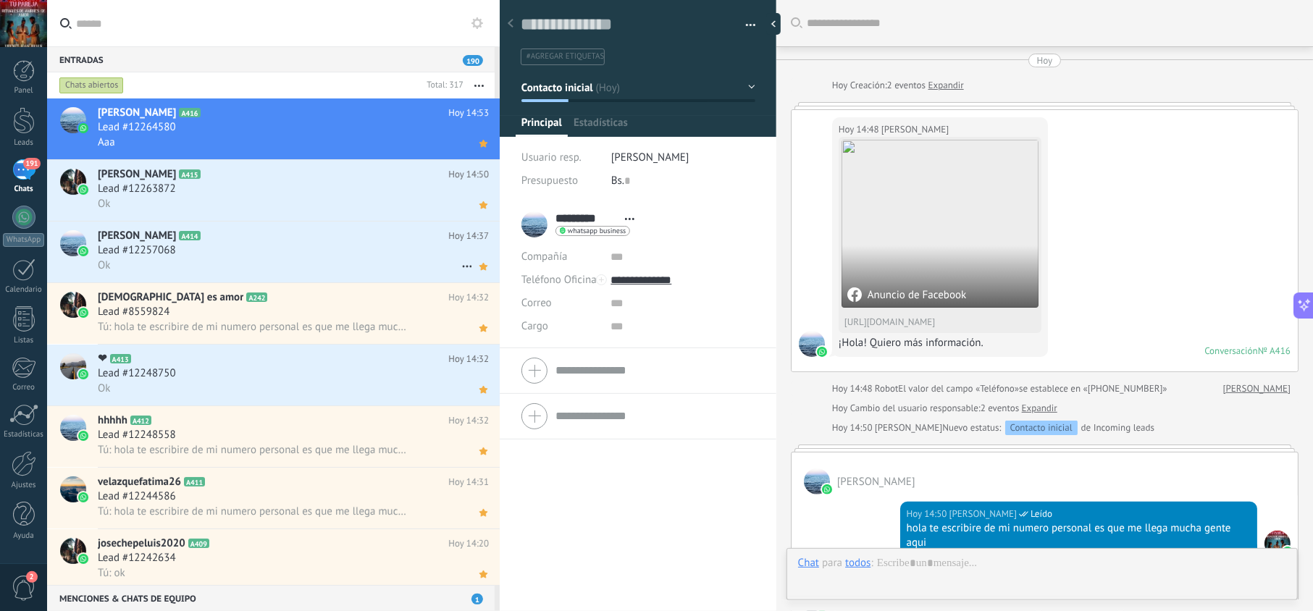
scroll to position [271, 0]
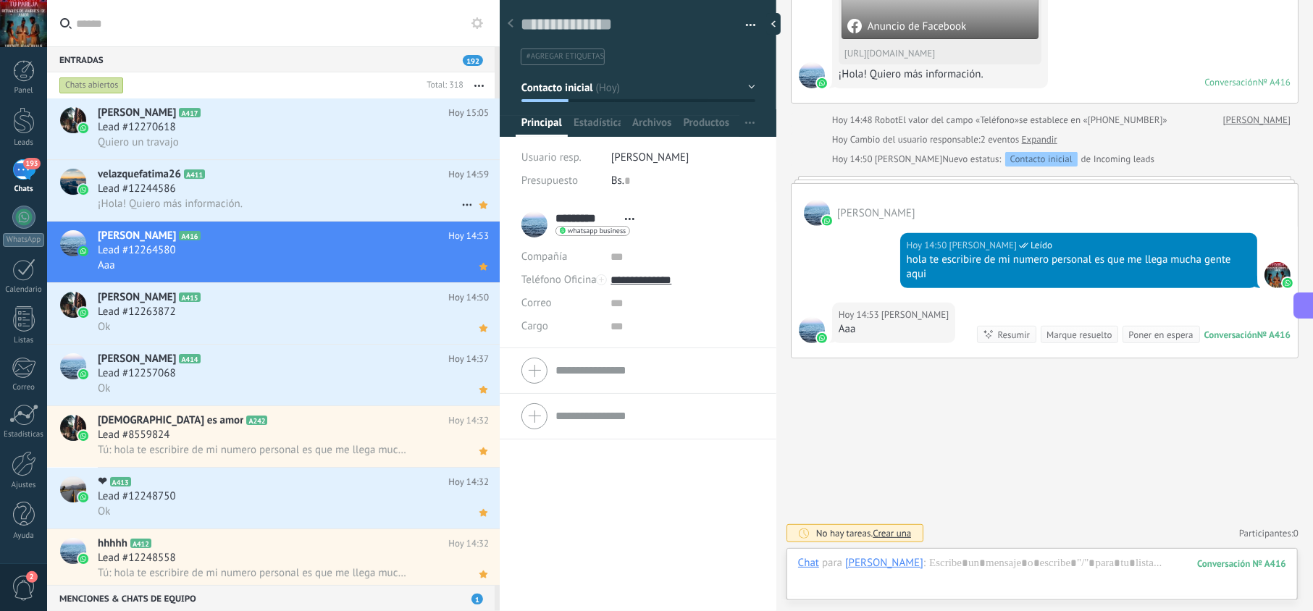
click at [389, 213] on div "velazquefatima26 A411 Hoy 14:59 Lead #12244586 ¡Hola! Quiero más información." at bounding box center [299, 190] width 402 height 61
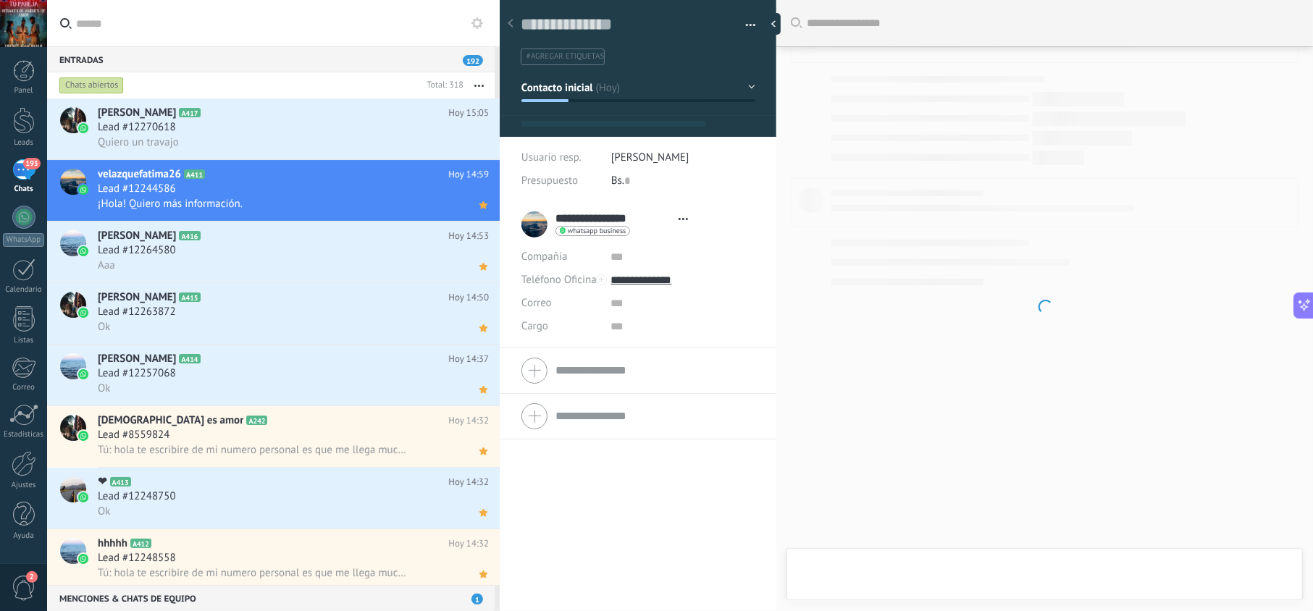
scroll to position [21, 0]
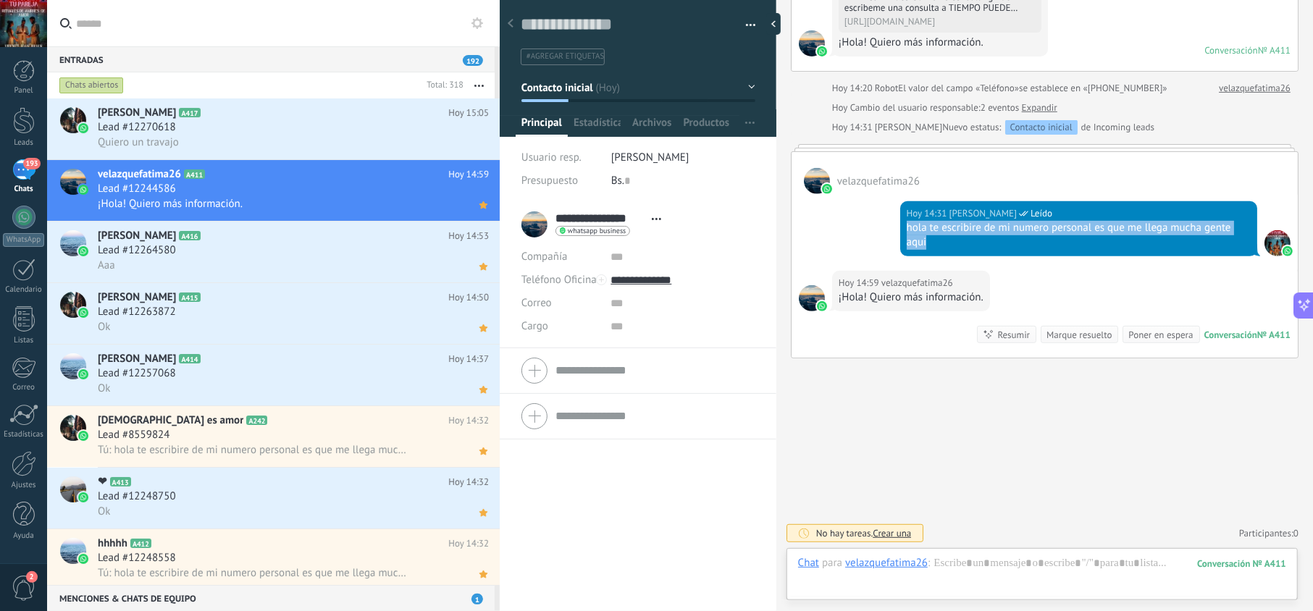
drag, startPoint x: 944, startPoint y: 252, endPoint x: 899, endPoint y: 229, distance: 51.2
click at [900, 229] on div "Hoy 14:31 jesus hernandez Leído hola te escribire de mi numero personal es que …" at bounding box center [1078, 228] width 357 height 55
copy div "hola te escribire de mi numero personal es que me llega mucha gente aqui"
click at [235, 126] on div "Lead #12270618" at bounding box center [293, 127] width 391 height 14
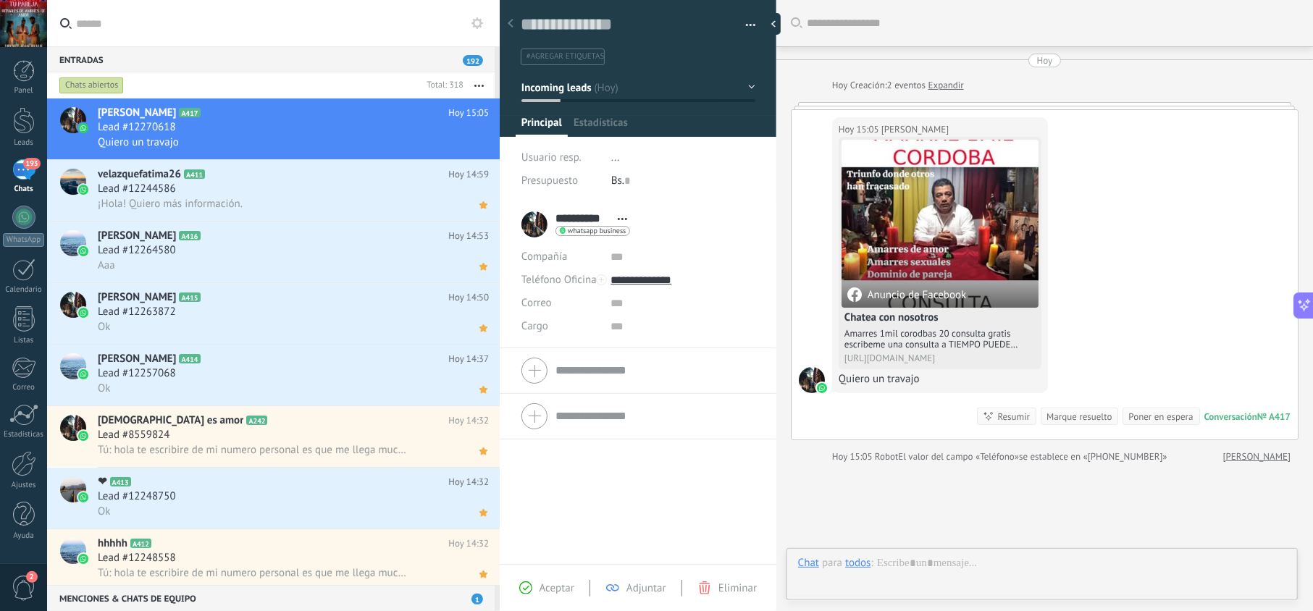
scroll to position [21, 0]
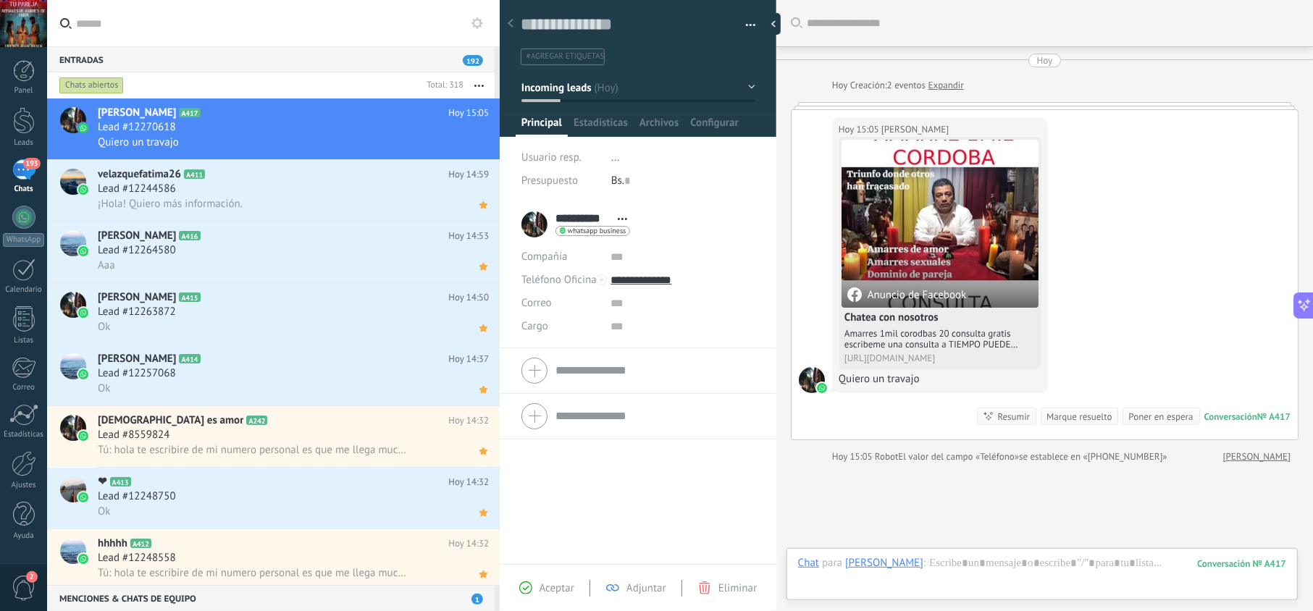
click at [569, 582] on span "Aceptar" at bounding box center [557, 589] width 35 height 14
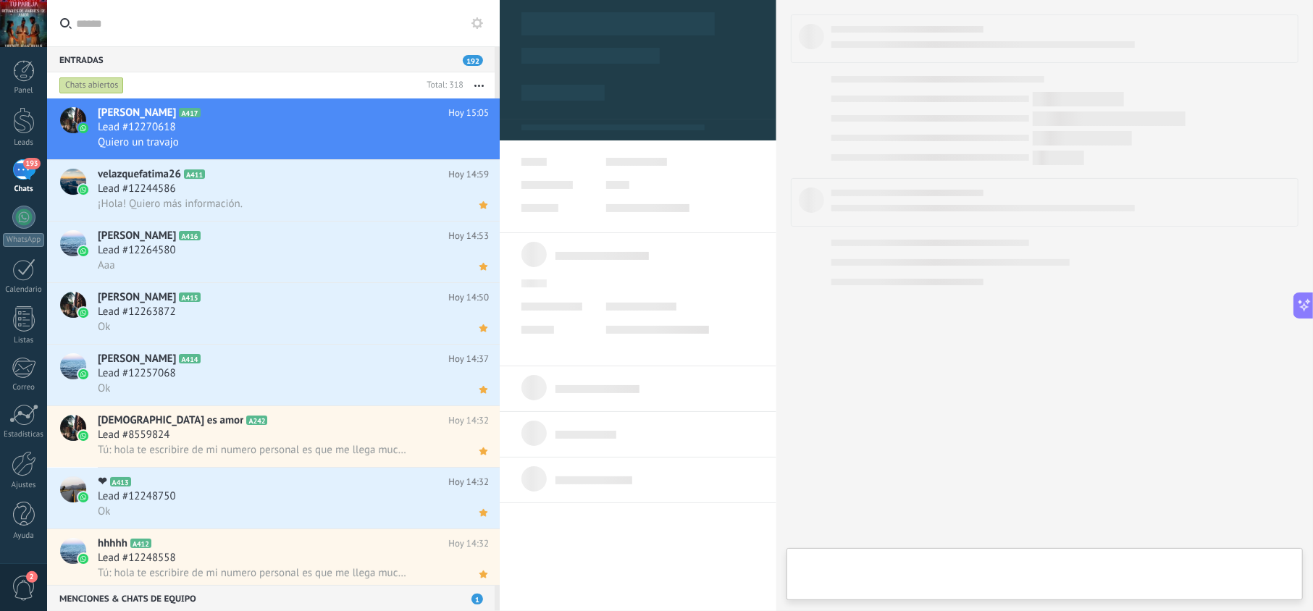
type textarea "**********"
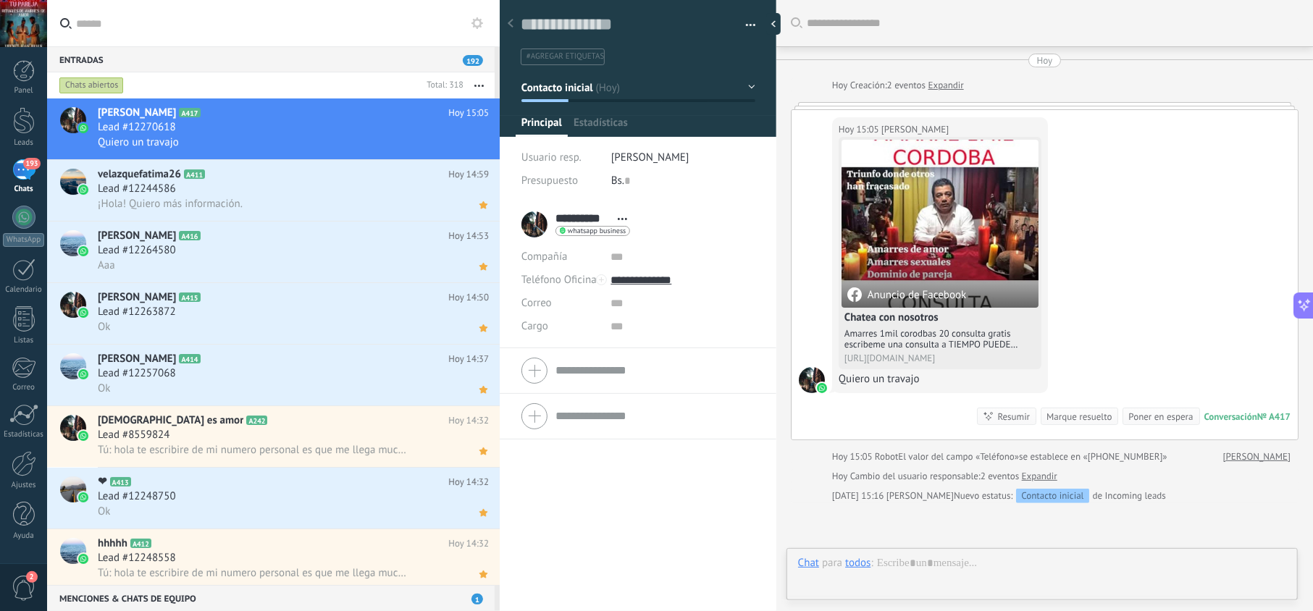
scroll to position [21, 0]
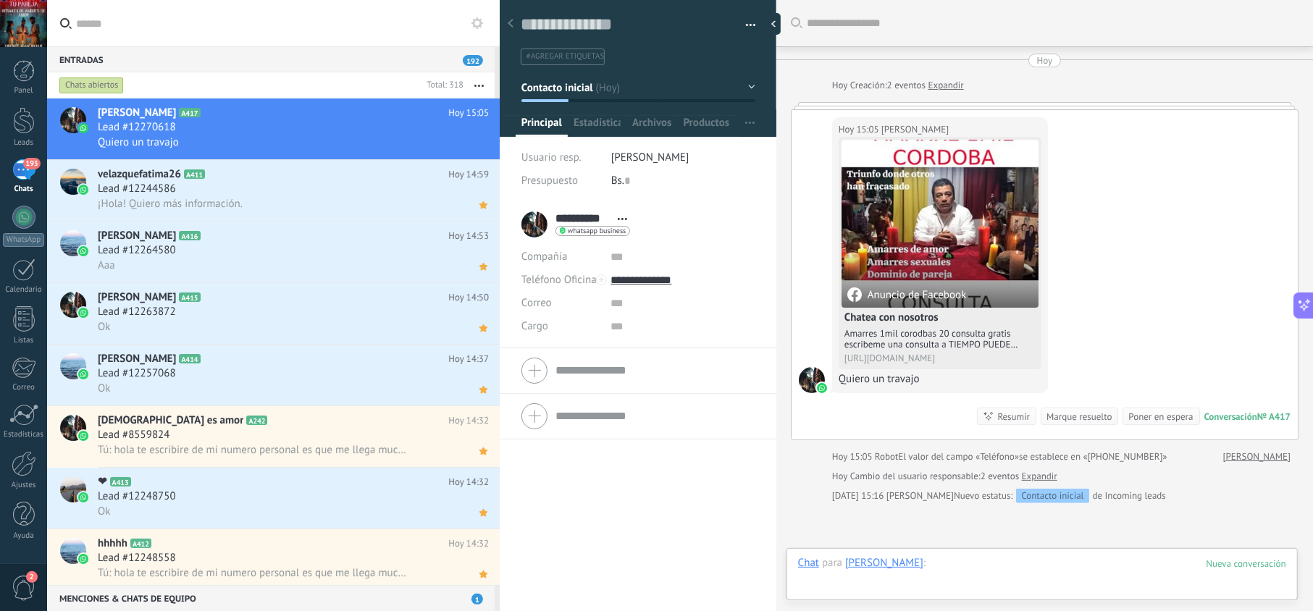
click at [948, 560] on div at bounding box center [1042, 577] width 488 height 43
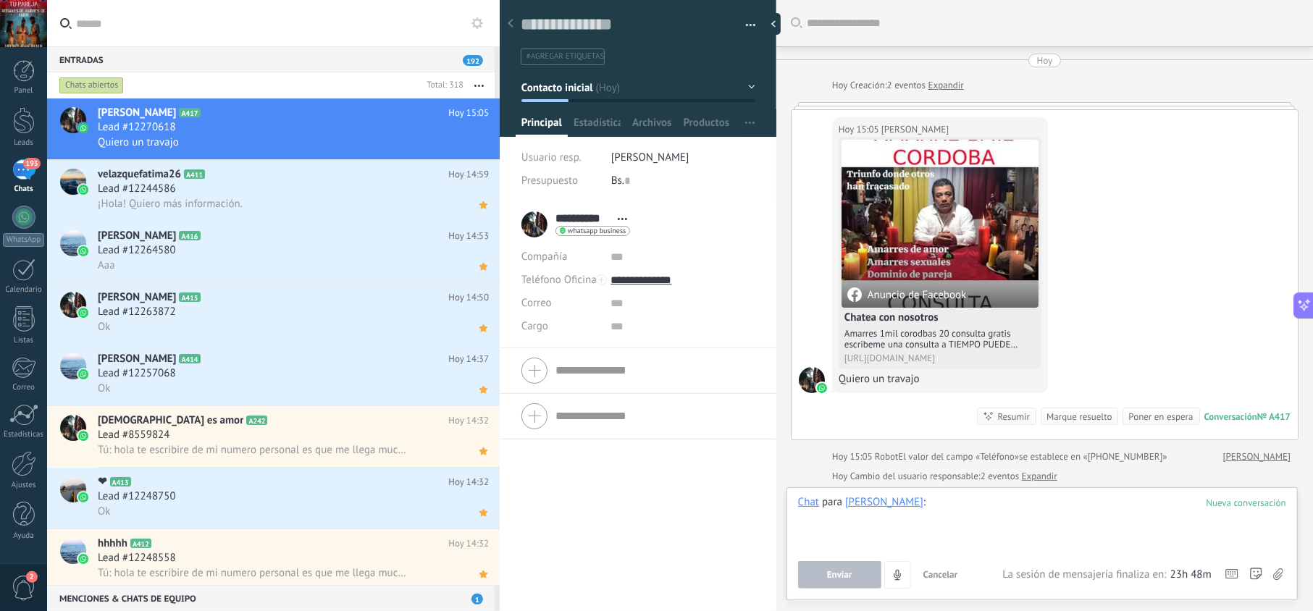
paste div
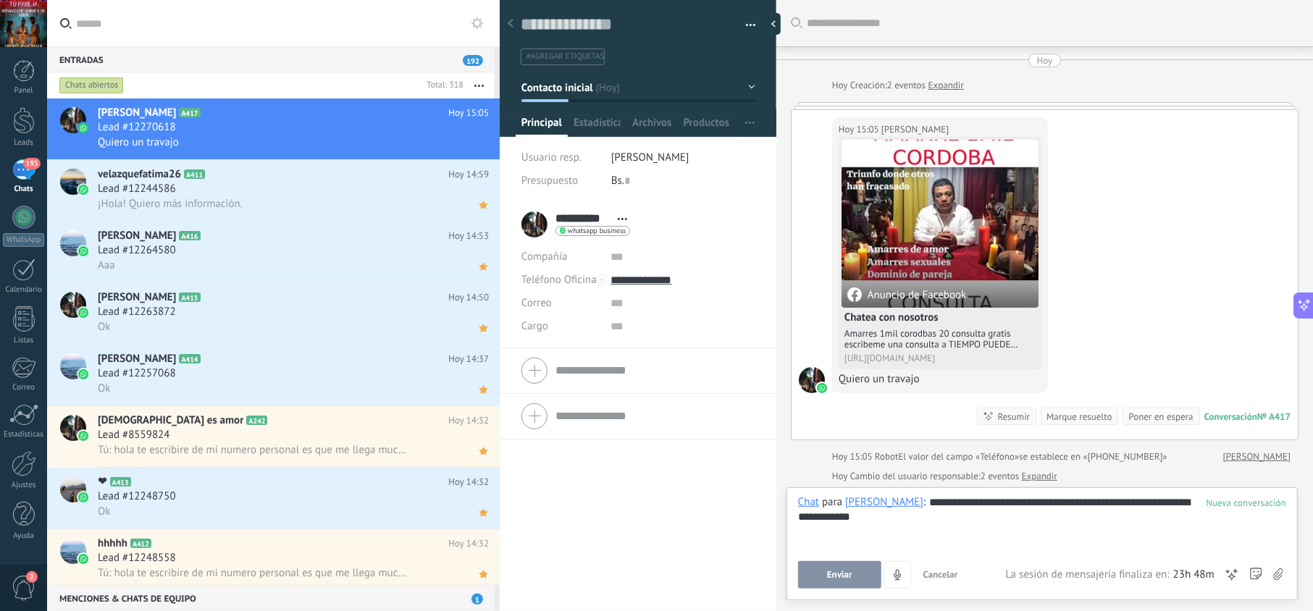
click at [841, 571] on span "Enviar" at bounding box center [839, 575] width 25 height 10
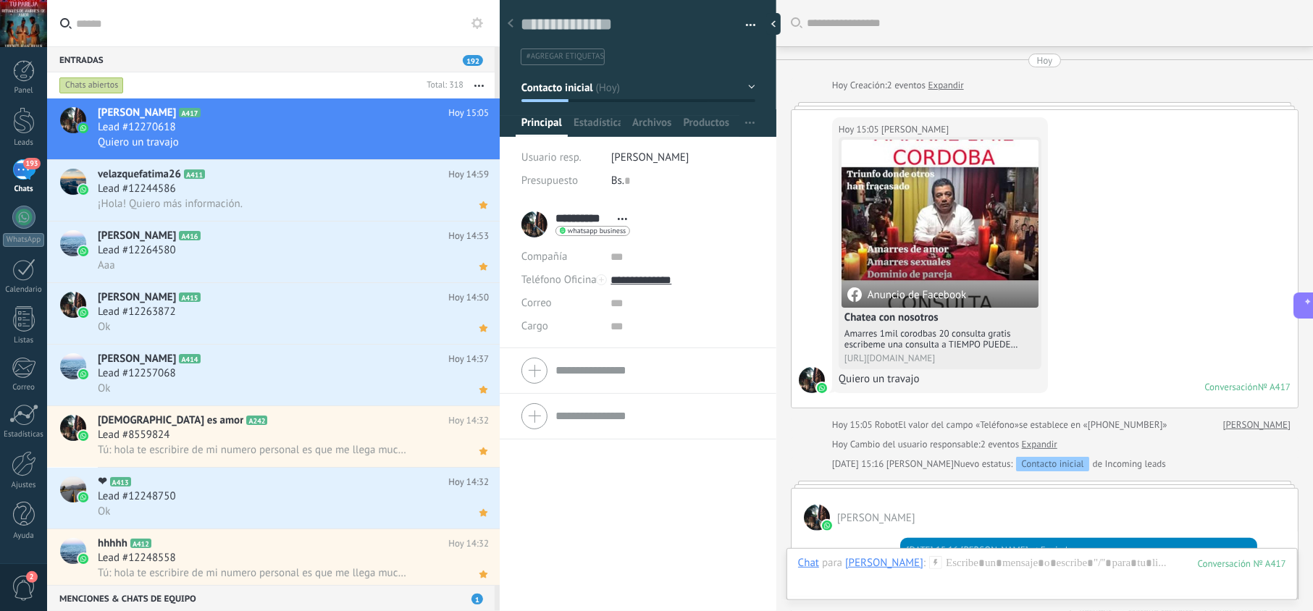
scroll to position [280, 0]
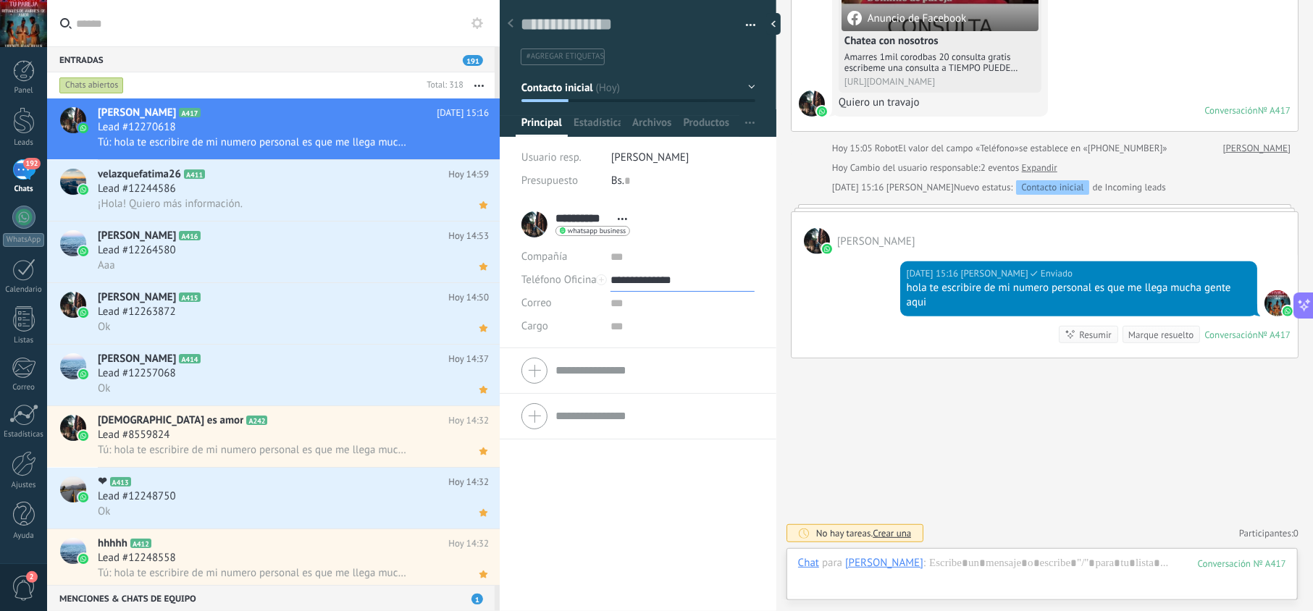
click at [658, 279] on input "**********" at bounding box center [682, 280] width 143 height 23
type input "**********"
click at [672, 351] on div "Copiar" at bounding box center [682, 354] width 142 height 25
click at [374, 152] on div "Jose Zamor A417 Hoy 15:16 Lead #12270618 Tú: hola te escribire de mi numero per…" at bounding box center [299, 128] width 402 height 61
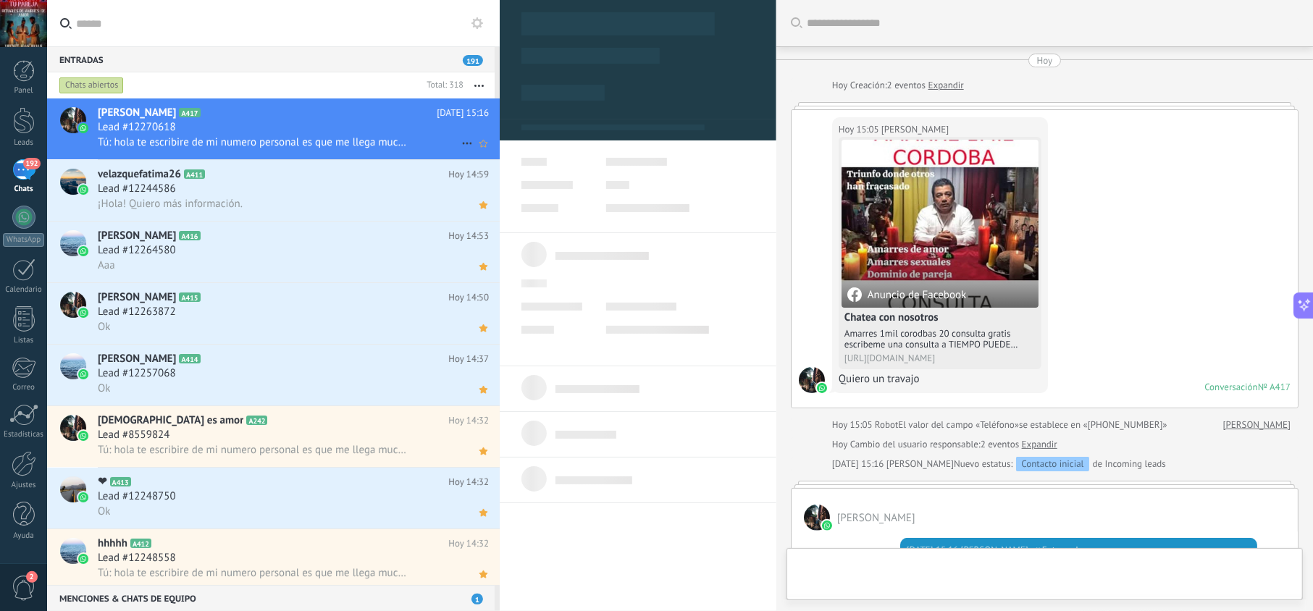
scroll to position [280, 0]
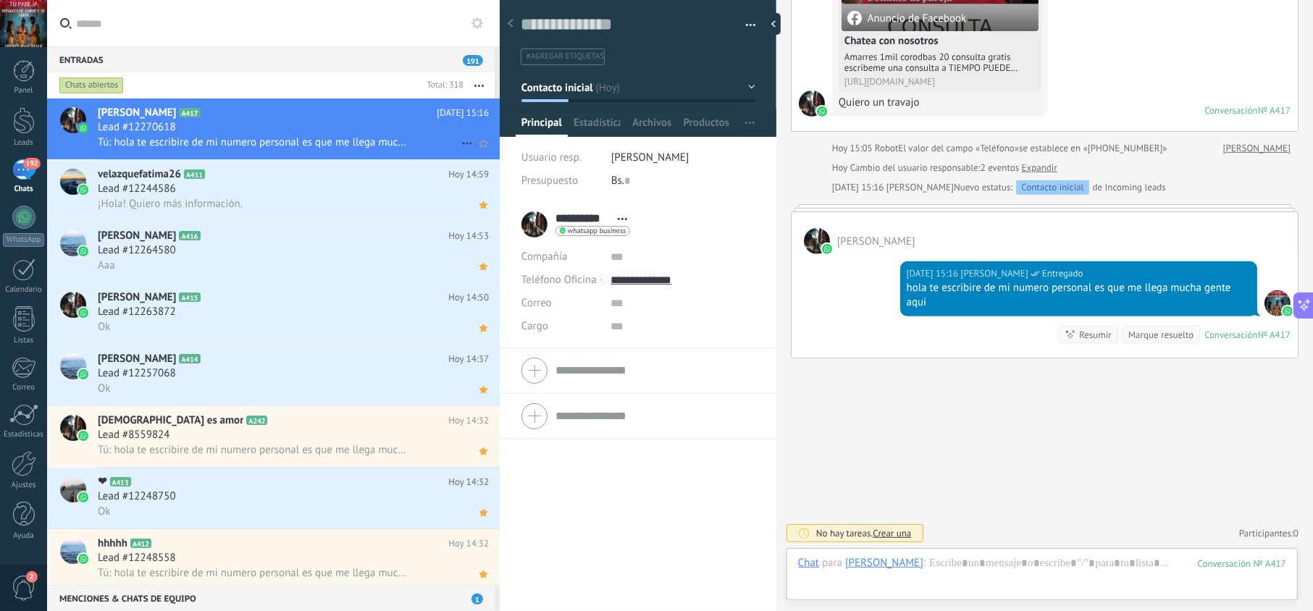
click at [470, 146] on icon at bounding box center [466, 143] width 17 height 17
click at [417, 126] on div at bounding box center [656, 305] width 1313 height 611
click at [484, 149] on icon at bounding box center [483, 143] width 15 height 17
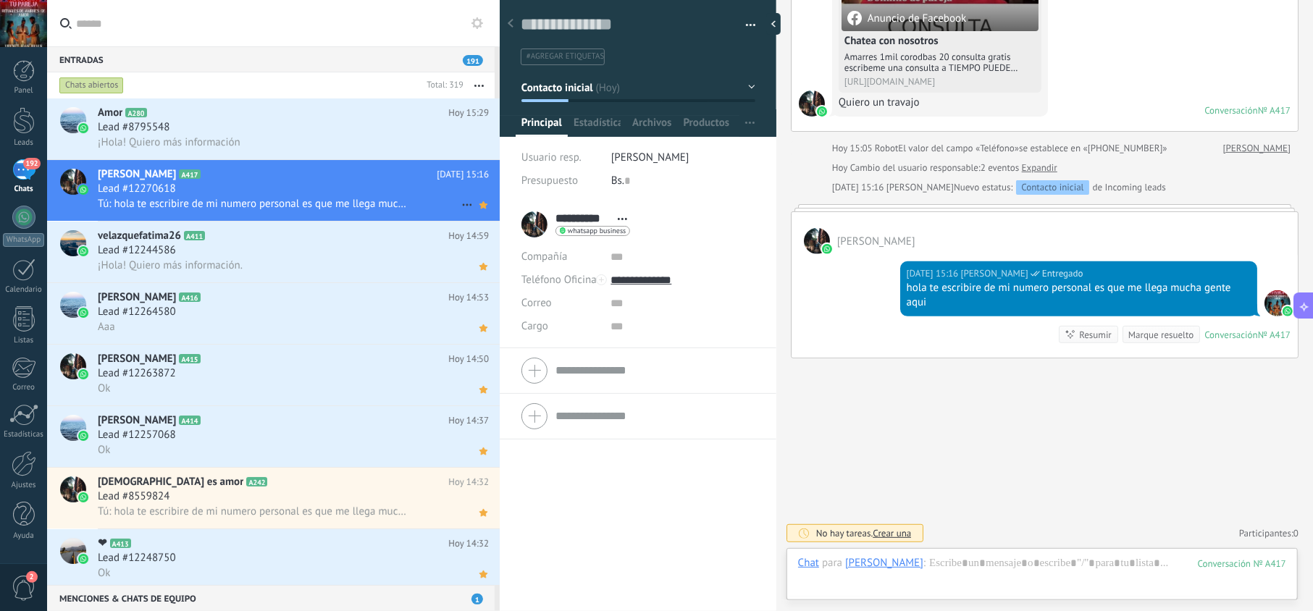
click at [386, 175] on h2 "Jose Zamor A417" at bounding box center [267, 174] width 339 height 14
drag, startPoint x: 982, startPoint y: 306, endPoint x: 887, endPoint y: 287, distance: 96.7
click at [887, 287] on div "Hoy 15:16 jesus hernandez Entregado hola te escribire de mi numero personal es …" at bounding box center [1045, 306] width 506 height 104
copy div "hola te escribire de mi numero personal es que me llega mucha gente aqui"
click at [305, 133] on div "Lead #8795548" at bounding box center [293, 127] width 391 height 14
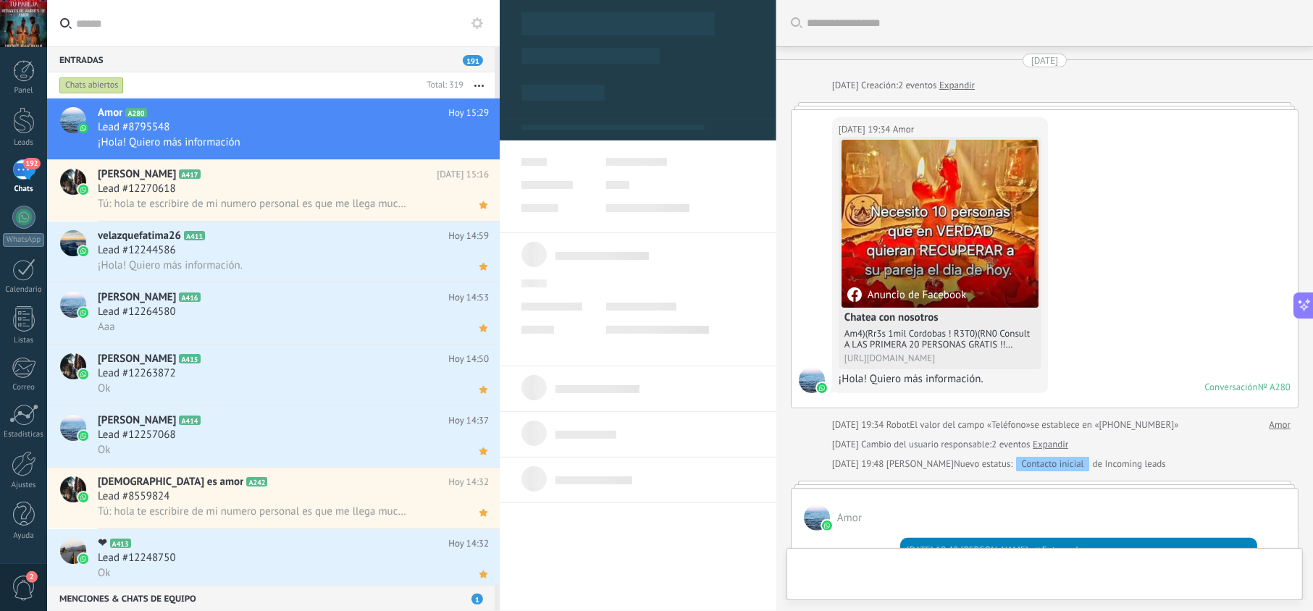
scroll to position [684, 0]
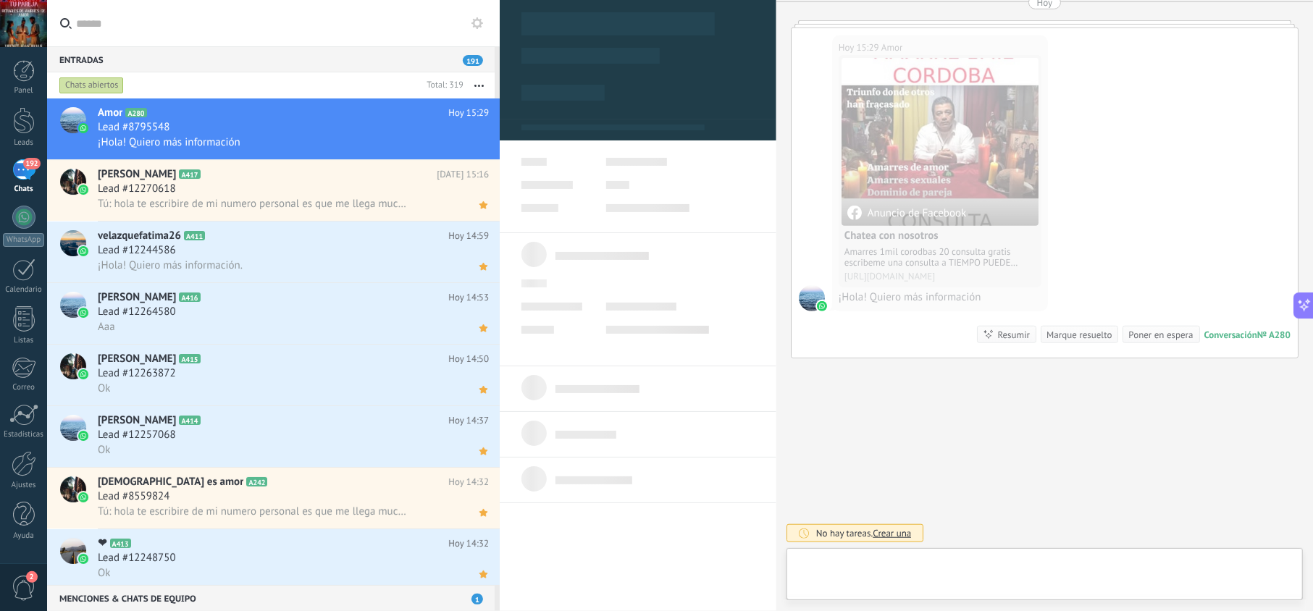
type textarea "**********"
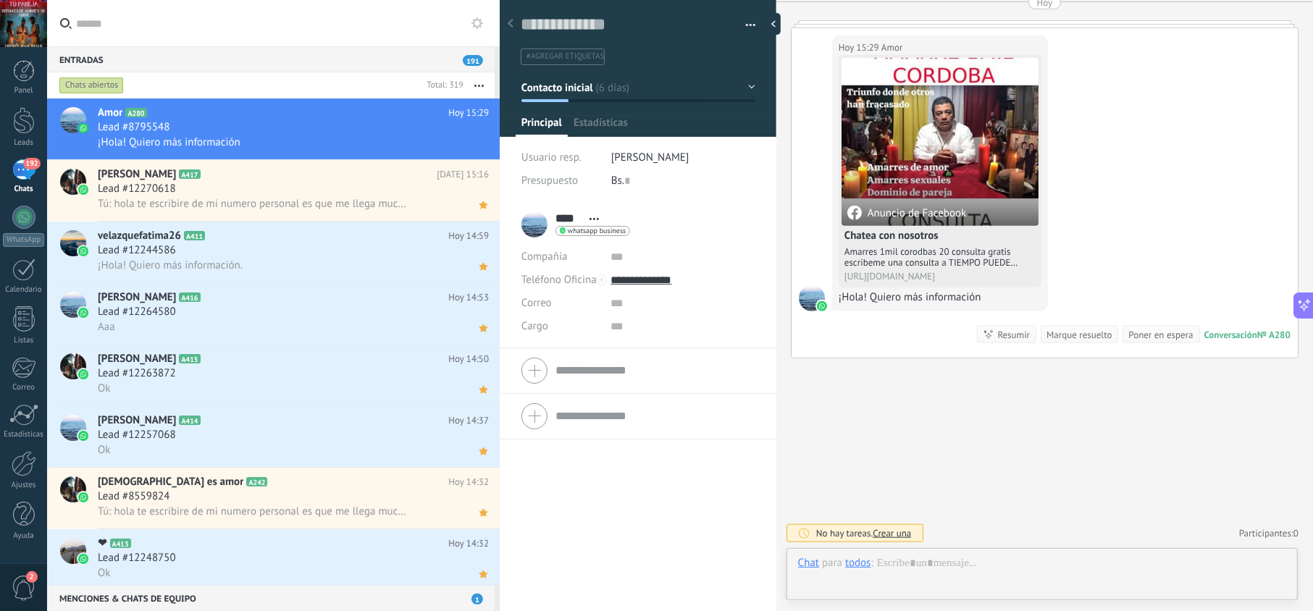
scroll to position [21, 0]
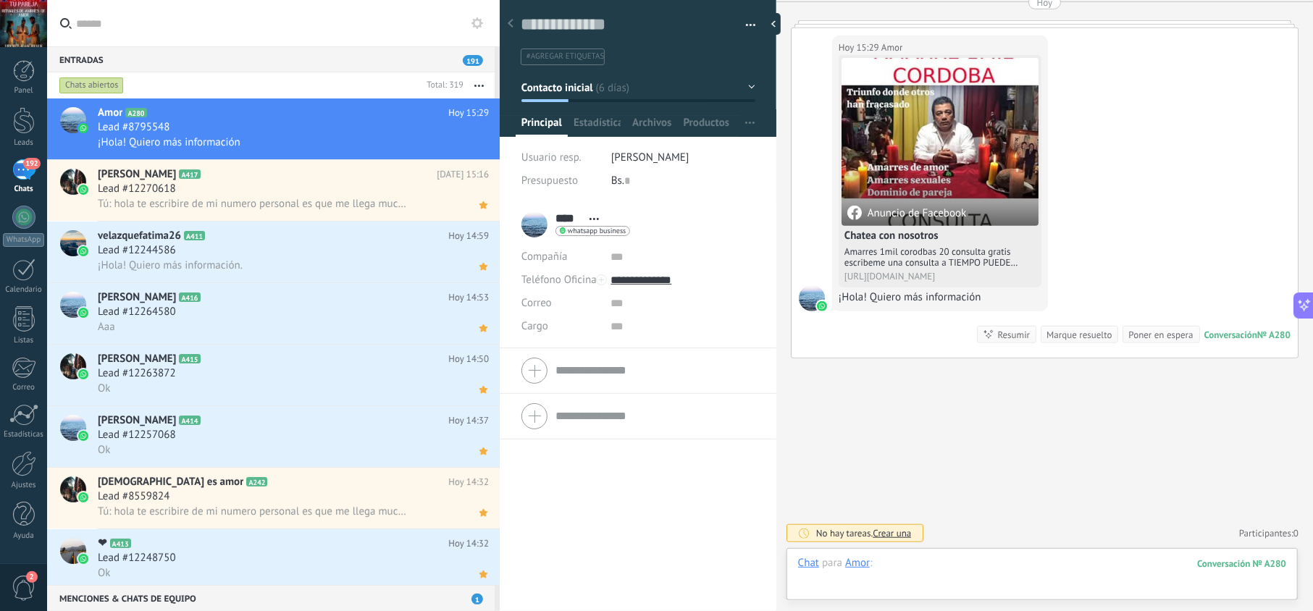
click at [917, 560] on div at bounding box center [1042, 577] width 488 height 43
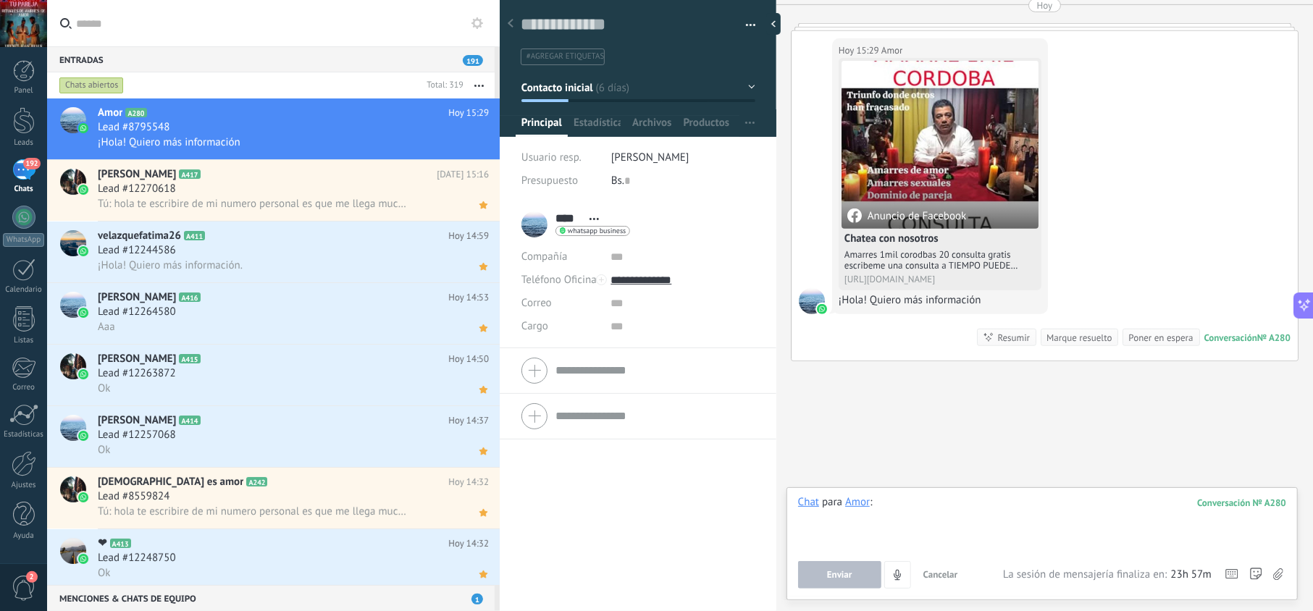
scroll to position [684, 0]
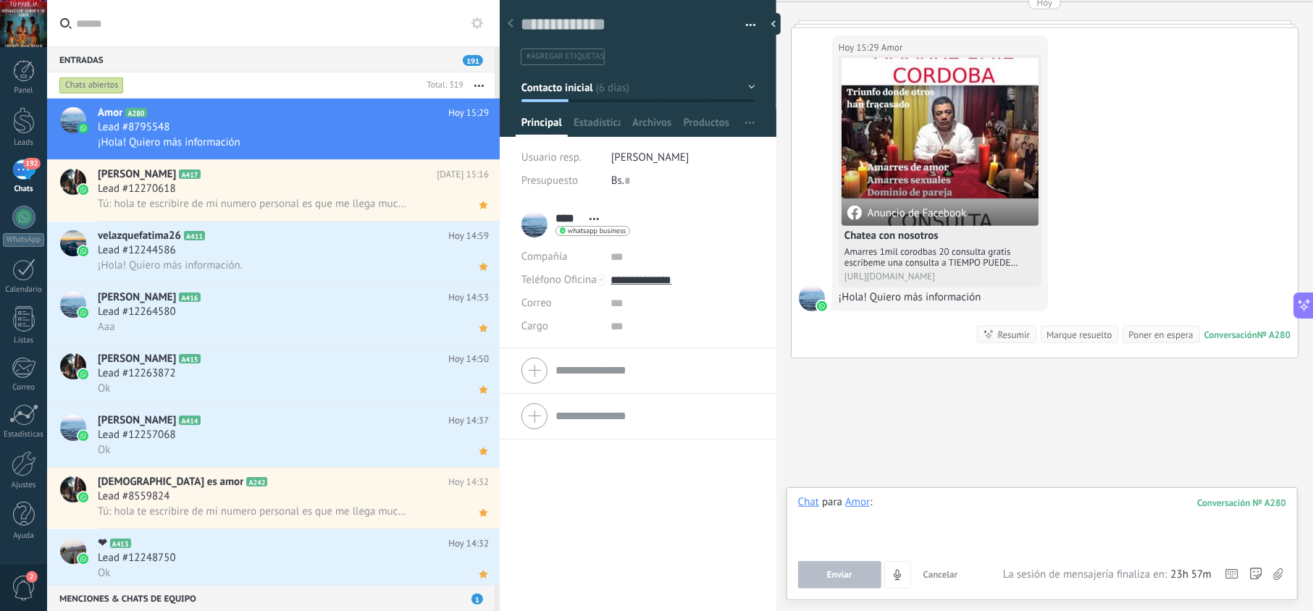
paste div
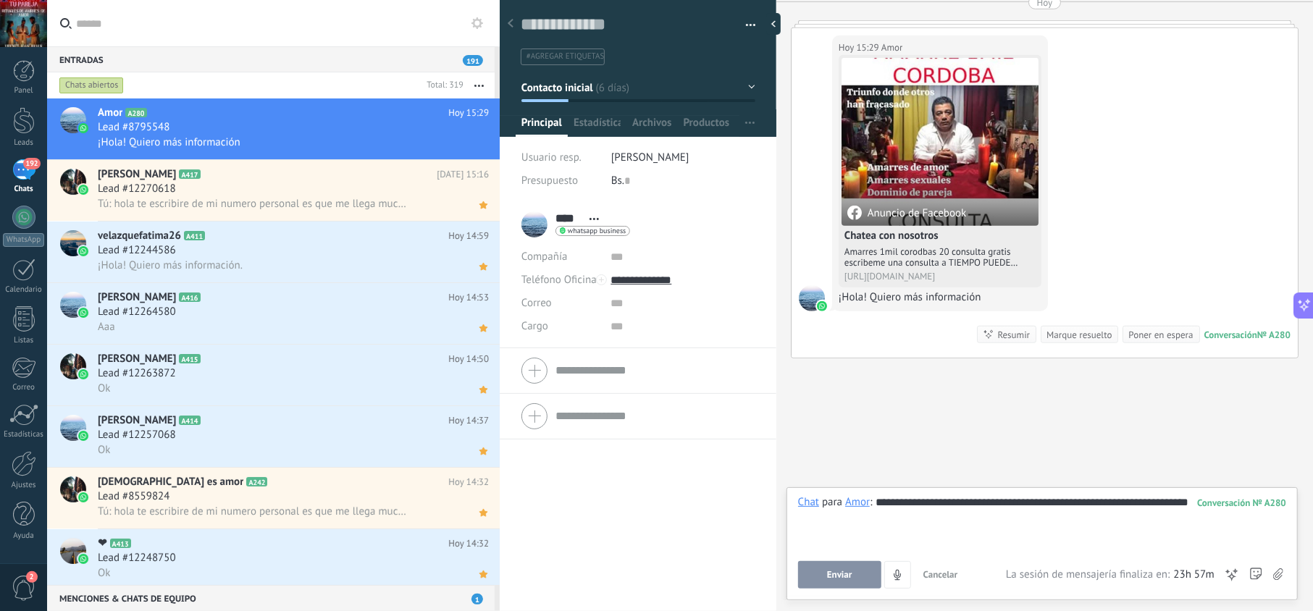
click at [834, 562] on button "Enviar" at bounding box center [839, 575] width 83 height 28
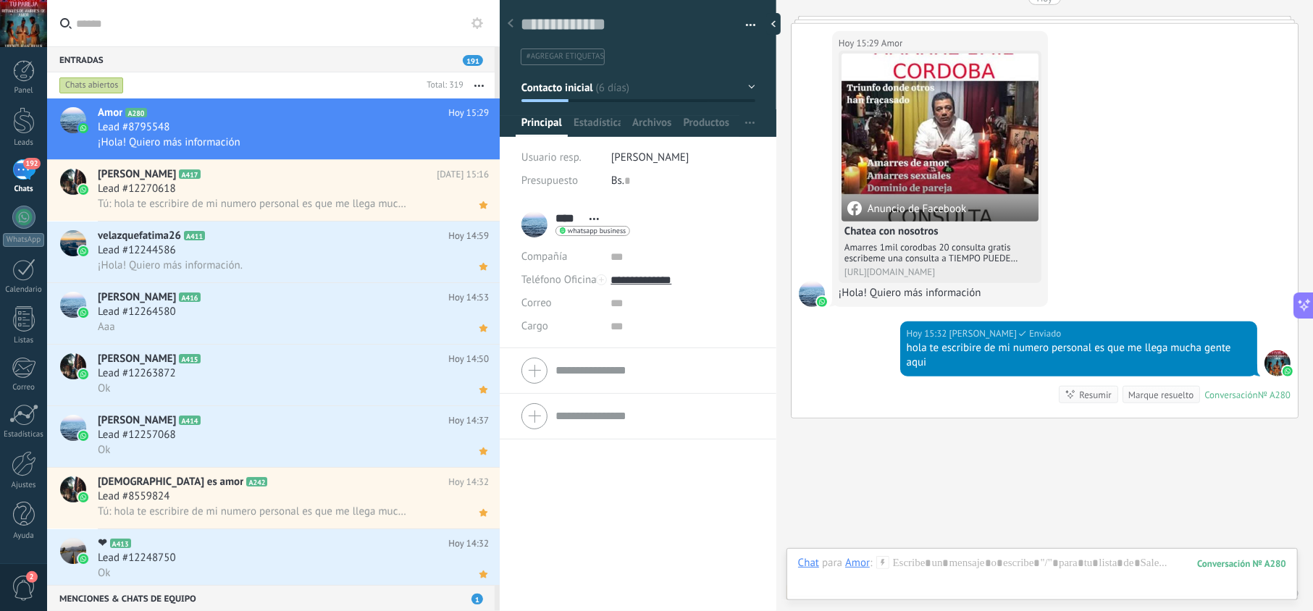
scroll to position [748, 0]
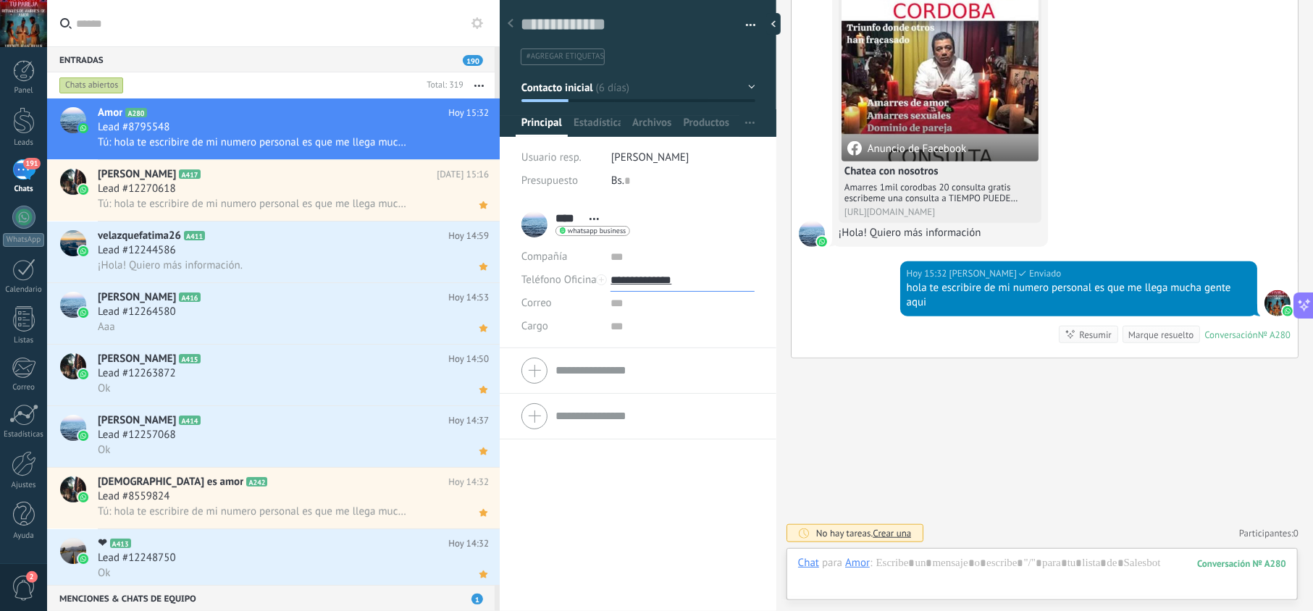
click at [658, 278] on input "**********" at bounding box center [682, 280] width 143 height 23
type input "**********"
click at [653, 355] on div "Copiar" at bounding box center [682, 354] width 142 height 25
click at [466, 143] on use at bounding box center [466, 144] width 9 height 2
click at [366, 143] on div at bounding box center [656, 305] width 1313 height 611
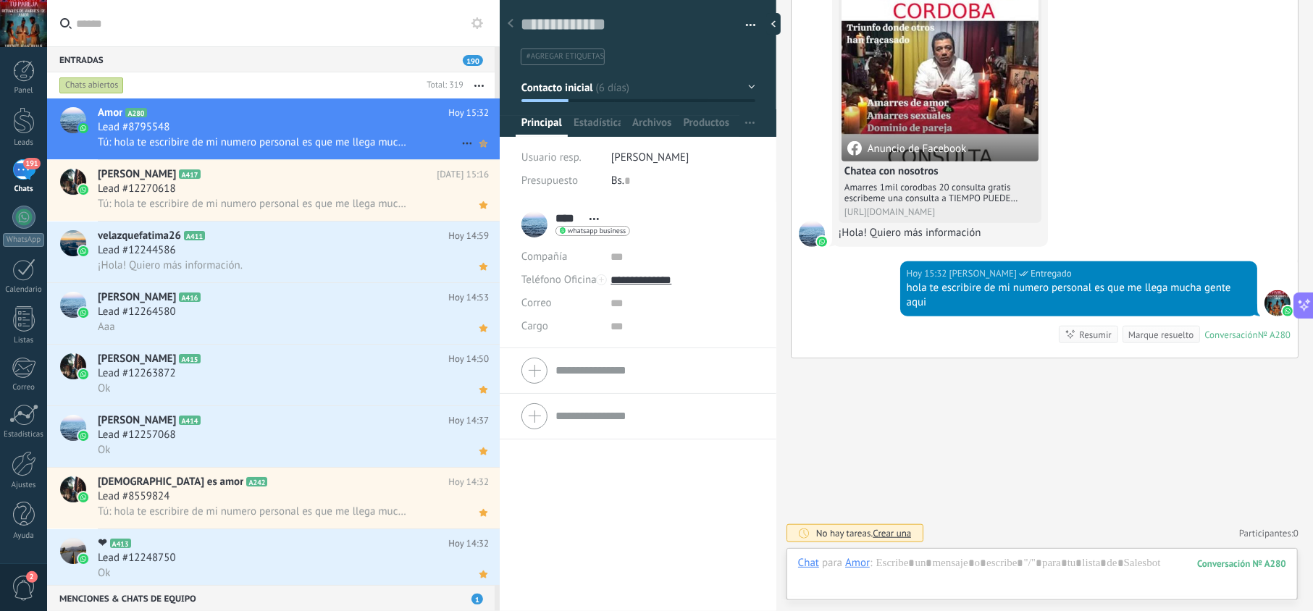
click at [484, 145] on icon at bounding box center [483, 143] width 15 height 17
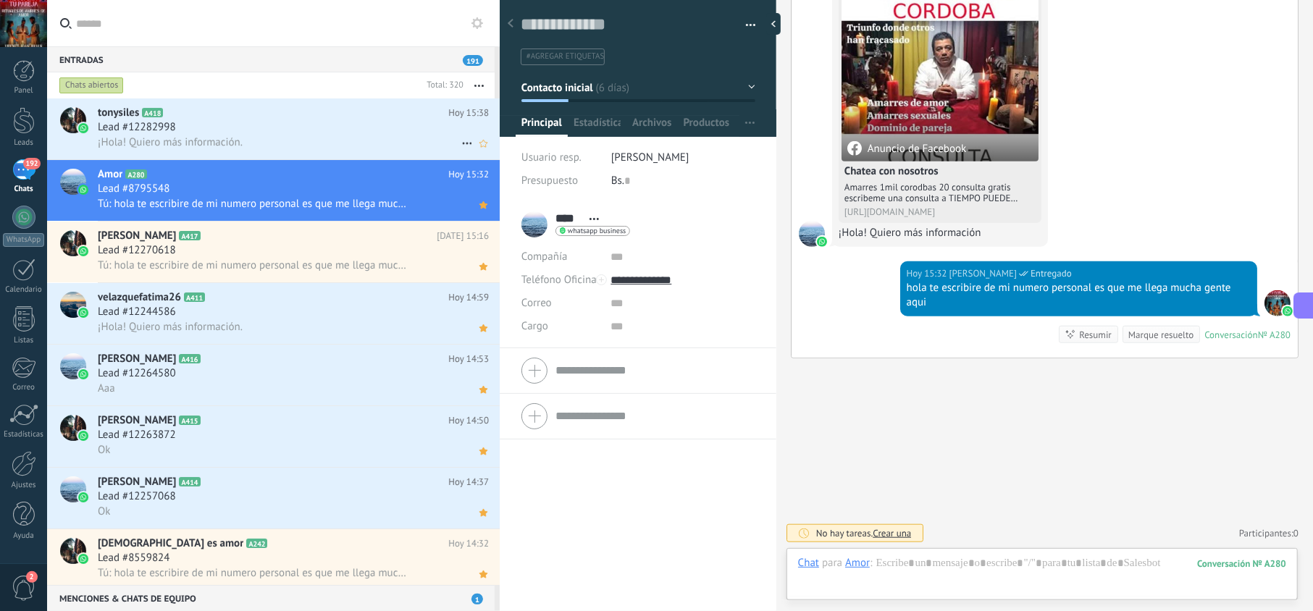
click at [365, 122] on div "Lead #12282998" at bounding box center [293, 127] width 391 height 14
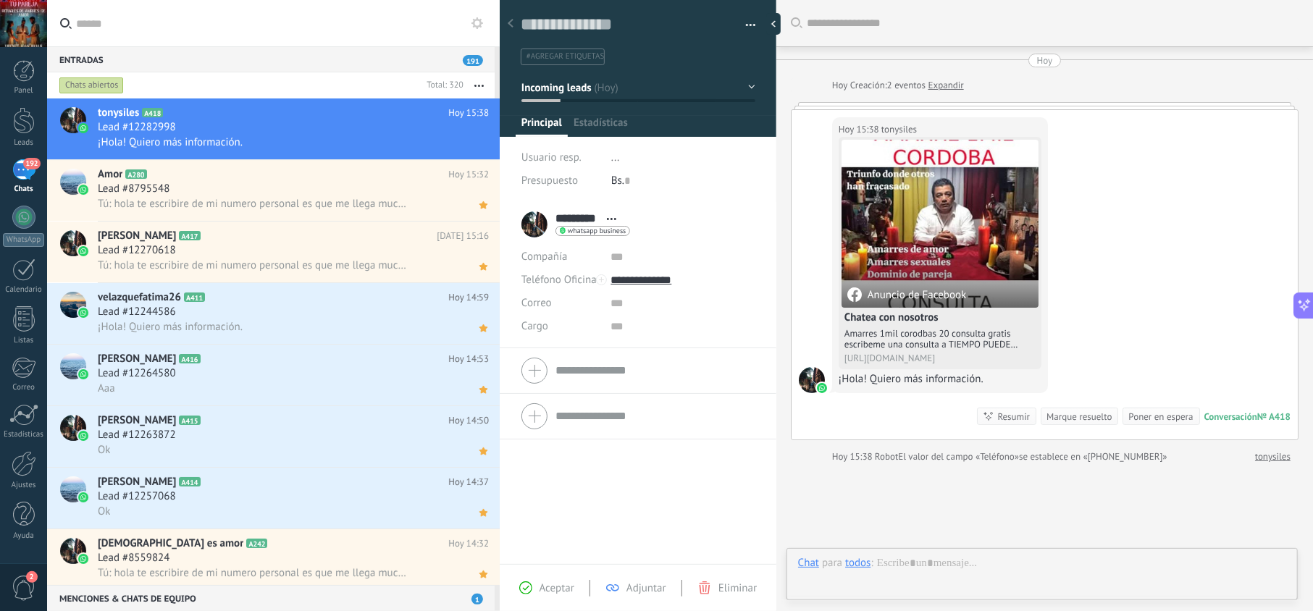
scroll to position [21, 0]
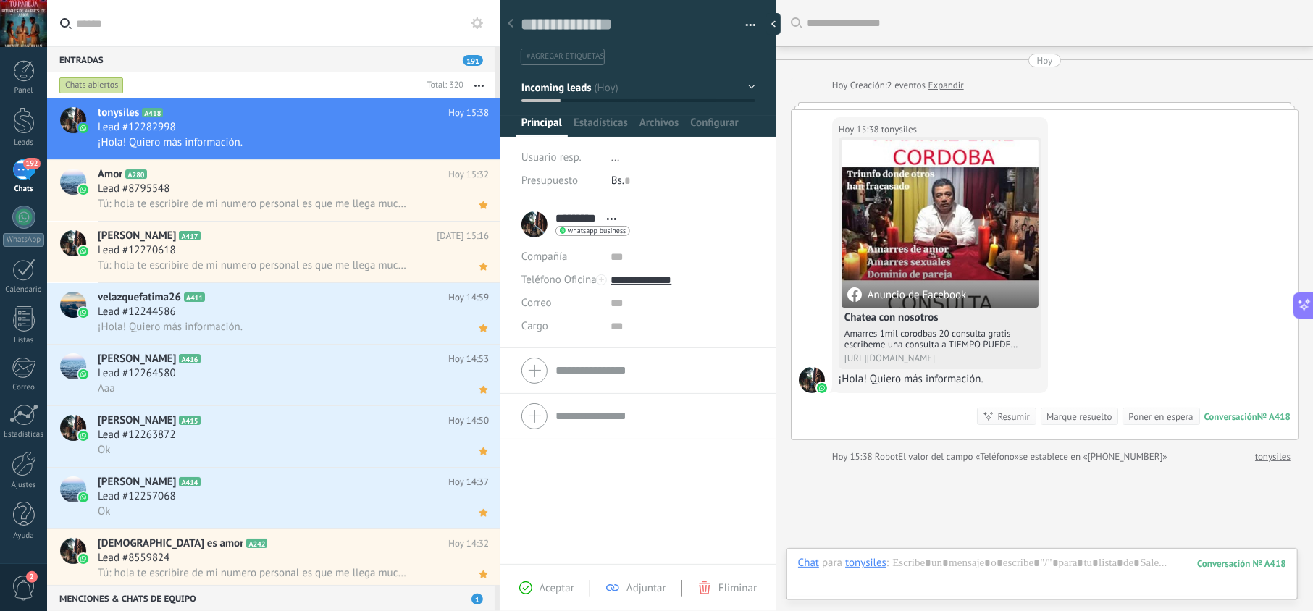
click at [571, 587] on span "Aceptar" at bounding box center [557, 589] width 35 height 14
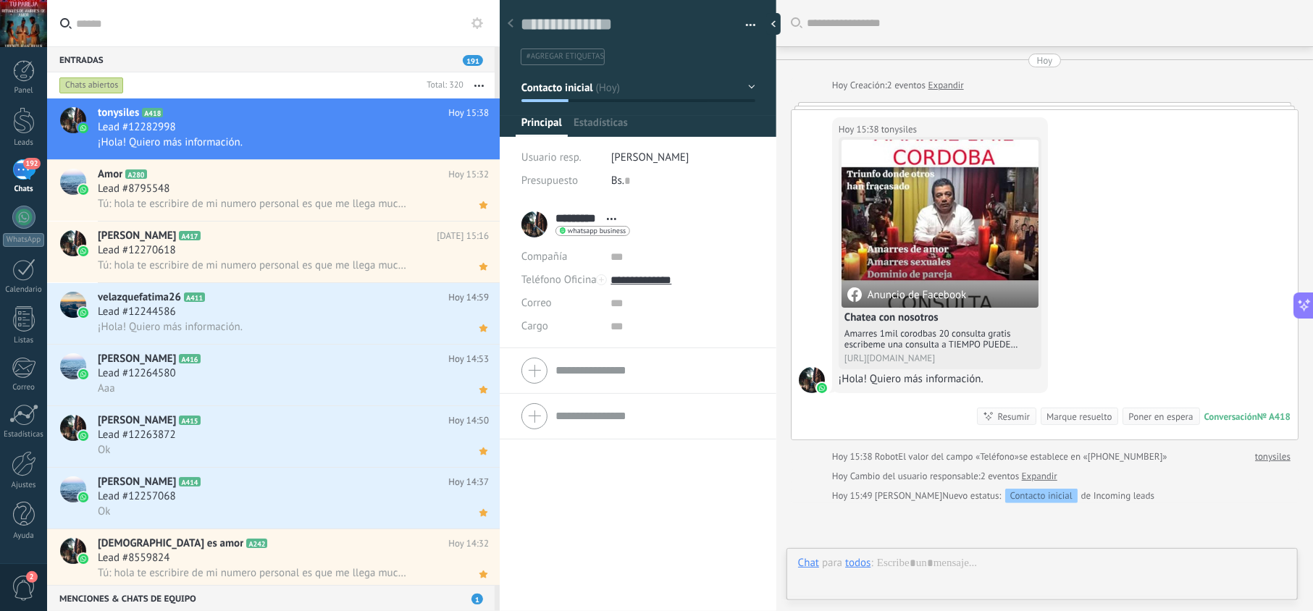
scroll to position [21, 0]
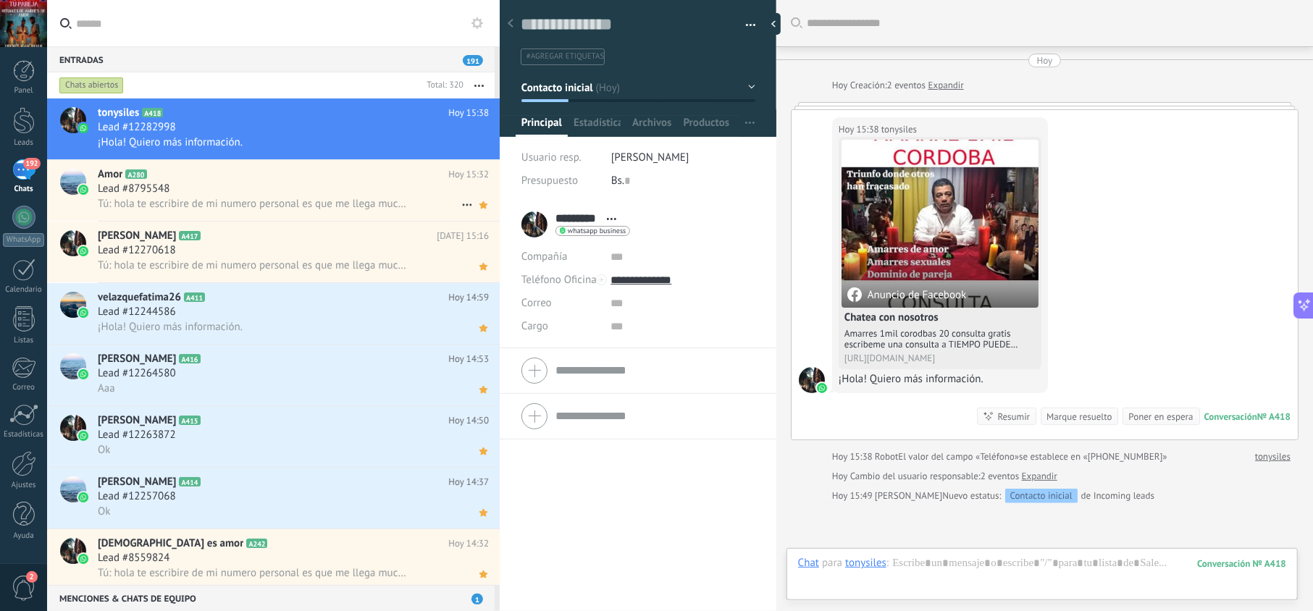
click at [322, 206] on span "Tú: hola te escribire de mi numero personal es que me llega mucha gente aqui" at bounding box center [253, 204] width 311 height 14
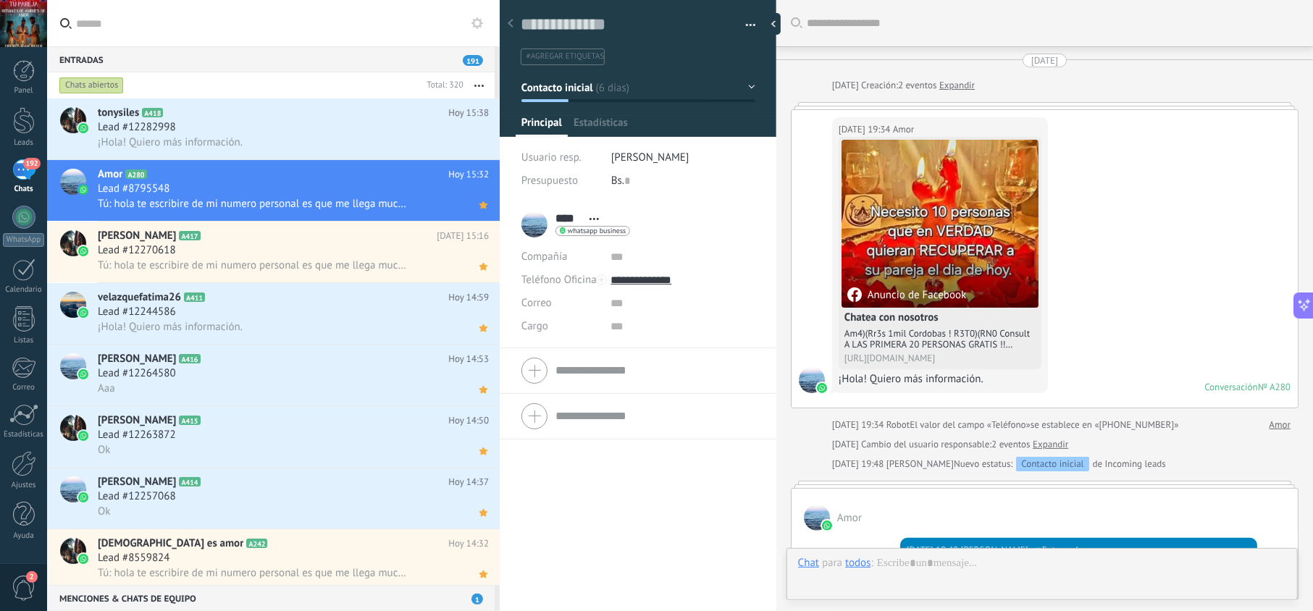
scroll to position [748, 0]
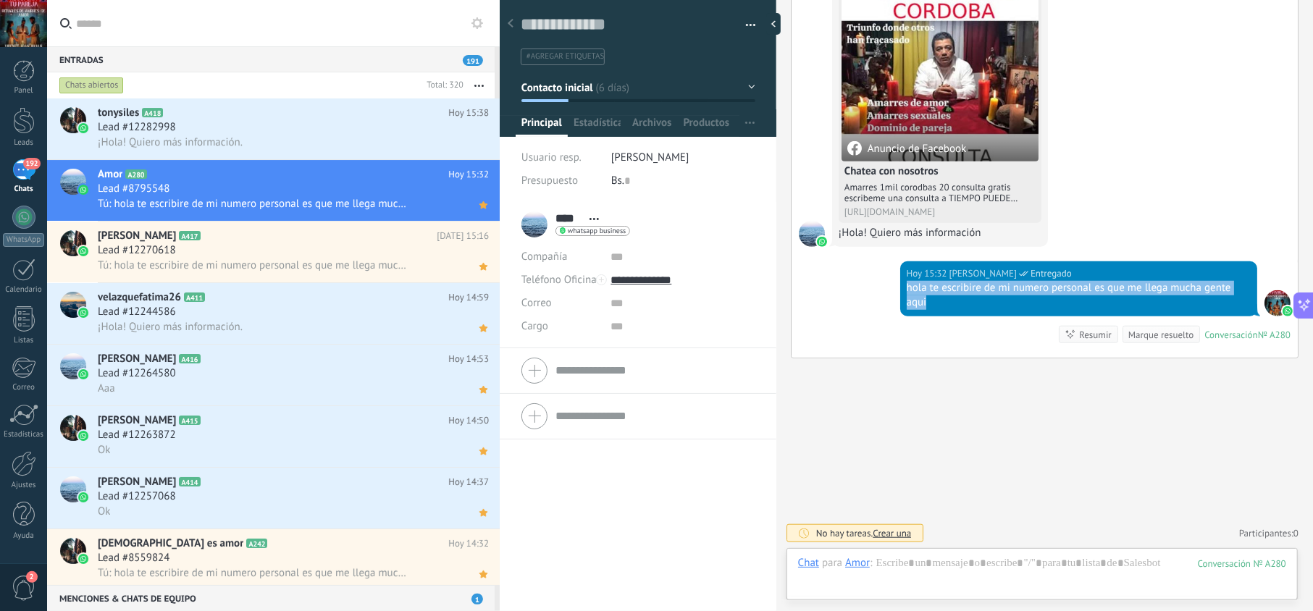
drag, startPoint x: 974, startPoint y: 304, endPoint x: 902, endPoint y: 291, distance: 73.6
click at [902, 291] on div "Hoy 15:32 jesus hernandez Entregado hola te escribire de mi numero personal es …" at bounding box center [1078, 288] width 357 height 55
copy div "hola te escribire de mi numero personal es que me llega mucha gente aqui"
click at [345, 135] on div "¡Hola! Quiero más información." at bounding box center [293, 142] width 391 height 15
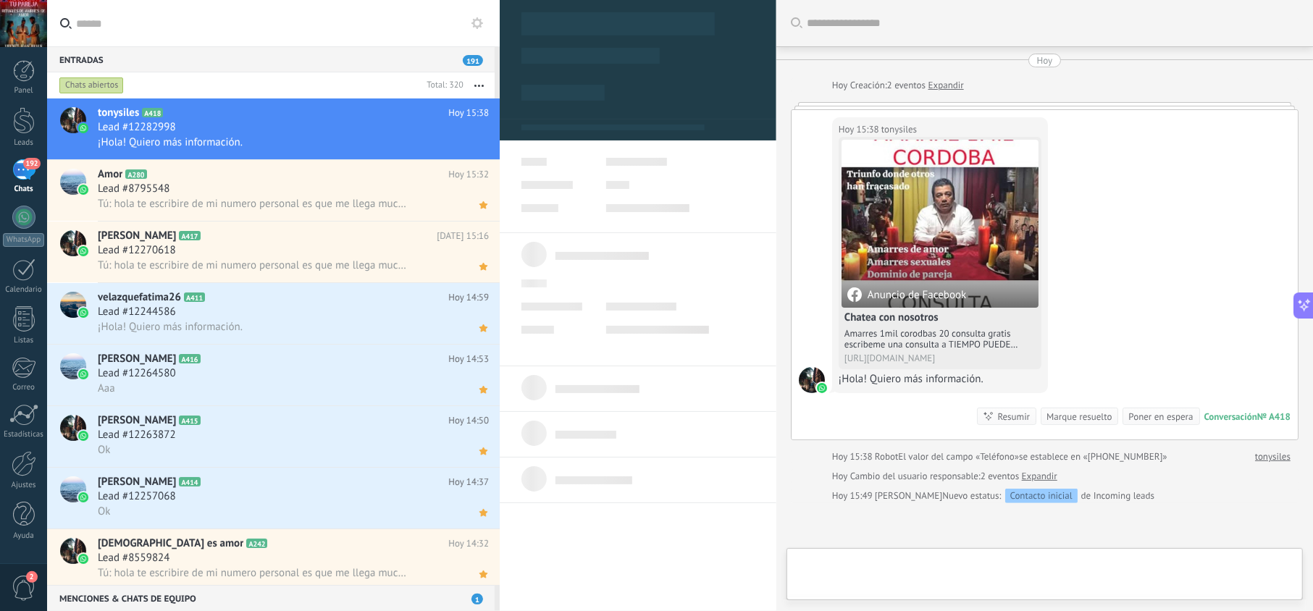
type textarea "**********"
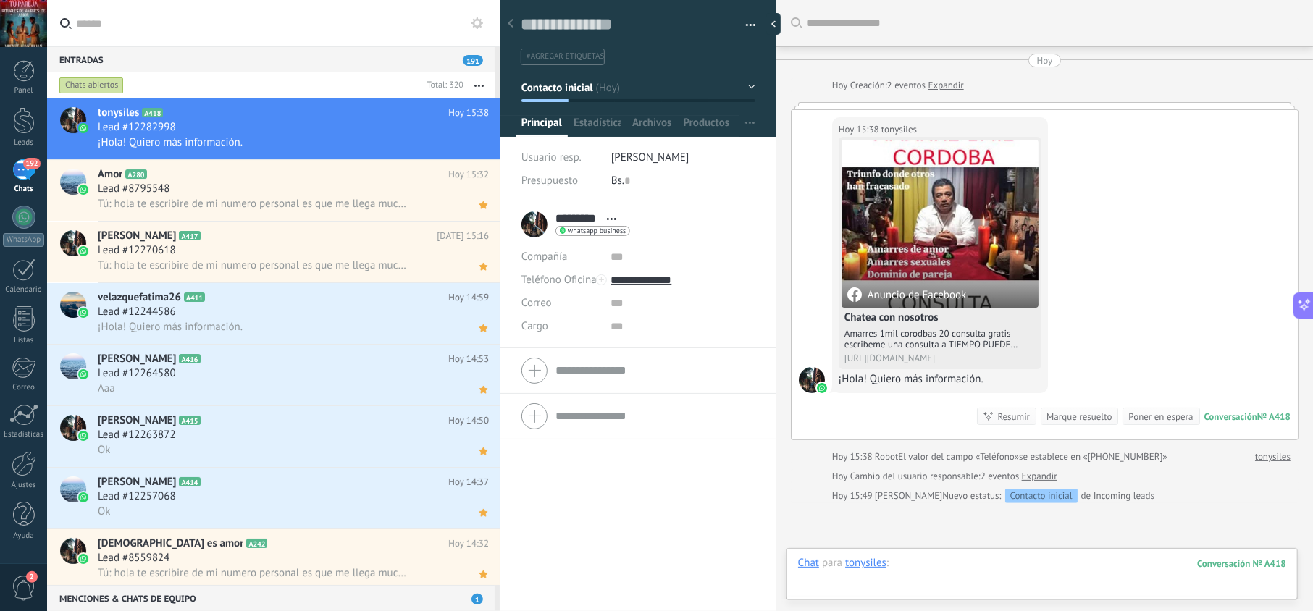
click at [905, 571] on div at bounding box center [1042, 577] width 488 height 43
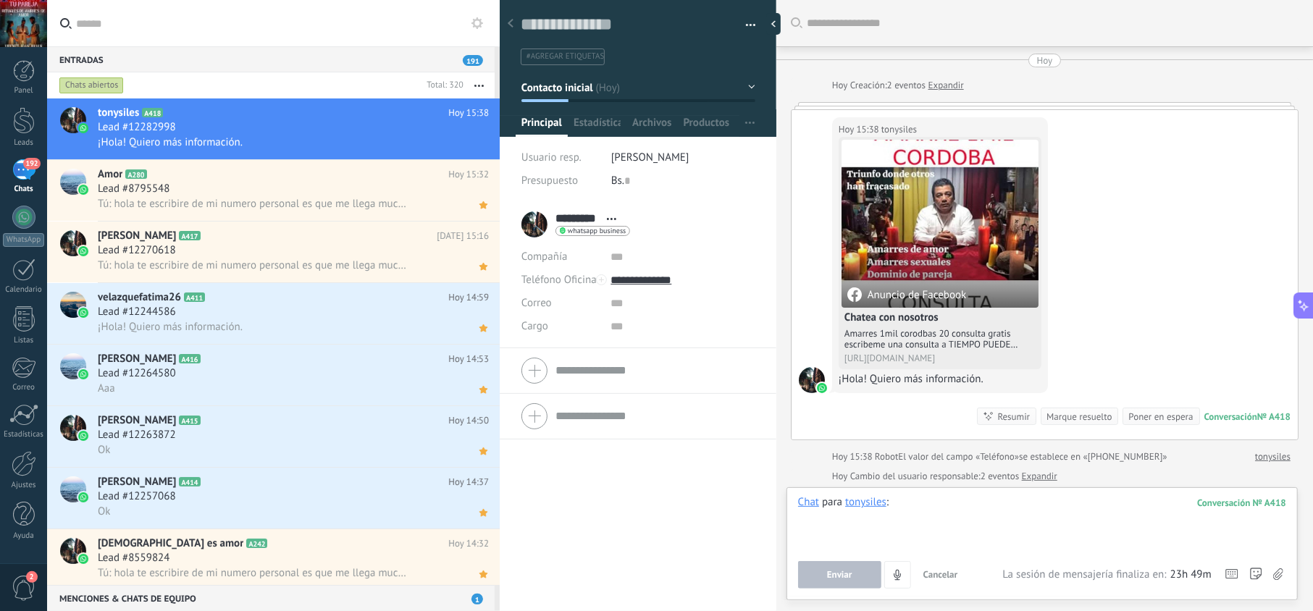
paste div
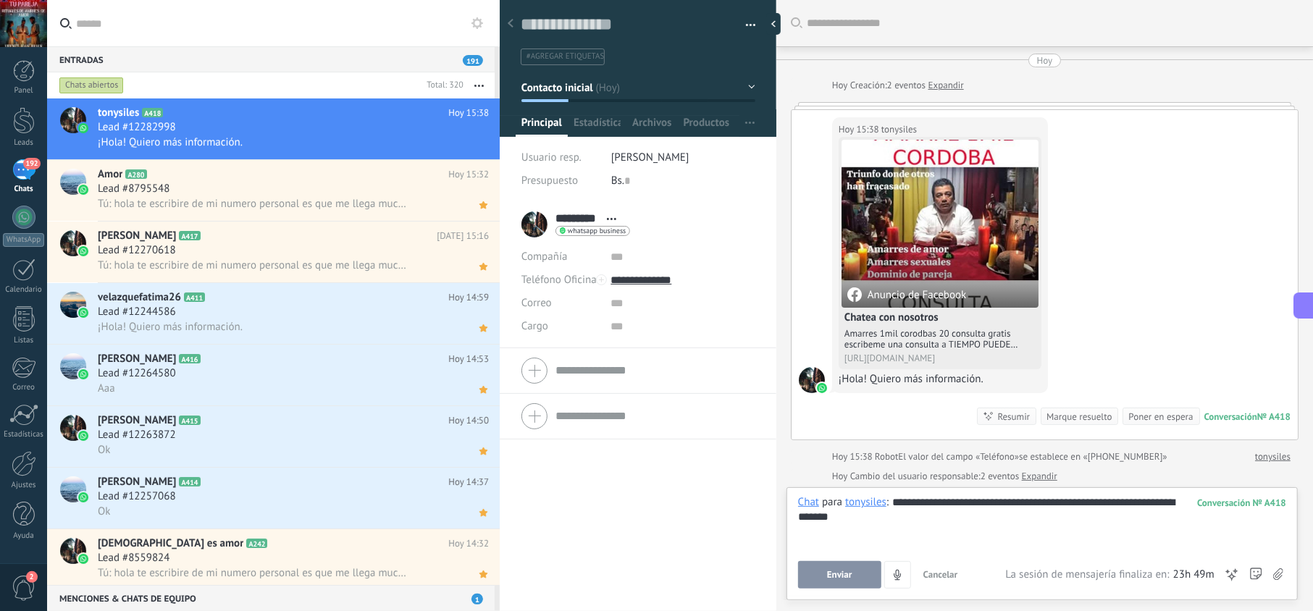
click at [850, 575] on span "Enviar" at bounding box center [839, 575] width 25 height 10
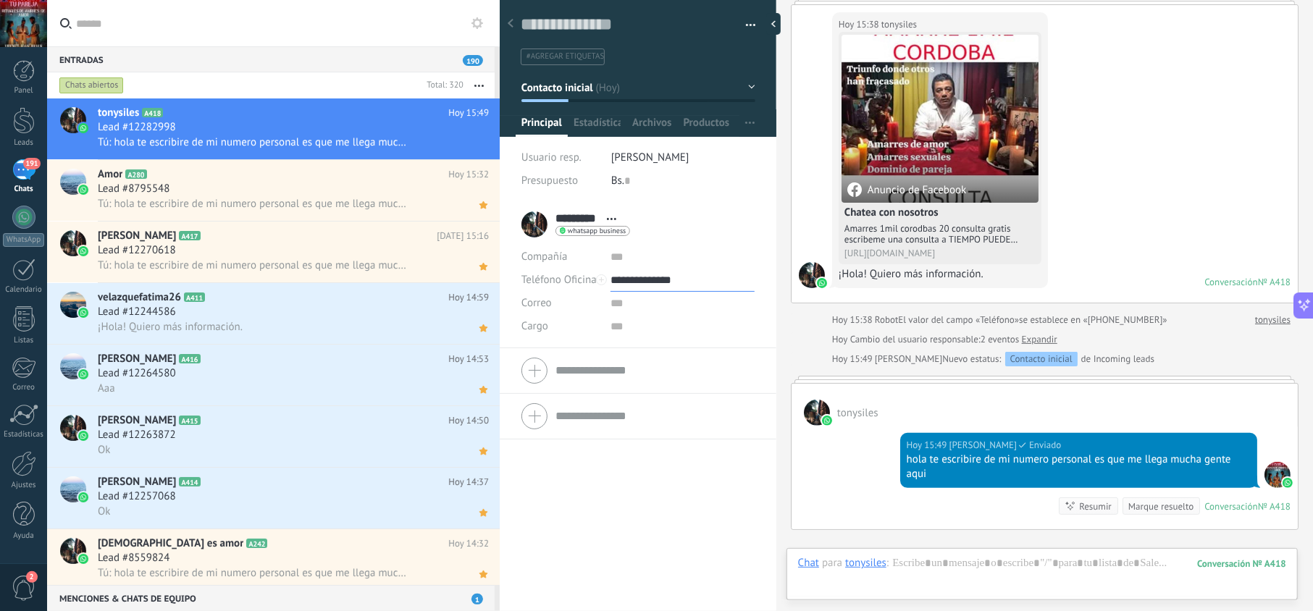
click at [655, 287] on input "**********" at bounding box center [682, 280] width 143 height 23
type input "**********"
click at [663, 348] on div "Copiar" at bounding box center [682, 354] width 142 height 25
click at [478, 154] on div "tonysiles A418 Hoy 15:49 Lead #12282998 Tú: hola te escribire de mi numero pers…" at bounding box center [299, 128] width 402 height 61
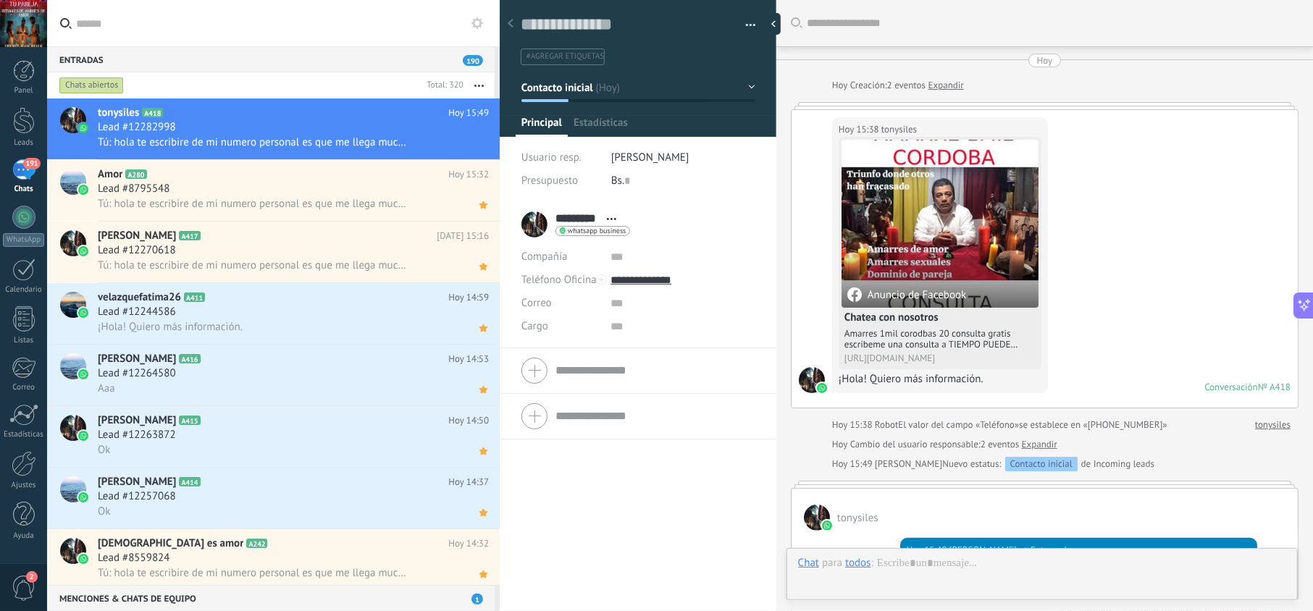
scroll to position [280, 0]
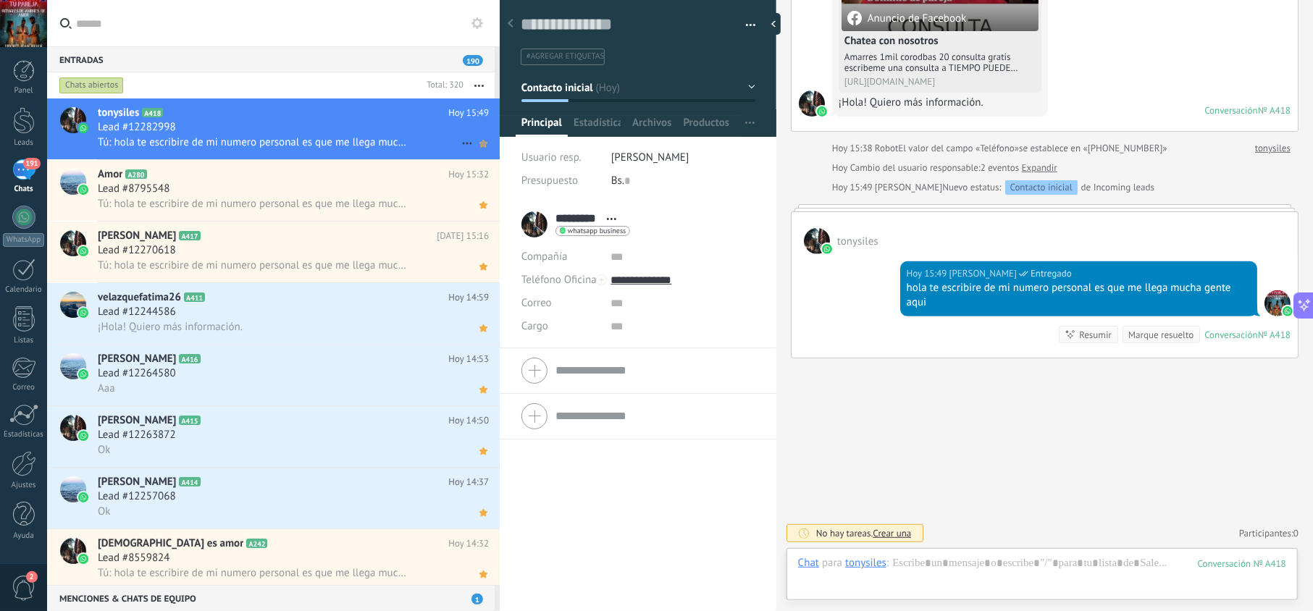
click at [479, 146] on use at bounding box center [483, 143] width 8 height 7
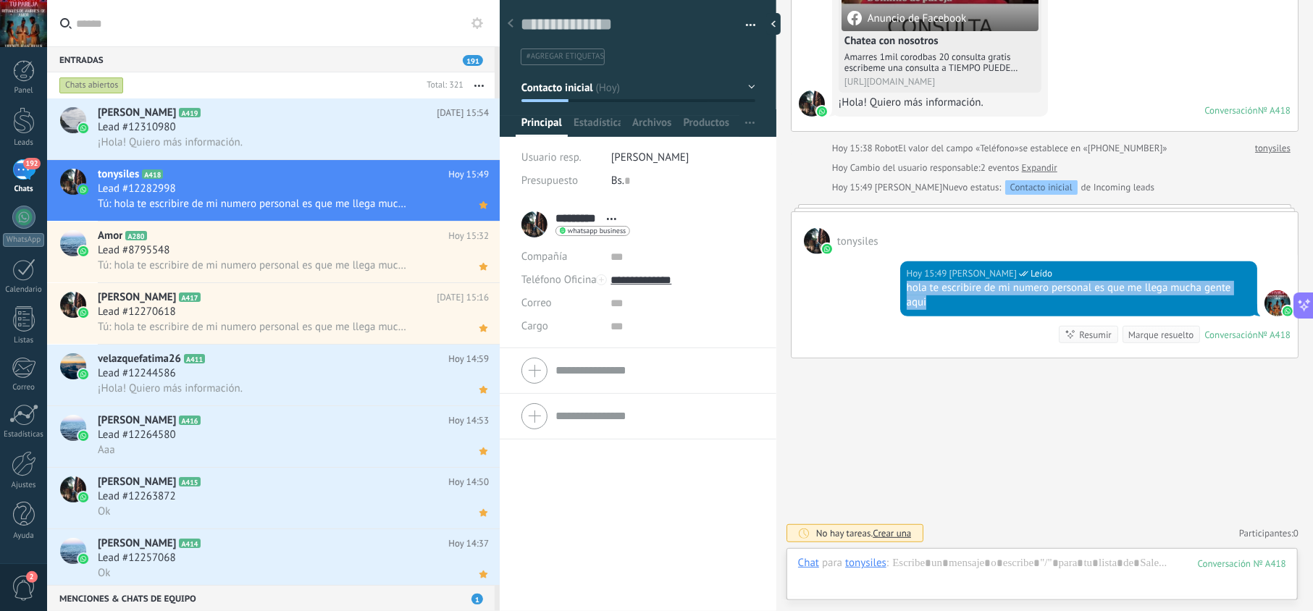
drag, startPoint x: 940, startPoint y: 303, endPoint x: 722, endPoint y: 238, distance: 227.5
click at [892, 282] on div "Hoy 15:49 jesus hernandez Leído hola te escribire de mi numero personal es que …" at bounding box center [1045, 306] width 506 height 104
copy div "hola te escribire de mi numero personal es que me llega mucha gente aqui"
click at [334, 139] on div "¡Hola! Quiero más información." at bounding box center [293, 142] width 391 height 15
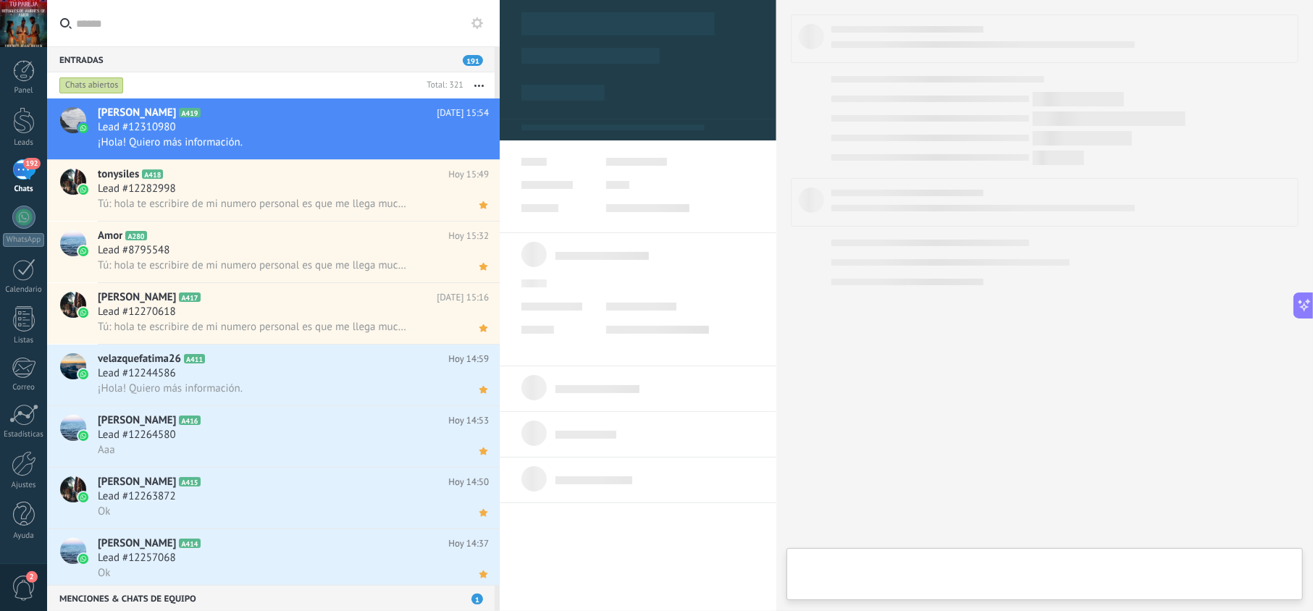
scroll to position [21, 0]
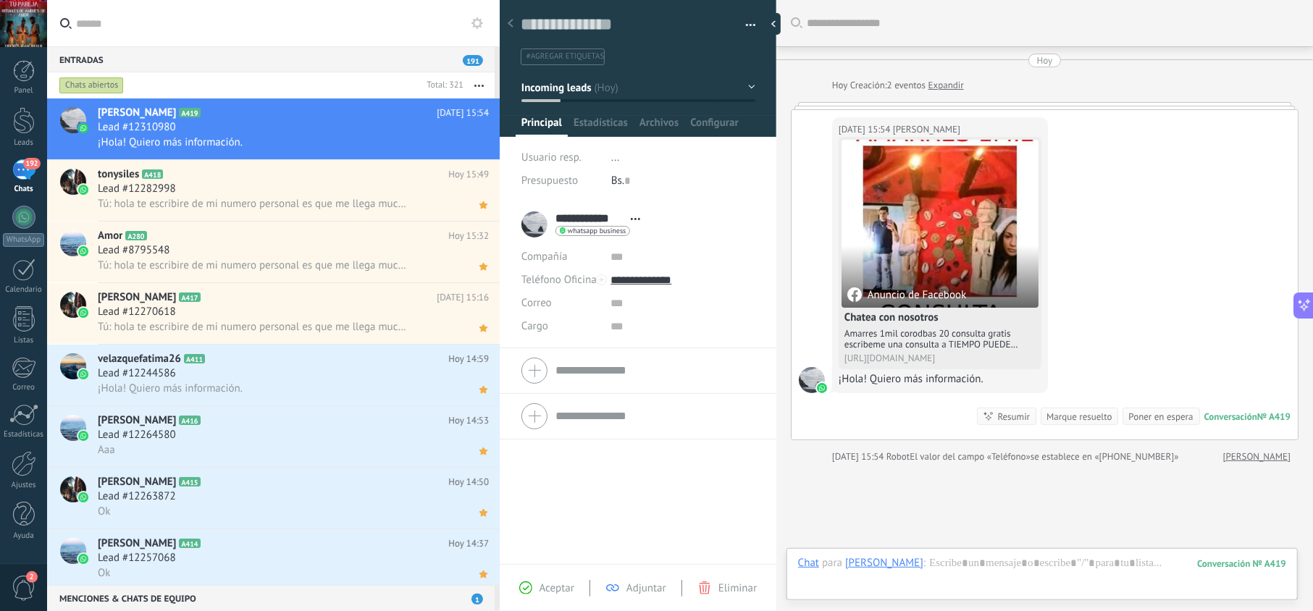
click at [546, 590] on span "Aceptar" at bounding box center [557, 589] width 35 height 14
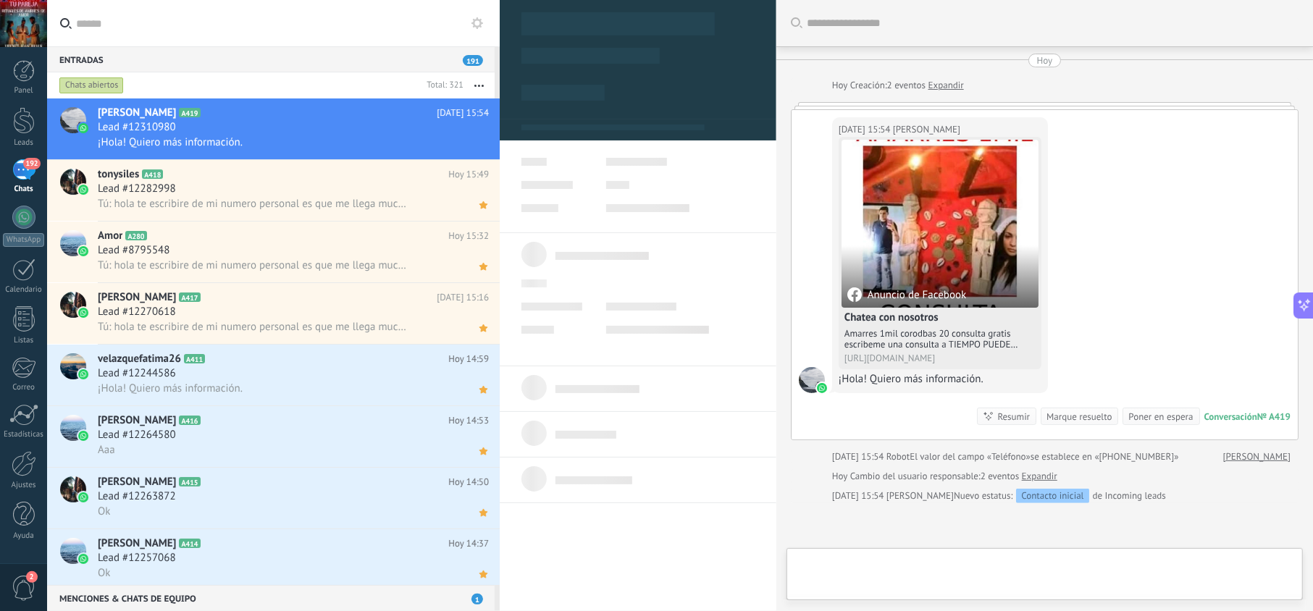
type textarea "**********"
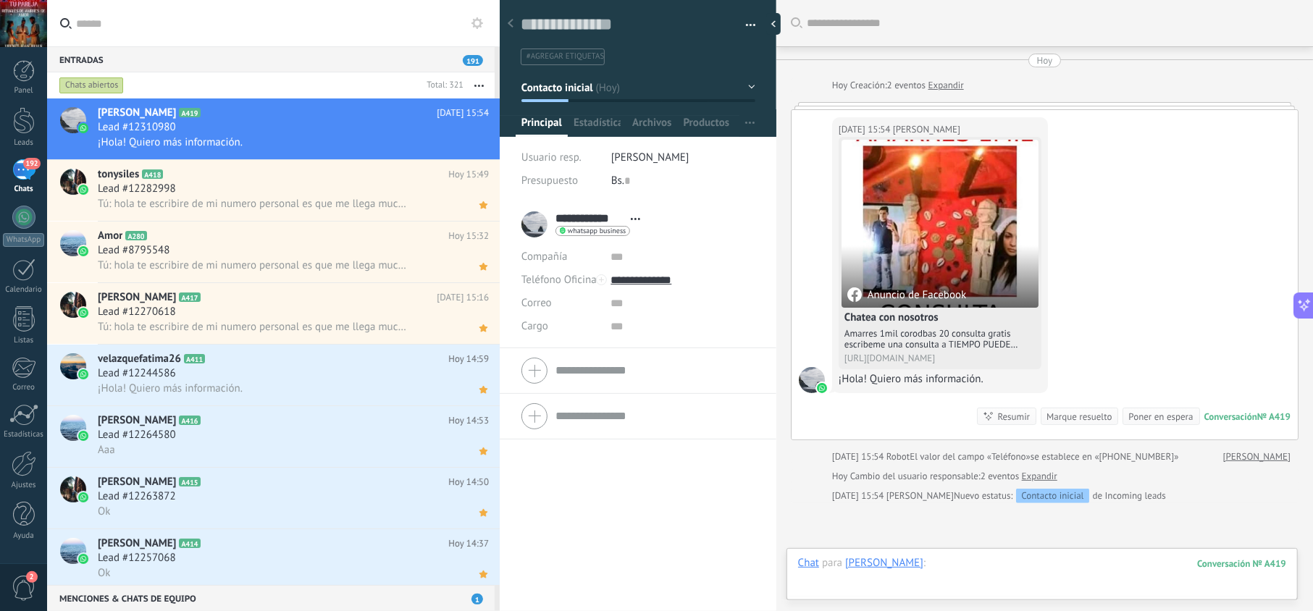
click at [969, 560] on div at bounding box center [1042, 577] width 488 height 43
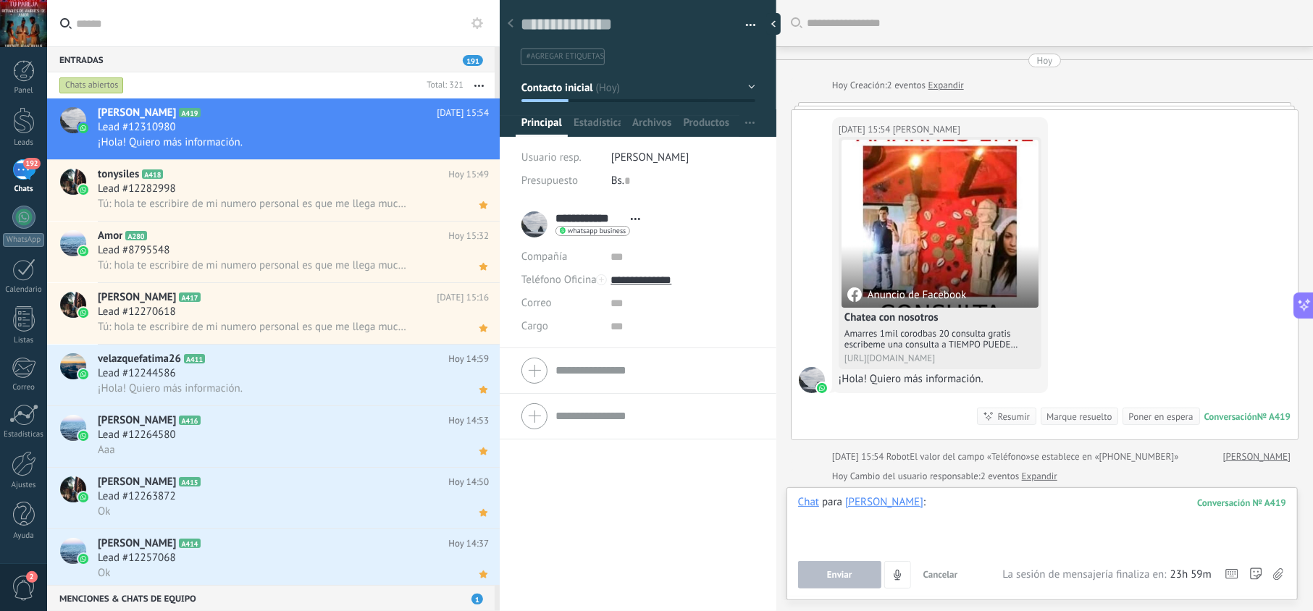
paste div
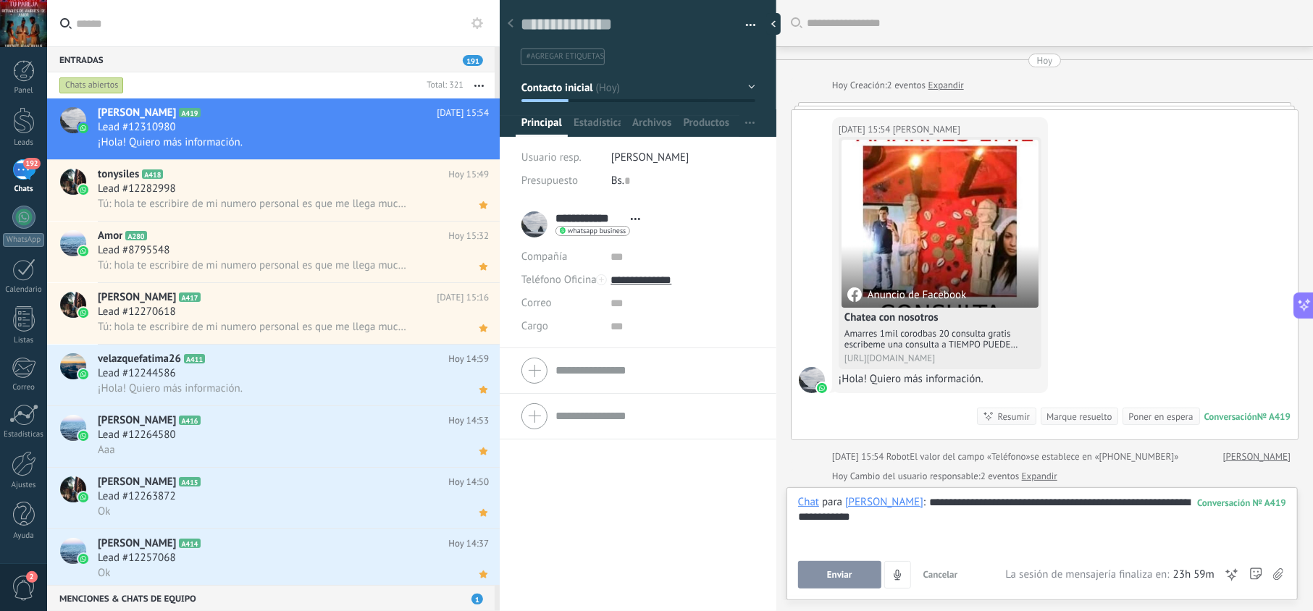
click at [853, 577] on button "Enviar" at bounding box center [839, 575] width 83 height 28
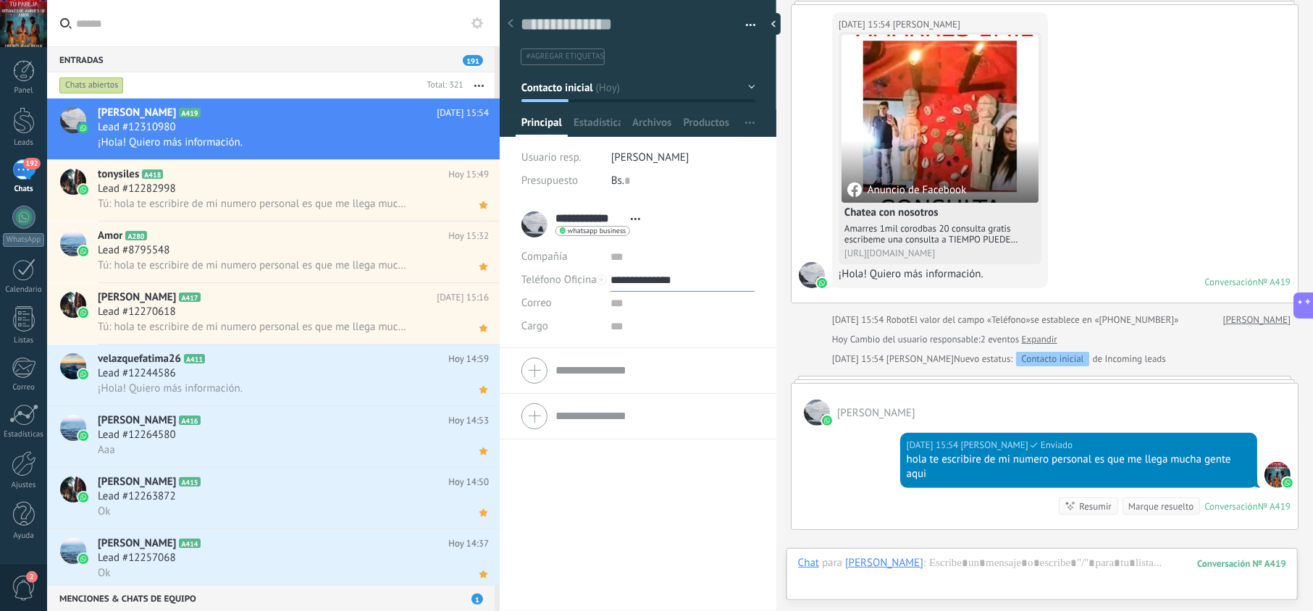
click at [655, 282] on input "**********" at bounding box center [682, 280] width 143 height 23
type input "**********"
click at [645, 360] on div "Copiar" at bounding box center [682, 354] width 142 height 25
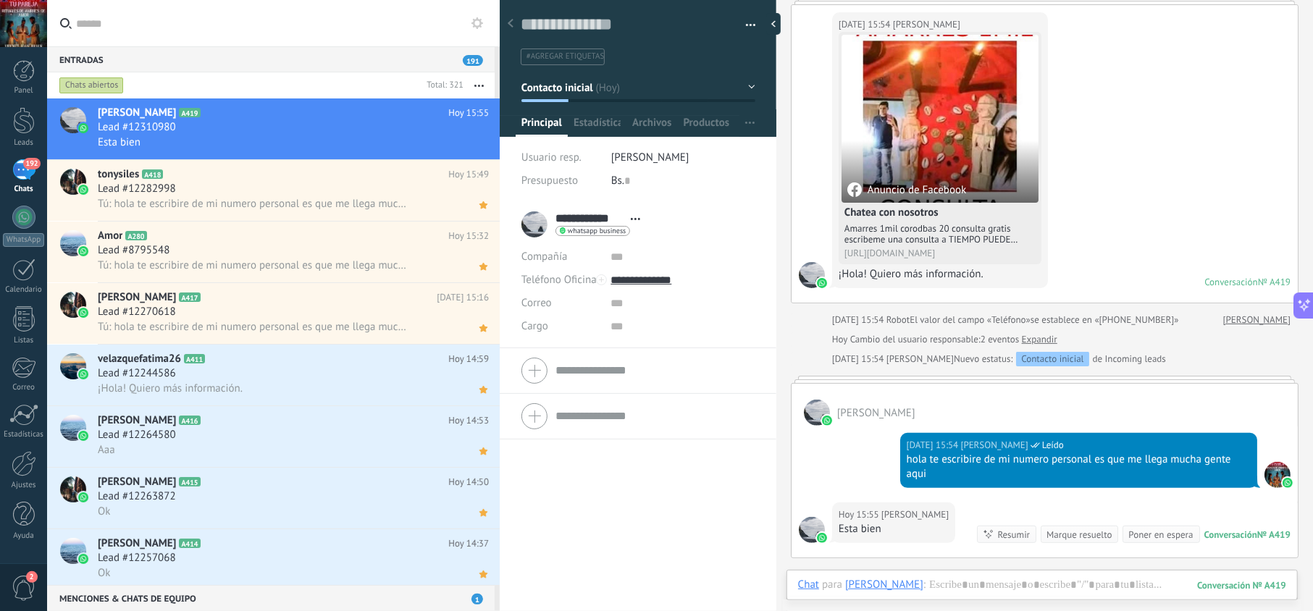
scroll to position [138, 0]
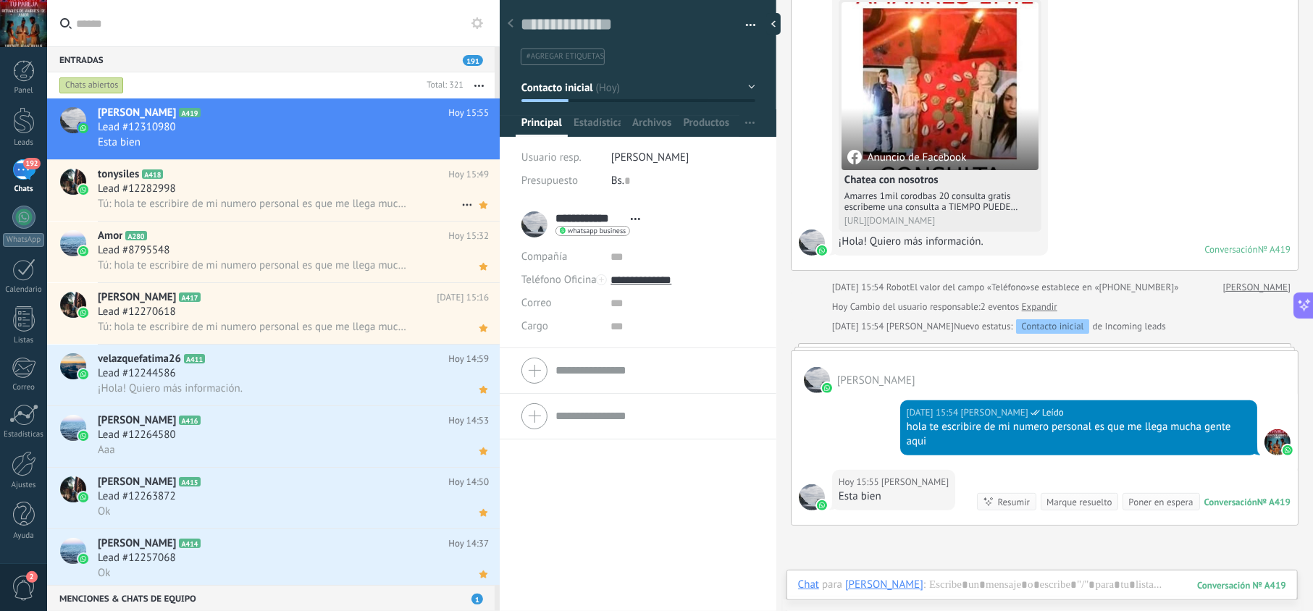
drag, startPoint x: 369, startPoint y: 146, endPoint x: 444, endPoint y: 162, distance: 77.0
click at [366, 146] on div "Esta bien" at bounding box center [293, 142] width 391 height 15
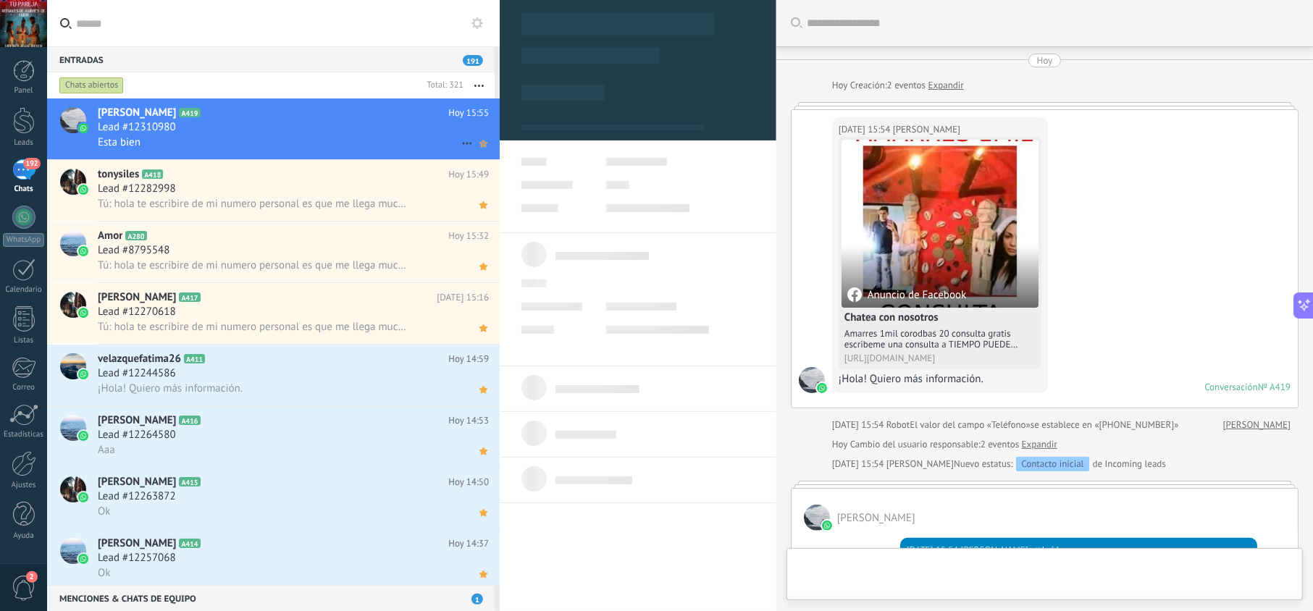
scroll to position [21, 0]
click at [476, 146] on icon at bounding box center [483, 143] width 15 height 17
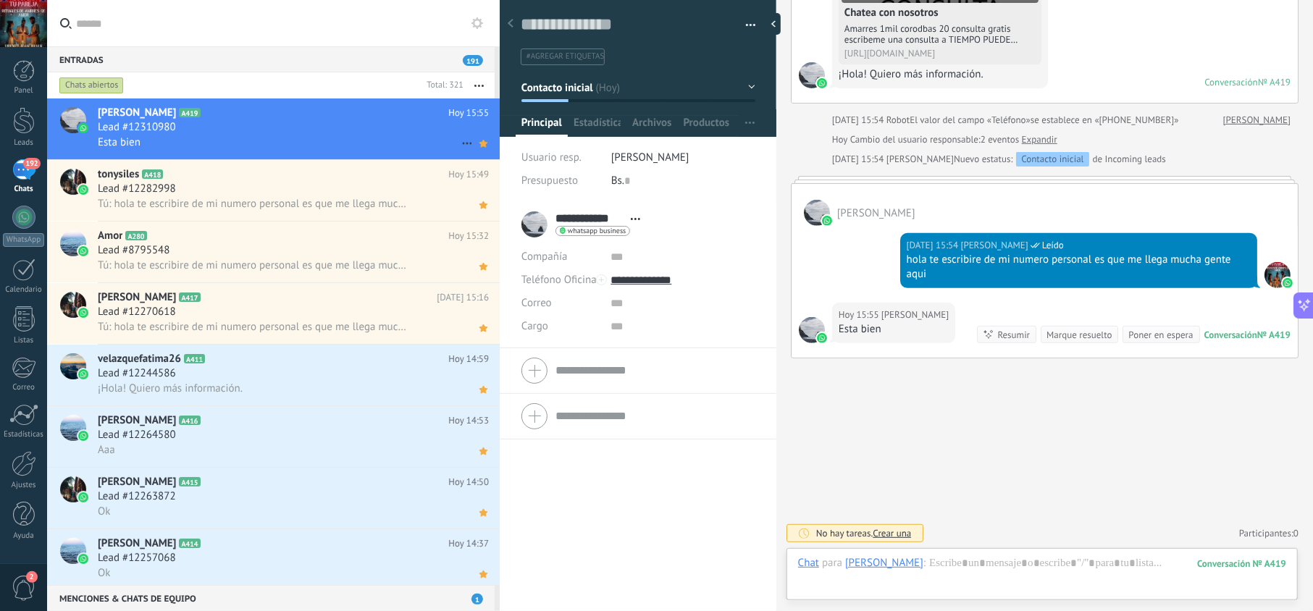
click at [302, 135] on div "Esta bien" at bounding box center [293, 142] width 391 height 15
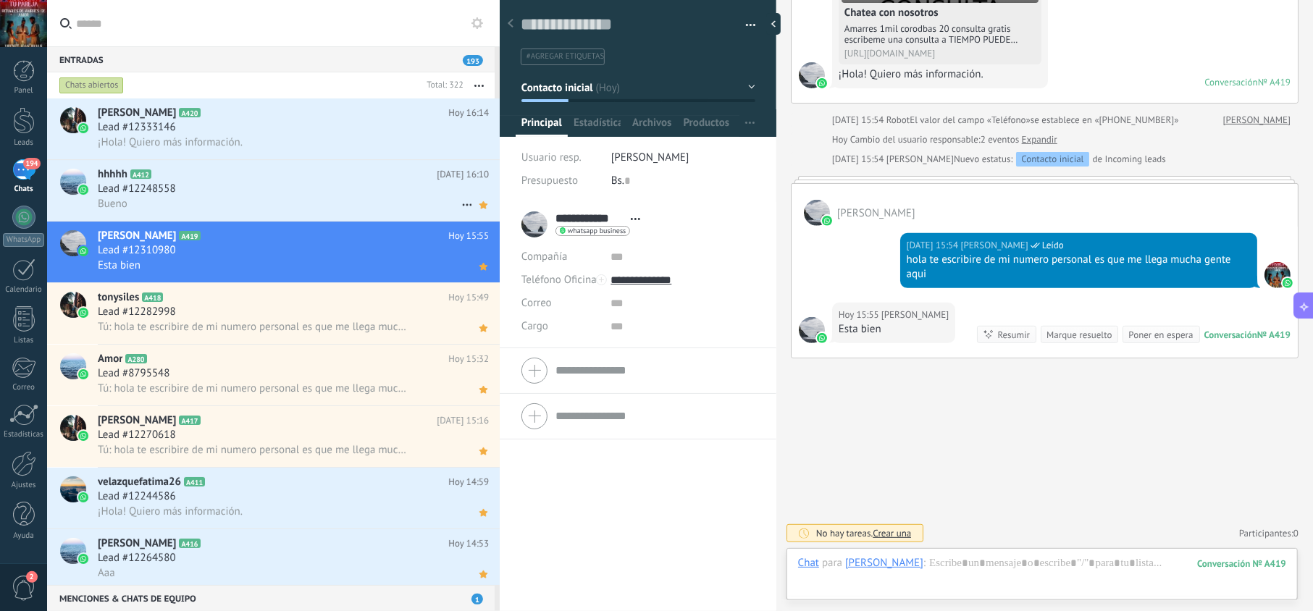
click at [372, 182] on div "Lead #12248558" at bounding box center [293, 189] width 391 height 14
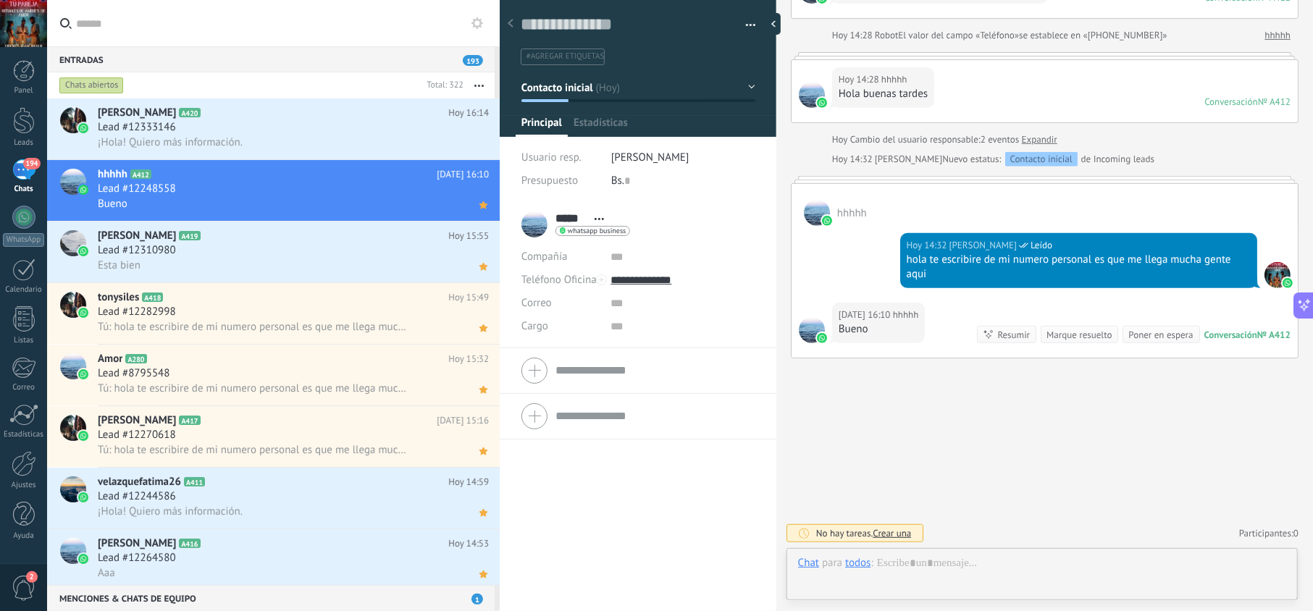
scroll to position [21, 0]
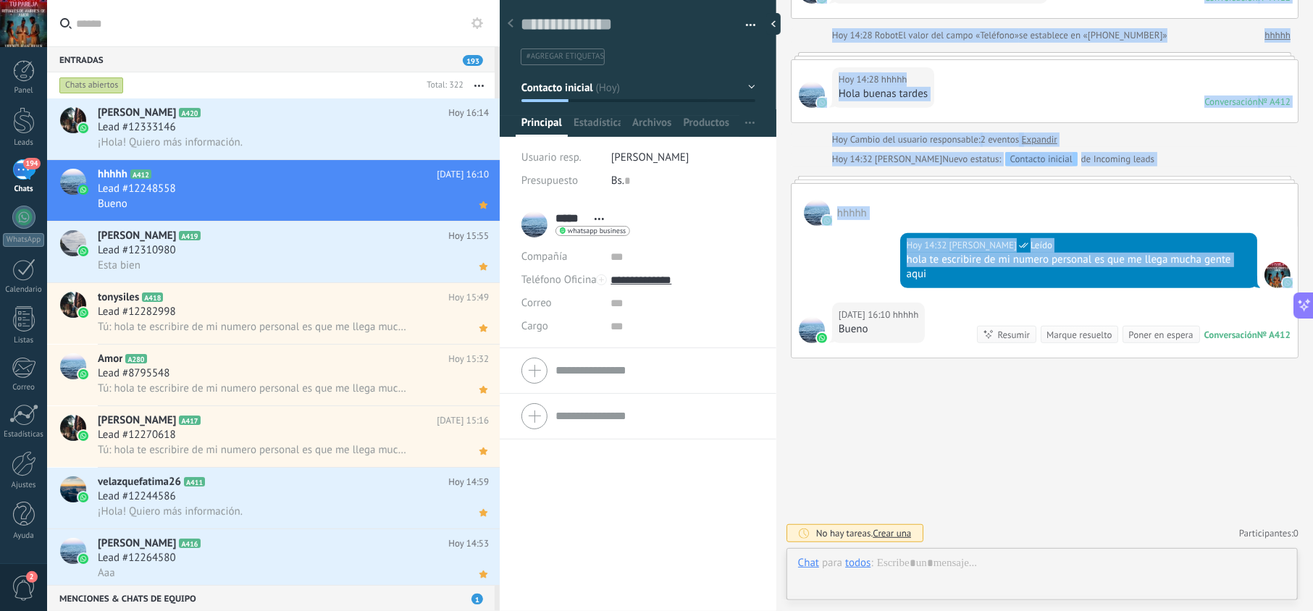
drag, startPoint x: 944, startPoint y: 274, endPoint x: 923, endPoint y: 264, distance: 23.7
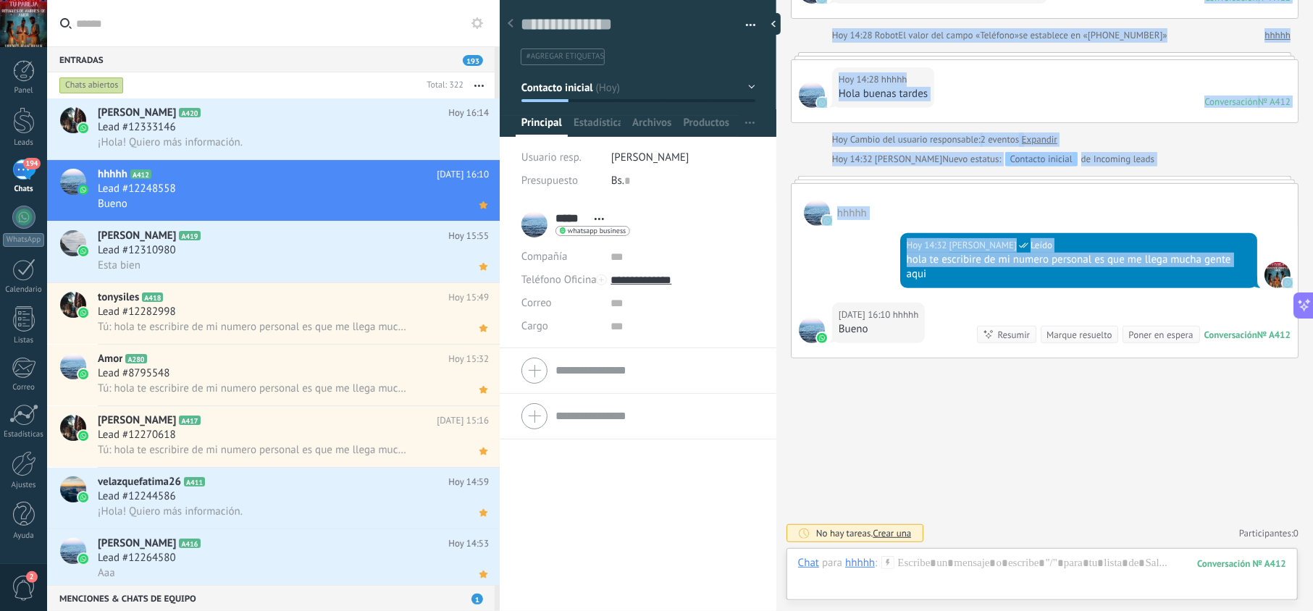
click at [943, 256] on div "hola te escribire de mi numero personal es que me llega mucha gente aqui" at bounding box center [1079, 267] width 344 height 29
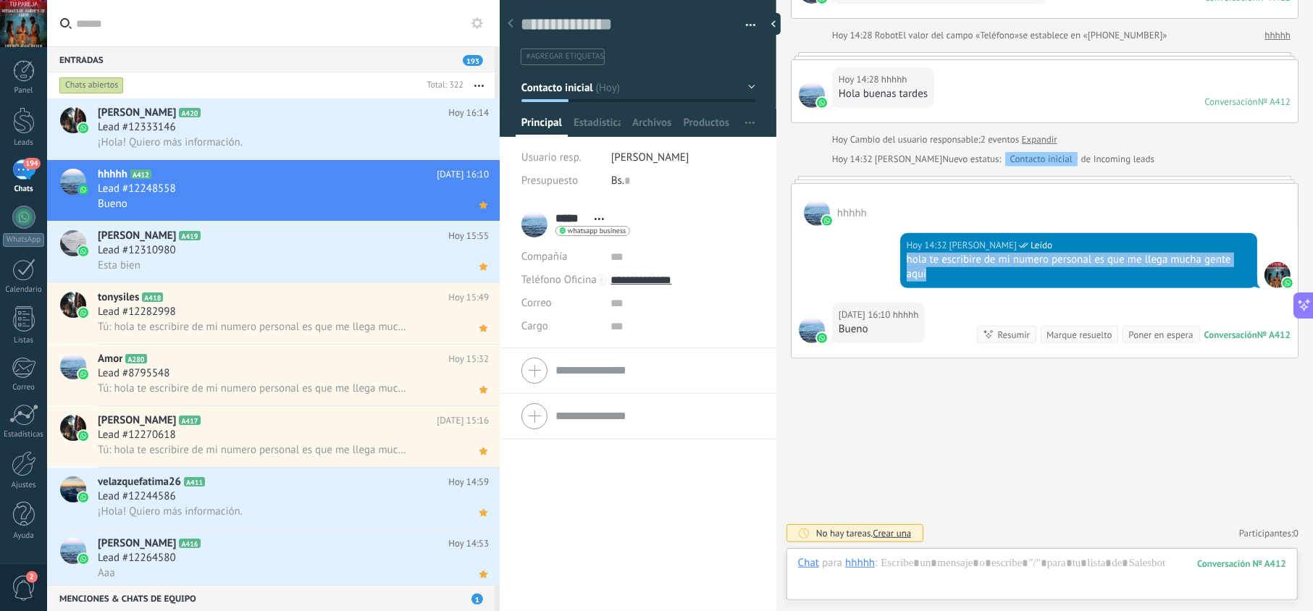
drag, startPoint x: 936, startPoint y: 273, endPoint x: 902, endPoint y: 265, distance: 34.3
click at [902, 265] on div "Hoy 14:32 jesus hernandez Leído hola te escribire de mi numero personal es que …" at bounding box center [1078, 260] width 357 height 55
copy div "hola te escribire de mi numero personal es que me llega mucha gente aqui"
click at [337, 135] on div "¡Hola! Quiero más información." at bounding box center [293, 142] width 391 height 15
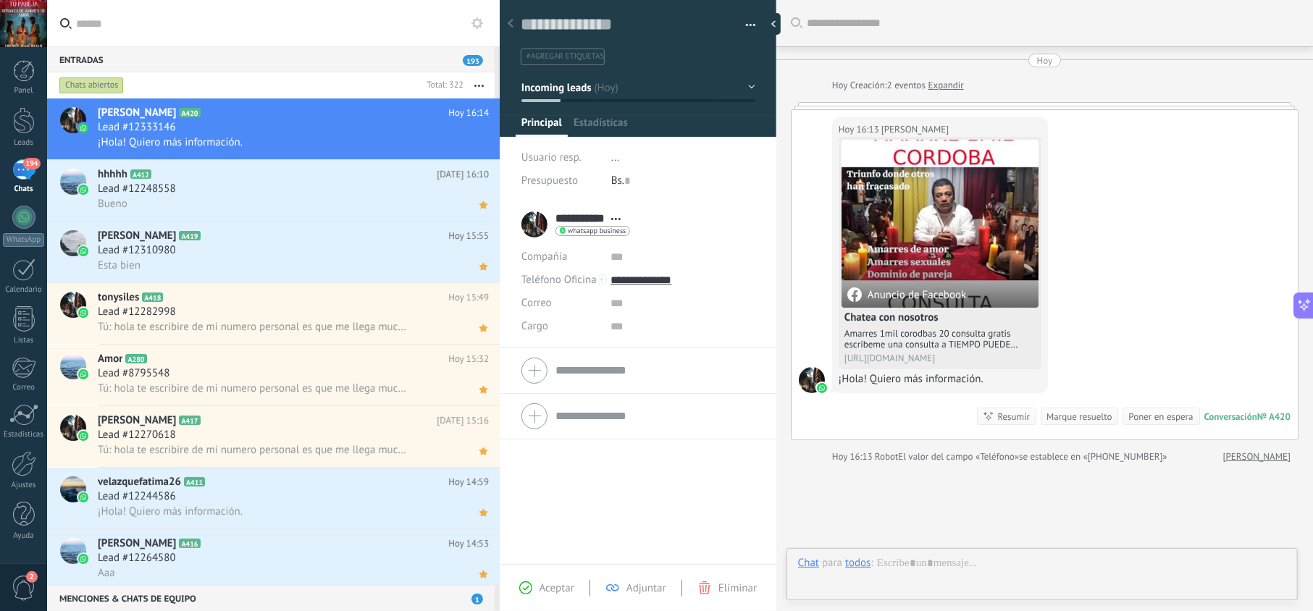
scroll to position [21, 0]
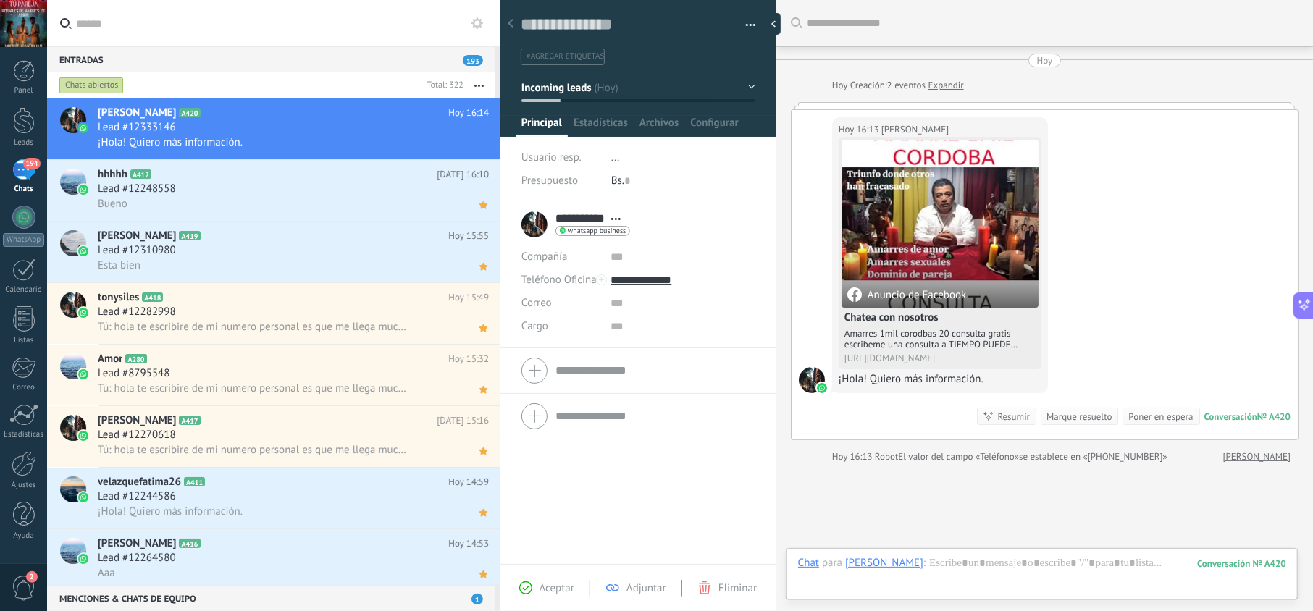
click at [562, 582] on span "Aceptar" at bounding box center [557, 589] width 35 height 14
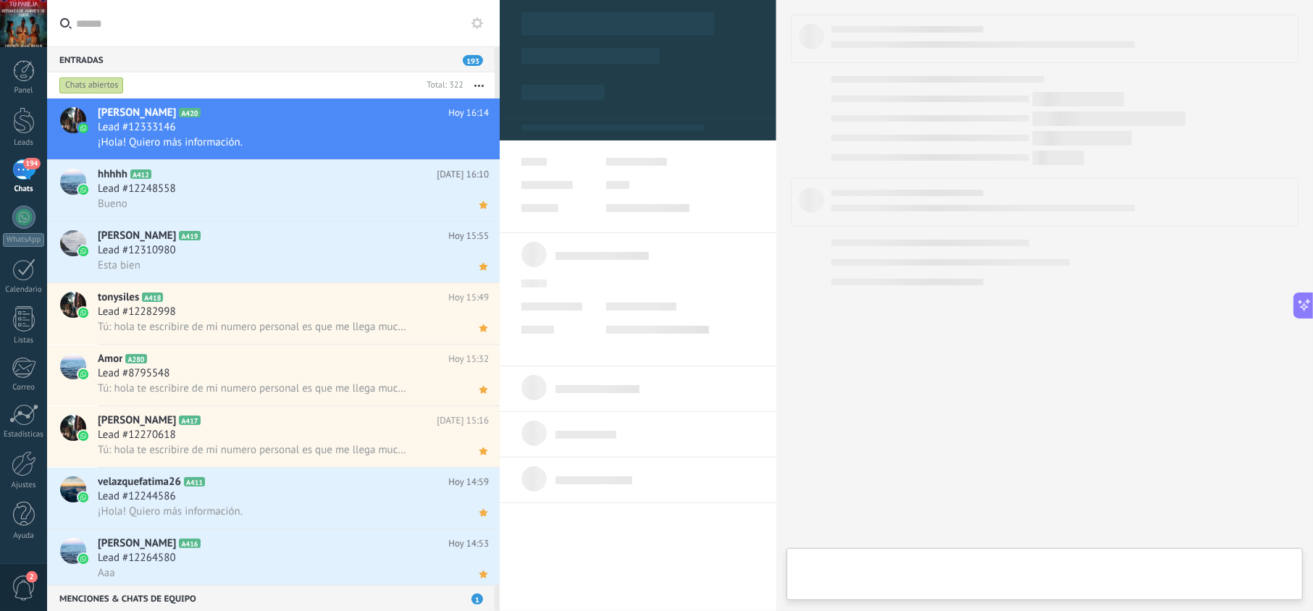
type textarea "**********"
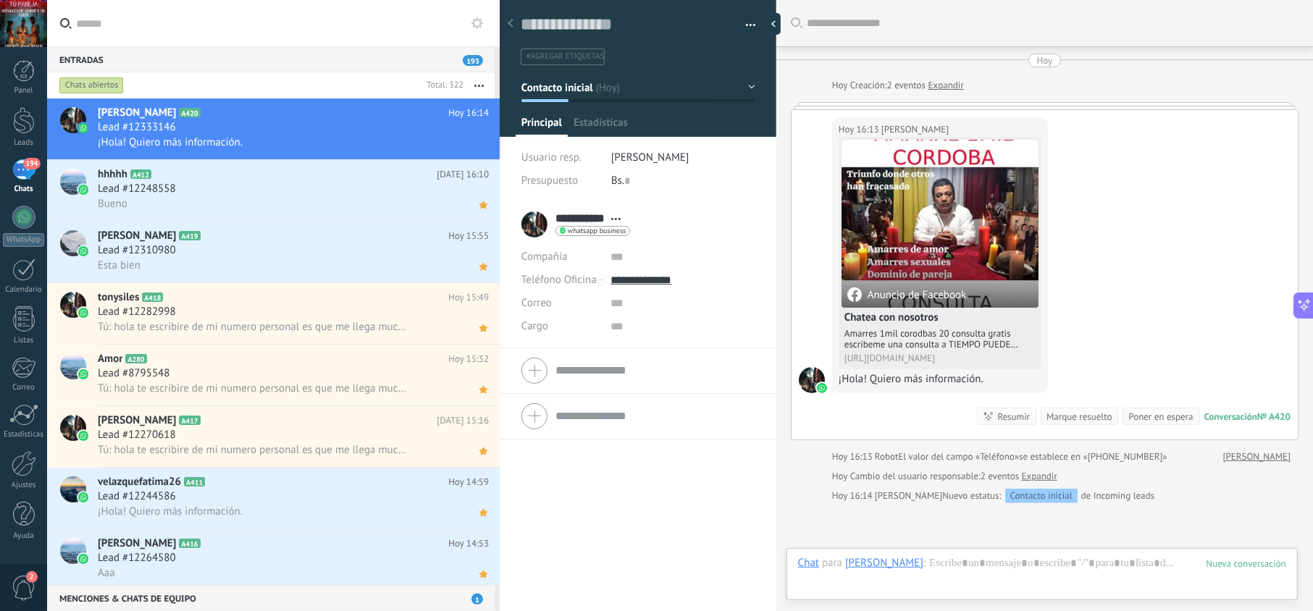
scroll to position [21, 0]
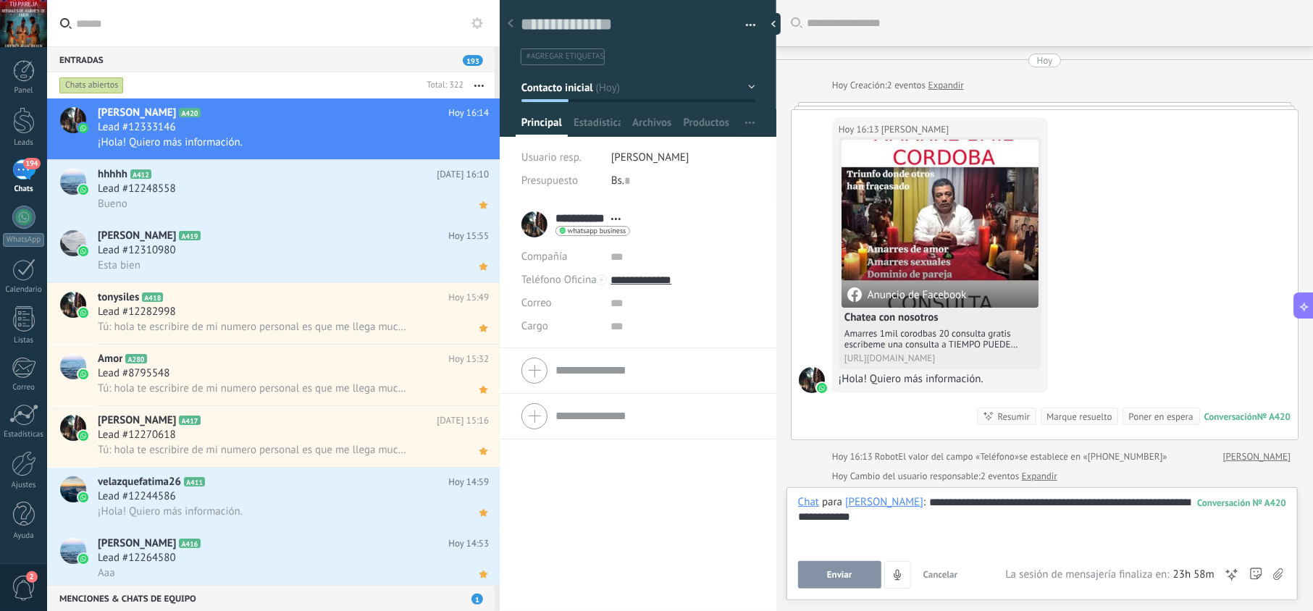
click at [840, 574] on span "Enviar" at bounding box center [839, 575] width 25 height 10
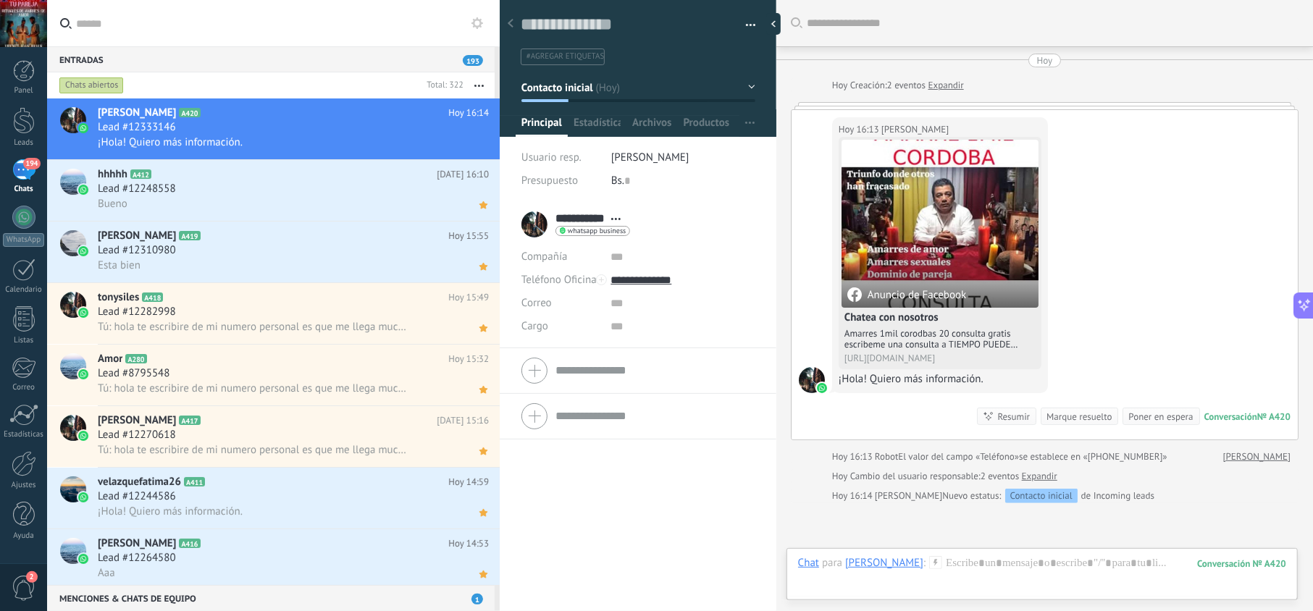
scroll to position [105, 0]
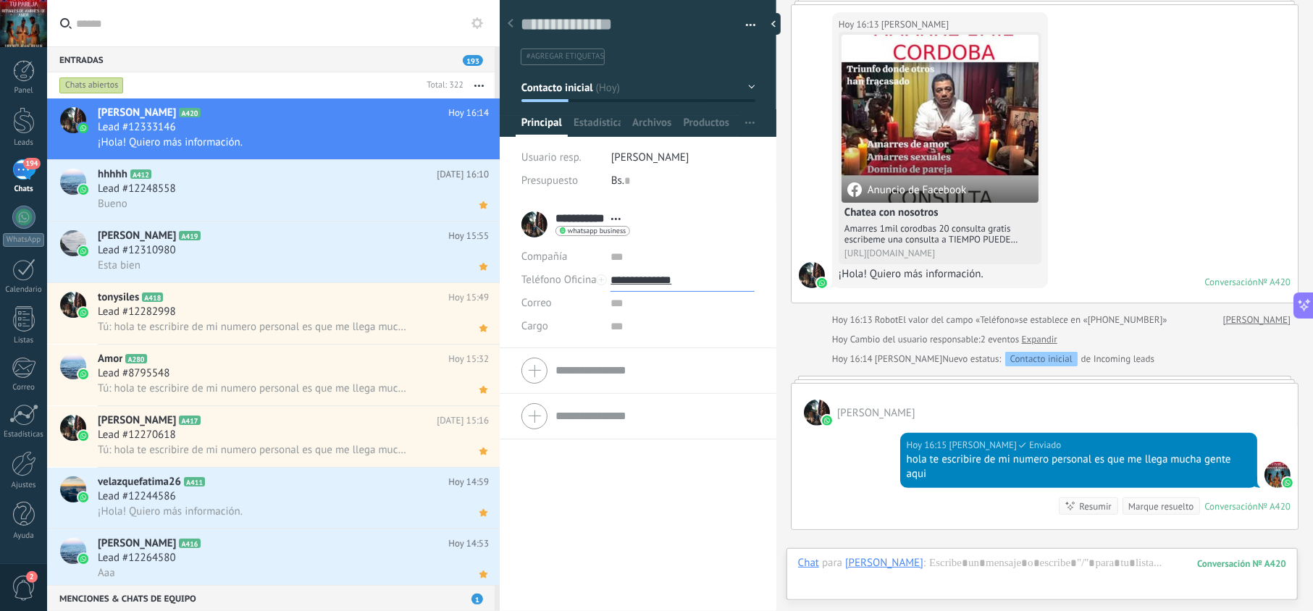
click at [655, 278] on input "**********" at bounding box center [682, 280] width 143 height 23
type input "**********"
click at [681, 353] on div "Copiar" at bounding box center [682, 354] width 142 height 25
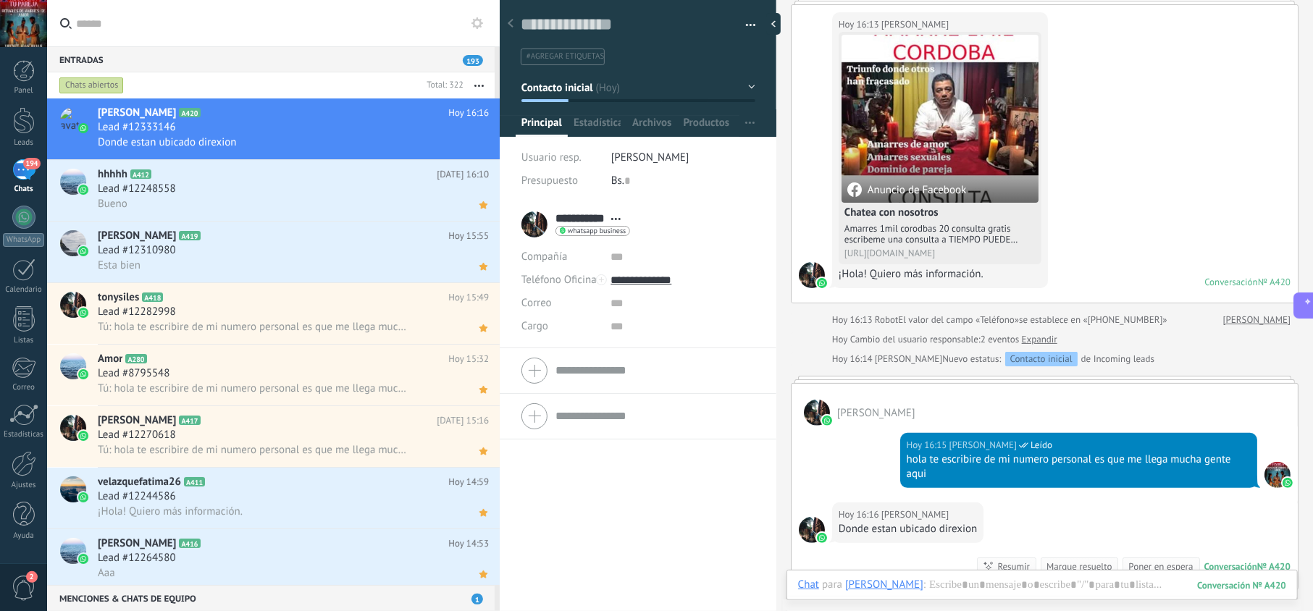
scroll to position [169, 0]
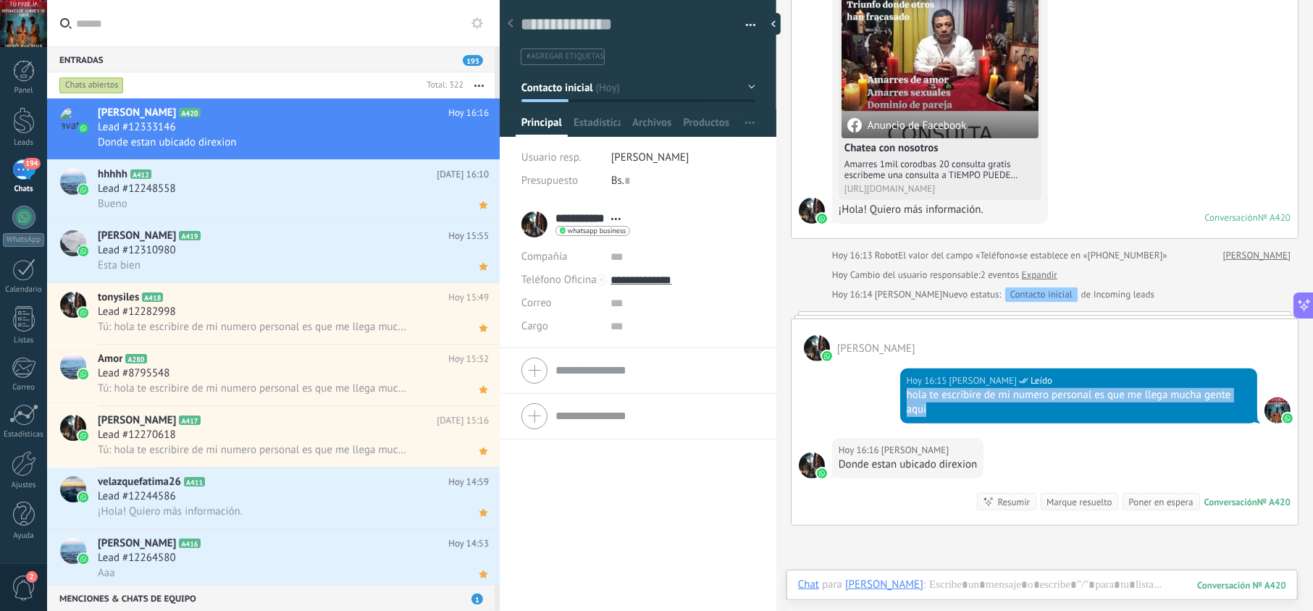
drag, startPoint x: 939, startPoint y: 411, endPoint x: 882, endPoint y: 397, distance: 59.0
click at [882, 397] on div "Hoy 16:15 jesus hernandez Leído hola te escribire de mi numero personal es que …" at bounding box center [1045, 399] width 506 height 77
copy div "hola te escribire de mi numero personal es que me llega mucha gente aqui"
click at [479, 146] on icon at bounding box center [483, 143] width 15 height 17
click at [295, 126] on div "Lead #12333146" at bounding box center [293, 127] width 391 height 14
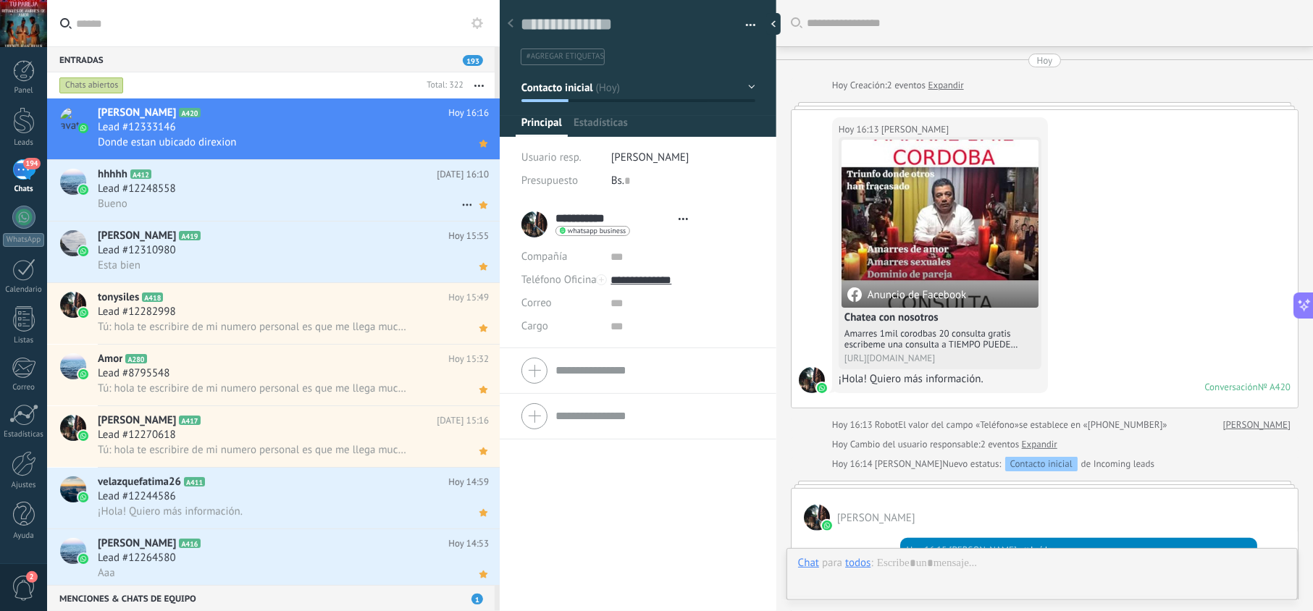
scroll to position [340, 0]
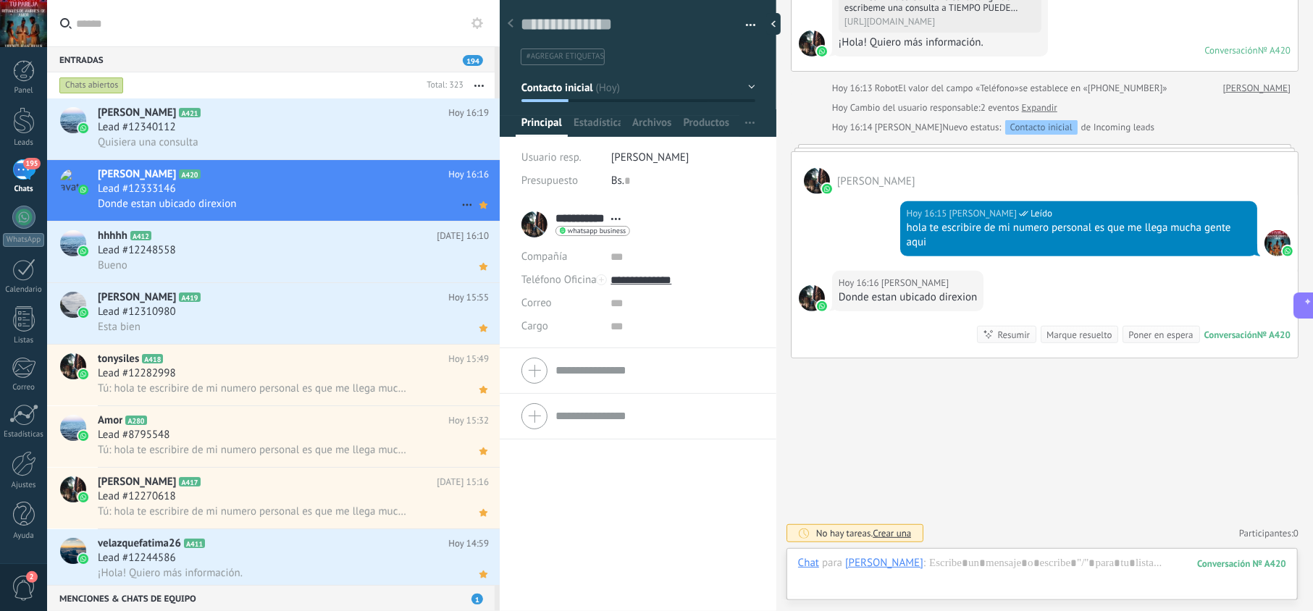
click at [336, 189] on div "Lead #12333146" at bounding box center [293, 189] width 391 height 14
drag, startPoint x: 937, startPoint y: 239, endPoint x: 902, endPoint y: 226, distance: 37.8
click at [902, 226] on div "Hoy 16:15 jesus hernandez Leído hola te escribire de mi numero personal es que …" at bounding box center [1078, 228] width 357 height 55
copy div "hola te escribire de mi numero personal es que me llega mucha gente aqui"
click at [236, 132] on div "Lead #12340112" at bounding box center [293, 127] width 391 height 14
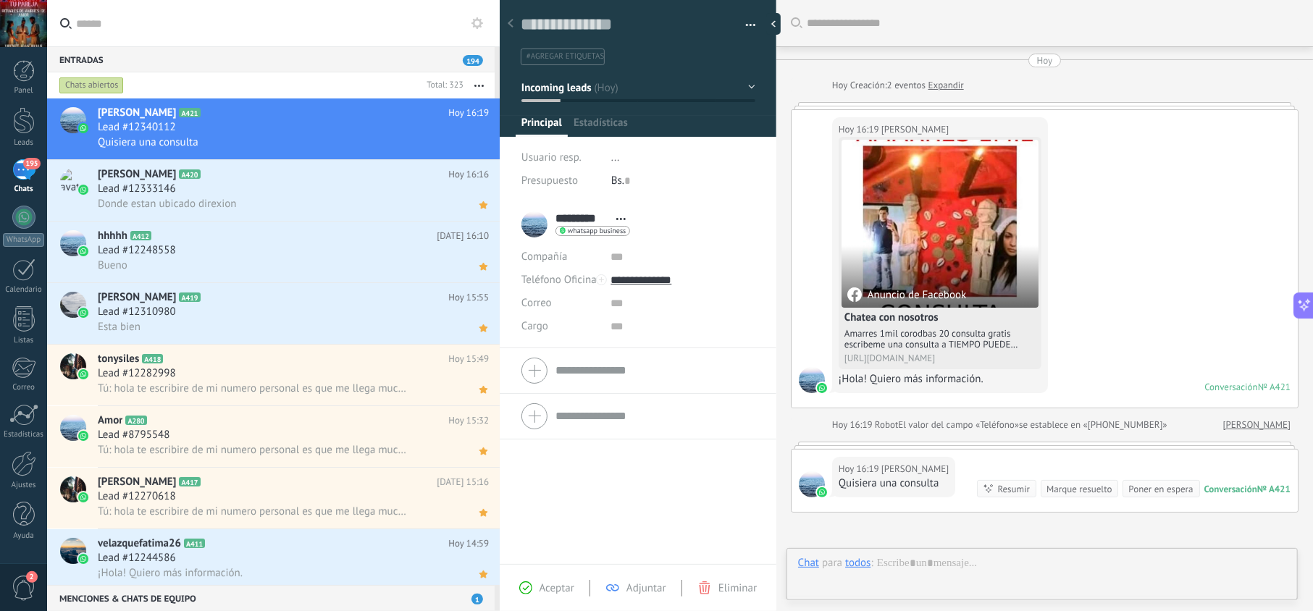
scroll to position [157, 0]
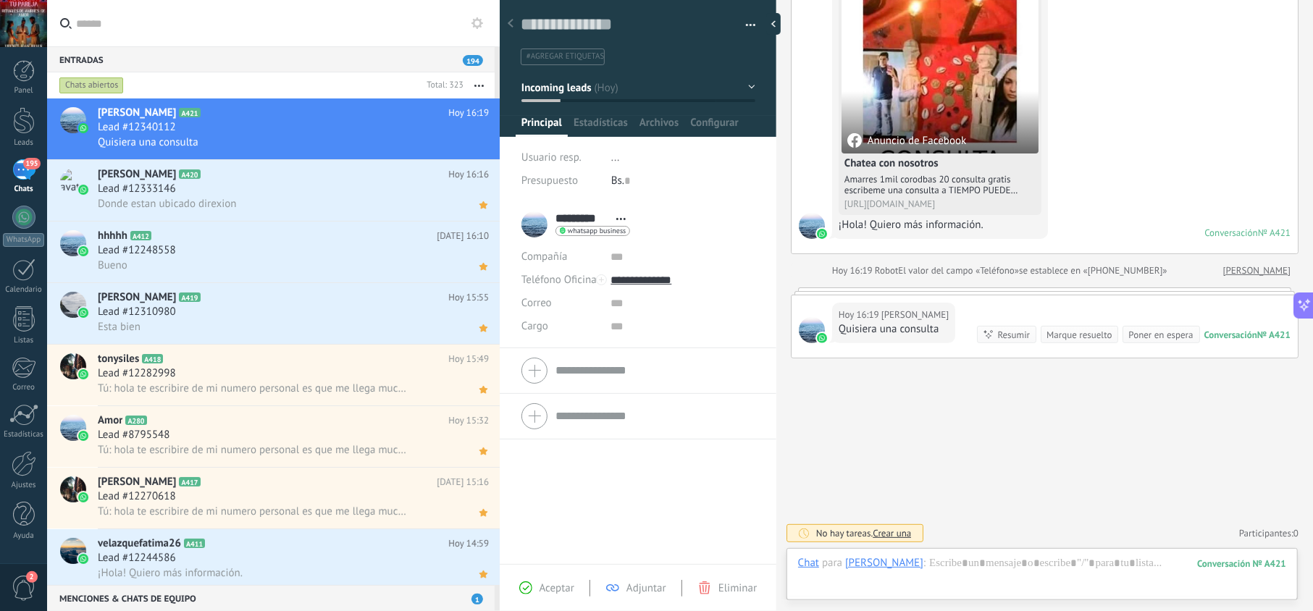
click at [565, 585] on span "Aceptar" at bounding box center [557, 589] width 35 height 14
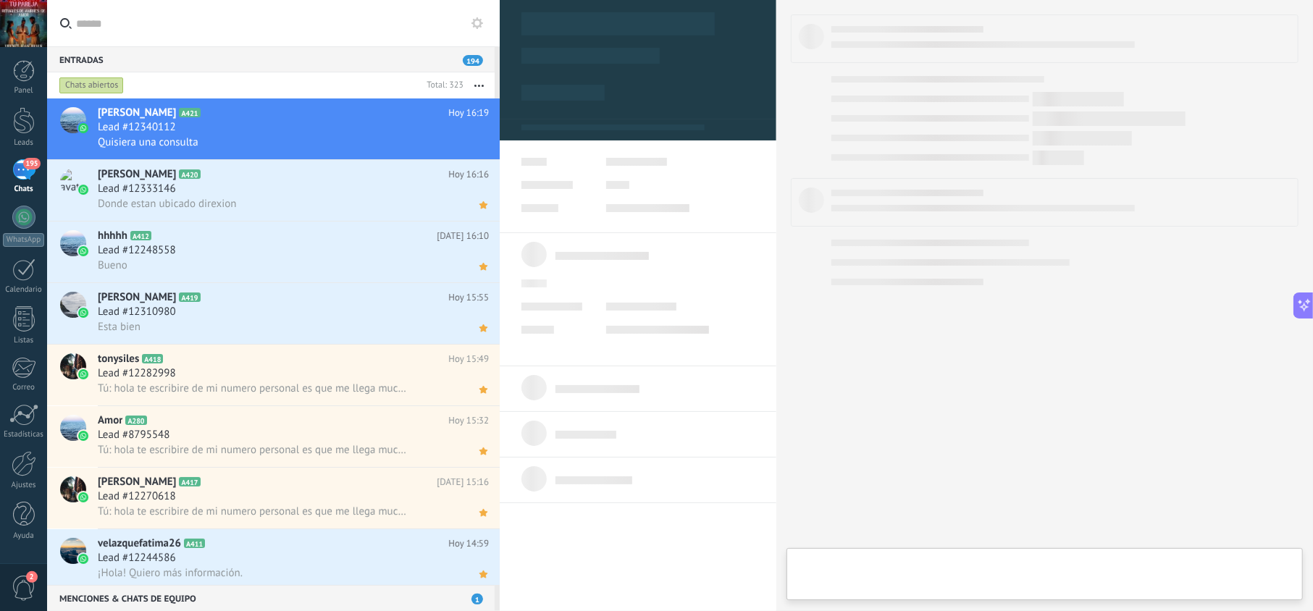
type textarea "**********"
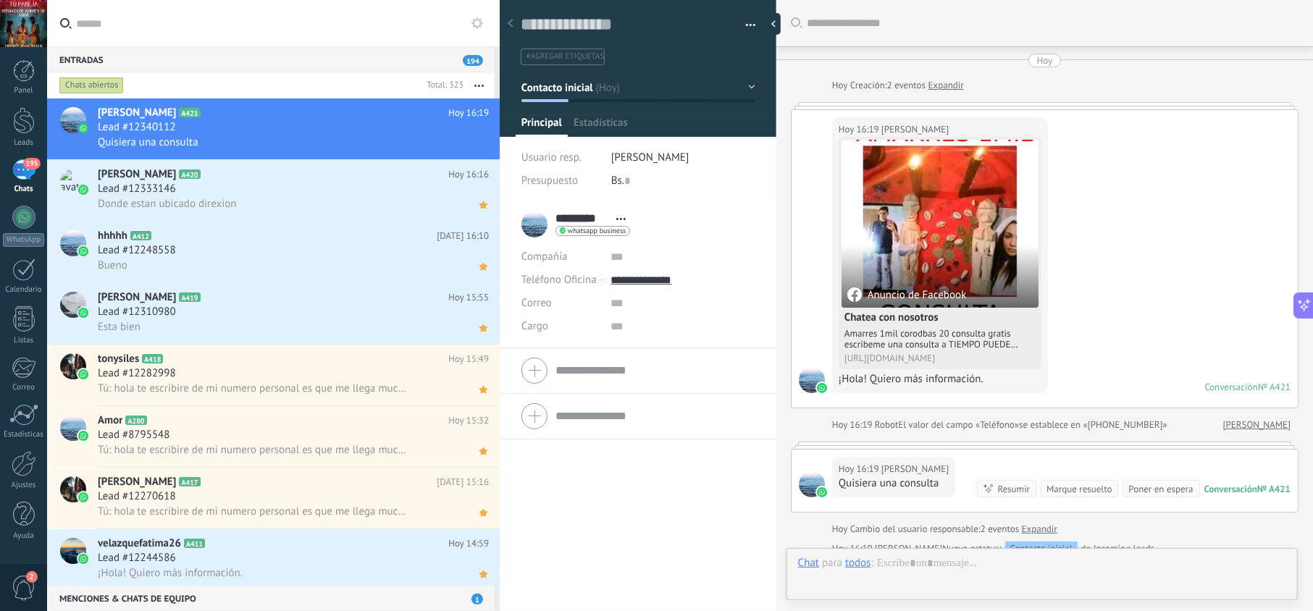
scroll to position [201, 0]
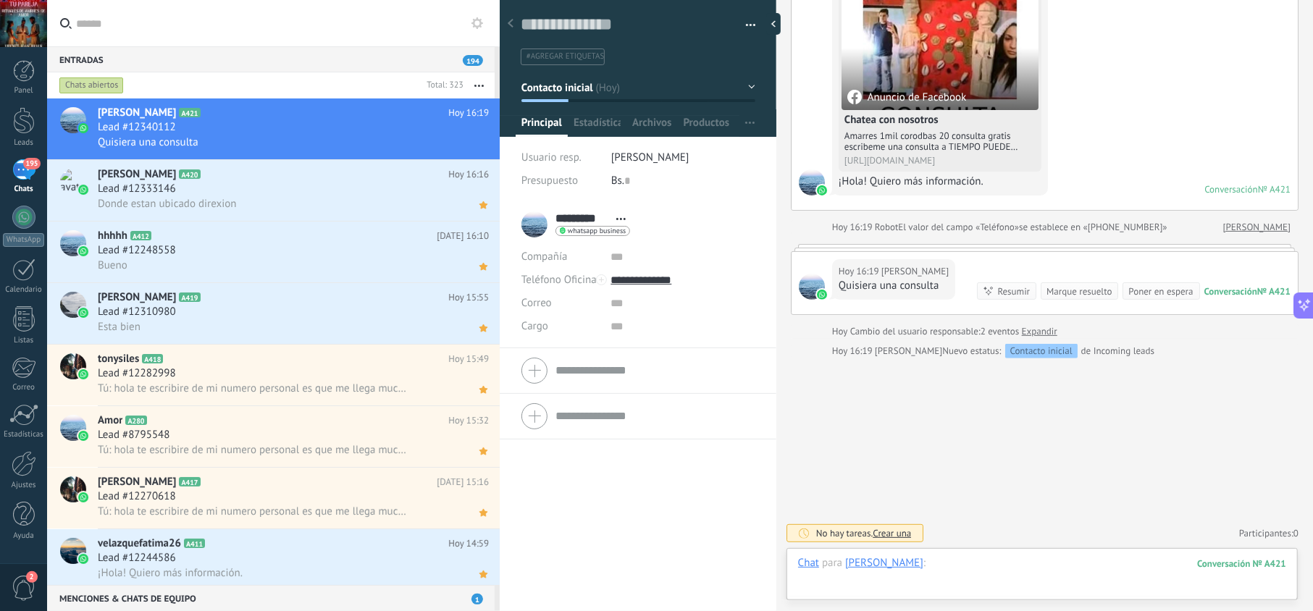
click at [959, 566] on div at bounding box center [1042, 577] width 488 height 43
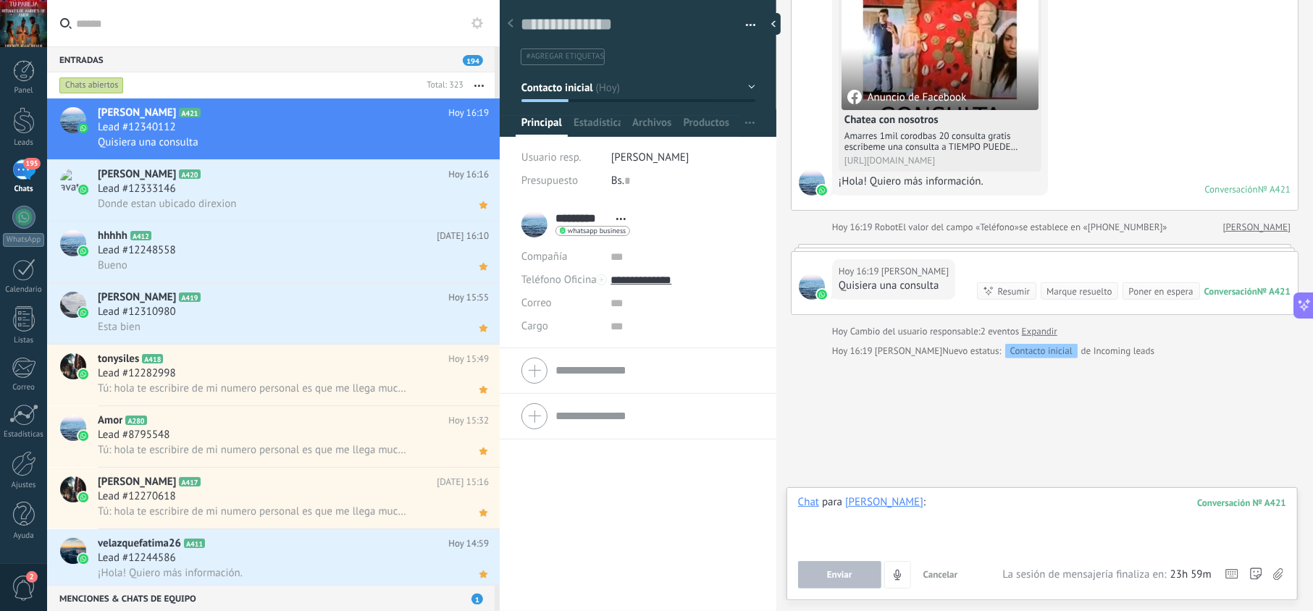
paste div
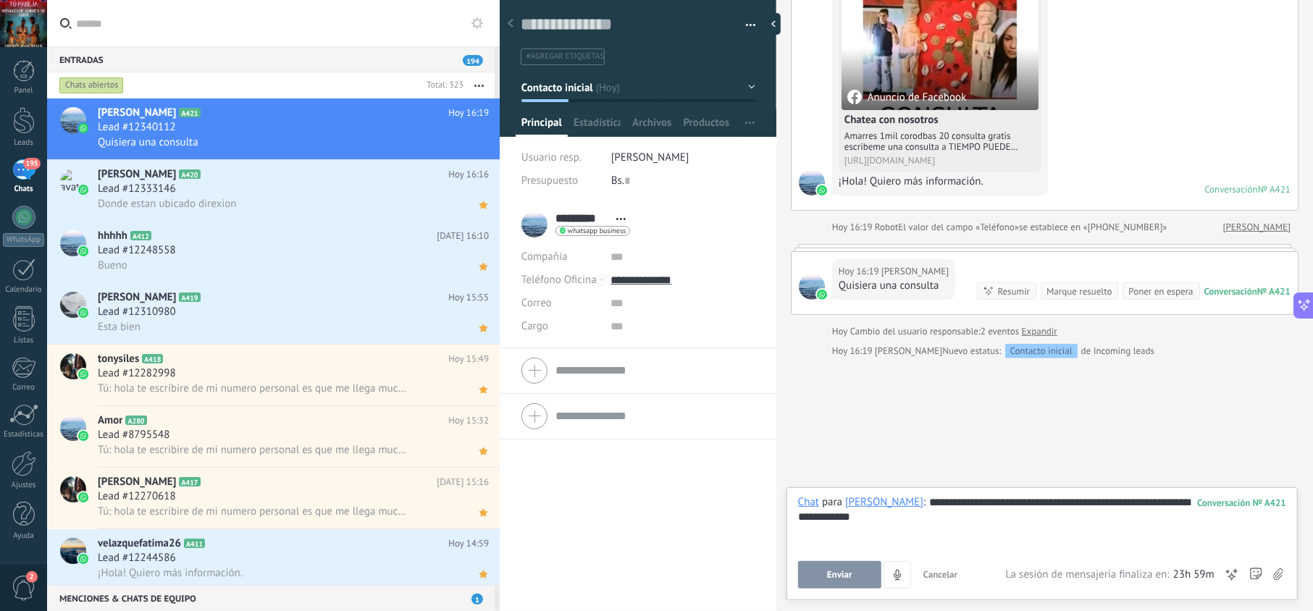
click at [859, 585] on button "Enviar" at bounding box center [839, 575] width 83 height 28
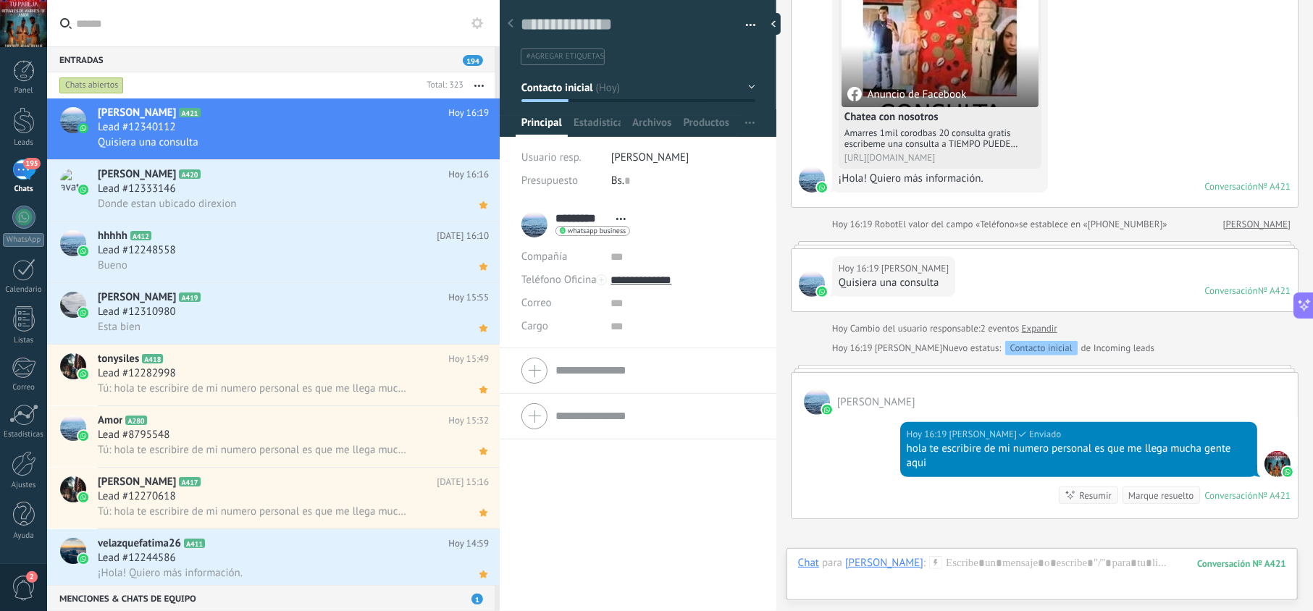
scroll to position [191, 0]
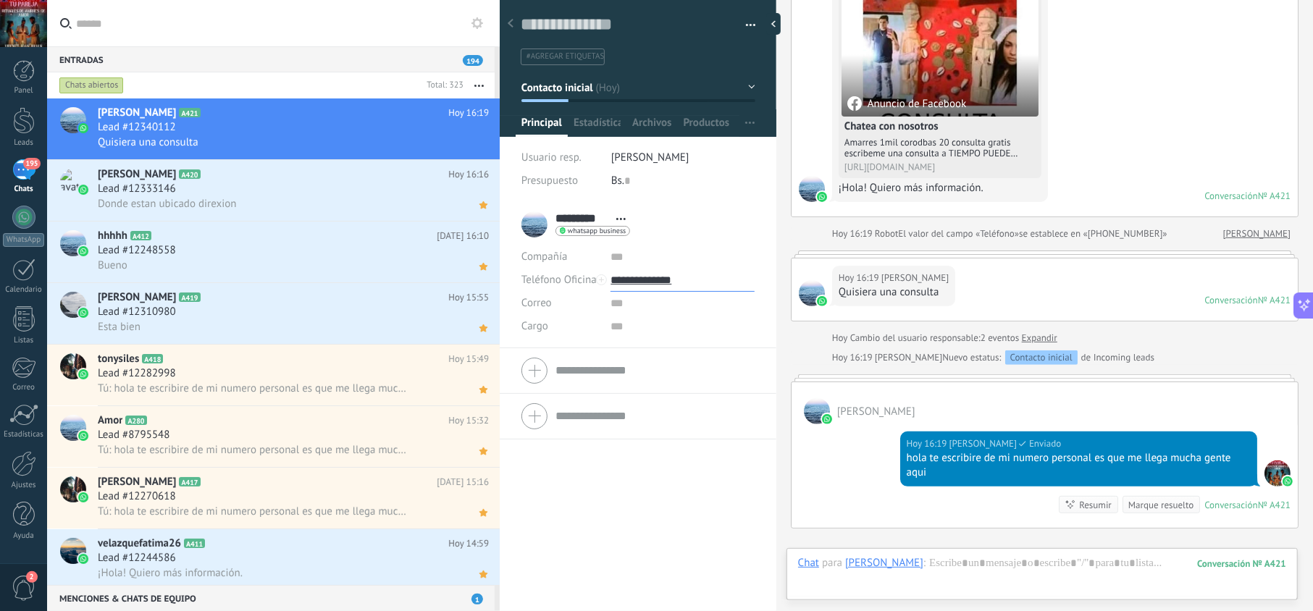
click at [638, 273] on input "**********" at bounding box center [682, 280] width 143 height 23
type input "**********"
click at [650, 352] on div "Copiar" at bounding box center [682, 354] width 142 height 25
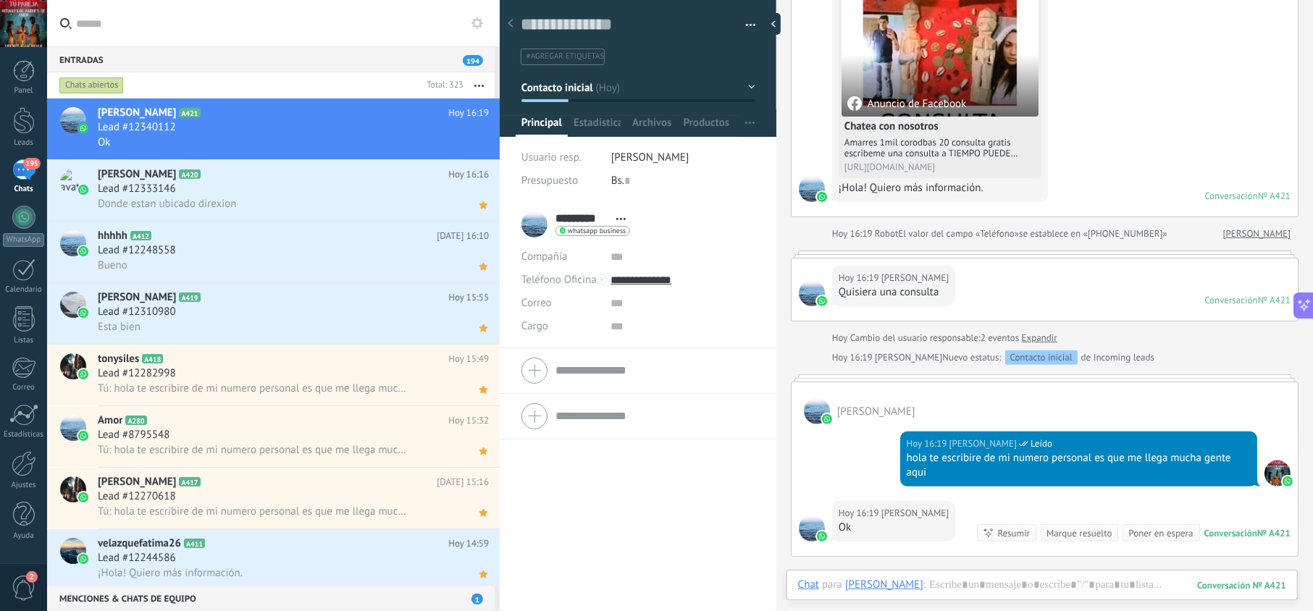
scroll to position [222, 0]
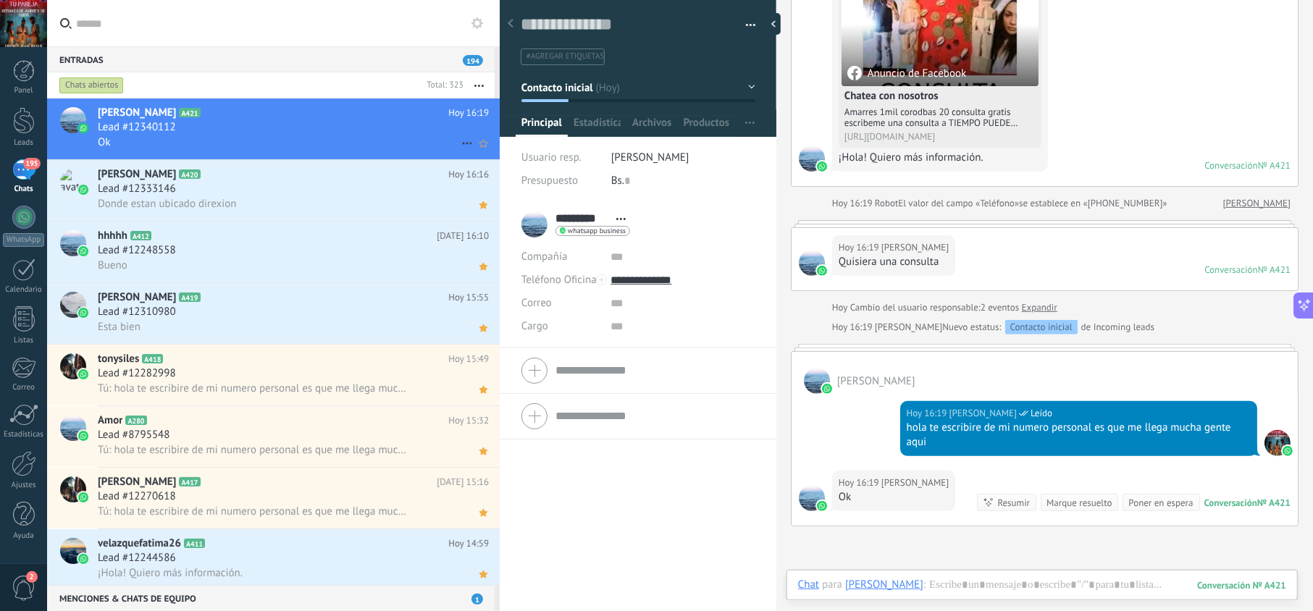
click at [322, 130] on div "Lead #12340112" at bounding box center [293, 127] width 391 height 14
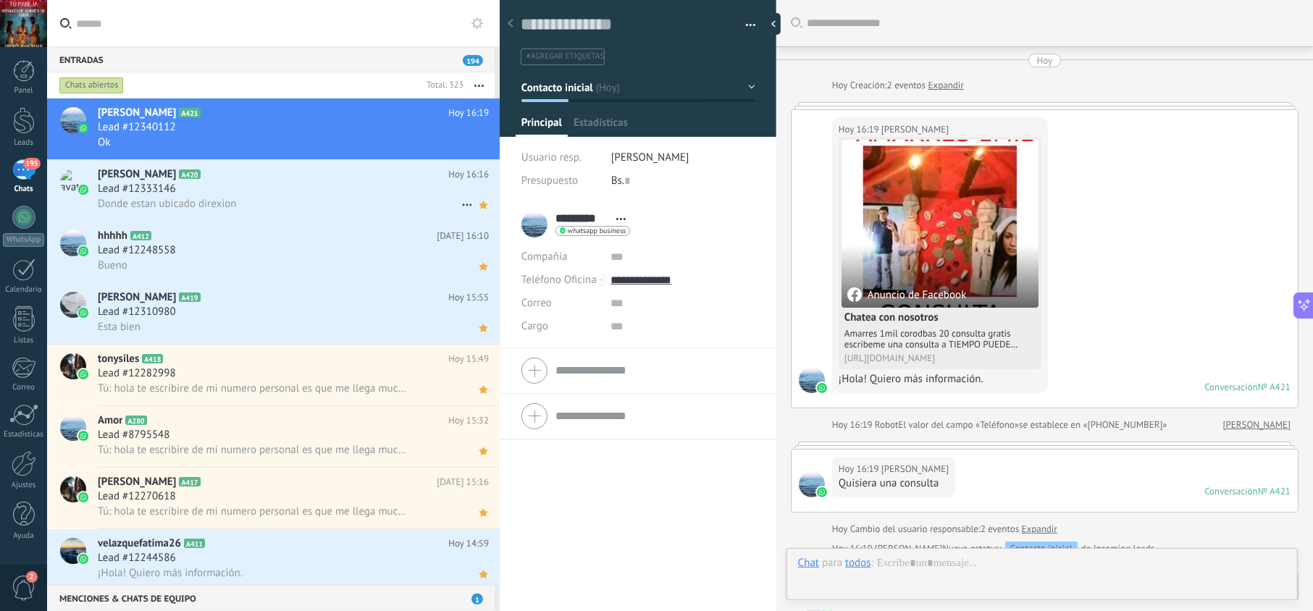
scroll to position [394, 0]
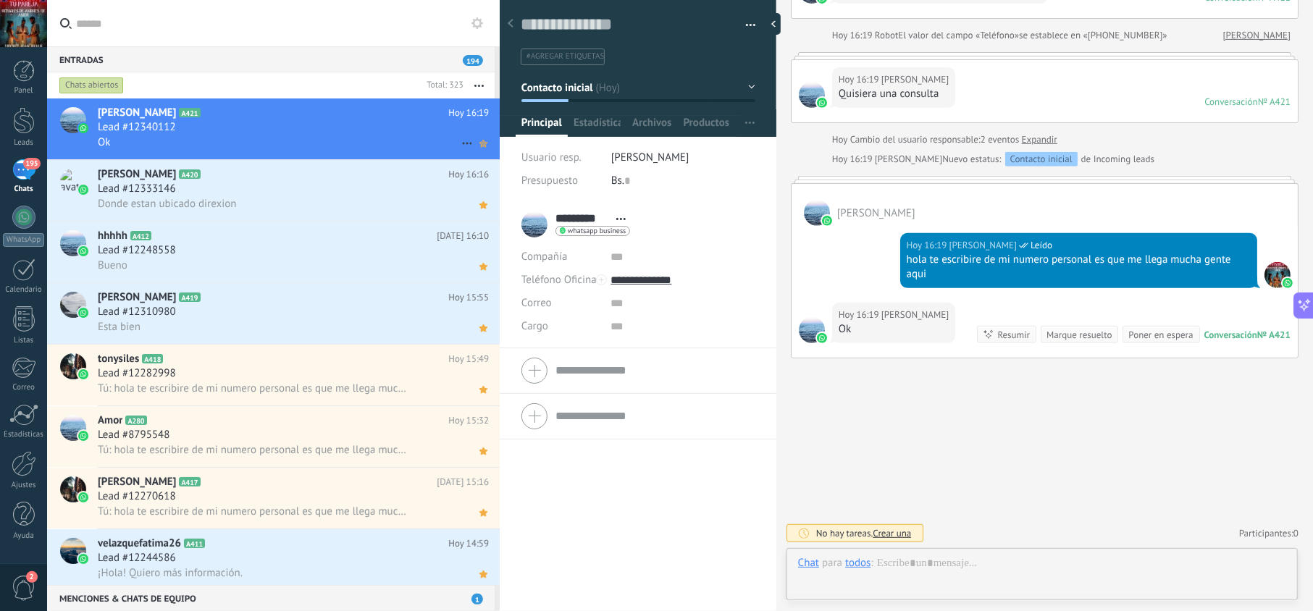
click at [476, 143] on icon at bounding box center [483, 143] width 15 height 17
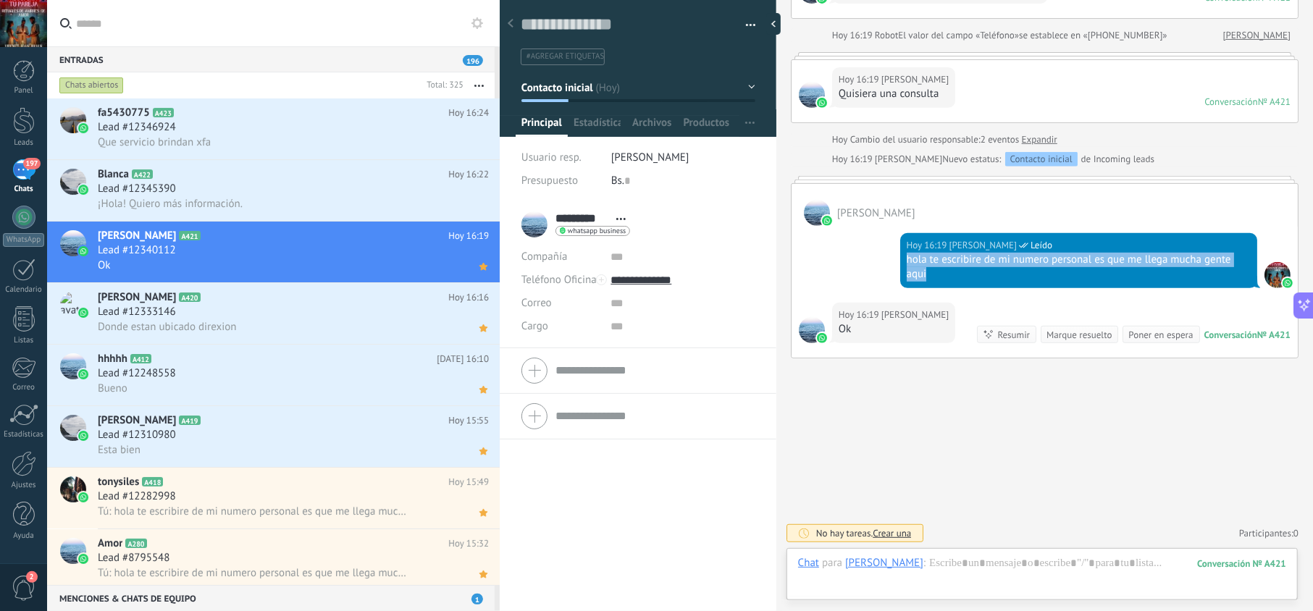
drag, startPoint x: 936, startPoint y: 274, endPoint x: 904, endPoint y: 262, distance: 33.9
click at [904, 262] on div "Hoy 16:19 jesus hernandez Leído hola te escribire de mi numero personal es que …" at bounding box center [1078, 260] width 357 height 55
click at [362, 190] on div "Lead #12345390" at bounding box center [293, 189] width 391 height 14
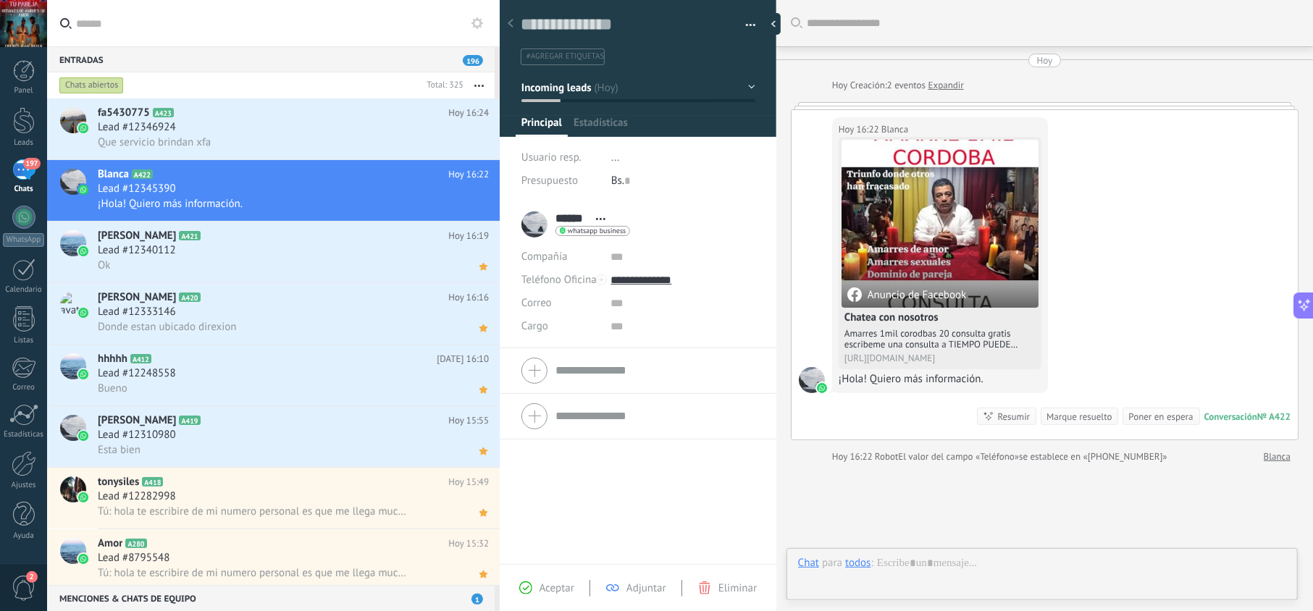
scroll to position [21, 0]
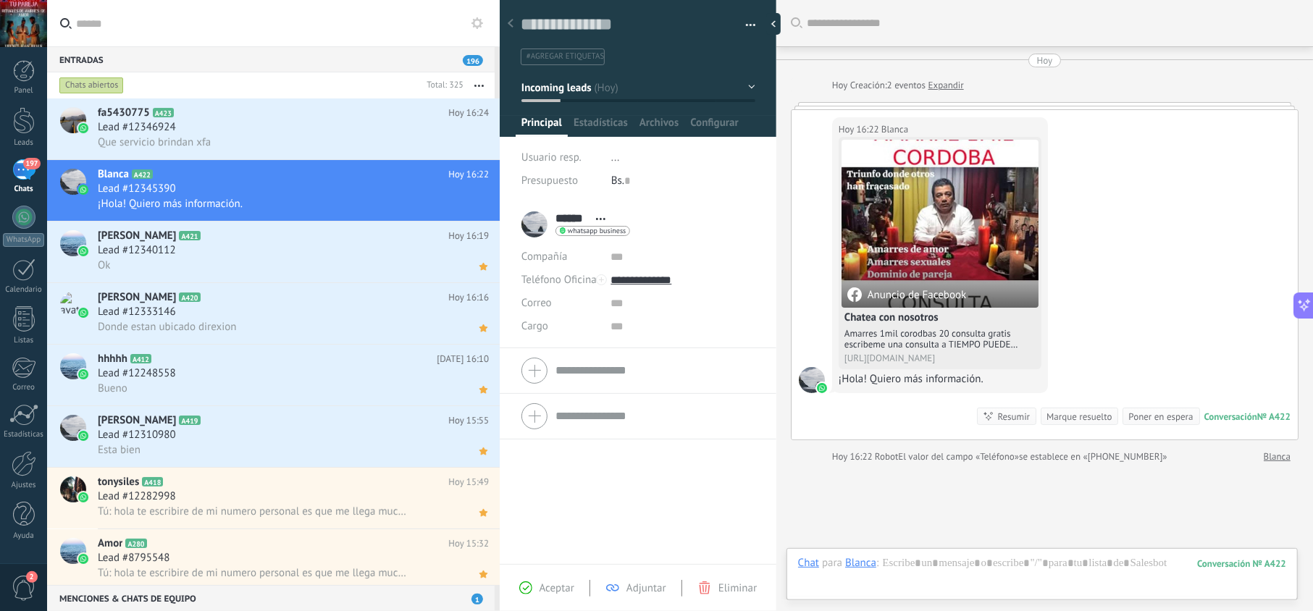
click at [555, 597] on div "Aceptar Adjuntar Eliminar" at bounding box center [638, 587] width 277 height 47
click at [557, 587] on span "Aceptar" at bounding box center [557, 589] width 35 height 14
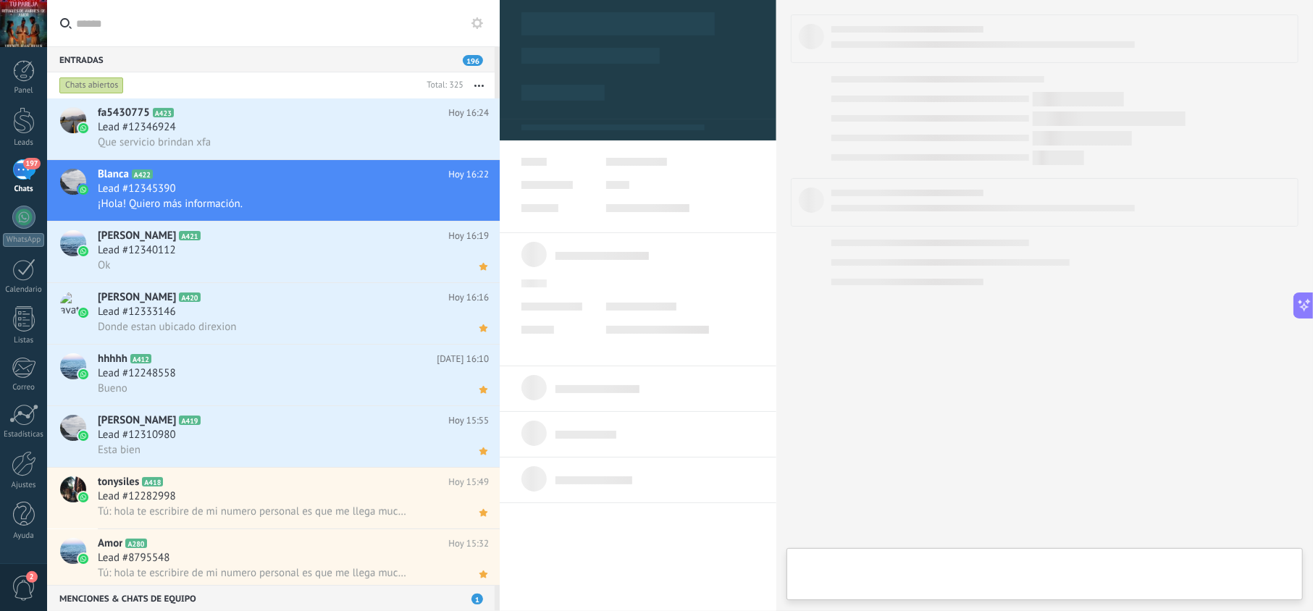
type textarea "**********"
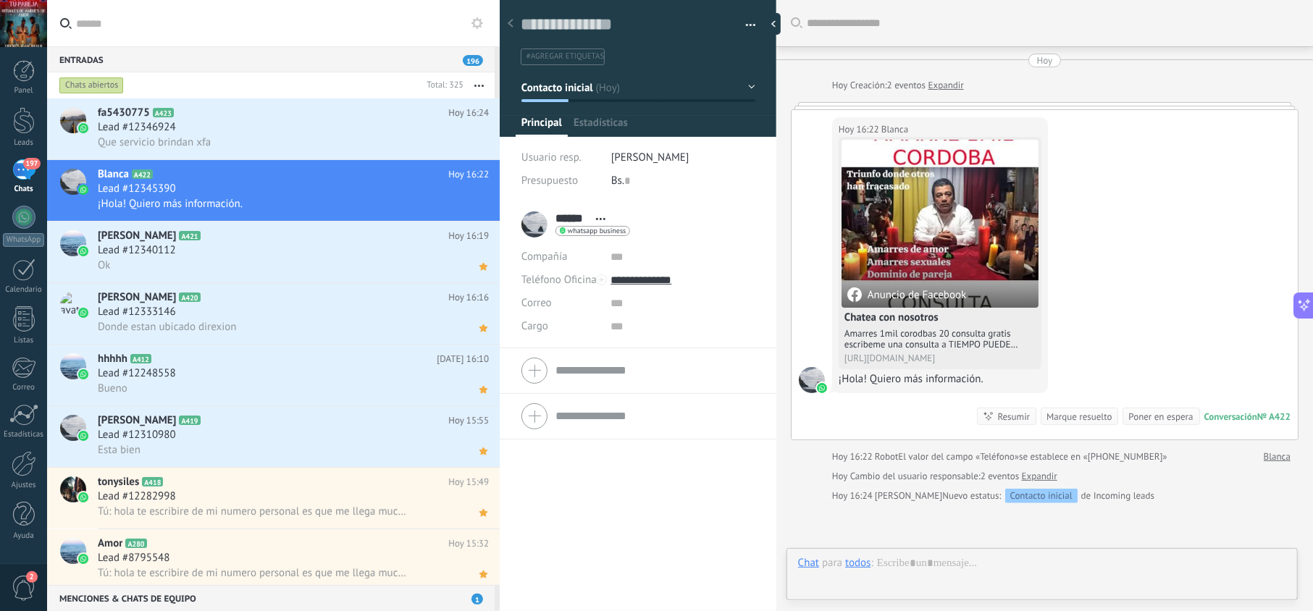
scroll to position [21, 0]
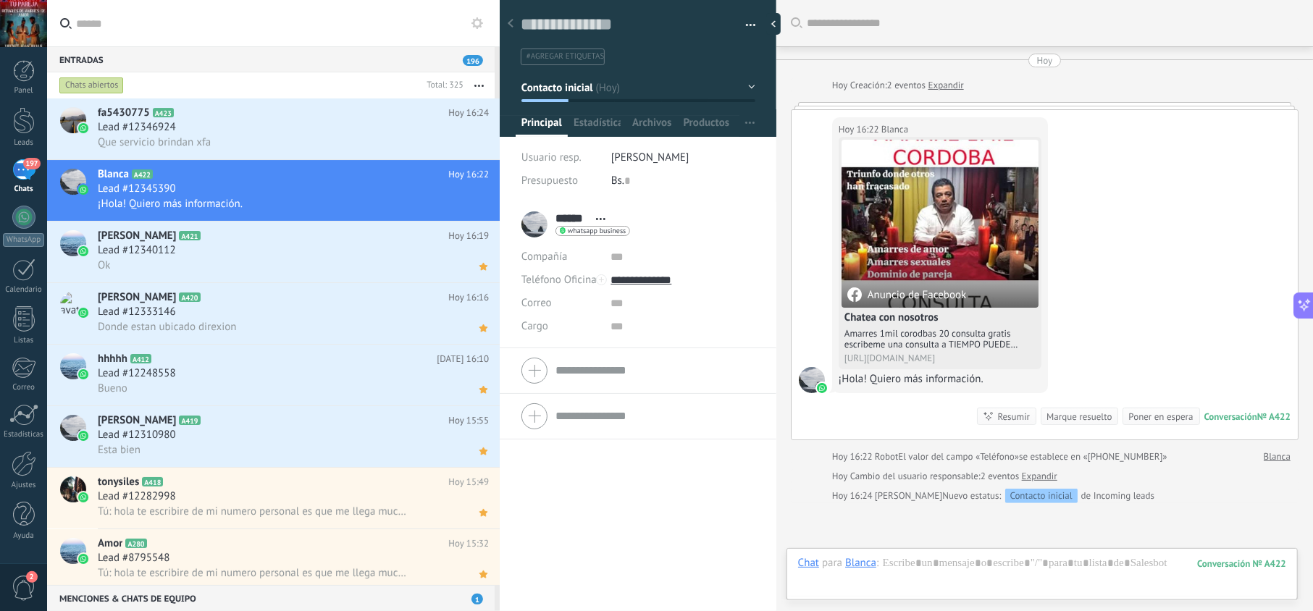
click at [939, 561] on div at bounding box center [1042, 577] width 488 height 43
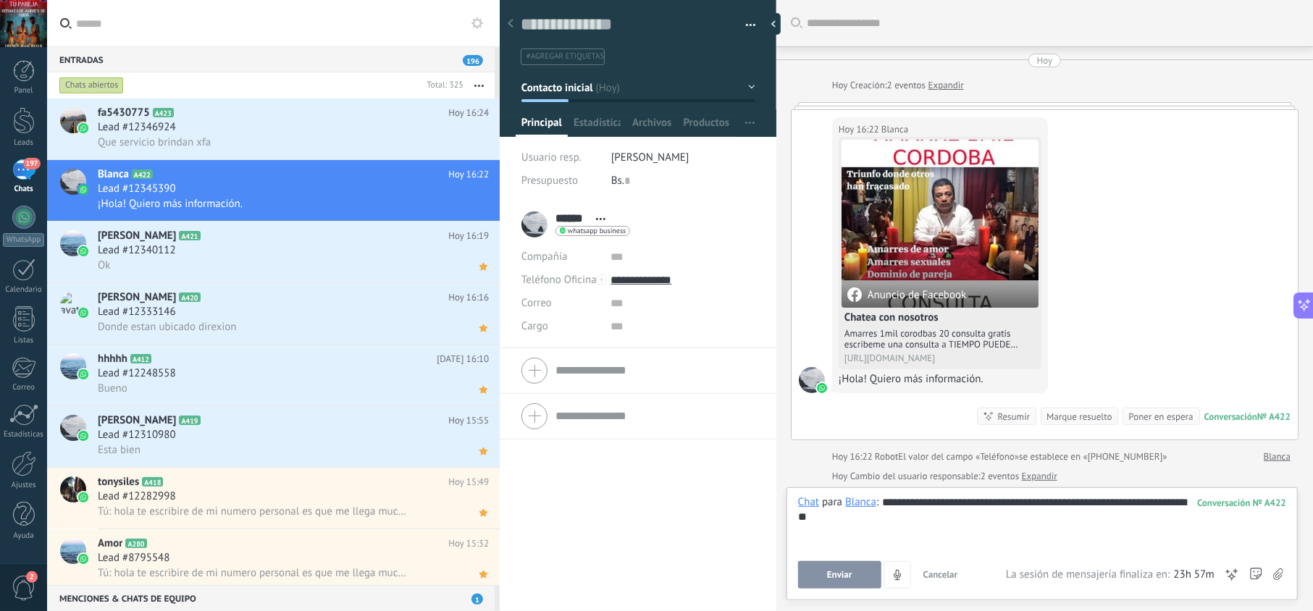
click at [860, 571] on button "Enviar" at bounding box center [839, 575] width 83 height 28
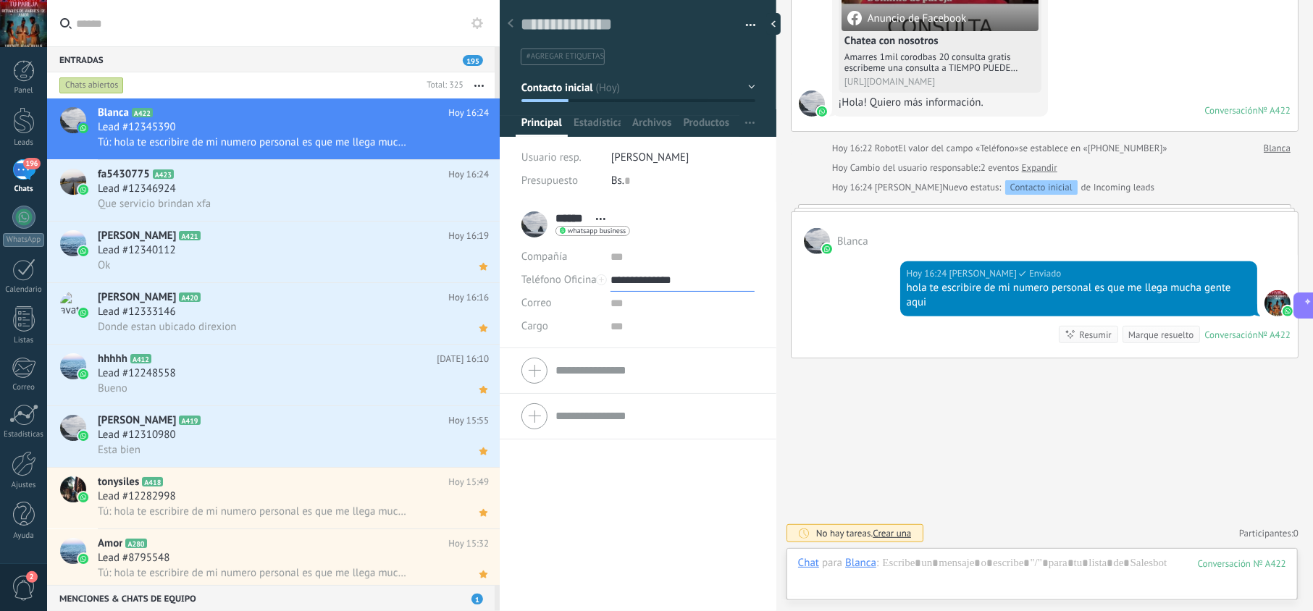
click at [655, 290] on input "**********" at bounding box center [682, 280] width 143 height 23
type input "**********"
click at [630, 356] on icon at bounding box center [628, 355] width 10 height 12
drag, startPoint x: 939, startPoint y: 310, endPoint x: 905, endPoint y: 290, distance: 39.6
click at [905, 290] on div "Hoy 16:24 jesus hernandez Leído hola te escribire de mi numero personal es que …" at bounding box center [1078, 288] width 357 height 55
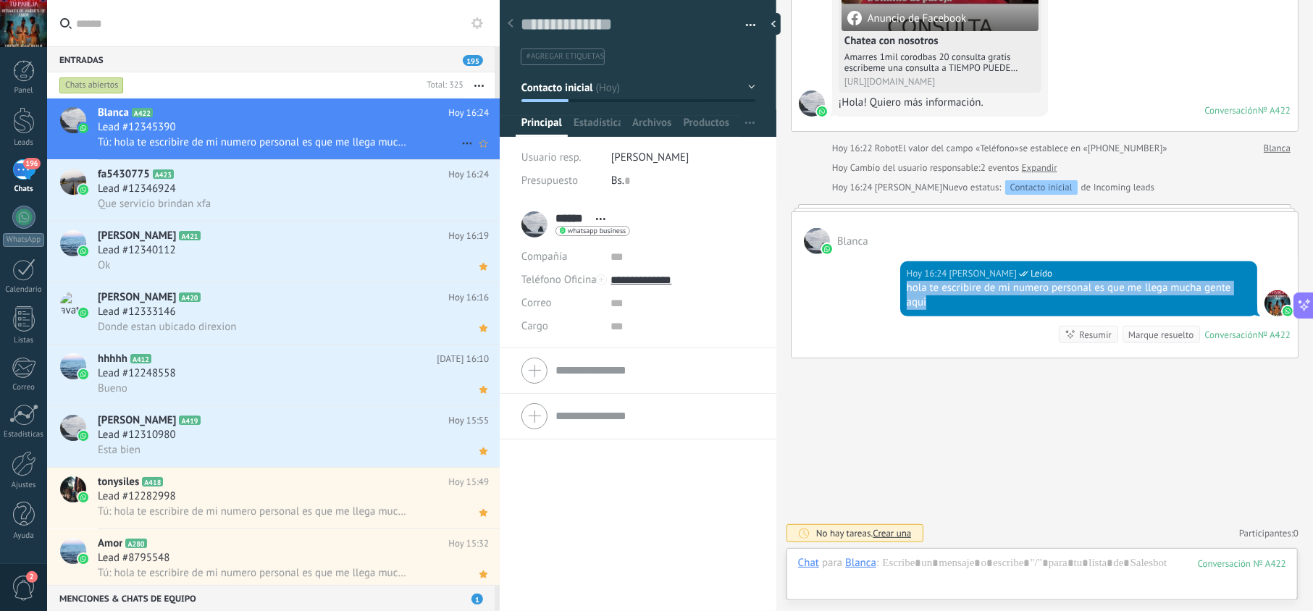
click at [481, 154] on div "Blanca A422 Hoy 16:24 Lead #12345390 Tú: hola te escribire de mi numero persona…" at bounding box center [299, 128] width 402 height 61
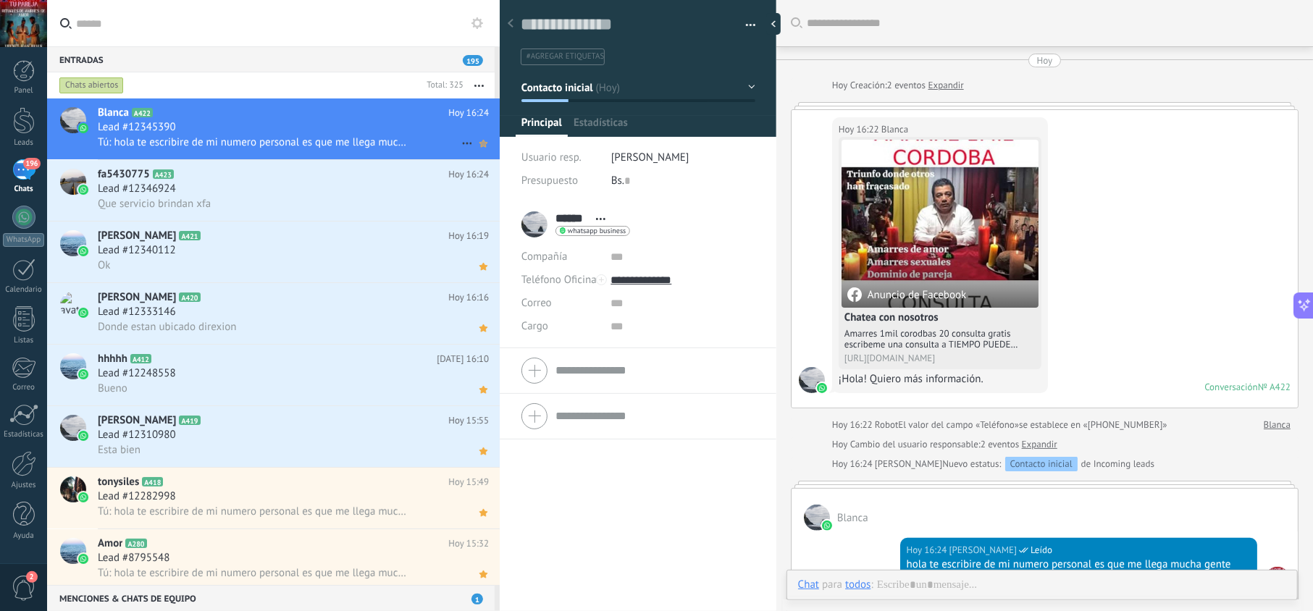
scroll to position [253, 0]
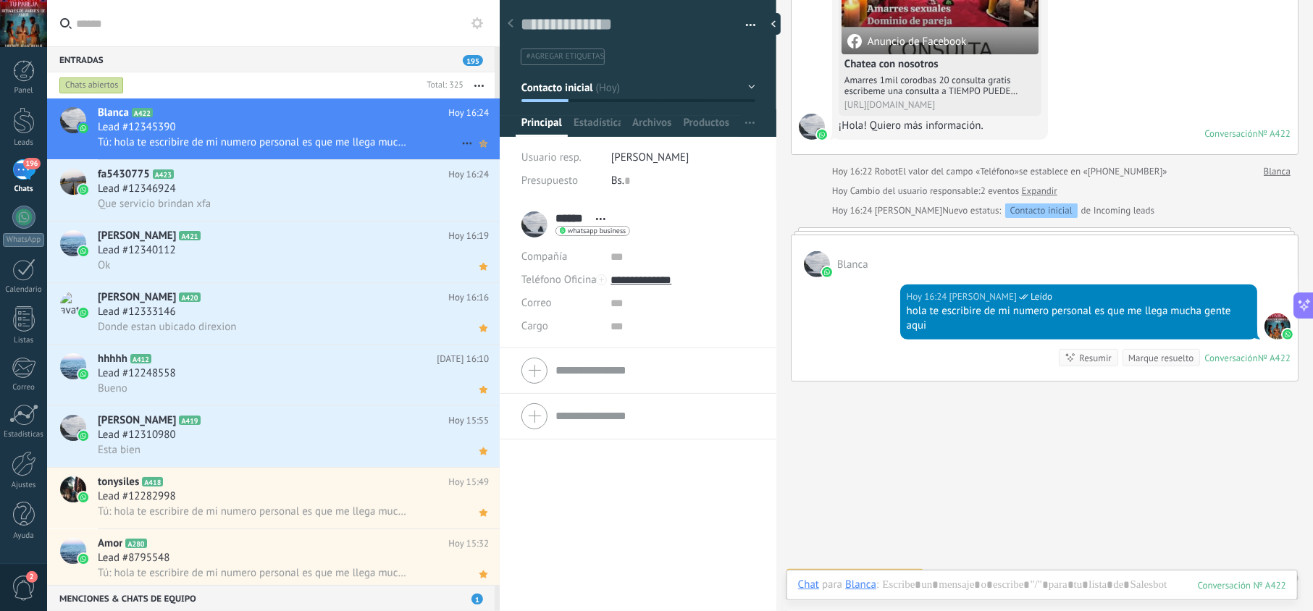
click at [476, 145] on icon at bounding box center [483, 143] width 15 height 17
click at [313, 193] on div "Lead #12346924" at bounding box center [293, 189] width 391 height 14
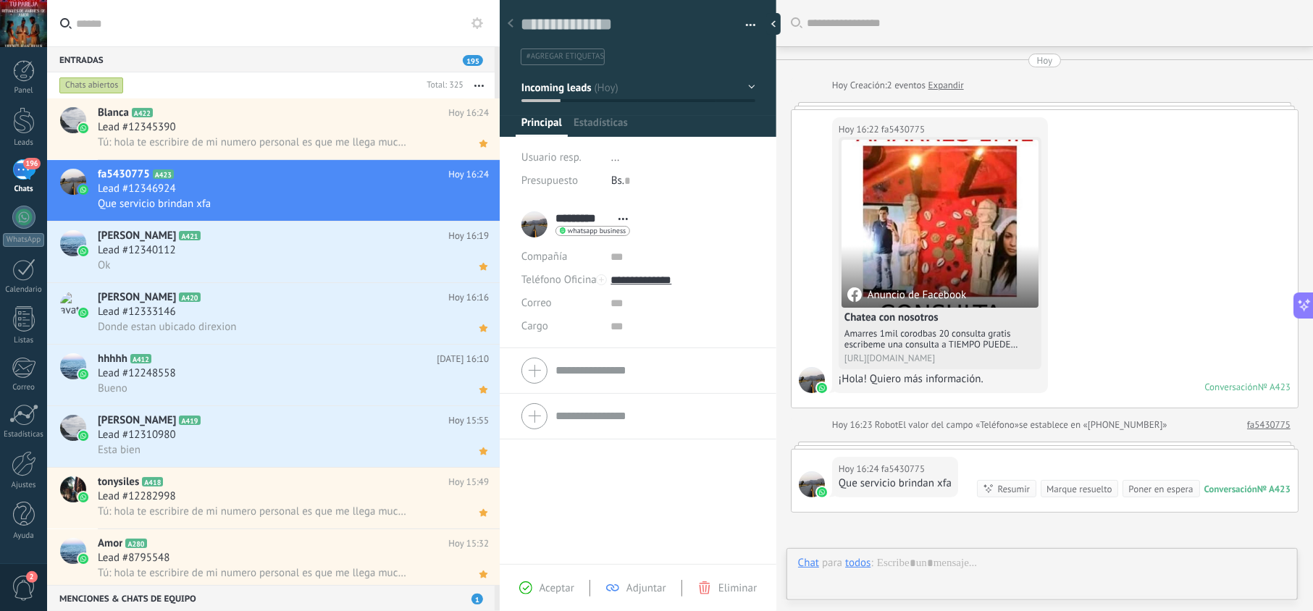
scroll to position [157, 0]
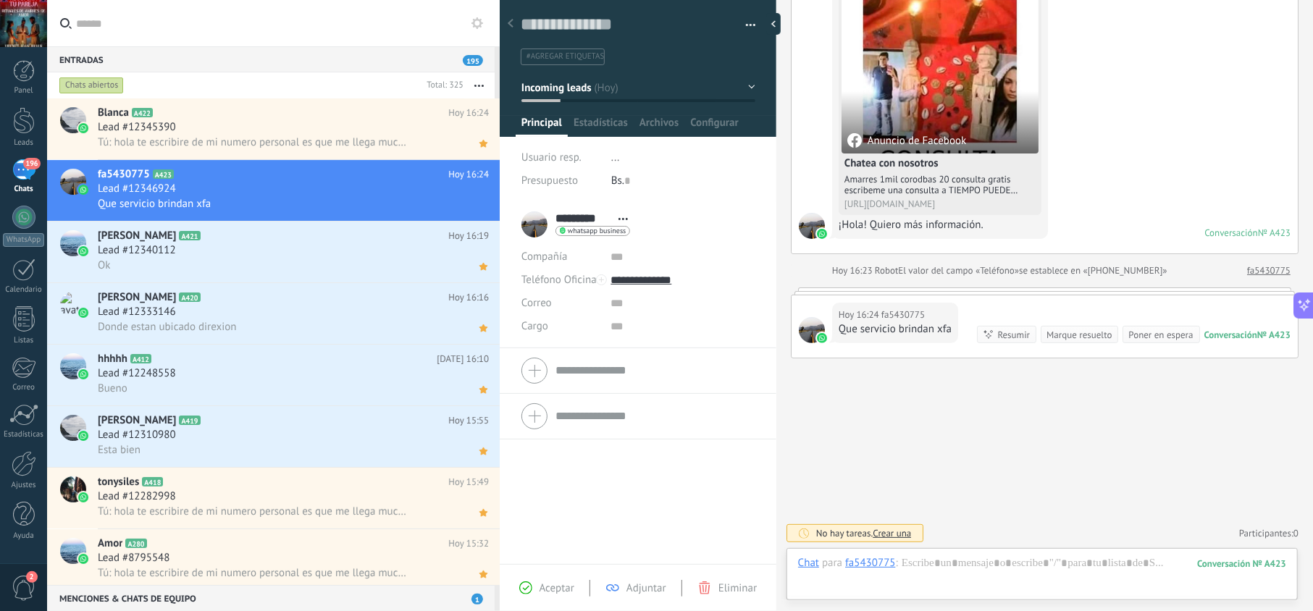
click at [557, 586] on span "Aceptar" at bounding box center [557, 589] width 35 height 14
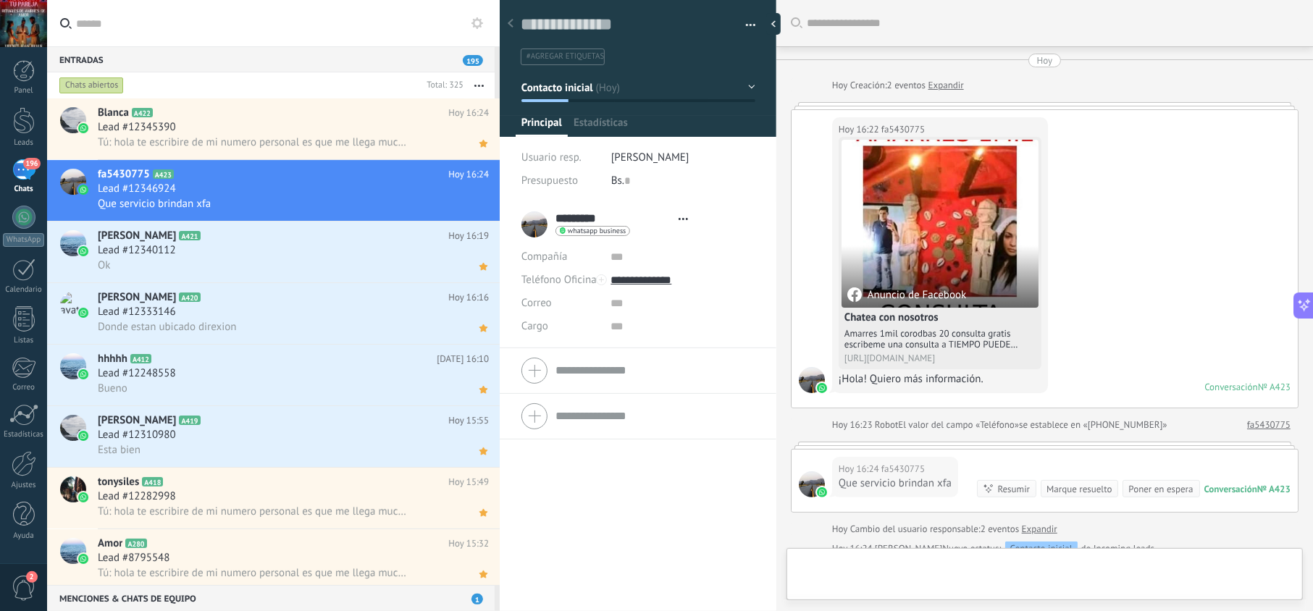
type textarea "**********"
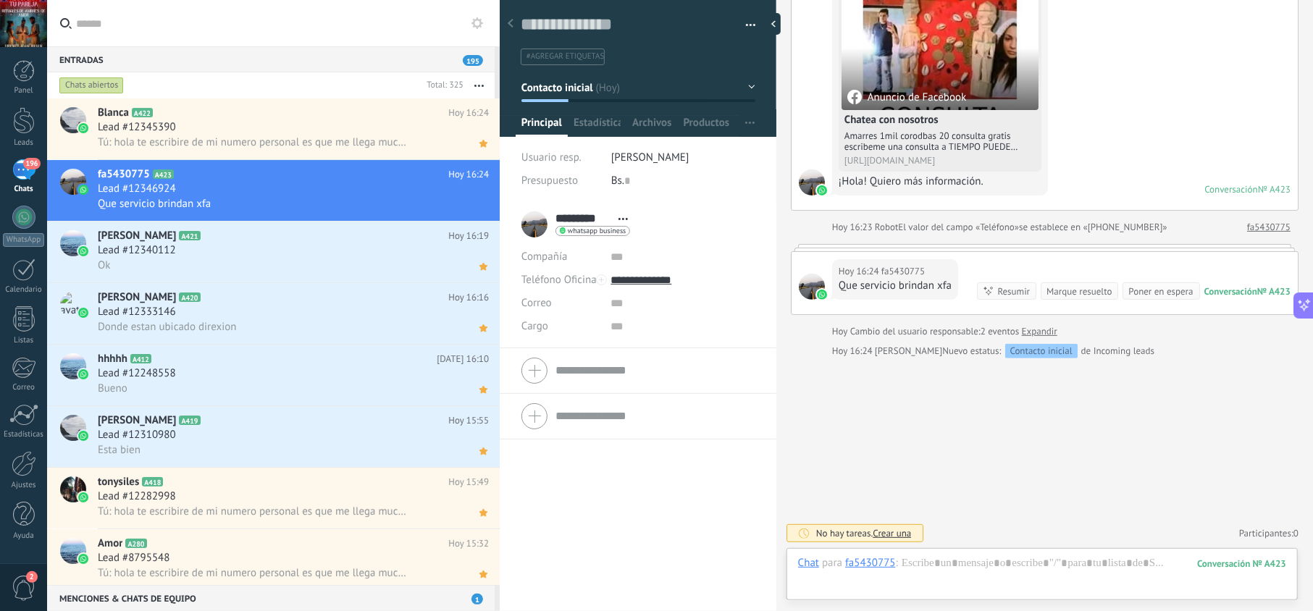
click at [1012, 569] on div at bounding box center [1042, 577] width 488 height 43
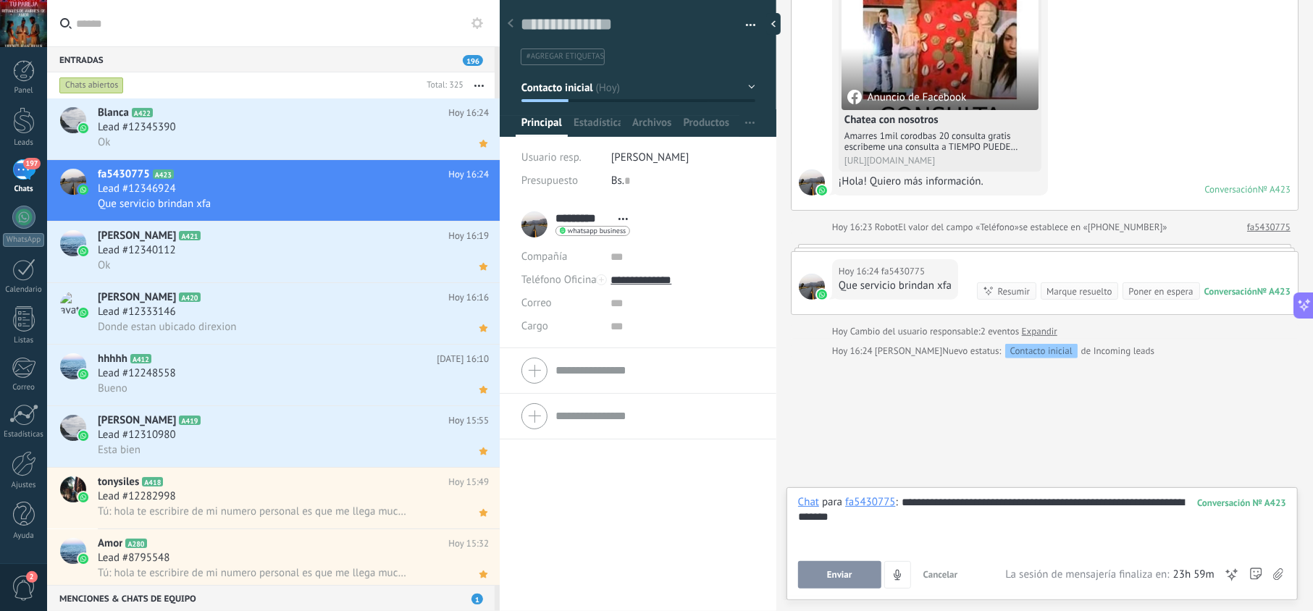
click at [875, 568] on button "Enviar" at bounding box center [839, 575] width 83 height 28
click at [647, 272] on input "**********" at bounding box center [682, 280] width 143 height 23
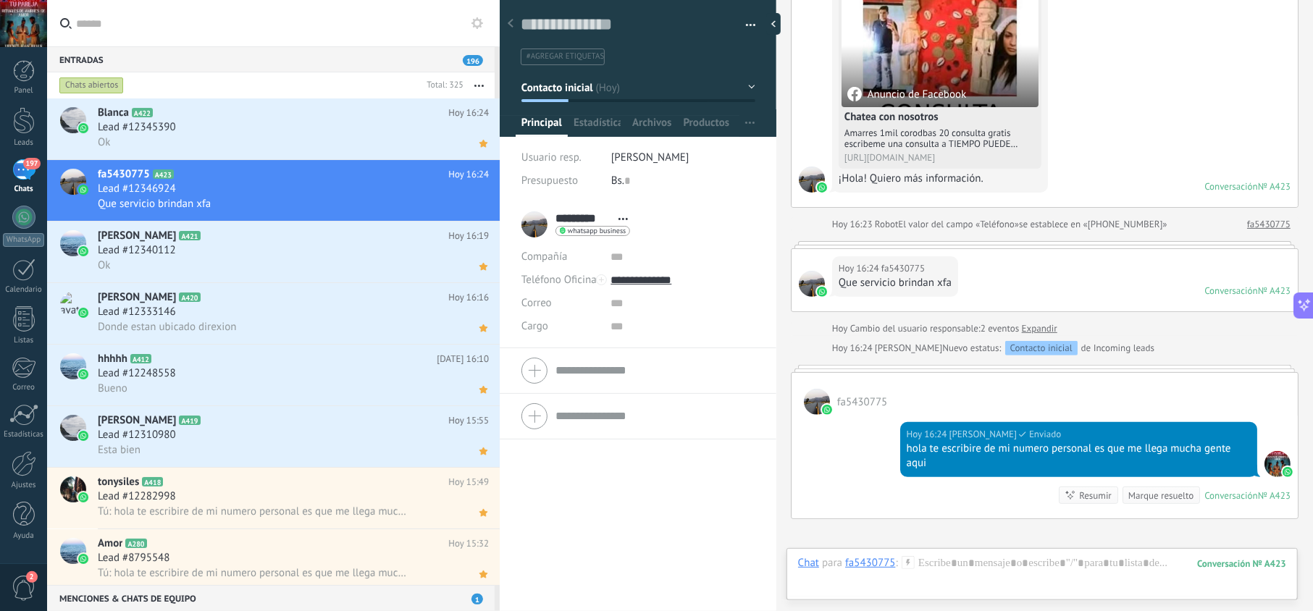
scroll to position [191, 0]
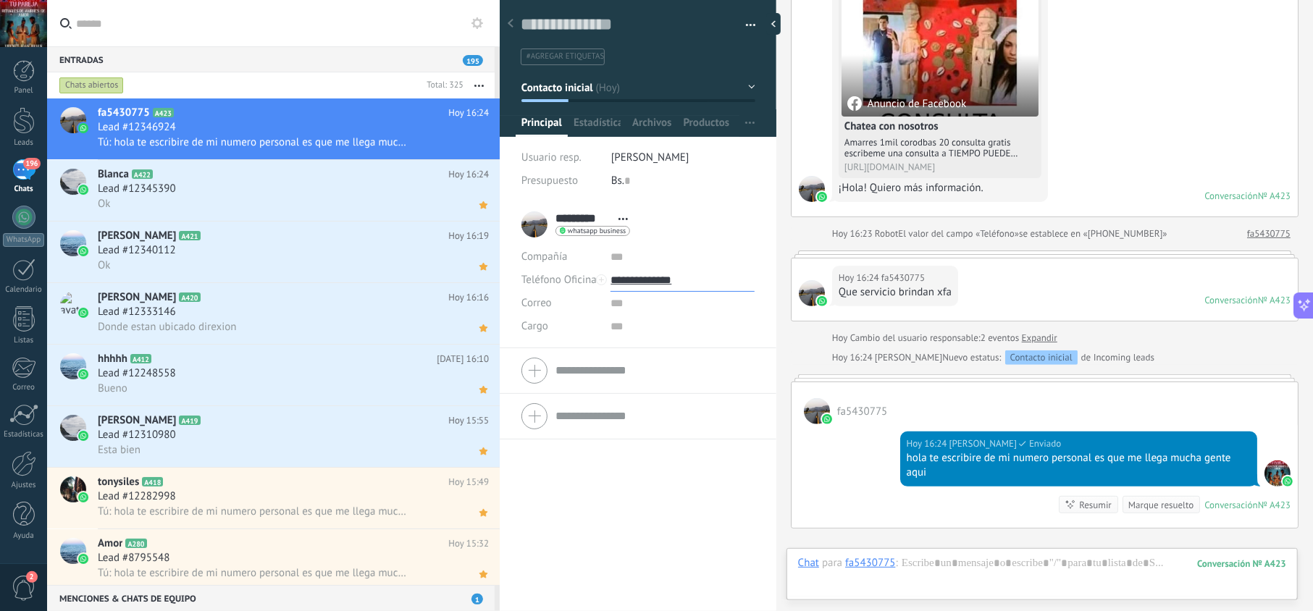
click at [655, 278] on input "**********" at bounding box center [682, 280] width 143 height 23
type input "**********"
click at [668, 349] on div "Copiar" at bounding box center [682, 354] width 142 height 25
click at [481, 138] on icon at bounding box center [483, 143] width 15 height 17
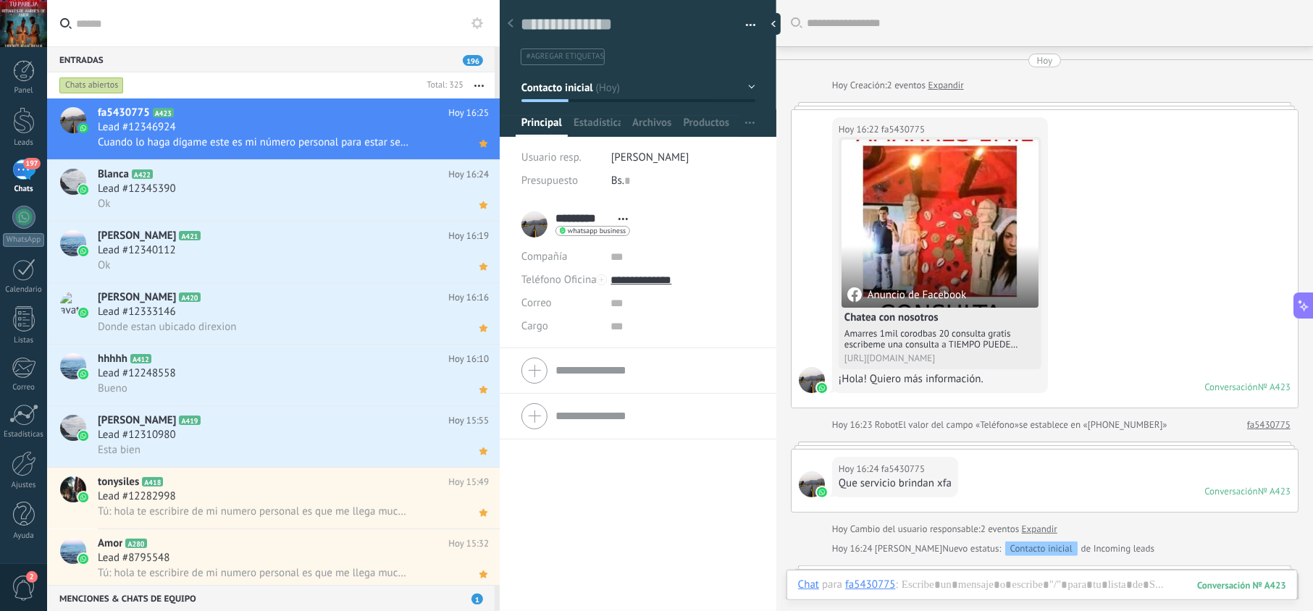
scroll to position [21, 0]
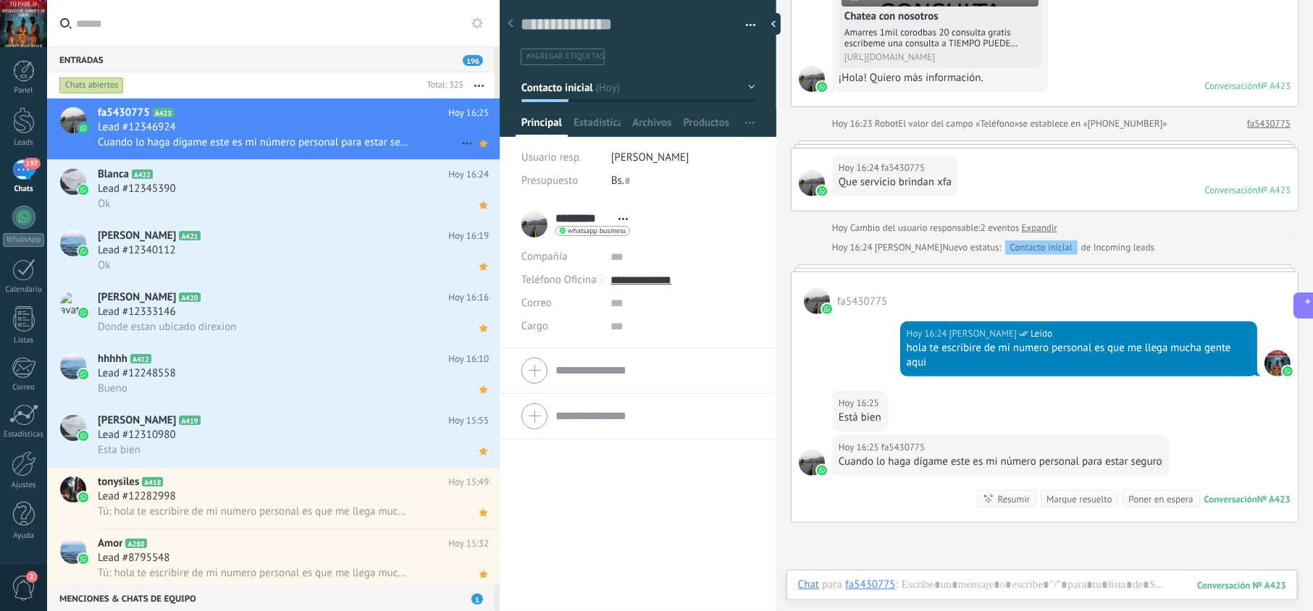
click at [301, 109] on h2 "fa5430775 A423" at bounding box center [273, 113] width 351 height 14
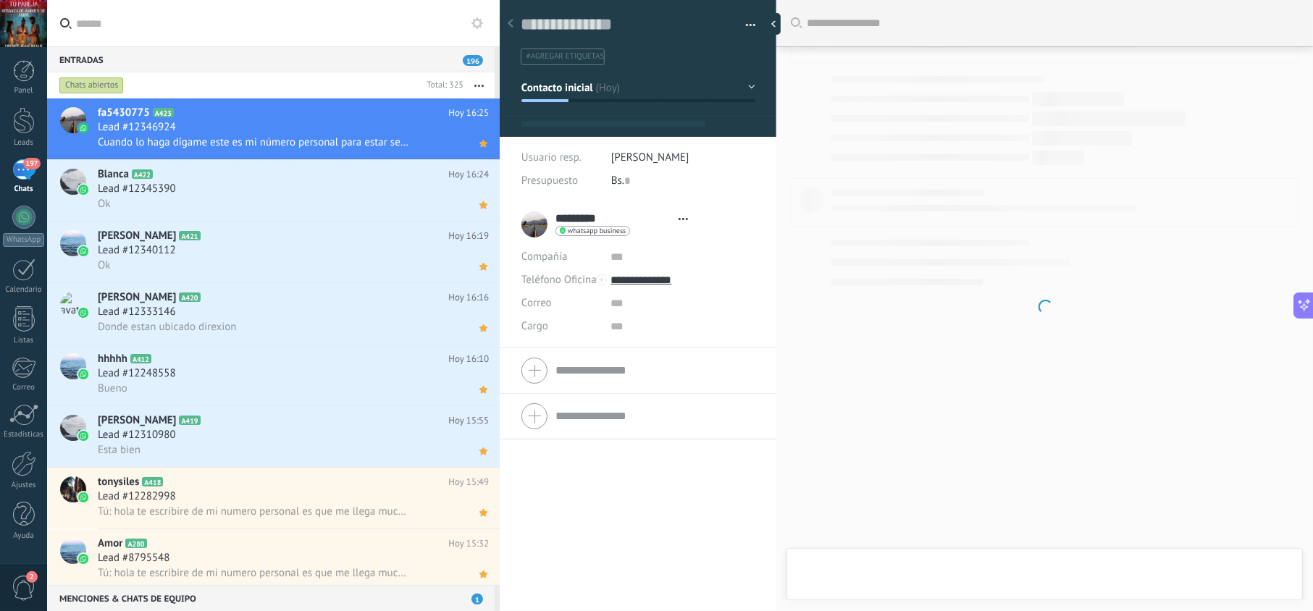
type textarea "**********"
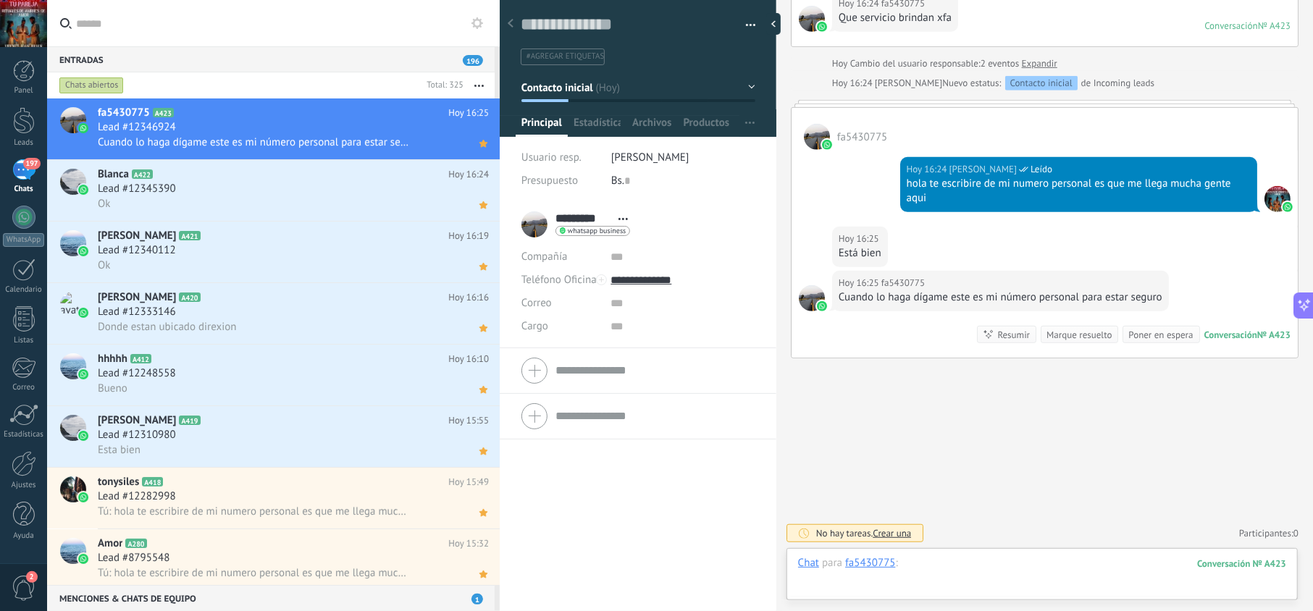
click at [927, 557] on div at bounding box center [1042, 577] width 488 height 43
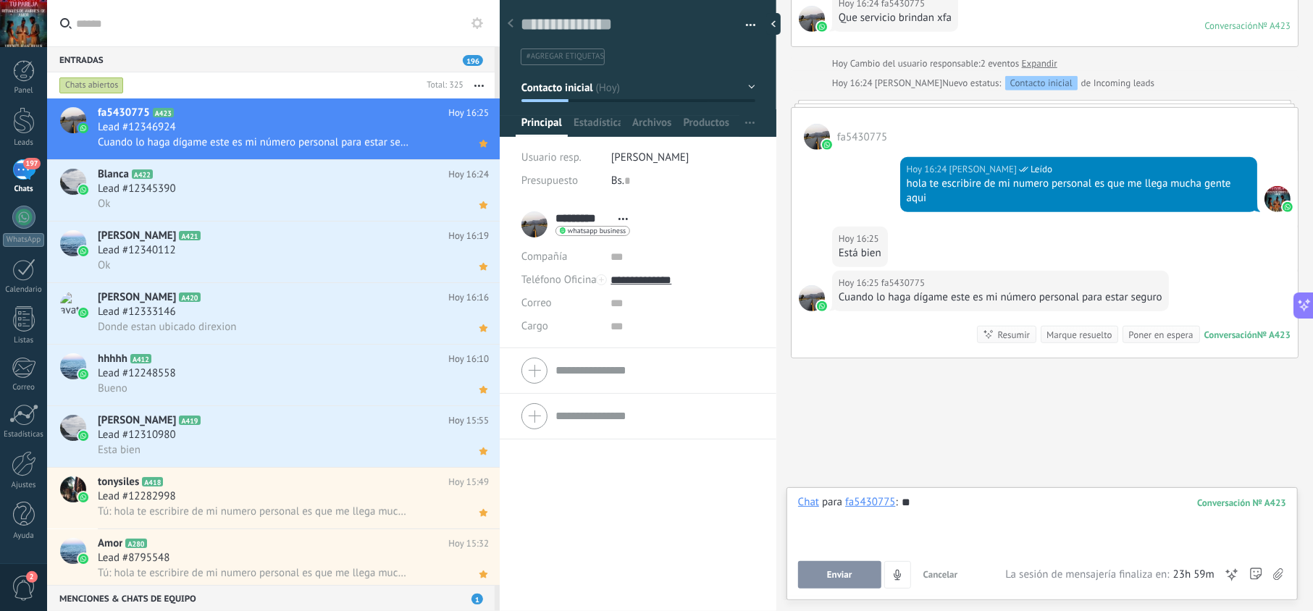
click at [849, 566] on button "Enviar" at bounding box center [839, 575] width 83 height 28
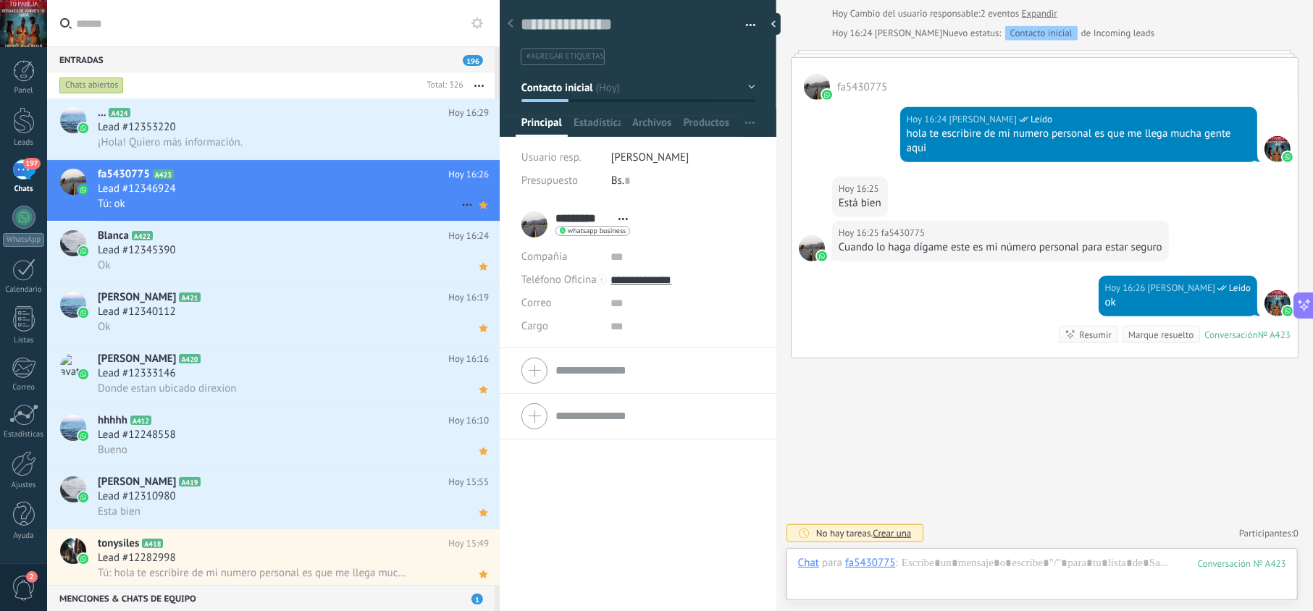
drag, startPoint x: 346, startPoint y: 191, endPoint x: 384, endPoint y: 191, distance: 37.7
click at [346, 191] on div "Lead #12346924" at bounding box center [293, 189] width 391 height 14
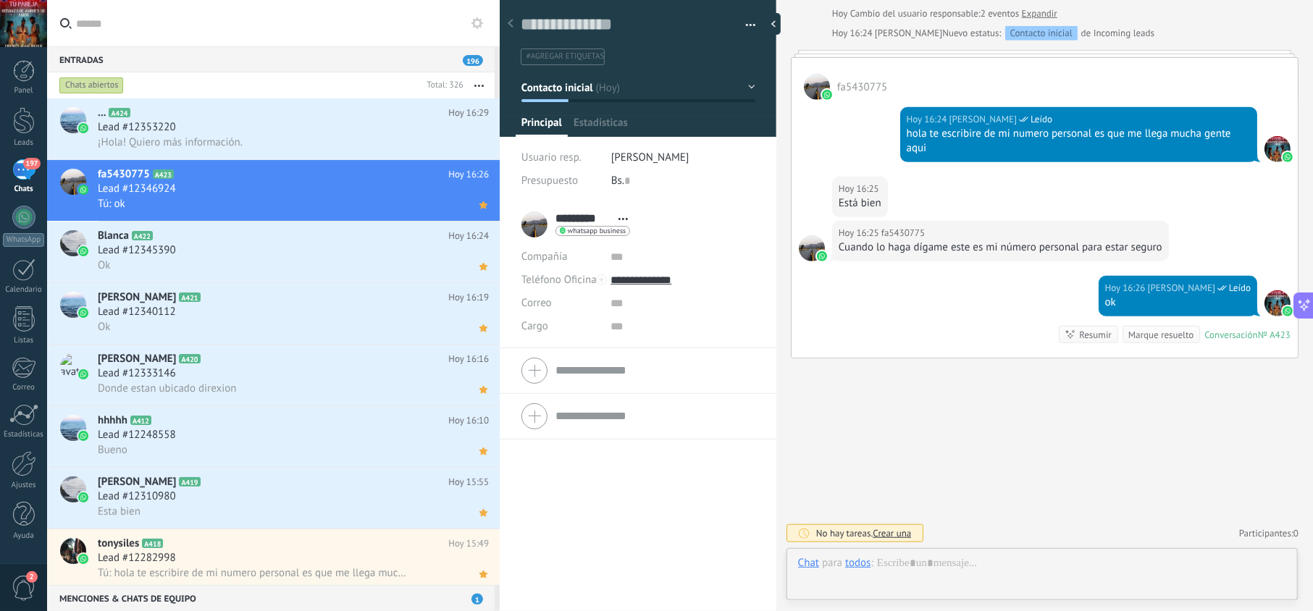
scroll to position [21, 0]
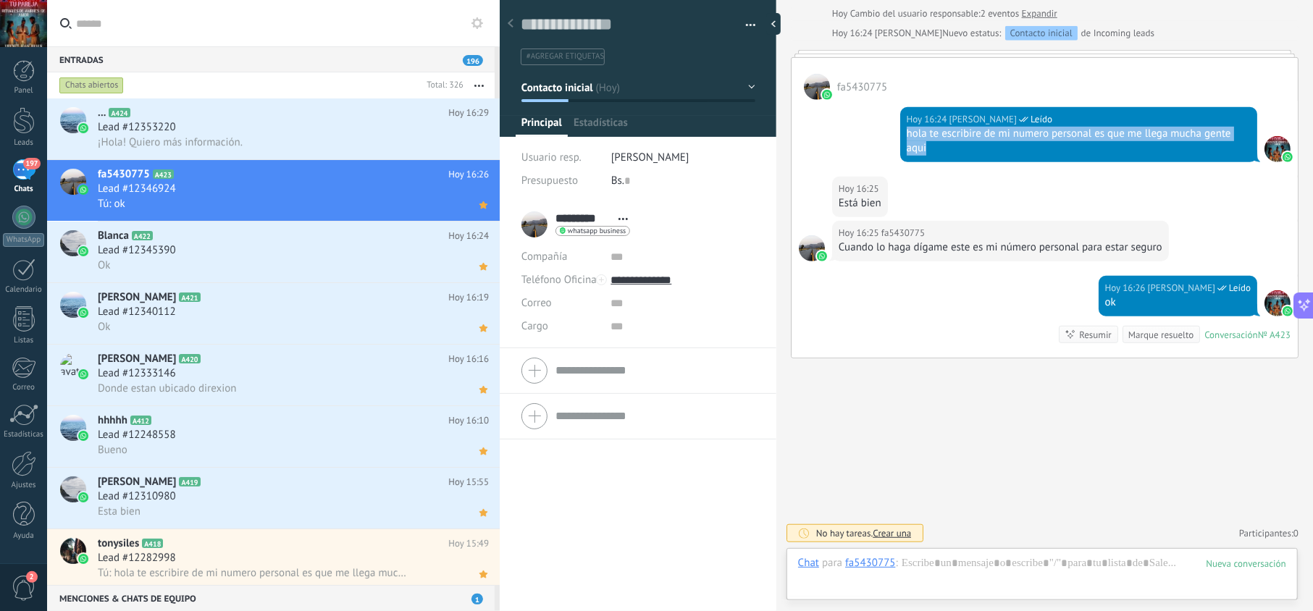
drag, startPoint x: 949, startPoint y: 145, endPoint x: 902, endPoint y: 138, distance: 47.6
copy div "hola te escribire de mi numero personal es que me llega mucha gente aqui"
click at [235, 131] on div "Lead #12353220" at bounding box center [293, 127] width 391 height 14
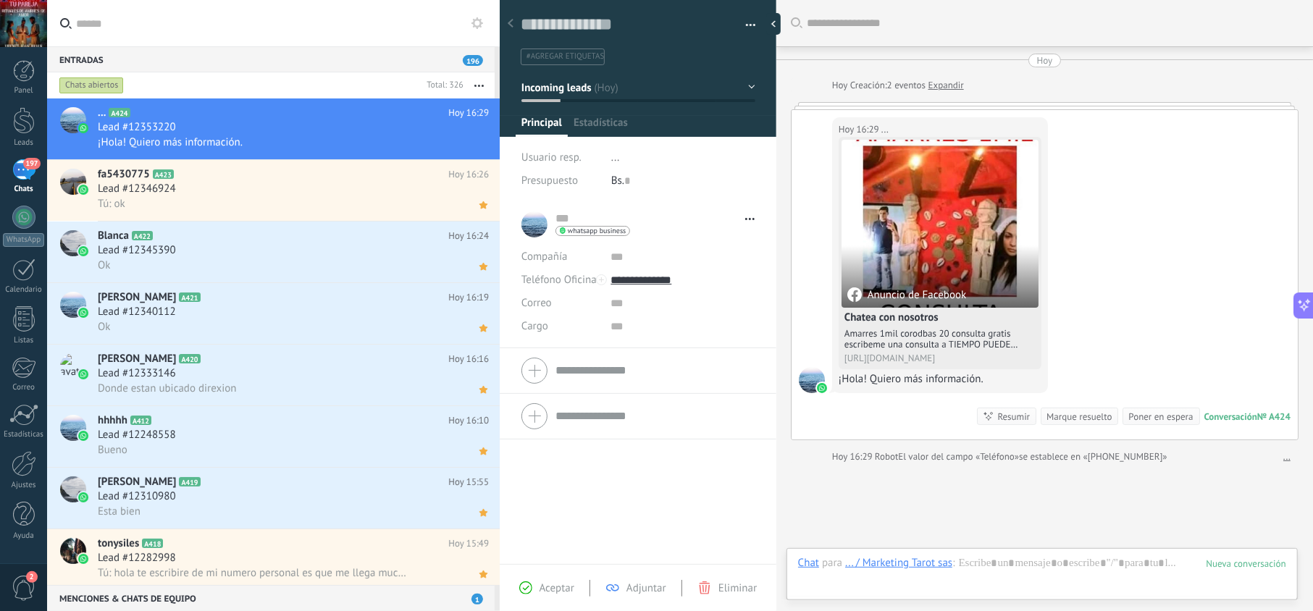
scroll to position [21, 0]
click at [561, 582] on span "Aceptar" at bounding box center [557, 589] width 35 height 14
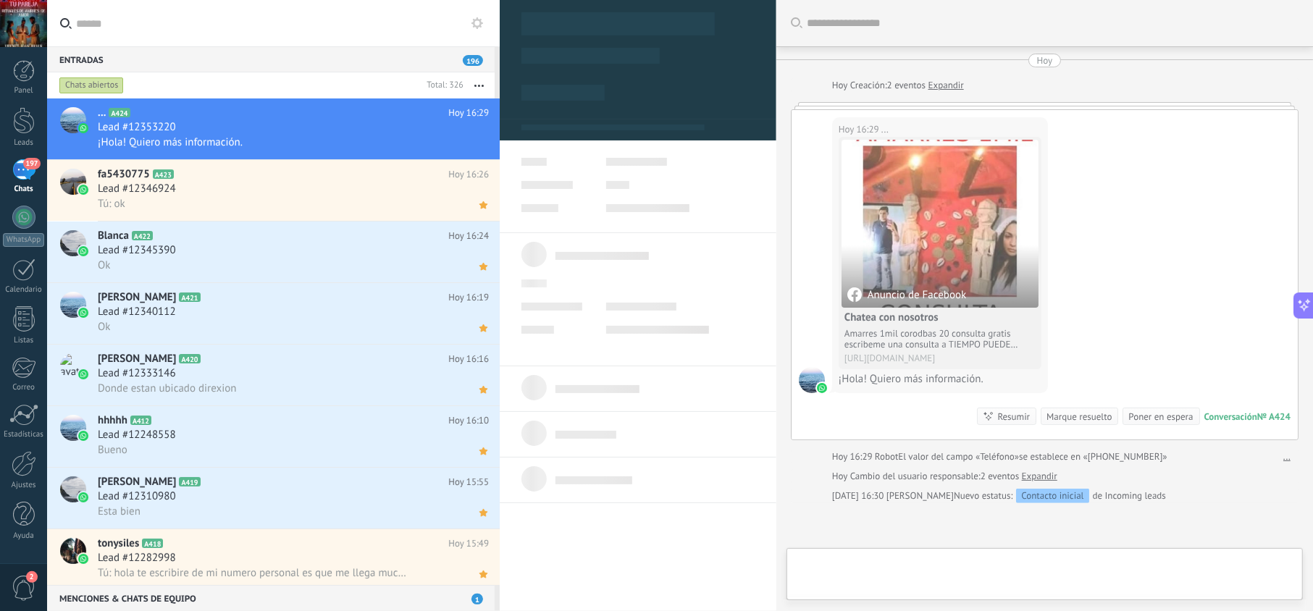
type textarea "**********"
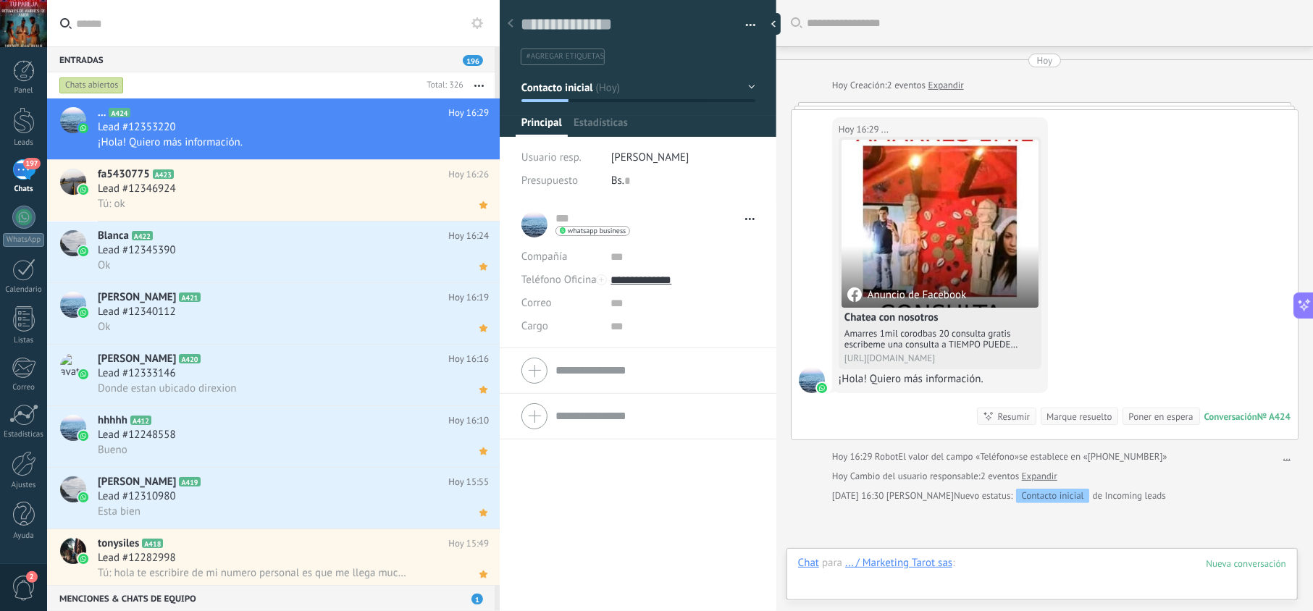
click at [1012, 558] on div at bounding box center [1042, 577] width 488 height 43
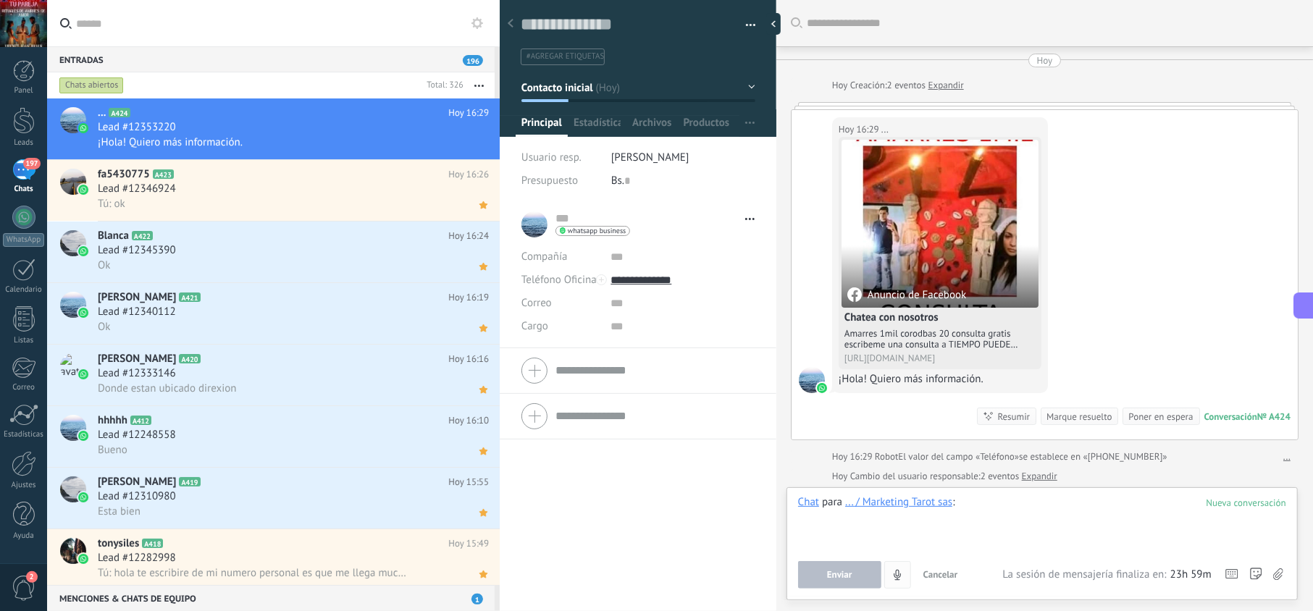
paste div
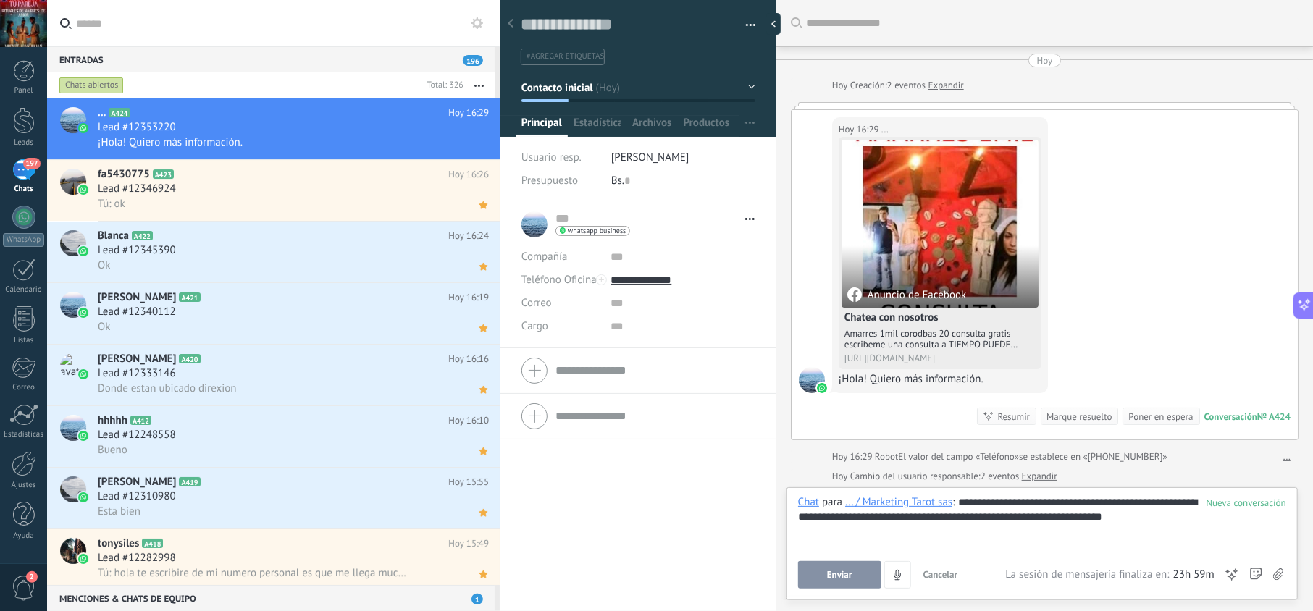
click at [861, 569] on button "Enviar" at bounding box center [839, 575] width 83 height 28
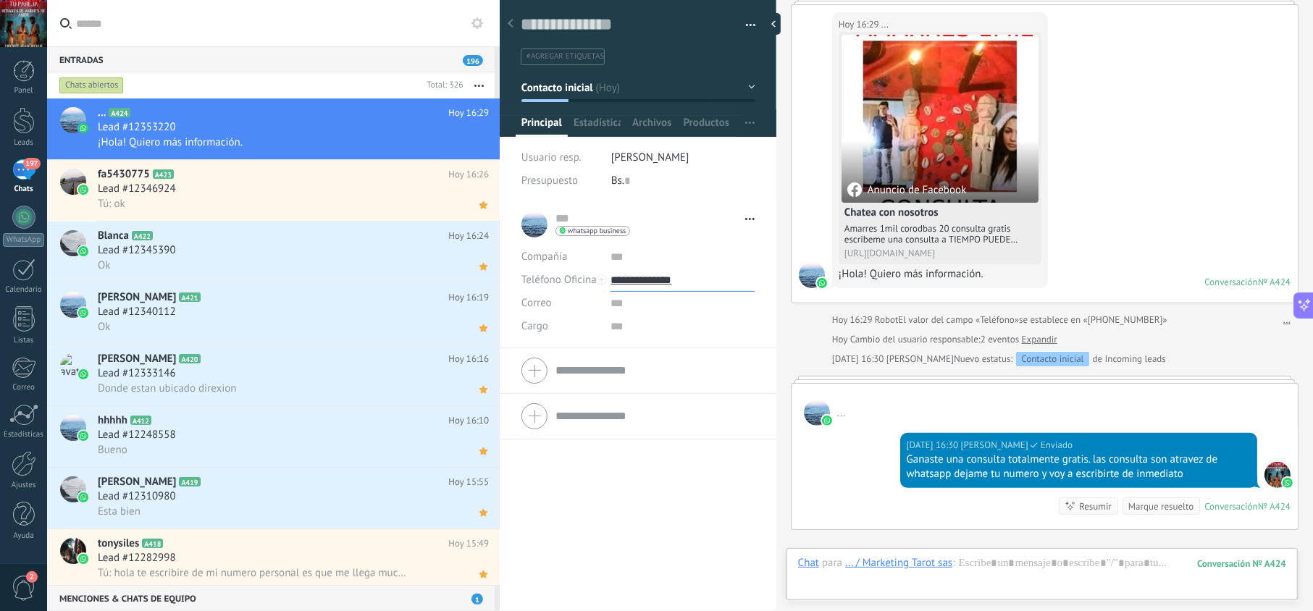
click at [655, 280] on input "**********" at bounding box center [682, 280] width 143 height 23
type input "**********"
click at [652, 357] on div "Copiar" at bounding box center [682, 354] width 142 height 25
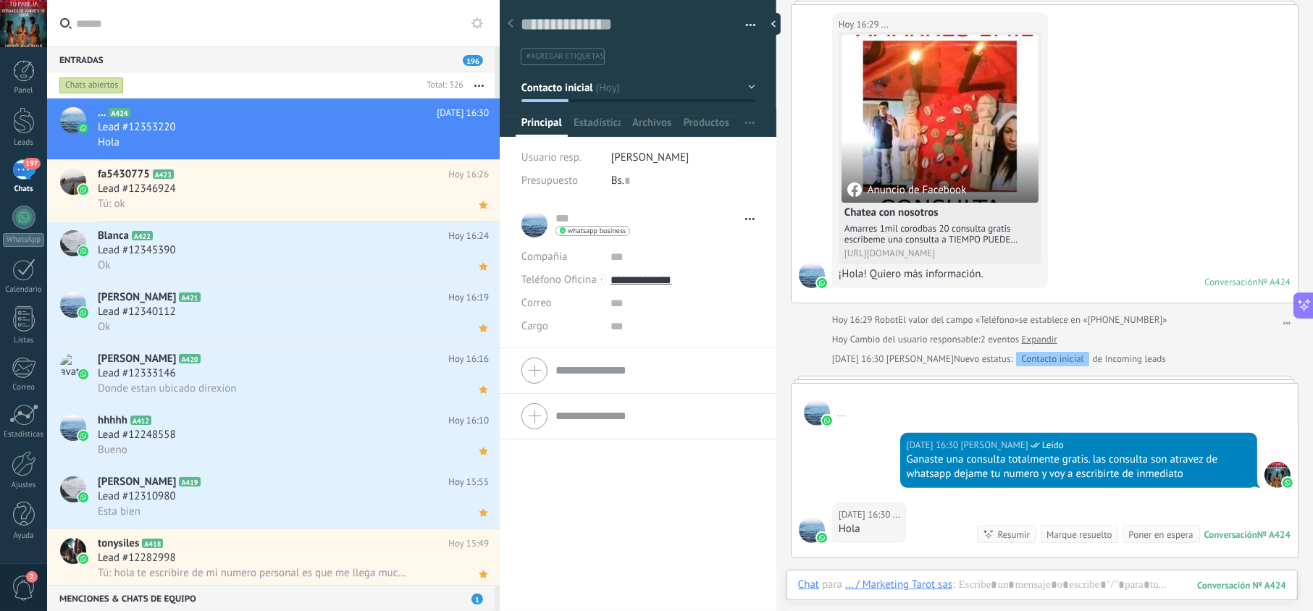
scroll to position [138, 0]
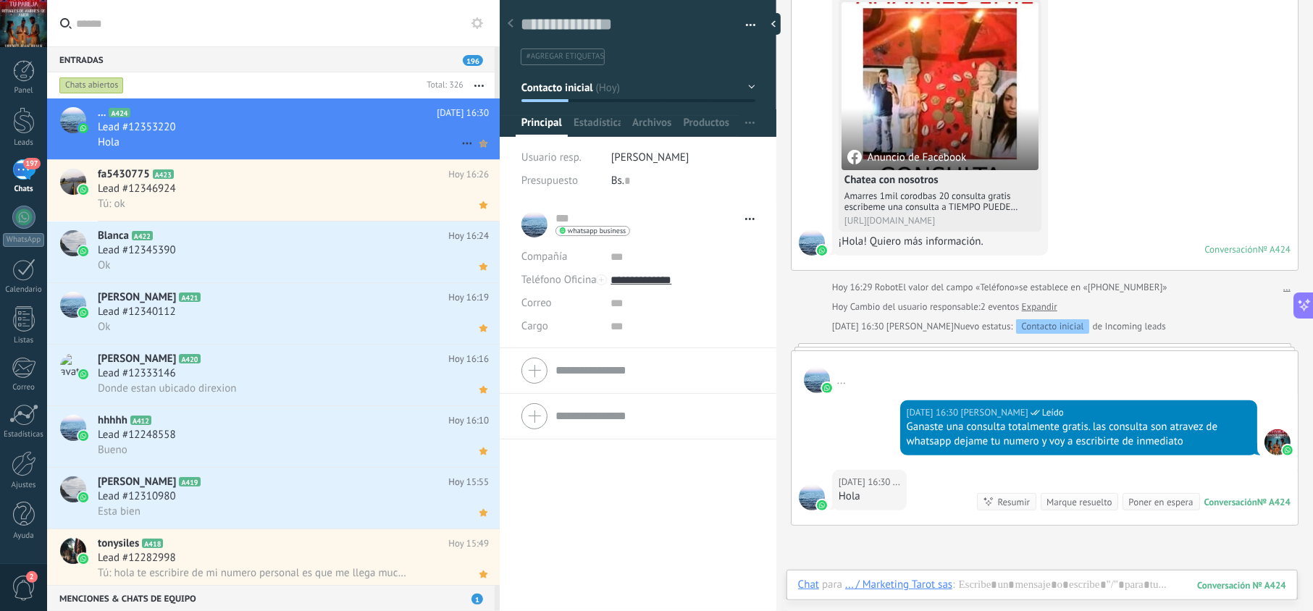
click at [479, 143] on use at bounding box center [483, 143] width 8 height 7
click at [995, 583] on div at bounding box center [1042, 599] width 488 height 43
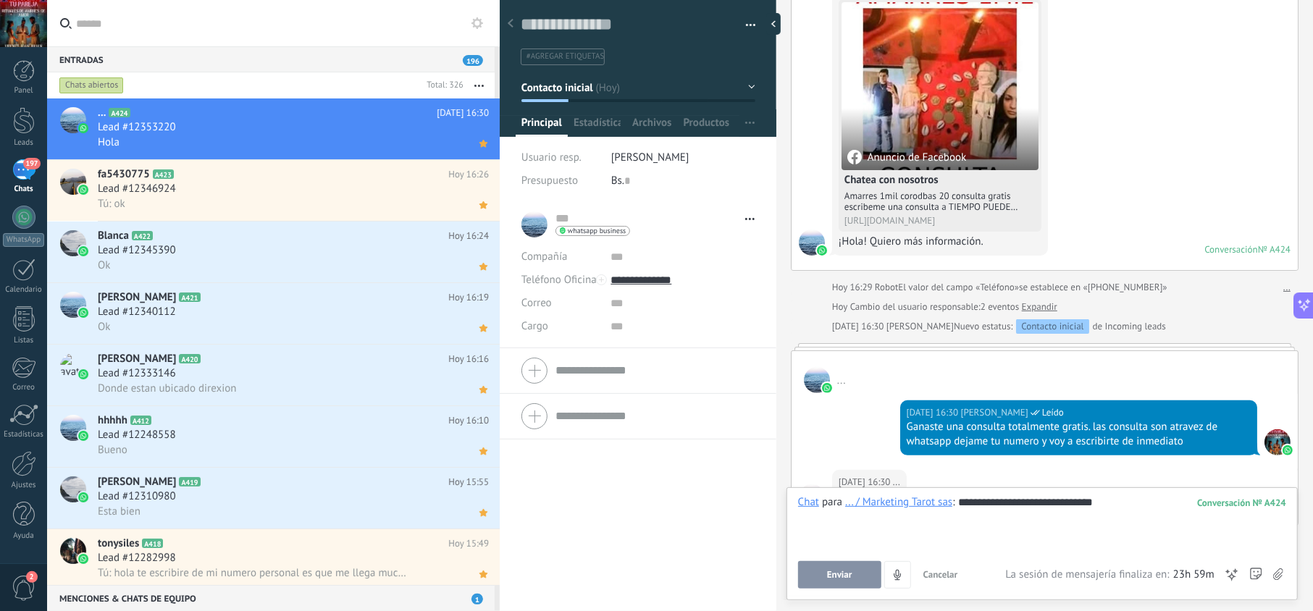
click at [863, 566] on button "Enviar" at bounding box center [839, 575] width 83 height 28
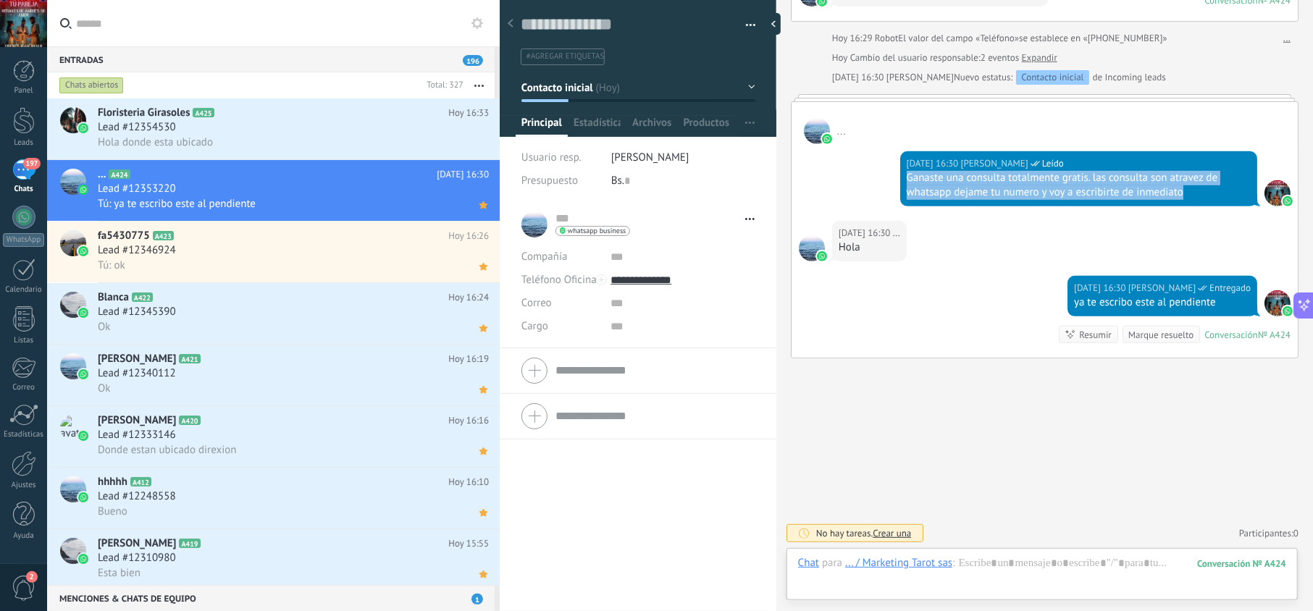
drag, startPoint x: 1195, startPoint y: 187, endPoint x: 886, endPoint y: 181, distance: 308.6
click at [886, 181] on div "Hoy 16:30 jesus hernandez Leído Ganaste una consulta totalmente gratis. las con…" at bounding box center [1045, 182] width 506 height 77
copy div "Ganaste una consulta totalmente gratis. las consulta son atravez de whatsapp de…"
click at [320, 149] on div "Hola donde esta ubicado" at bounding box center [293, 142] width 391 height 15
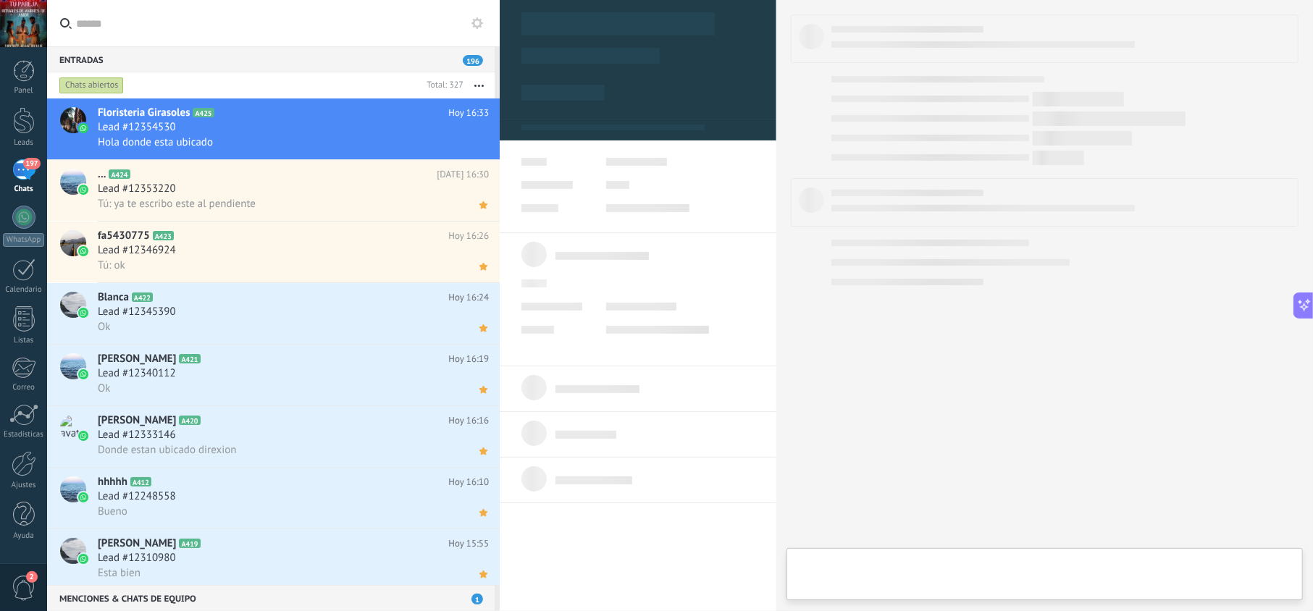
scroll to position [21, 0]
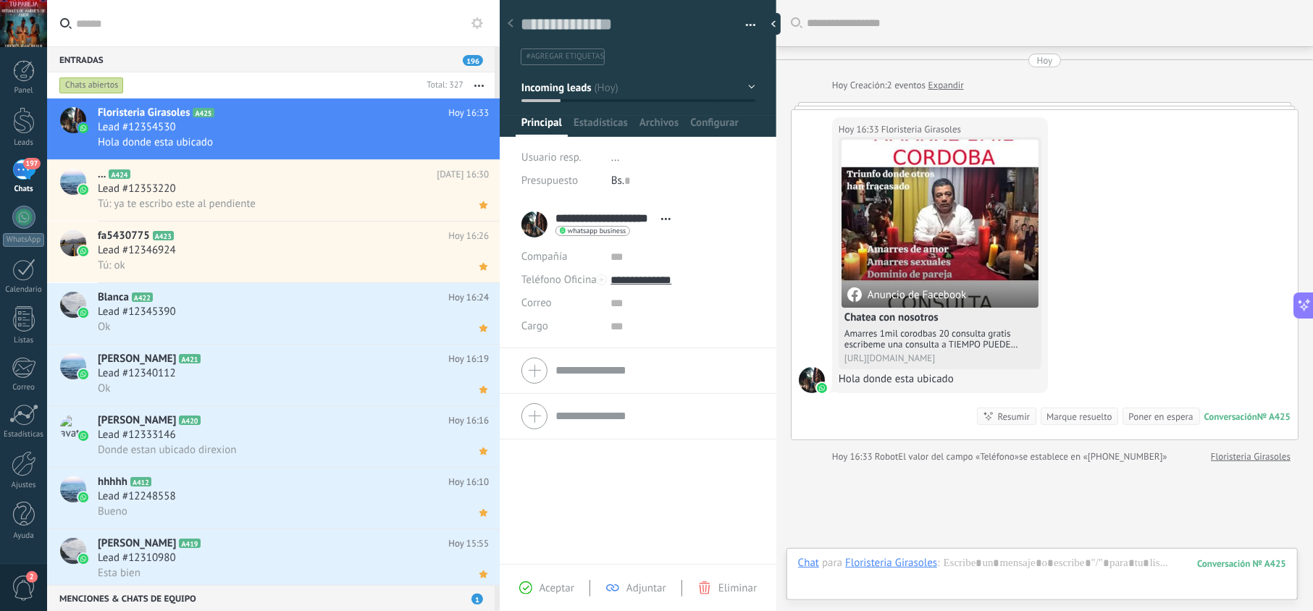
click at [542, 594] on span "Aceptar" at bounding box center [557, 589] width 35 height 14
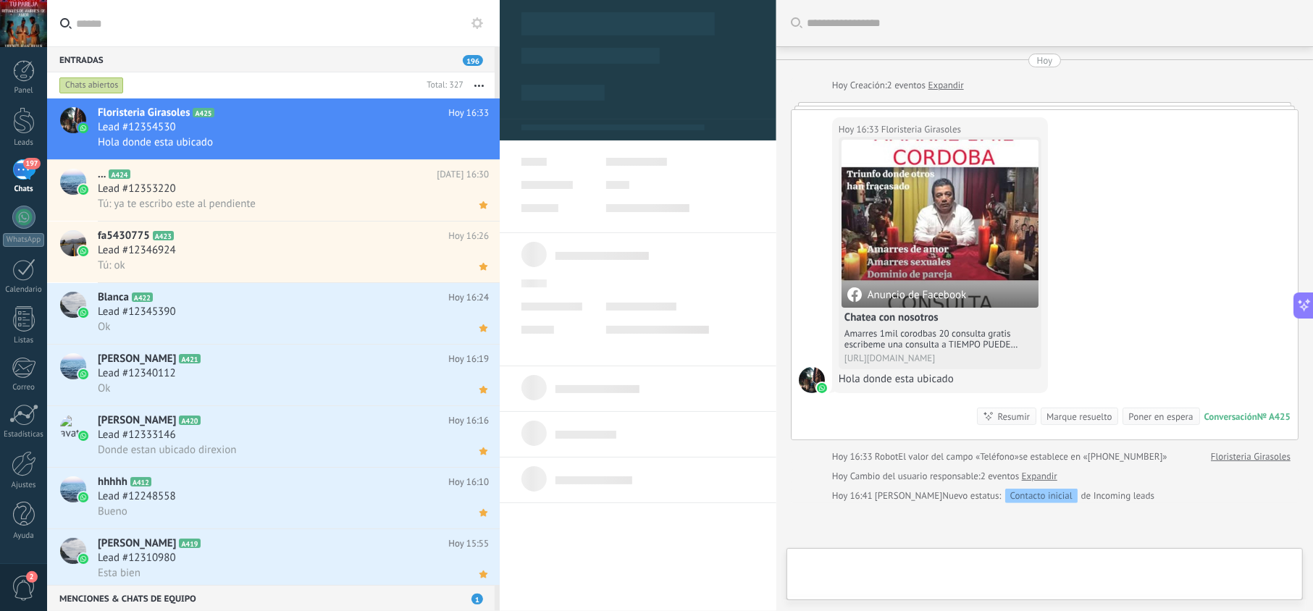
type textarea "**********"
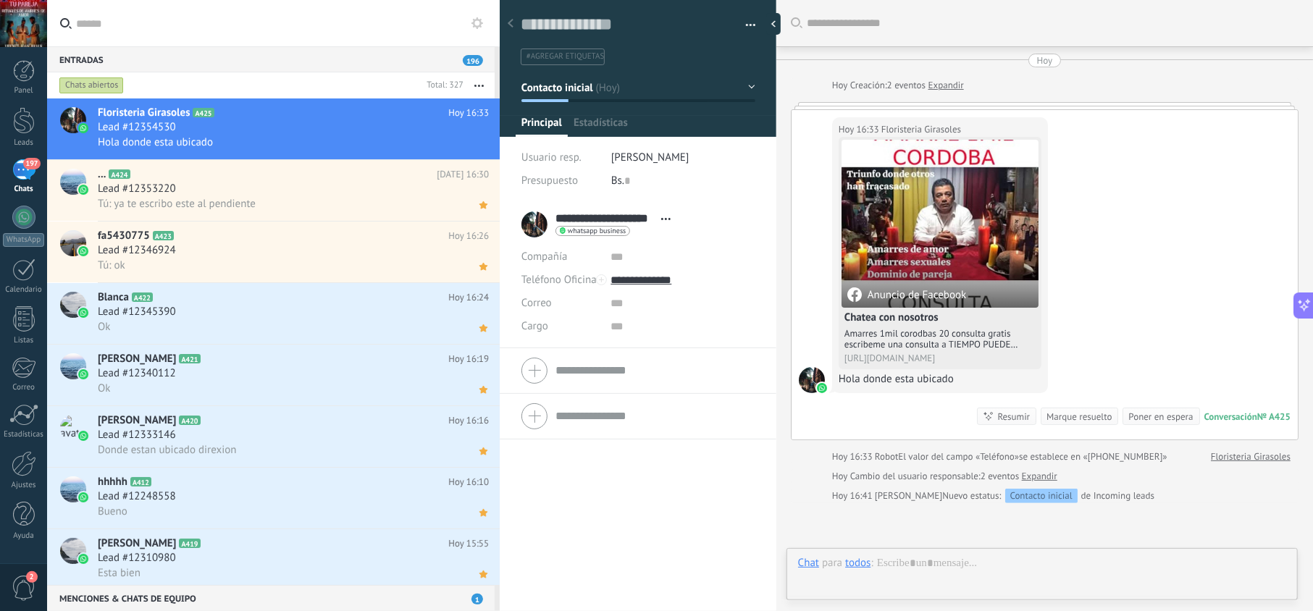
scroll to position [21, 0]
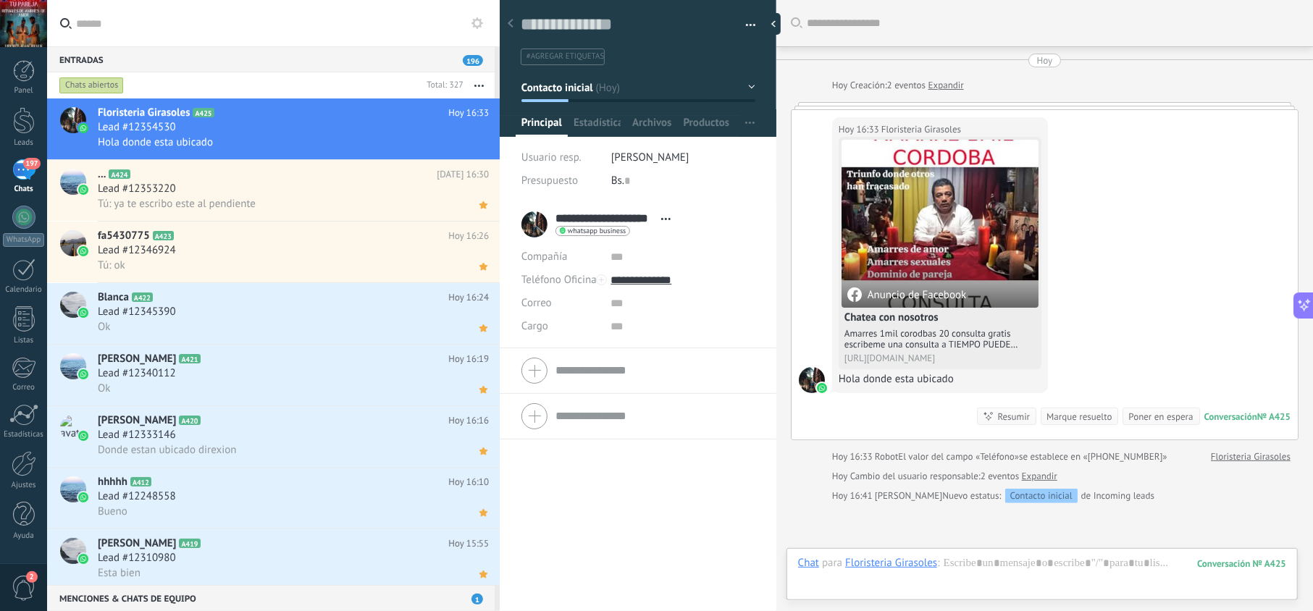
click at [986, 563] on div at bounding box center [1042, 577] width 488 height 43
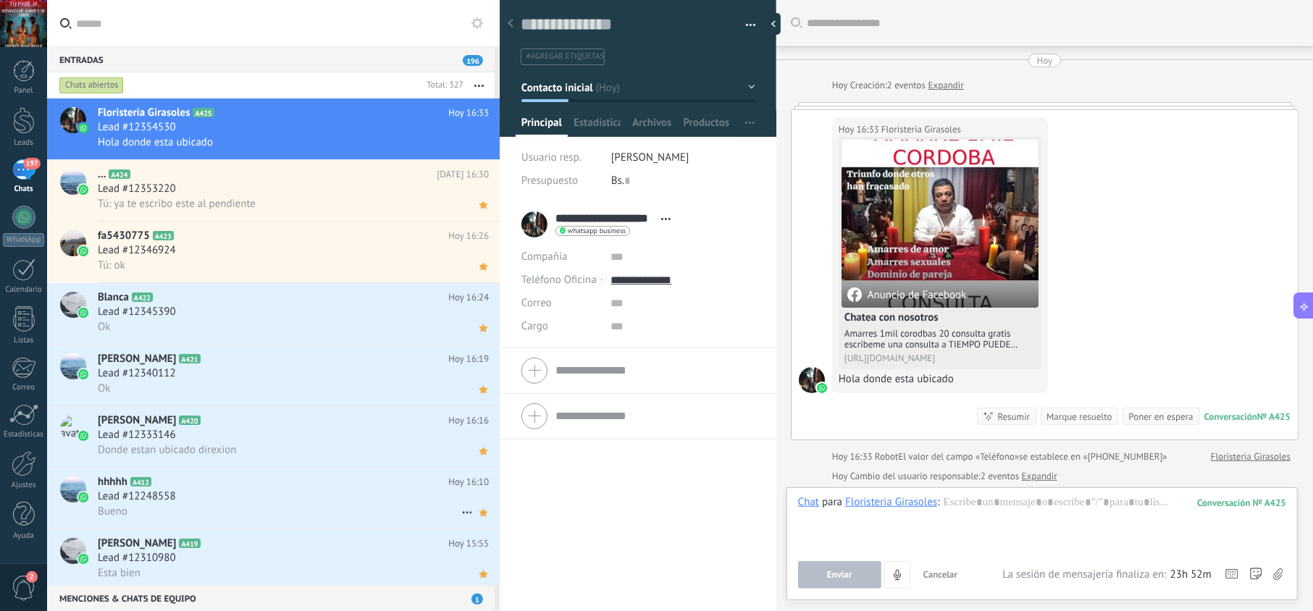
click at [293, 492] on div "Lead #12248558" at bounding box center [293, 497] width 391 height 14
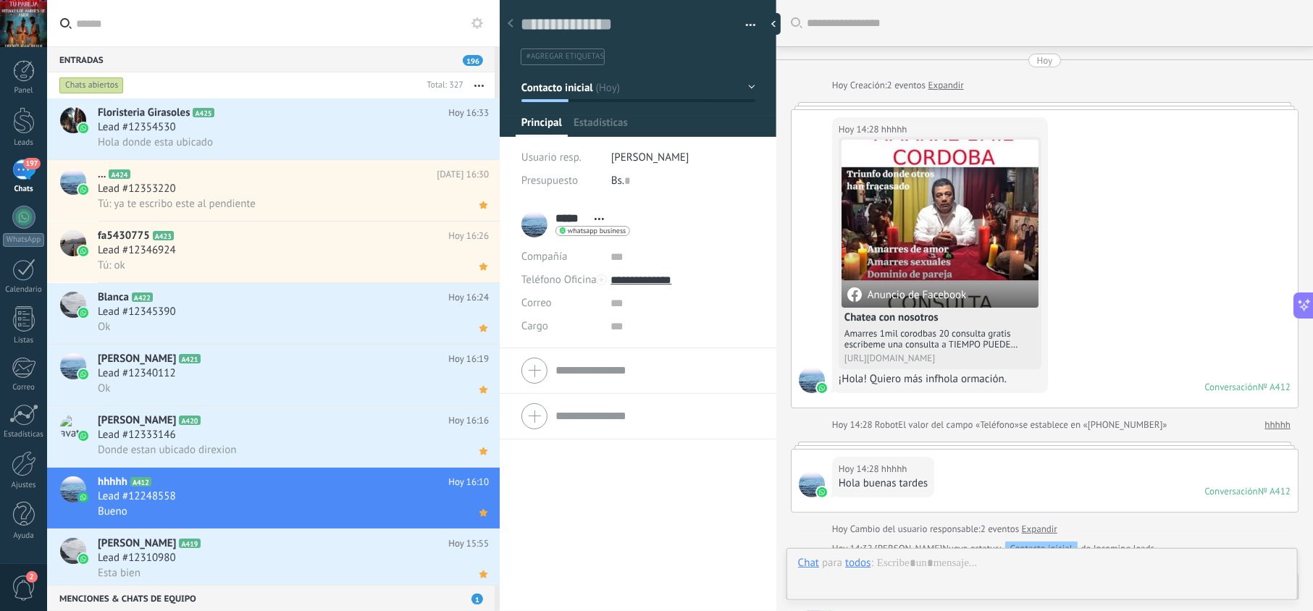
scroll to position [394, 0]
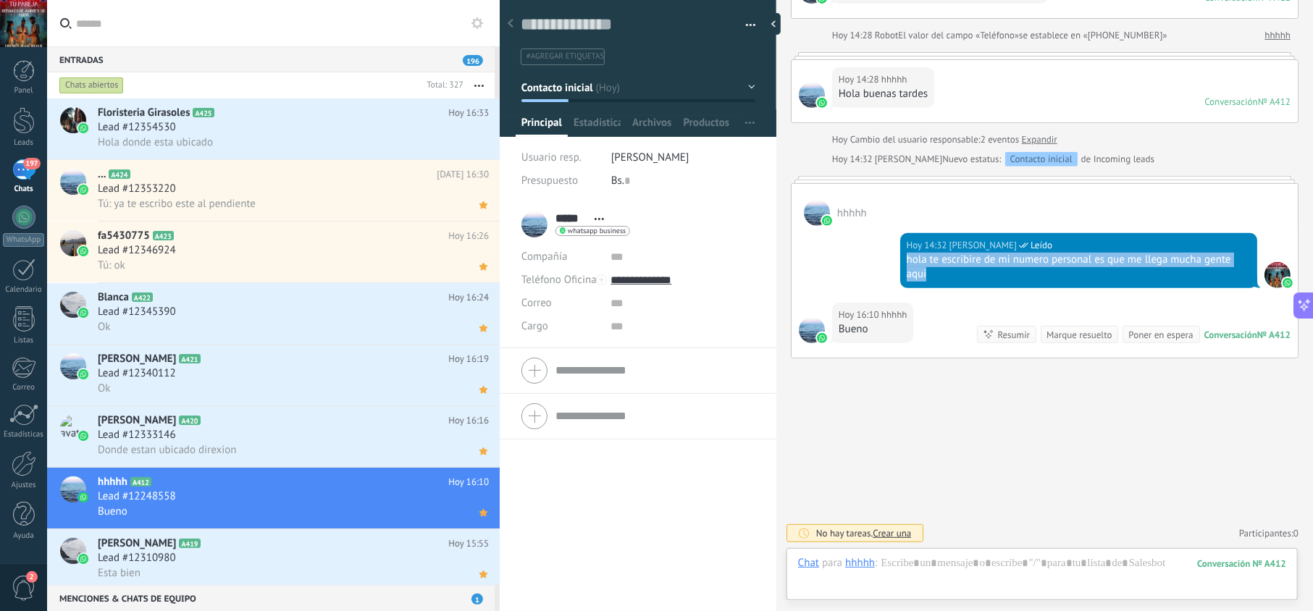
drag, startPoint x: 956, startPoint y: 274, endPoint x: 892, endPoint y: 264, distance: 64.5
click at [892, 264] on div "Hoy 14:32 jesus hernandez Leído hola te escribire de mi numero personal es que …" at bounding box center [1045, 264] width 506 height 77
copy div "hola te escribire de mi numero personal es que me llega mucha gente aqui"
click at [293, 135] on div "Hola donde esta ubicado" at bounding box center [293, 142] width 391 height 15
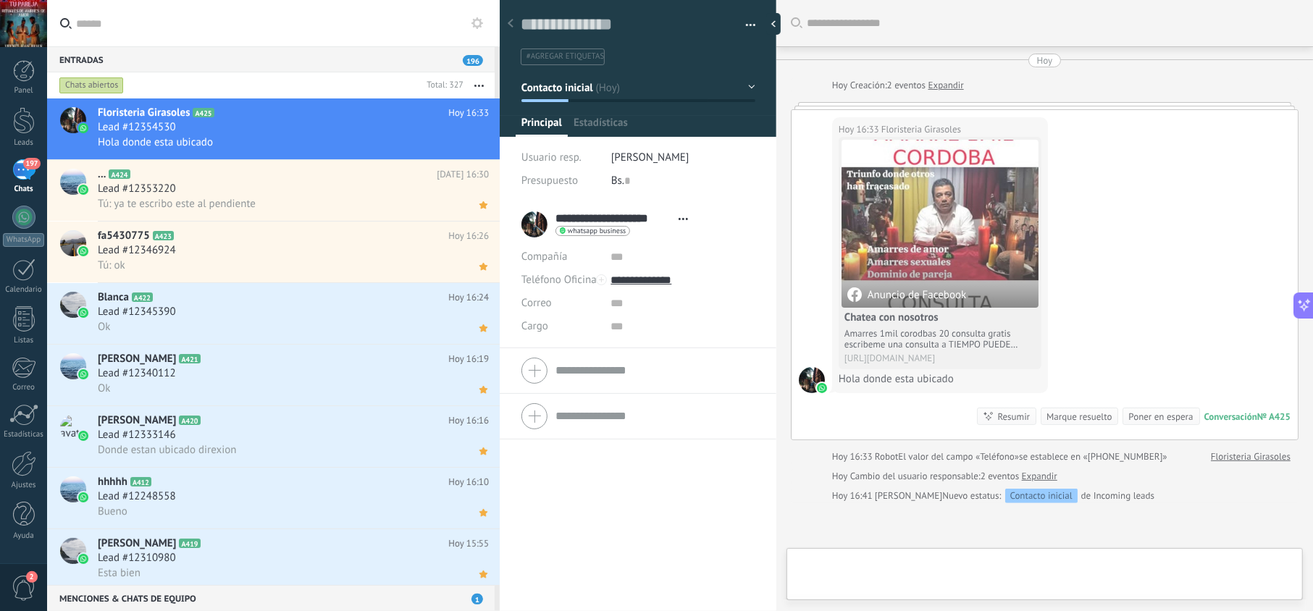
type textarea "**********"
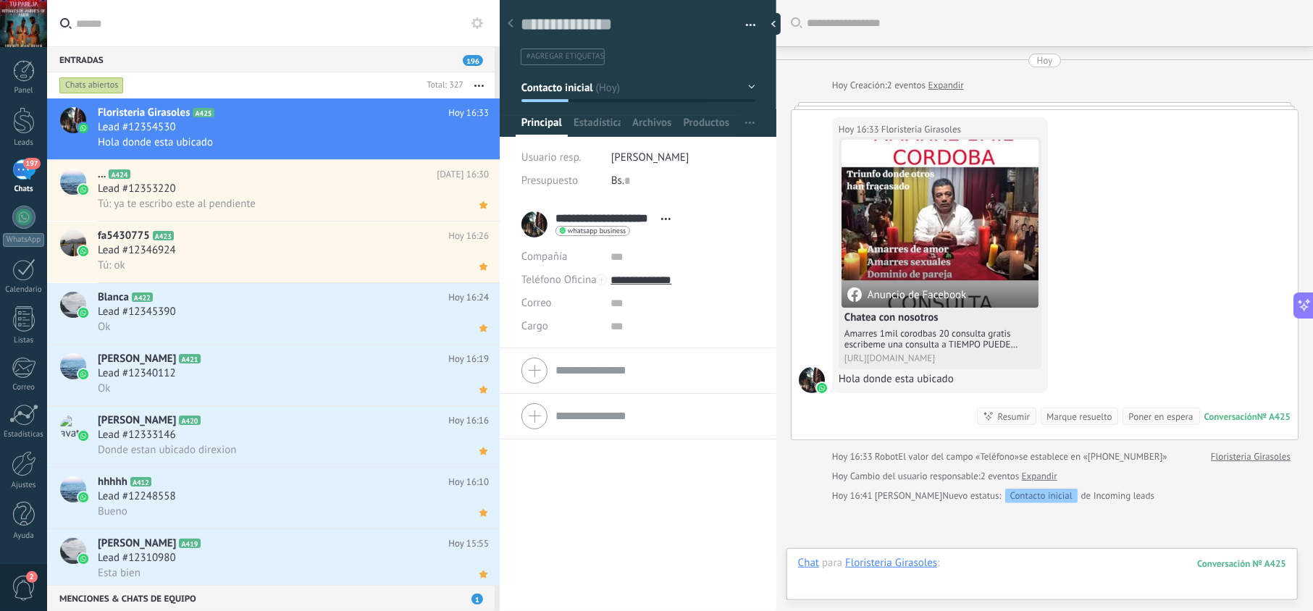
click at [972, 565] on div at bounding box center [1042, 577] width 488 height 43
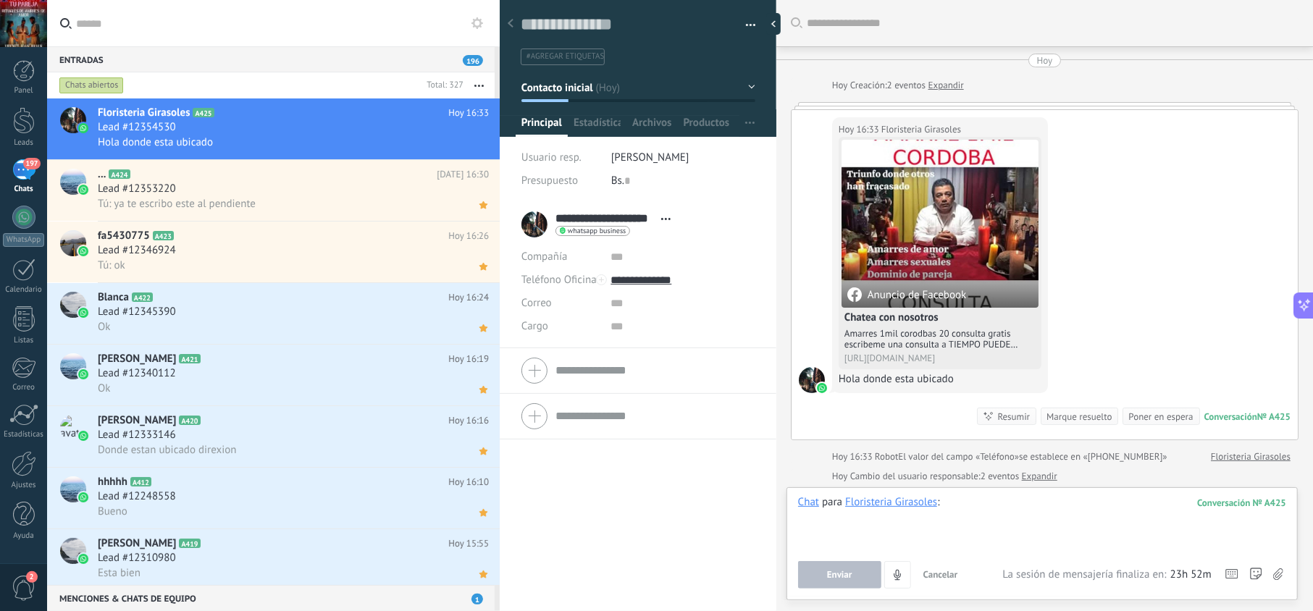
paste div
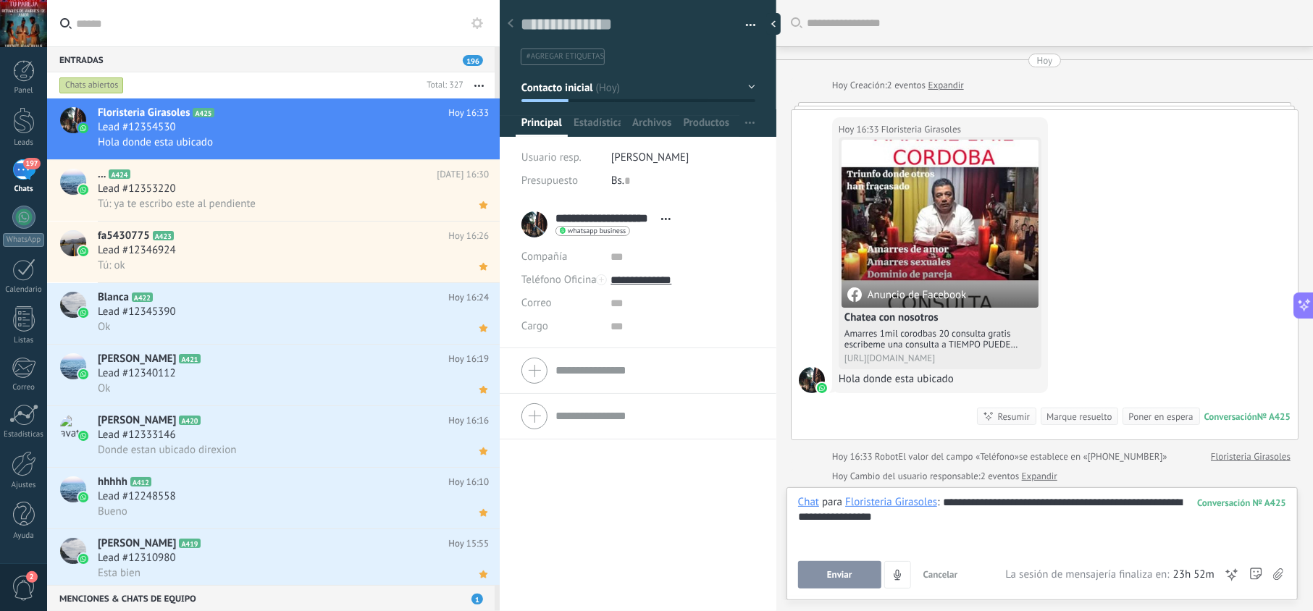
click at [853, 569] on button "Enviar" at bounding box center [839, 575] width 83 height 28
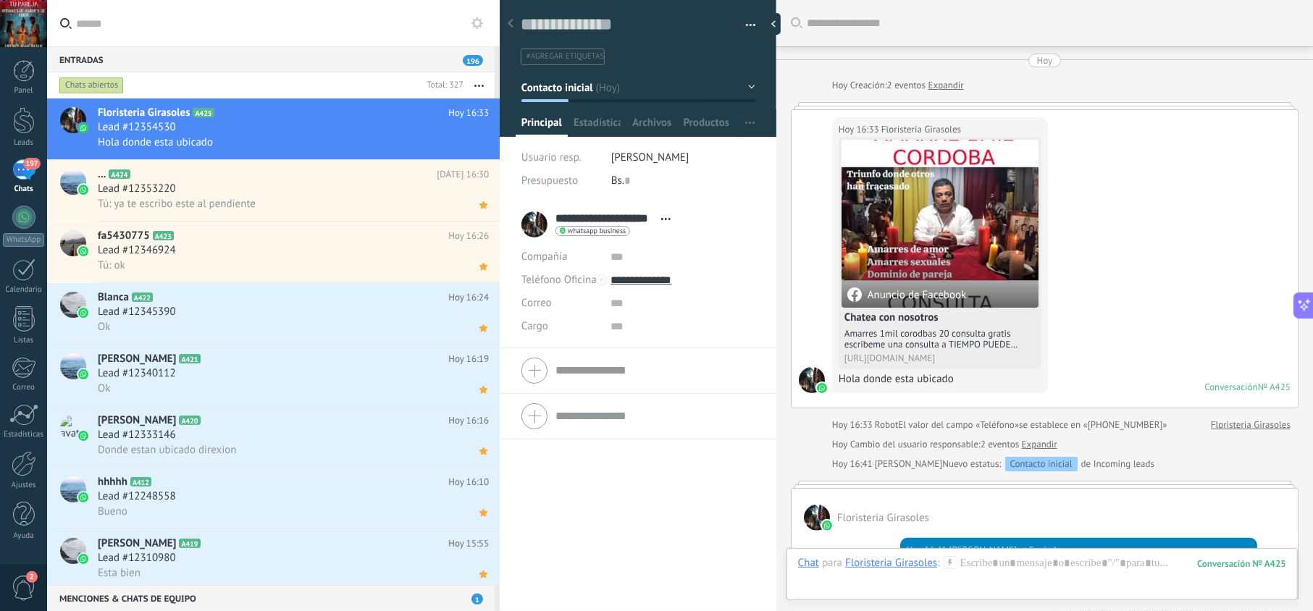
scroll to position [105, 0]
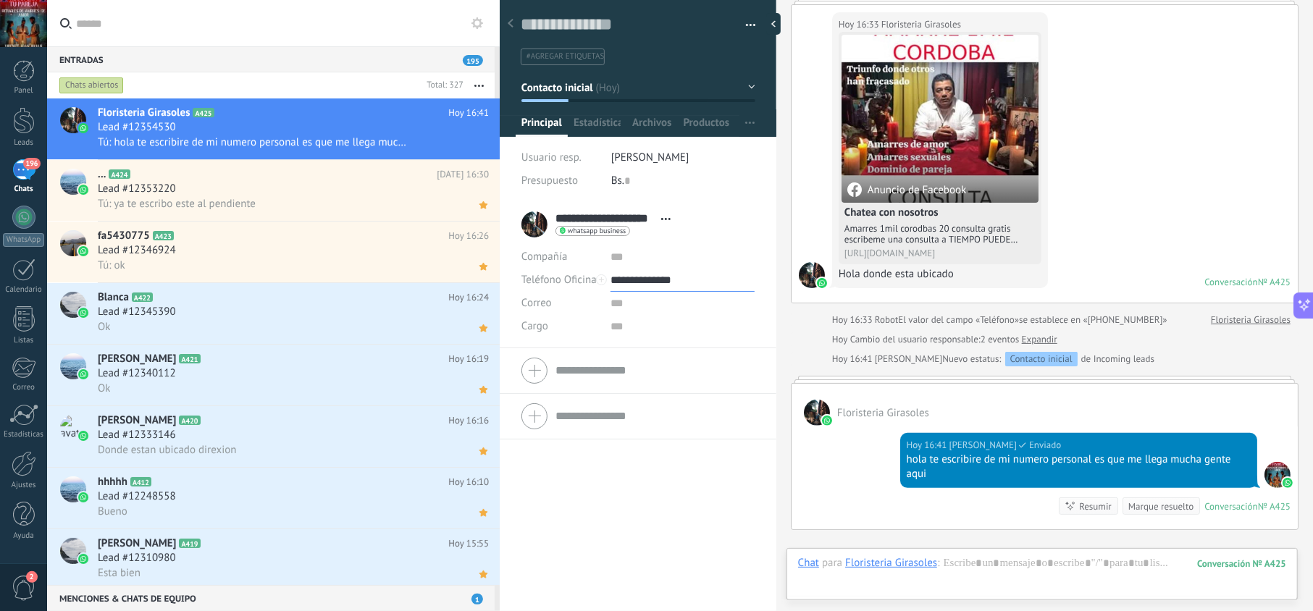
click at [655, 279] on input "**********" at bounding box center [682, 280] width 143 height 23
type input "**********"
click at [650, 354] on div "Copiar" at bounding box center [682, 354] width 142 height 25
click at [476, 146] on icon at bounding box center [483, 143] width 15 height 17
click at [309, 214] on div "... A424 Hoy 16:30 Lead #12353220 Tú: ya te escribo este al pendiente" at bounding box center [299, 190] width 402 height 61
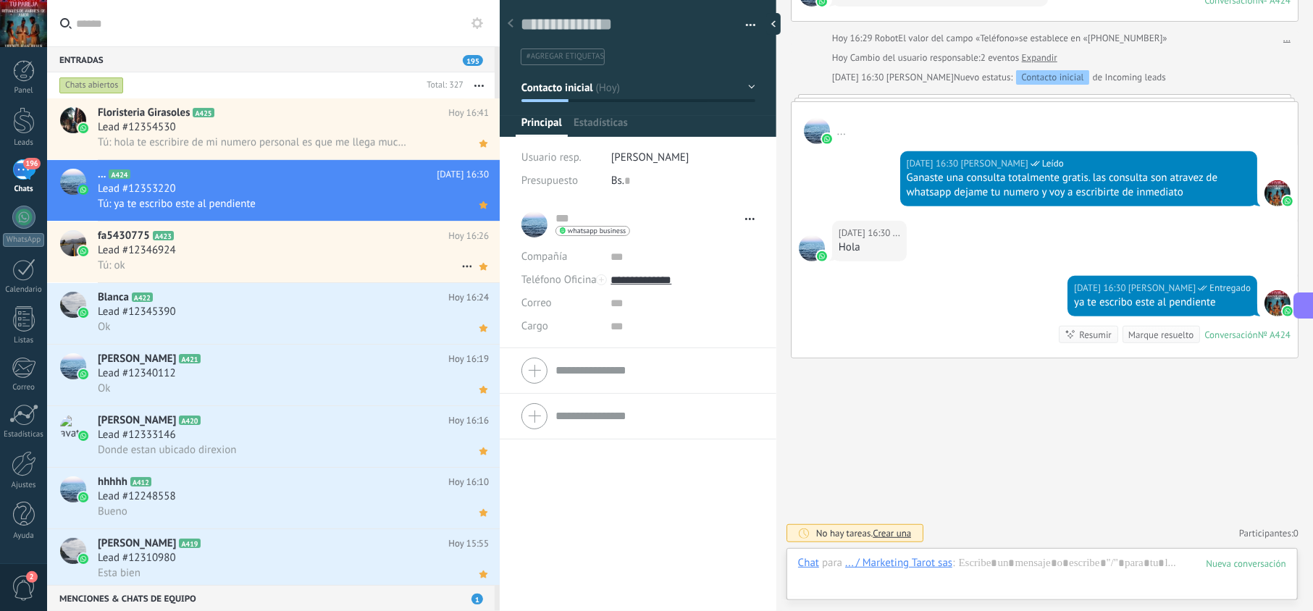
scroll to position [21, 0]
click at [304, 280] on div "fa5430775 A423 Hoy 16:26 Lead #12346924 Tú: ok" at bounding box center [299, 252] width 402 height 61
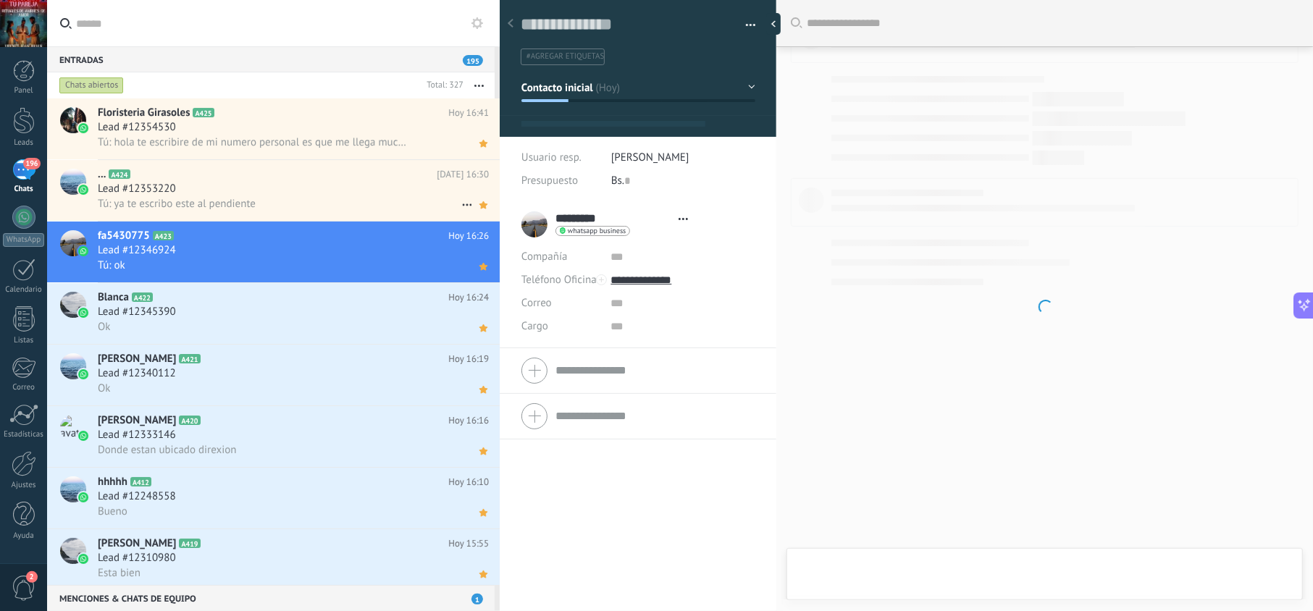
click at [322, 203] on div "Tú: ya te escribo este al pendiente" at bounding box center [293, 203] width 391 height 15
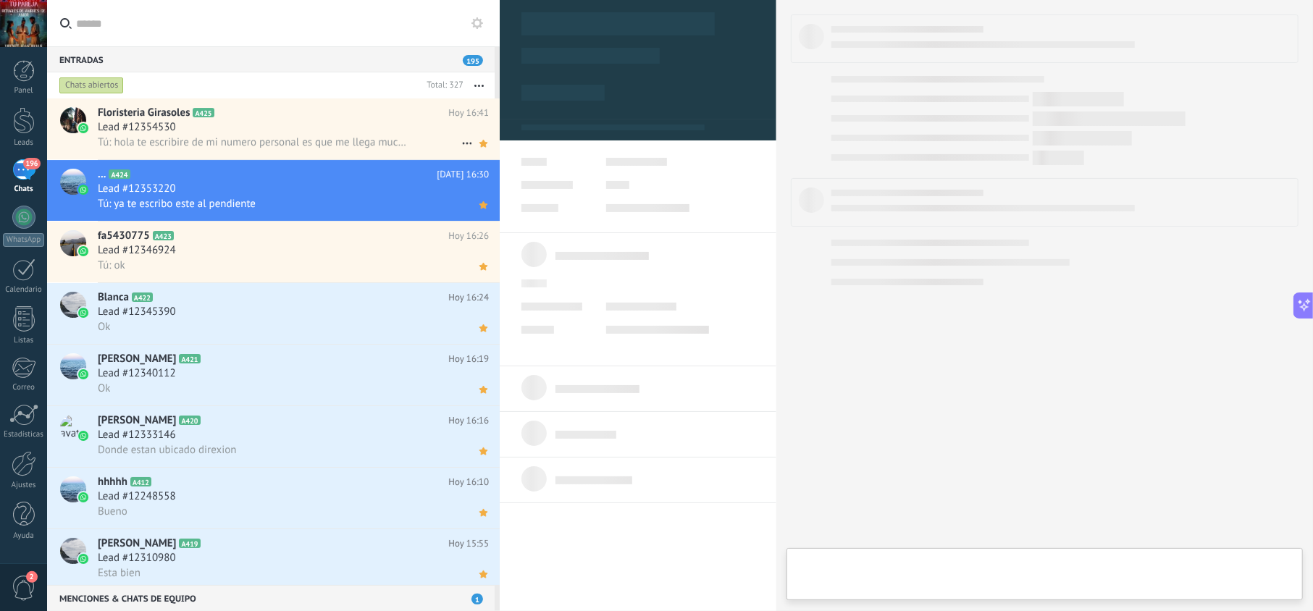
click at [323, 131] on div "Lead #12354530" at bounding box center [293, 127] width 391 height 14
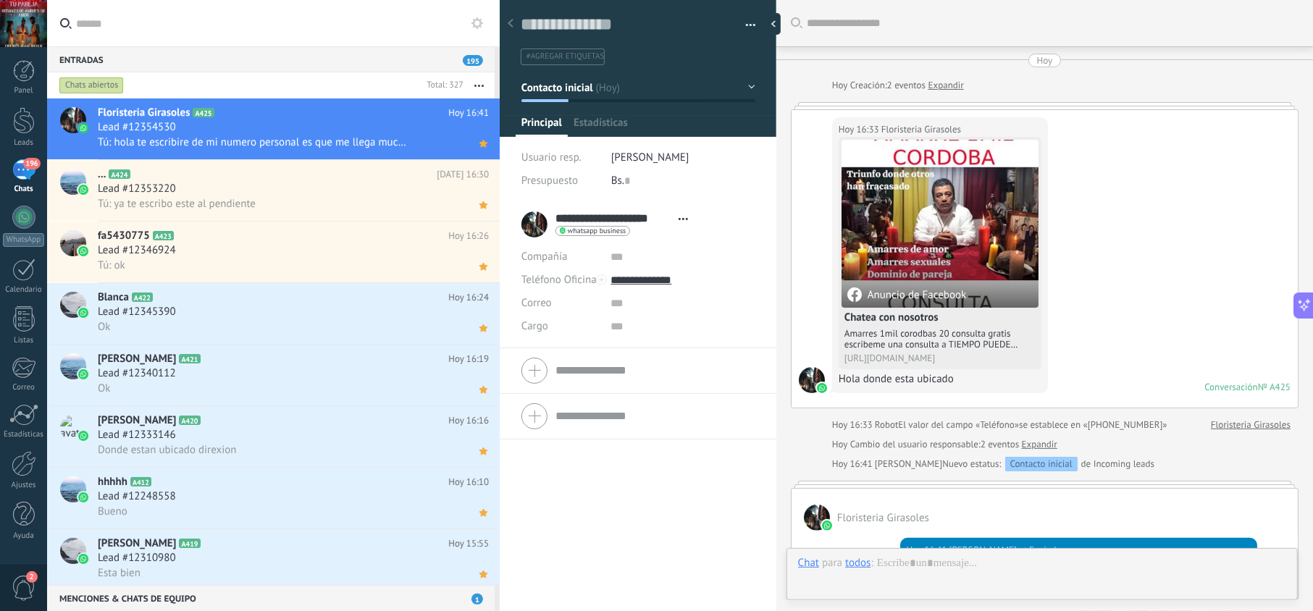
scroll to position [253, 0]
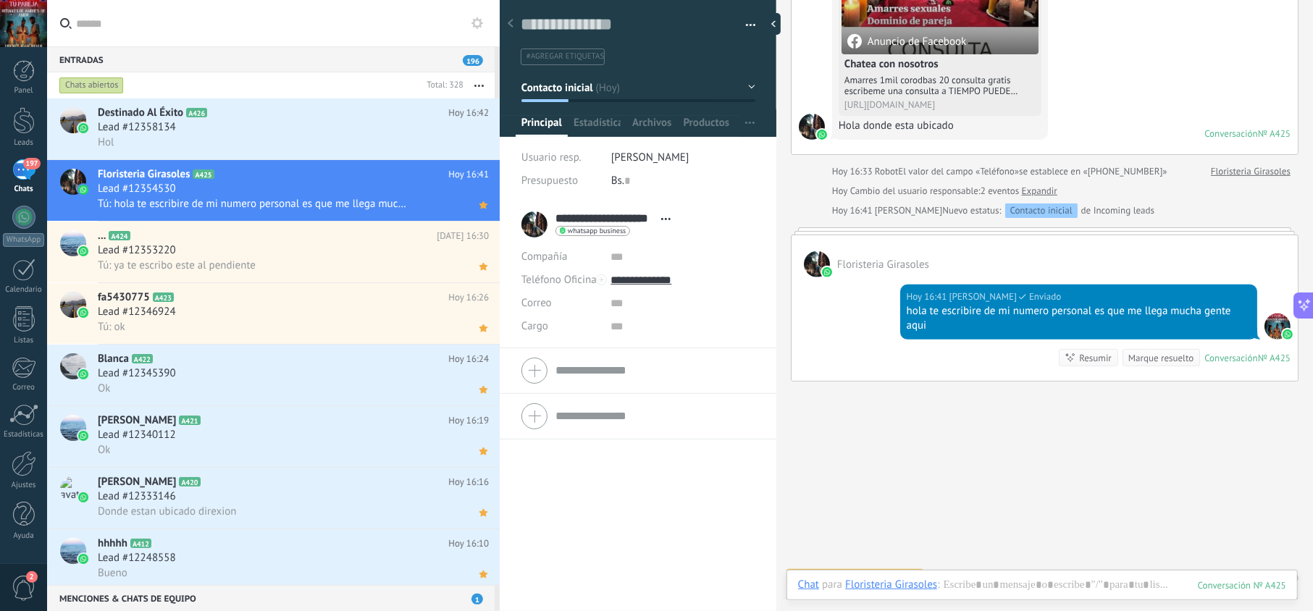
click at [931, 334] on div "Hoy 16:41 jesus hernandez Enviado hola te escribire de mi numero personal es qu…" at bounding box center [1078, 312] width 357 height 55
click at [931, 333] on div "hola te escribire de mi numero personal es que me llega mucha gente aqui" at bounding box center [1079, 318] width 344 height 29
click at [902, 314] on div "Hoy 16:41 jesus hernandez Enviado hola te escribire de mi numero personal es qu…" at bounding box center [1078, 312] width 357 height 55
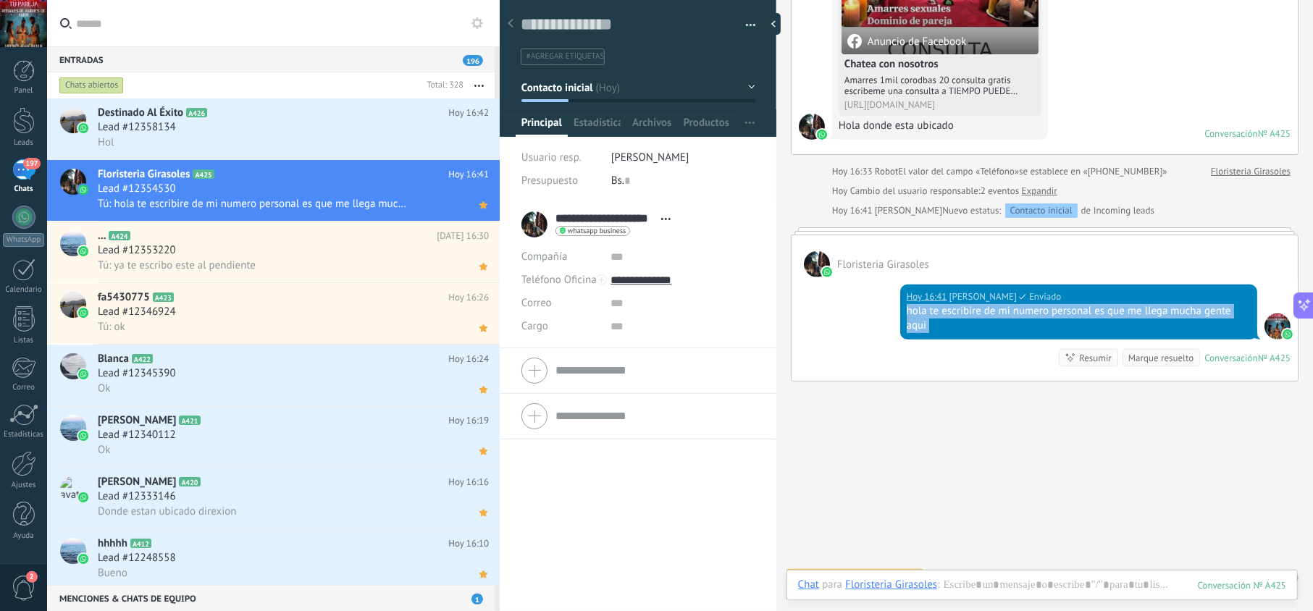
copy div "hola te escribire de mi numero personal es que me llega mucha gente aqui"
click at [309, 129] on div "Lead #12358134" at bounding box center [293, 127] width 391 height 14
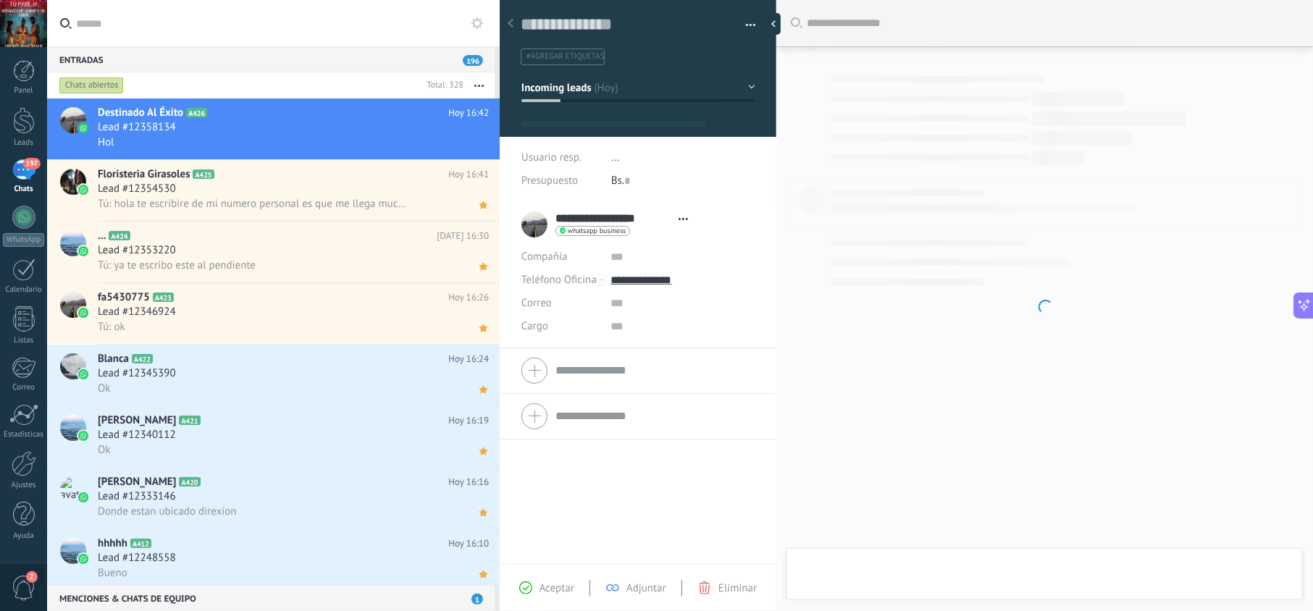
scroll to position [21, 0]
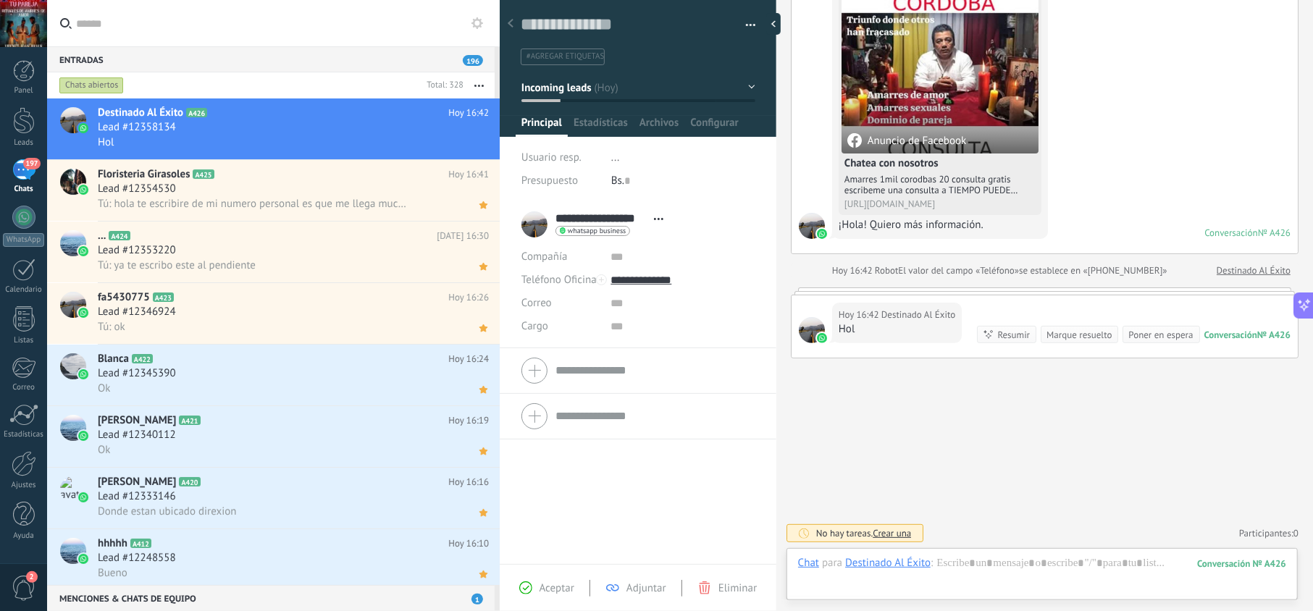
click at [572, 584] on span "Aceptar" at bounding box center [557, 589] width 35 height 14
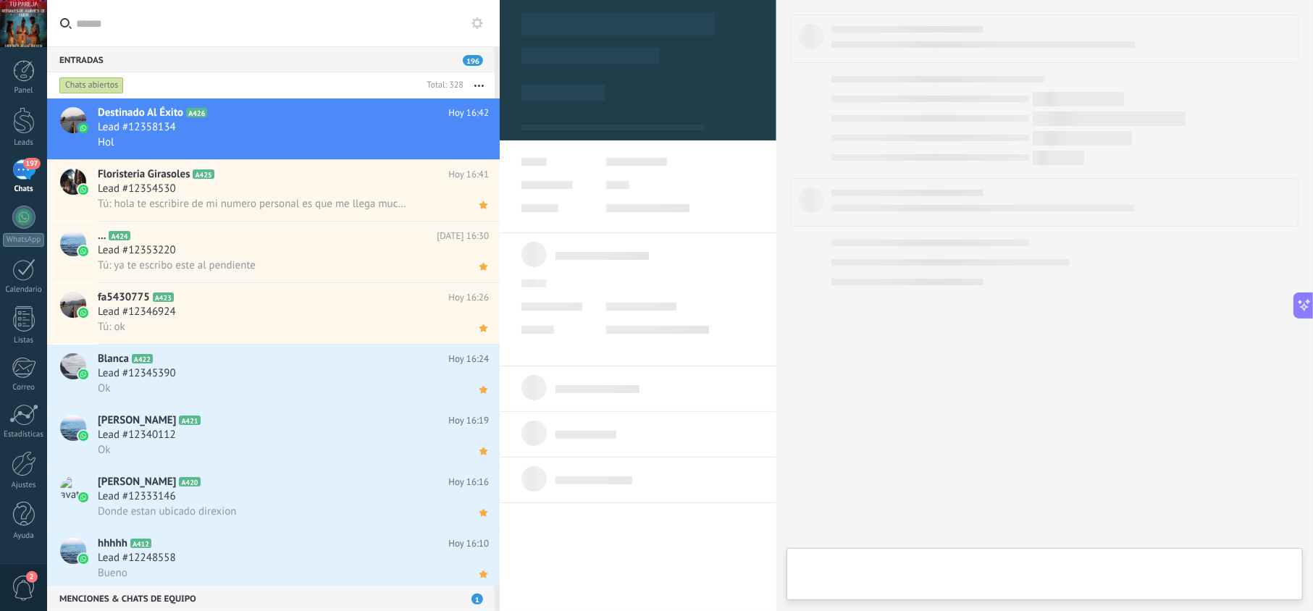
type textarea "**********"
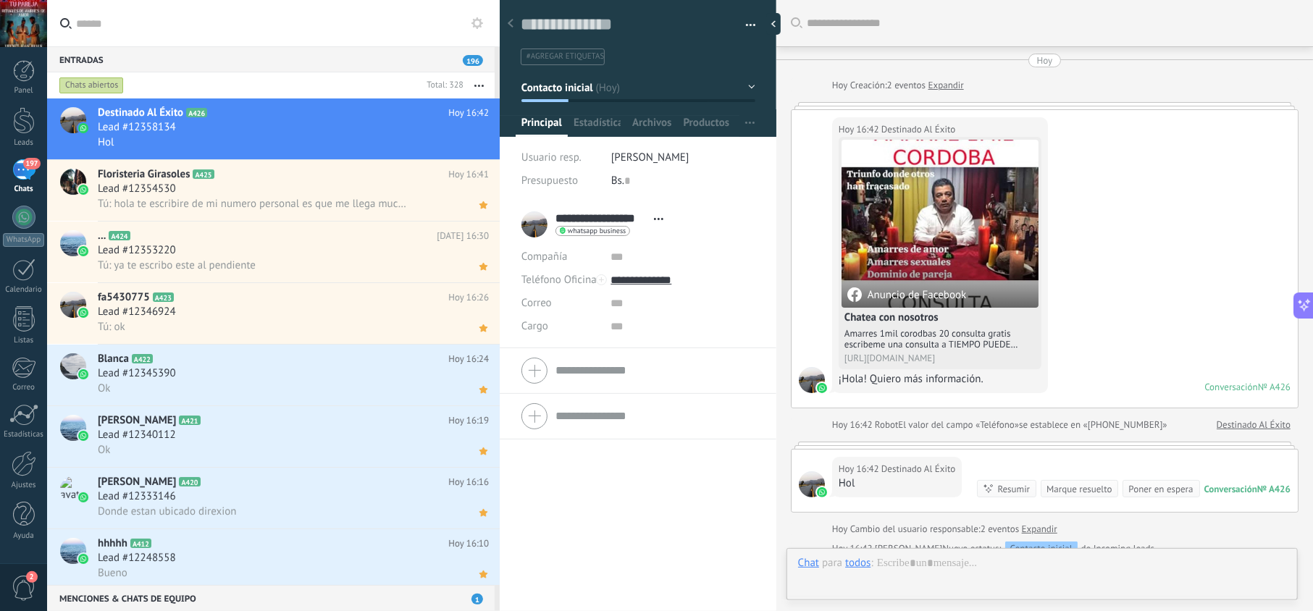
scroll to position [201, 0]
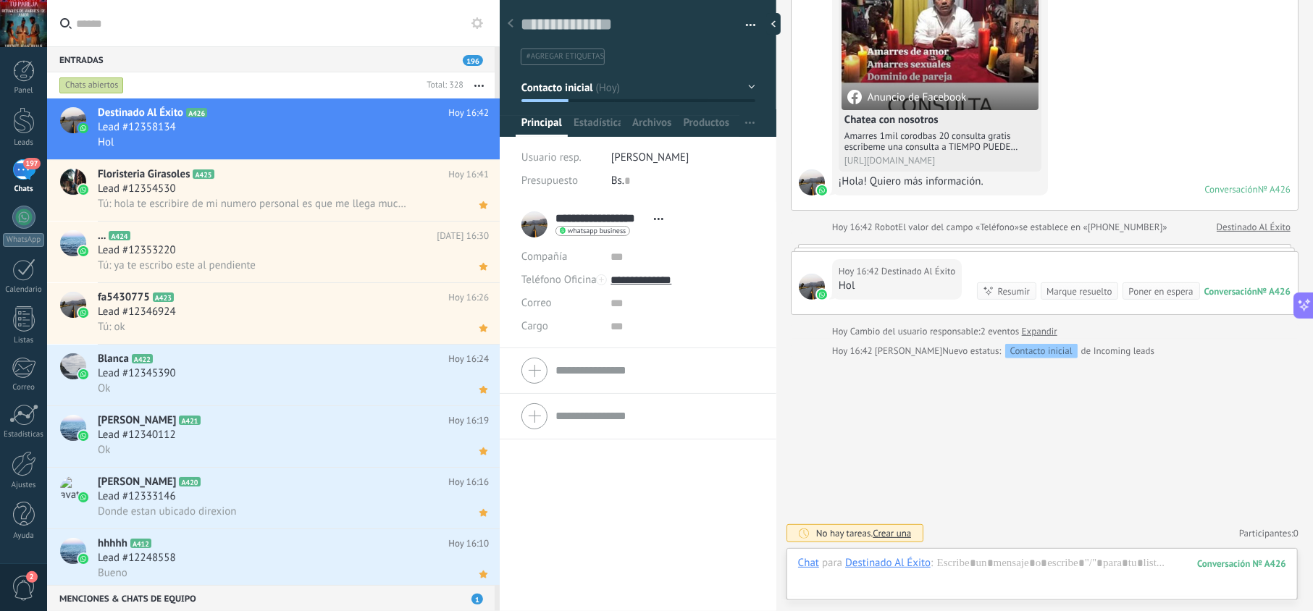
click at [957, 571] on div at bounding box center [1042, 577] width 488 height 43
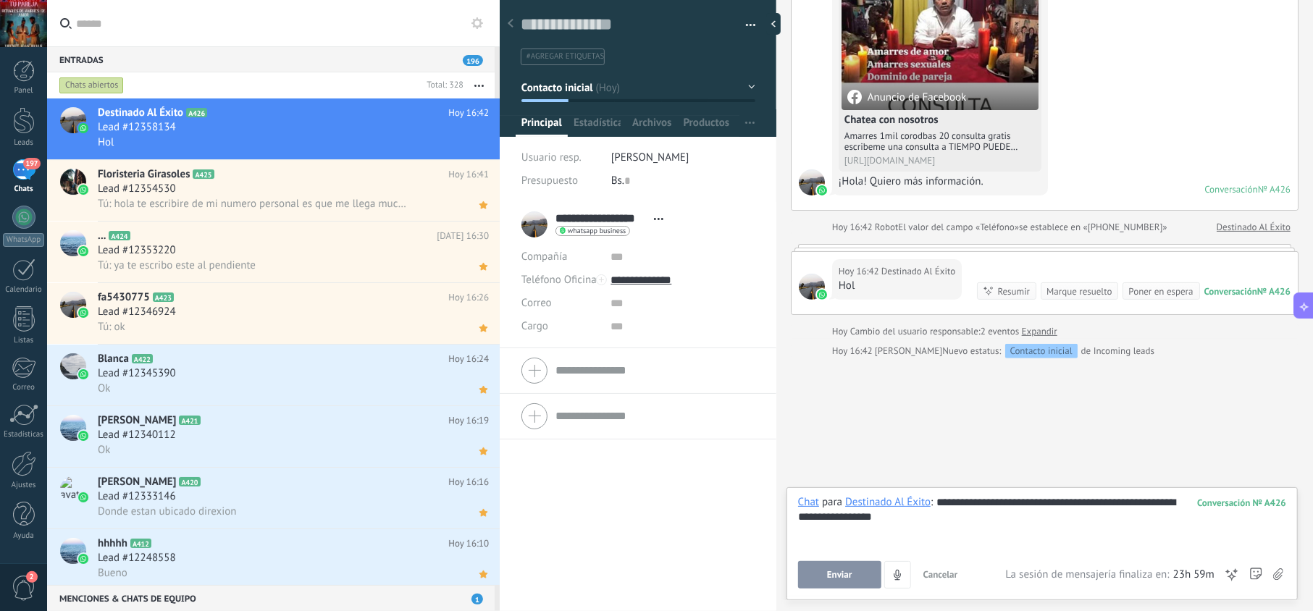
click at [849, 578] on span "Enviar" at bounding box center [839, 575] width 25 height 10
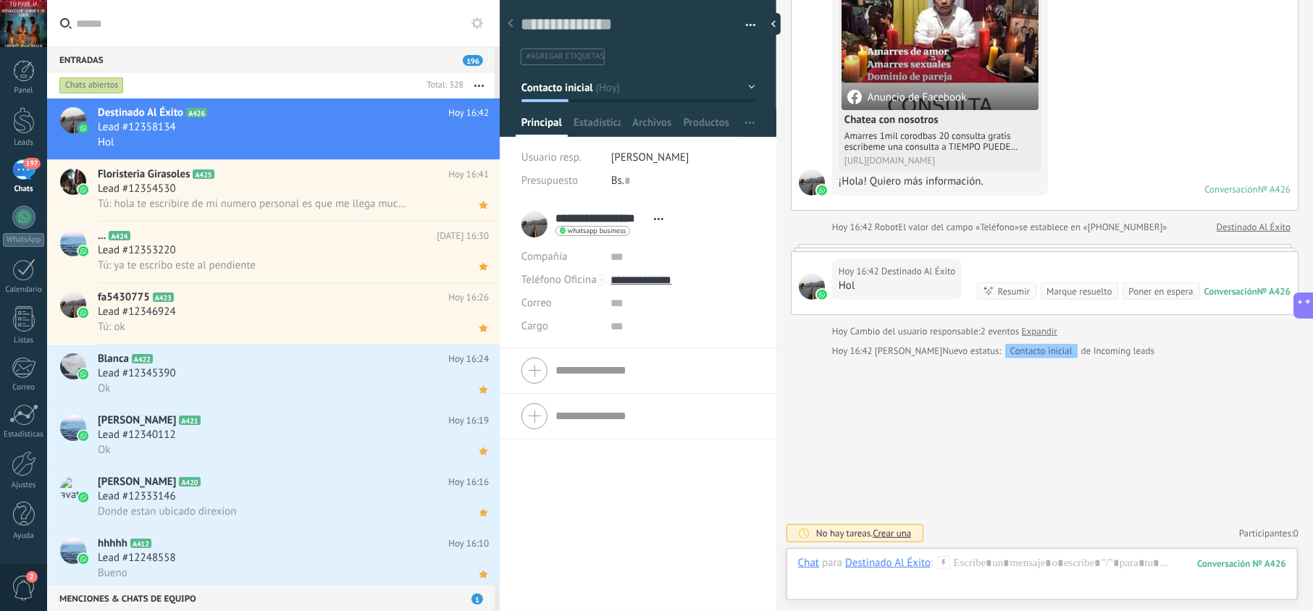
scroll to position [191, 0]
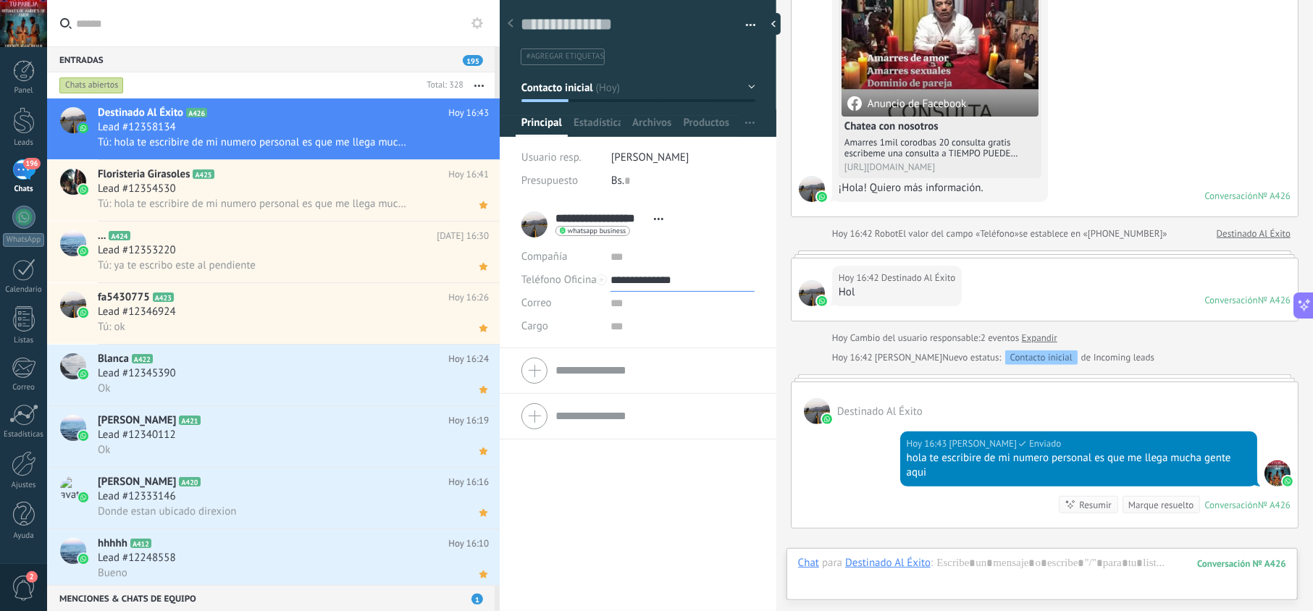
click at [655, 279] on input "**********" at bounding box center [682, 280] width 143 height 23
type input "**********"
click at [656, 351] on div "Copiar" at bounding box center [682, 354] width 142 height 25
click at [479, 138] on icon at bounding box center [483, 143] width 15 height 17
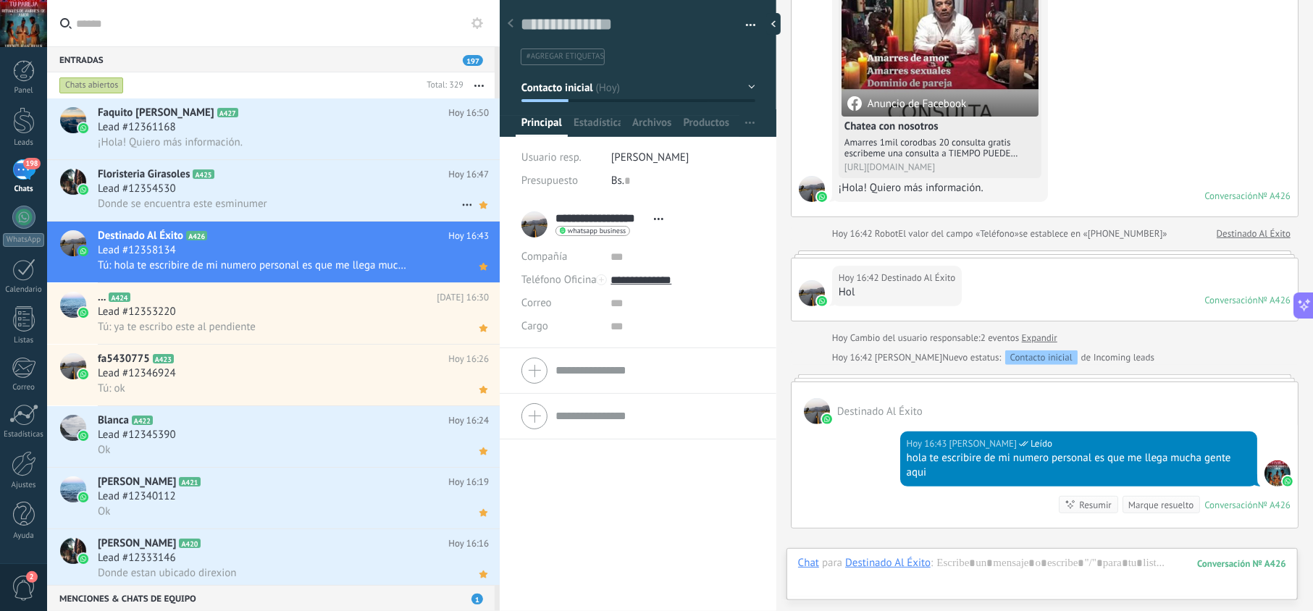
click at [353, 197] on div "Donde se encuentra este esminumer" at bounding box center [293, 203] width 391 height 15
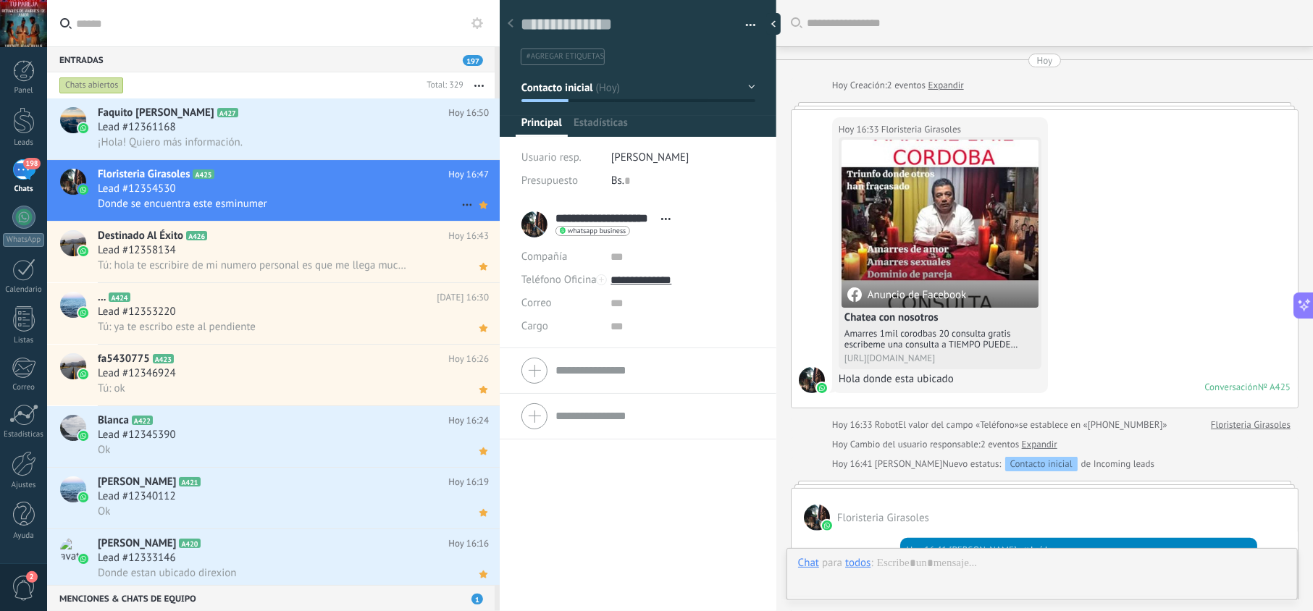
scroll to position [340, 0]
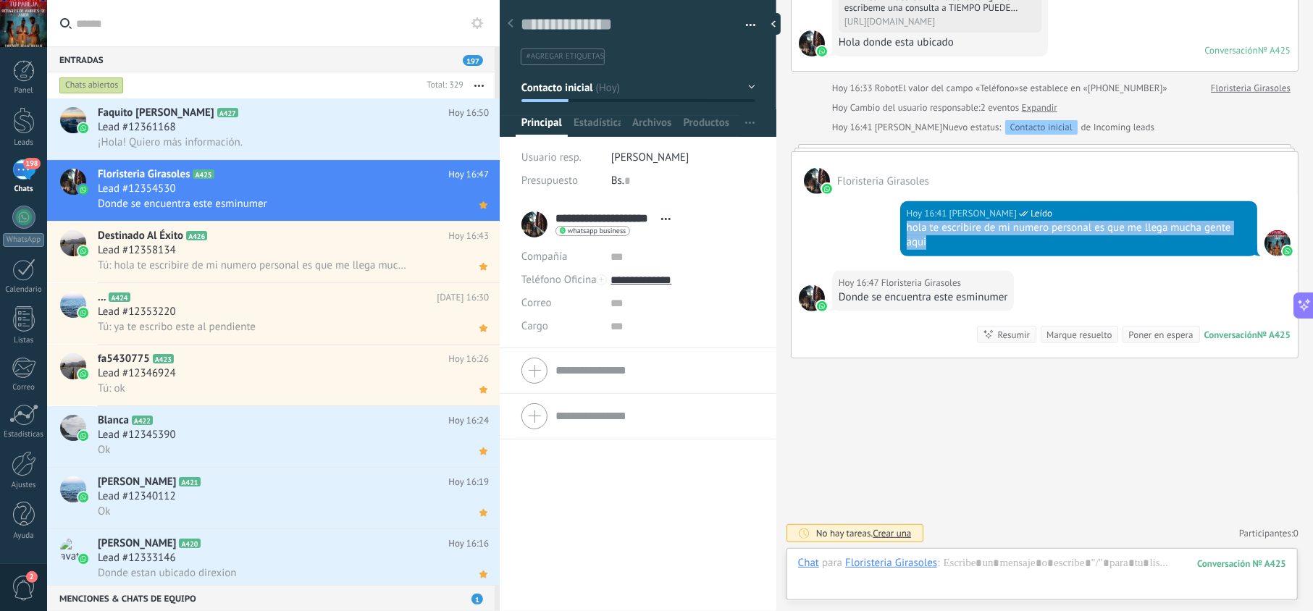
drag, startPoint x: 953, startPoint y: 258, endPoint x: 902, endPoint y: 227, distance: 59.5
click at [902, 227] on div "Hoy 16:41 jesus hernandez Leído hola te escribire de mi numero personal es que …" at bounding box center [1045, 232] width 506 height 77
copy div "hola te escribire de mi numero personal es que me llega mucha gente aqui"
click at [322, 126] on div "Lead #12361168" at bounding box center [293, 127] width 391 height 14
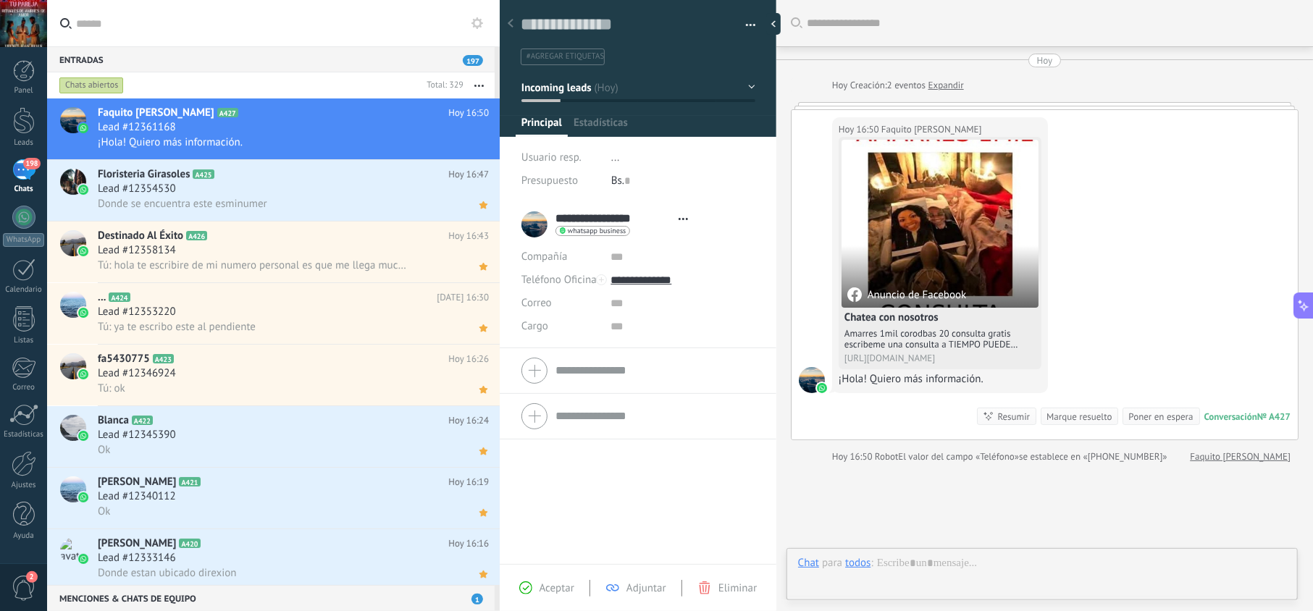
scroll to position [21, 0]
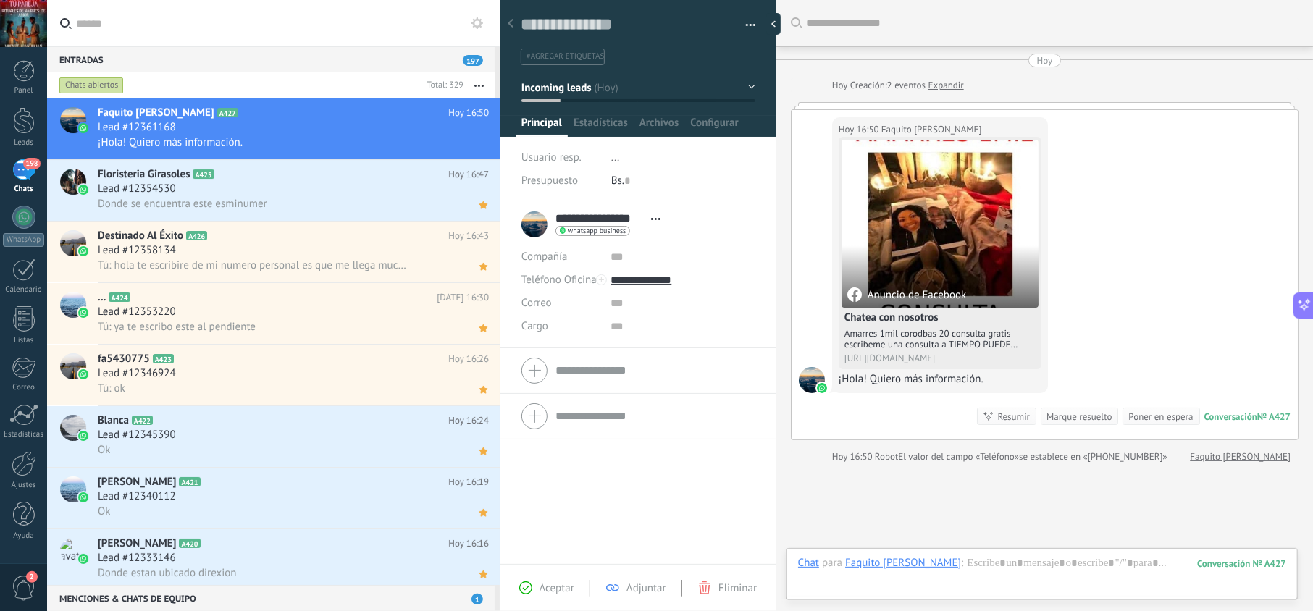
click at [556, 580] on div "Aceptar Adjuntar Eliminar" at bounding box center [637, 588] width 269 height 17
click at [563, 585] on span "Aceptar" at bounding box center [557, 589] width 35 height 14
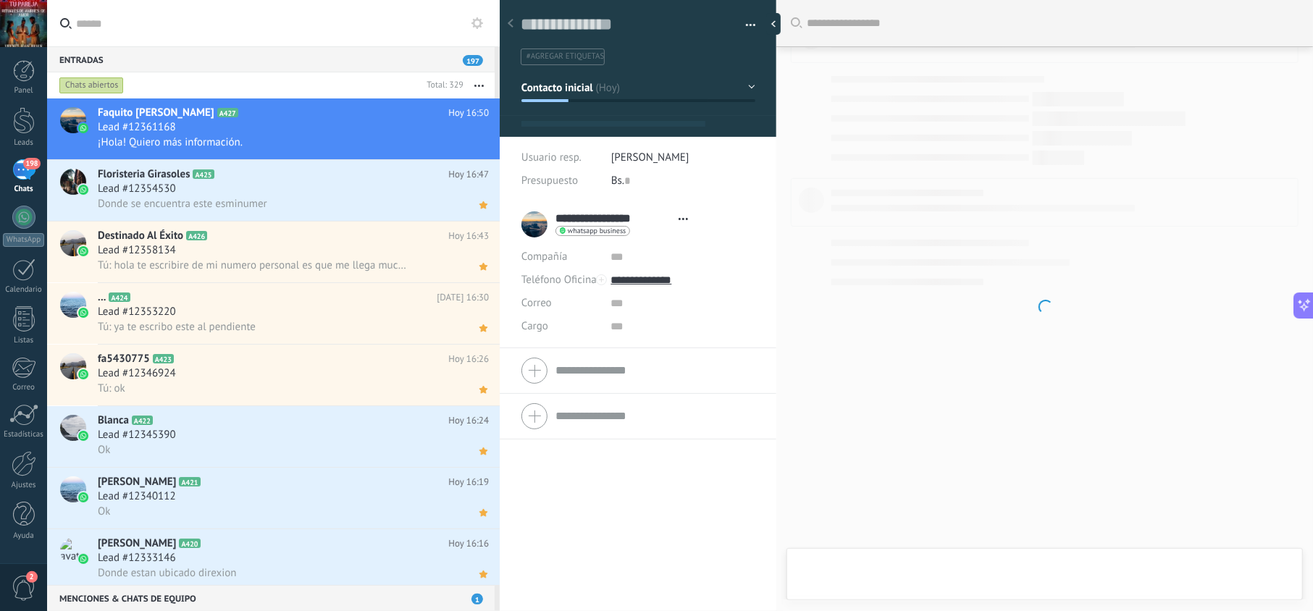
type textarea "**********"
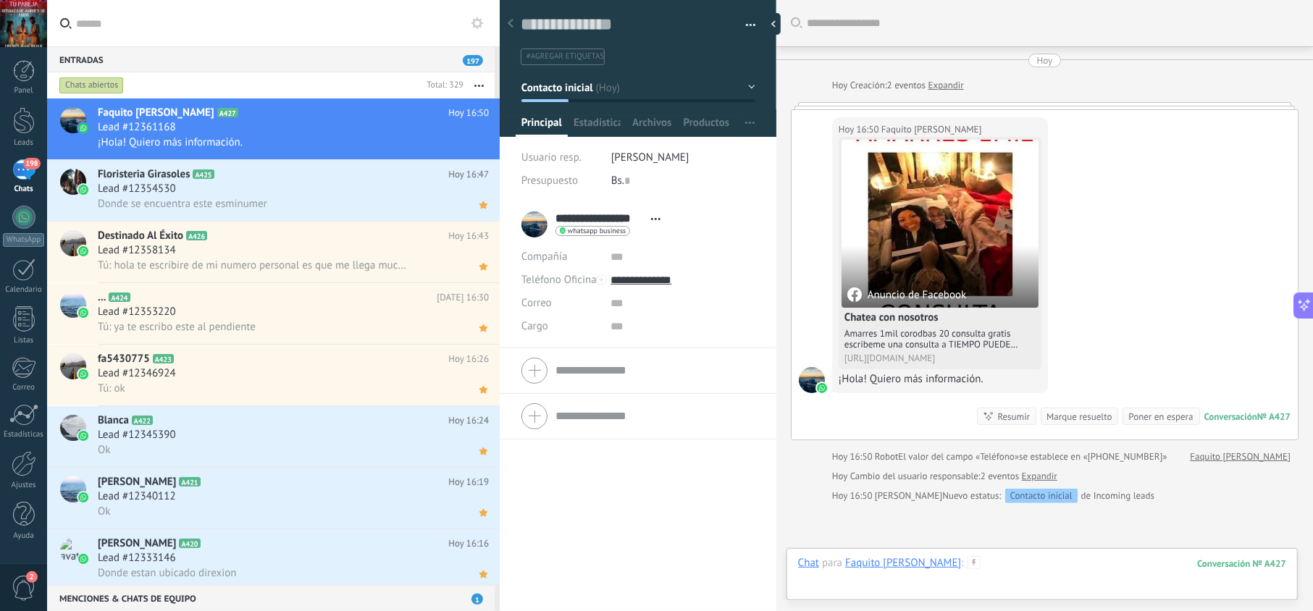
click at [947, 562] on div at bounding box center [1042, 577] width 488 height 43
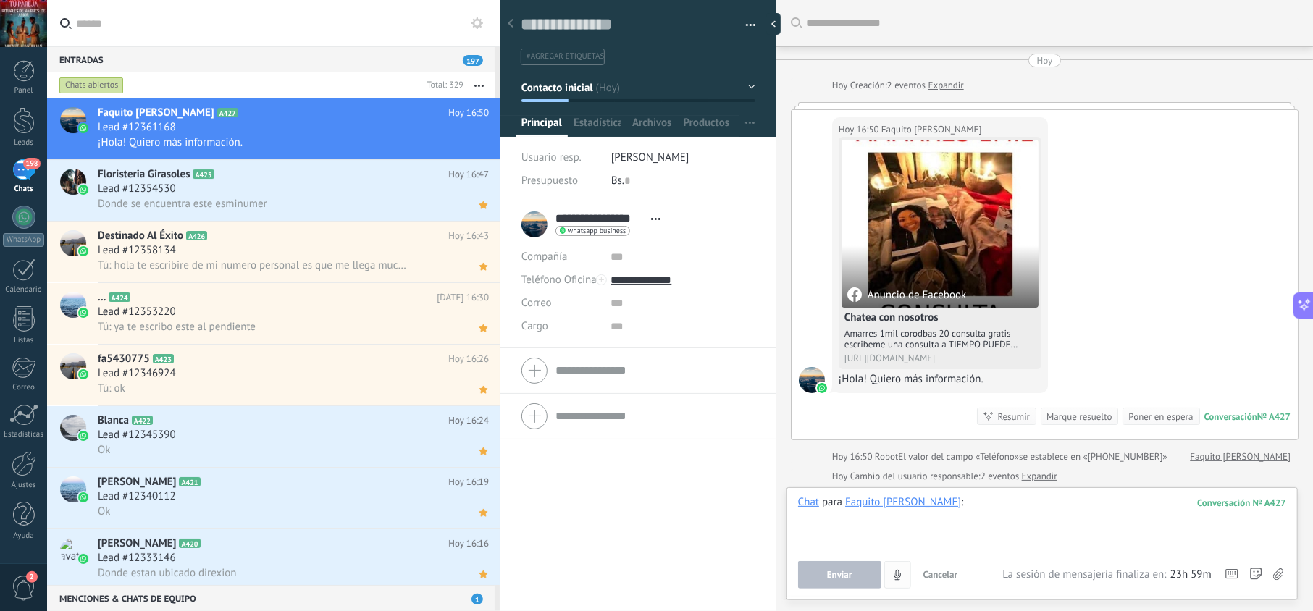
paste div
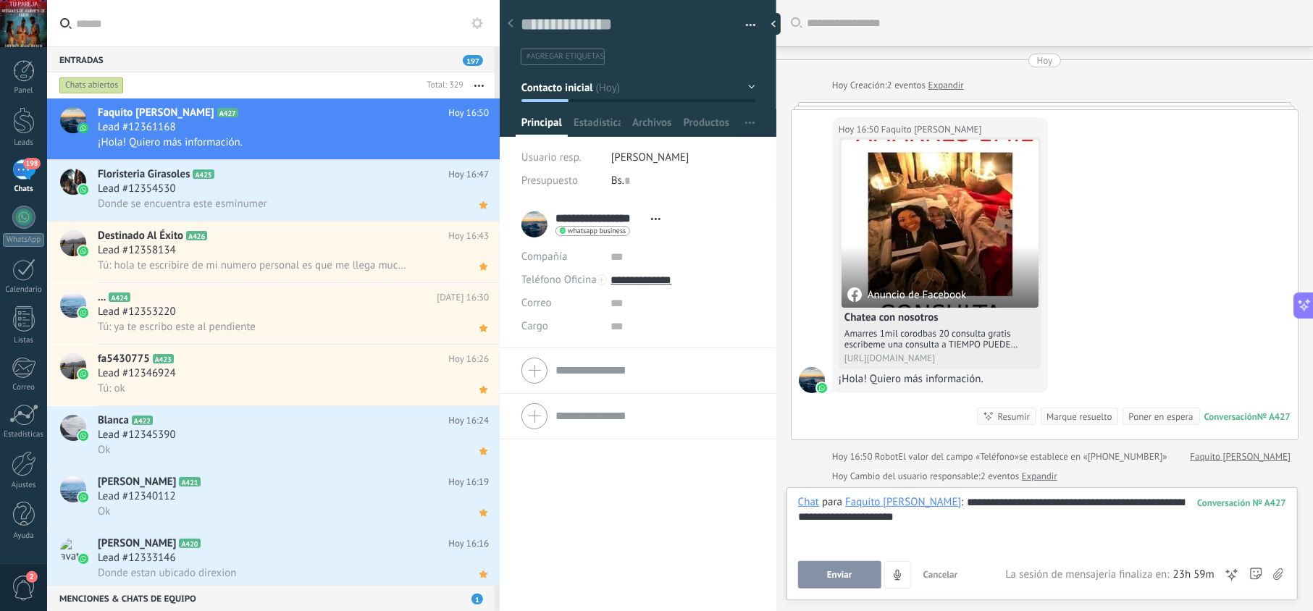
click at [837, 566] on button "Enviar" at bounding box center [839, 575] width 83 height 28
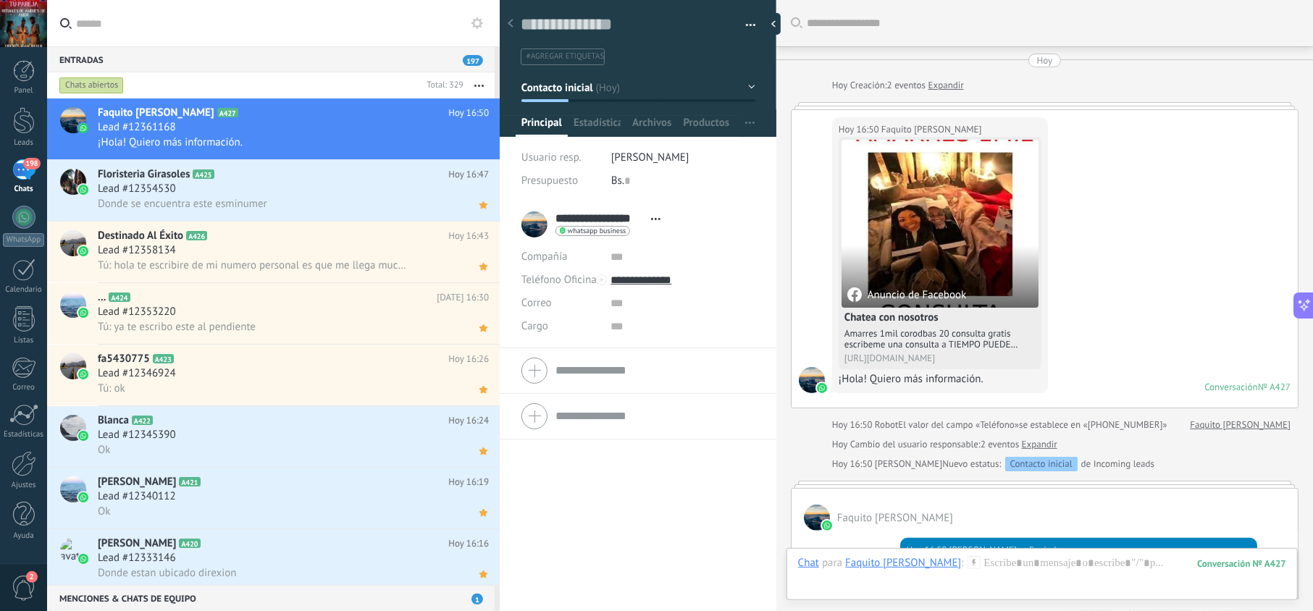
scroll to position [105, 0]
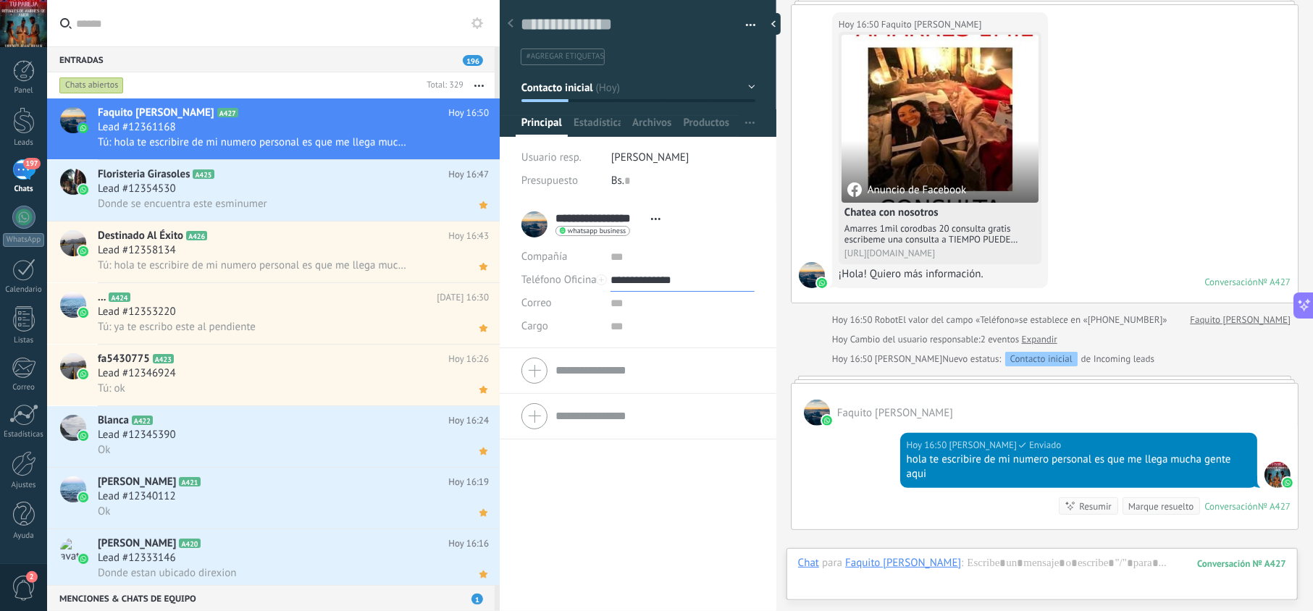
click at [658, 284] on input "**********" at bounding box center [682, 280] width 143 height 23
type input "**********"
click at [647, 348] on div "Copiar" at bounding box center [682, 354] width 142 height 25
click at [476, 148] on icon at bounding box center [483, 143] width 15 height 17
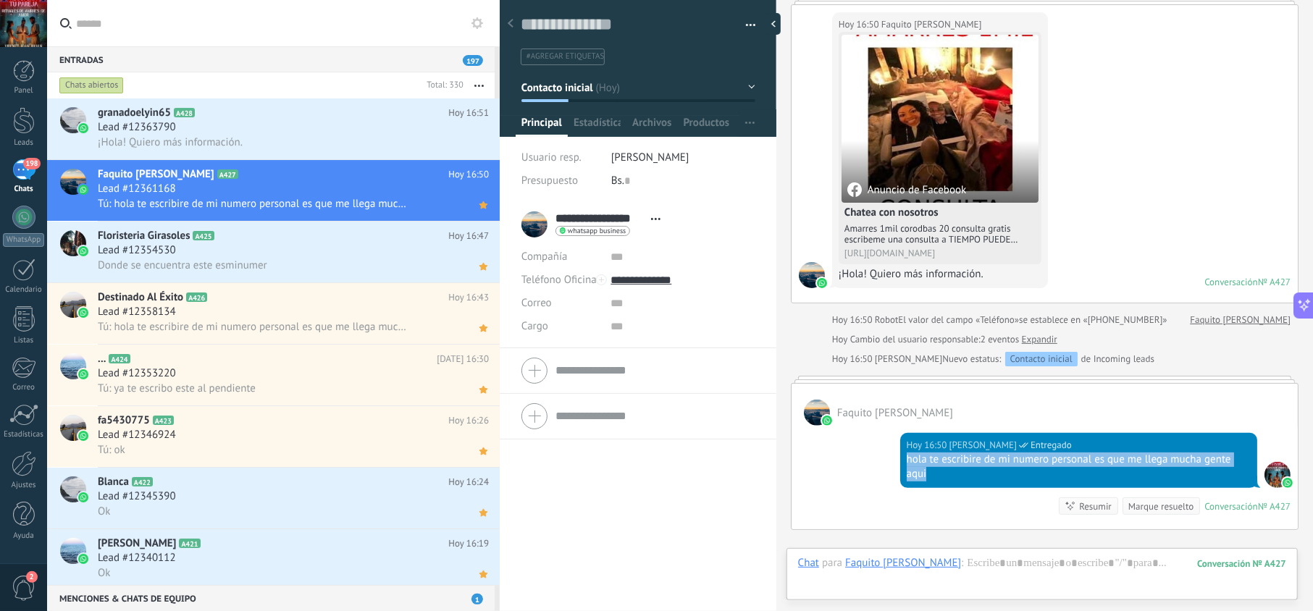
drag, startPoint x: 948, startPoint y: 481, endPoint x: 905, endPoint y: 464, distance: 46.5
click at [907, 464] on div "hola te escribire de mi numero personal es que me llega mucha gente aqui" at bounding box center [1079, 467] width 344 height 29
copy div "hola te escribire de mi numero personal es que me llega mucha gente aqui"
click at [285, 125] on div "Lead #12363790" at bounding box center [293, 127] width 391 height 14
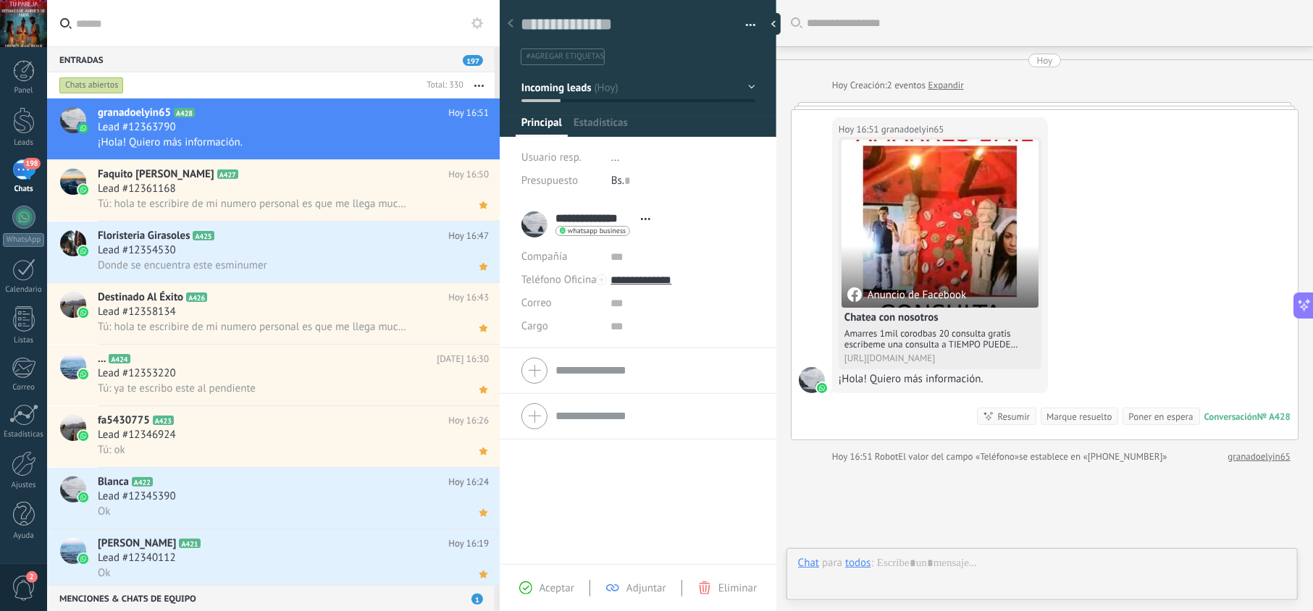
scroll to position [21, 0]
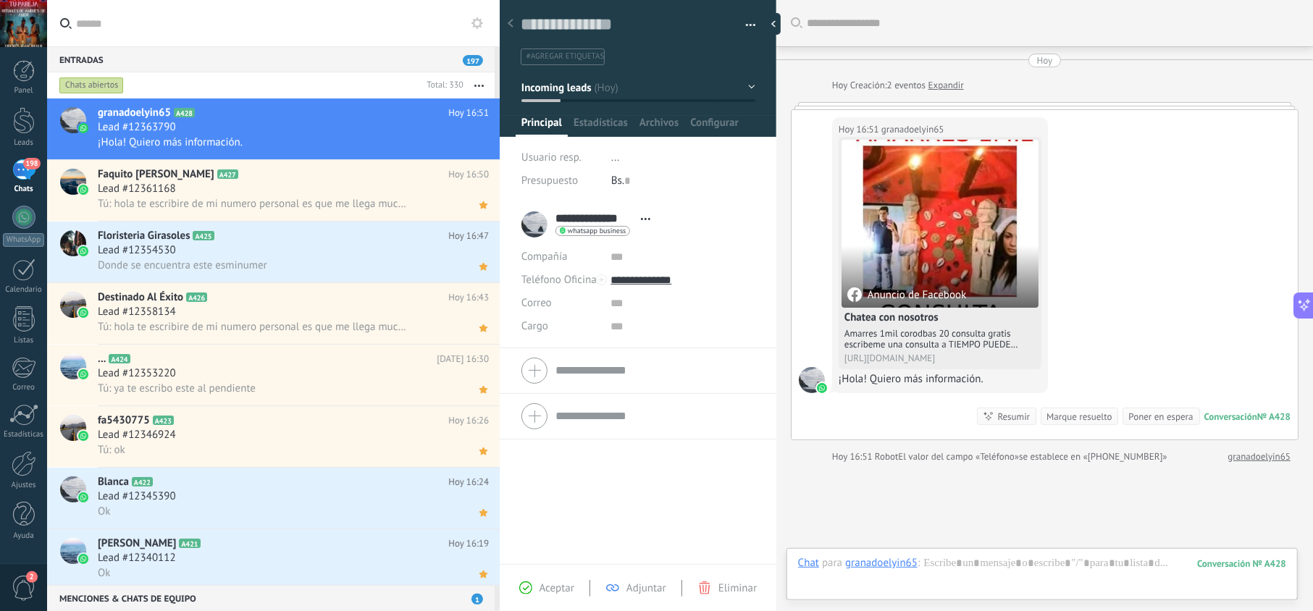
click at [558, 586] on span "Aceptar" at bounding box center [557, 589] width 35 height 14
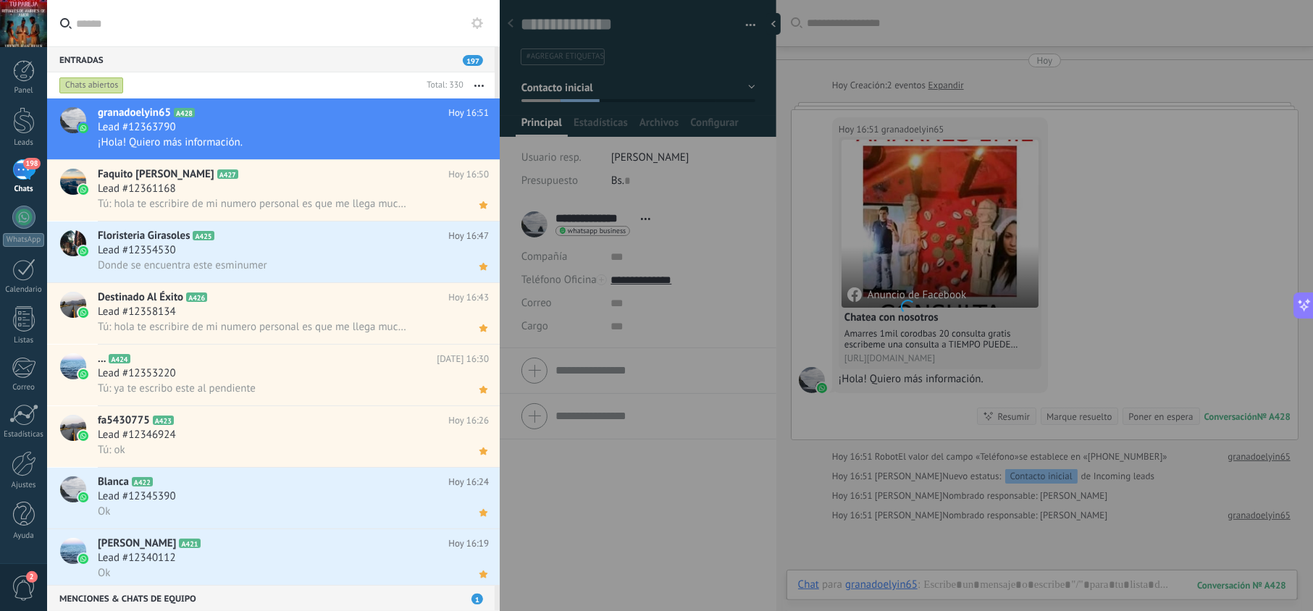
scroll to position [59, 0]
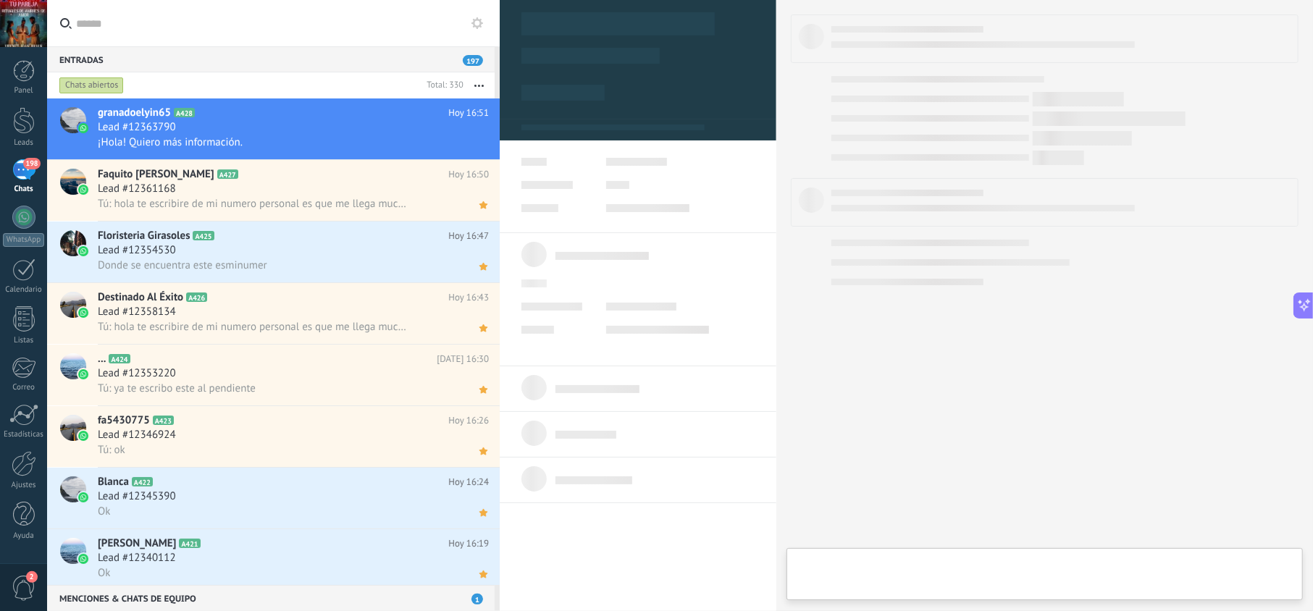
type textarea "**********"
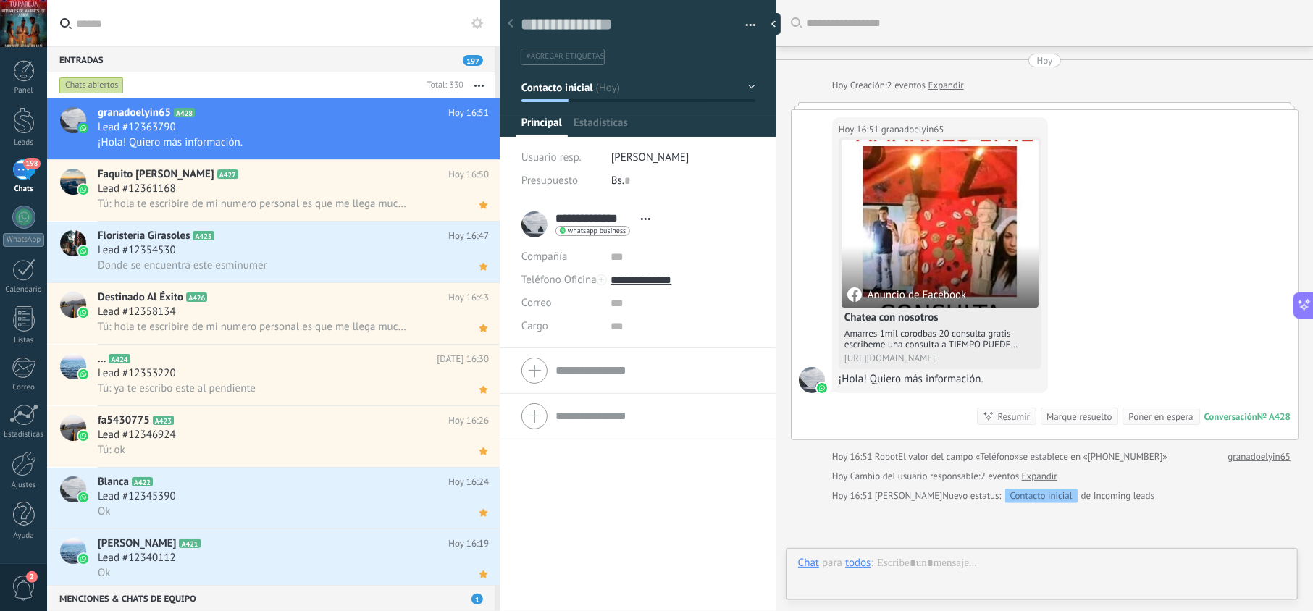
scroll to position [21, 0]
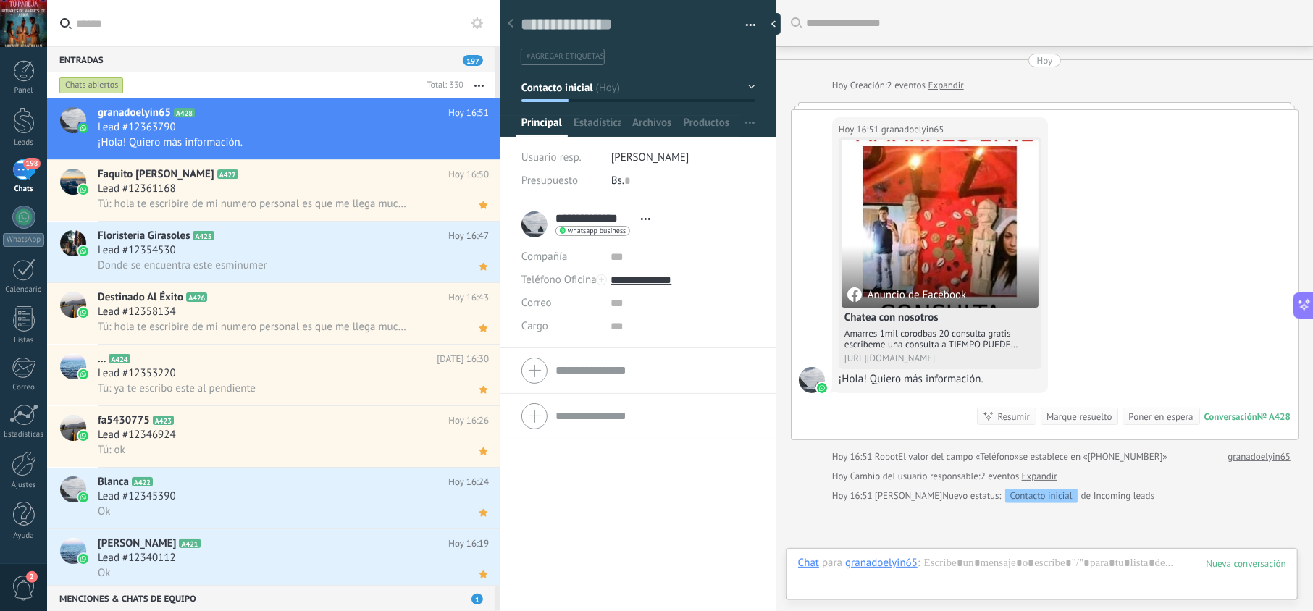
click at [966, 563] on div at bounding box center [1042, 577] width 488 height 43
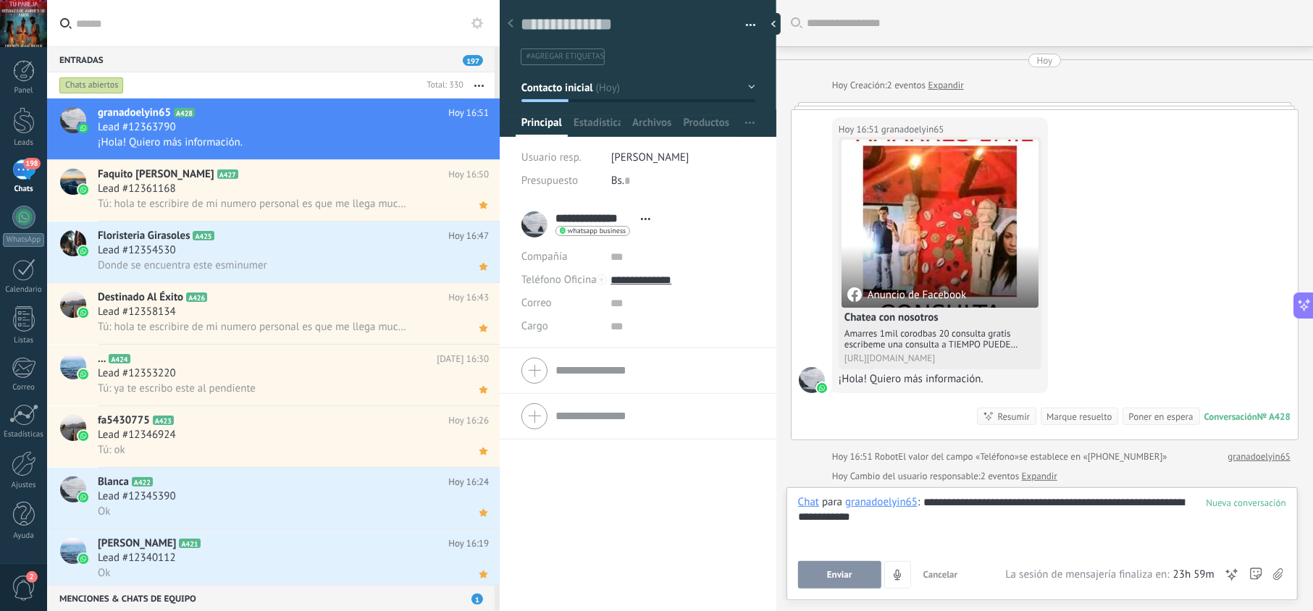
click at [862, 568] on button "Enviar" at bounding box center [839, 575] width 83 height 28
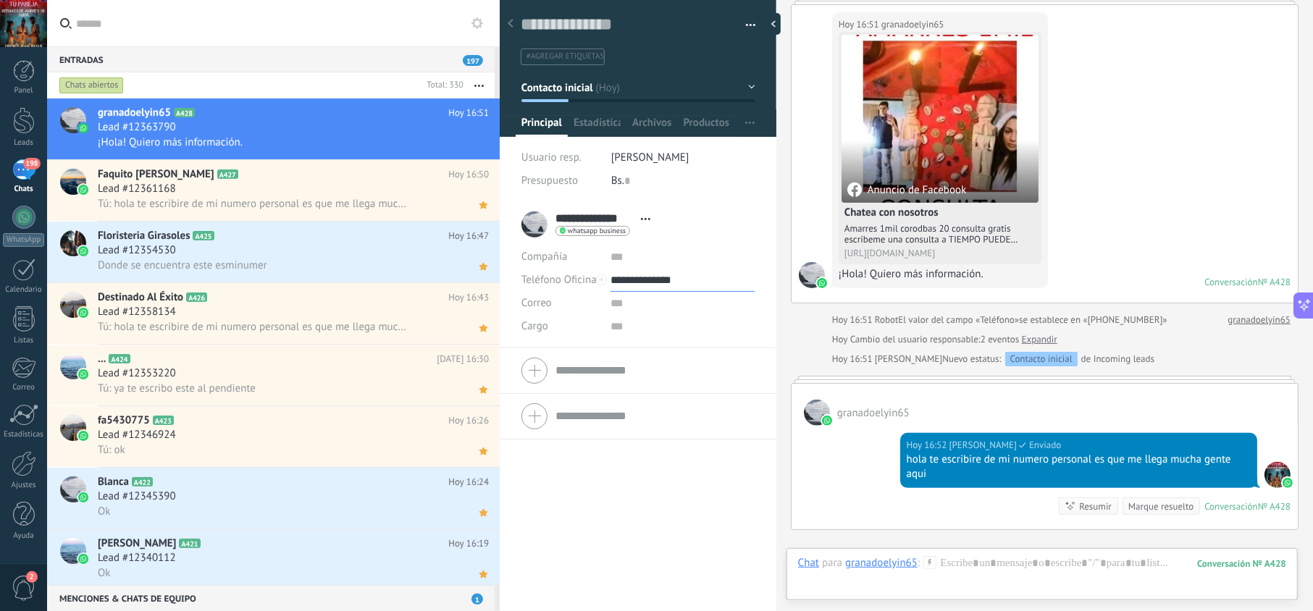
click at [662, 278] on input "**********" at bounding box center [682, 280] width 143 height 23
type input "**********"
click at [647, 359] on div "Copiar" at bounding box center [682, 354] width 142 height 25
click at [482, 146] on icon at bounding box center [483, 143] width 15 height 17
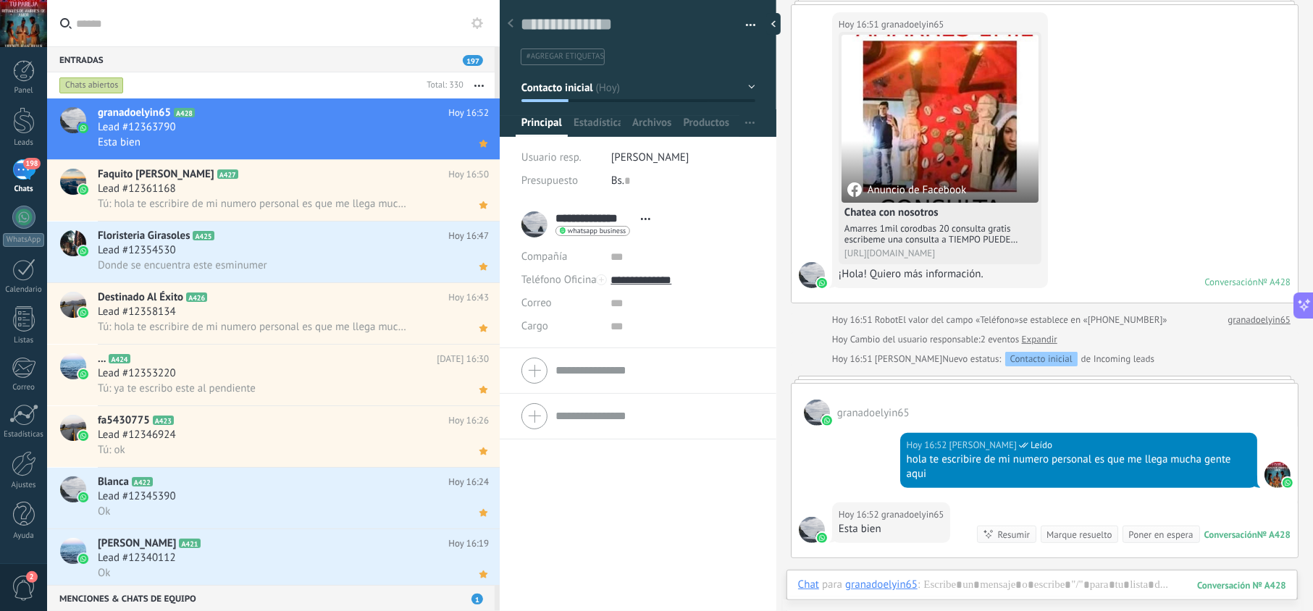
scroll to position [138, 0]
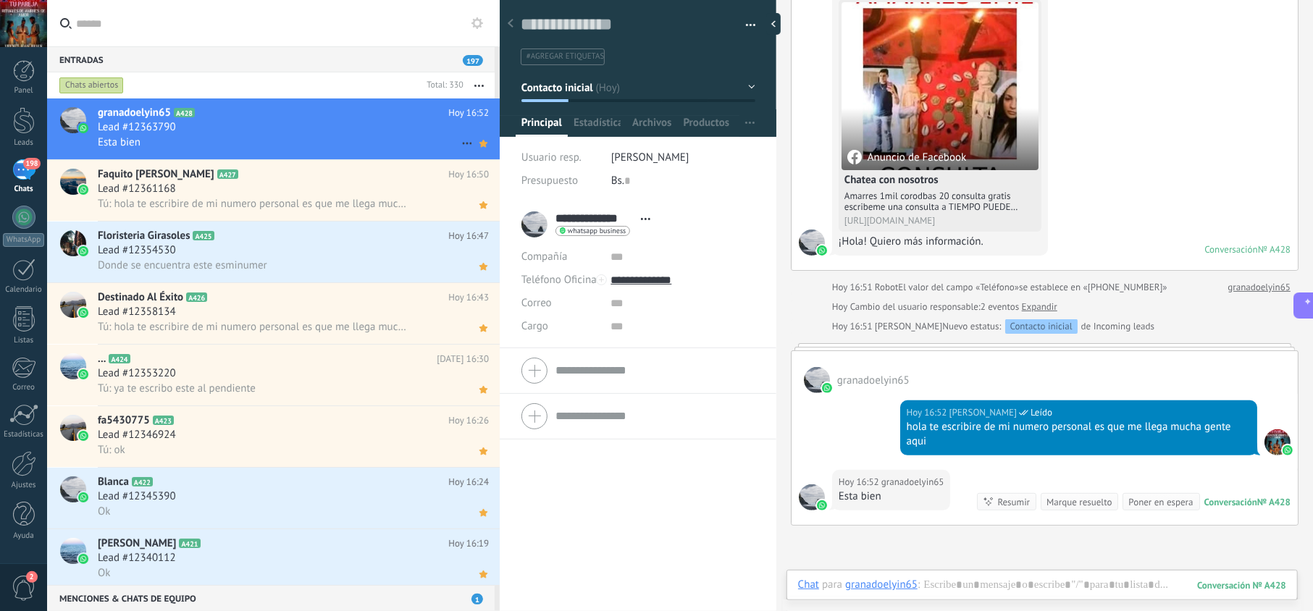
drag, startPoint x: 232, startPoint y: 145, endPoint x: 240, endPoint y: 148, distance: 8.5
click at [233, 145] on div "Esta bien" at bounding box center [293, 142] width 391 height 15
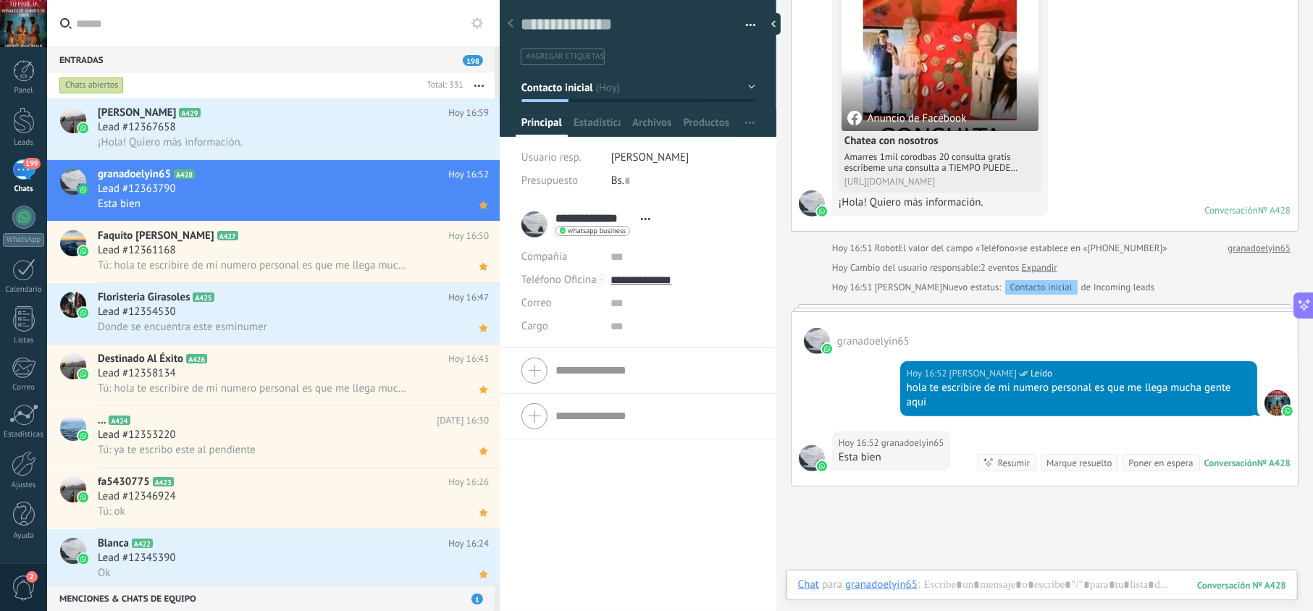
scroll to position [308, 0]
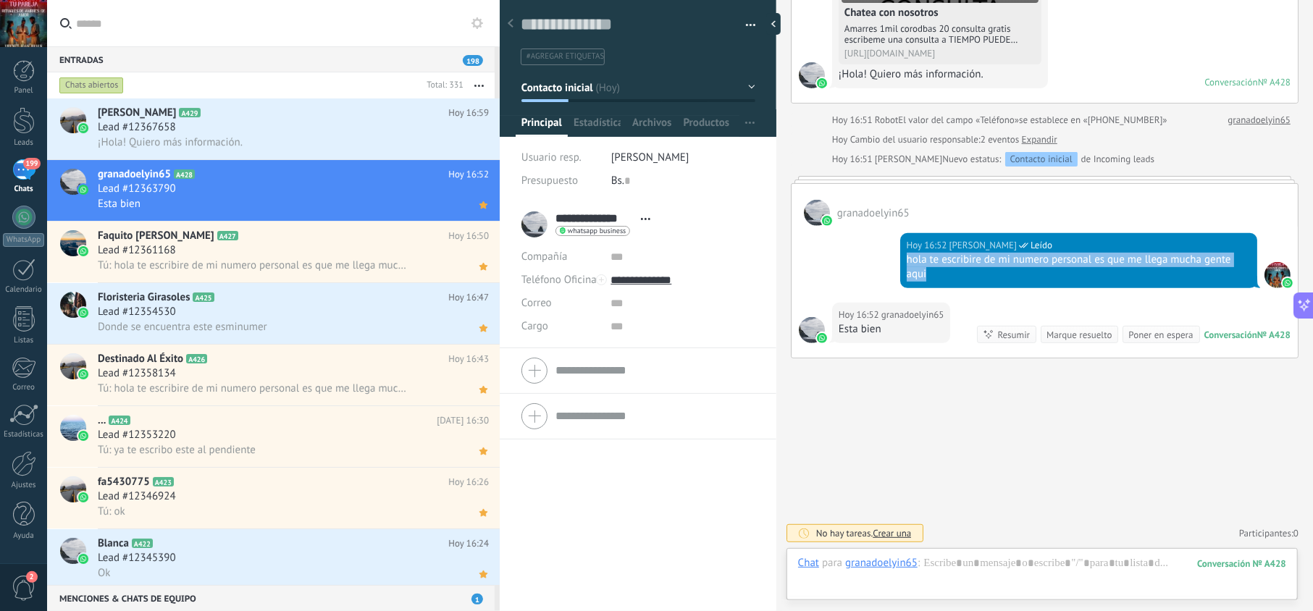
drag, startPoint x: 940, startPoint y: 280, endPoint x: 892, endPoint y: 264, distance: 50.2
click at [892, 264] on div "Hoy 16:52 jesus hernandez Leído hola te escribire de mi numero personal es que …" at bounding box center [1045, 264] width 506 height 77
copy div "hola te escribire de mi numero personal es que me llega mucha gente aqui"
click at [298, 143] on div "¡Hola! Quiero más información." at bounding box center [293, 142] width 391 height 15
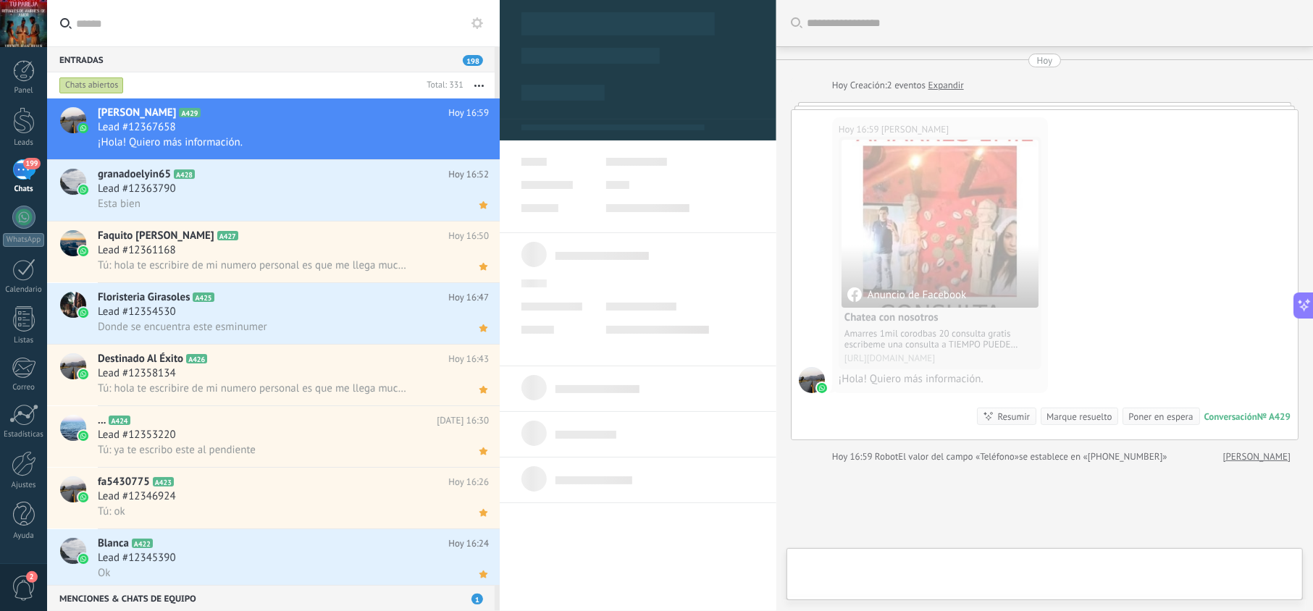
scroll to position [21, 0]
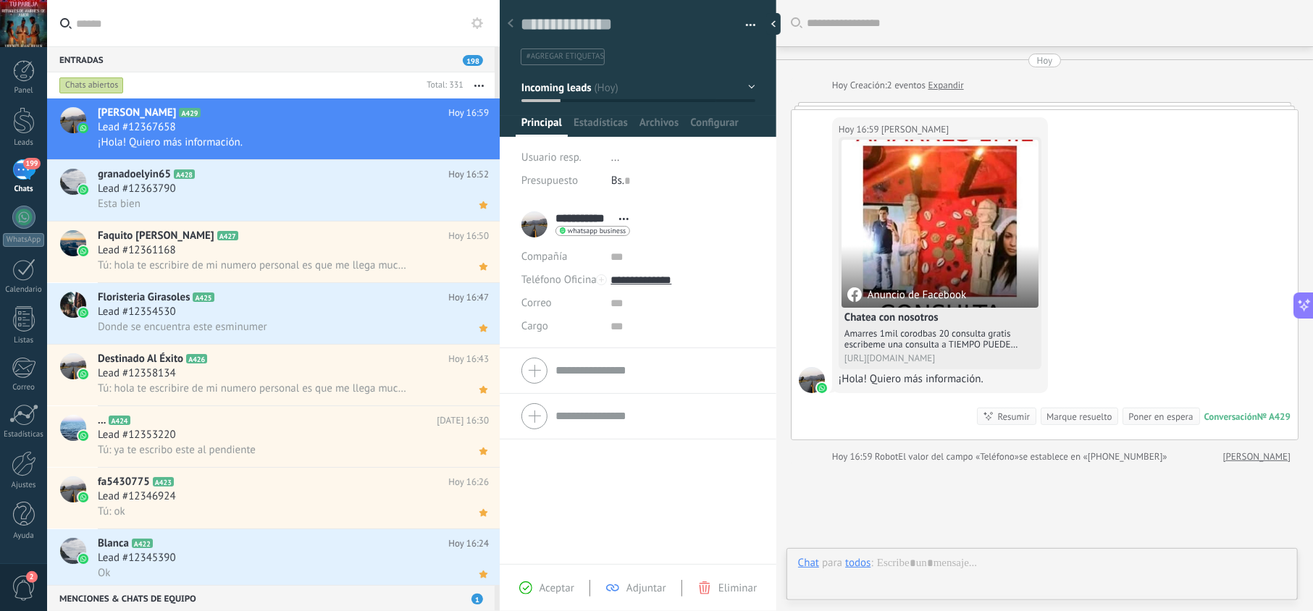
click at [554, 585] on span "Aceptar" at bounding box center [557, 589] width 35 height 14
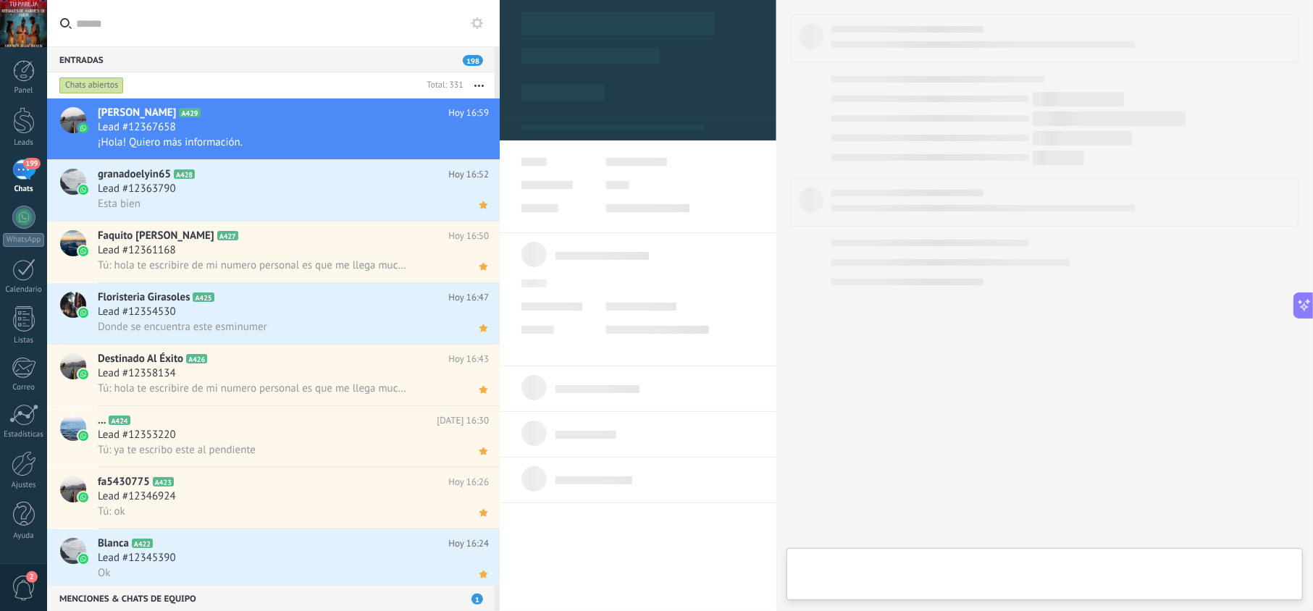
type textarea "**********"
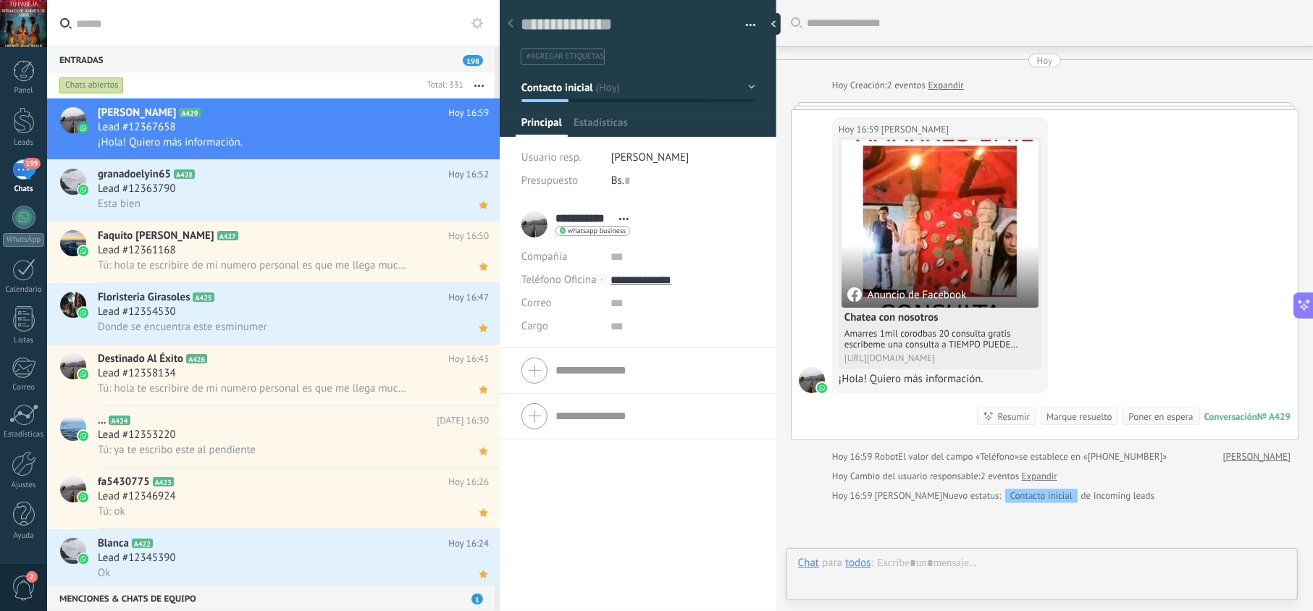
scroll to position [21, 0]
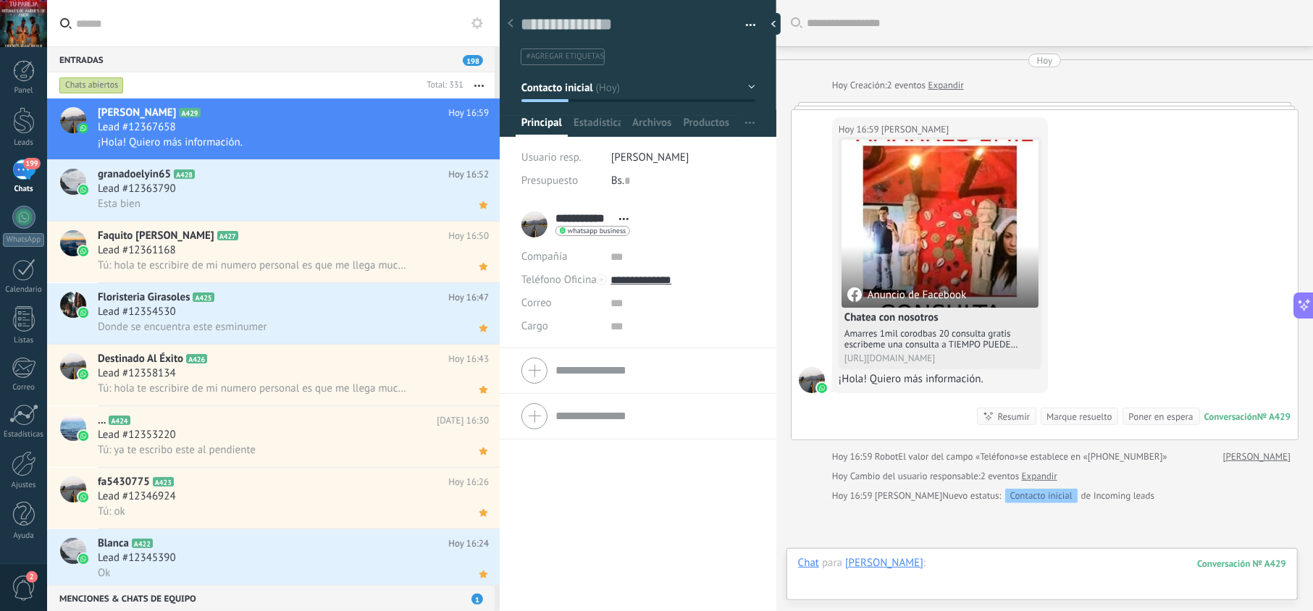
click at [960, 562] on div at bounding box center [1042, 577] width 488 height 43
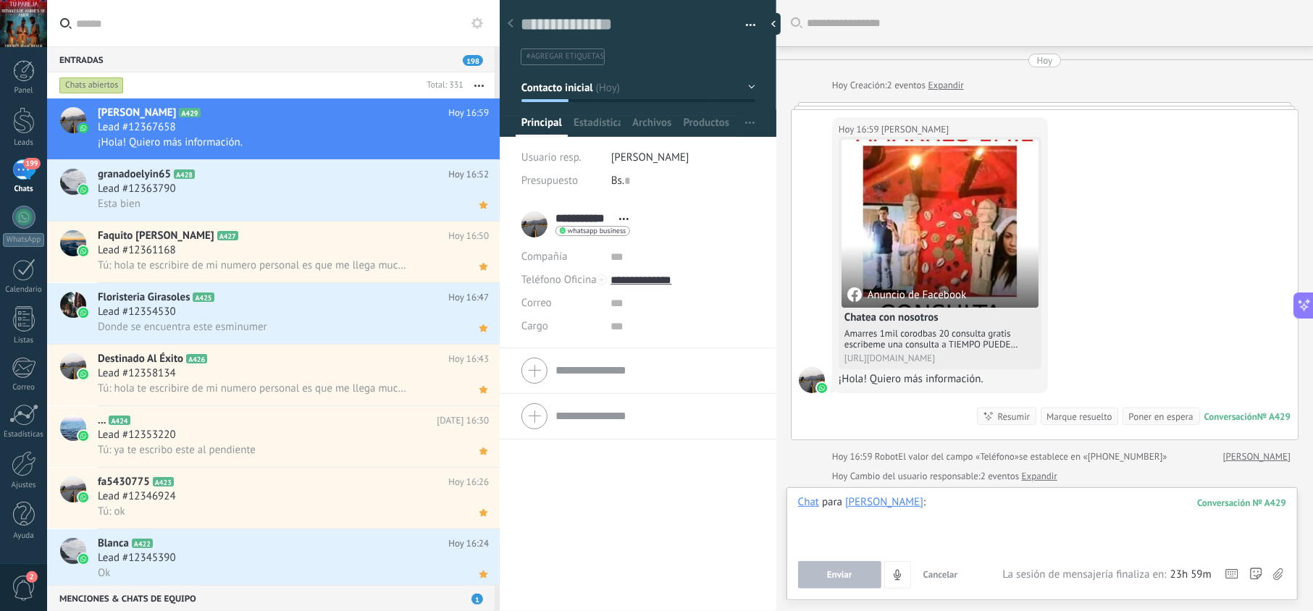
paste div
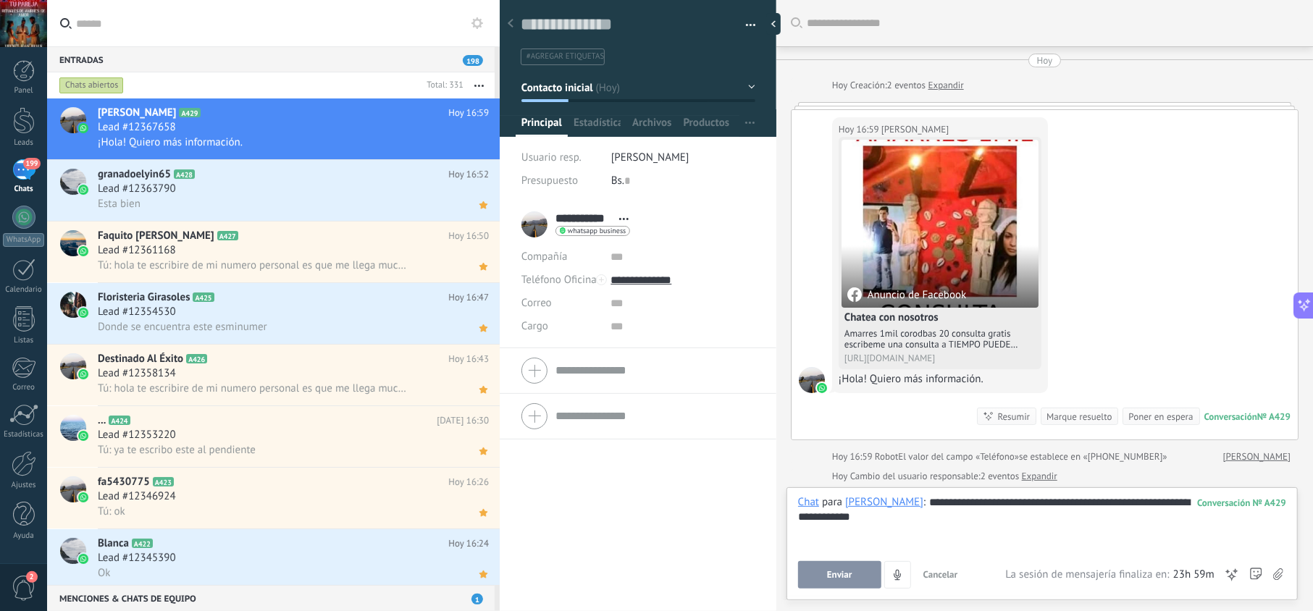
click at [824, 572] on button "Enviar" at bounding box center [839, 575] width 83 height 28
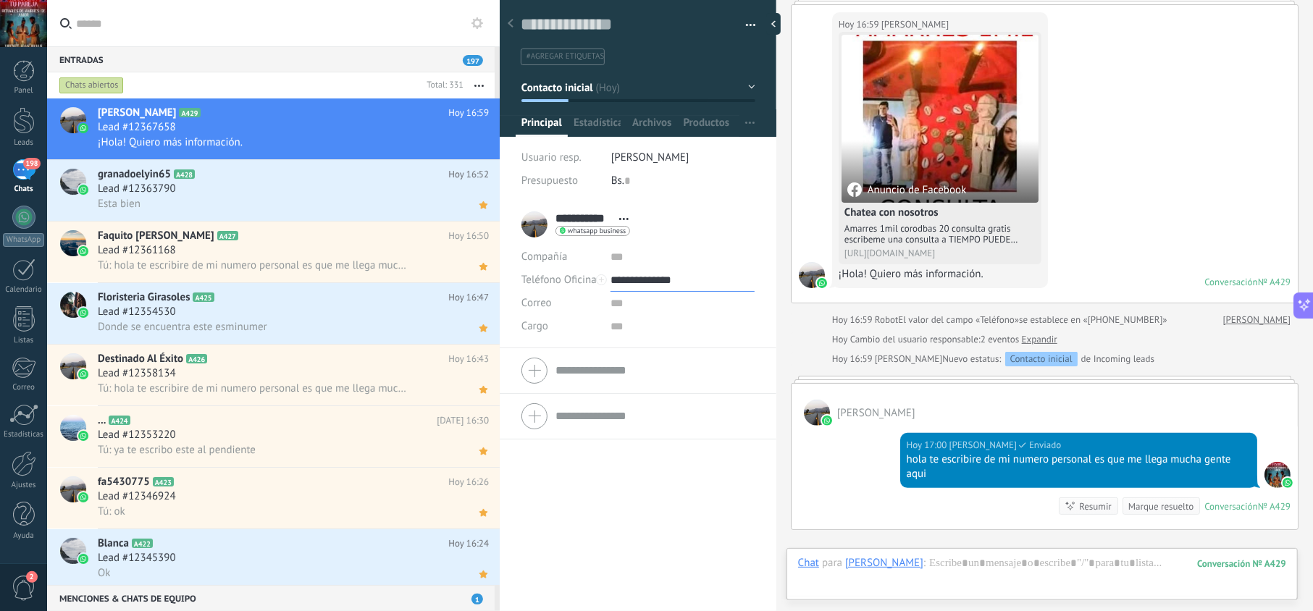
click at [655, 279] on input "**********" at bounding box center [682, 280] width 143 height 23
type input "**********"
click at [661, 351] on div "Copiar" at bounding box center [682, 354] width 142 height 25
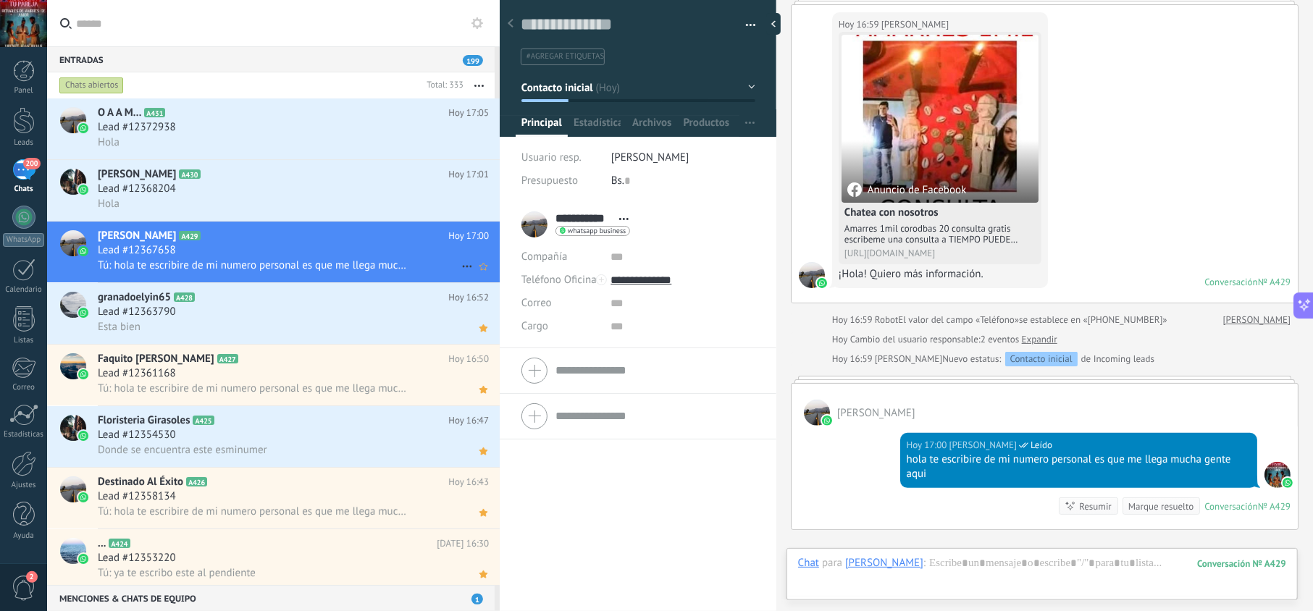
click at [366, 245] on div "Lead #12367658" at bounding box center [293, 250] width 391 height 14
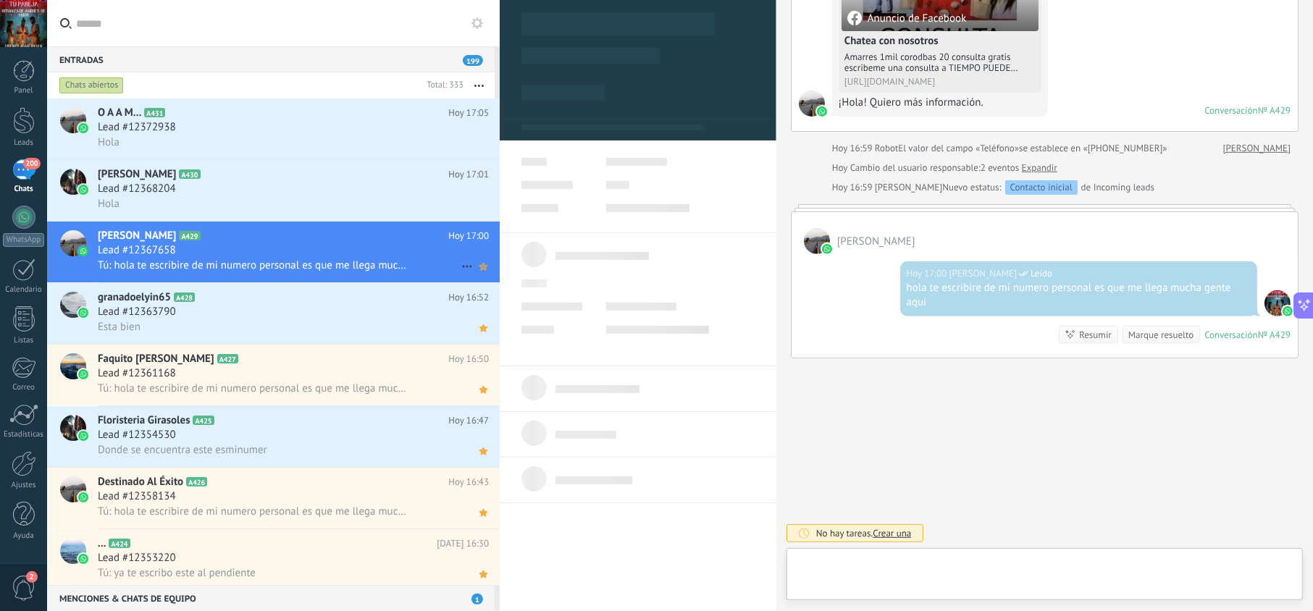
scroll to position [21, 0]
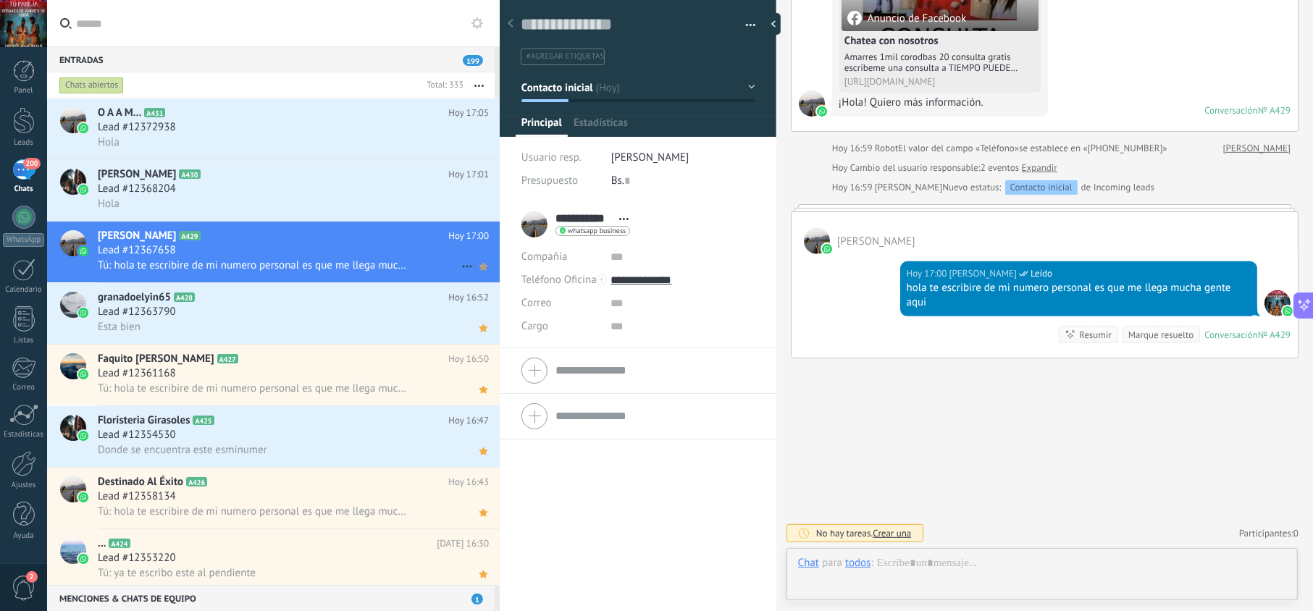
click at [476, 274] on icon at bounding box center [483, 266] width 15 height 17
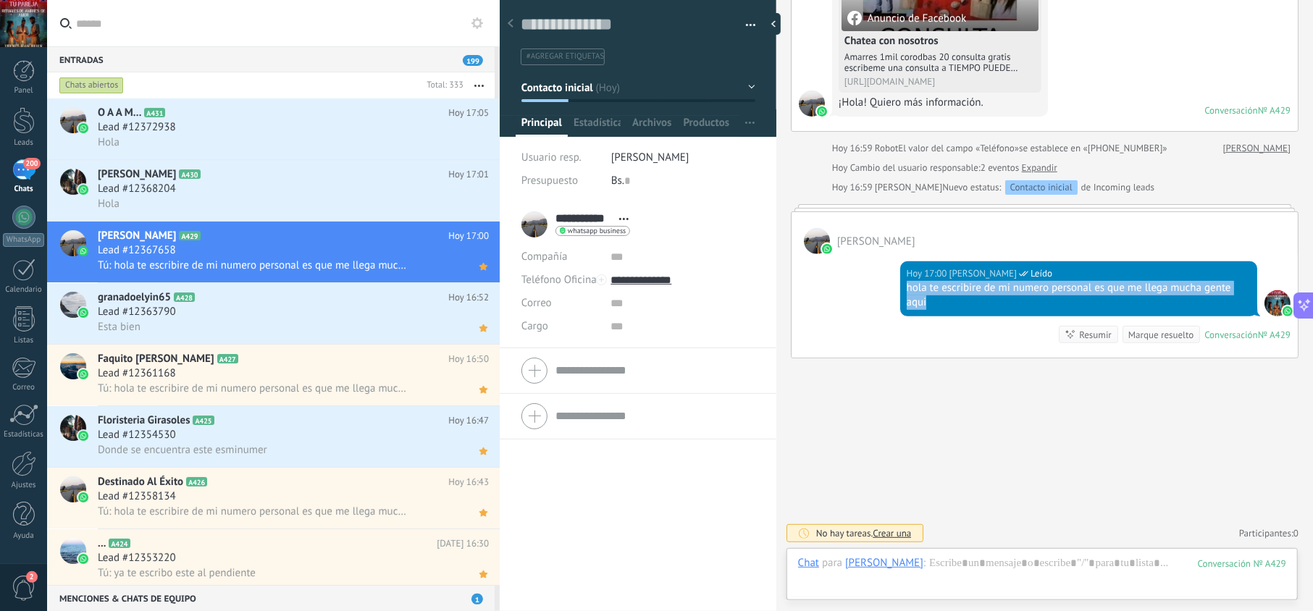
drag, startPoint x: 960, startPoint y: 306, endPoint x: 904, endPoint y: 290, distance: 58.7
click at [904, 290] on div "Hoy 17:00 jesus hernandez Leído hola te escribire de mi numero personal es que …" at bounding box center [1078, 288] width 357 height 55
copy div "hola te escribire de mi numero personal es que me llega mucha gente aqui"
click at [363, 201] on div "Hola" at bounding box center [293, 203] width 391 height 15
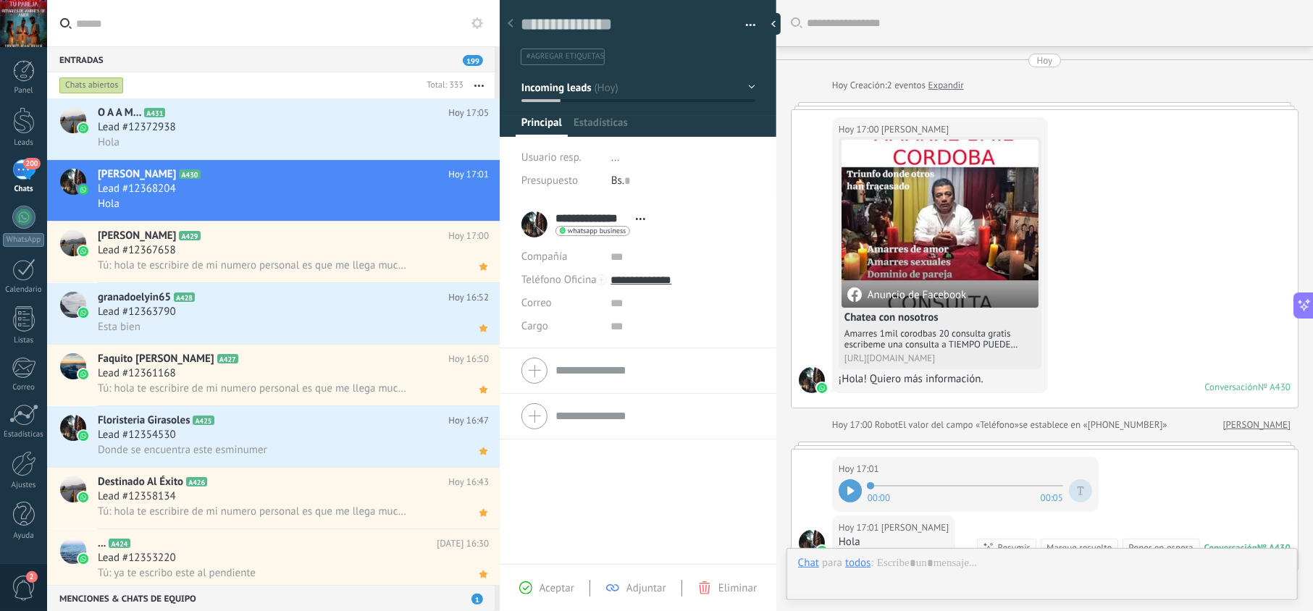
scroll to position [216, 0]
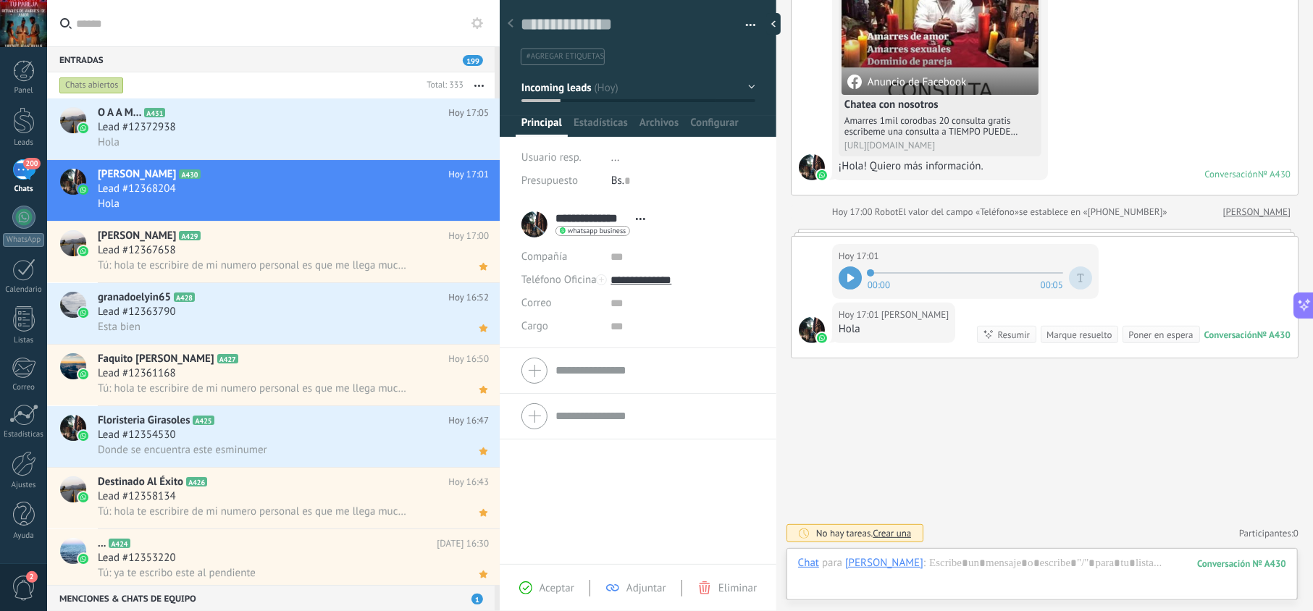
click at [571, 585] on span "Aceptar" at bounding box center [557, 589] width 35 height 14
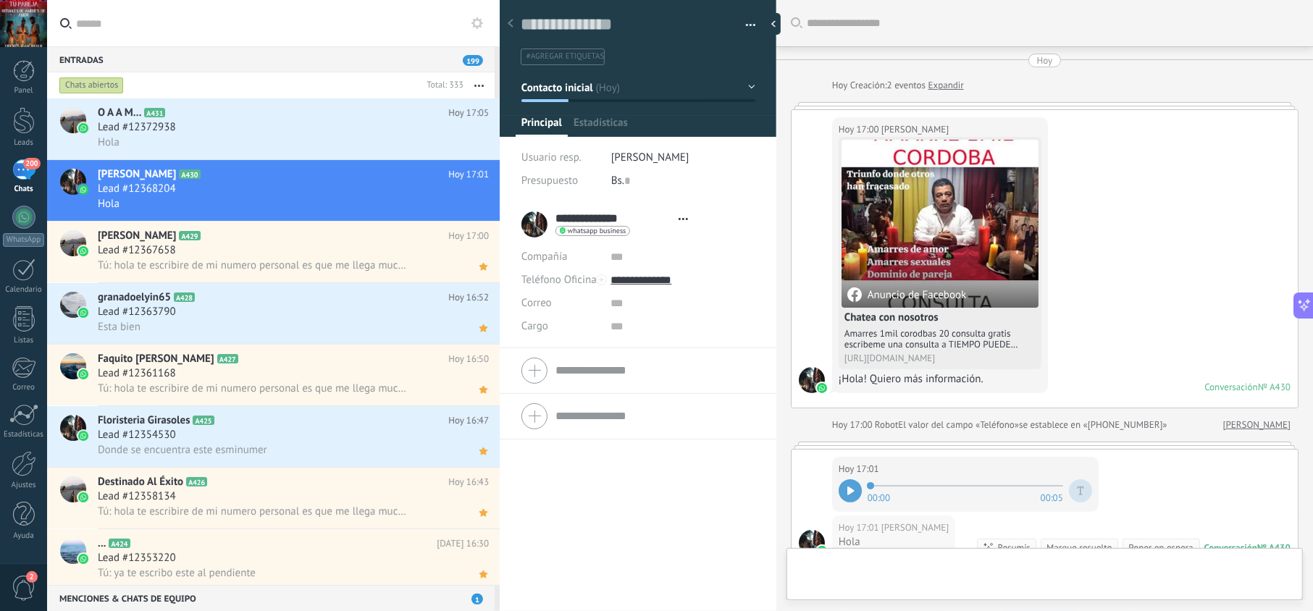
type textarea "**********"
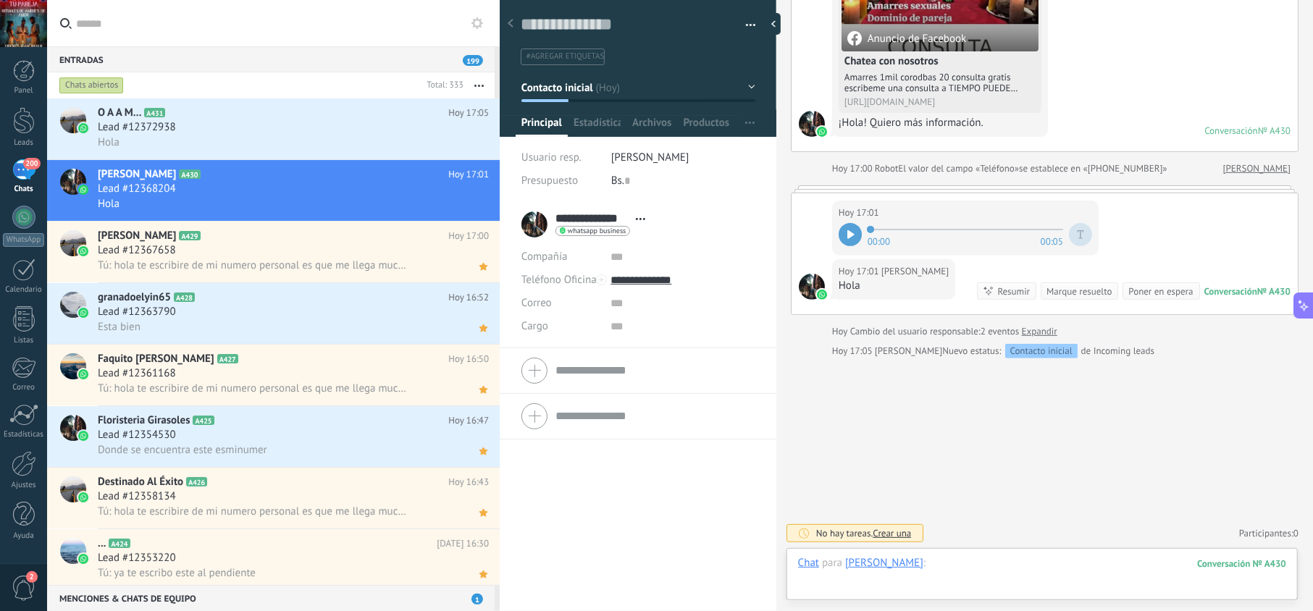
click at [980, 562] on div at bounding box center [1042, 577] width 488 height 43
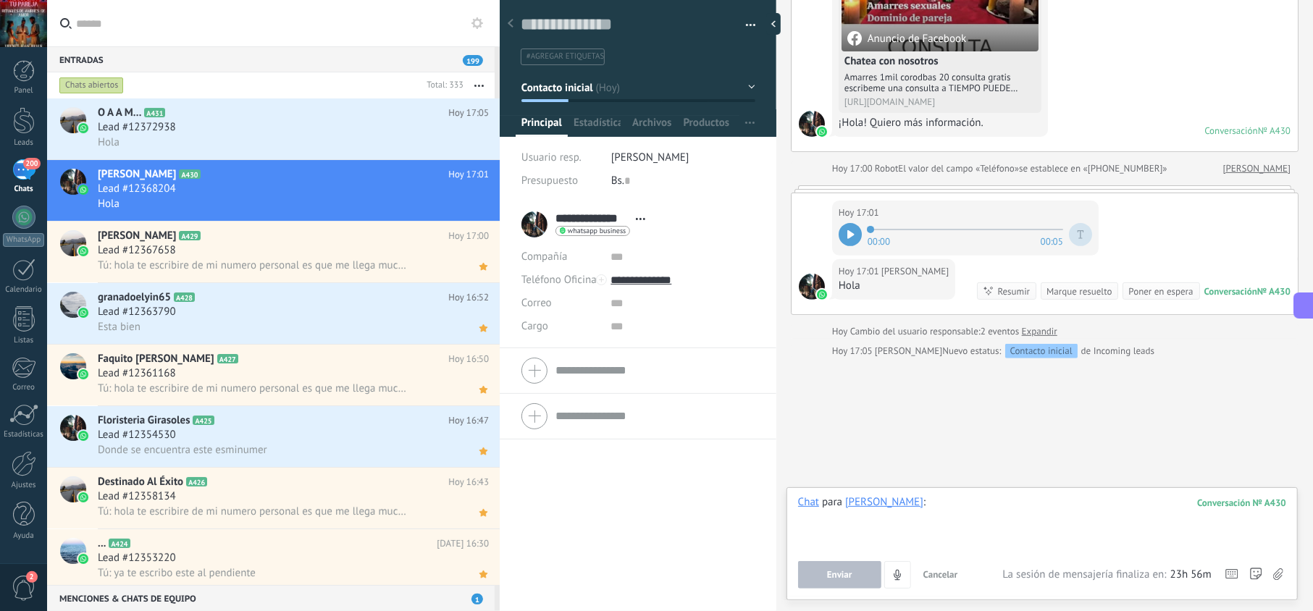
paste div
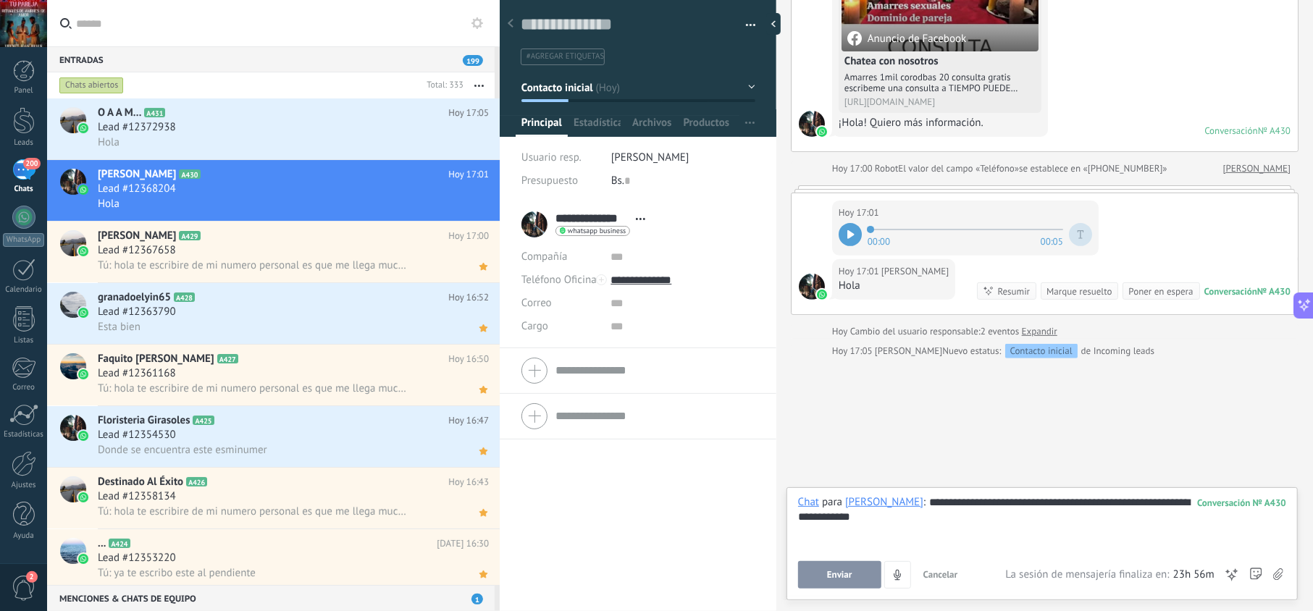
click at [838, 565] on button "Enviar" at bounding box center [839, 575] width 83 height 28
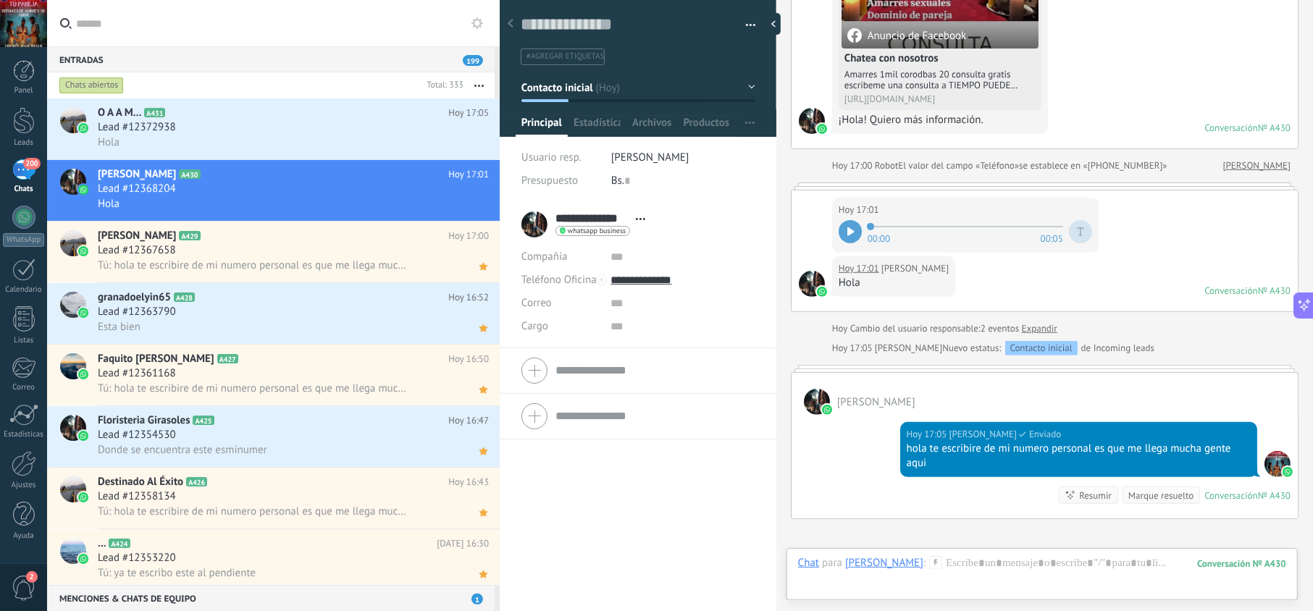
scroll to position [250, 0]
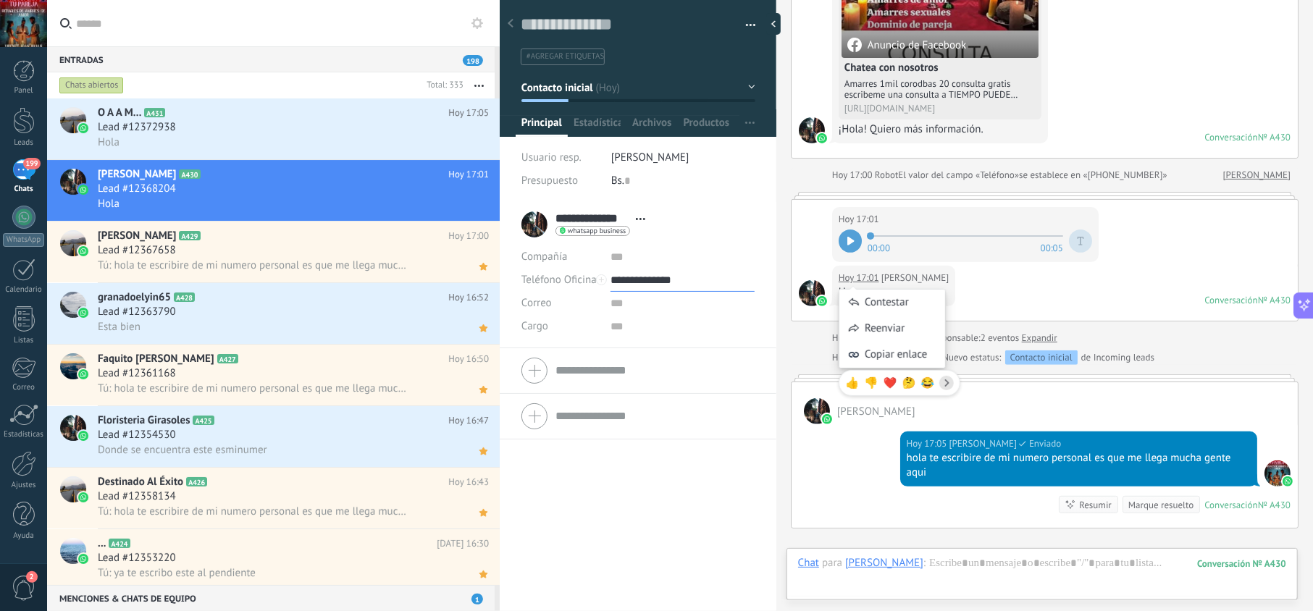
click at [667, 279] on input "**********" at bounding box center [682, 280] width 143 height 23
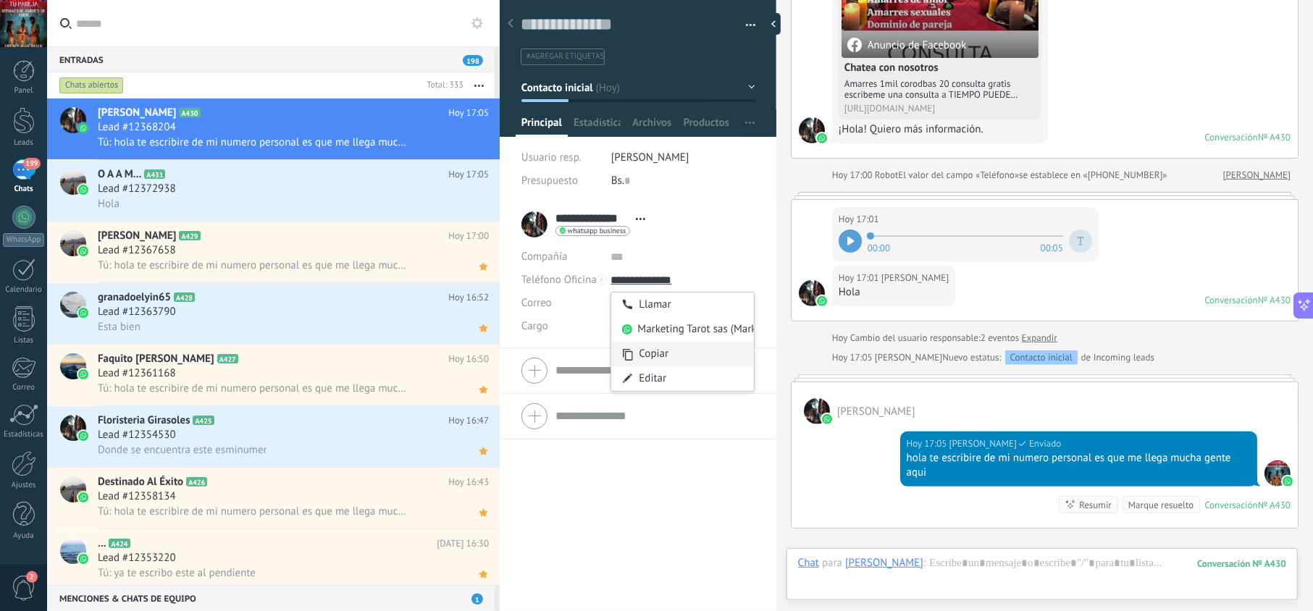
type input "**********"
click at [646, 343] on div "Copiar" at bounding box center [682, 354] width 142 height 25
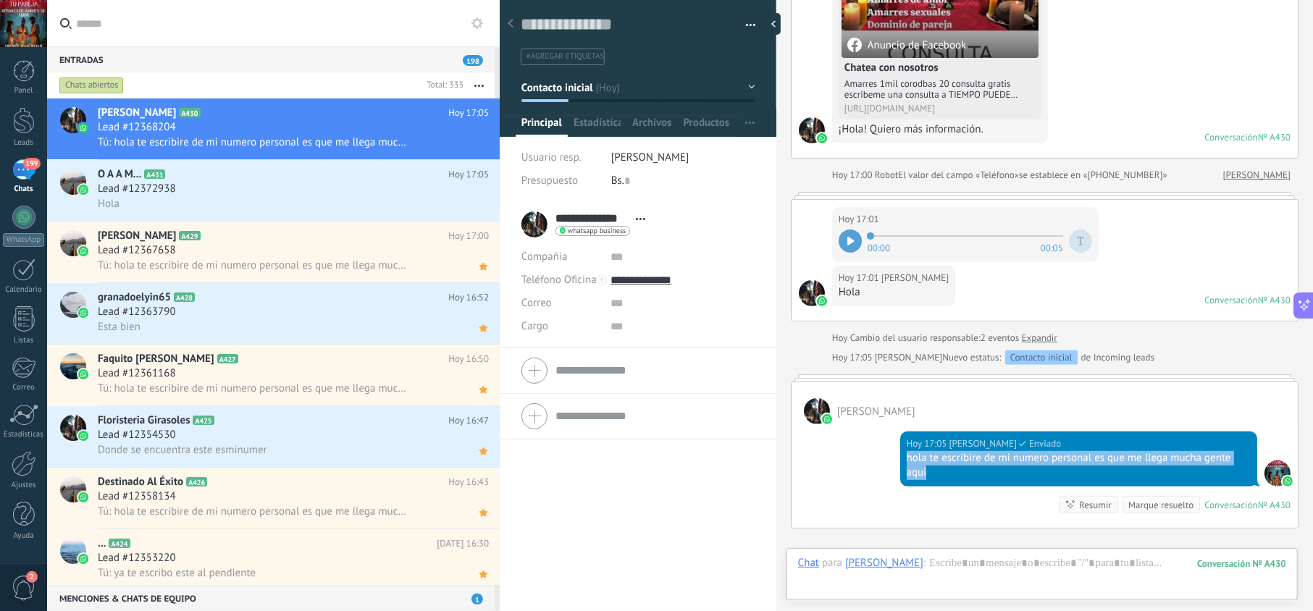
drag, startPoint x: 931, startPoint y: 476, endPoint x: 893, endPoint y: 464, distance: 39.4
click at [893, 464] on div "Hoy 17:05 jesus hernandez Enviado hola te escribire de mi numero personal es qu…" at bounding box center [1045, 476] width 506 height 104
copy div "hola te escribire de mi numero personal es que me llega mucha gente aqui"
click at [476, 143] on icon at bounding box center [483, 143] width 15 height 17
click at [369, 180] on h2 "O A A M... A431" at bounding box center [273, 174] width 351 height 14
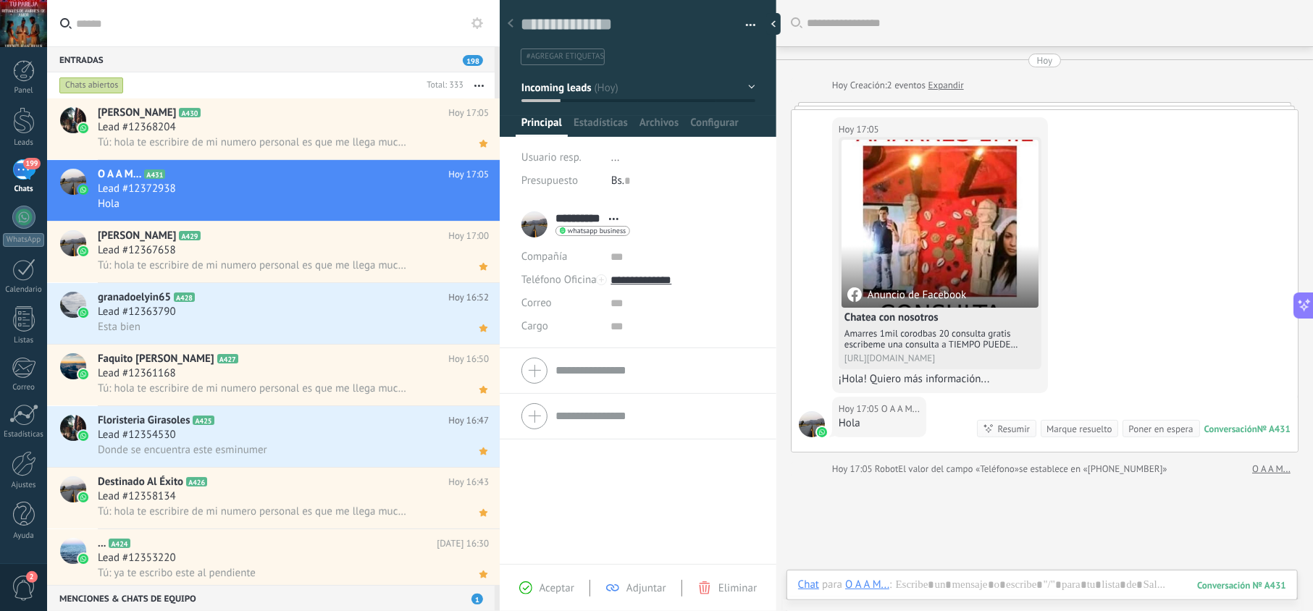
scroll to position [111, 0]
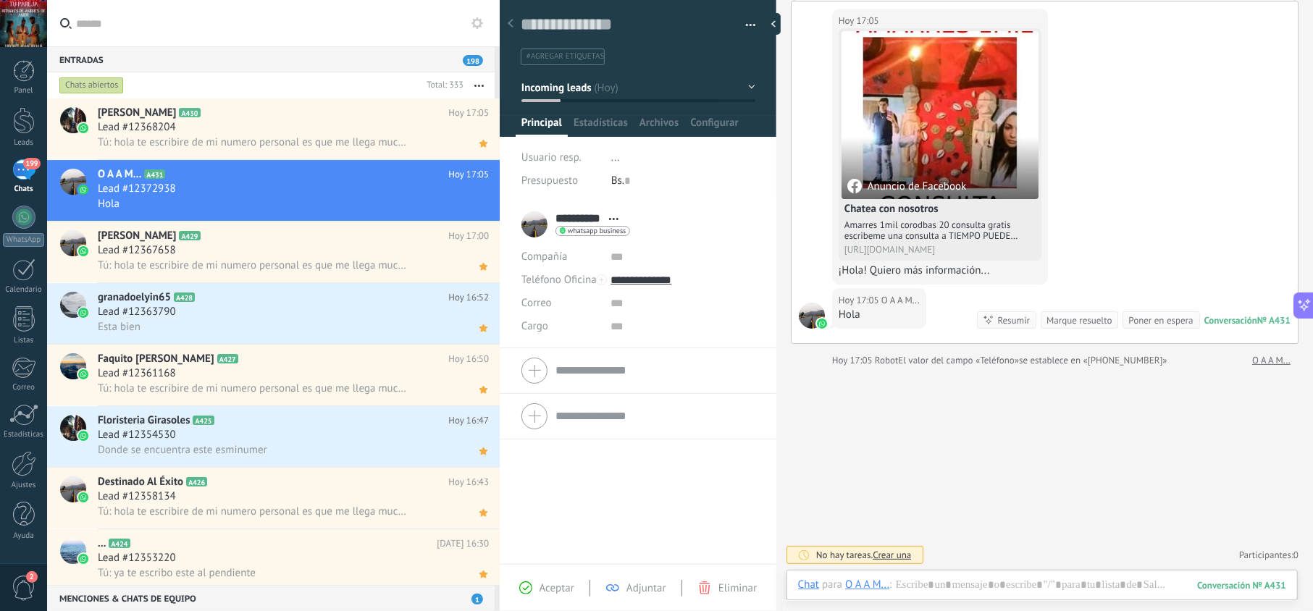
click at [540, 591] on span "Aceptar" at bounding box center [557, 589] width 35 height 14
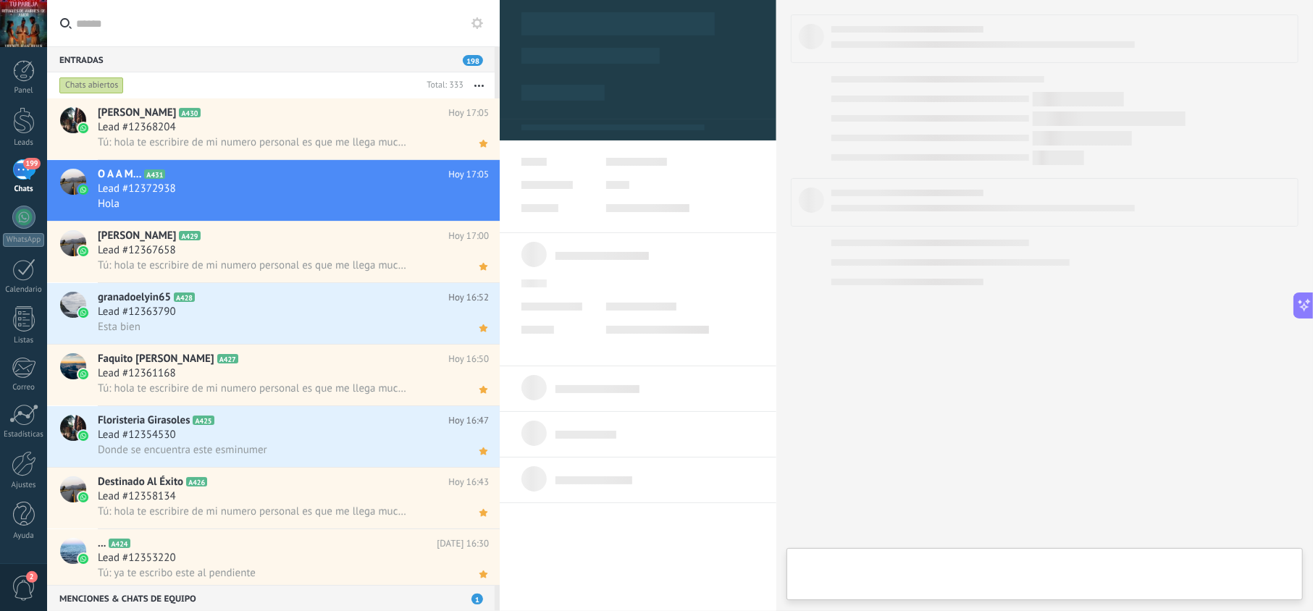
type textarea "**********"
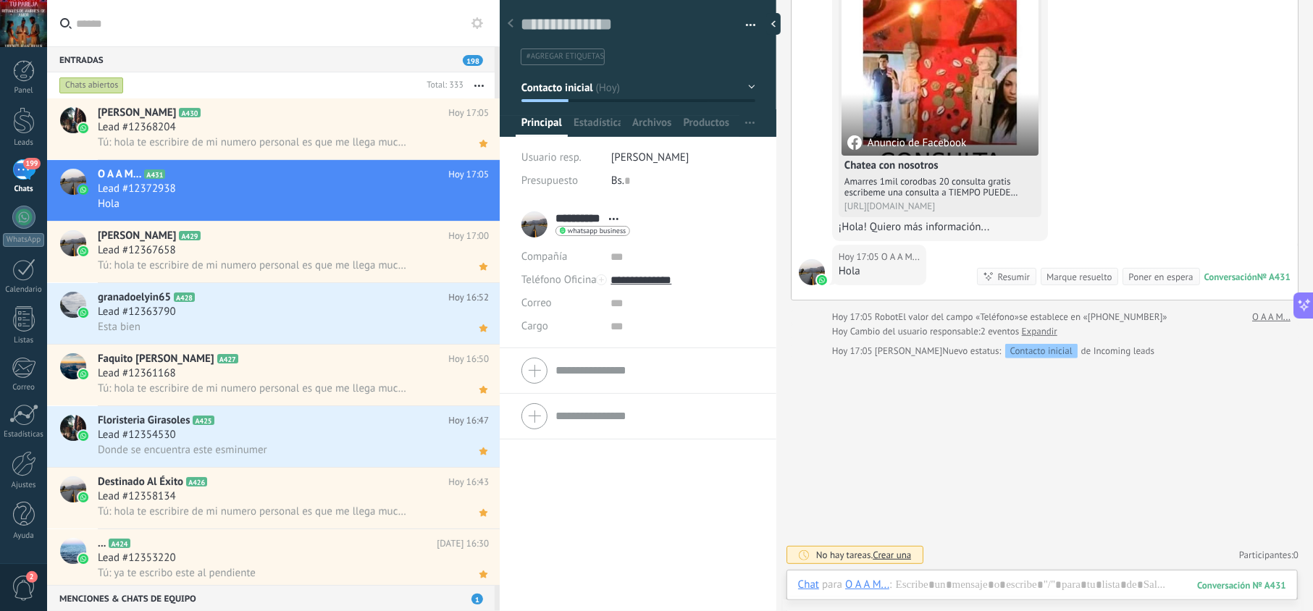
scroll to position [154, 0]
click at [995, 563] on div "Buscar Carga más Hoy Hoy Creación: 2 eventos Expandir Hoy 17:05 O A A M... Anun…" at bounding box center [1044, 305] width 537 height 611
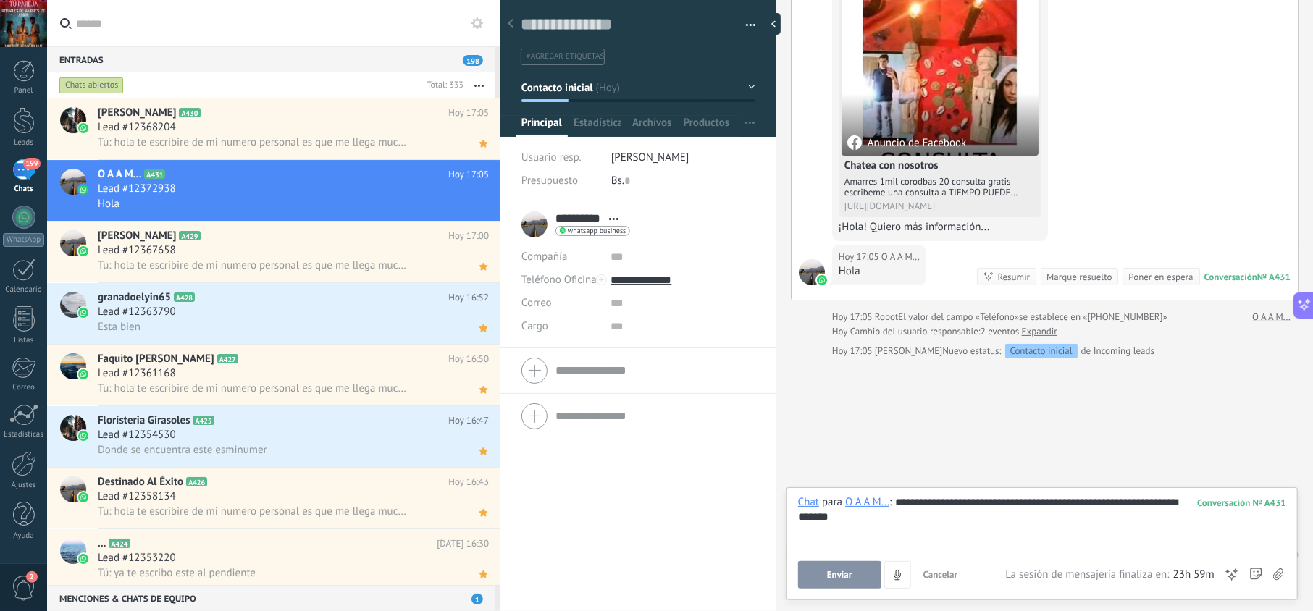
drag, startPoint x: 844, startPoint y: 568, endPoint x: 805, endPoint y: 453, distance: 120.7
click at [843, 570] on span "Enviar" at bounding box center [839, 575] width 25 height 10
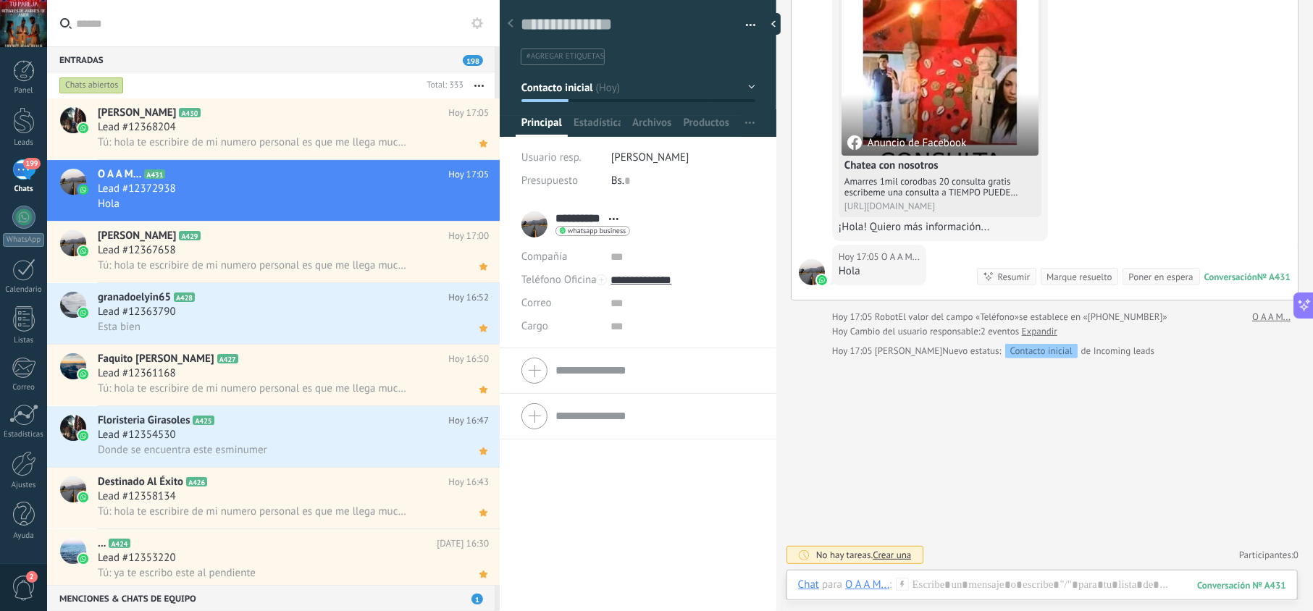
scroll to position [149, 0]
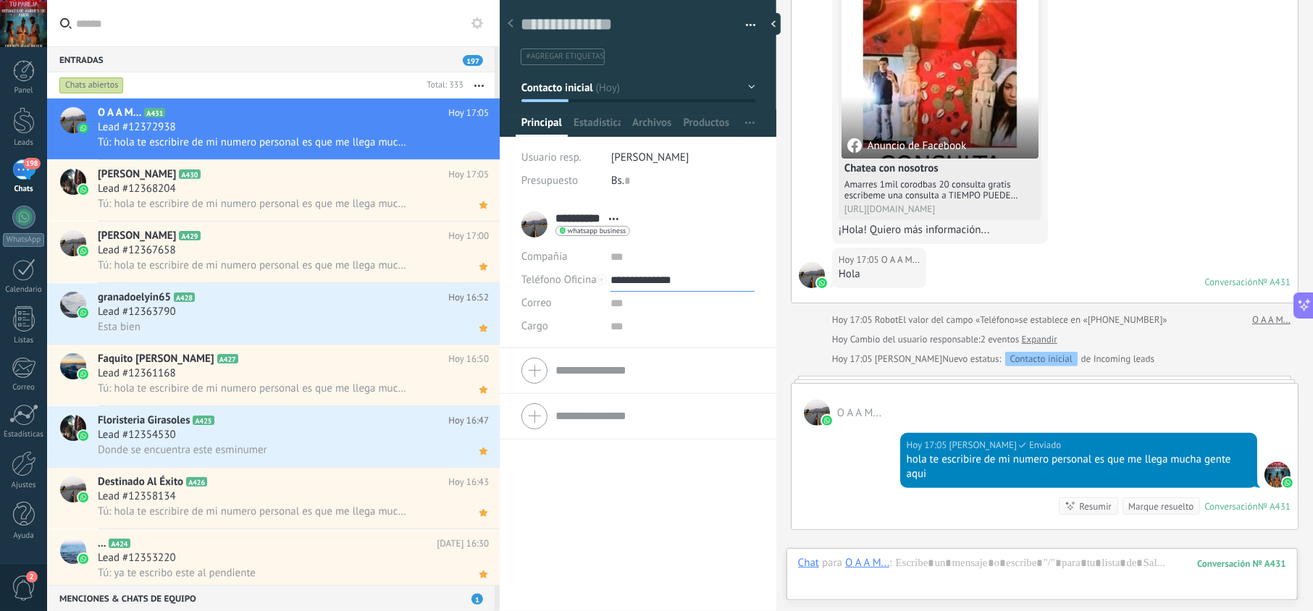
click at [655, 277] on input "**********" at bounding box center [682, 280] width 143 height 23
type input "**********"
click at [670, 349] on div "Copiar" at bounding box center [682, 354] width 142 height 25
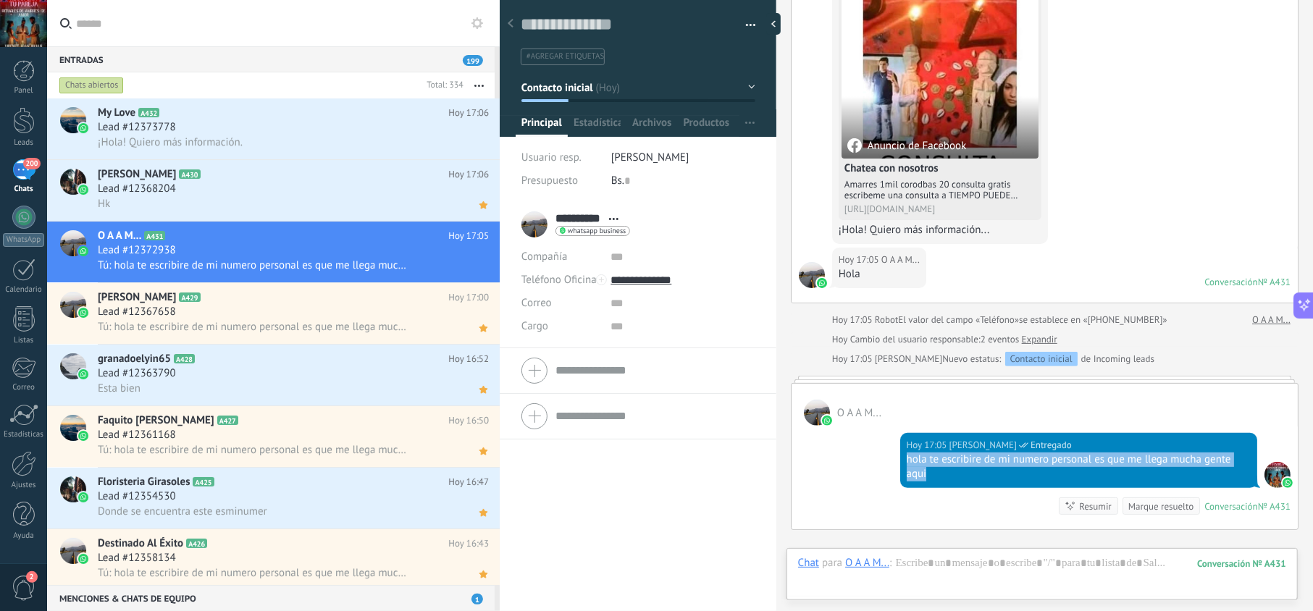
drag, startPoint x: 950, startPoint y: 478, endPoint x: 902, endPoint y: 468, distance: 49.6
click at [902, 468] on div "Hoy 17:05 jesus hernandez Entregado hola te escribire de mi numero personal es …" at bounding box center [1078, 460] width 357 height 55
copy div "hola te escribire de mi numero personal es que me llega mucha gente aqui"
click at [334, 211] on div "Hk" at bounding box center [293, 203] width 391 height 15
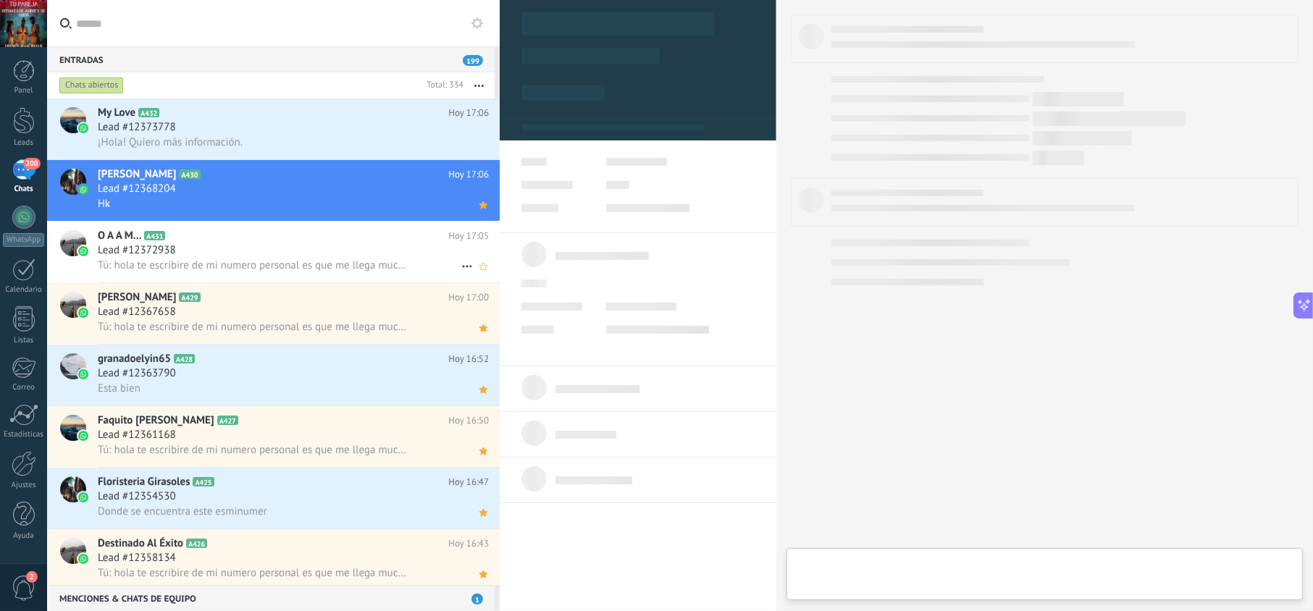
click at [468, 271] on icon at bounding box center [466, 266] width 17 height 17
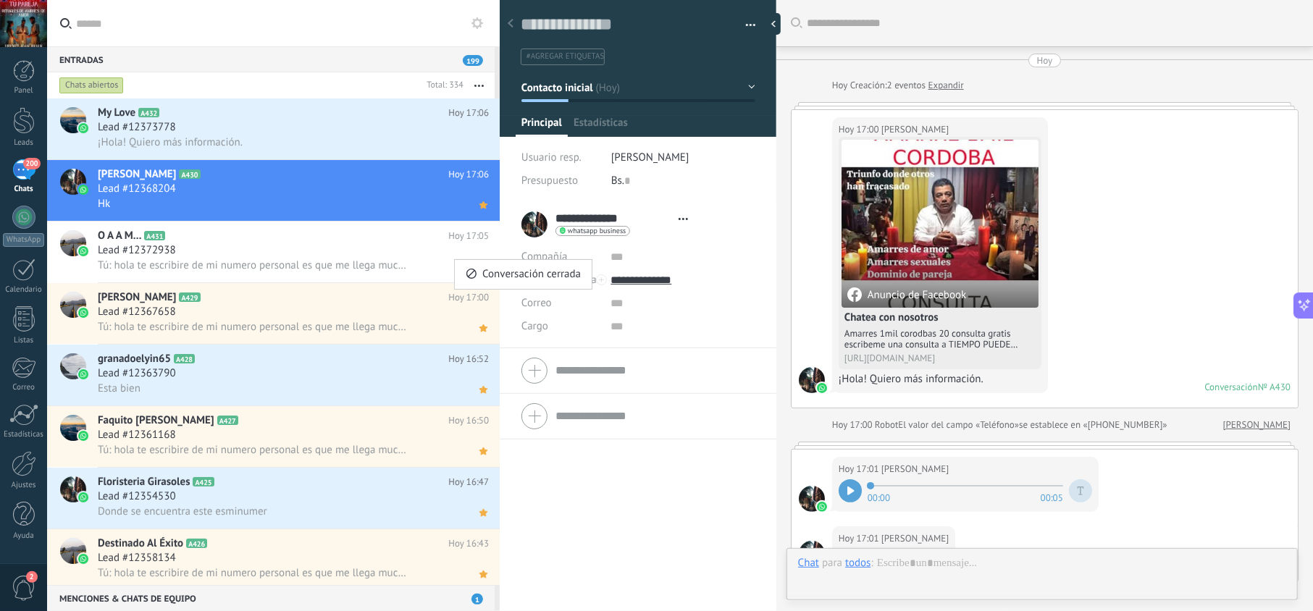
scroll to position [463, 0]
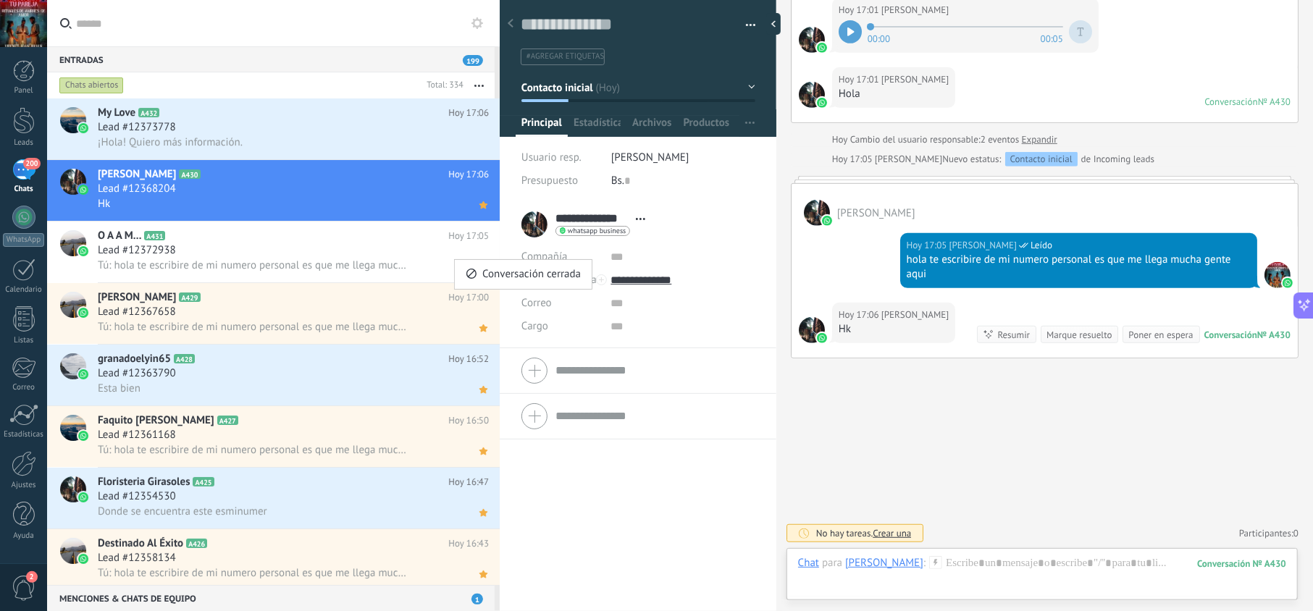
click at [407, 271] on div at bounding box center [656, 305] width 1313 height 611
click at [479, 268] on use at bounding box center [483, 266] width 8 height 7
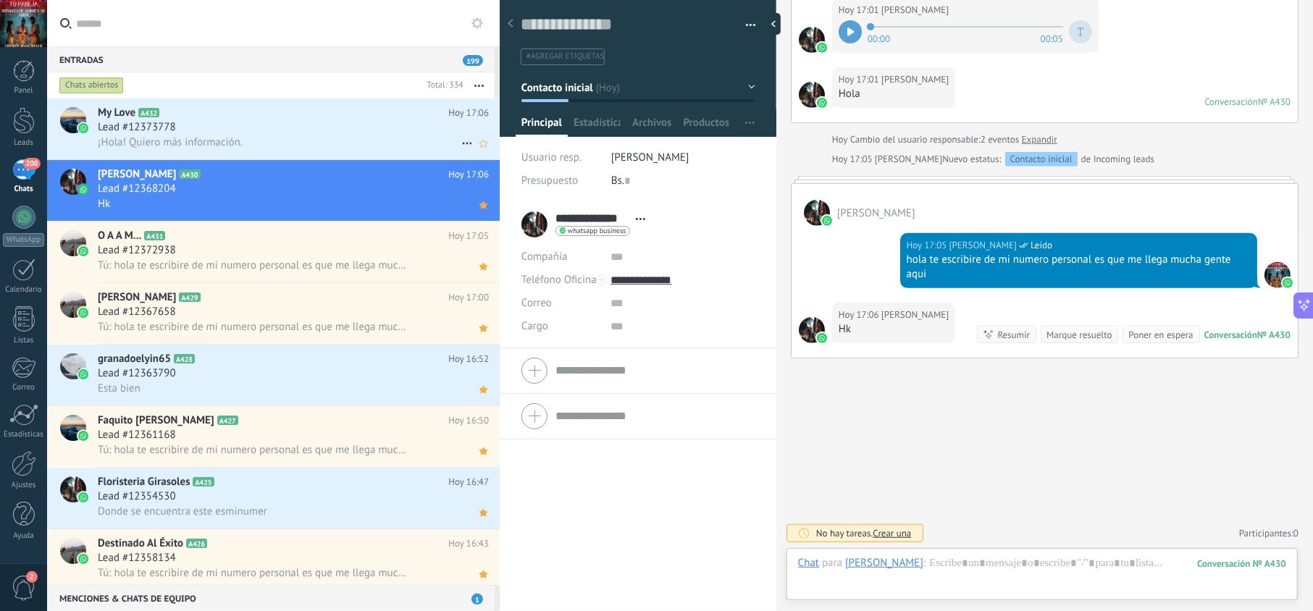
click at [381, 126] on div "Lead #12373778" at bounding box center [293, 127] width 391 height 14
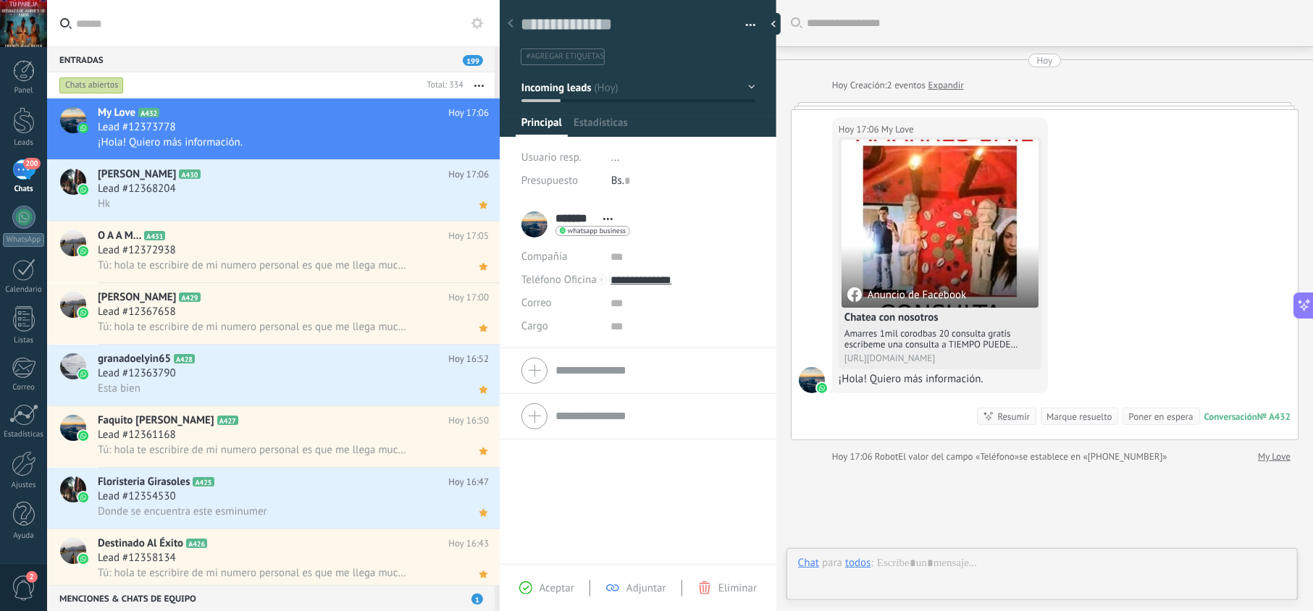
scroll to position [21, 0]
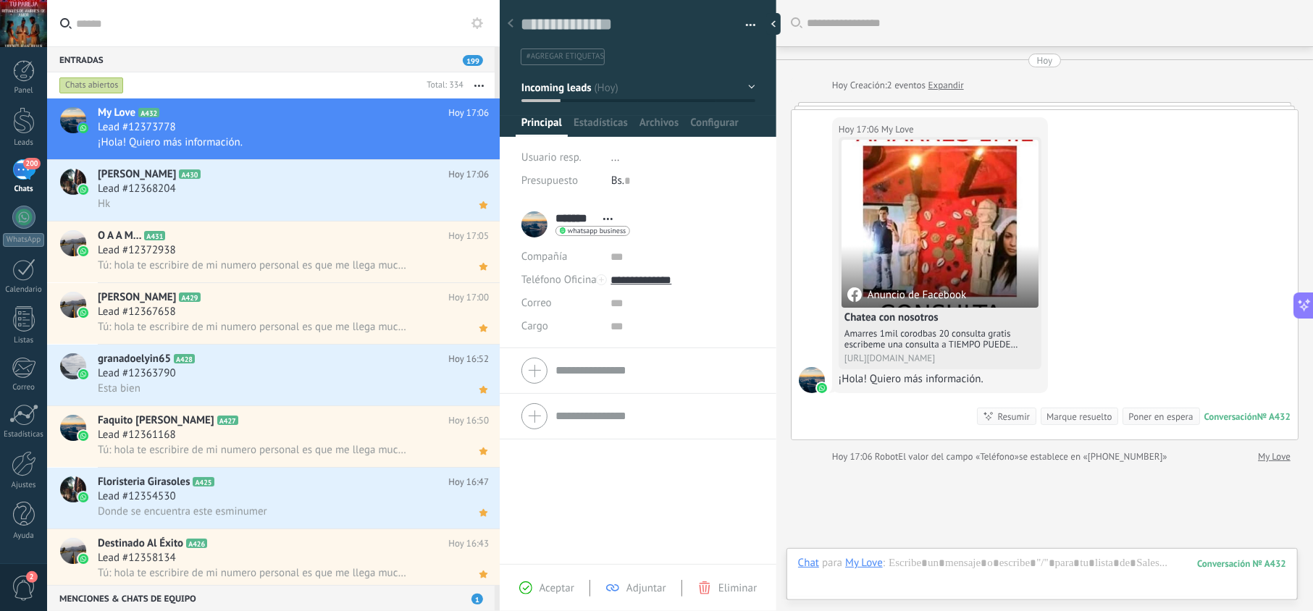
click at [545, 585] on span "Aceptar" at bounding box center [557, 589] width 35 height 14
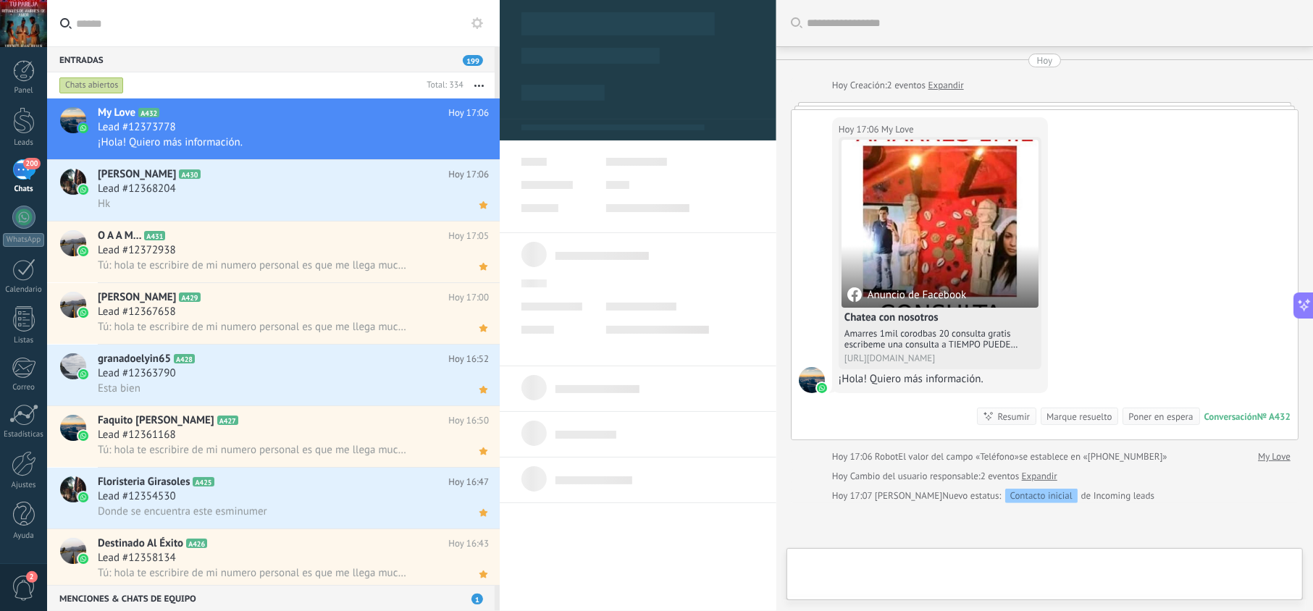
type textarea "**********"
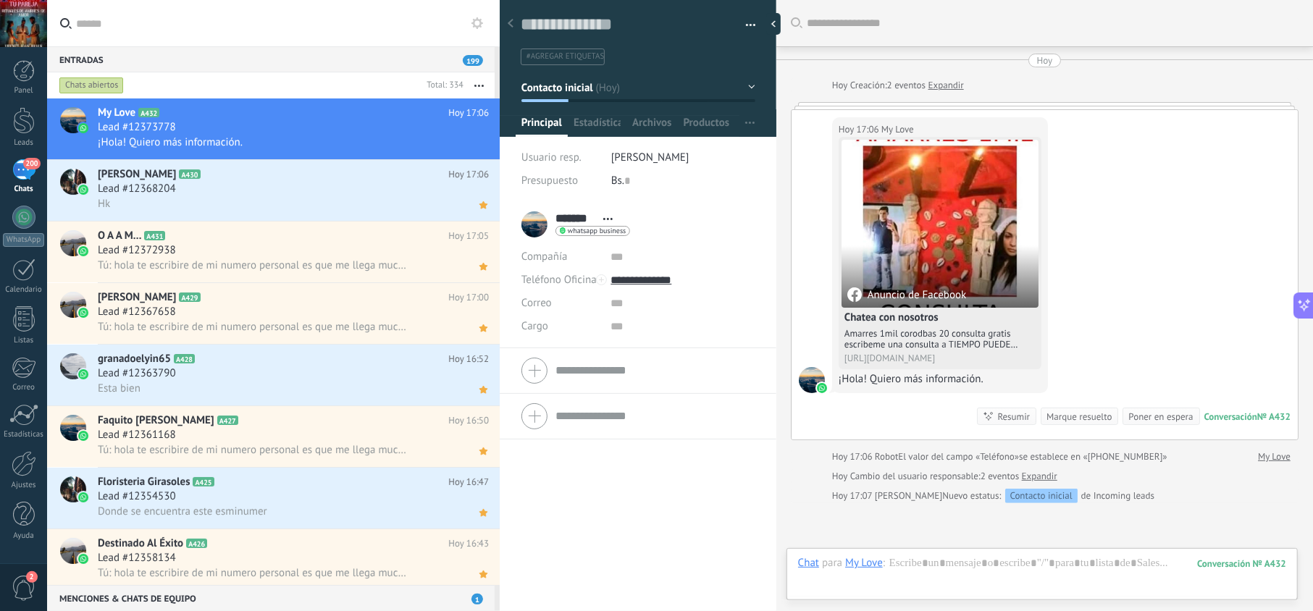
click at [998, 565] on div at bounding box center [1042, 577] width 488 height 43
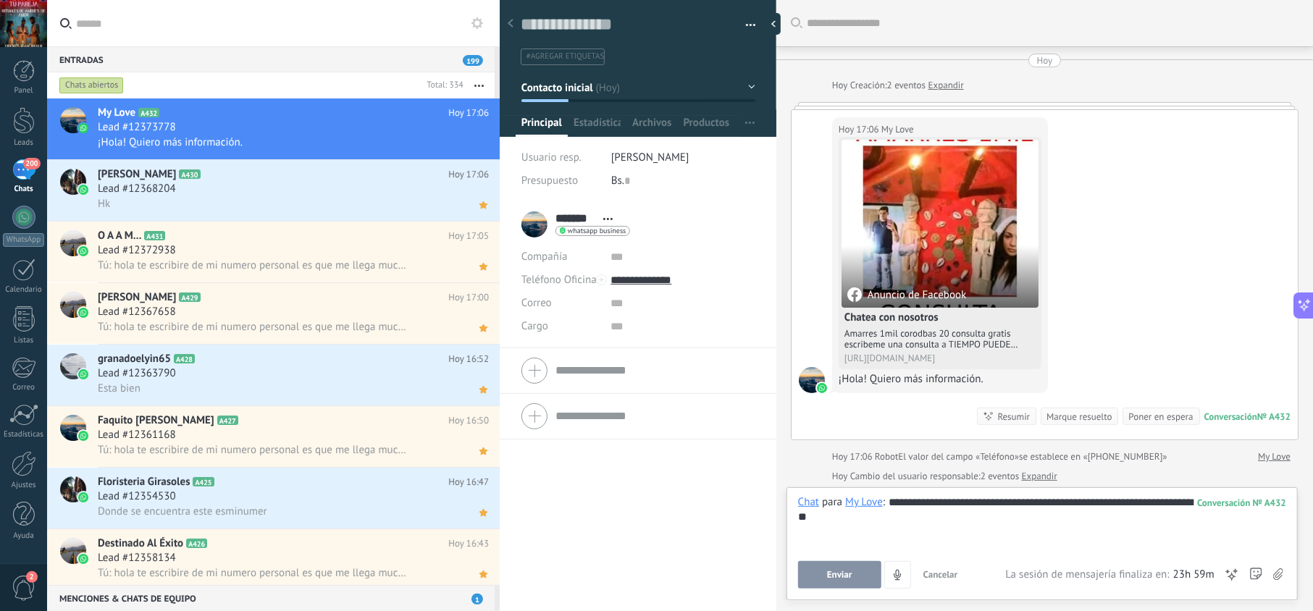
click at [860, 574] on button "Enviar" at bounding box center [839, 575] width 83 height 28
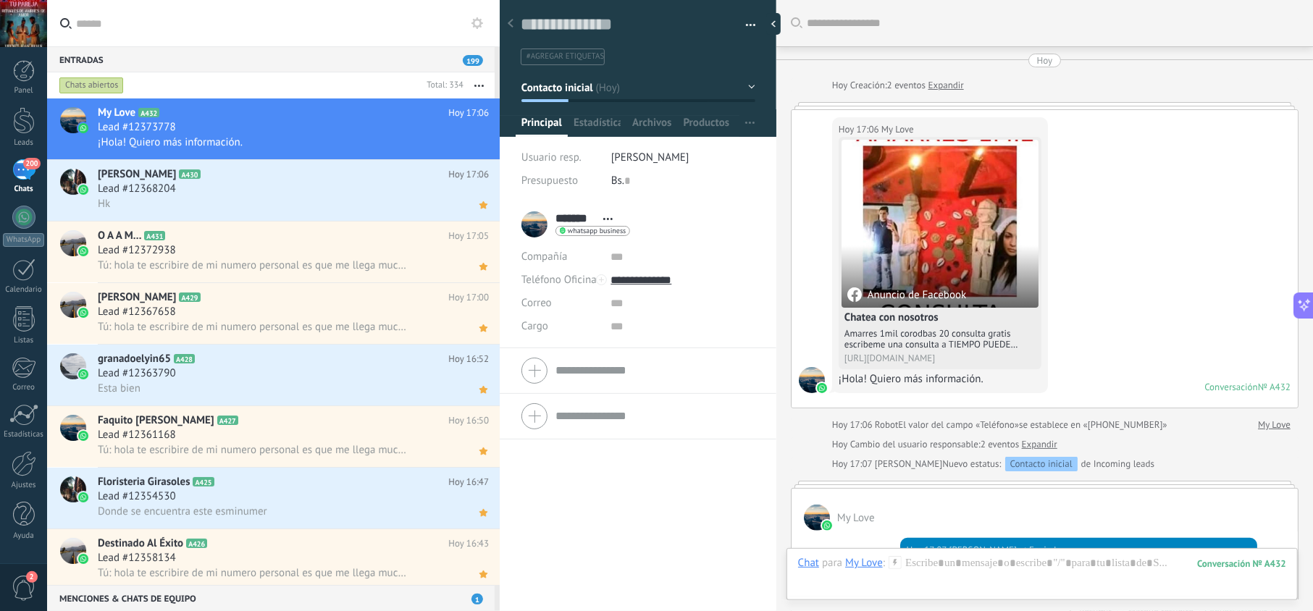
scroll to position [105, 0]
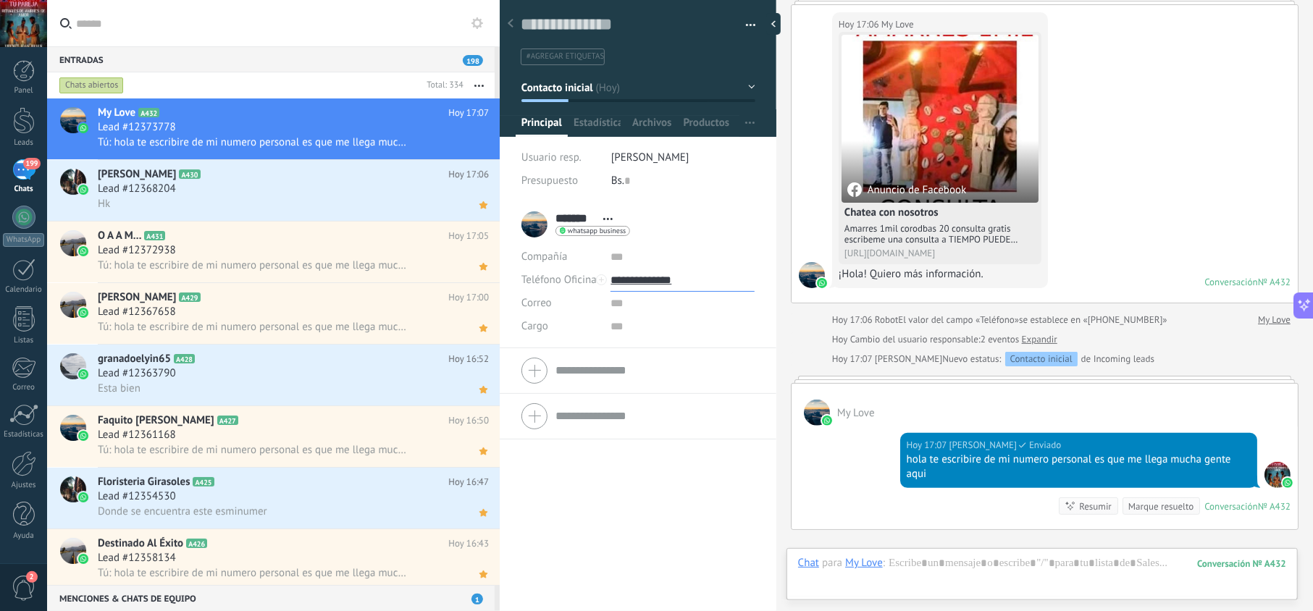
click at [653, 273] on input "**********" at bounding box center [682, 280] width 143 height 23
type input "**********"
click at [655, 354] on div "Copiar" at bounding box center [682, 354] width 142 height 25
click at [479, 148] on icon at bounding box center [483, 143] width 15 height 17
click at [377, 135] on span "Tú: hola te escribire de mi numero personal es que me llega mucha gente aqui" at bounding box center [253, 142] width 311 height 14
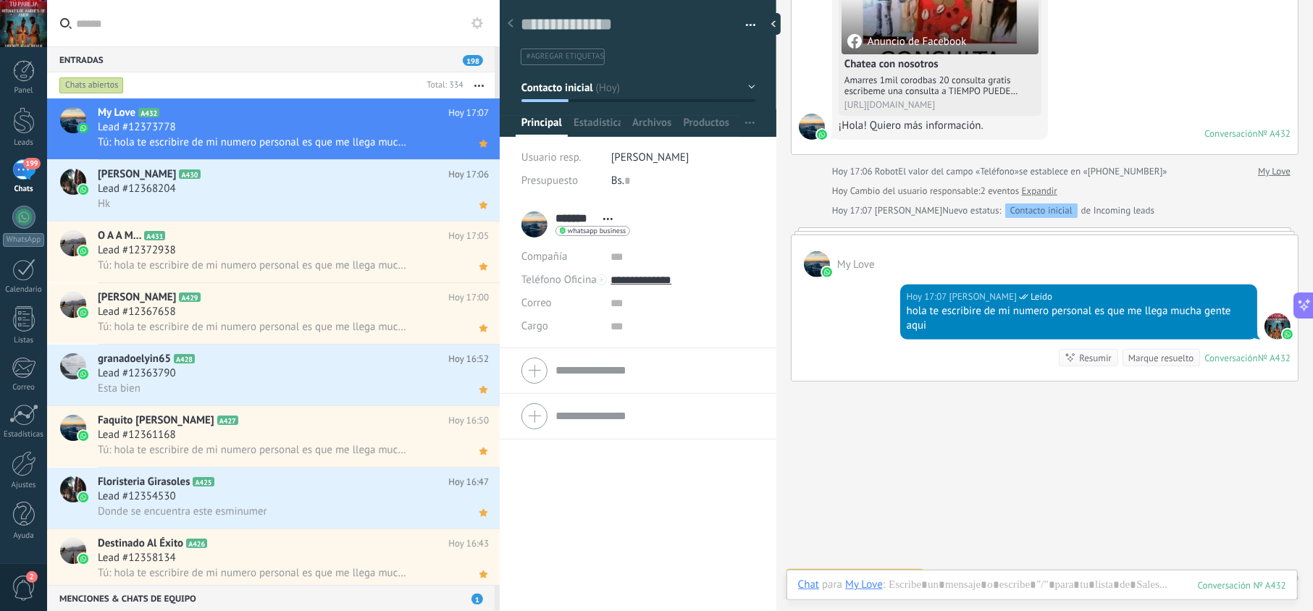
scroll to position [285, 0]
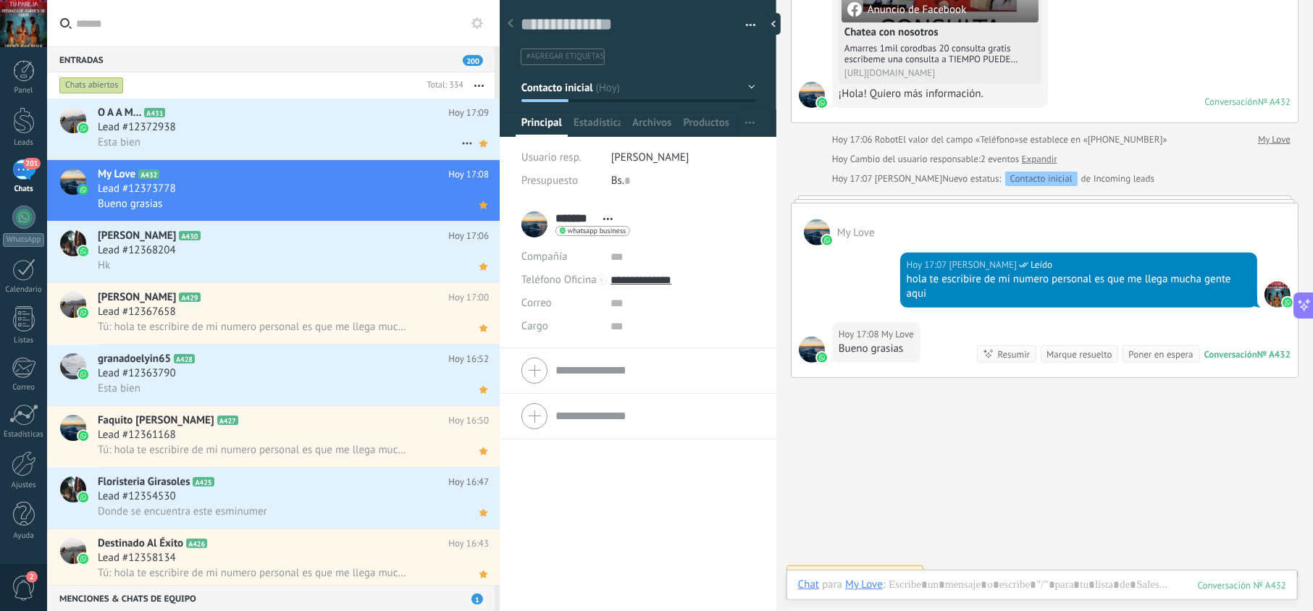
click at [322, 140] on div "Esta bien" at bounding box center [293, 142] width 391 height 15
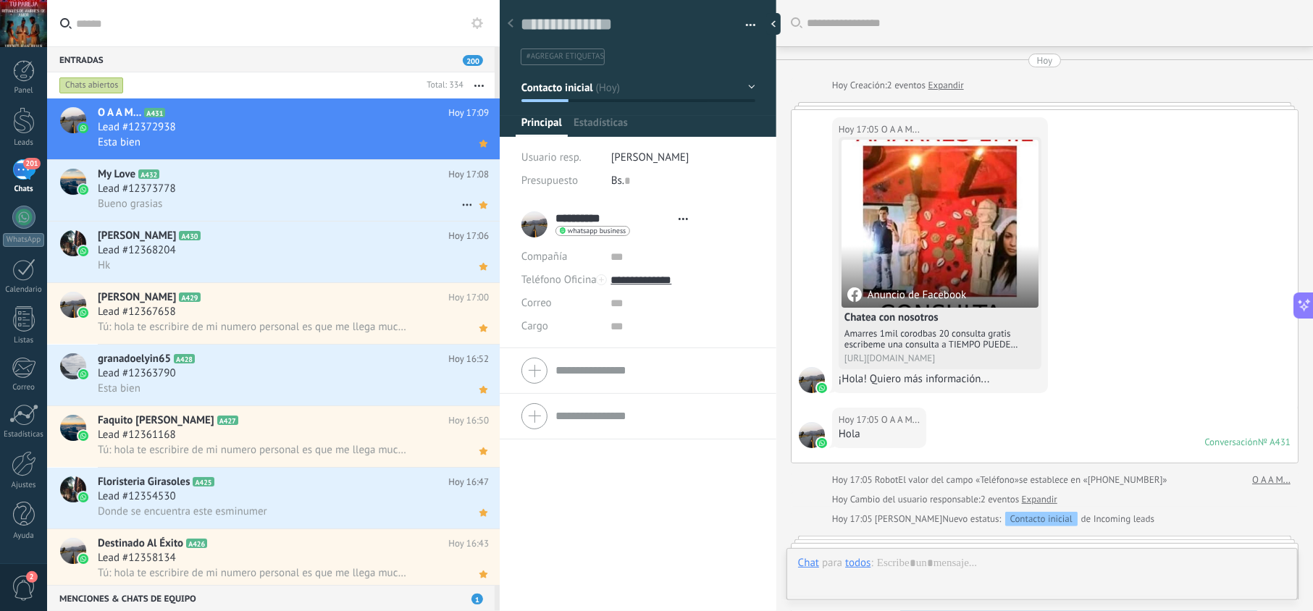
scroll to position [407, 0]
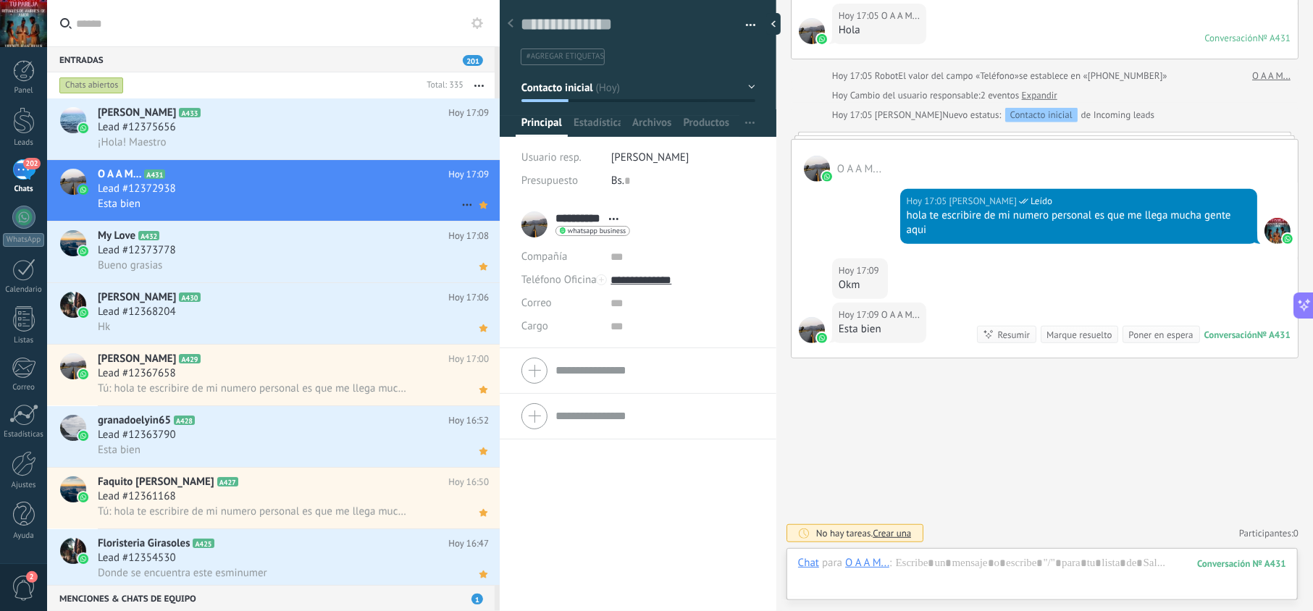
click at [374, 201] on div "Esta bien" at bounding box center [293, 203] width 391 height 15
drag, startPoint x: 947, startPoint y: 233, endPoint x: 902, endPoint y: 220, distance: 46.8
click at [902, 220] on div "Hoy 17:05 jesus hernandez Leído hola te escribire de mi numero personal es que …" at bounding box center [1078, 216] width 357 height 55
click at [285, 139] on div "¡Hola! Maestro" at bounding box center [293, 142] width 391 height 15
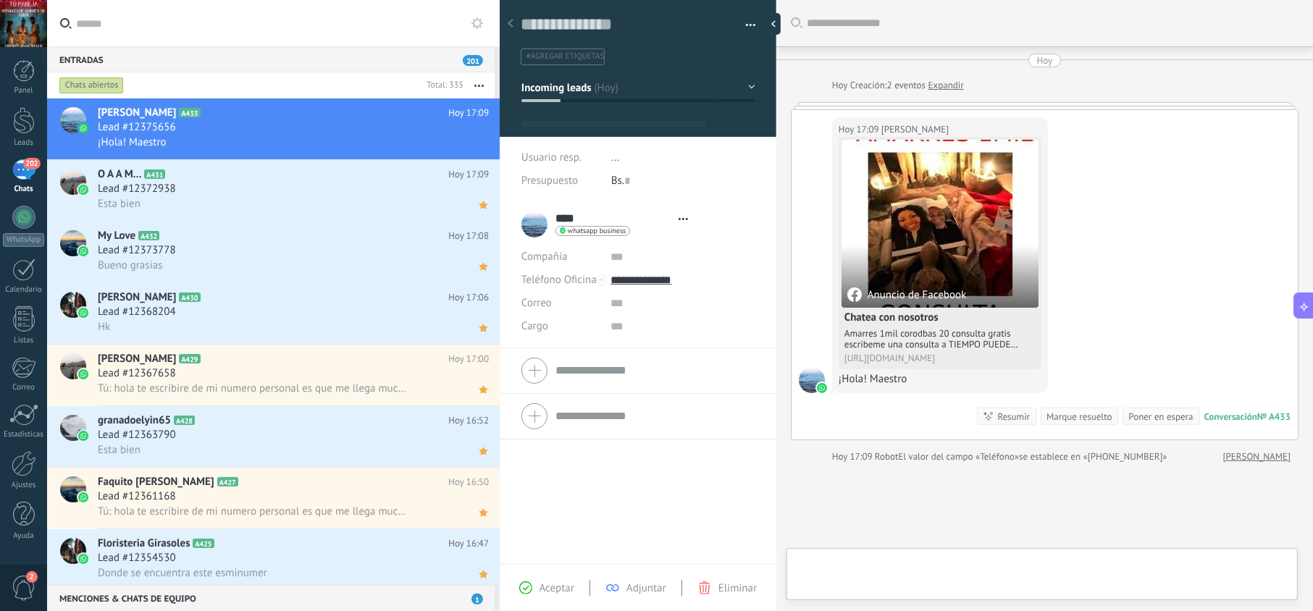
scroll to position [21, 0]
click at [548, 580] on div "Aceptar Adjuntar Eliminar" at bounding box center [637, 588] width 269 height 17
click at [562, 595] on span "Aceptar" at bounding box center [557, 589] width 35 height 14
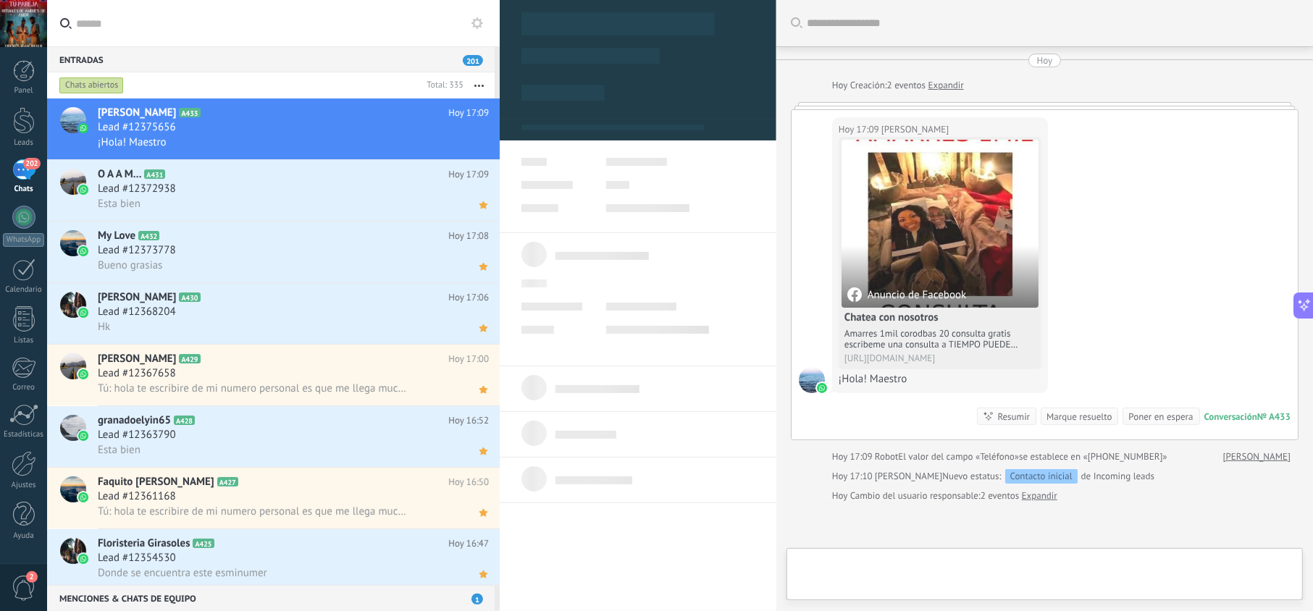
type textarea "**********"
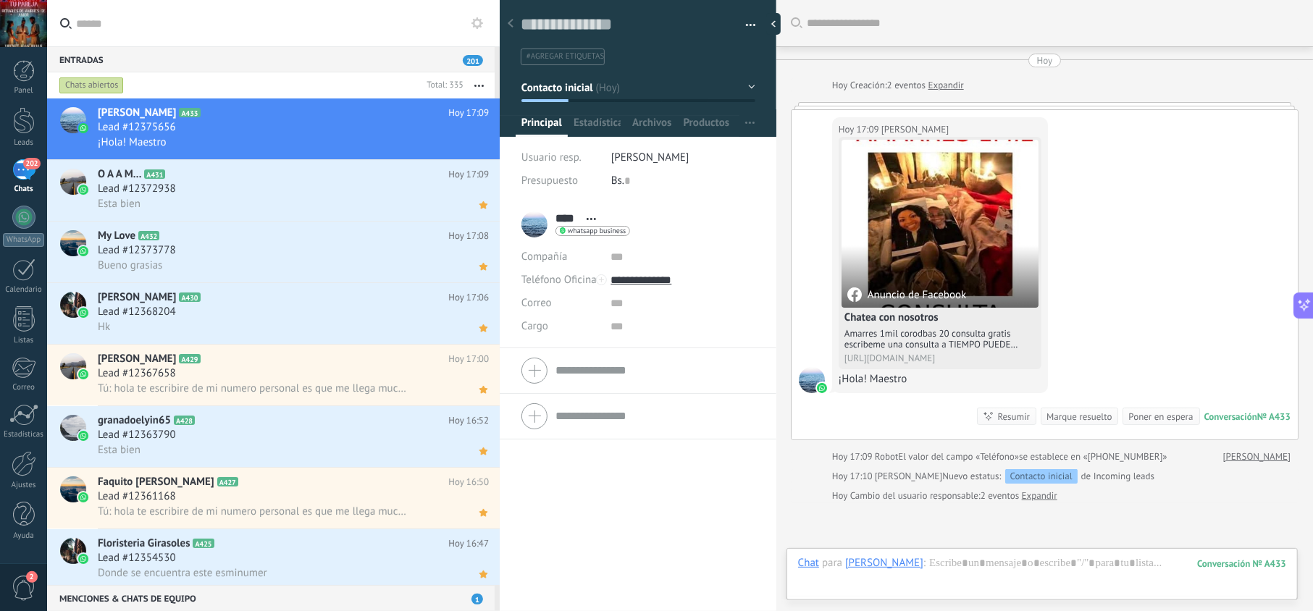
click at [953, 568] on div at bounding box center [1042, 577] width 488 height 43
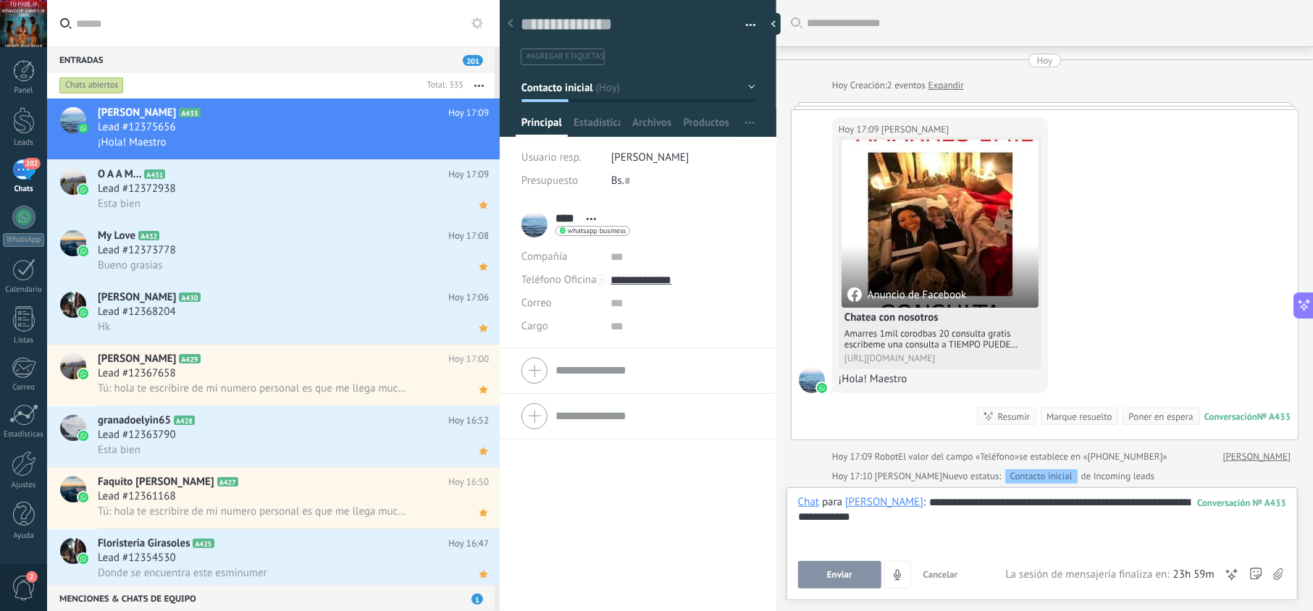
drag, startPoint x: 857, startPoint y: 575, endPoint x: 860, endPoint y: 568, distance: 7.8
click at [858, 575] on button "Enviar" at bounding box center [839, 575] width 83 height 28
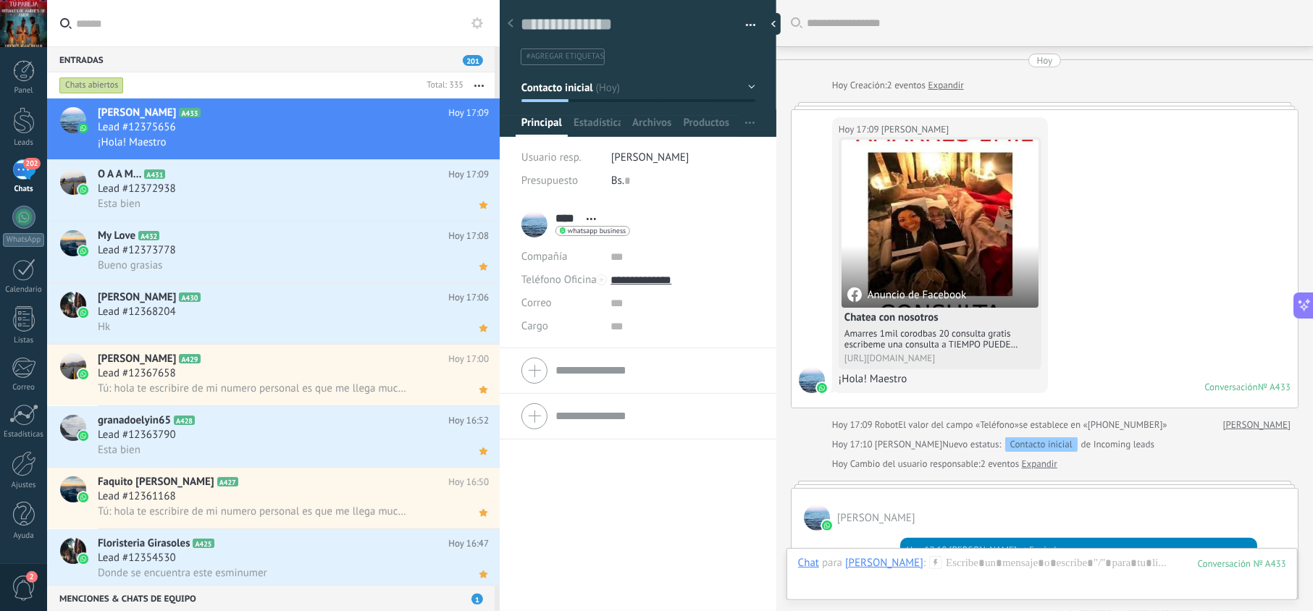
scroll to position [280, 0]
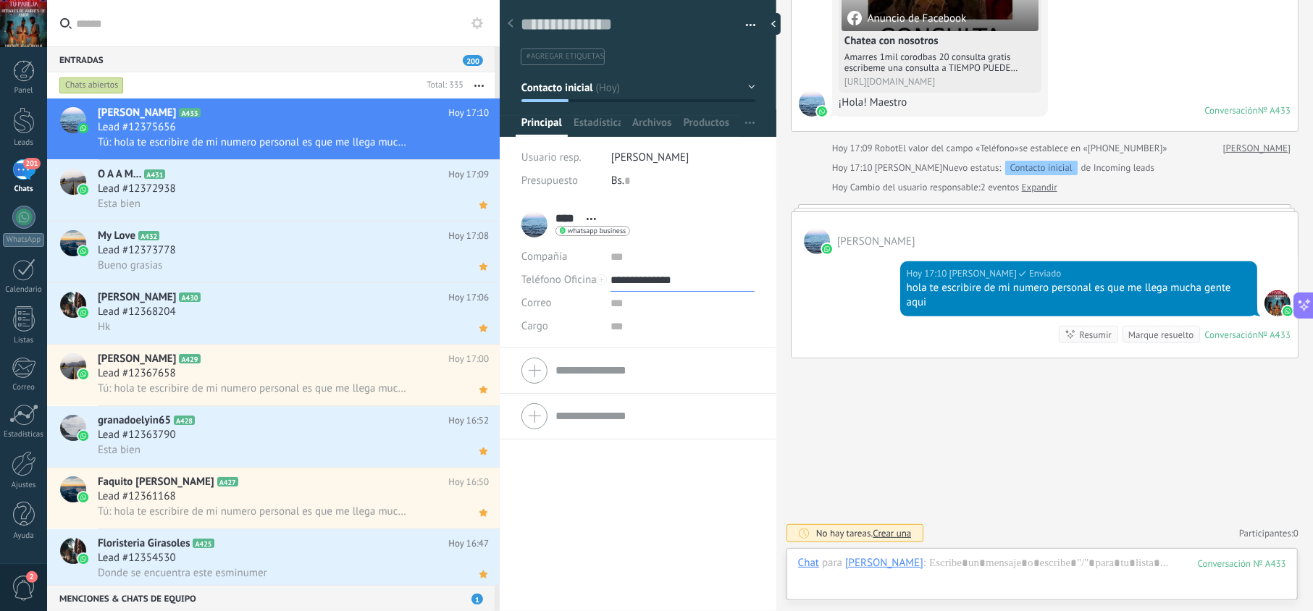
click at [650, 279] on input "**********" at bounding box center [682, 280] width 143 height 23
type input "**********"
click at [665, 351] on div "Copiar" at bounding box center [682, 354] width 142 height 25
click at [361, 116] on h2 "Baez A433" at bounding box center [273, 113] width 351 height 14
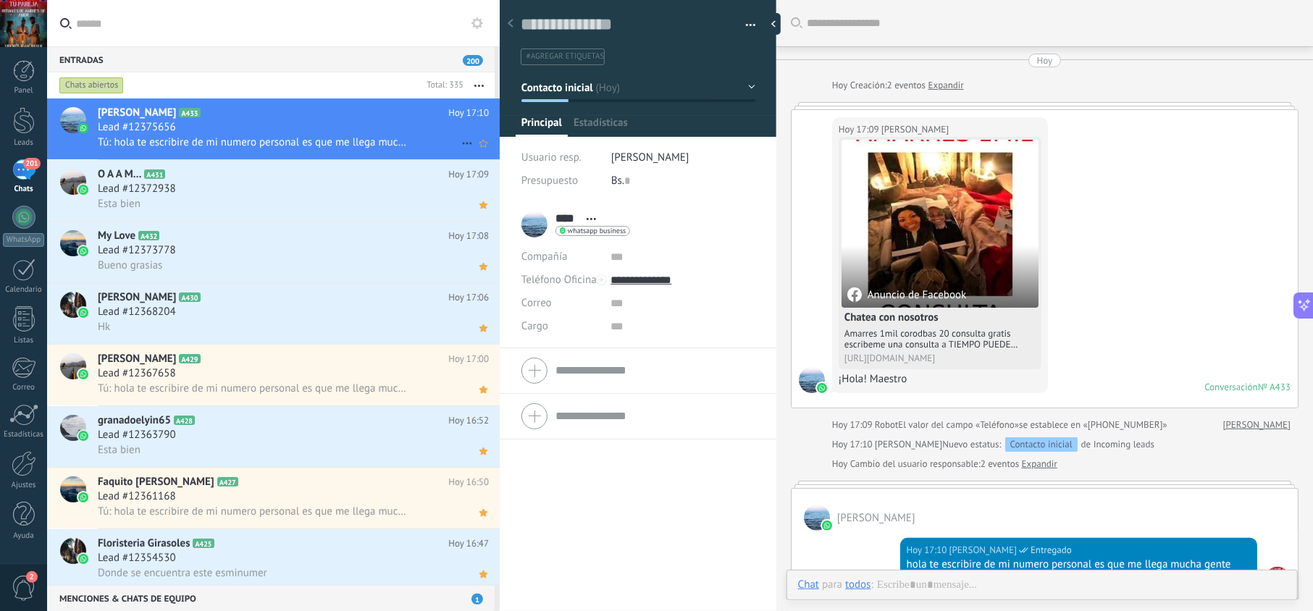
scroll to position [253, 0]
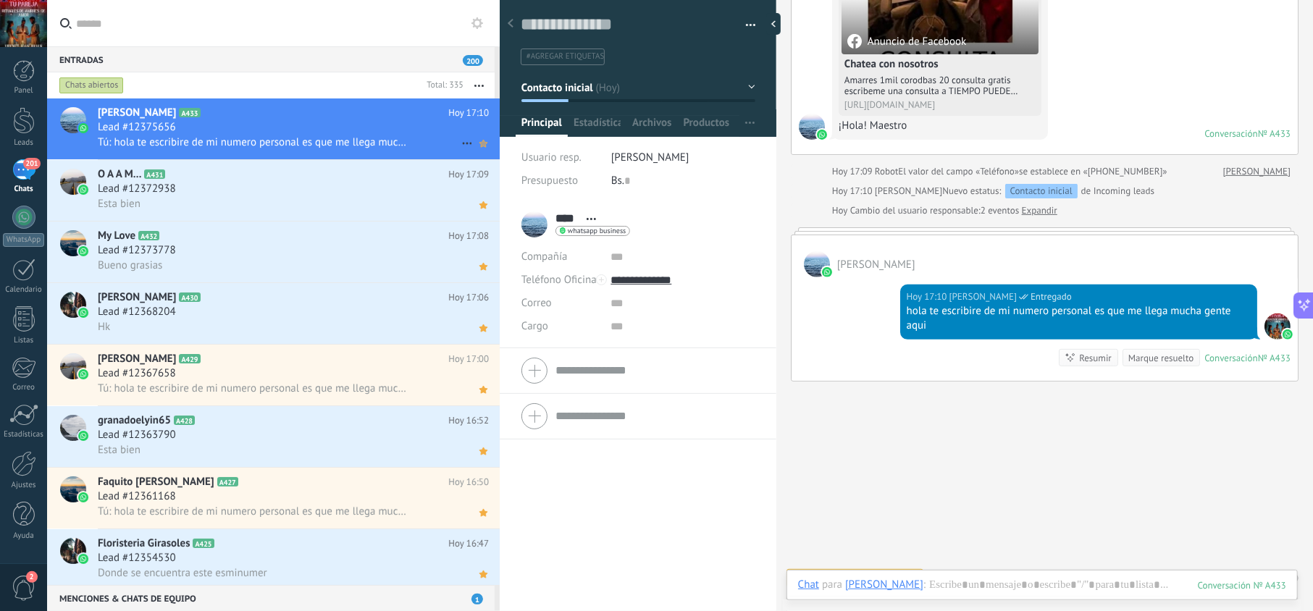
click at [484, 146] on icon at bounding box center [483, 143] width 15 height 17
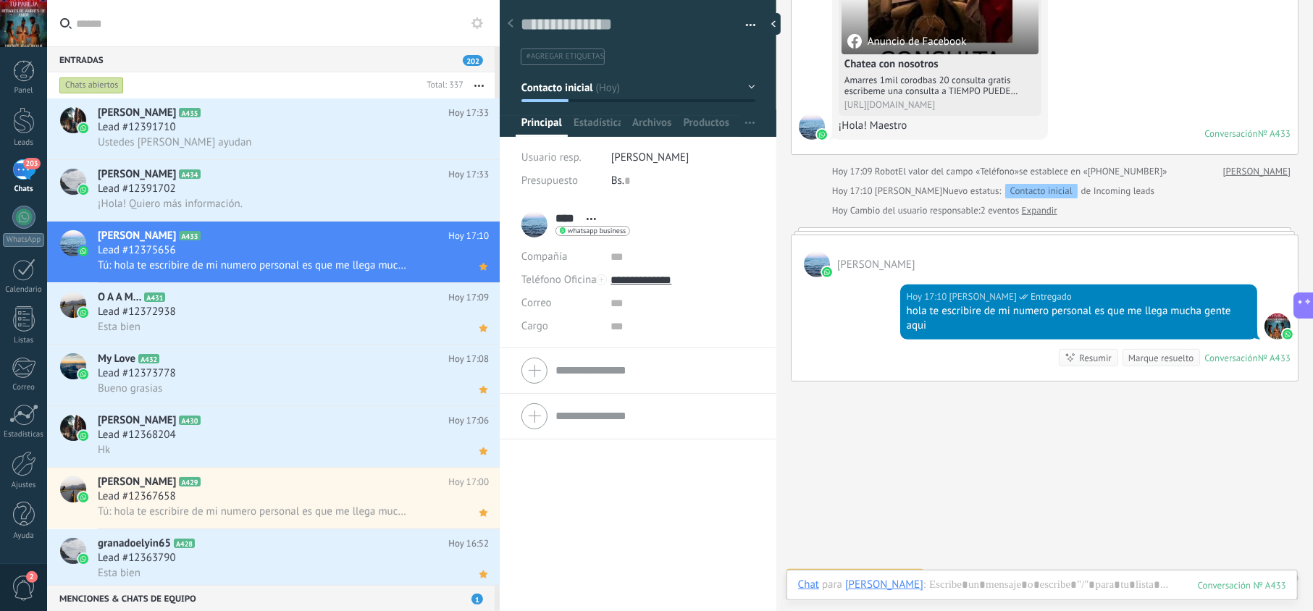
click at [47, 98] on link "donal A435 Hoy 17:33 Lead #12391710 Ustedes enke ayudan" at bounding box center [273, 128] width 453 height 61
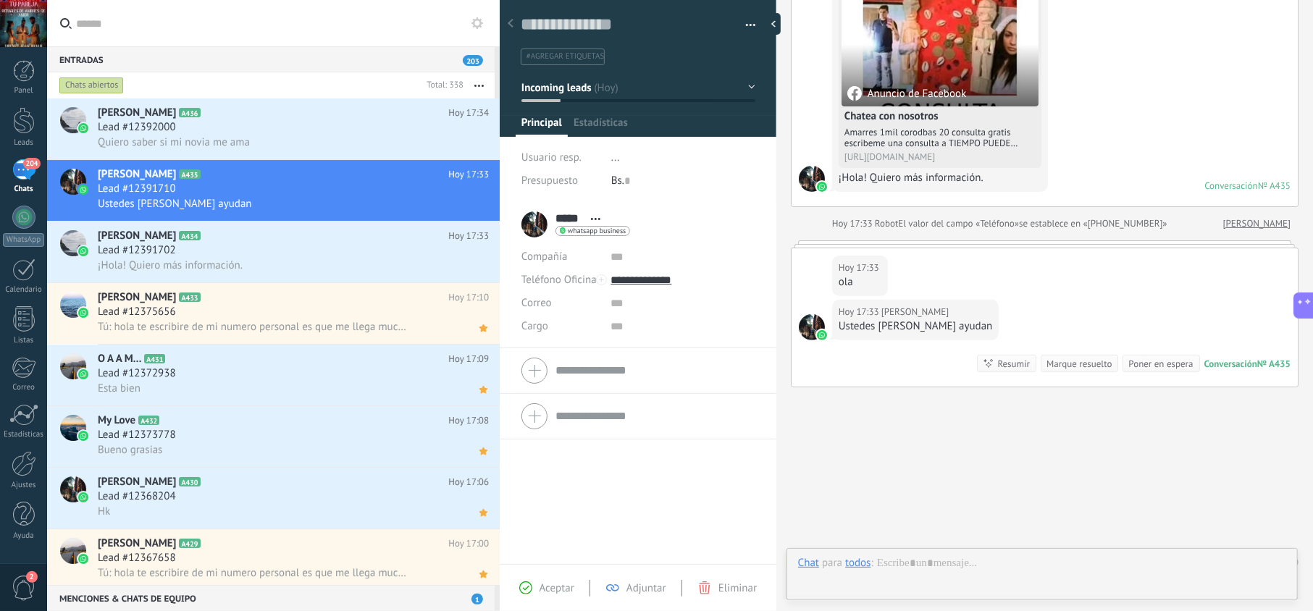
scroll to position [21, 0]
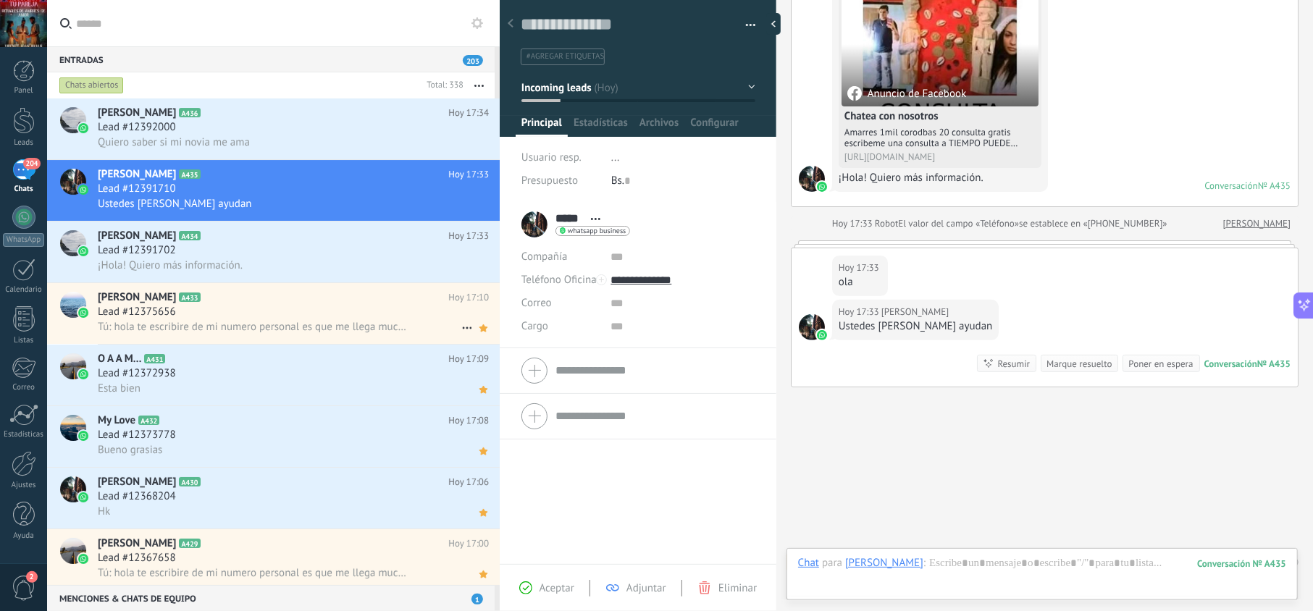
click at [365, 322] on span "Tú: hola te escribire de mi numero personal es que me llega mucha gente aqui" at bounding box center [253, 327] width 311 height 14
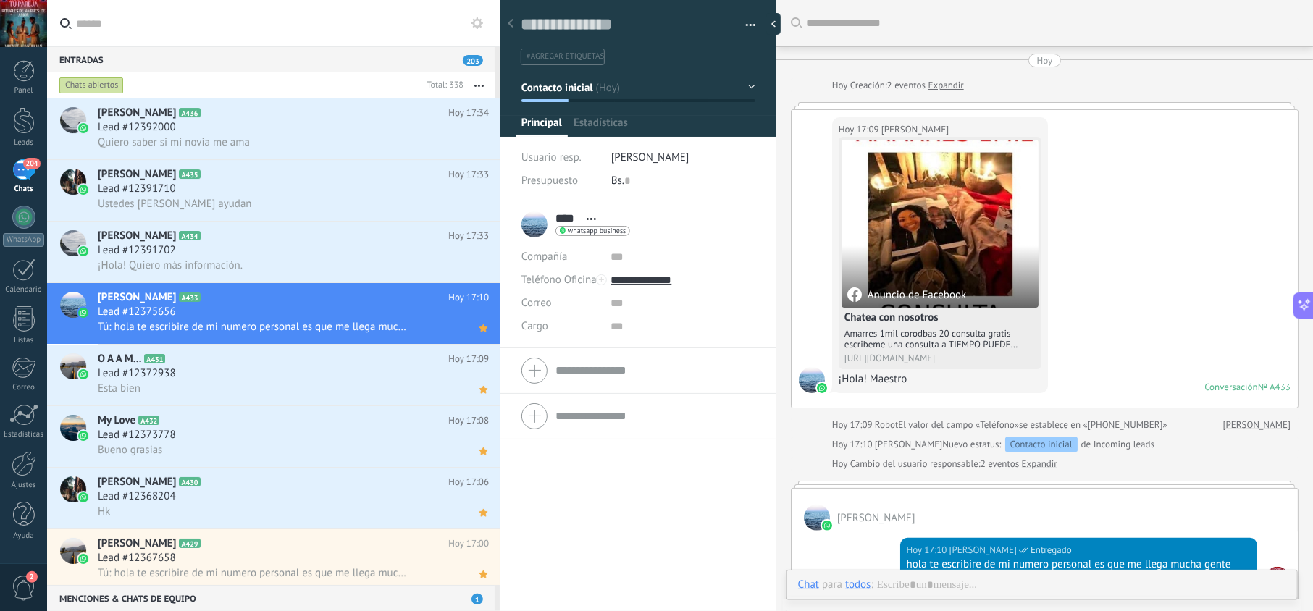
scroll to position [253, 0]
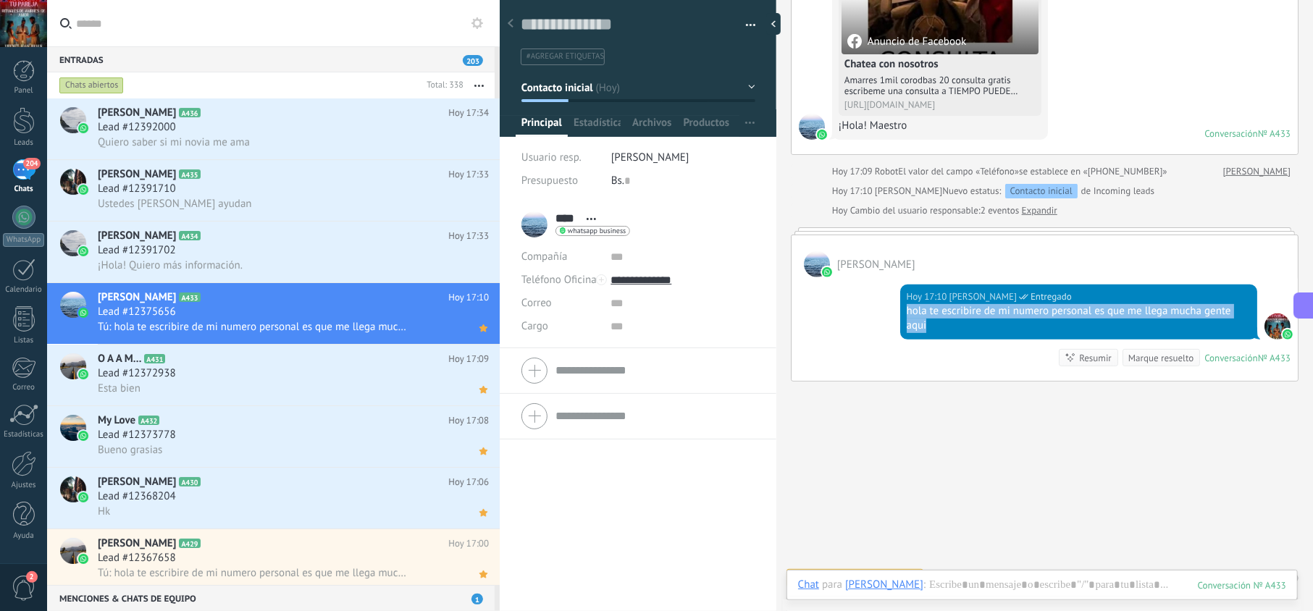
drag, startPoint x: 937, startPoint y: 332, endPoint x: 888, endPoint y: 319, distance: 50.9
click at [888, 319] on div "Hoy 17:10 jesus hernandez Entregado hola te escribire de mi numero personal es …" at bounding box center [1045, 329] width 506 height 104
click at [284, 250] on div "Lead #12391702" at bounding box center [293, 250] width 391 height 14
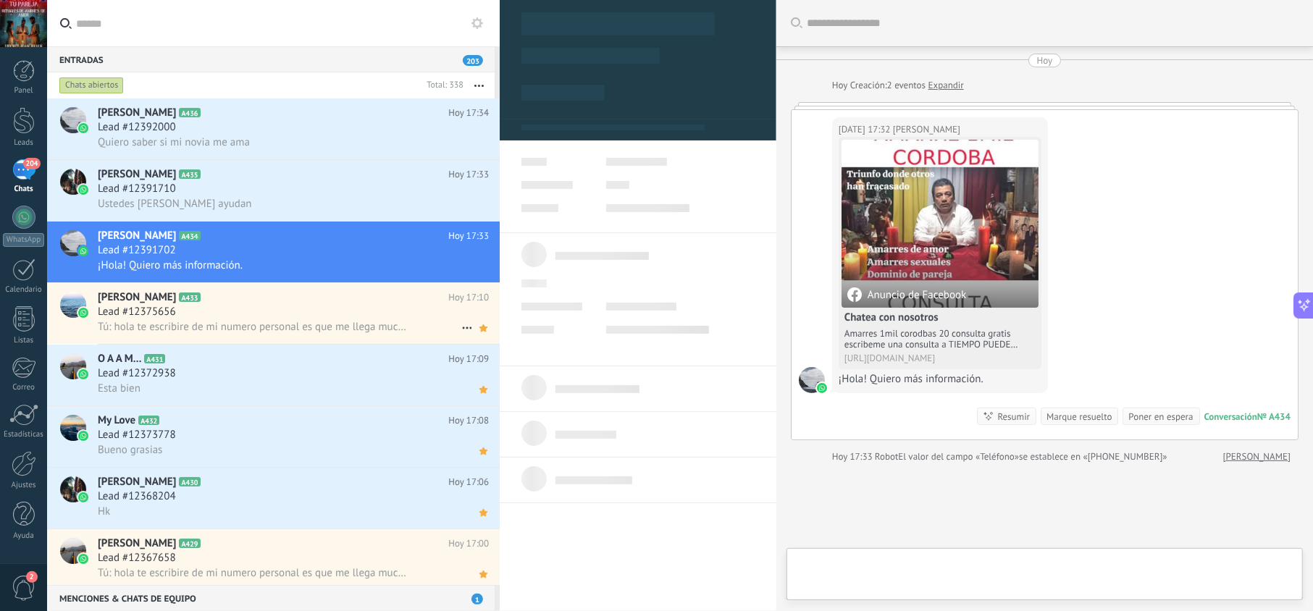
type textarea "**********"
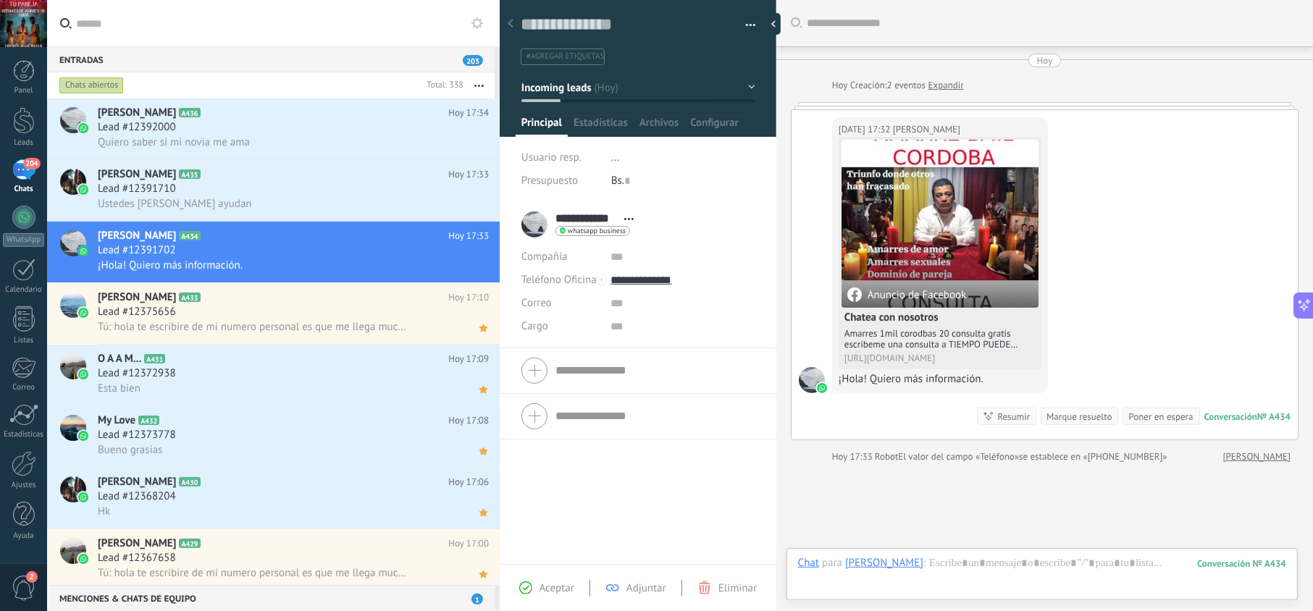
click at [552, 595] on div "Aceptar Adjuntar Eliminar" at bounding box center [637, 588] width 269 height 17
click at [540, 584] on span "Aceptar" at bounding box center [557, 589] width 35 height 14
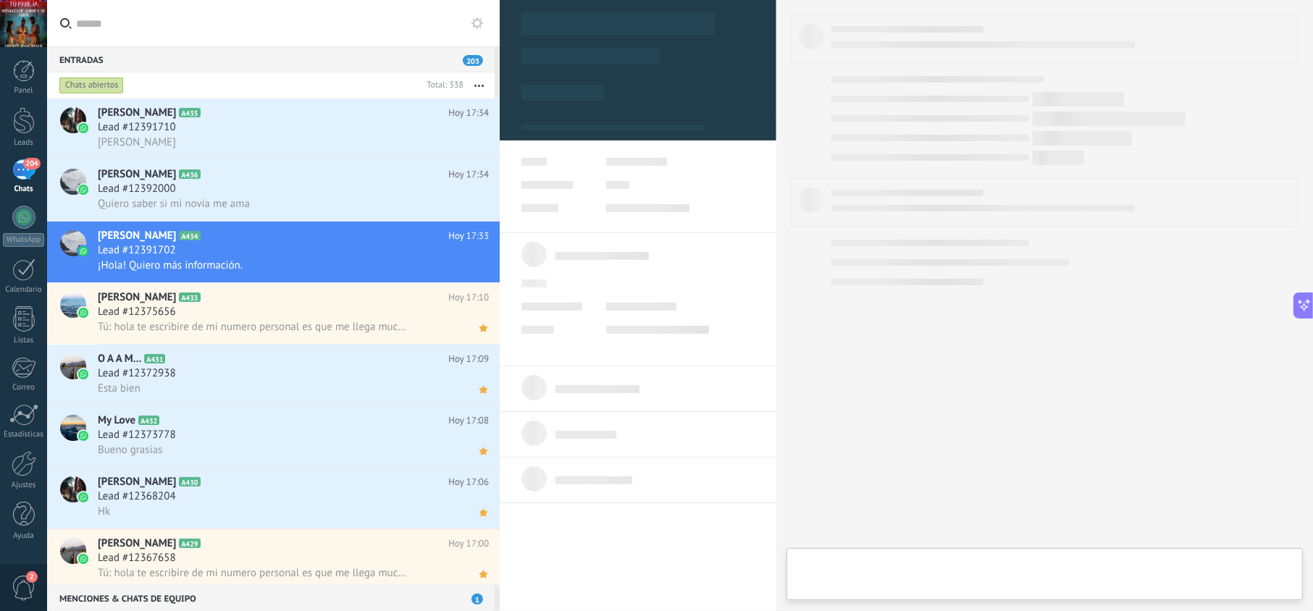
type textarea "**********"
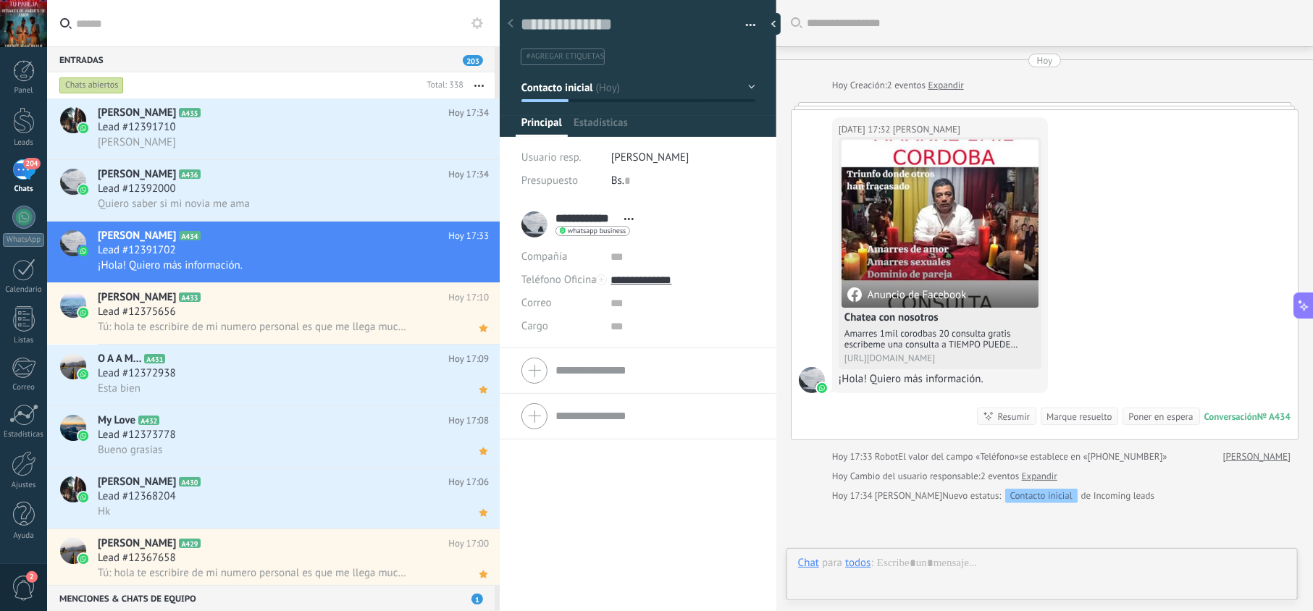
scroll to position [21, 0]
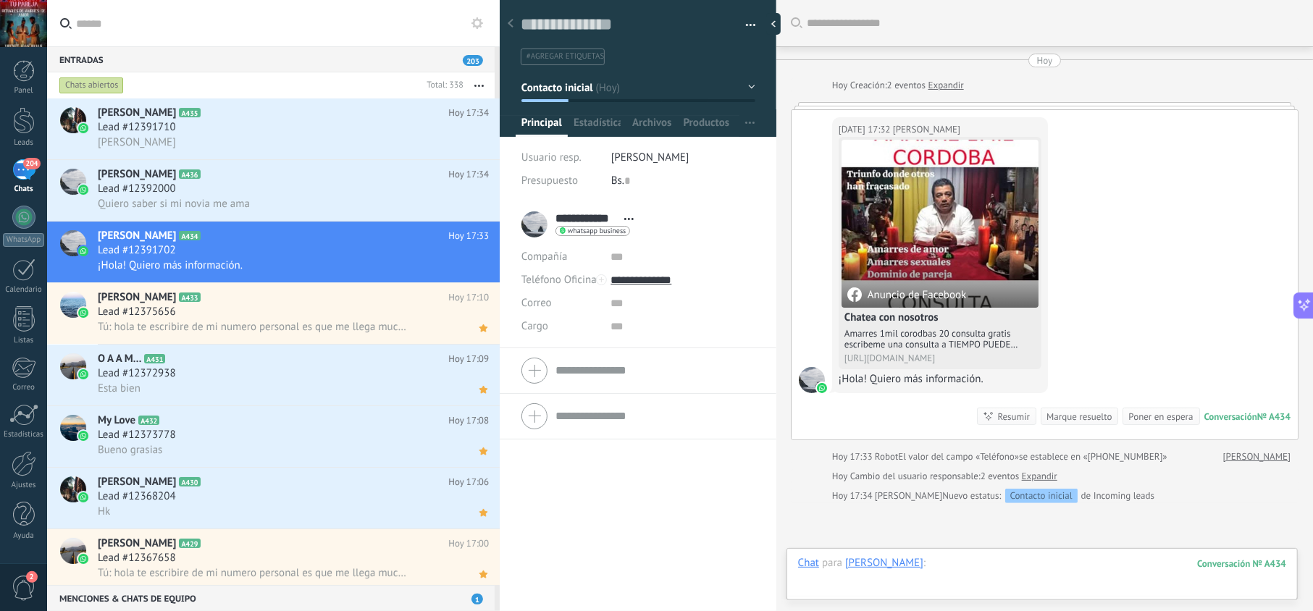
click at [933, 558] on div at bounding box center [1042, 577] width 488 height 43
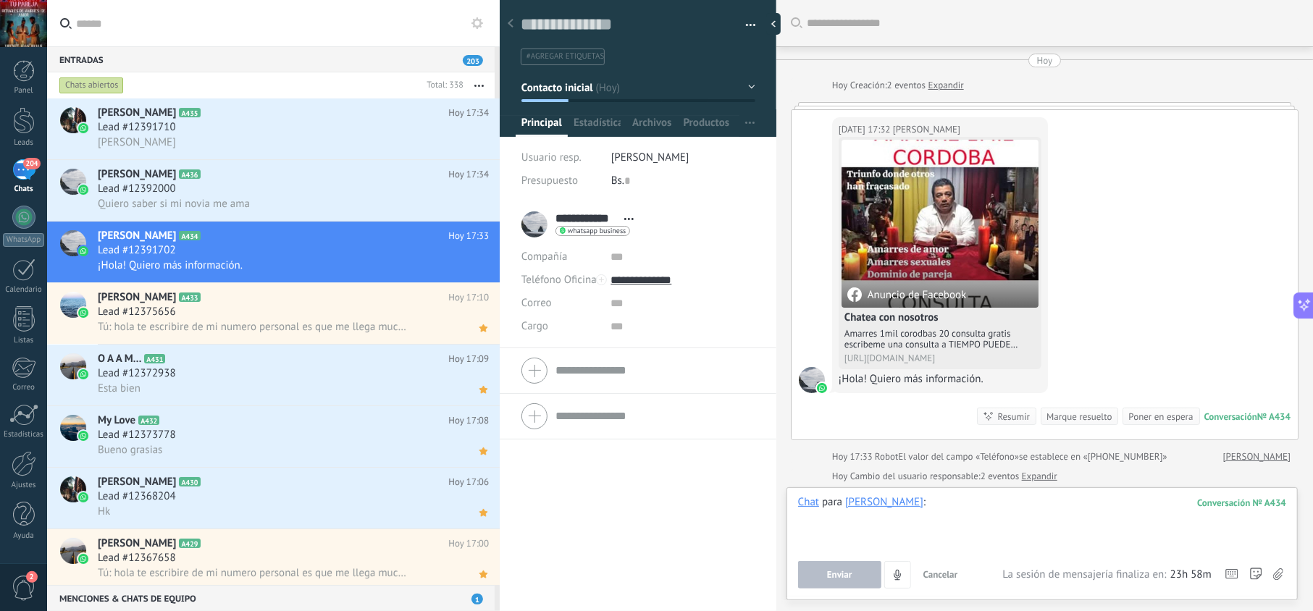
paste div
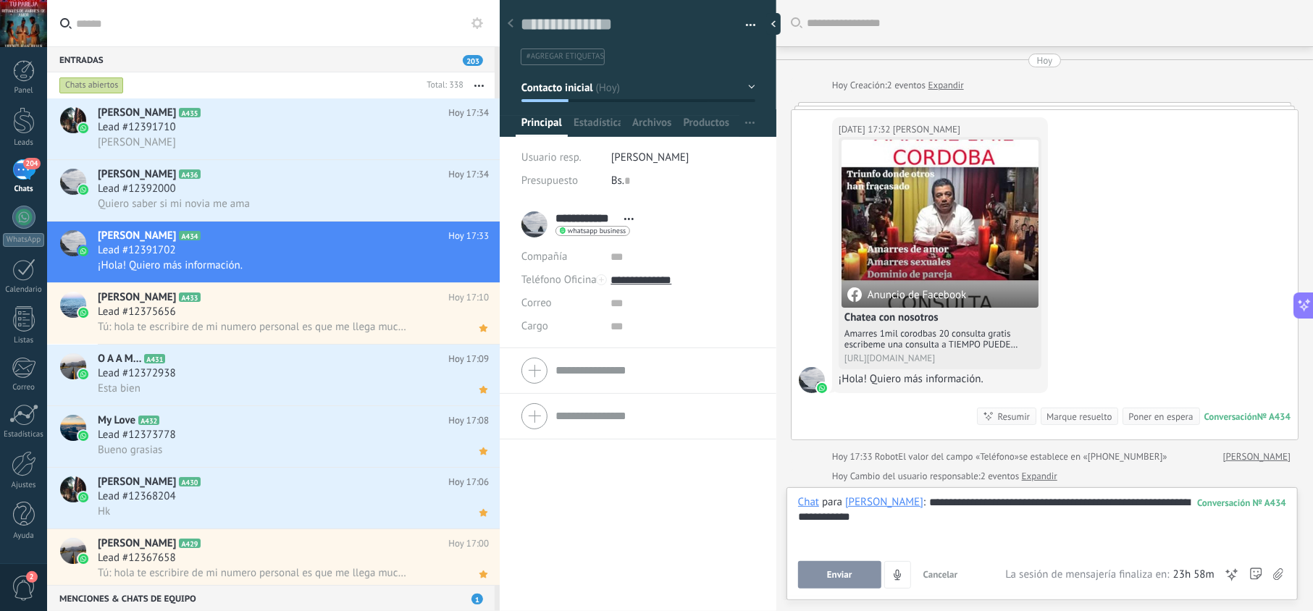
drag, startPoint x: 847, startPoint y: 575, endPoint x: 847, endPoint y: 511, distance: 64.5
click at [847, 575] on span "Enviar" at bounding box center [839, 575] width 25 height 10
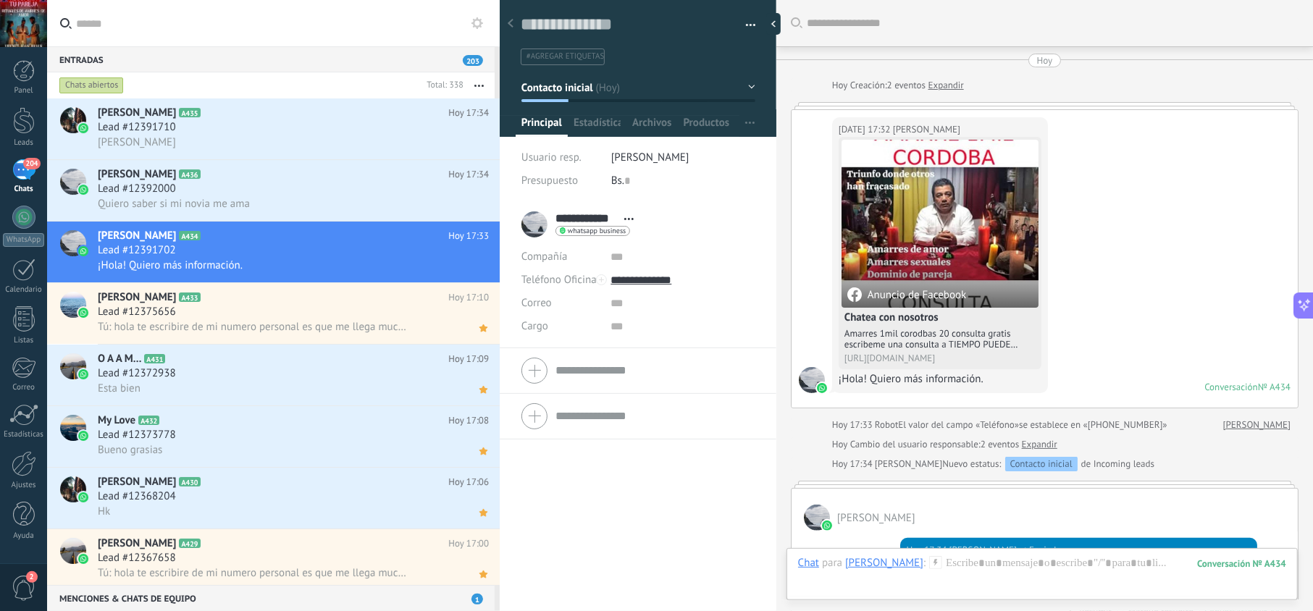
scroll to position [105, 0]
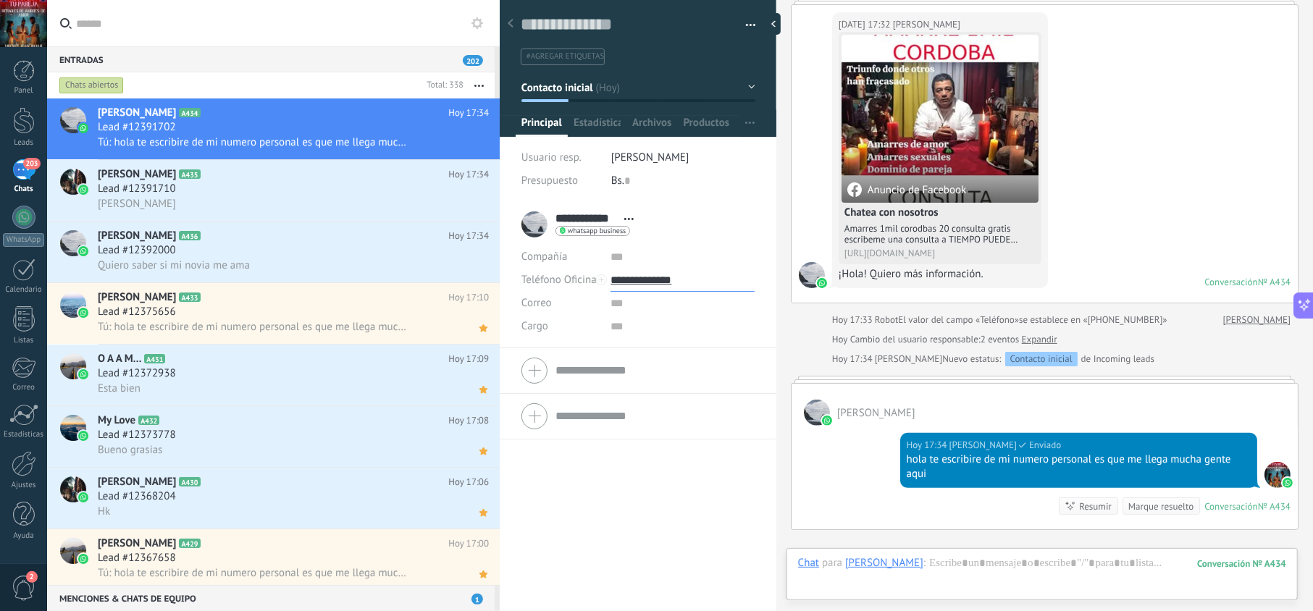
click at [650, 275] on input "**********" at bounding box center [682, 280] width 143 height 23
type input "**********"
click at [663, 351] on div "Copiar" at bounding box center [682, 354] width 142 height 25
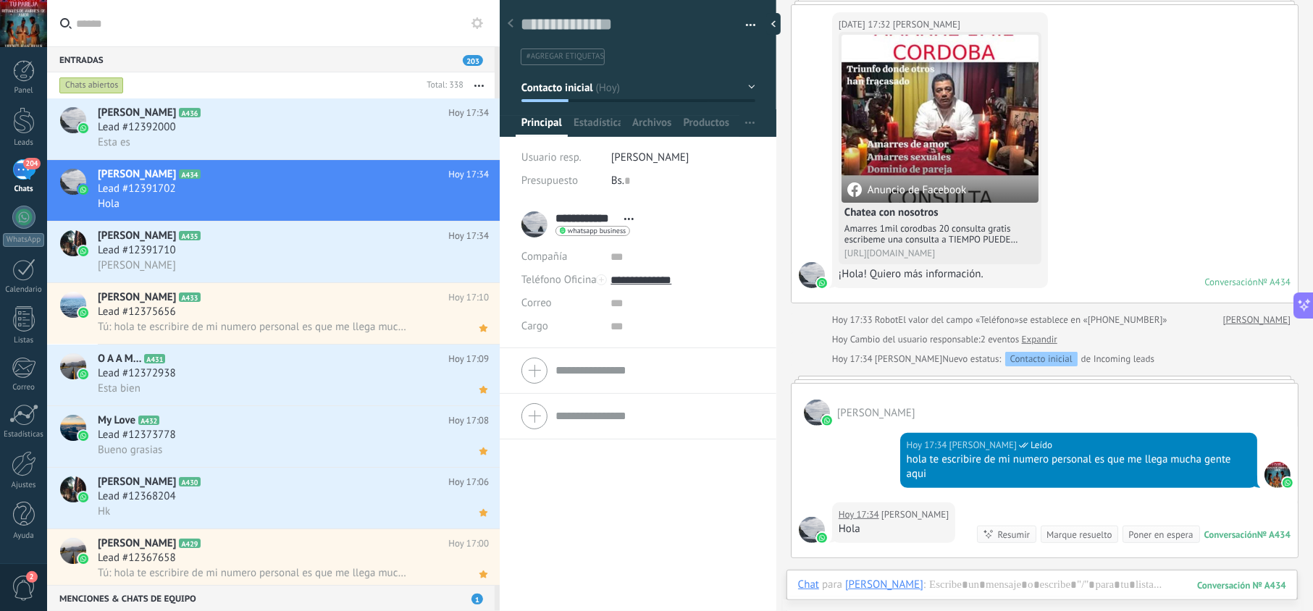
scroll to position [138, 0]
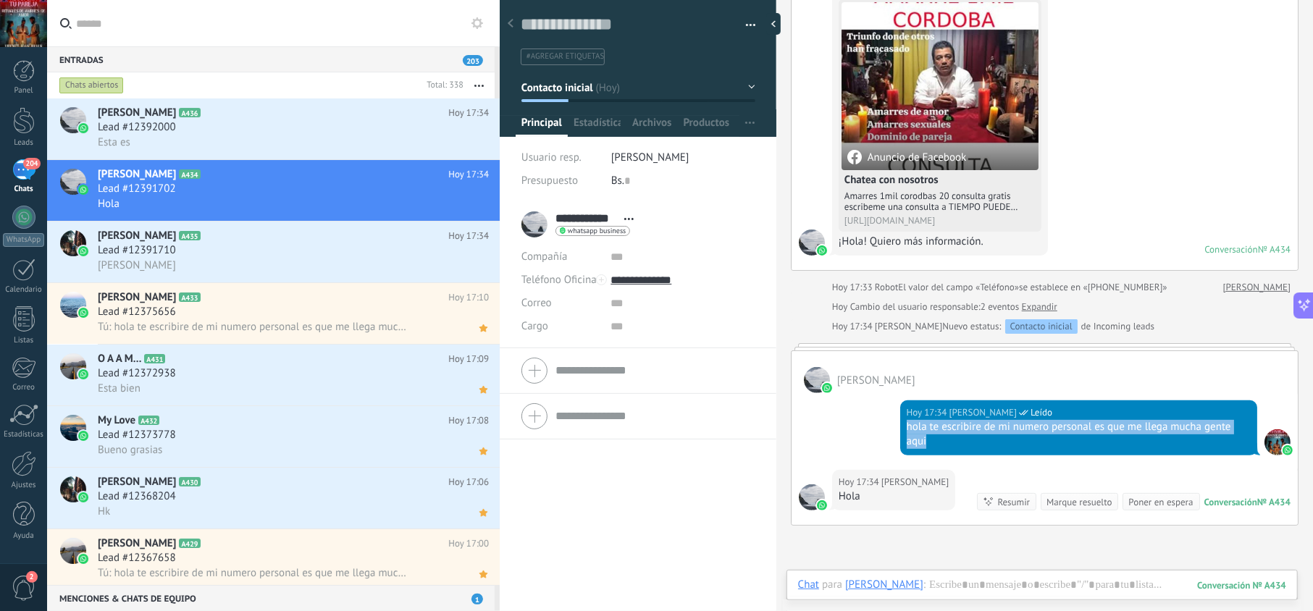
drag, startPoint x: 941, startPoint y: 447, endPoint x: 852, endPoint y: 412, distance: 95.6
click at [907, 432] on div "hola te escribire de mi numero personal es que me llega mucha gente aqui" at bounding box center [1079, 434] width 344 height 29
copy div "hola te escribire de mi numero personal es que me llega mucha gente aqui"
click at [951, 424] on div "hola te escribire de mi numero personal es que me llega mucha gente aqui" at bounding box center [1079, 434] width 344 height 29
drag, startPoint x: 926, startPoint y: 439, endPoint x: 905, endPoint y: 429, distance: 23.3
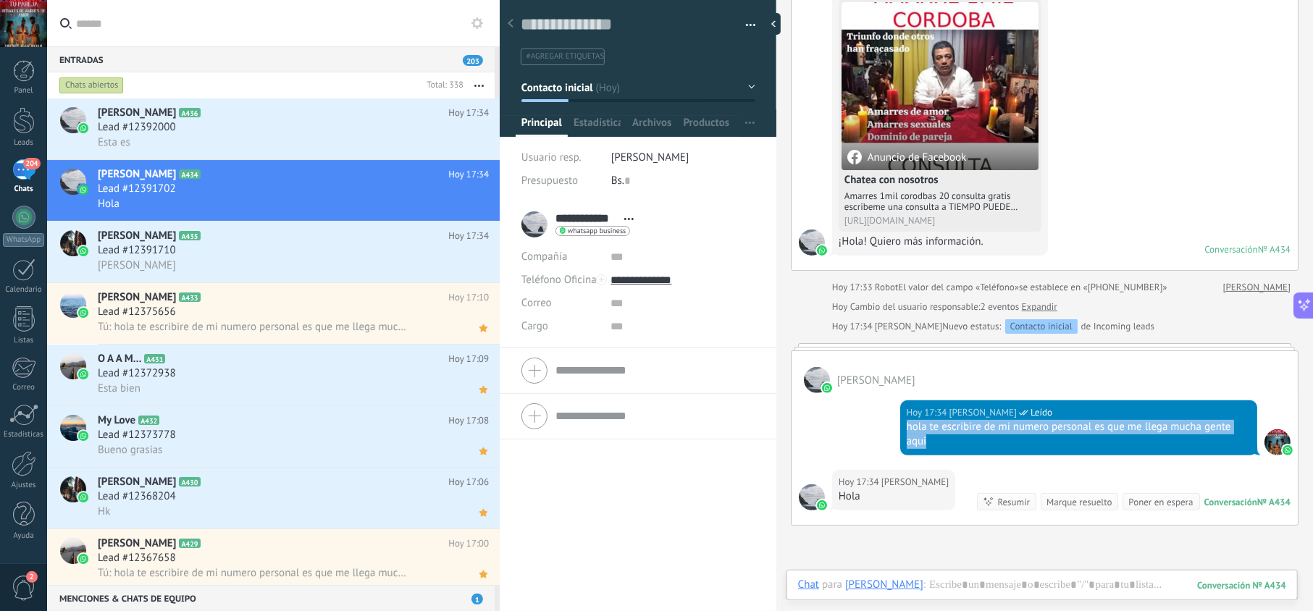
click at [907, 429] on div "hola te escribire de mi numero personal es que me llega mucha gente aqui" at bounding box center [1079, 434] width 344 height 29
copy div "hola te escribire de mi numero personal es que me llega mucha gente aqui"
drag, startPoint x: 478, startPoint y: 207, endPoint x: 427, endPoint y: 201, distance: 51.7
click at [479, 209] on use at bounding box center [483, 204] width 8 height 7
click at [311, 145] on div "Esta es" at bounding box center [293, 142] width 391 height 15
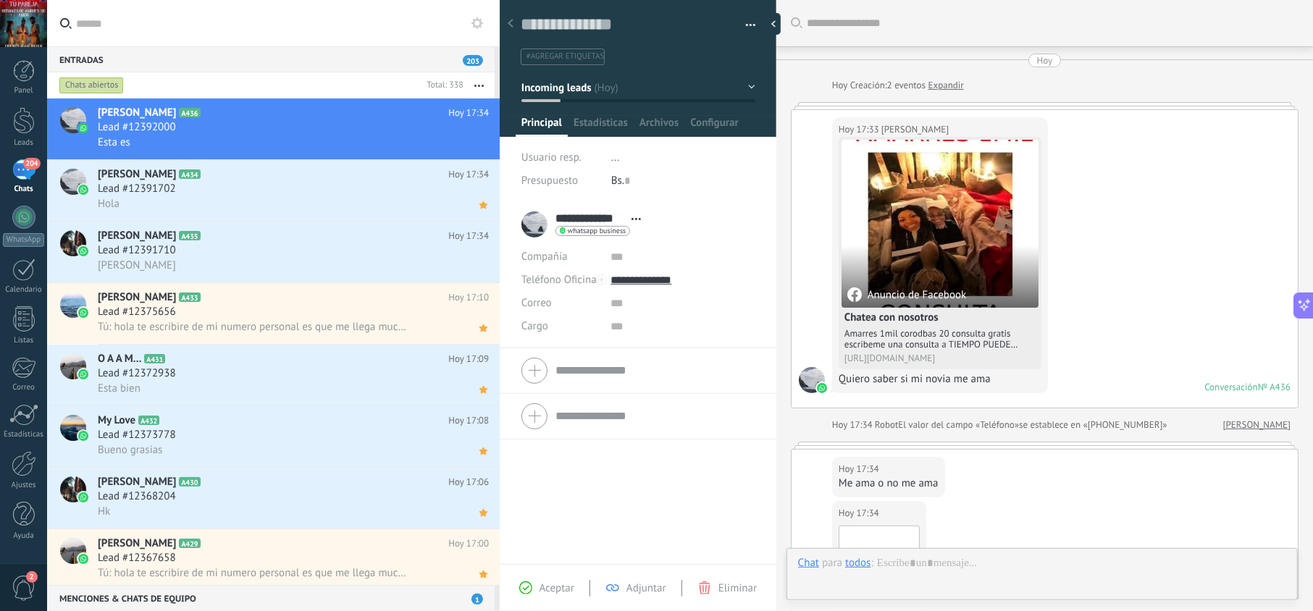
scroll to position [322, 0]
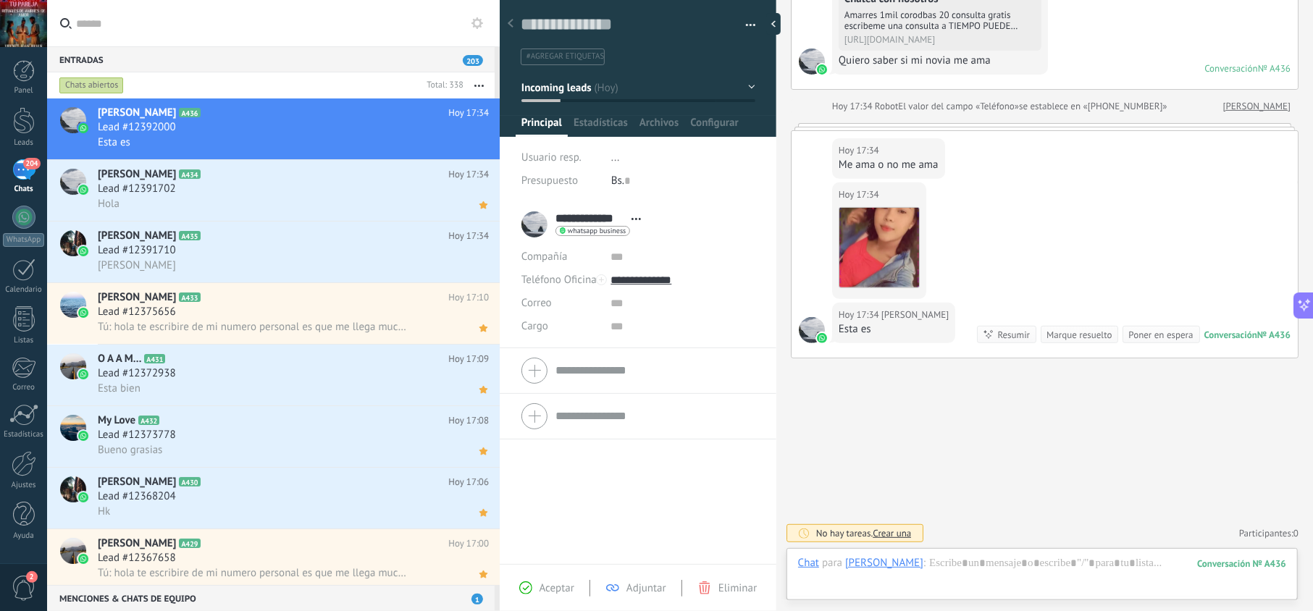
click at [565, 594] on span "Aceptar" at bounding box center [557, 589] width 35 height 14
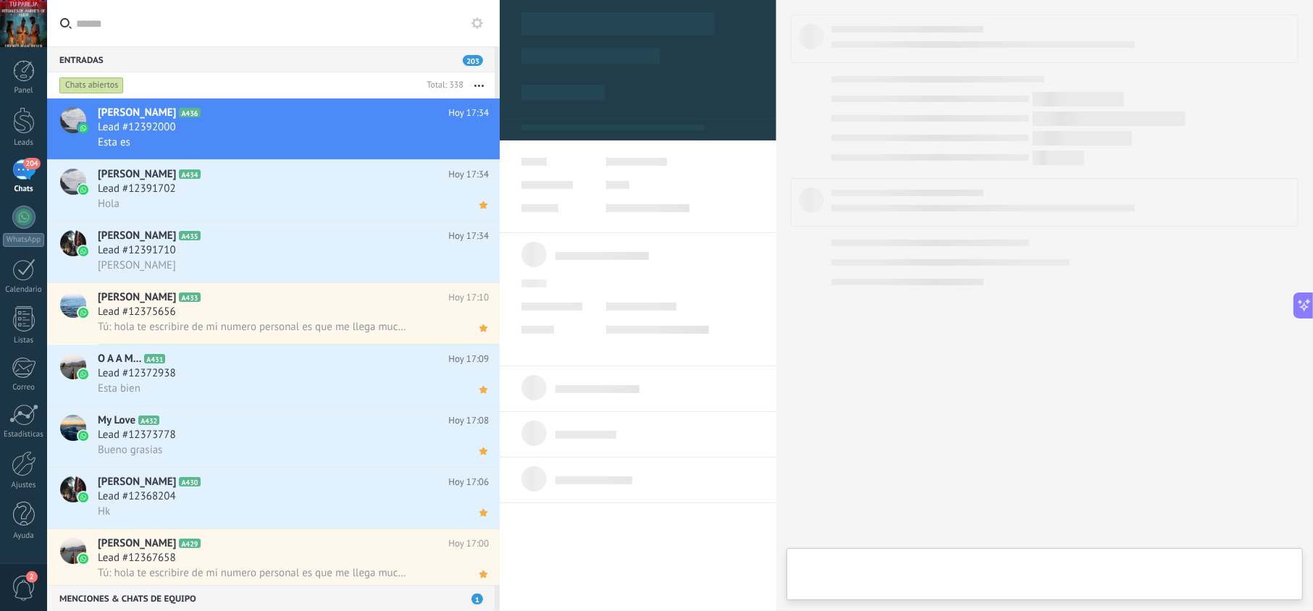
type textarea "**********"
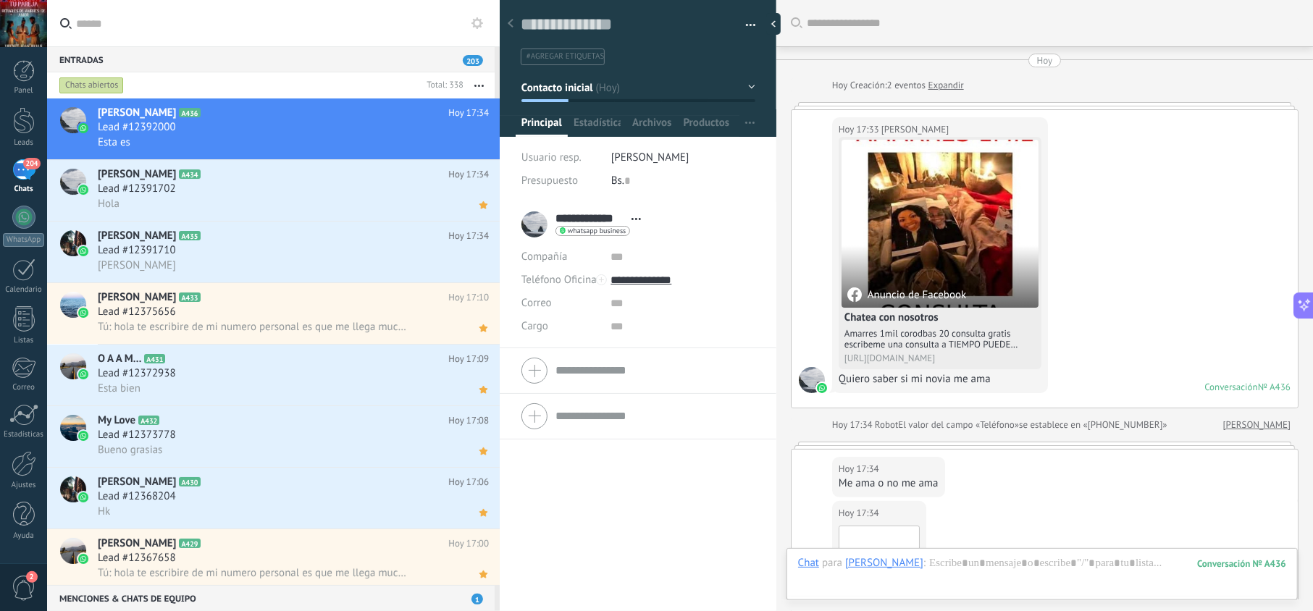
scroll to position [366, 0]
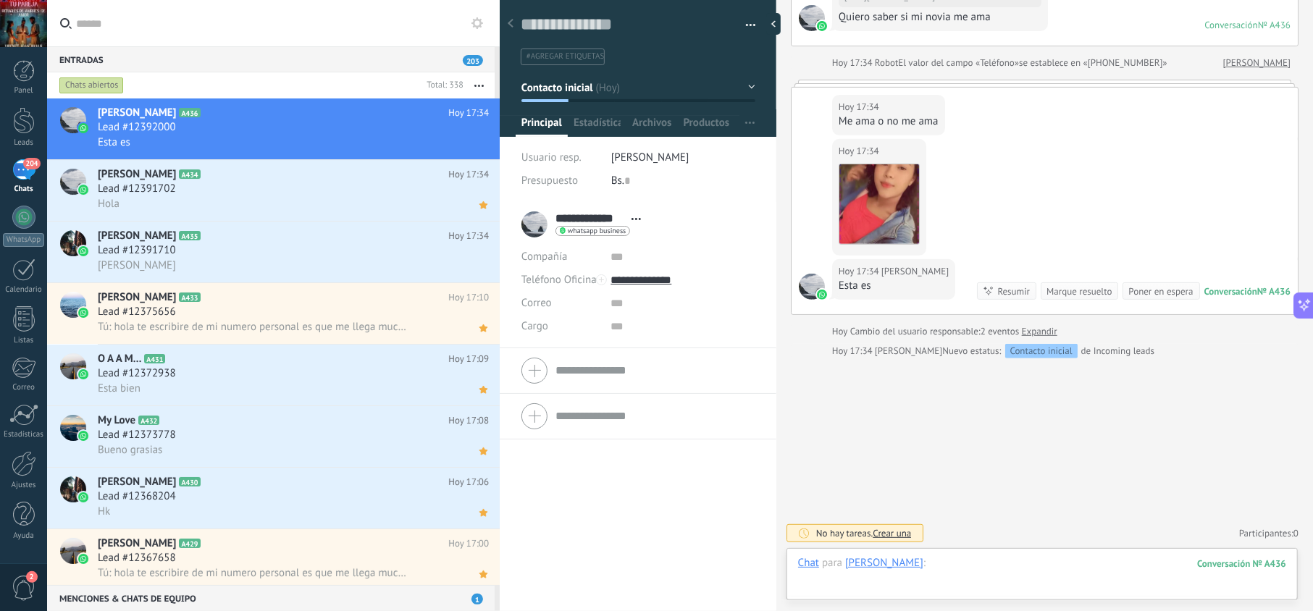
click at [968, 562] on div at bounding box center [1042, 577] width 488 height 43
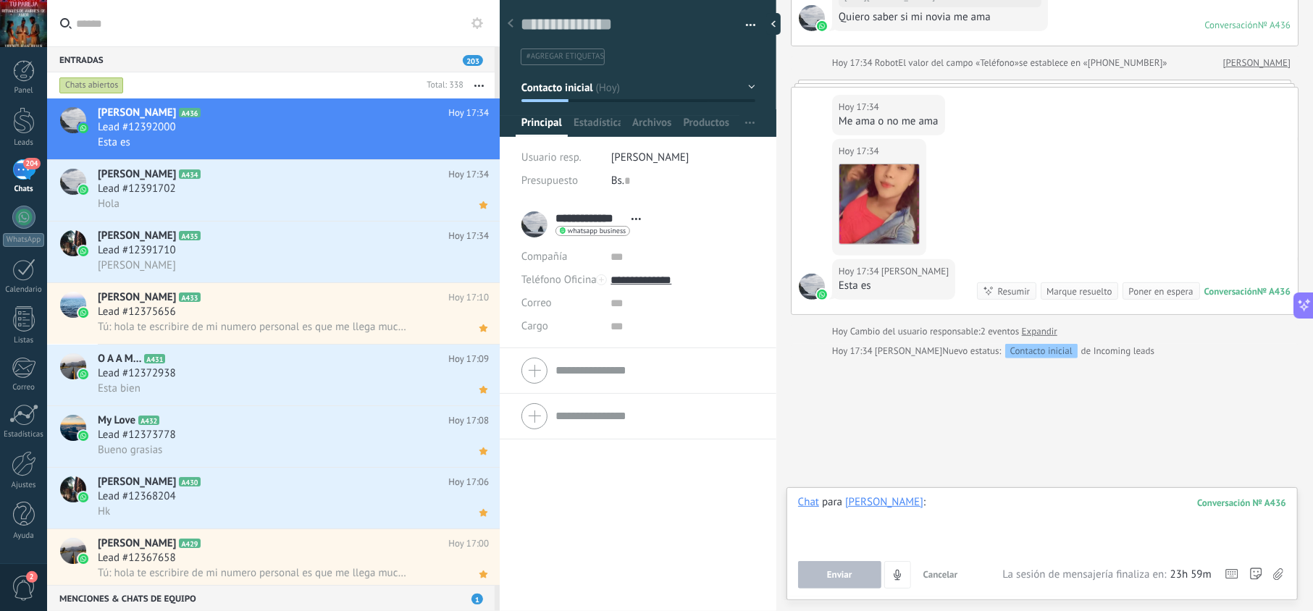
paste div
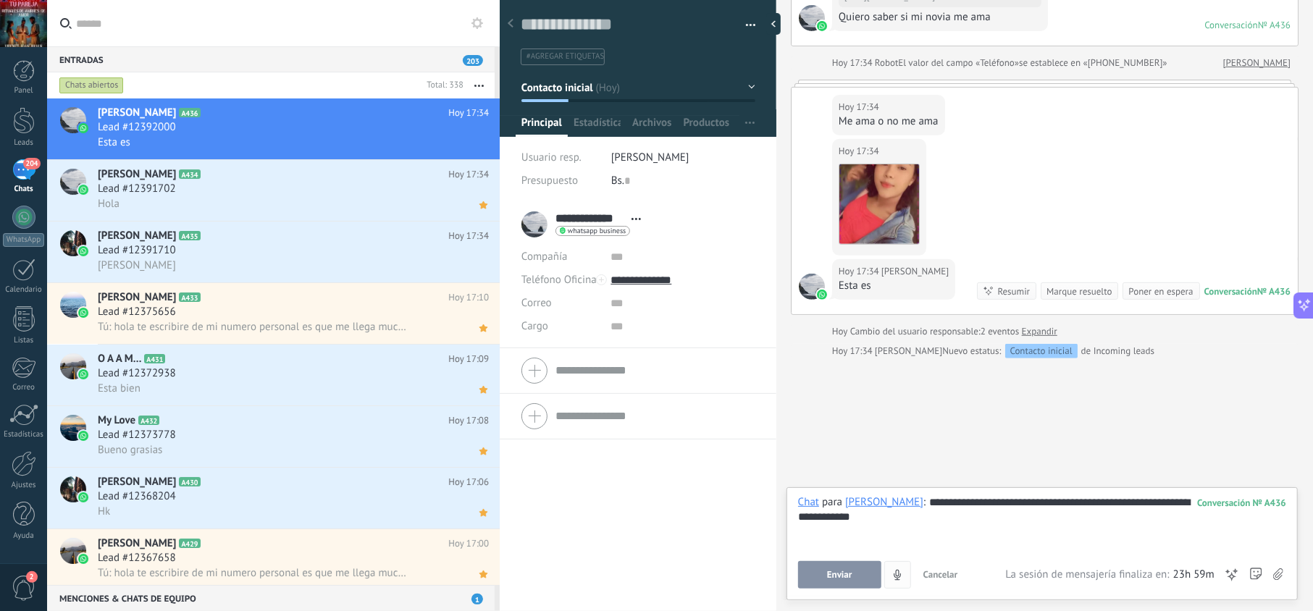
click at [865, 574] on button "Enviar" at bounding box center [839, 575] width 83 height 28
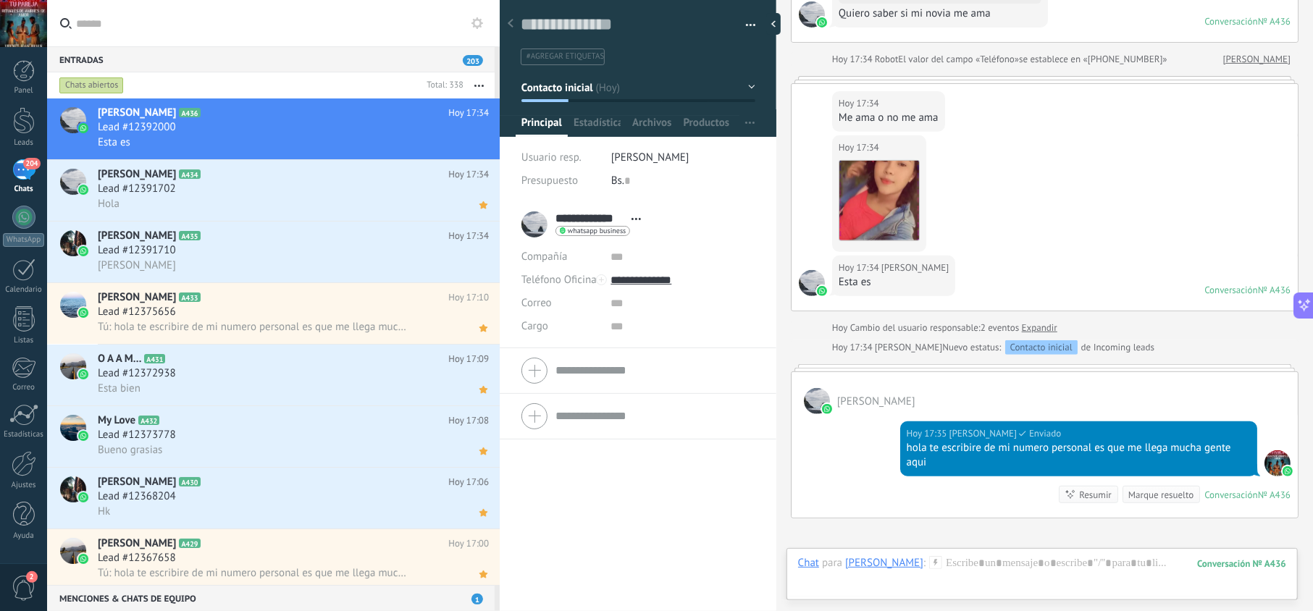
scroll to position [356, 0]
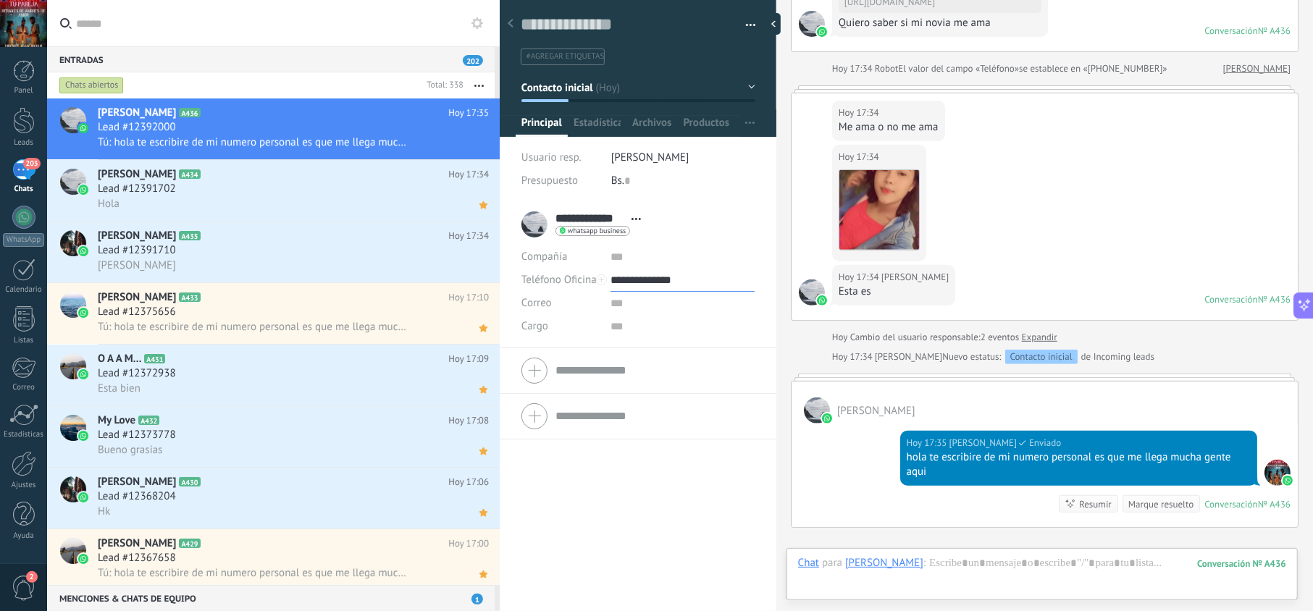
click at [674, 281] on input "**********" at bounding box center [682, 280] width 143 height 23
type input "**********"
click at [670, 354] on div "Copiar" at bounding box center [682, 354] width 142 height 25
click at [476, 140] on icon at bounding box center [483, 143] width 15 height 17
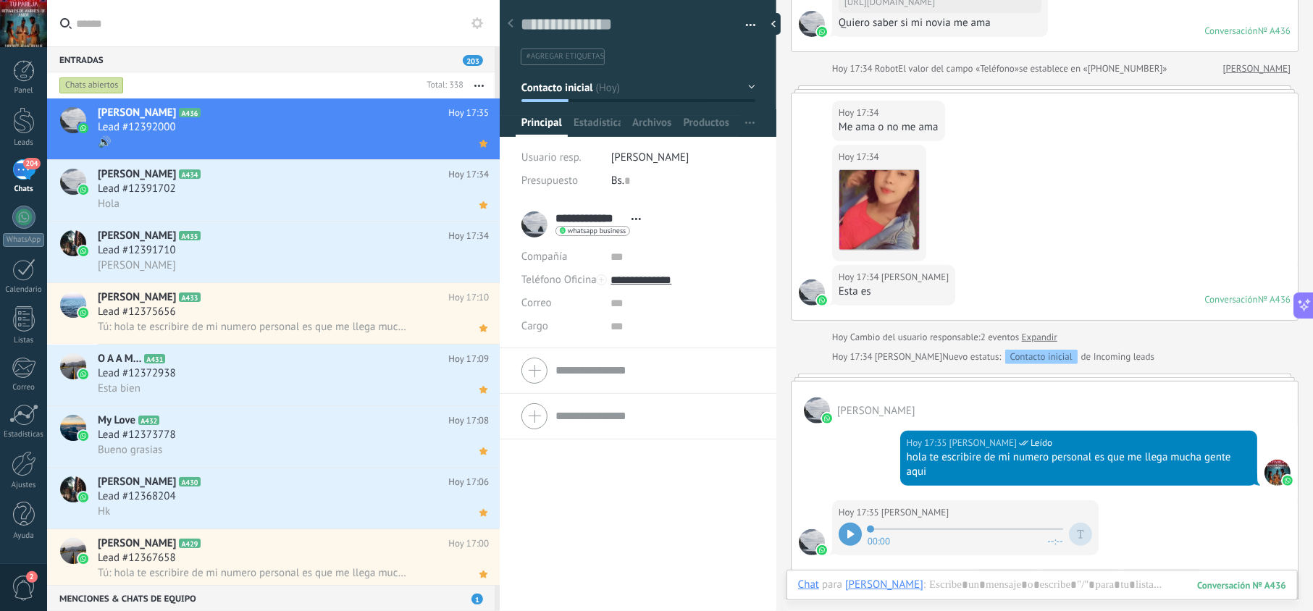
scroll to position [433, 0]
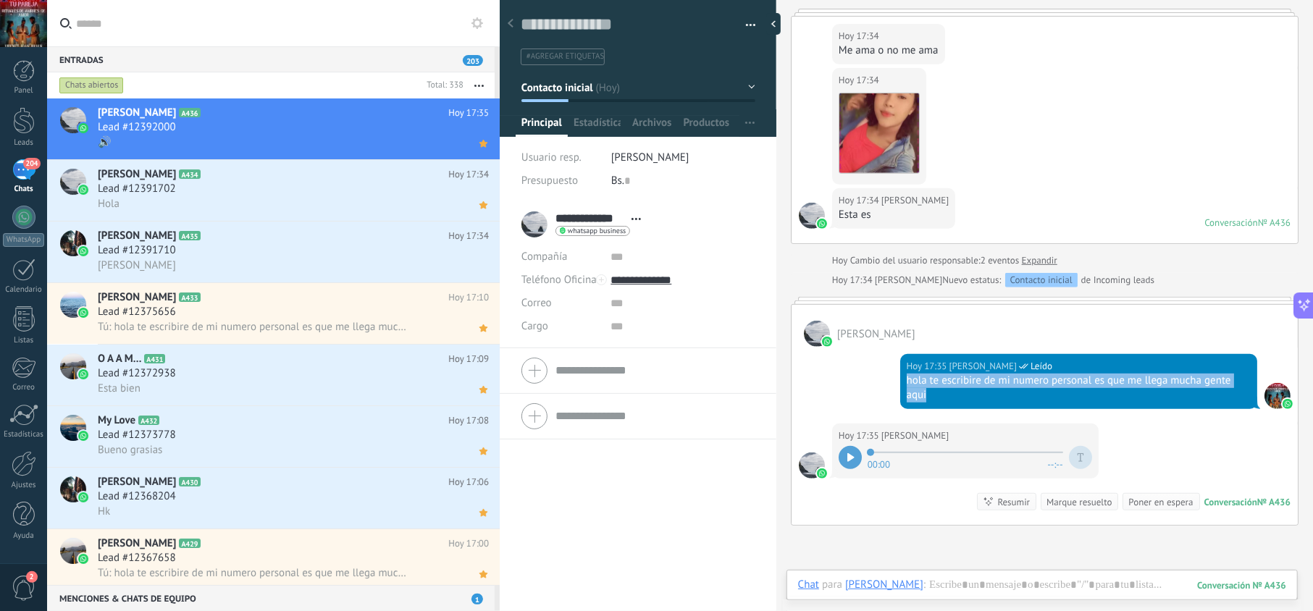
drag, startPoint x: 939, startPoint y: 400, endPoint x: 902, endPoint y: 386, distance: 40.1
click at [902, 386] on div "[DATE] 17:35 [PERSON_NAME] Leído hola te escribire de mi numero personal es que…" at bounding box center [1078, 381] width 357 height 55
copy div "hola te escribire de mi numero personal es que me llega mucha gente aqui"
click at [302, 274] on div "[PERSON_NAME] A435 [DATE] 17:34 Lead #12391710 akedebuel balamujer" at bounding box center [299, 252] width 402 height 61
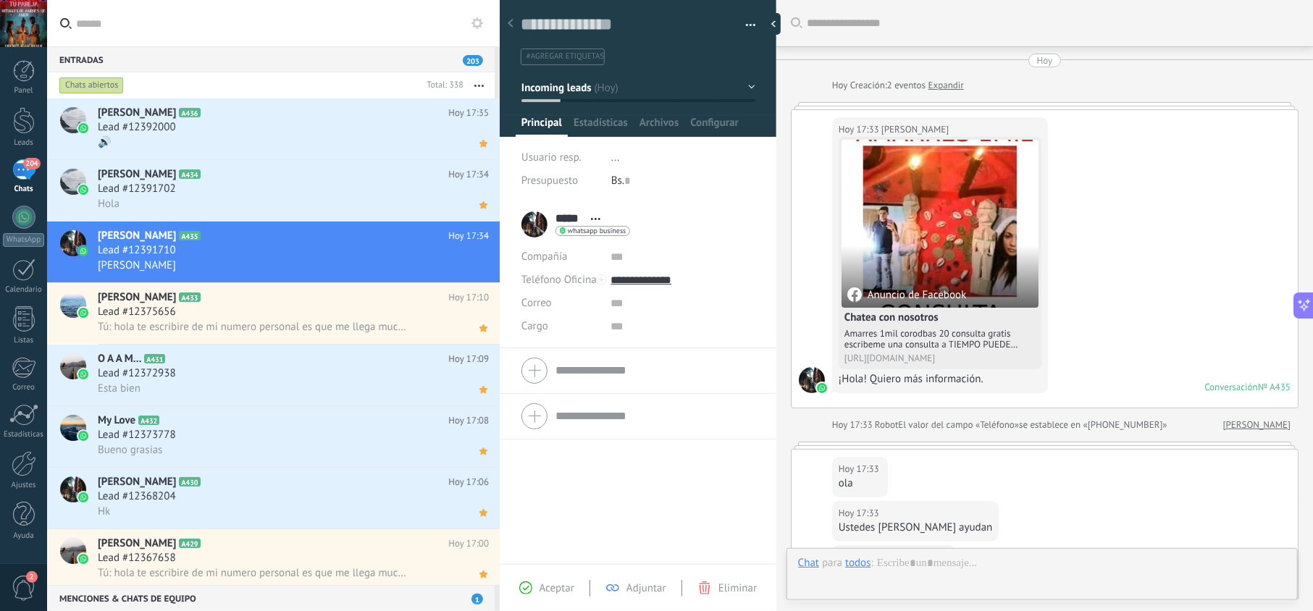
scroll to position [245, 0]
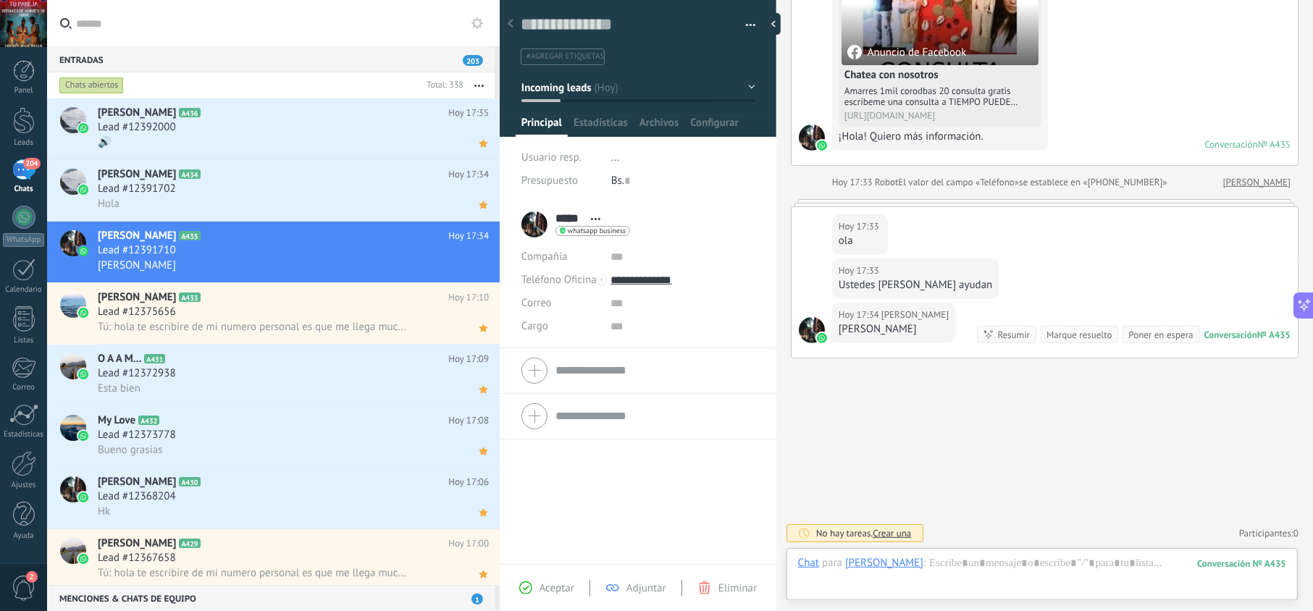
click at [553, 595] on span "Aceptar" at bounding box center [557, 589] width 35 height 14
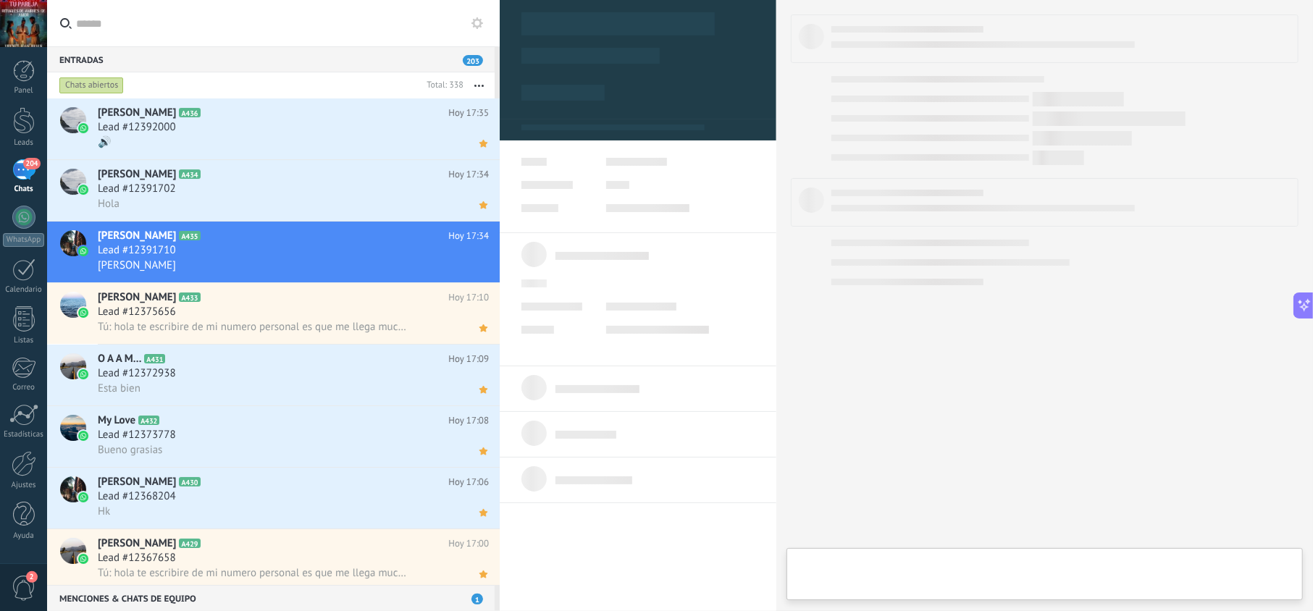
type textarea "**********"
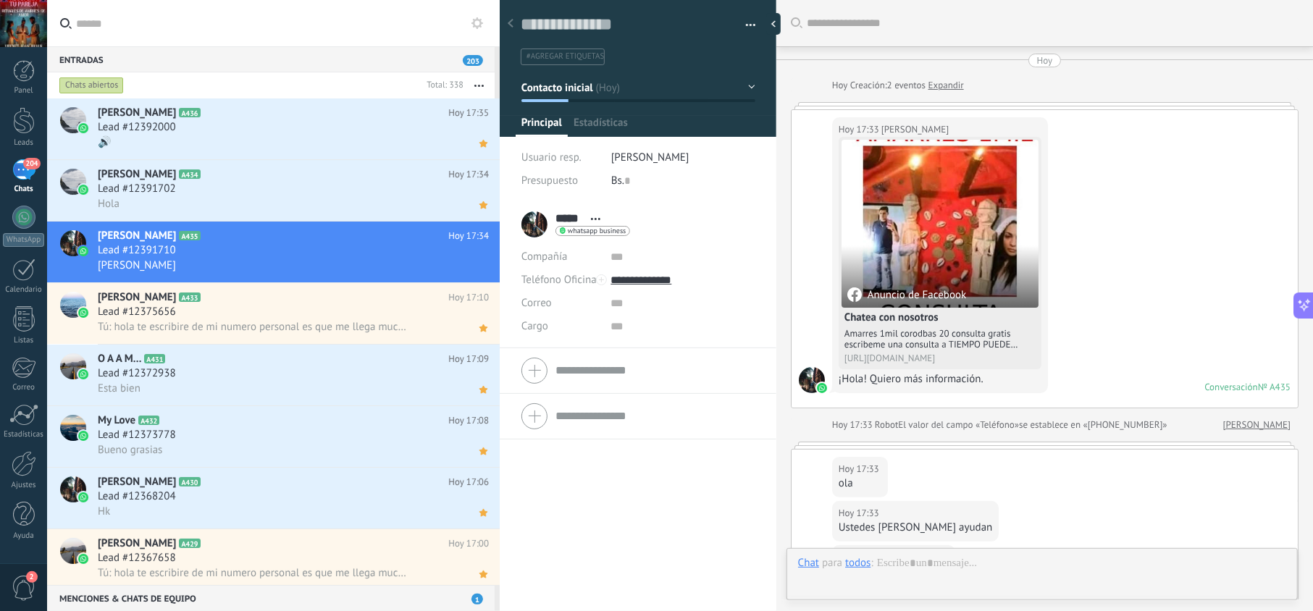
scroll to position [288, 0]
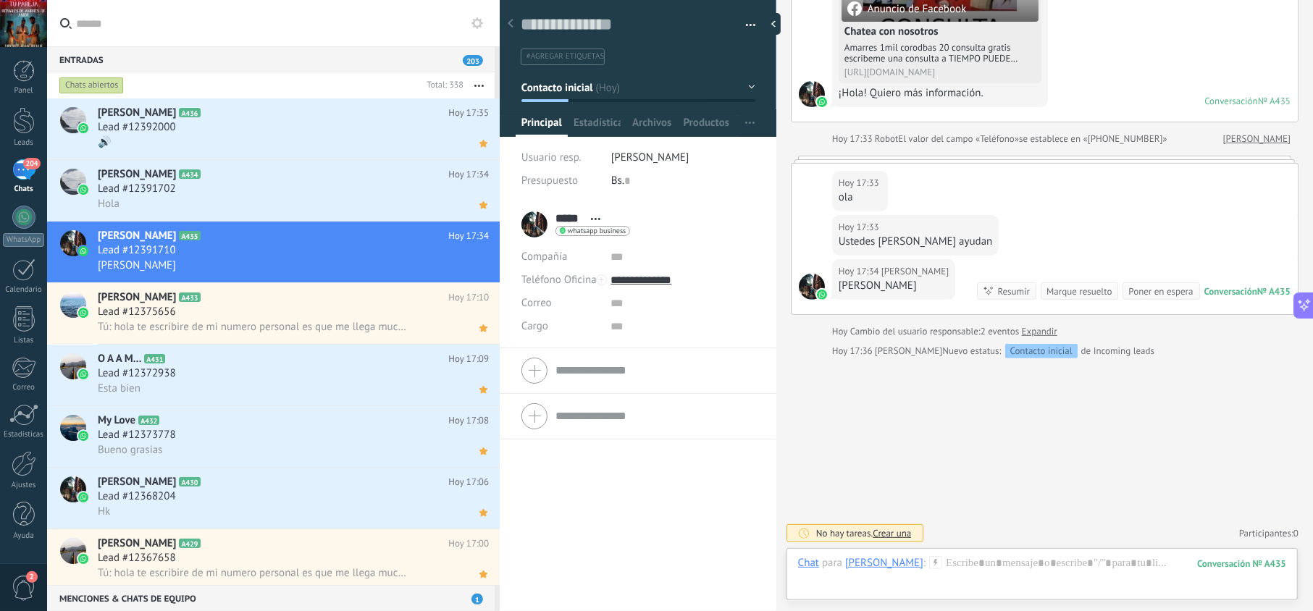
click at [941, 562] on div at bounding box center [1042, 577] width 488 height 43
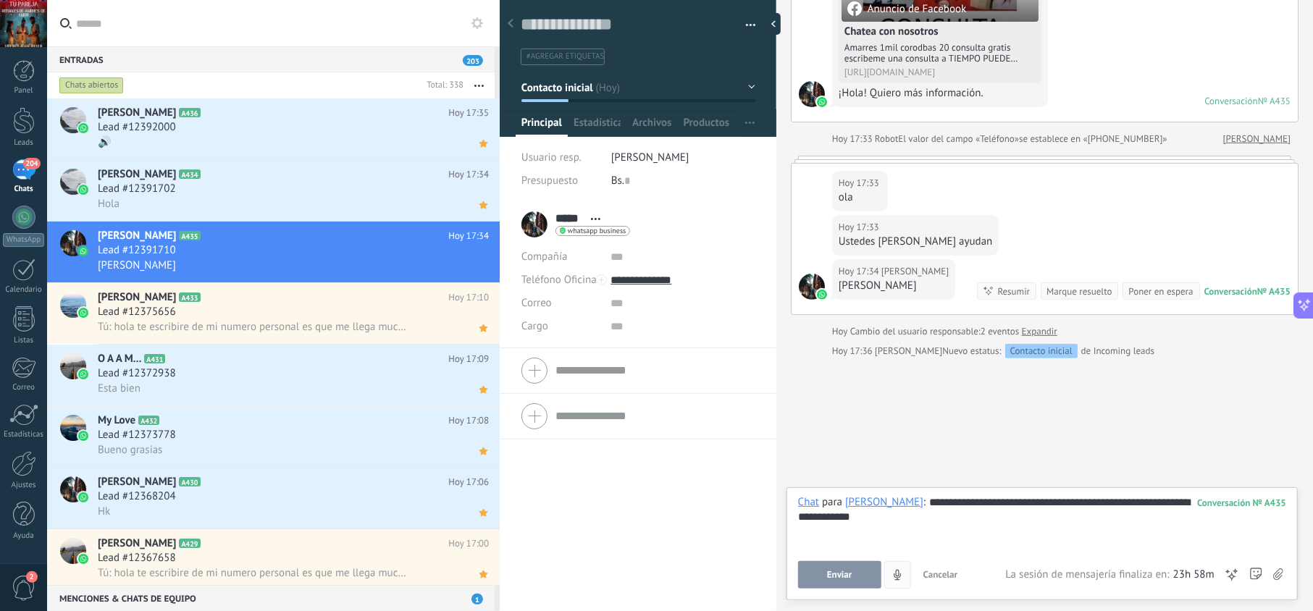
click at [866, 572] on button "Enviar" at bounding box center [839, 575] width 83 height 28
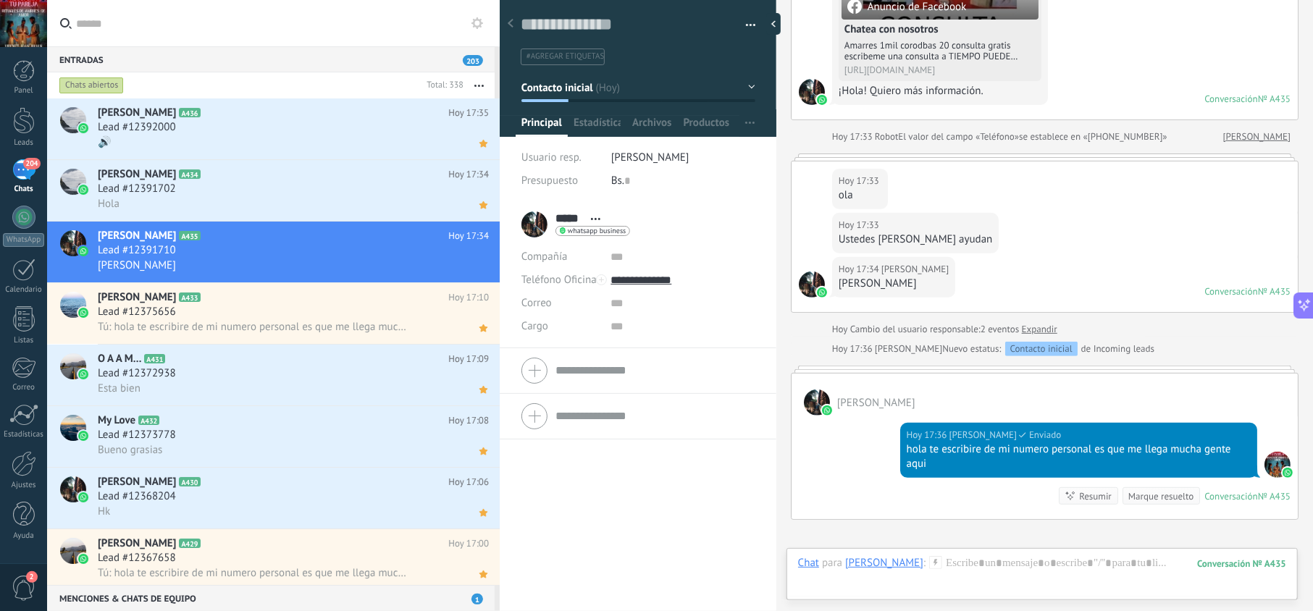
scroll to position [280, 0]
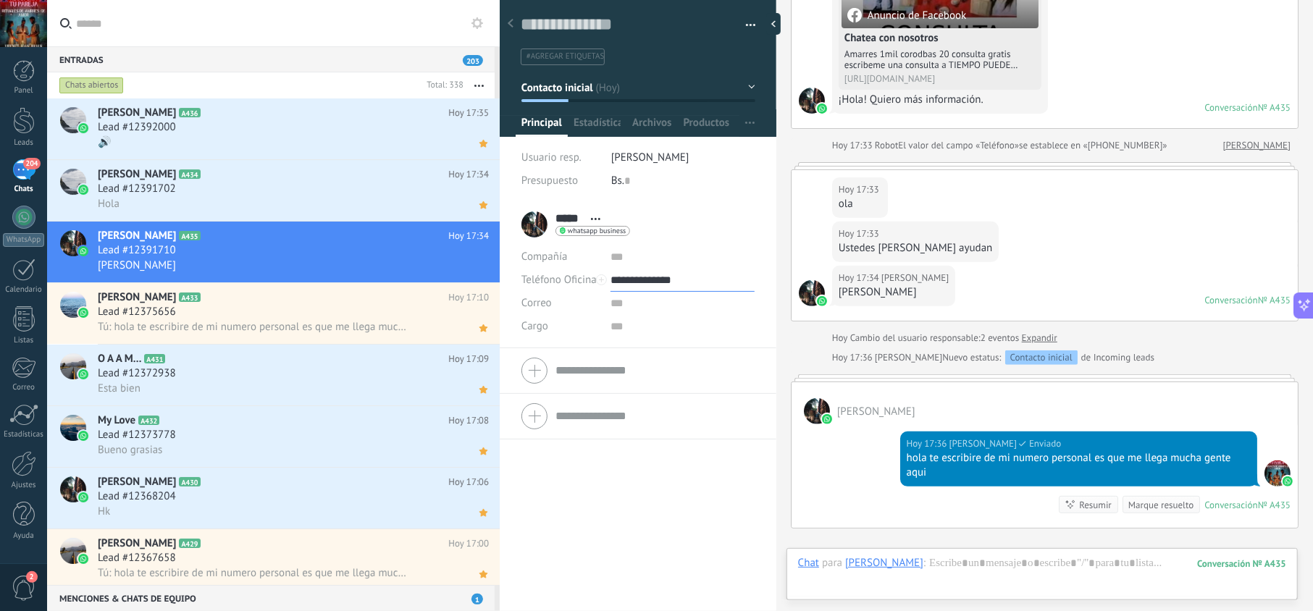
click at [642, 282] on input "**********" at bounding box center [682, 280] width 143 height 23
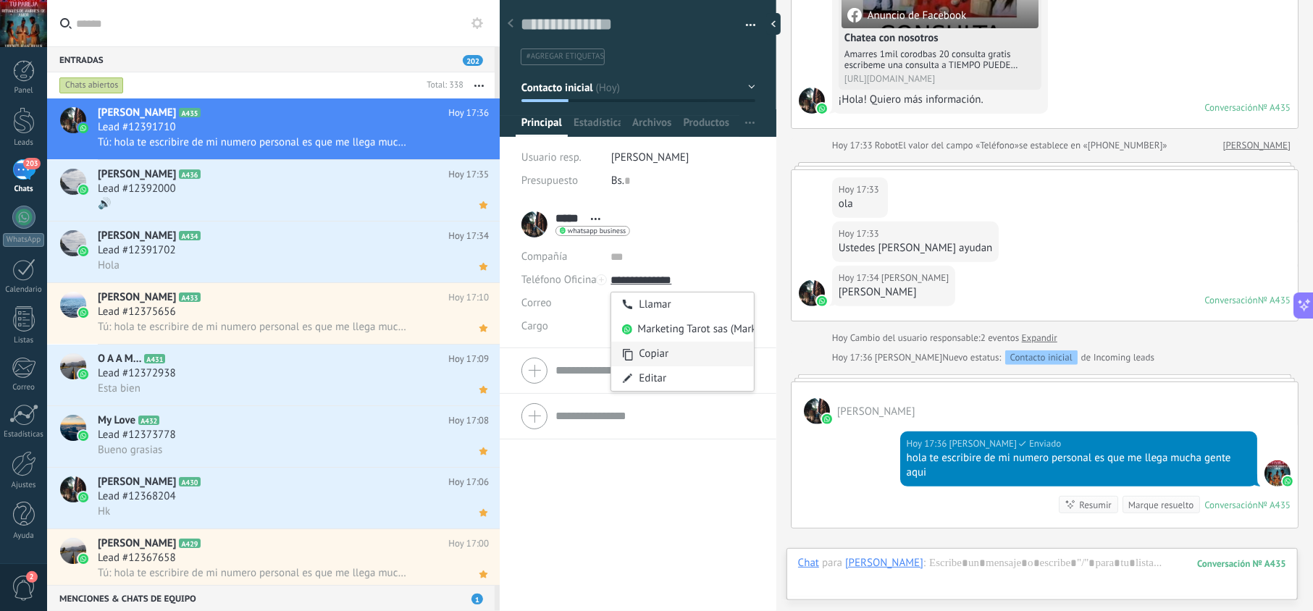
type input "**********"
drag, startPoint x: 658, startPoint y: 354, endPoint x: 603, endPoint y: 272, distance: 98.6
click at [658, 354] on div "Copiar" at bounding box center [682, 354] width 142 height 25
click at [478, 146] on icon at bounding box center [483, 143] width 15 height 17
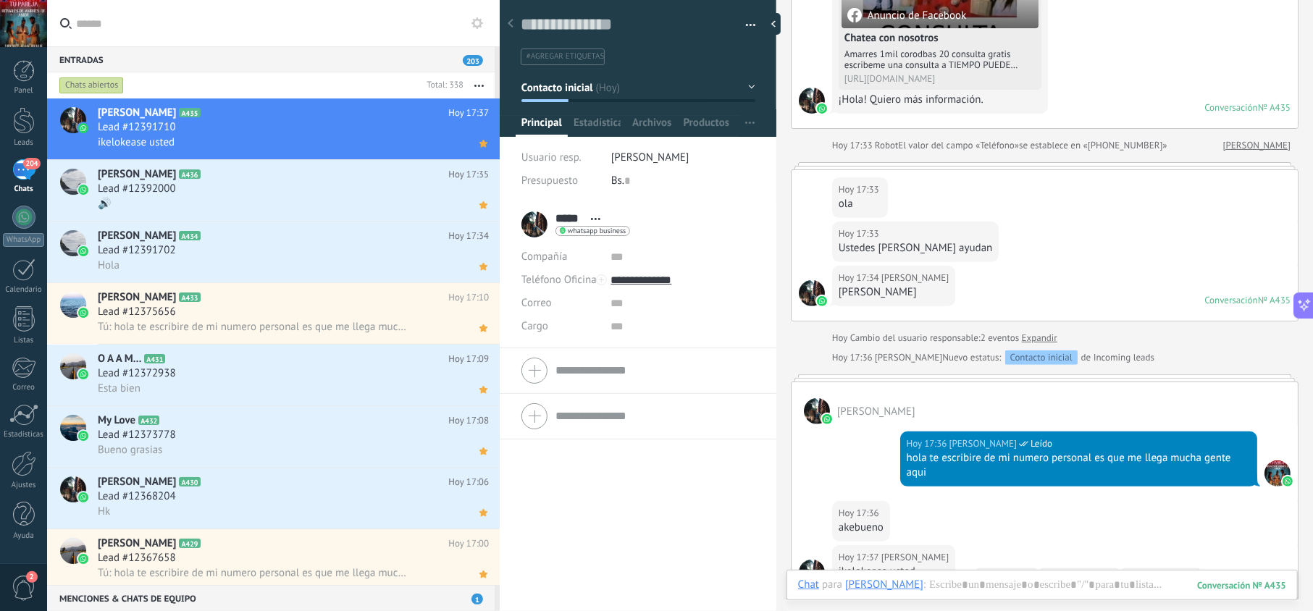
scroll to position [359, 0]
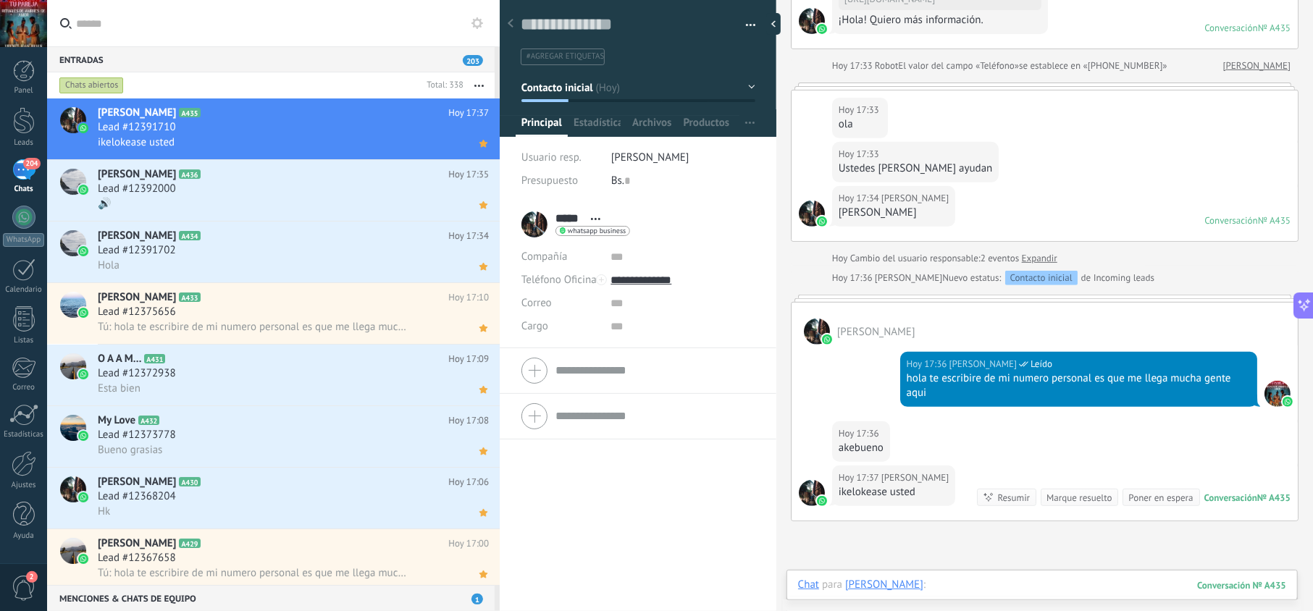
click at [956, 591] on div at bounding box center [1042, 599] width 488 height 43
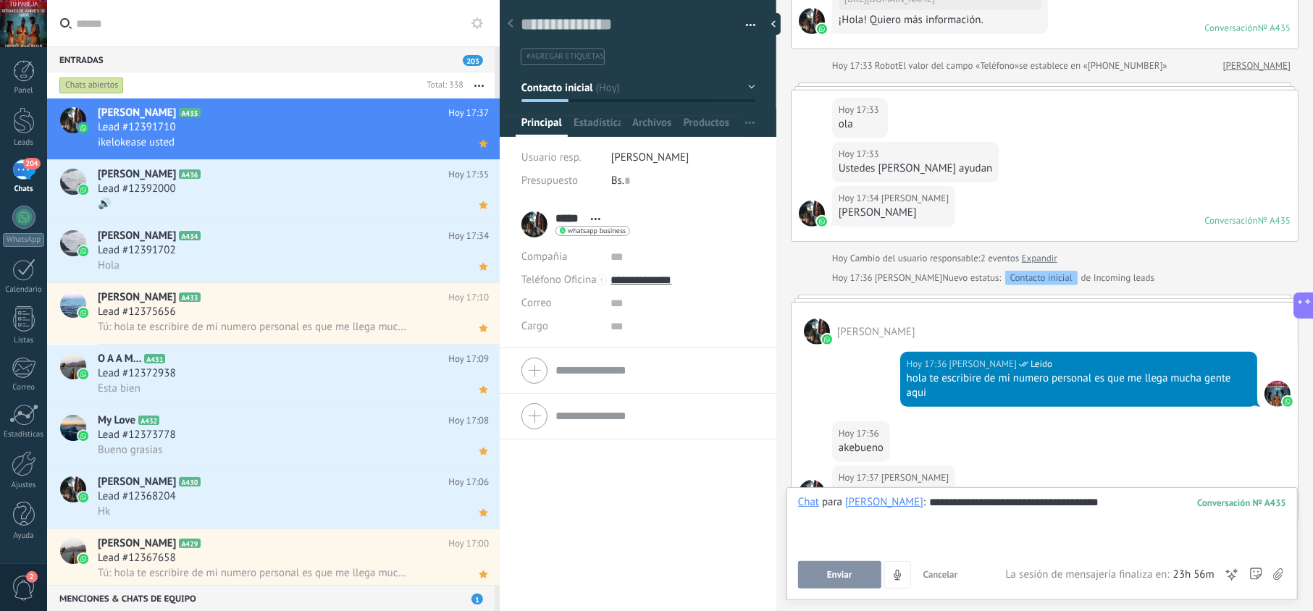
click at [843, 578] on span "Enviar" at bounding box center [839, 575] width 25 height 10
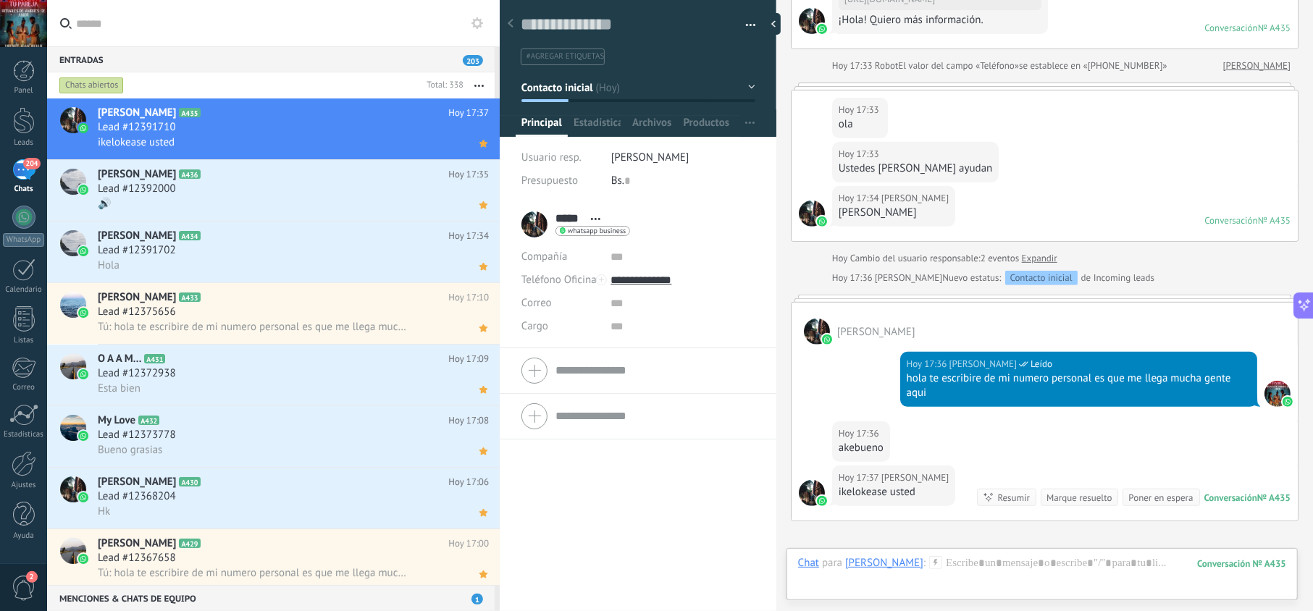
scroll to position [608, 0]
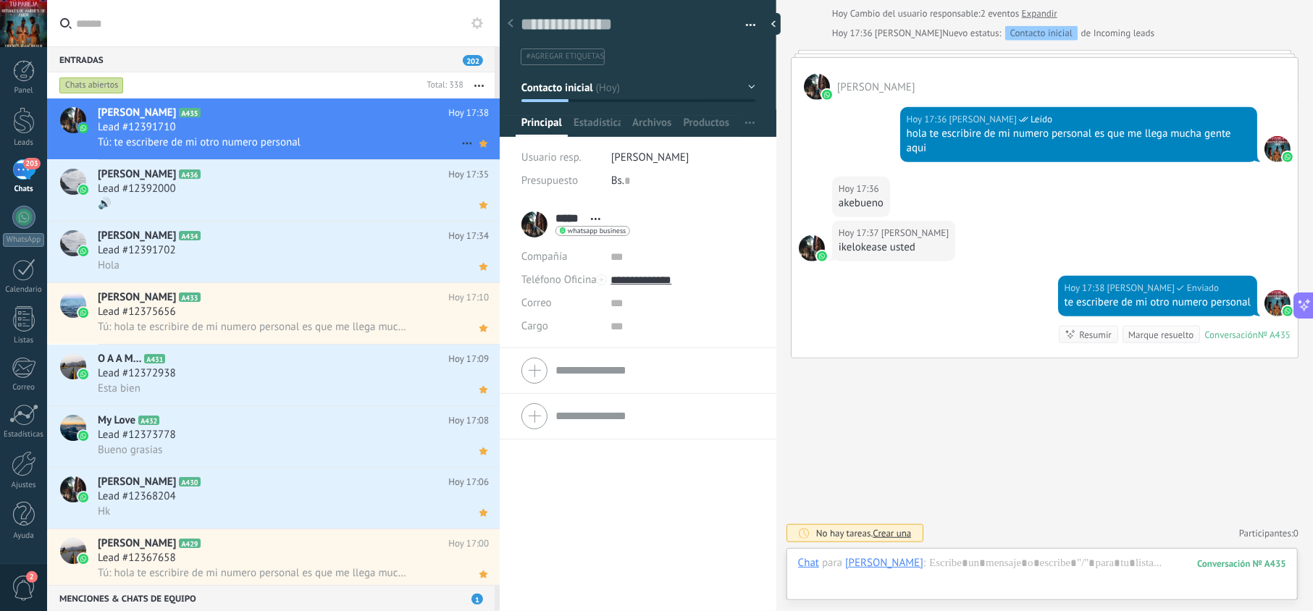
click at [369, 146] on div "Tú: te escribere de mi otro numero personal" at bounding box center [293, 142] width 391 height 15
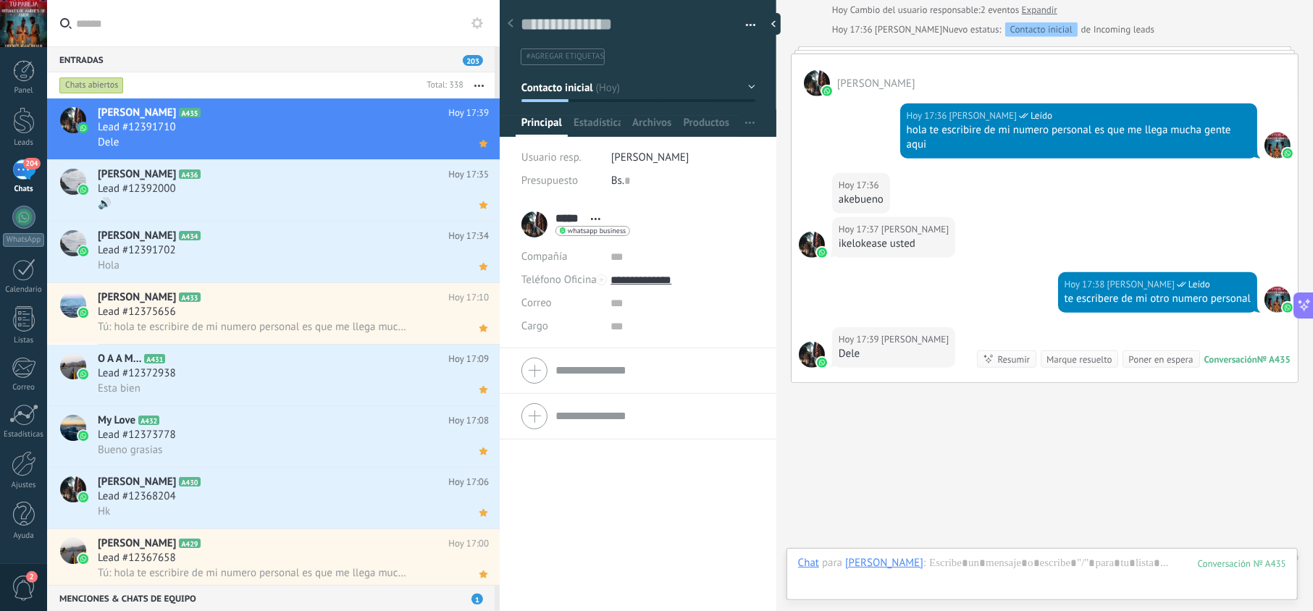
scroll to position [647, 0]
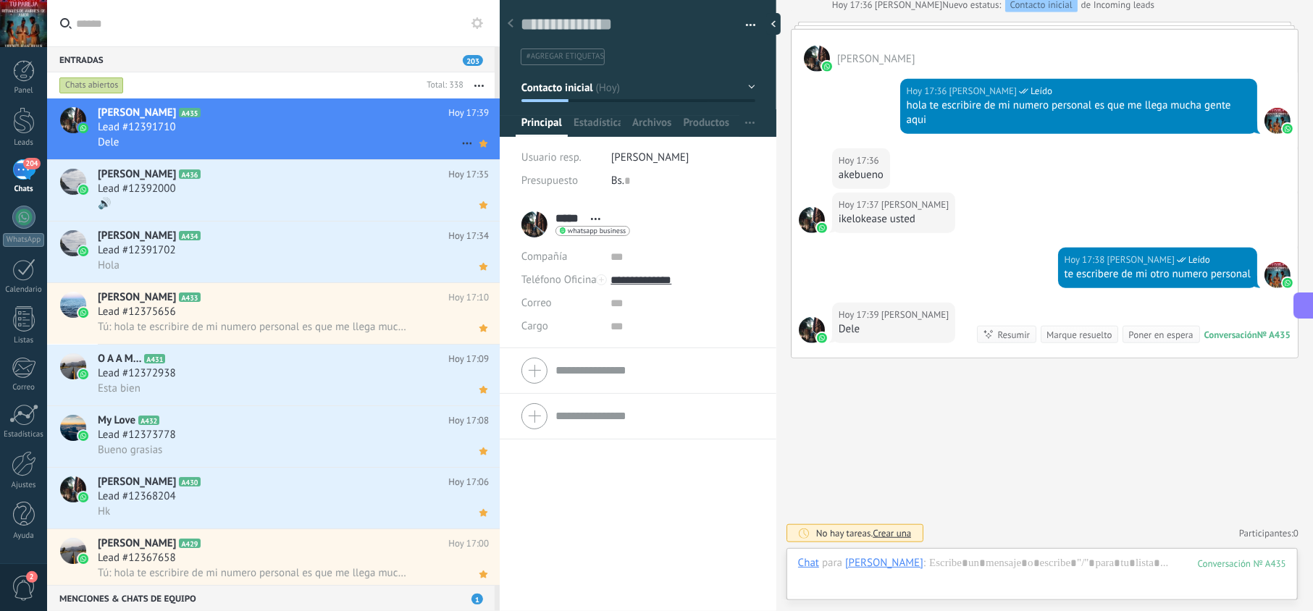
click at [314, 129] on div "Lead #12391710" at bounding box center [293, 127] width 391 height 14
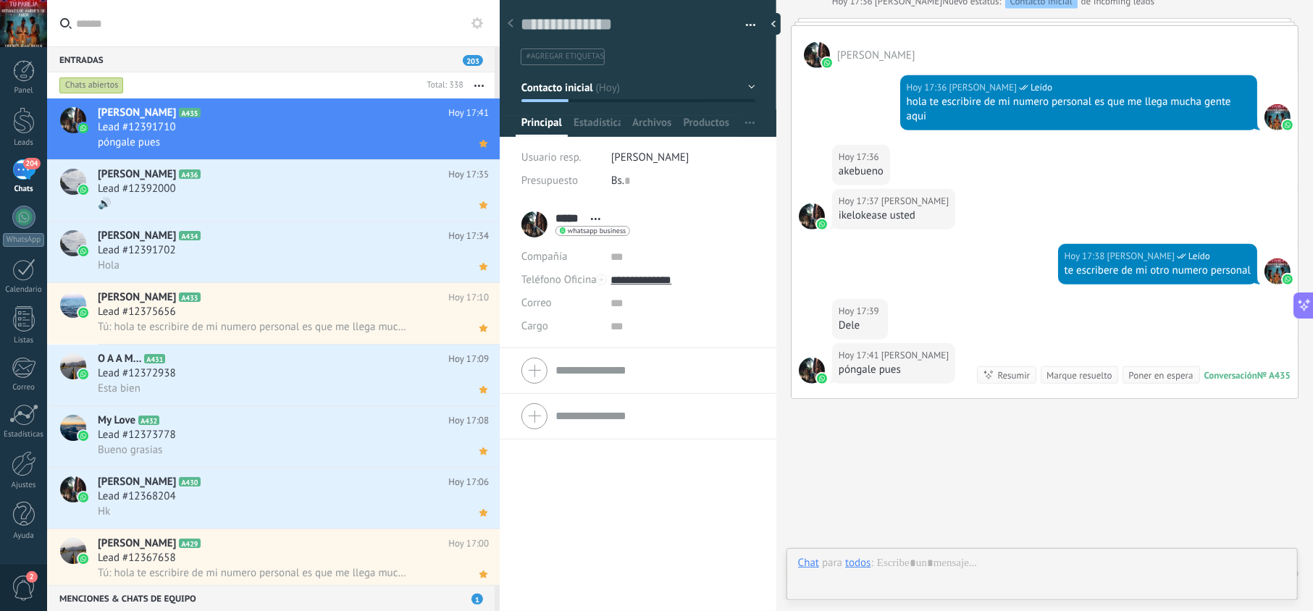
scroll to position [691, 0]
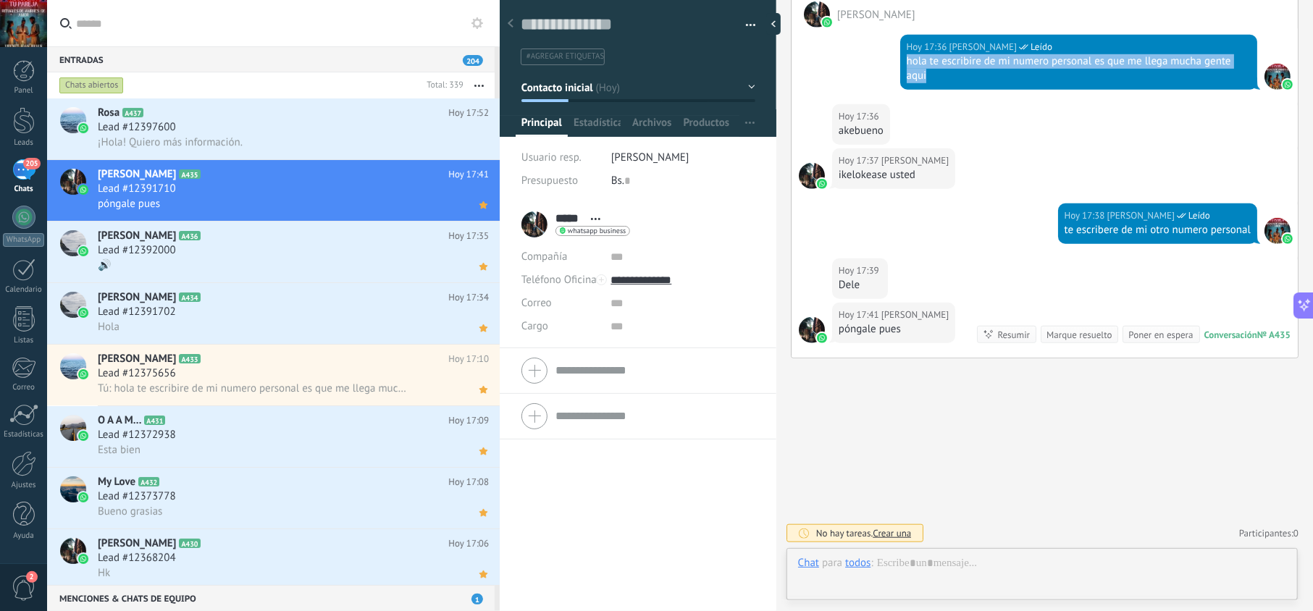
drag, startPoint x: 939, startPoint y: 75, endPoint x: 902, endPoint y: 59, distance: 40.5
click at [902, 59] on div "[DATE] 17:36 [PERSON_NAME] Leído hola te escribire de mi numero personal es que…" at bounding box center [1078, 62] width 357 height 55
copy div "hola te escribire de mi numero personal es que me llega mucha gente aqui"
click at [348, 143] on div "¡Hola! Quiero más información." at bounding box center [293, 142] width 391 height 15
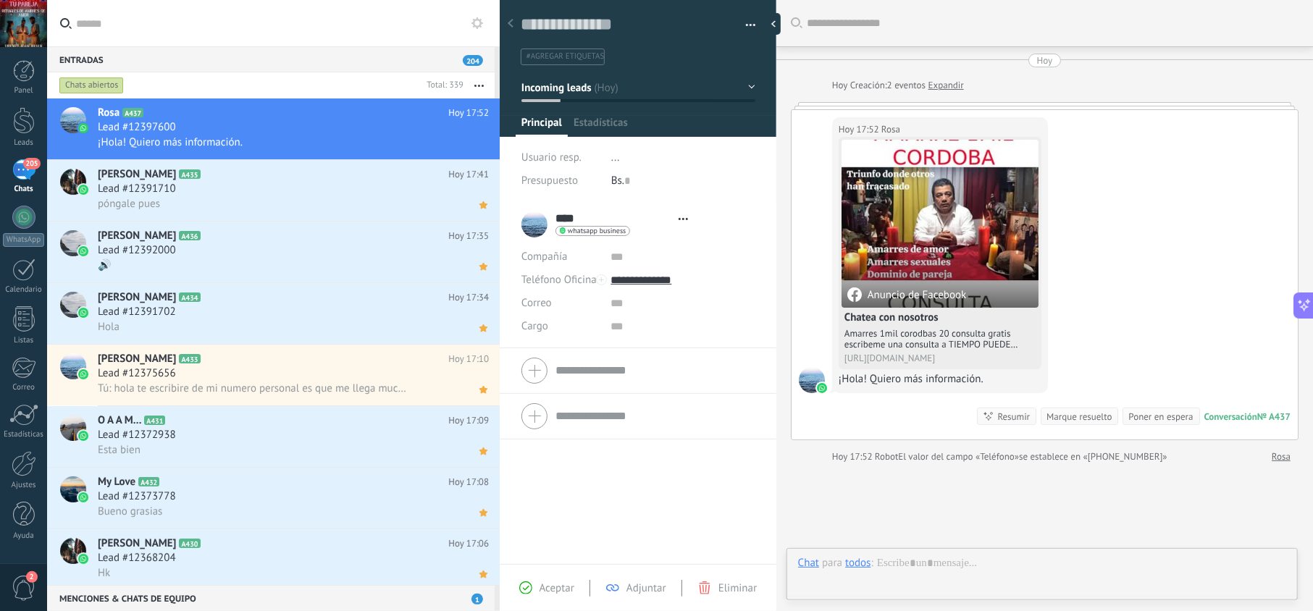
scroll to position [21, 0]
click at [569, 583] on span "Aceptar" at bounding box center [557, 589] width 35 height 14
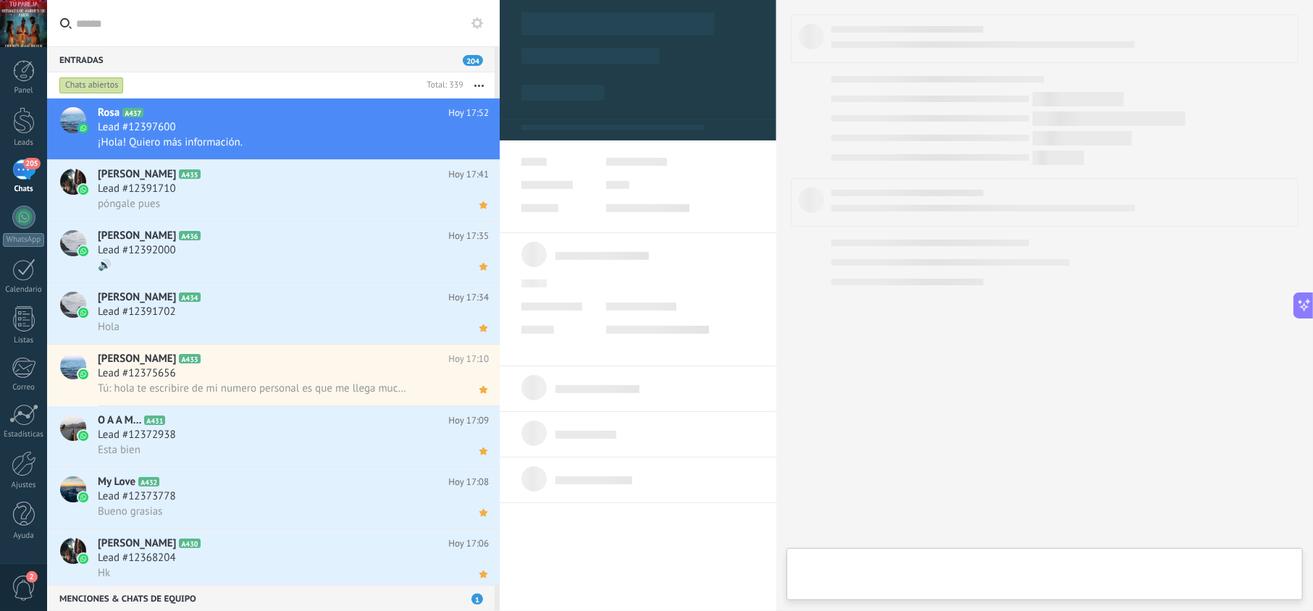
type textarea "**********"
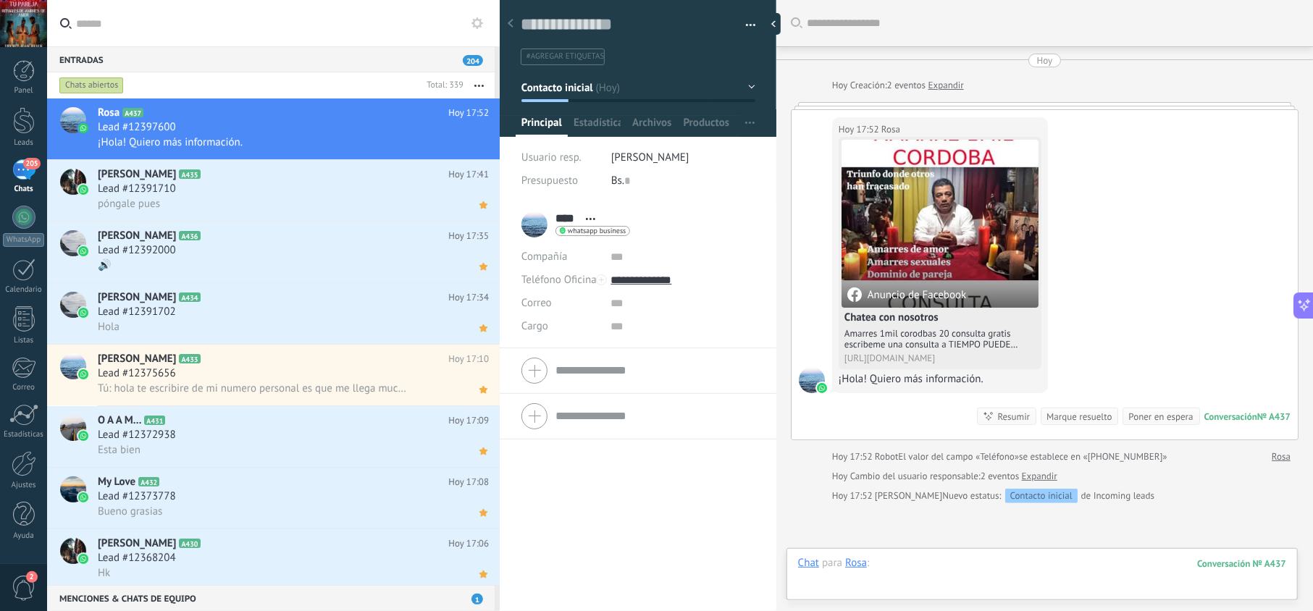
click at [930, 574] on div at bounding box center [1042, 577] width 488 height 43
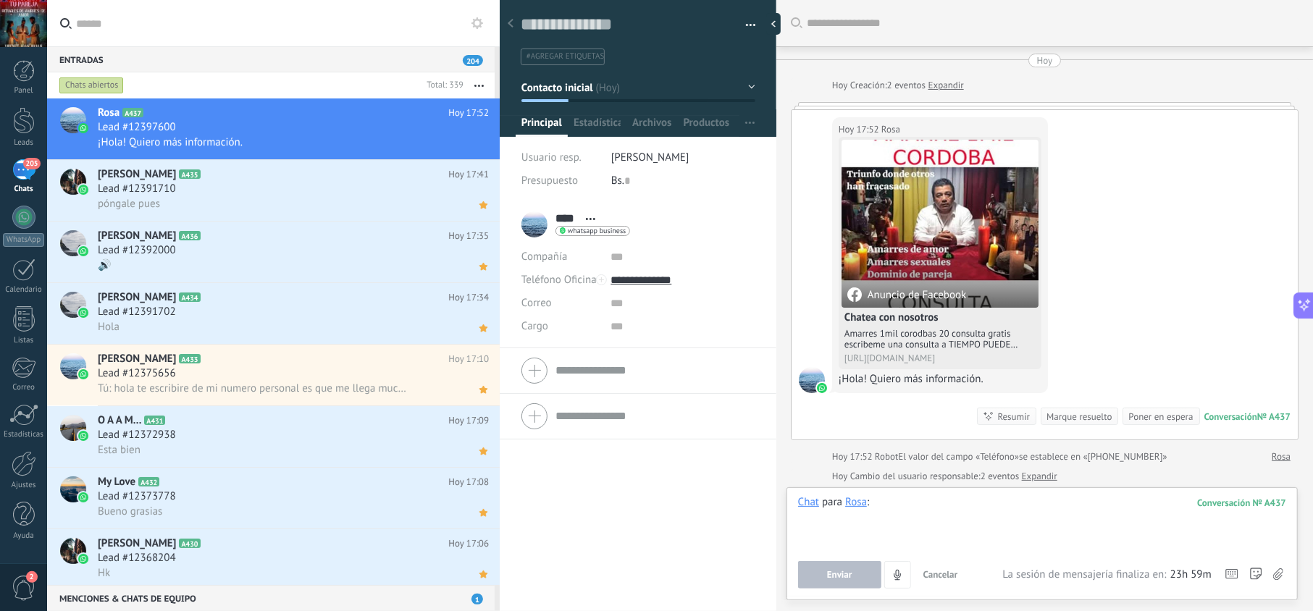
paste div
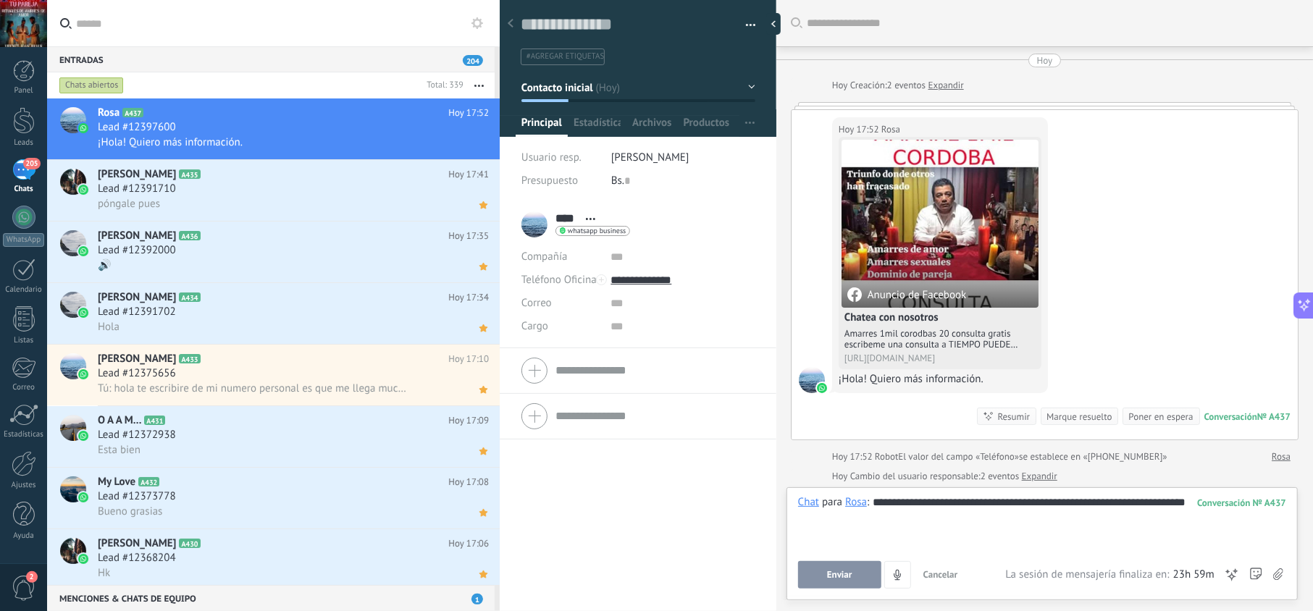
click at [867, 575] on button "Enviar" at bounding box center [839, 575] width 83 height 28
click at [659, 271] on input "**********" at bounding box center [682, 280] width 143 height 23
type input "**********"
click at [666, 355] on div "Copiar" at bounding box center [682, 354] width 142 height 25
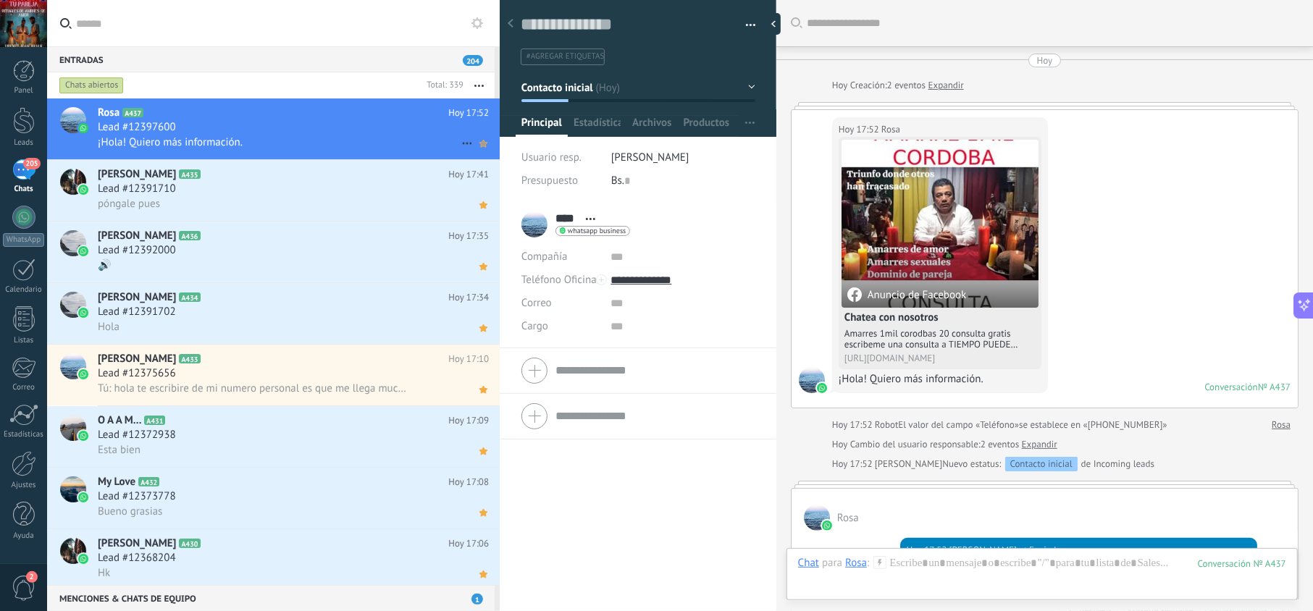
scroll to position [280, 0]
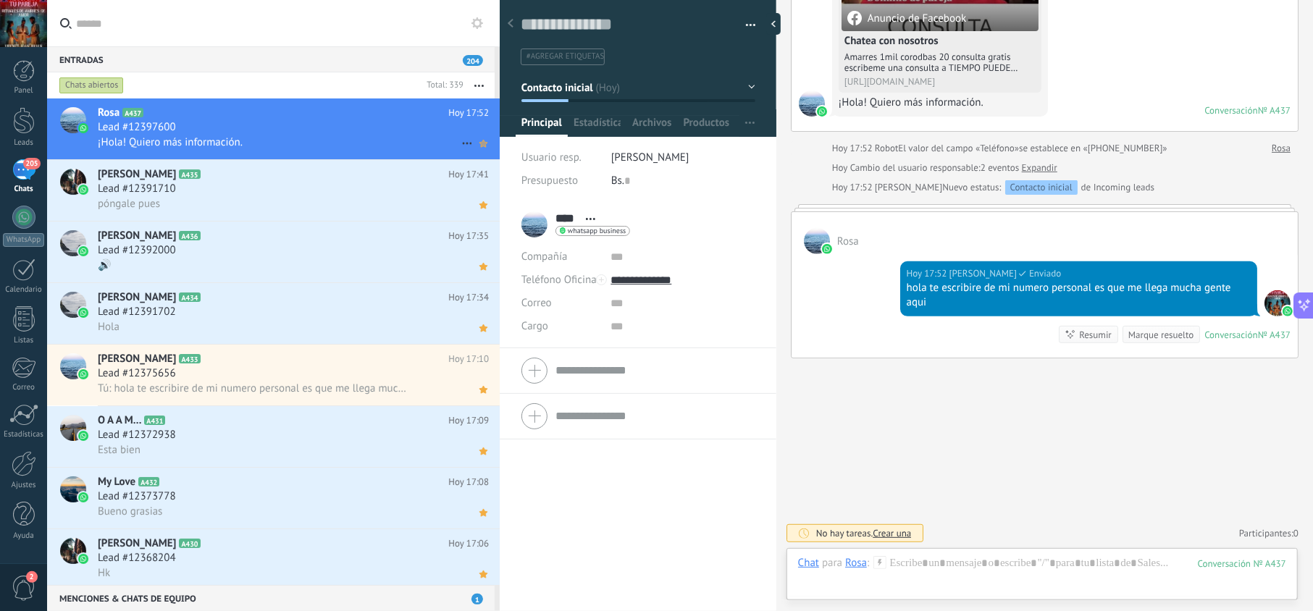
click at [479, 143] on use at bounding box center [483, 143] width 8 height 7
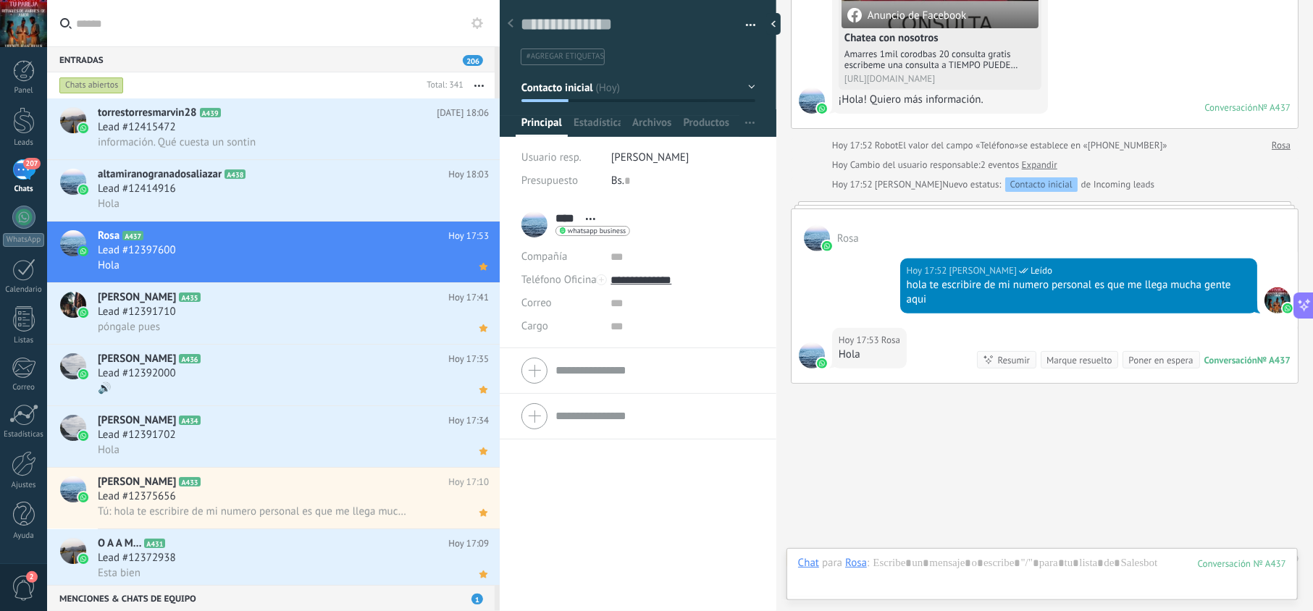
scroll to position [308, 0]
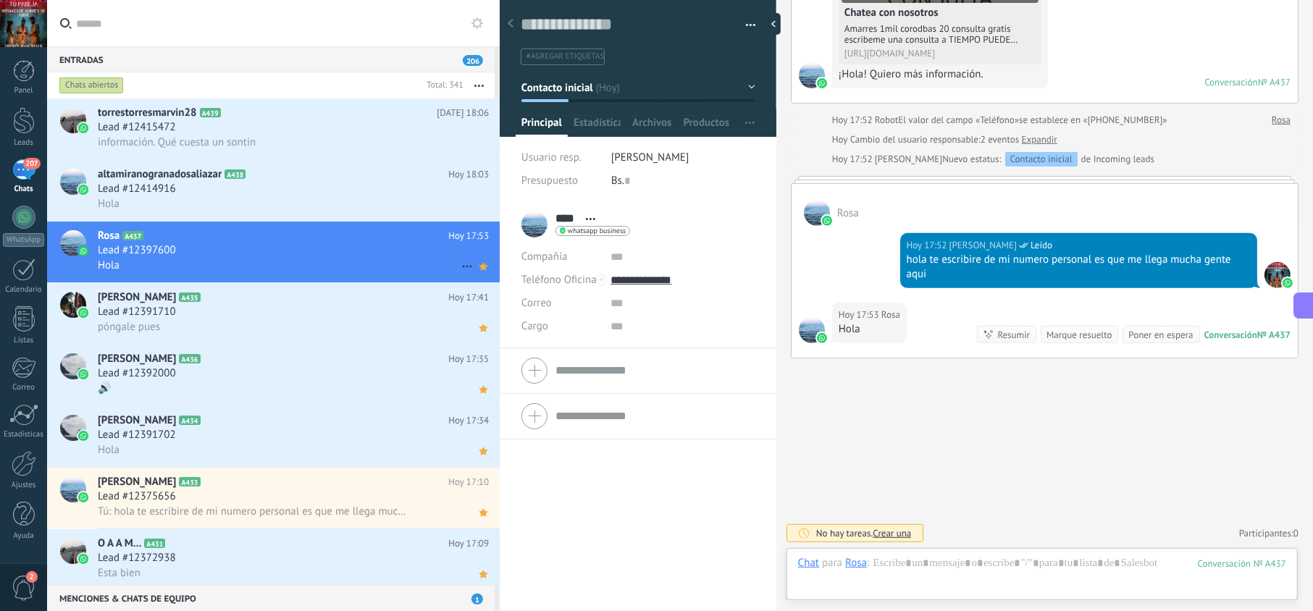
click at [416, 248] on div "Lead #12397600" at bounding box center [293, 250] width 391 height 14
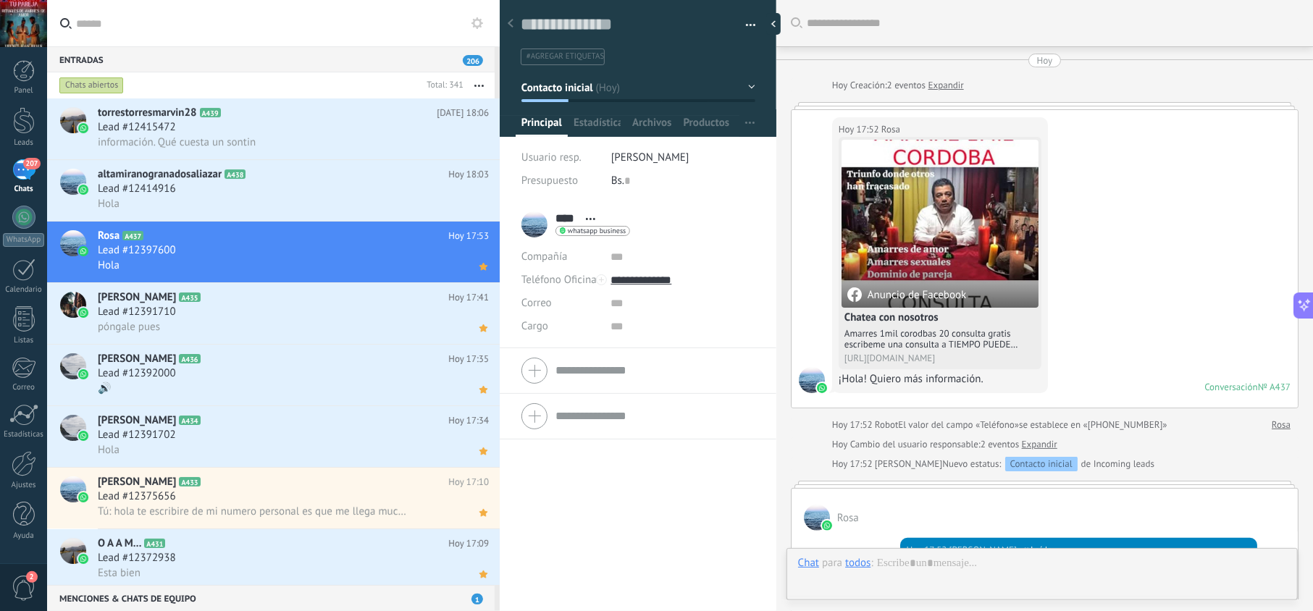
scroll to position [308, 0]
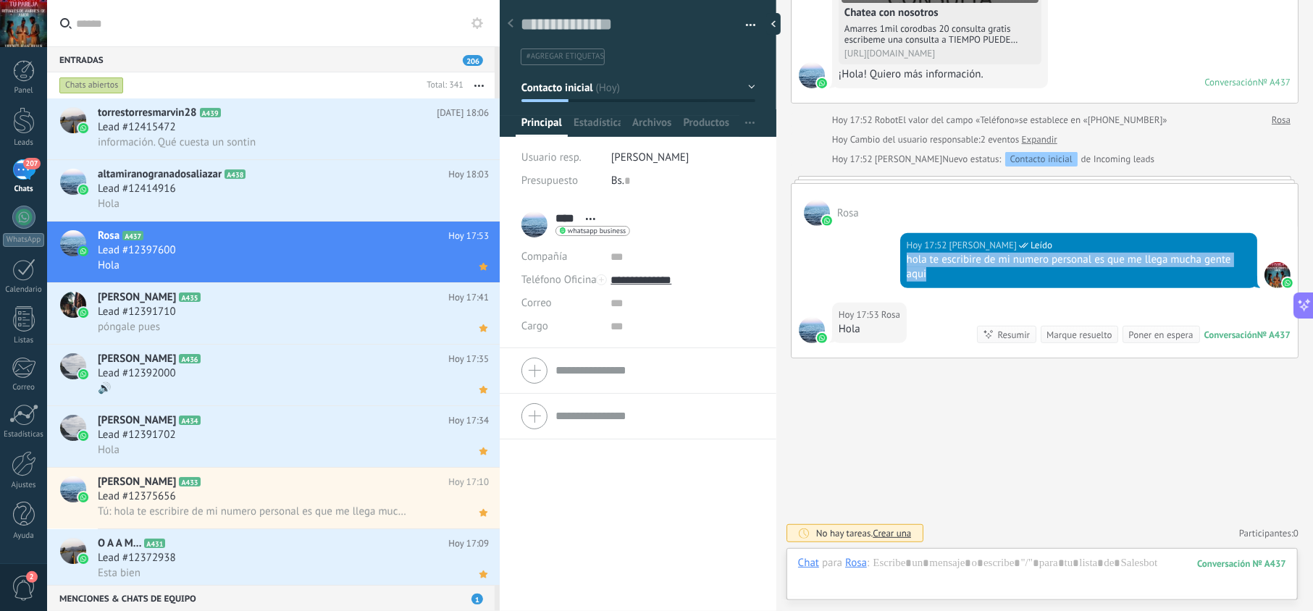
drag, startPoint x: 937, startPoint y: 273, endPoint x: 899, endPoint y: 256, distance: 42.1
click at [900, 256] on div "[DATE] 17:52 [PERSON_NAME] Leído hola te escribire de mi numero personal es que…" at bounding box center [1078, 260] width 357 height 55
copy div "hola te escribire de mi numero personal es que me llega mucha gente aqui"
click at [308, 187] on div "Lead #12414916" at bounding box center [293, 189] width 391 height 14
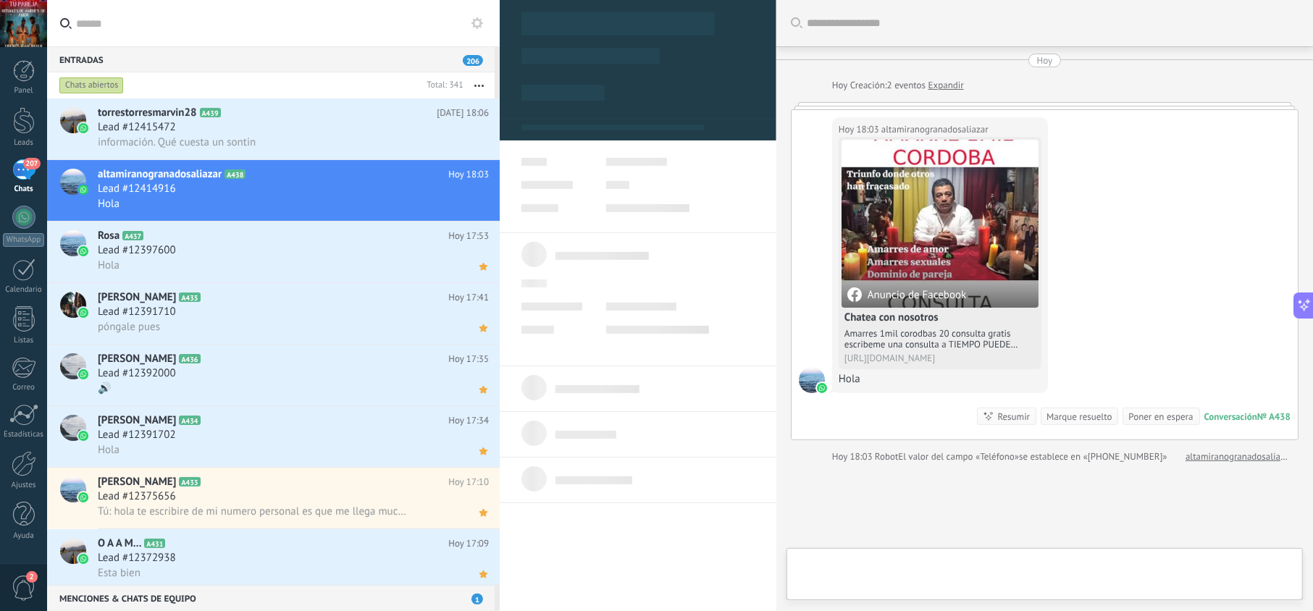
scroll to position [21, 0]
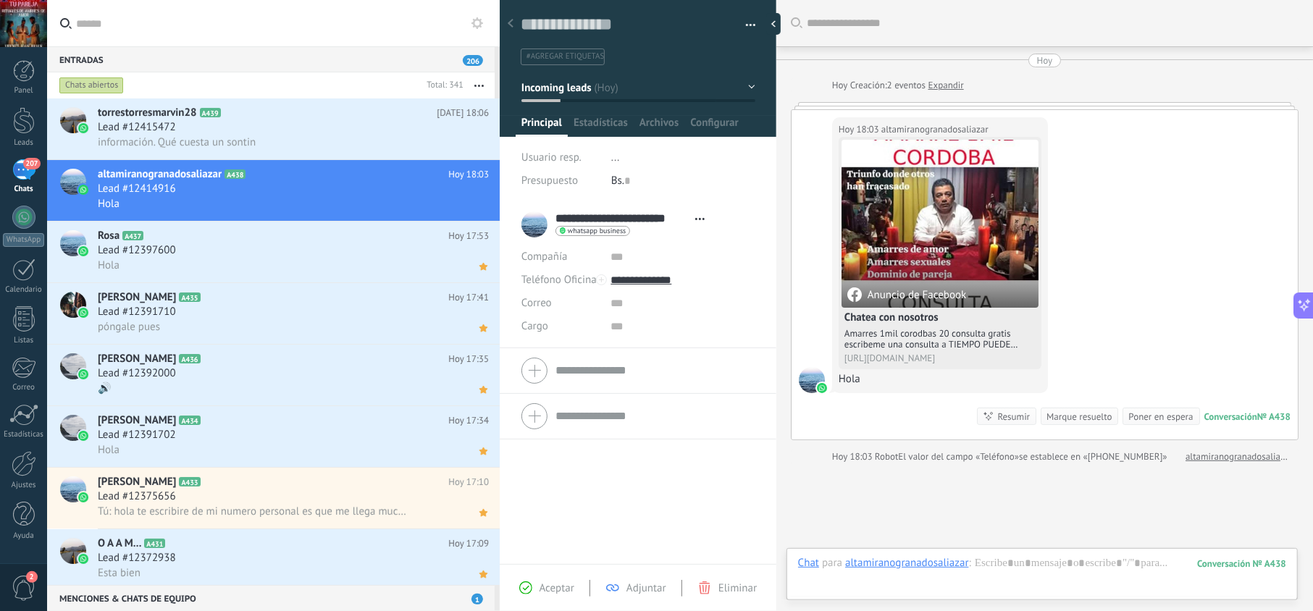
click at [542, 586] on span "Aceptar" at bounding box center [557, 589] width 35 height 14
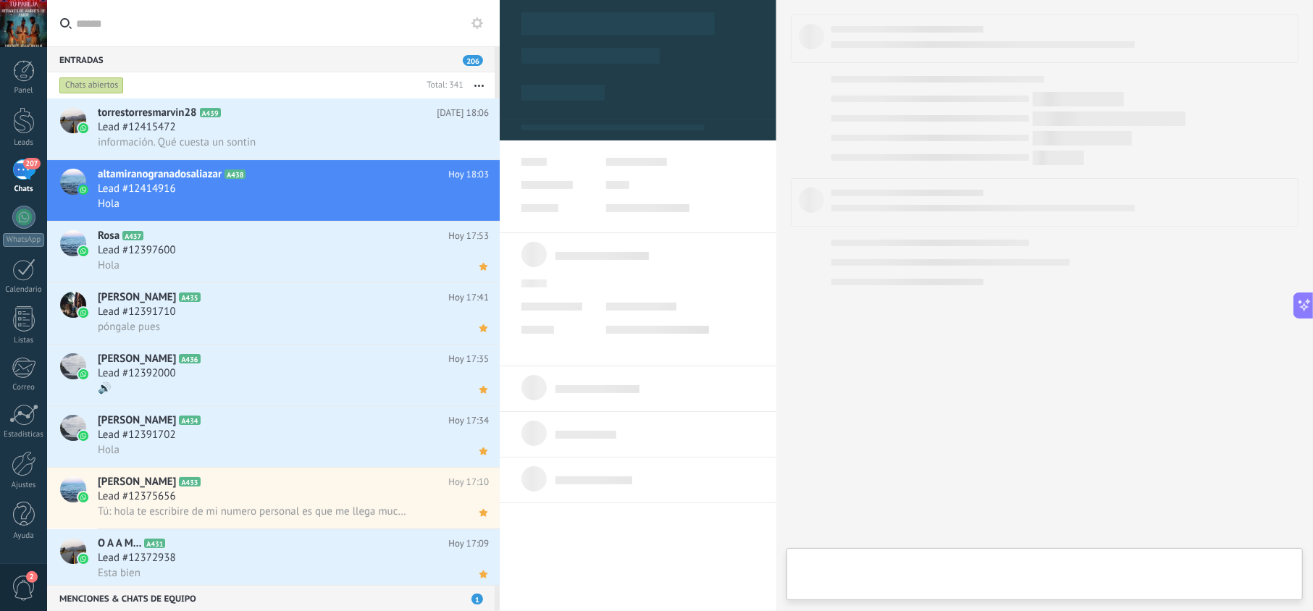
type textarea "**********"
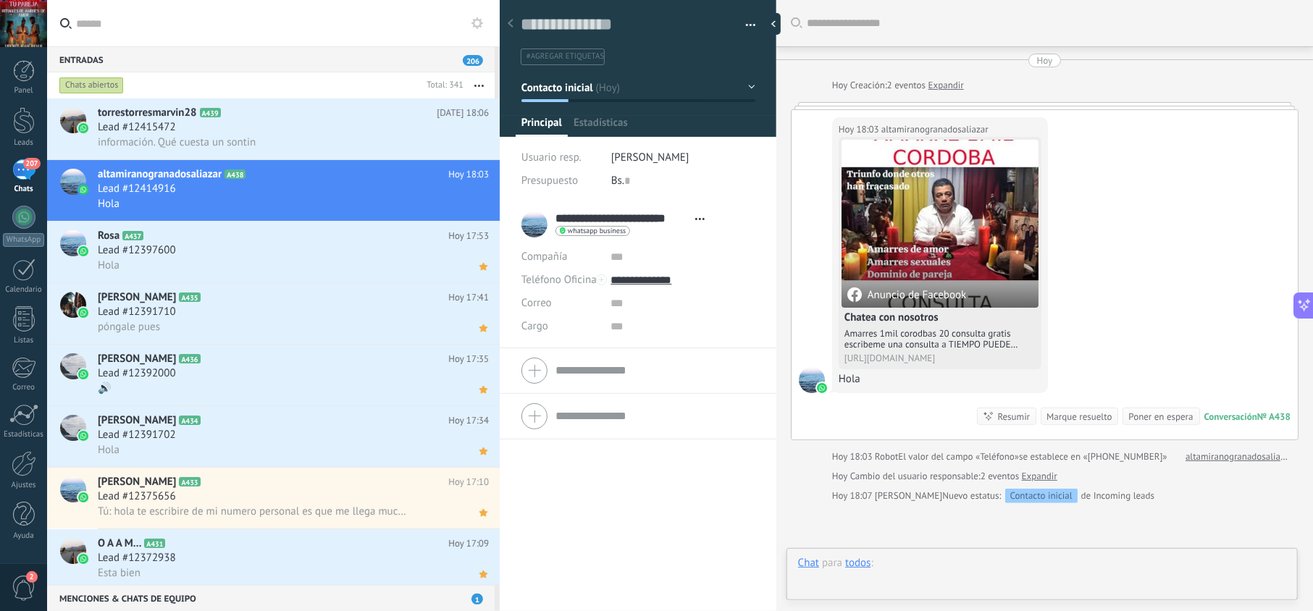
click at [937, 561] on div at bounding box center [1042, 577] width 488 height 43
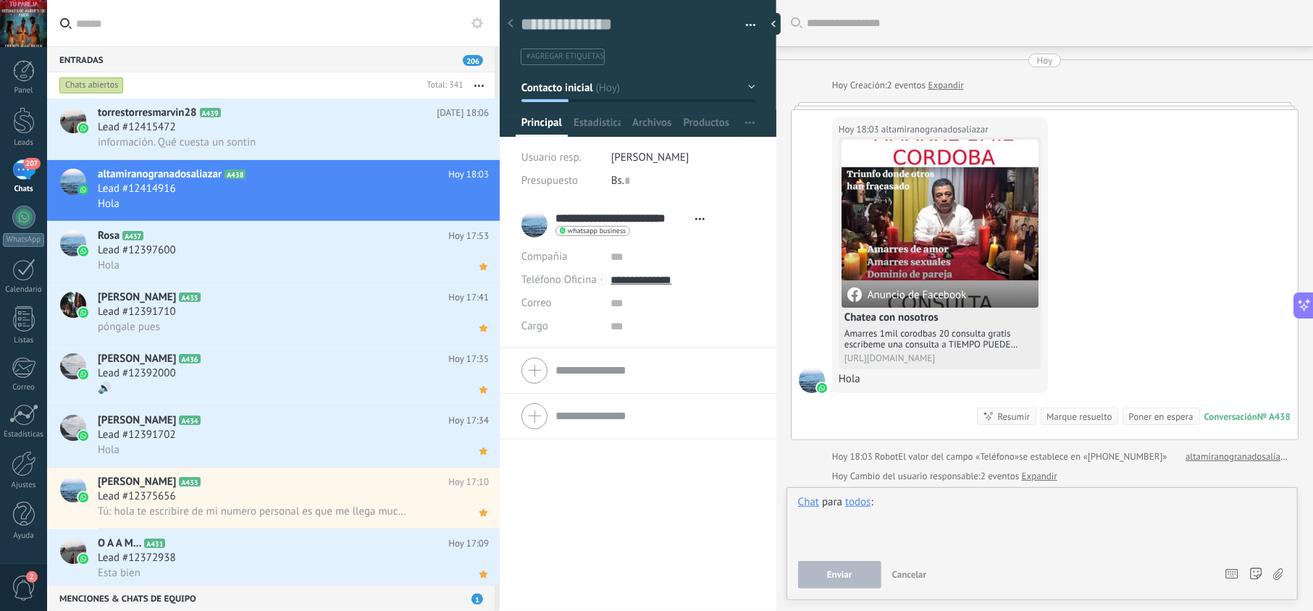
paste div
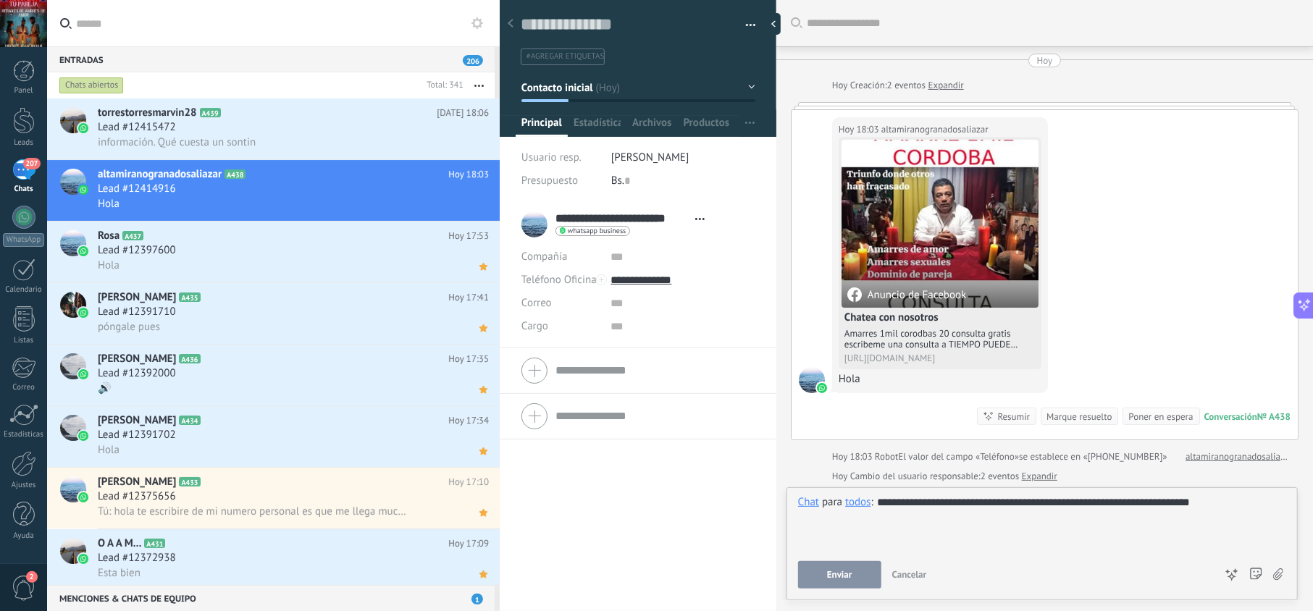
click at [856, 577] on button "Enviar" at bounding box center [839, 575] width 83 height 28
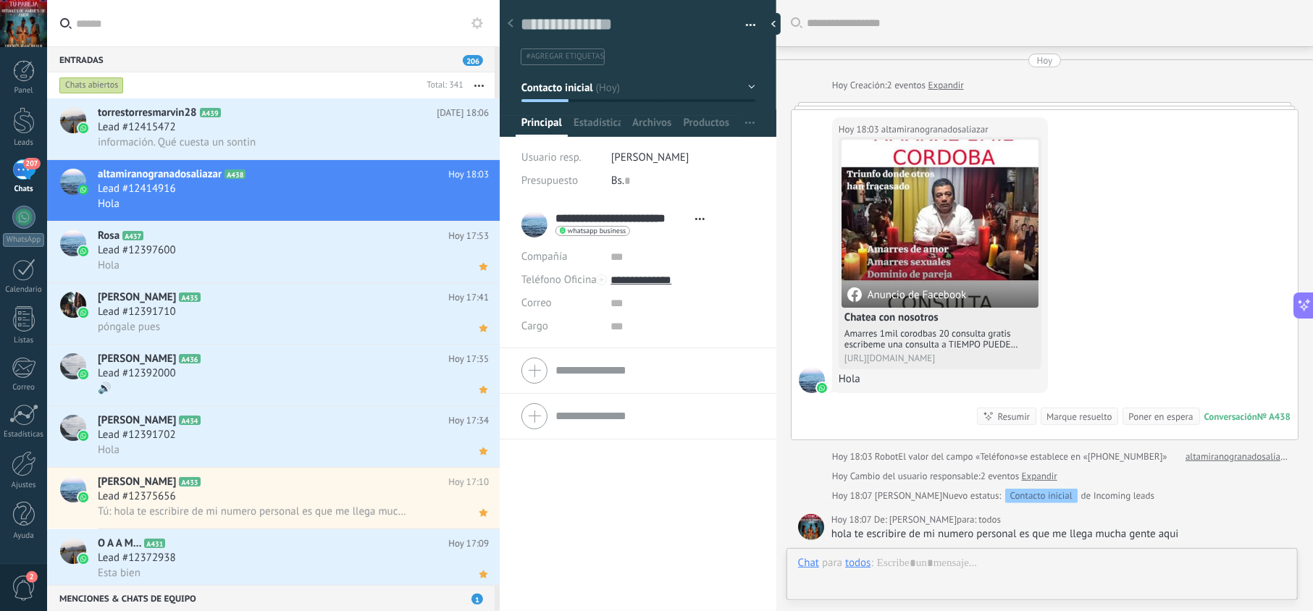
scroll to position [185, 0]
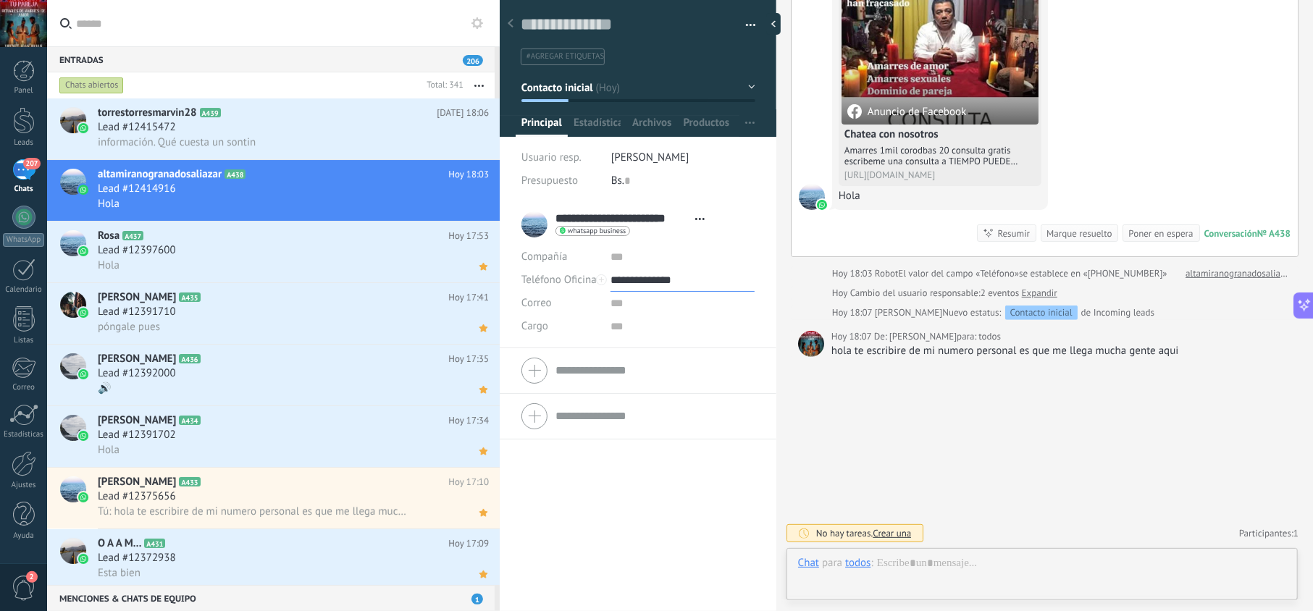
click at [643, 277] on input "**********" at bounding box center [682, 280] width 143 height 23
type input "**********"
click at [653, 353] on div "Copiar" at bounding box center [682, 354] width 142 height 25
drag, startPoint x: 1182, startPoint y: 348, endPoint x: 831, endPoint y: 353, distance: 350.6
click at [831, 354] on div "hola te escribire de mi numero personal es que me llega mucha gente aqui" at bounding box center [1061, 351] width 460 height 14
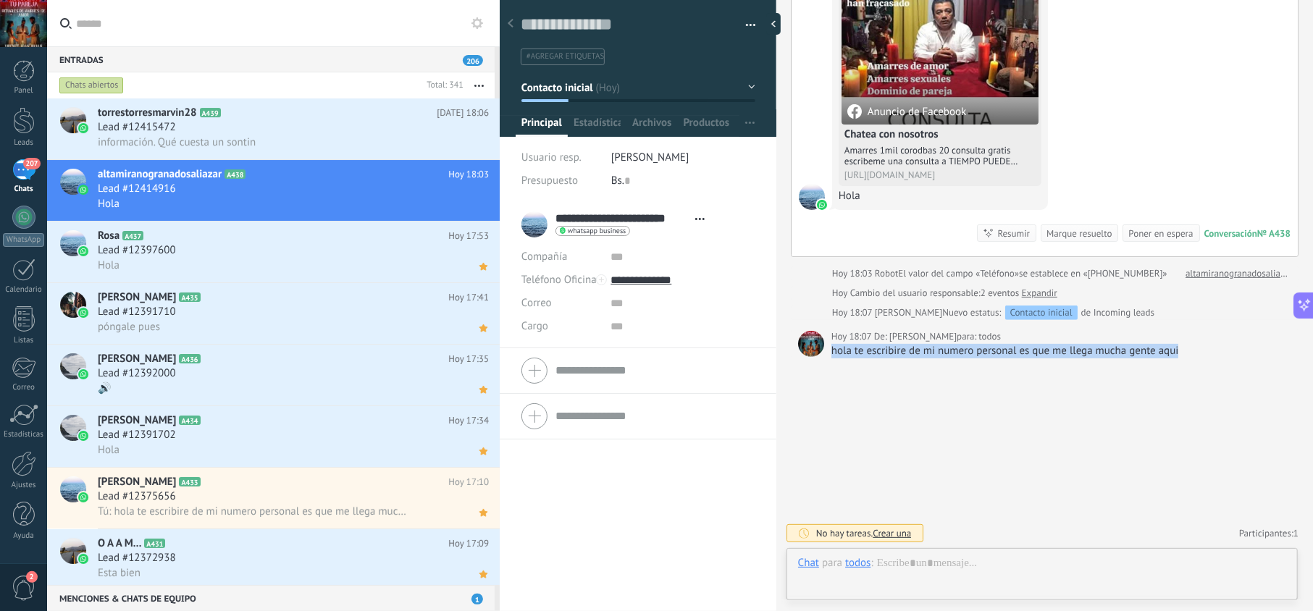
copy div "hola te escribire de mi numero personal es que me llega mucha gente aqui"
click at [484, 204] on icon at bounding box center [483, 204] width 15 height 17
click at [368, 119] on h2 "torrestorresmarvin28 A439" at bounding box center [267, 113] width 339 height 14
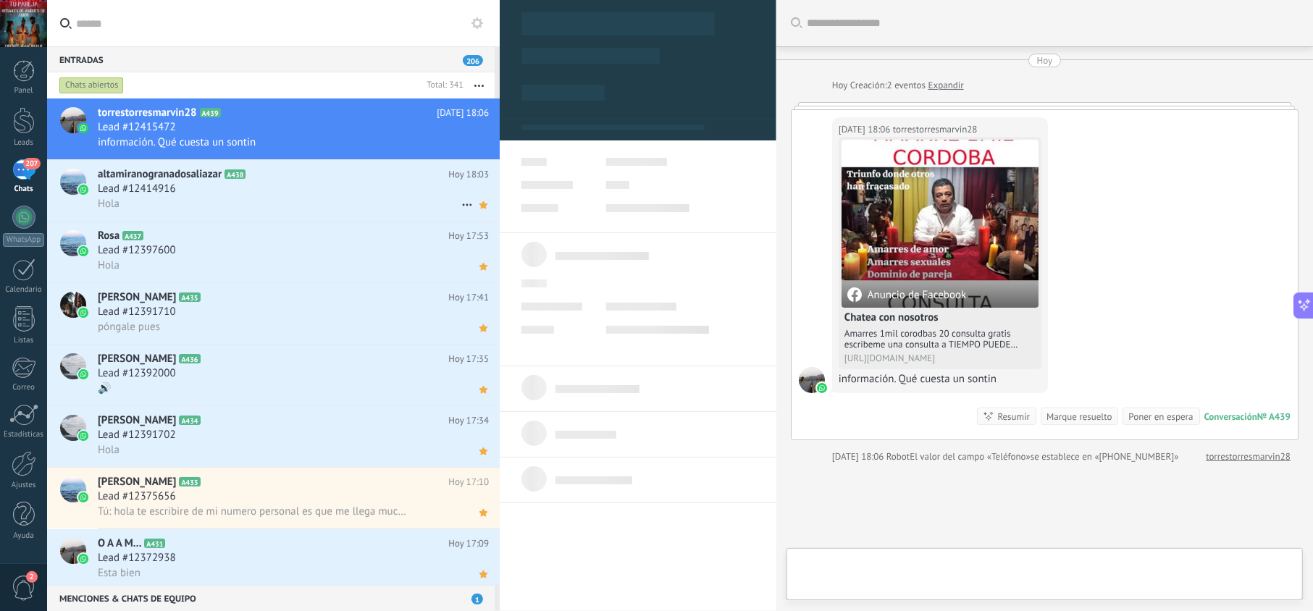
scroll to position [21, 0]
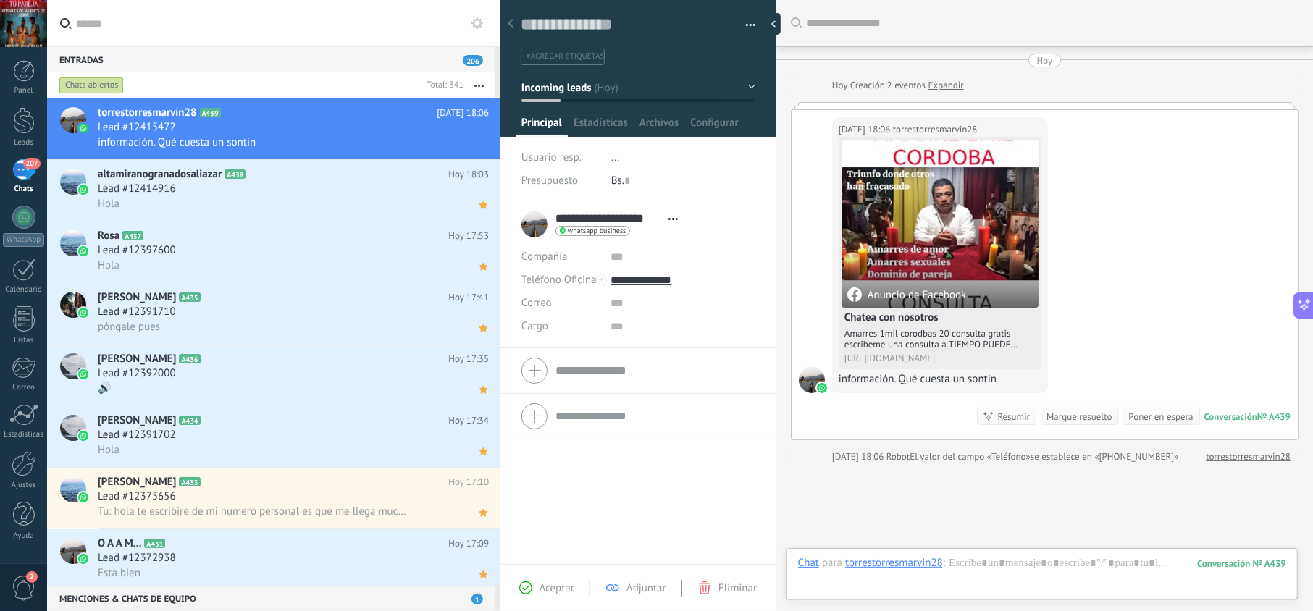
click at [571, 584] on span "Aceptar" at bounding box center [557, 589] width 35 height 14
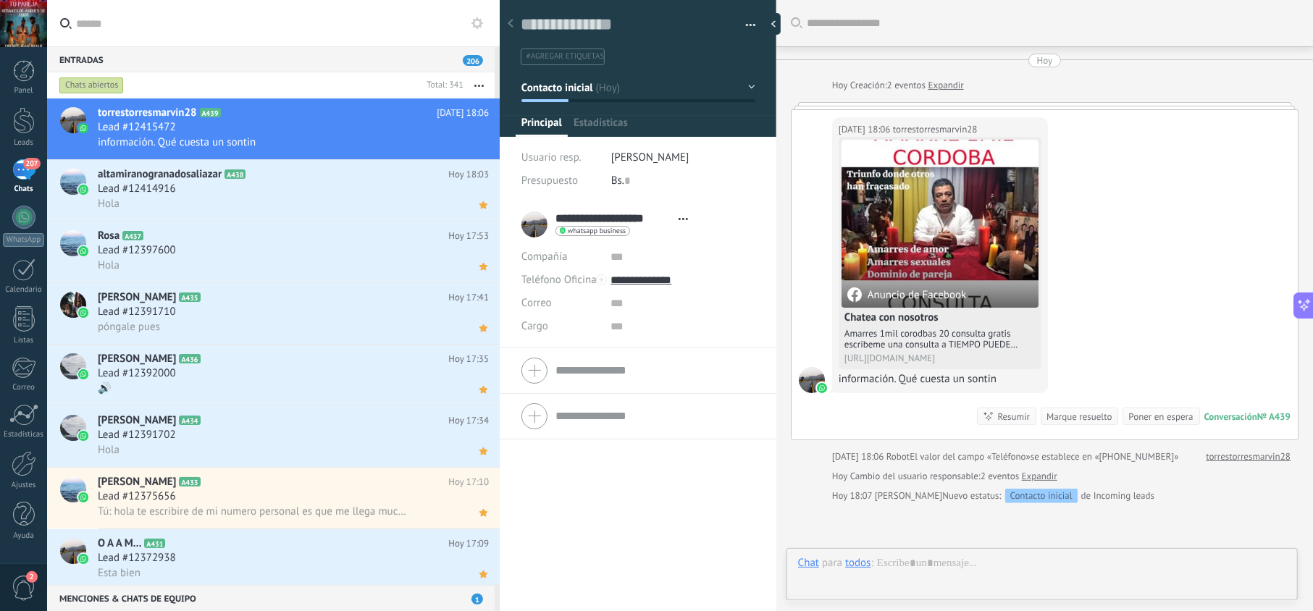
type textarea "**********"
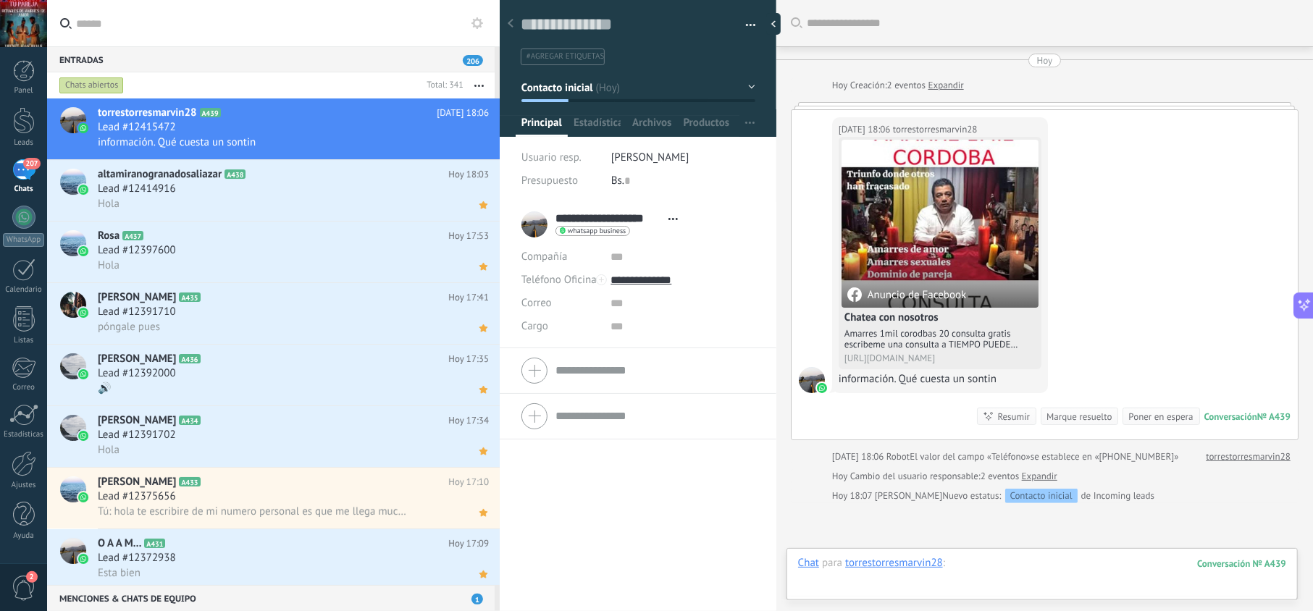
click at [994, 565] on div at bounding box center [1042, 577] width 488 height 43
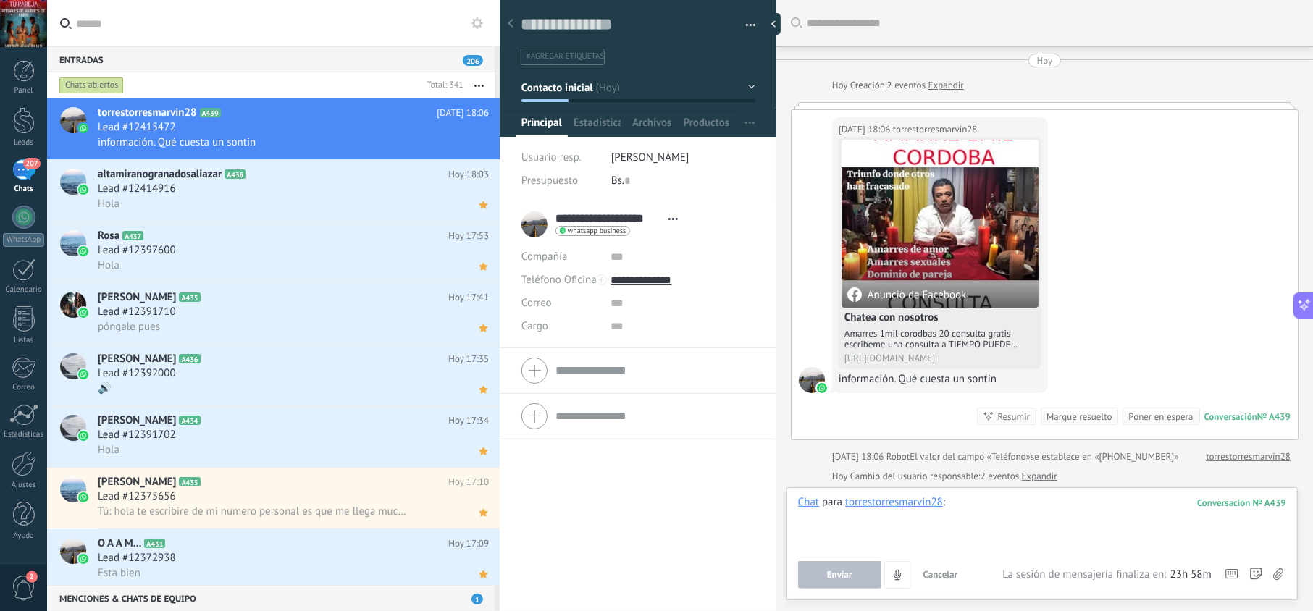
paste div
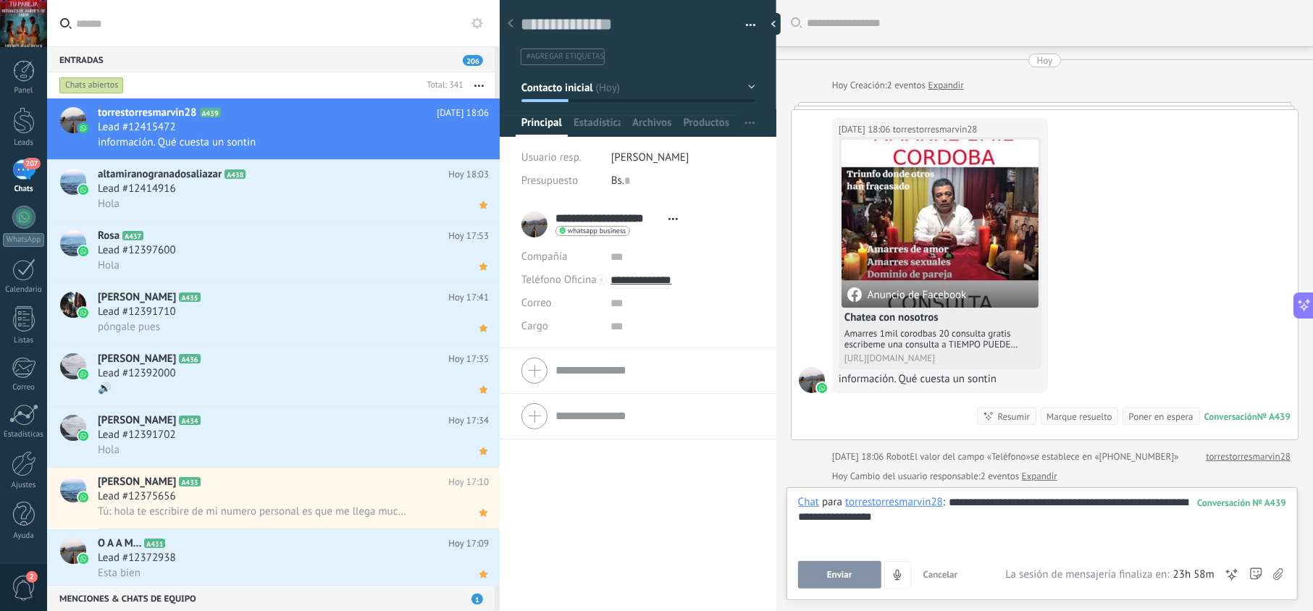
click at [855, 575] on button "Enviar" at bounding box center [839, 575] width 83 height 28
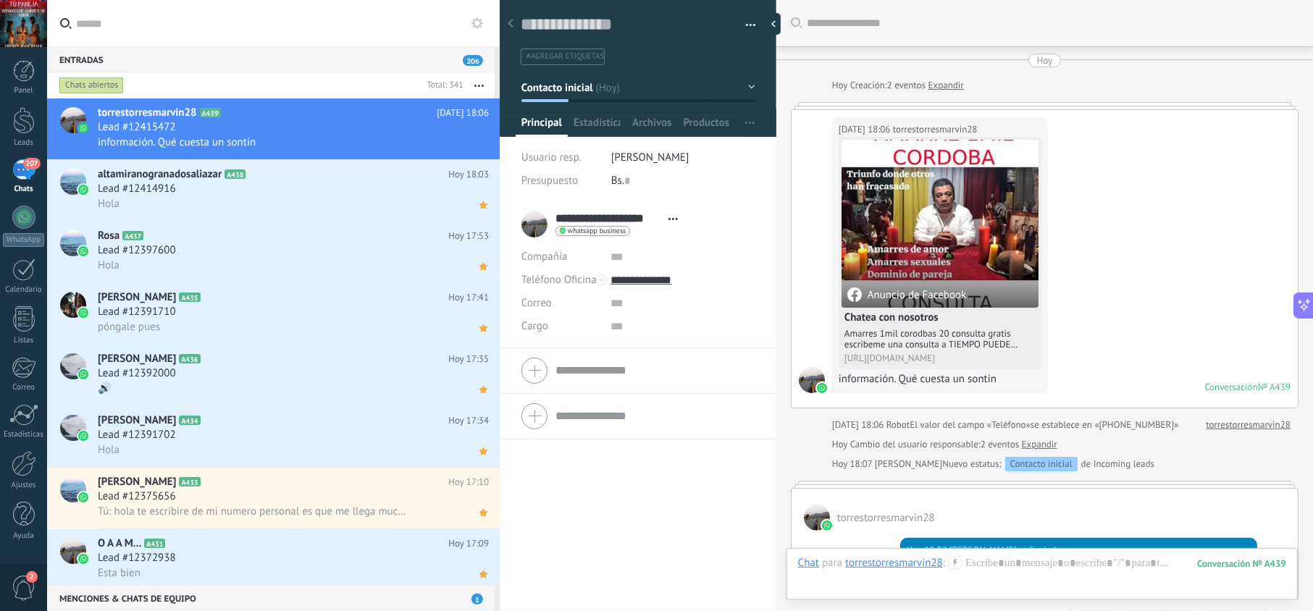
scroll to position [105, 0]
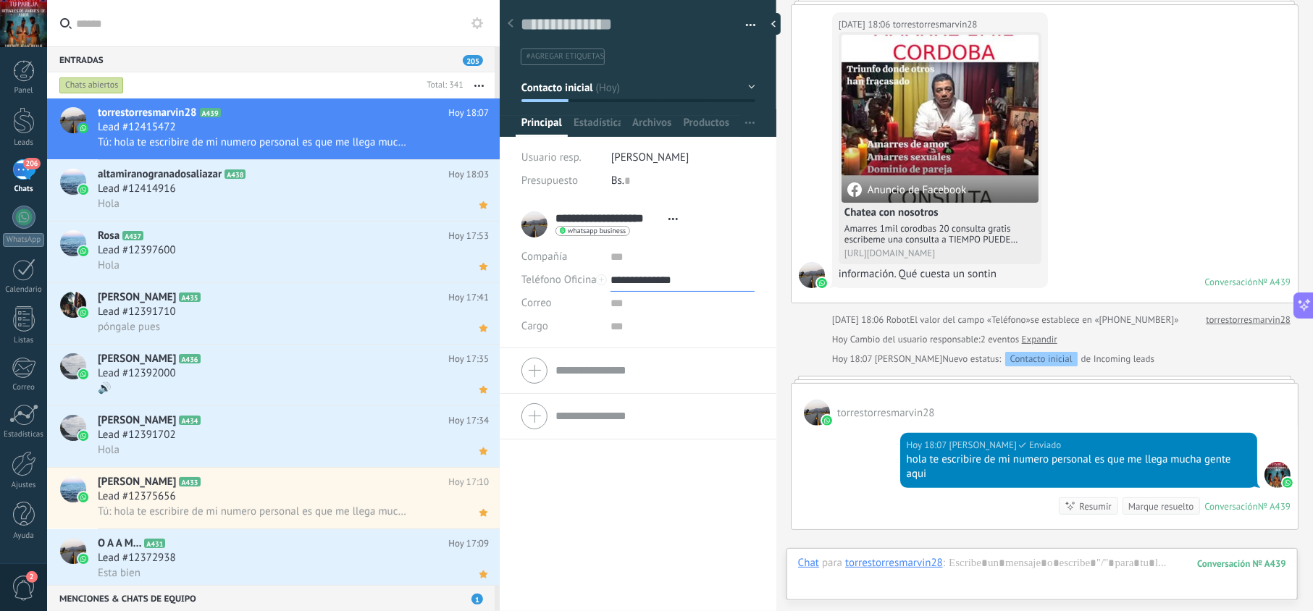
click at [630, 274] on input "**********" at bounding box center [682, 280] width 143 height 23
type input "**********"
click at [655, 353] on div "Copiar" at bounding box center [682, 354] width 142 height 25
click at [482, 140] on icon at bounding box center [483, 143] width 15 height 17
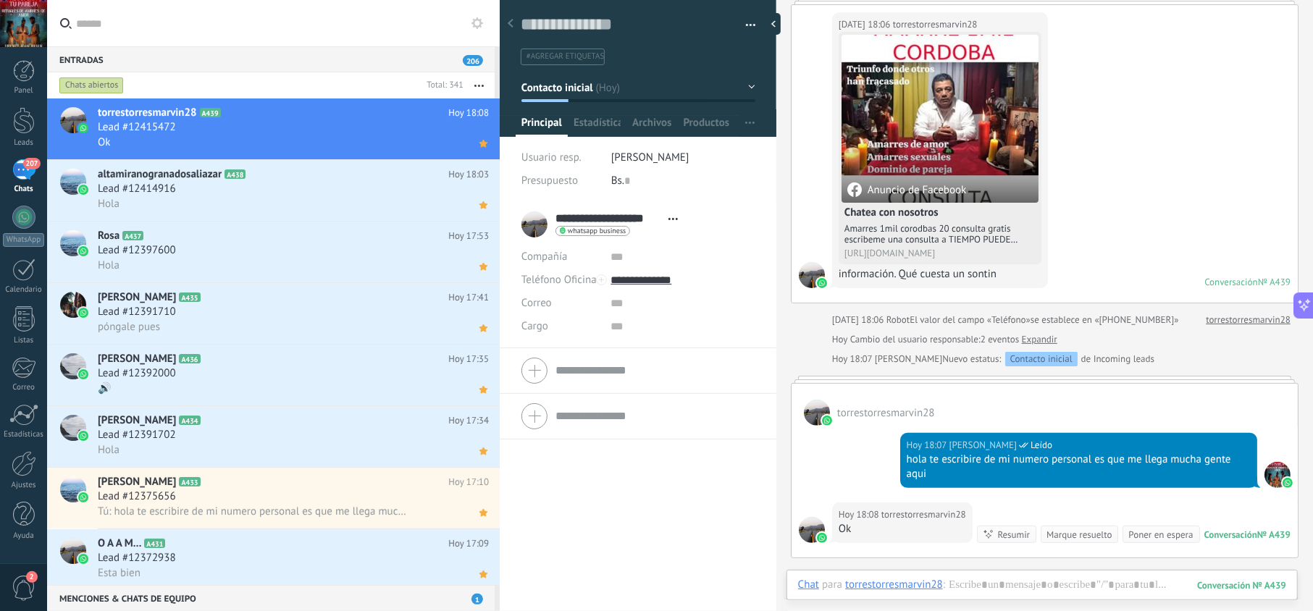
scroll to position [169, 0]
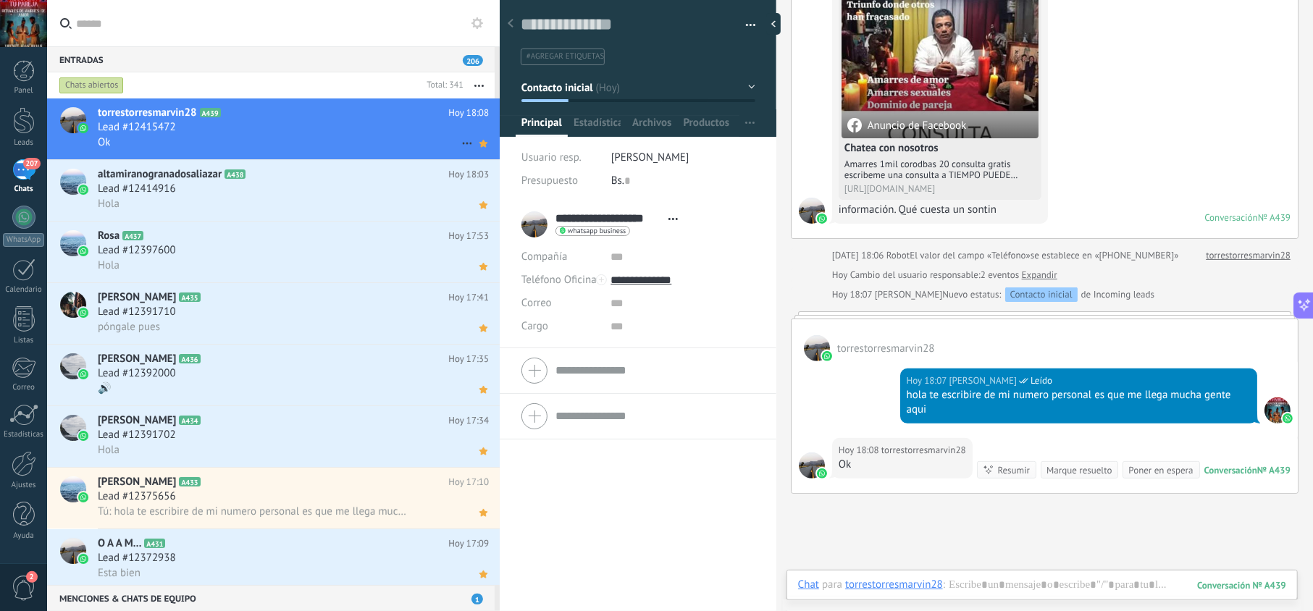
click at [328, 143] on div "Ok" at bounding box center [293, 142] width 391 height 15
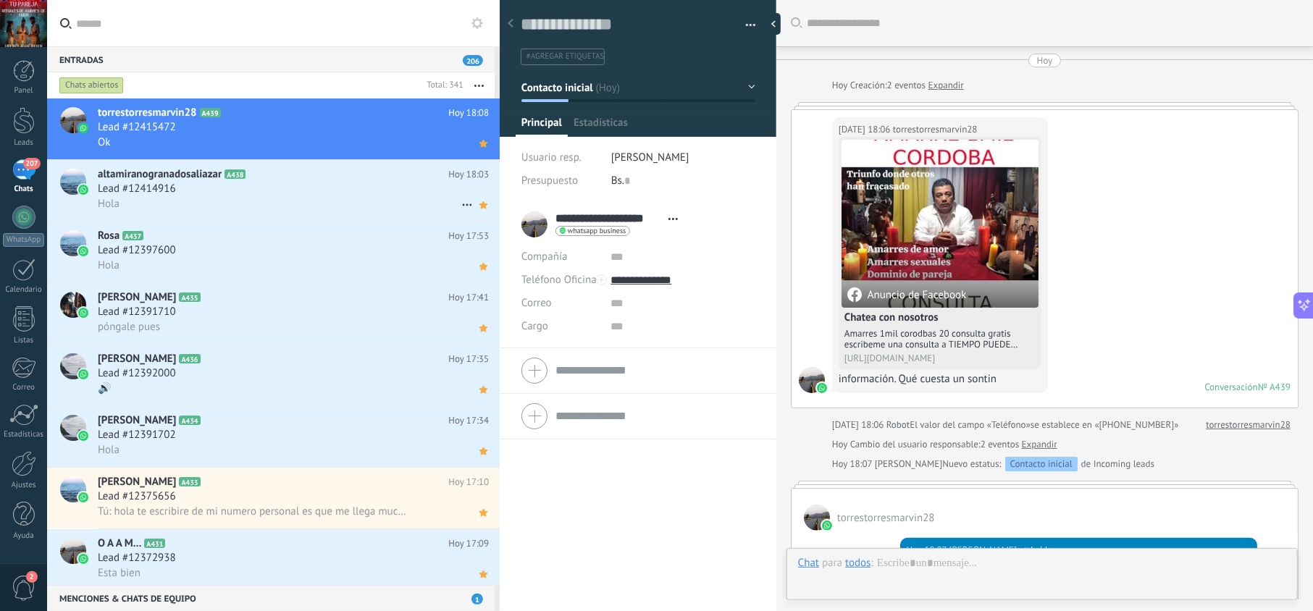
scroll to position [21, 0]
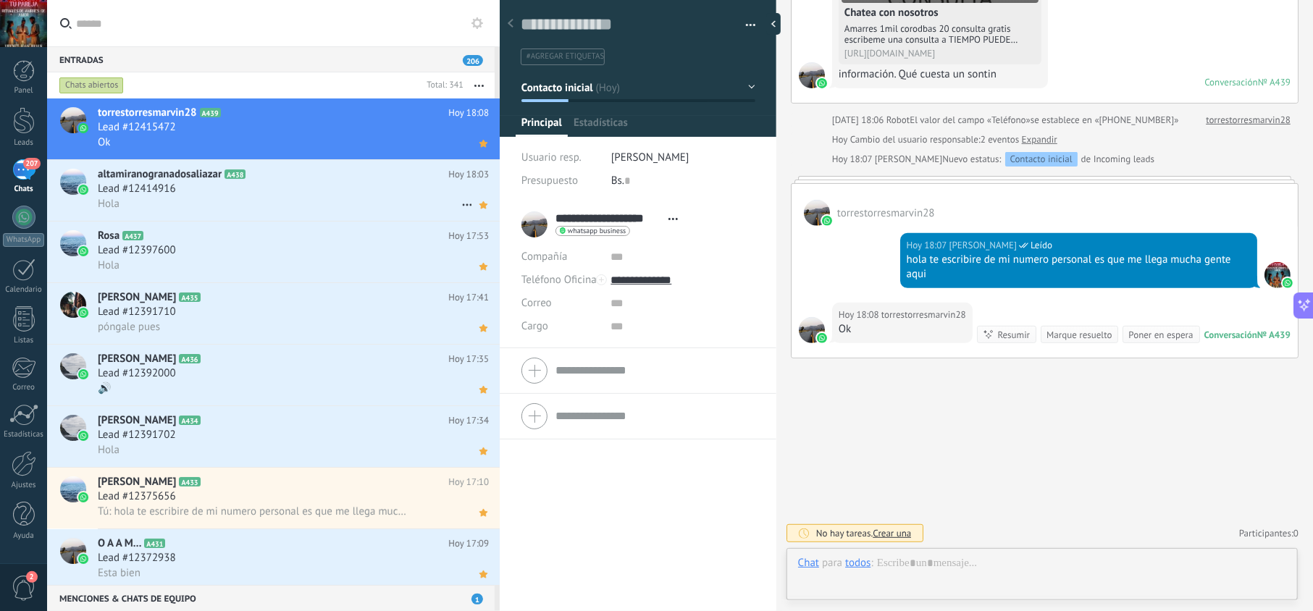
click at [325, 200] on div "Hola" at bounding box center [293, 203] width 391 height 15
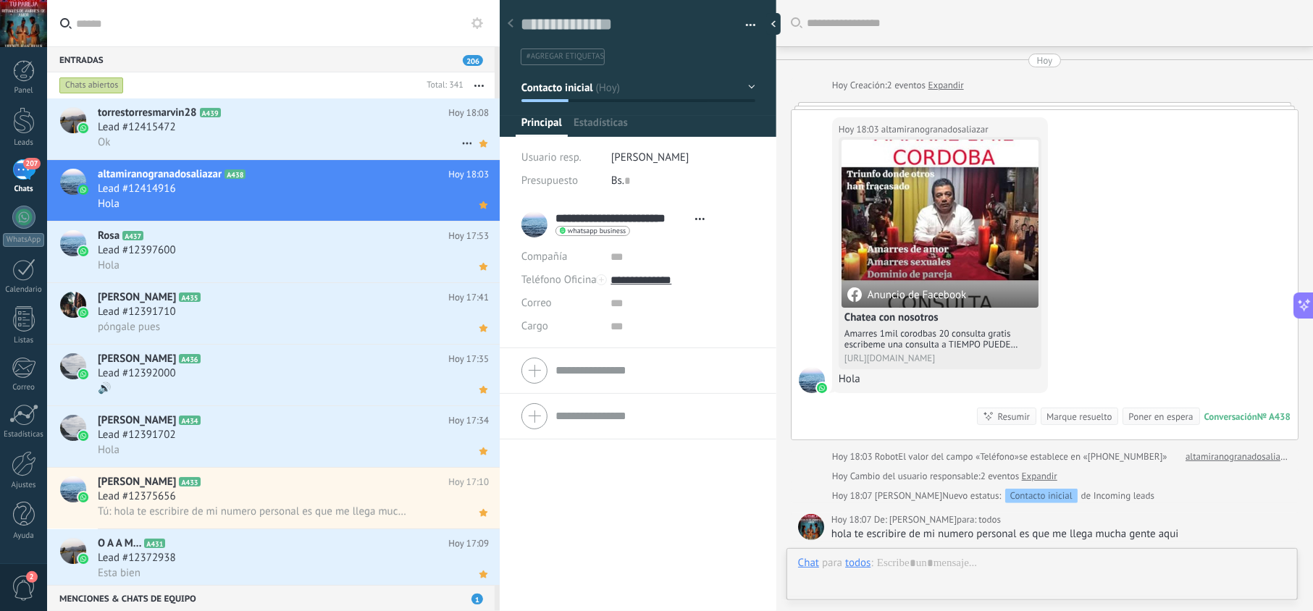
scroll to position [21, 0]
click at [334, 131] on div "Lead #12415472" at bounding box center [293, 127] width 391 height 14
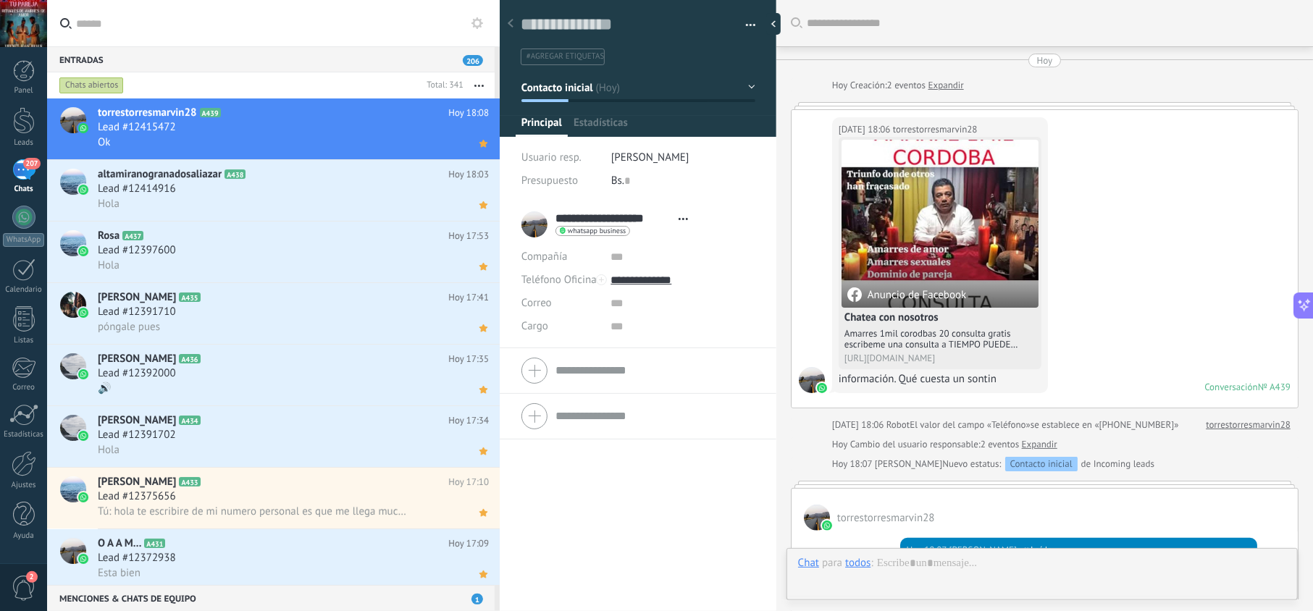
type textarea "**********"
